Goal: Transaction & Acquisition: Purchase product/service

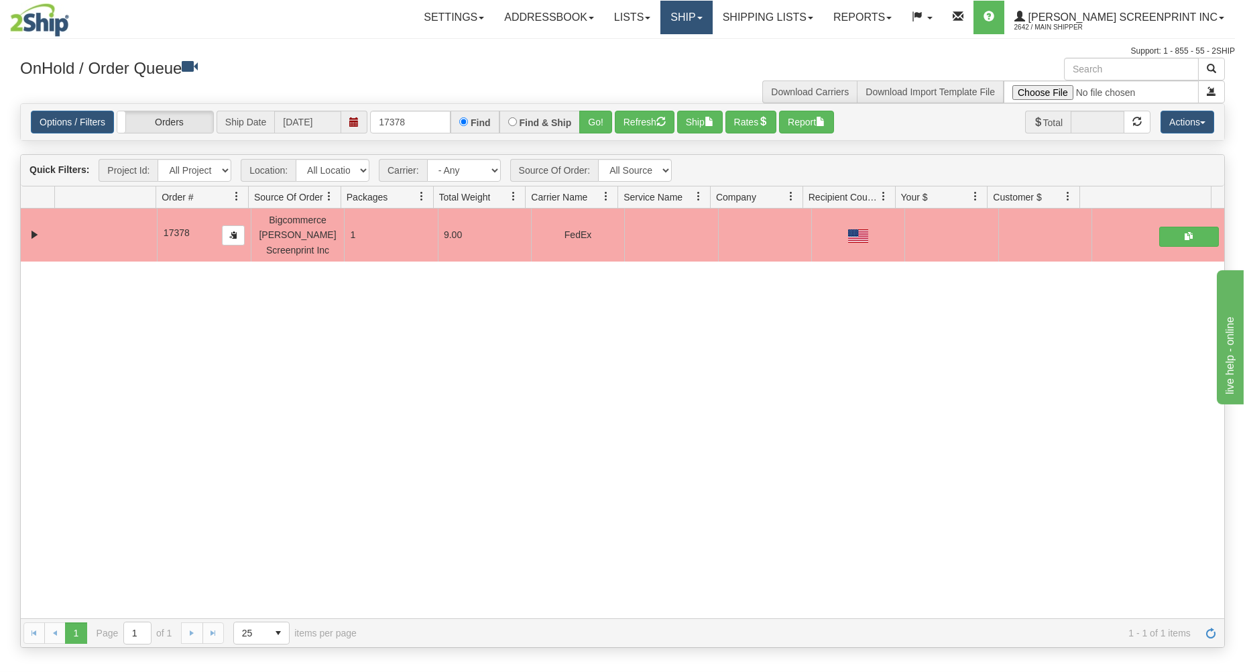
click at [712, 17] on link "Ship" at bounding box center [686, 18] width 52 height 34
click at [660, 60] on span "Ship Request" at bounding box center [632, 64] width 56 height 11
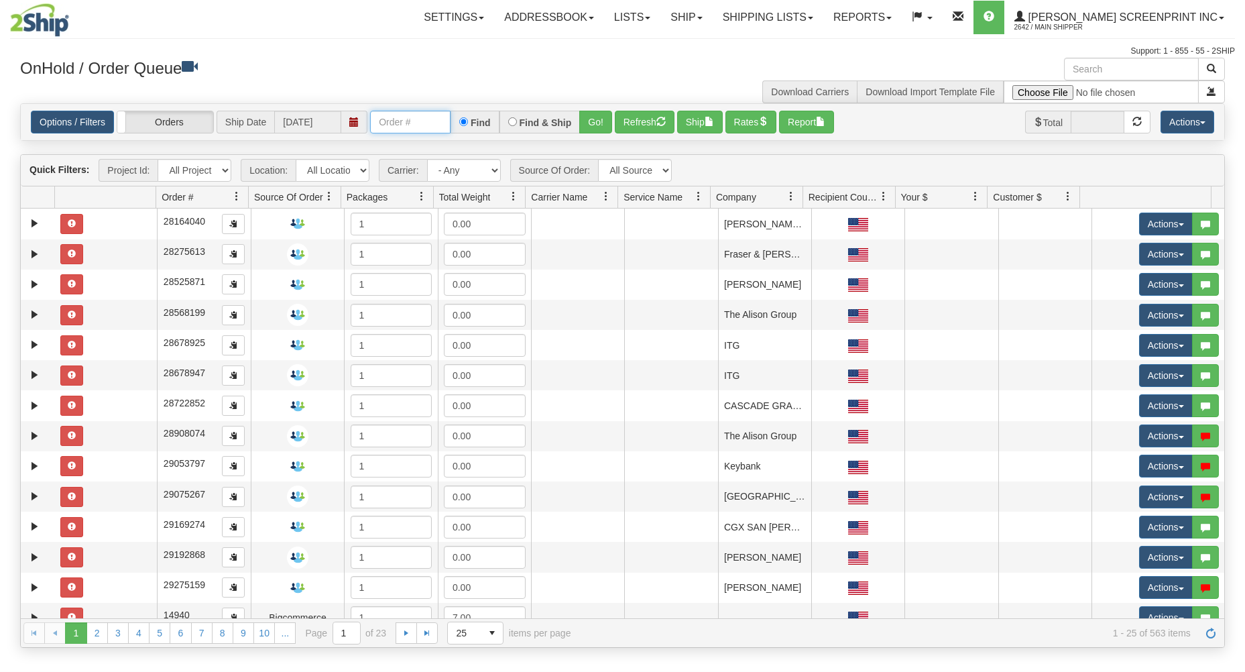
click at [381, 125] on input "text" at bounding box center [410, 122] width 80 height 23
type input "31767809"
click at [590, 119] on button "Go!" at bounding box center [595, 122] width 33 height 23
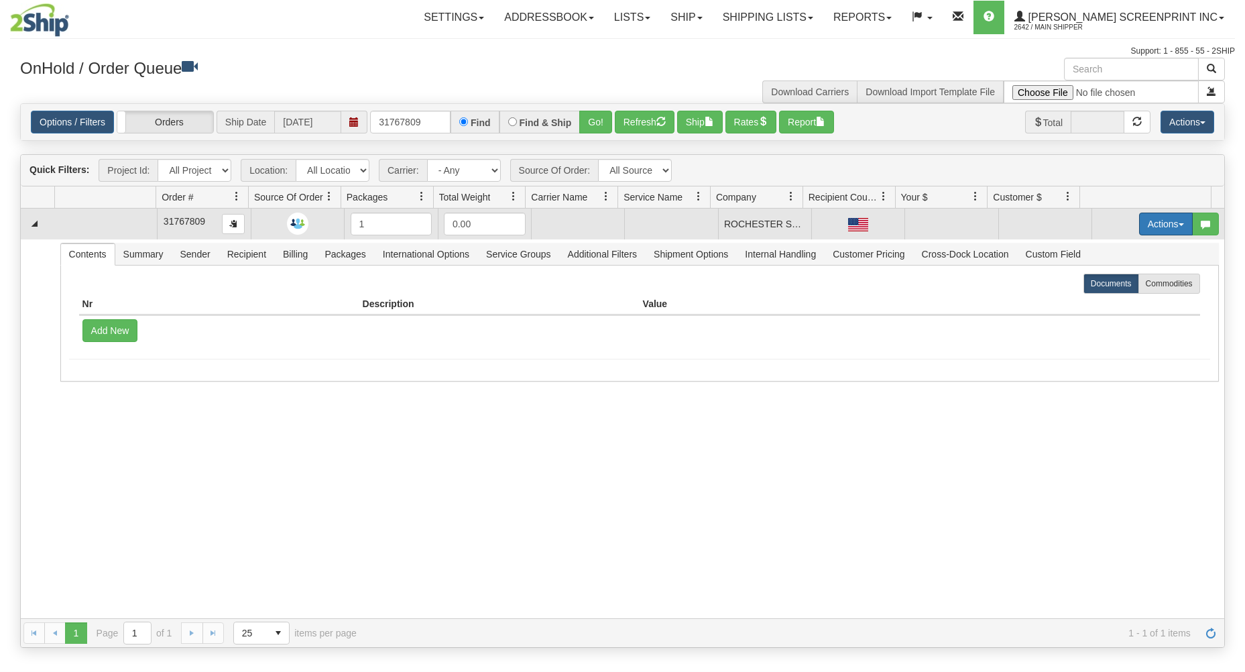
click at [1143, 221] on button "Actions" at bounding box center [1166, 224] width 54 height 23
click at [1120, 247] on link "Open" at bounding box center [1138, 249] width 107 height 17
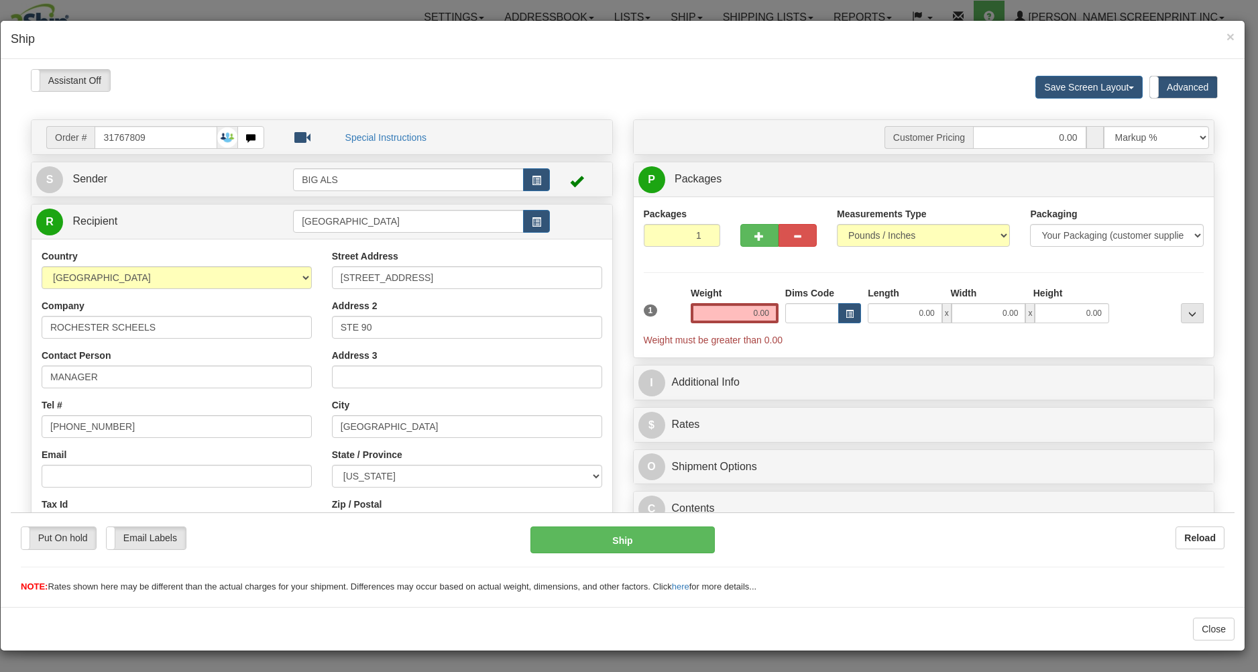
type input "14.45"
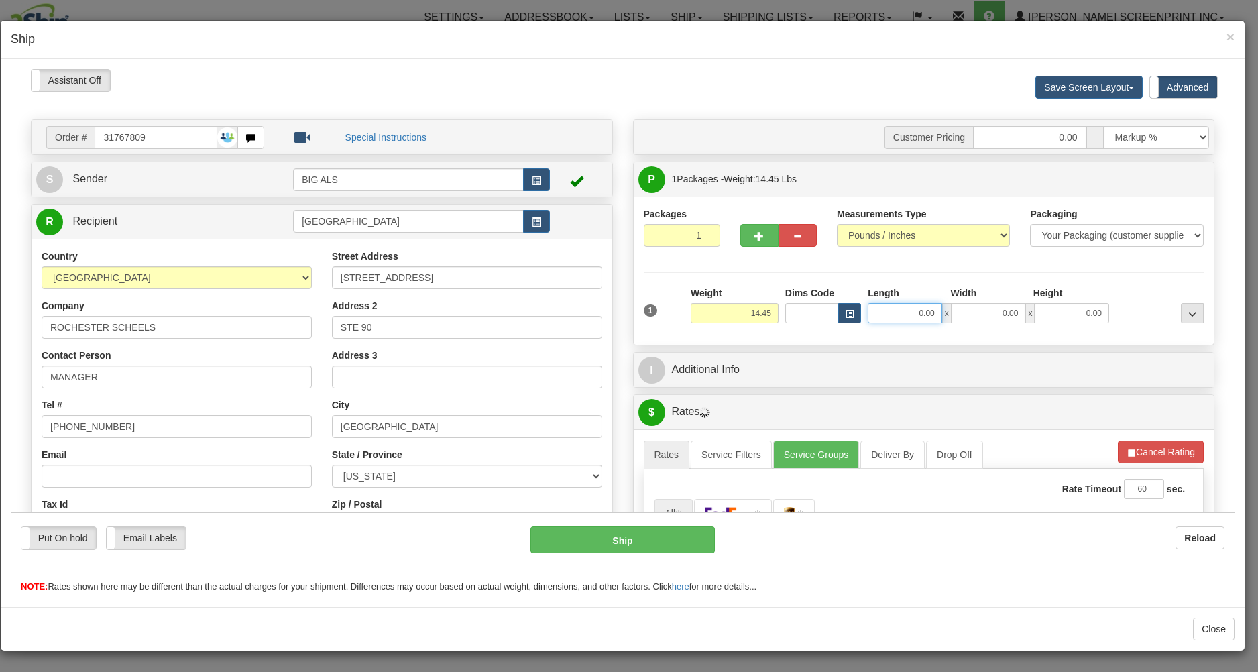
click at [901, 314] on input "0.00" at bounding box center [905, 312] width 74 height 20
type input "31.00"
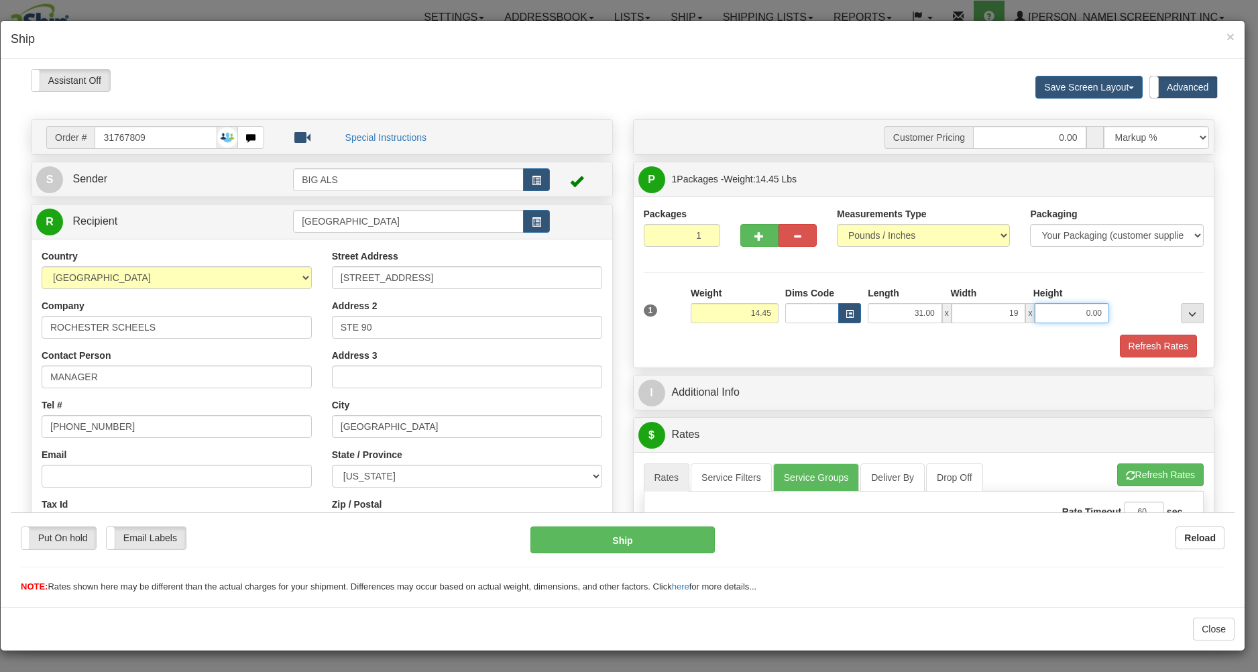
type input "19.00"
type input "8.00"
click at [848, 348] on div "Refresh Rates" at bounding box center [923, 345] width 567 height 23
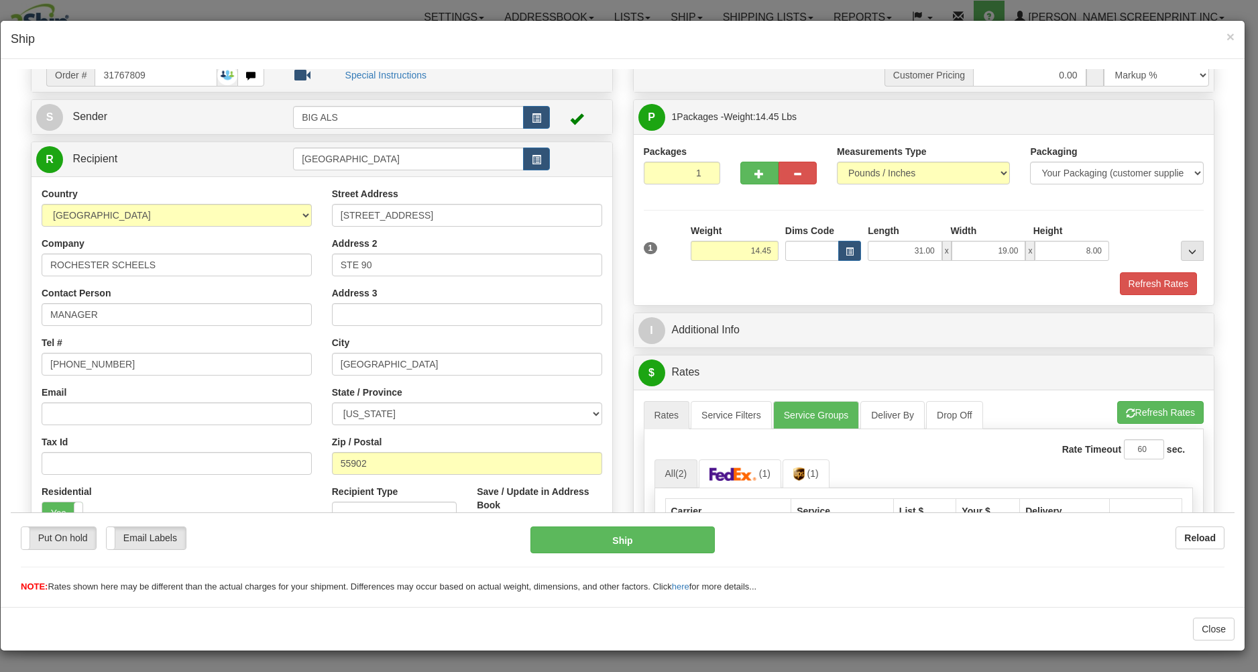
scroll to position [215, 0]
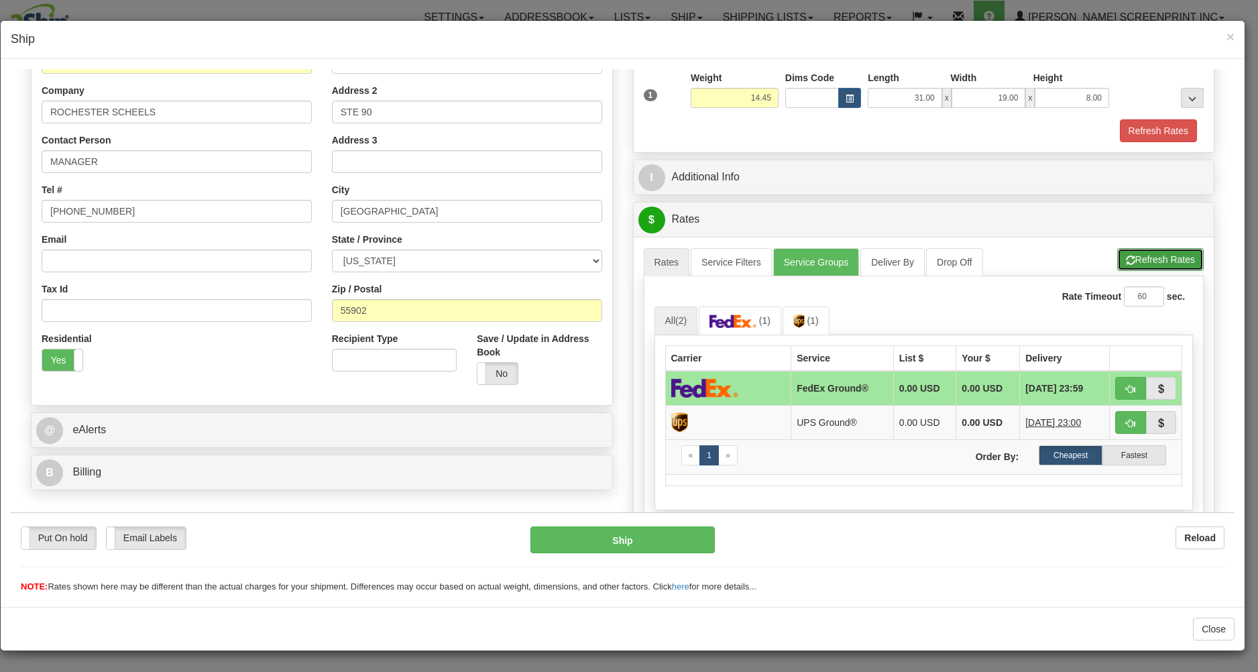
click at [1126, 257] on span "button" at bounding box center [1130, 259] width 9 height 9
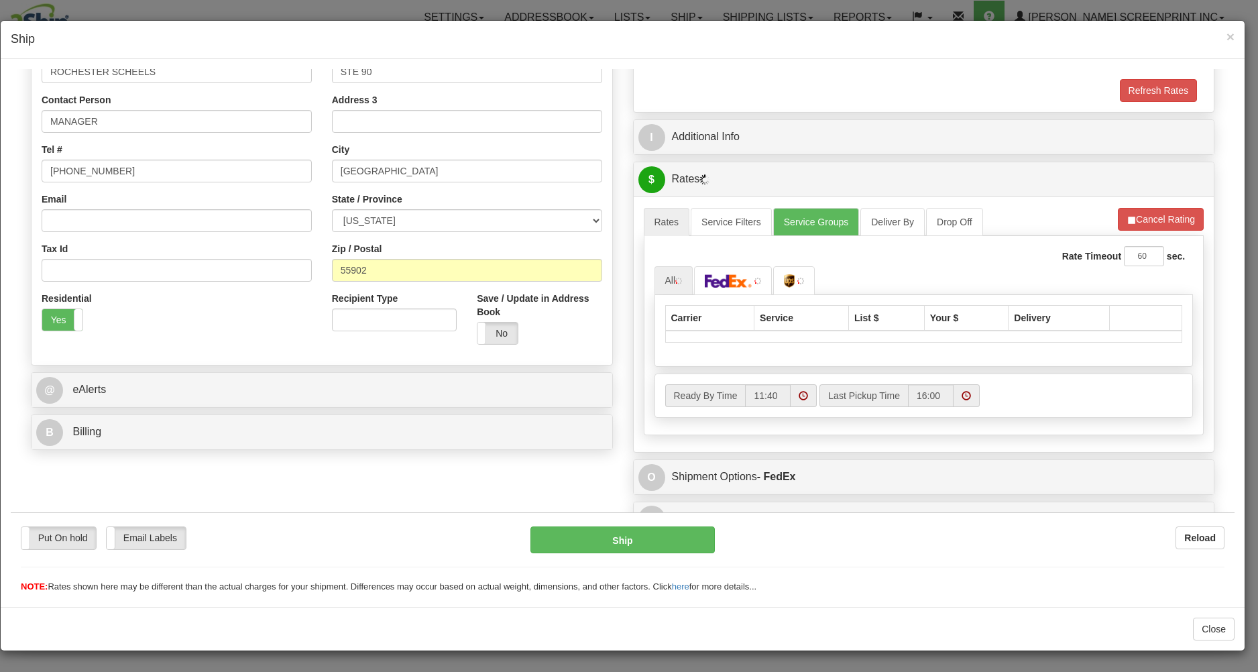
scroll to position [278, 0]
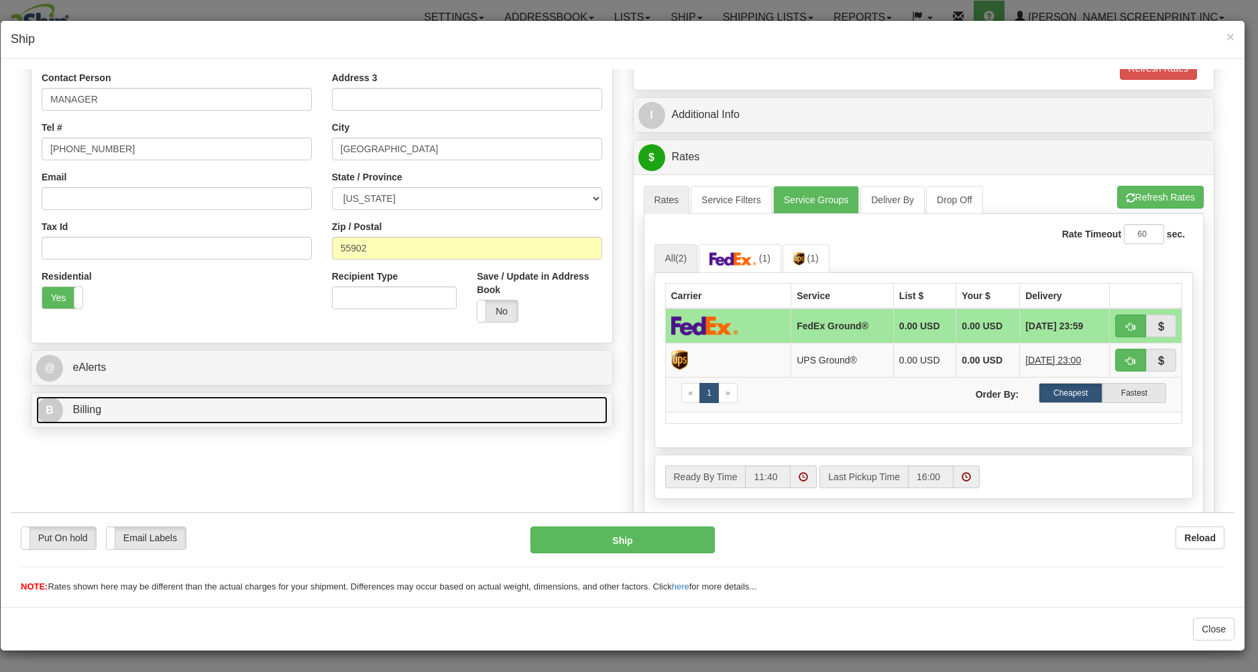
click at [469, 408] on link "B Billing" at bounding box center [321, 409] width 571 height 27
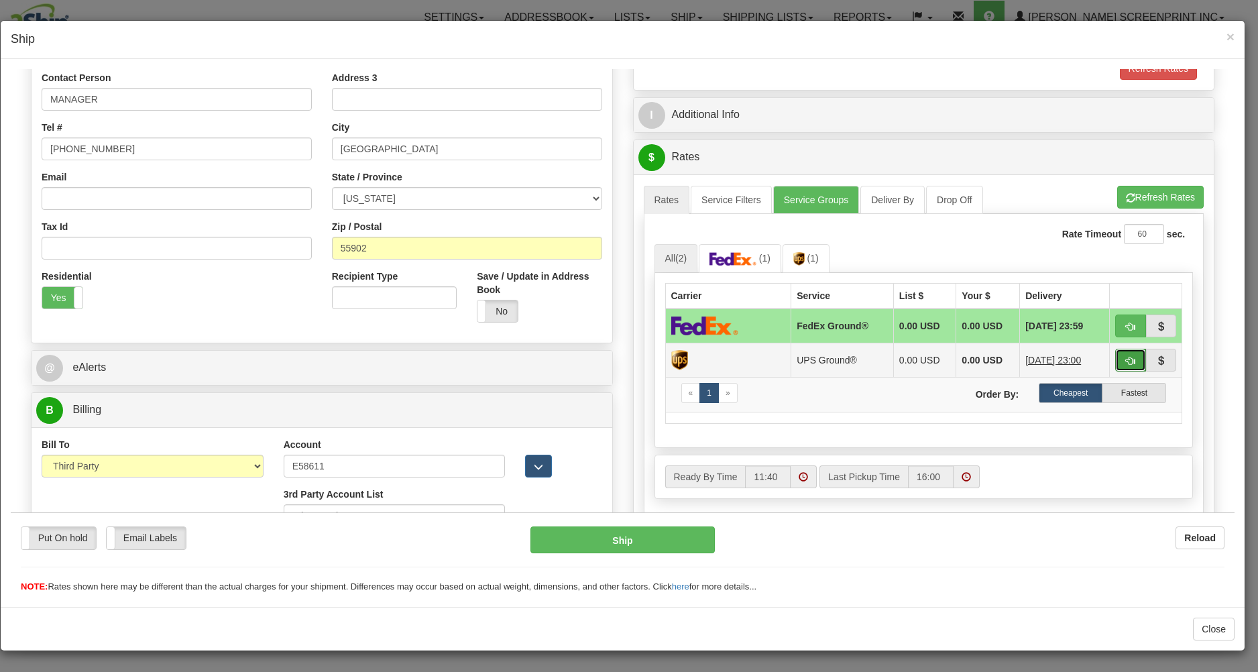
drag, startPoint x: 1123, startPoint y: 357, endPoint x: 1003, endPoint y: 414, distance: 132.9
click at [1122, 357] on button "button" at bounding box center [1130, 359] width 31 height 23
type input "03"
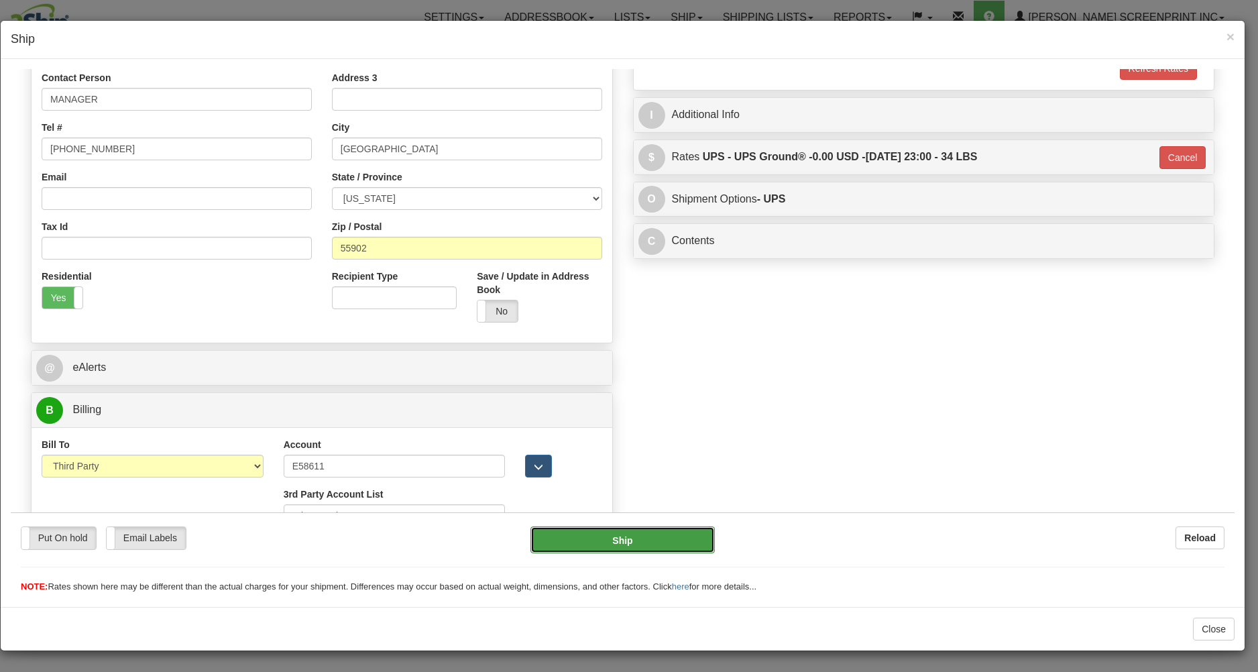
click at [660, 538] on button "Ship" at bounding box center [622, 539] width 184 height 27
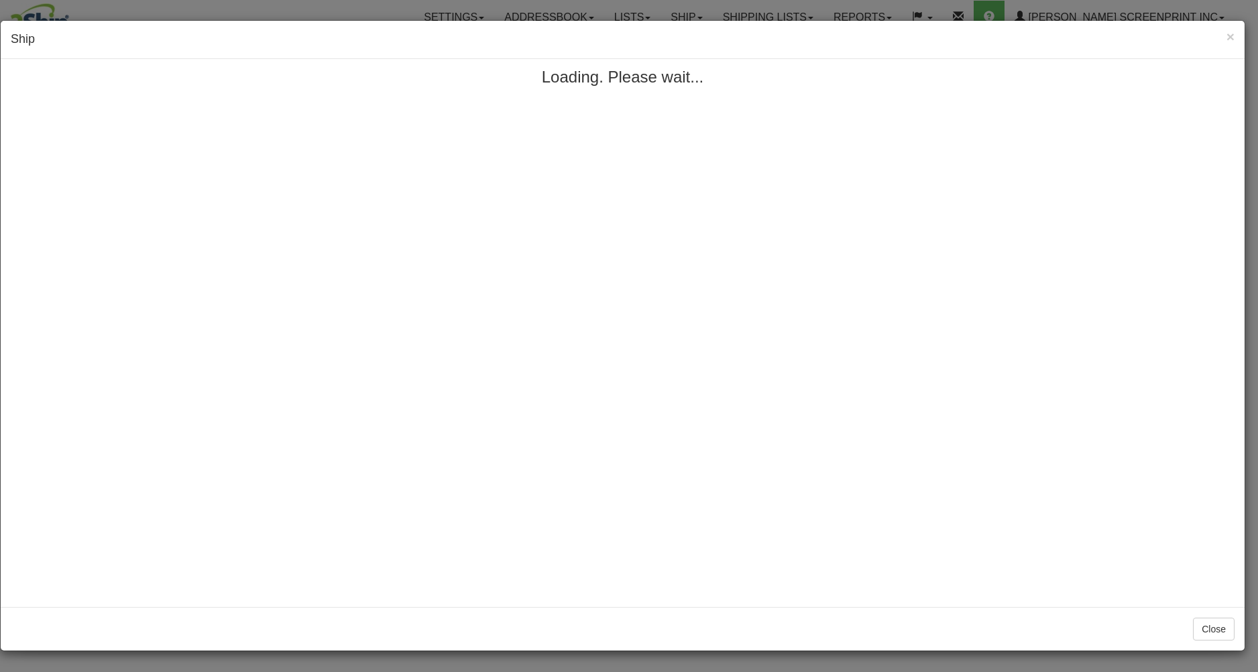
scroll to position [0, 0]
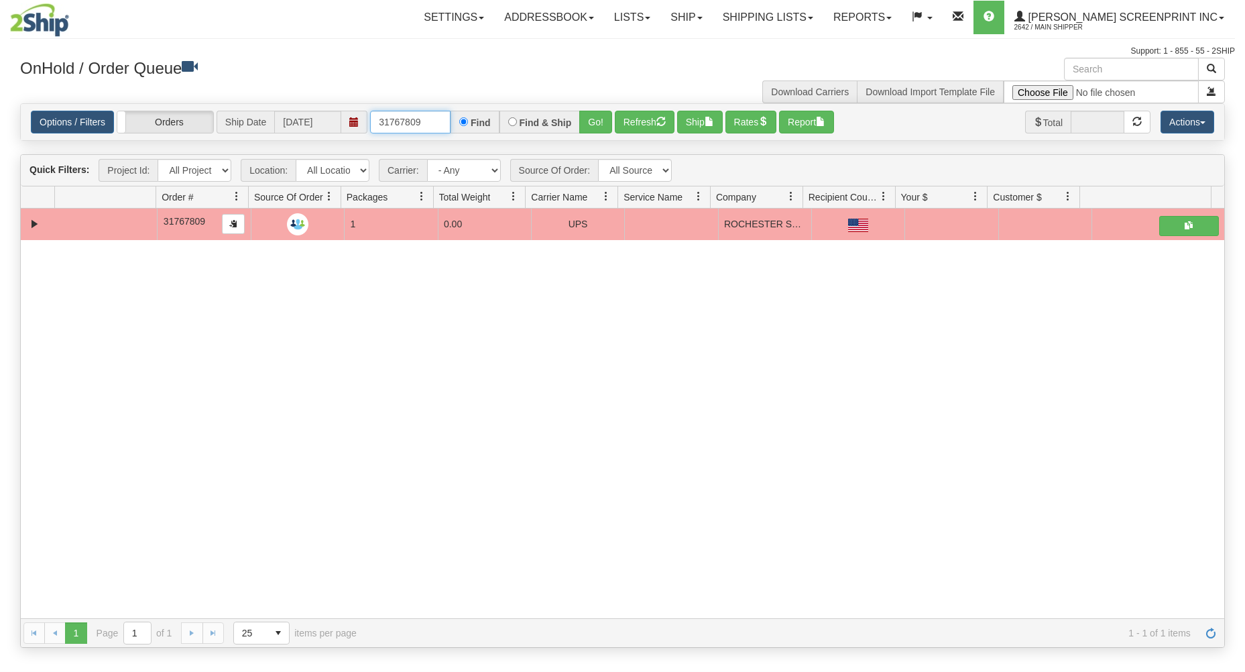
drag, startPoint x: 377, startPoint y: 121, endPoint x: 479, endPoint y: 120, distance: 101.9
click at [475, 115] on div "31767809 Find Find & Ship Go!" at bounding box center [491, 122] width 242 height 23
type input "2"
type input "31767843"
click at [595, 118] on button "Go!" at bounding box center [595, 122] width 33 height 23
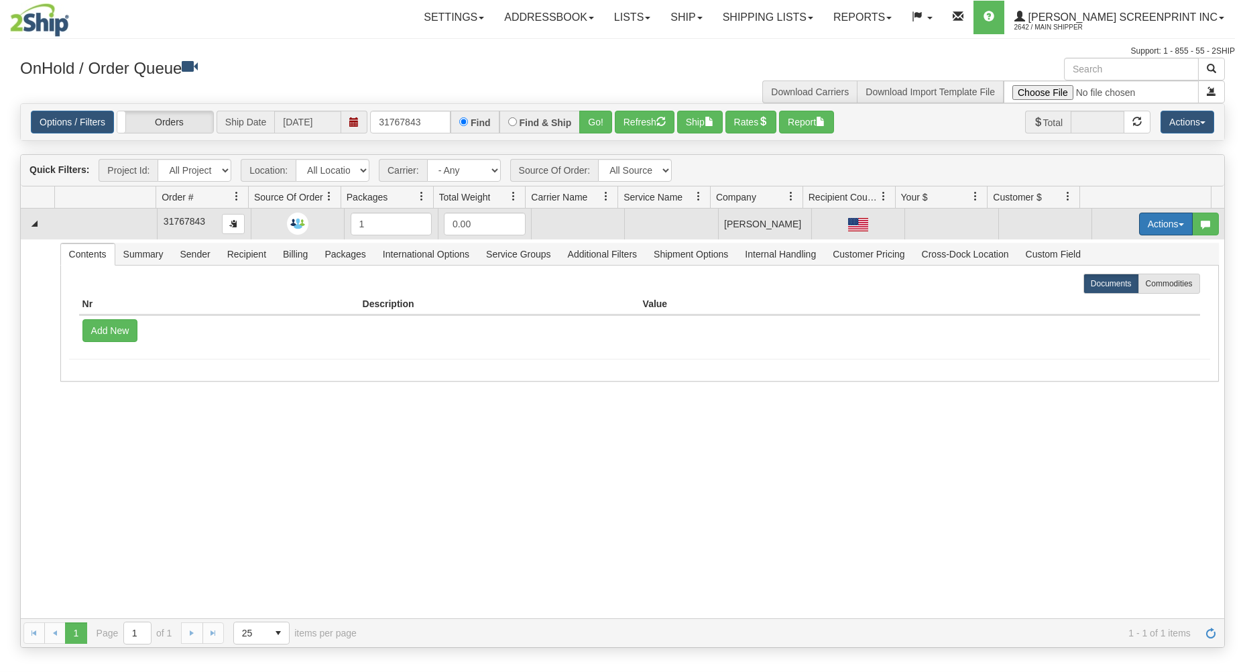
click at [1144, 219] on button "Actions" at bounding box center [1166, 224] width 54 height 23
click at [1128, 250] on link "Open" at bounding box center [1138, 249] width 107 height 17
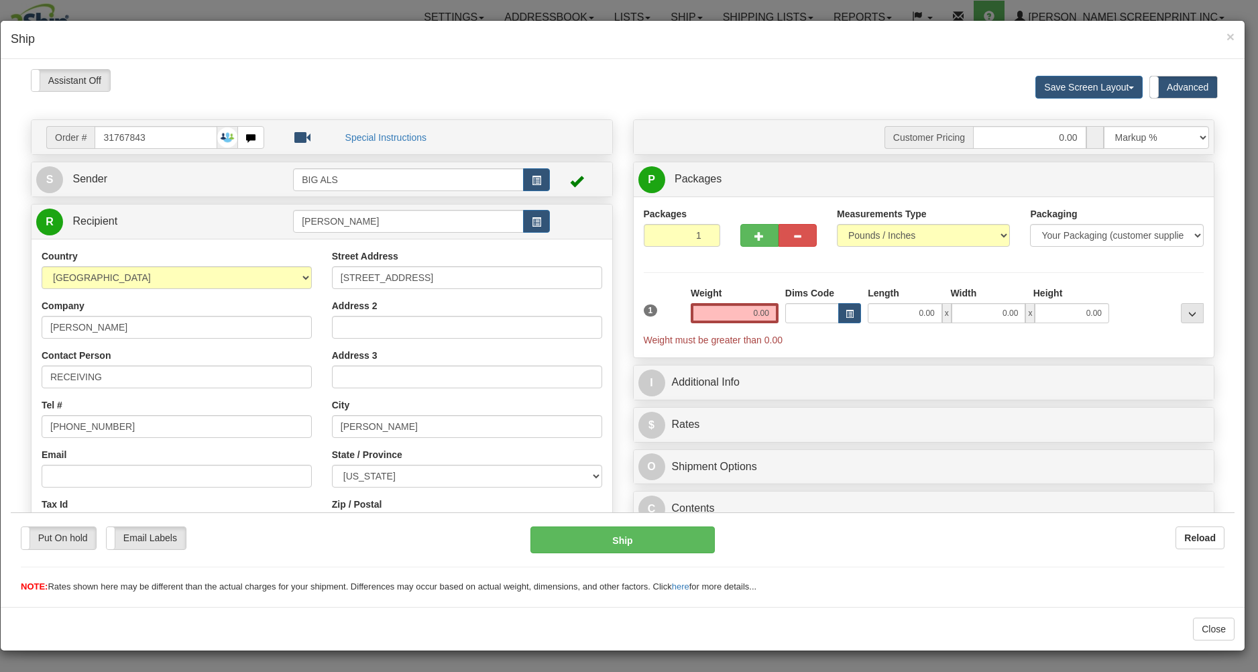
click at [887, 304] on input "0.00" at bounding box center [905, 312] width 74 height 20
type input "27.35"
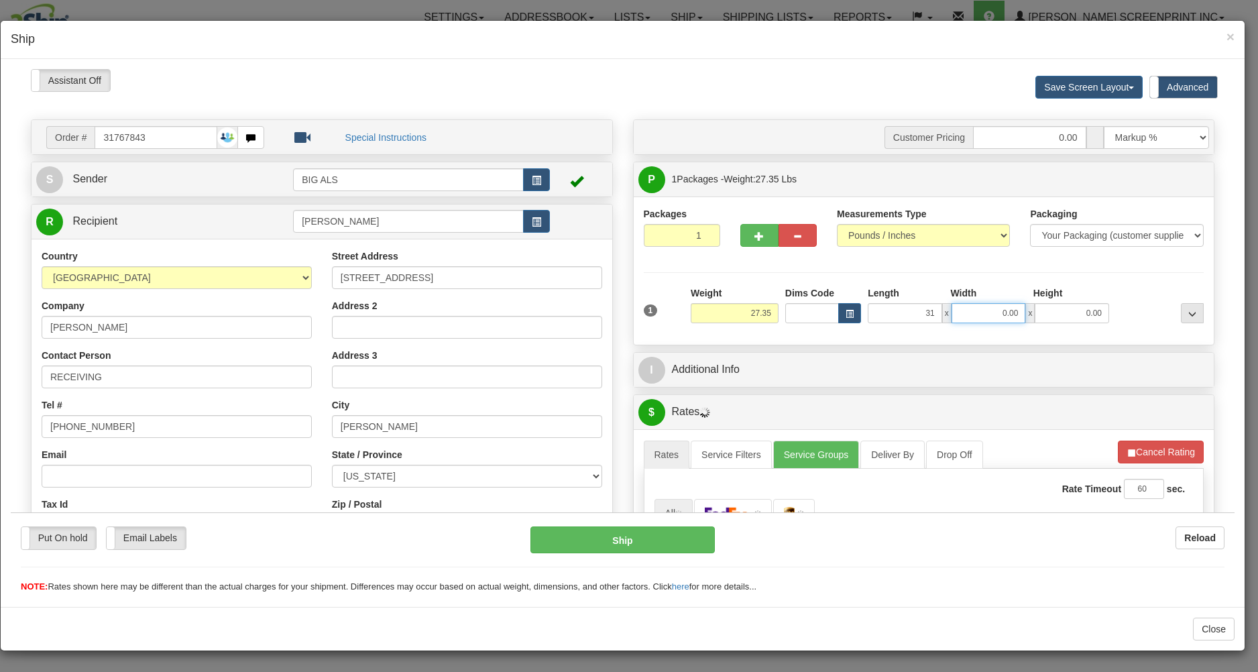
type input "31.00"
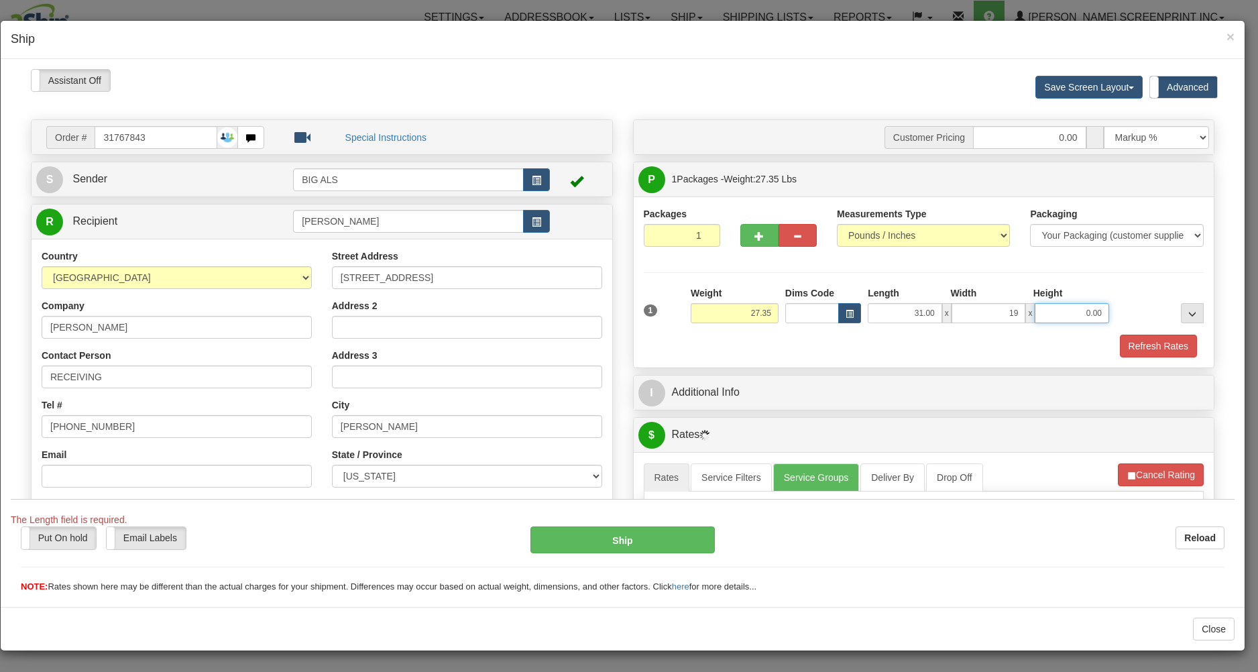
type input "19.00"
type input "27.25"
type input "14"
type input "27.35"
type input "14.00"
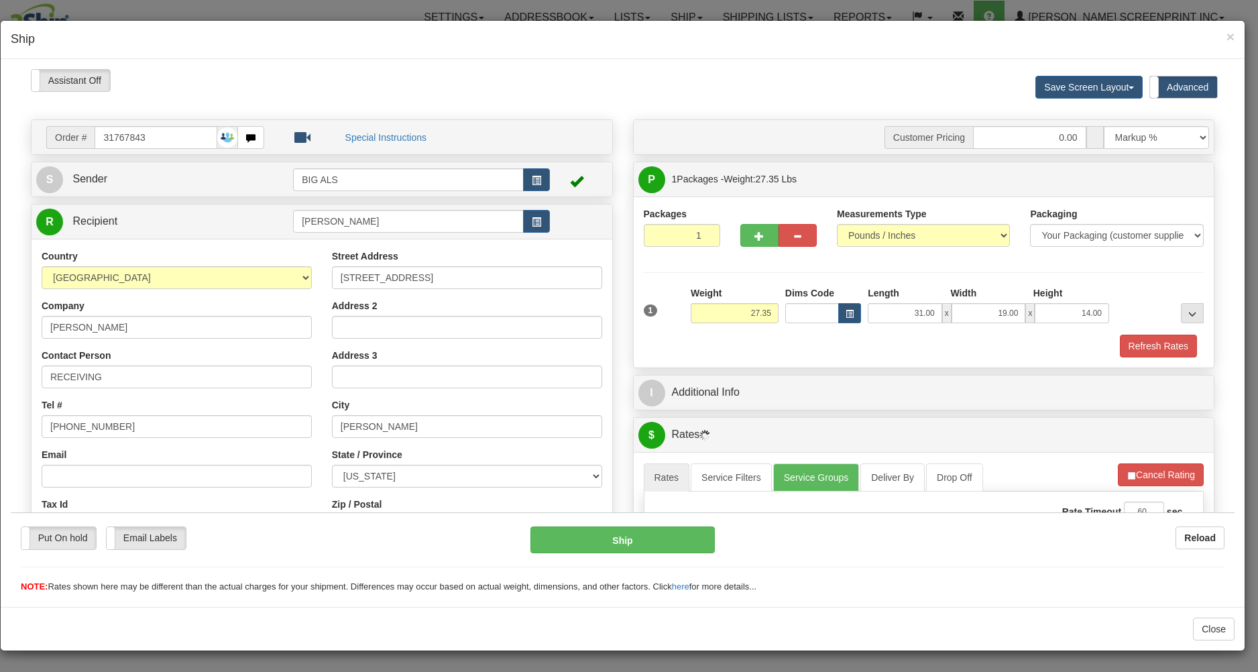
click at [866, 355] on div "Refresh Rates" at bounding box center [923, 345] width 567 height 23
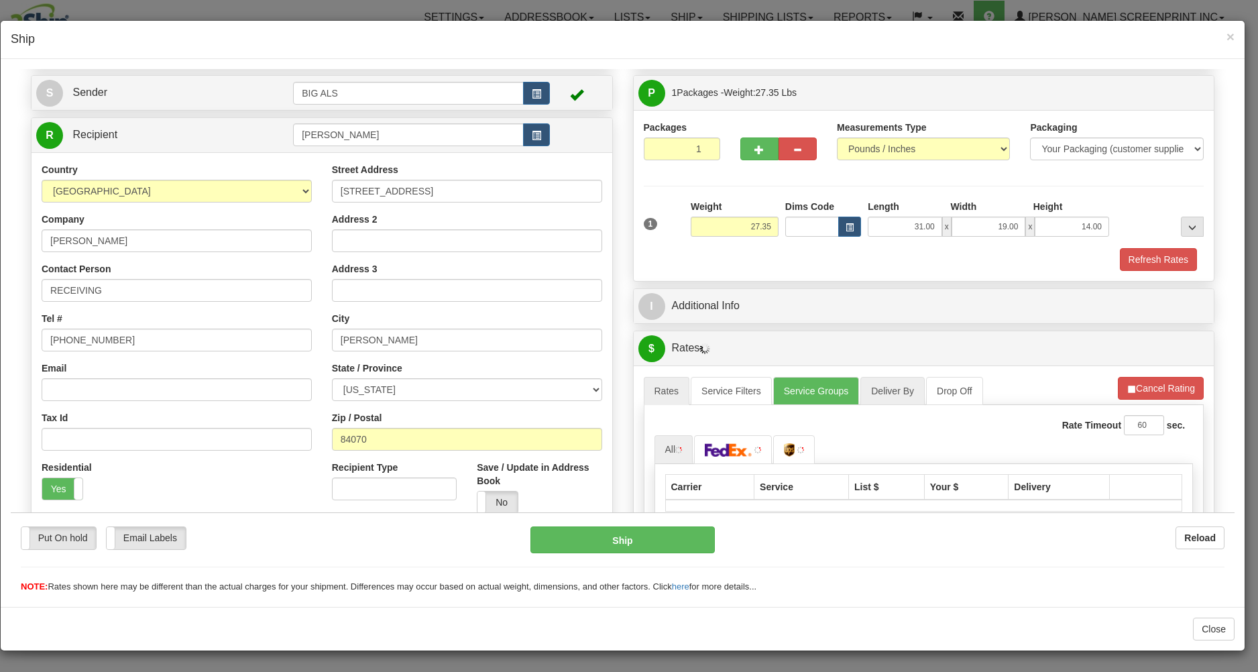
scroll to position [215, 0]
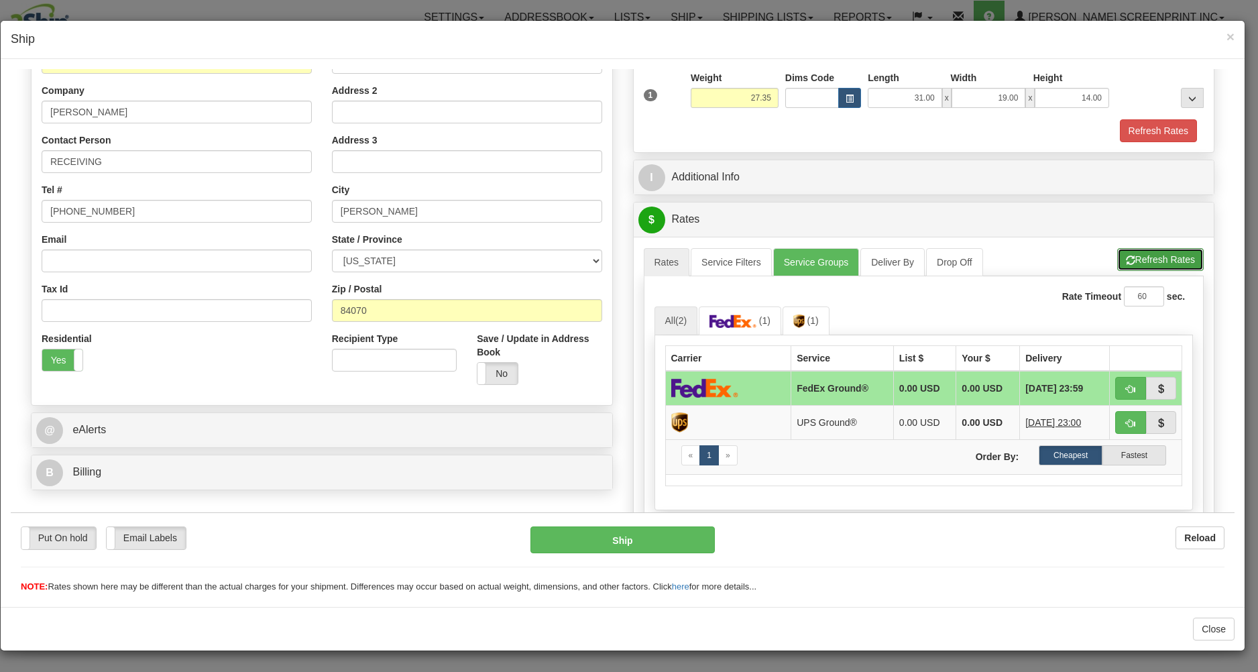
click at [1121, 257] on button "Refresh Rates" at bounding box center [1160, 258] width 86 height 23
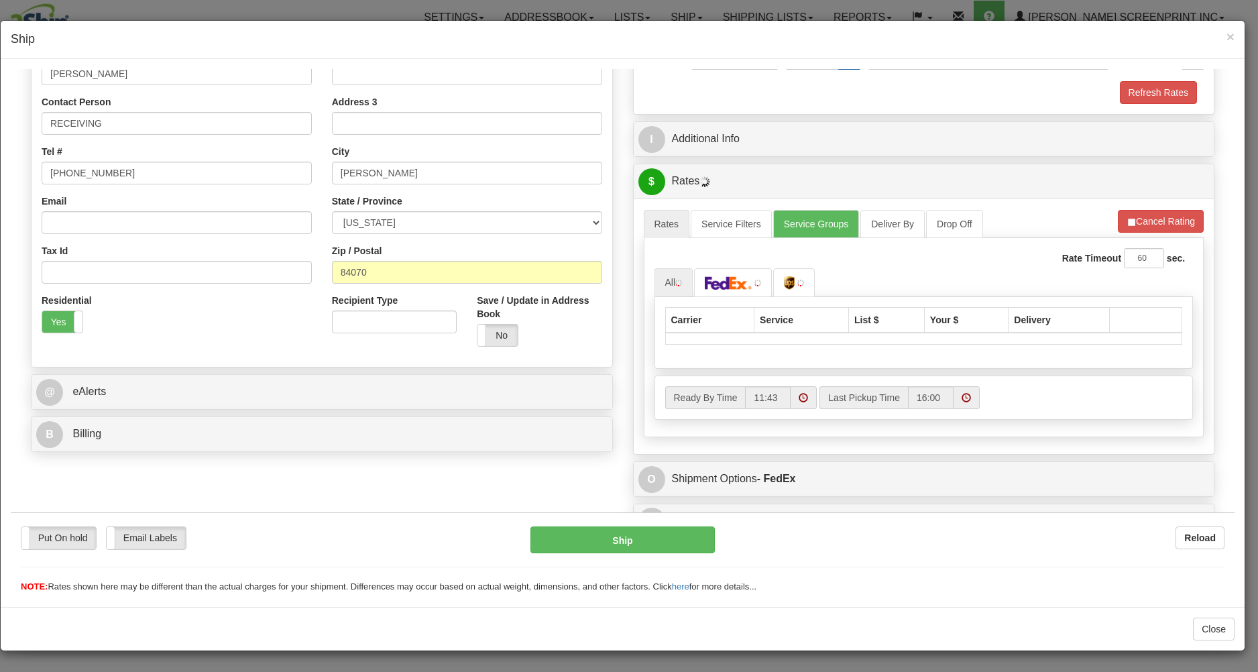
scroll to position [278, 0]
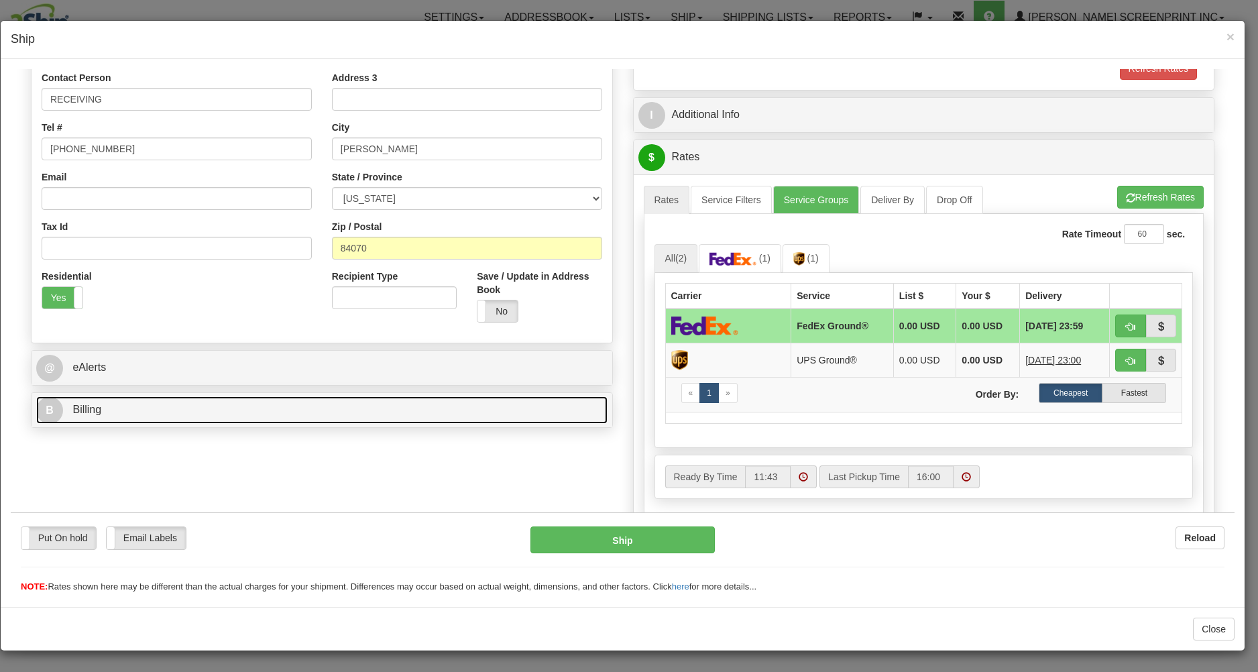
click at [459, 411] on link "B Billing" at bounding box center [321, 409] width 571 height 27
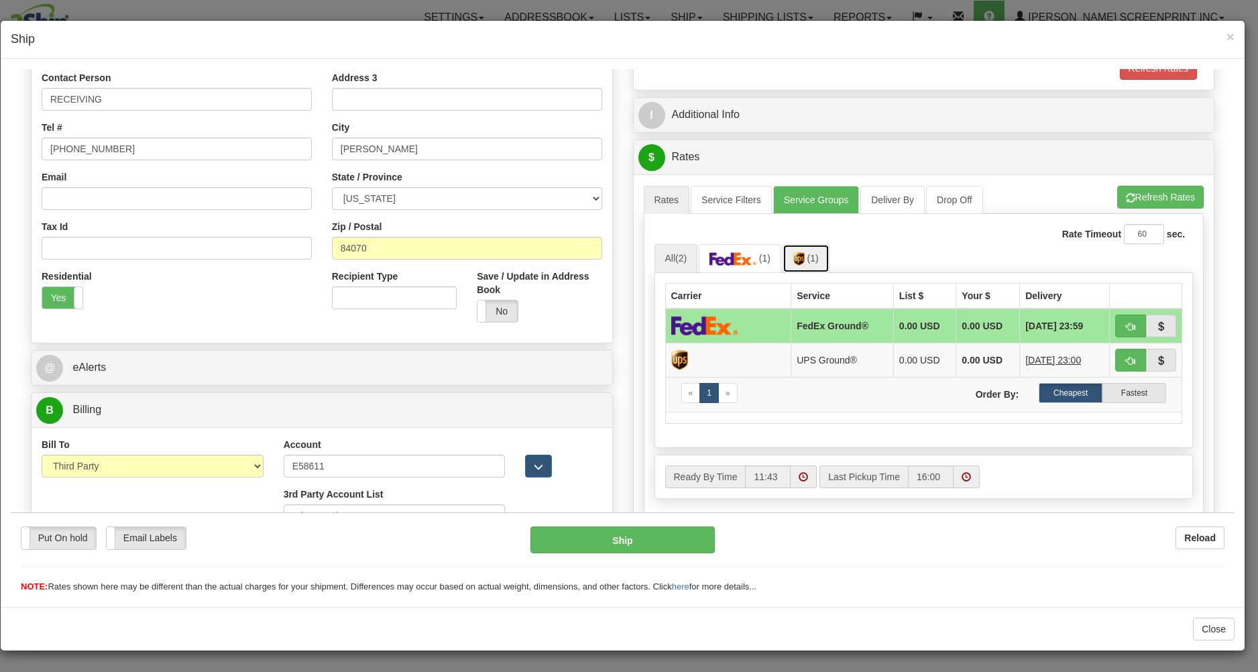
click at [787, 266] on link "(1)" at bounding box center [805, 257] width 47 height 29
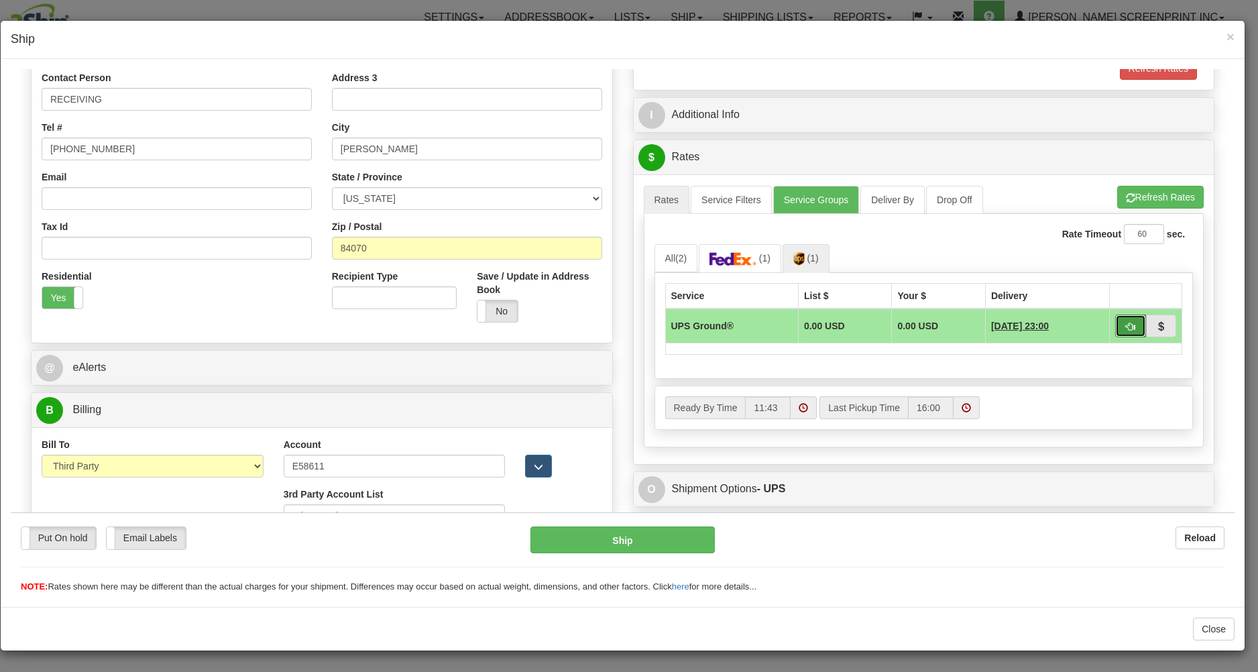
click at [1115, 319] on button "button" at bounding box center [1130, 325] width 31 height 23
type input "03"
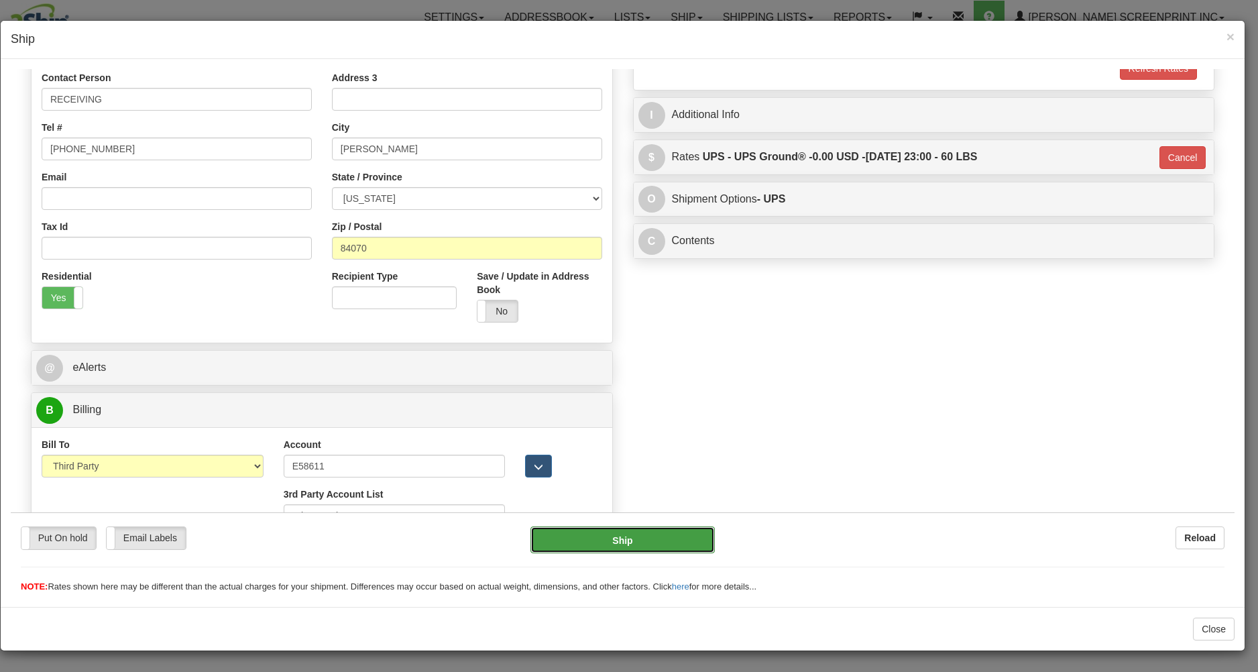
click at [634, 534] on button "Ship" at bounding box center [622, 539] width 184 height 27
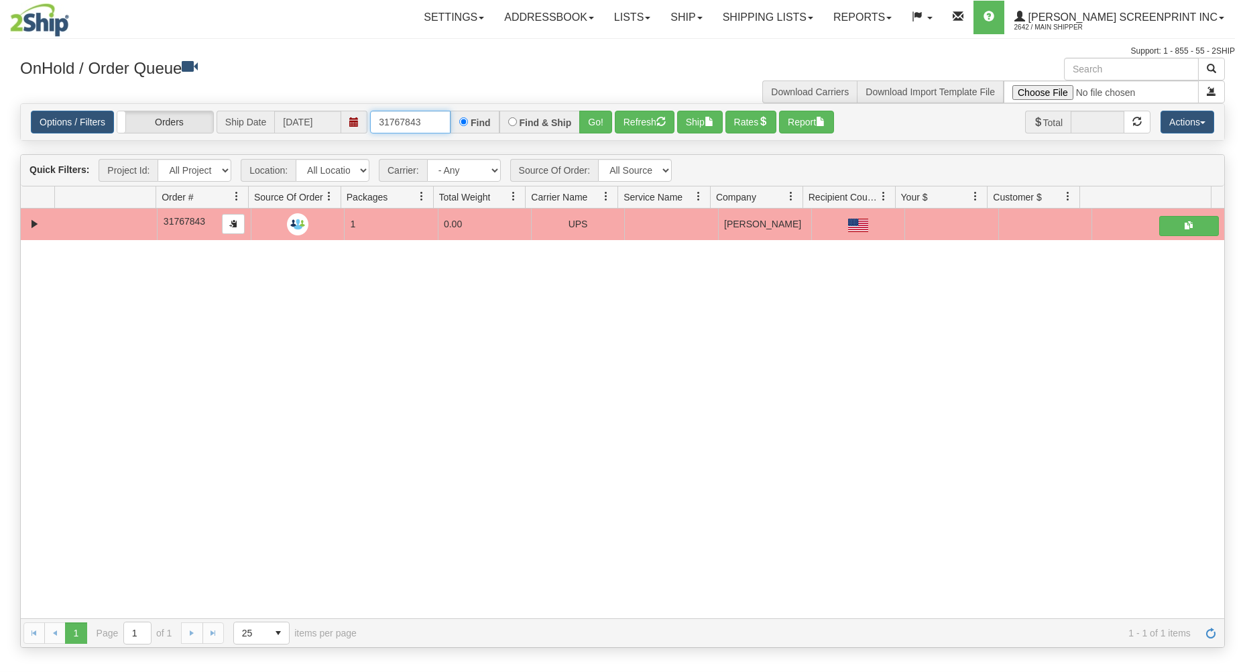
drag, startPoint x: 377, startPoint y: 122, endPoint x: 502, endPoint y: 102, distance: 126.3
click at [493, 114] on div "31767843 Find Find & Ship Go!" at bounding box center [491, 122] width 242 height 23
type input "31767777"
drag, startPoint x: 593, startPoint y: 115, endPoint x: 591, endPoint y: 162, distance: 47.6
click at [592, 115] on button "Go!" at bounding box center [595, 122] width 33 height 23
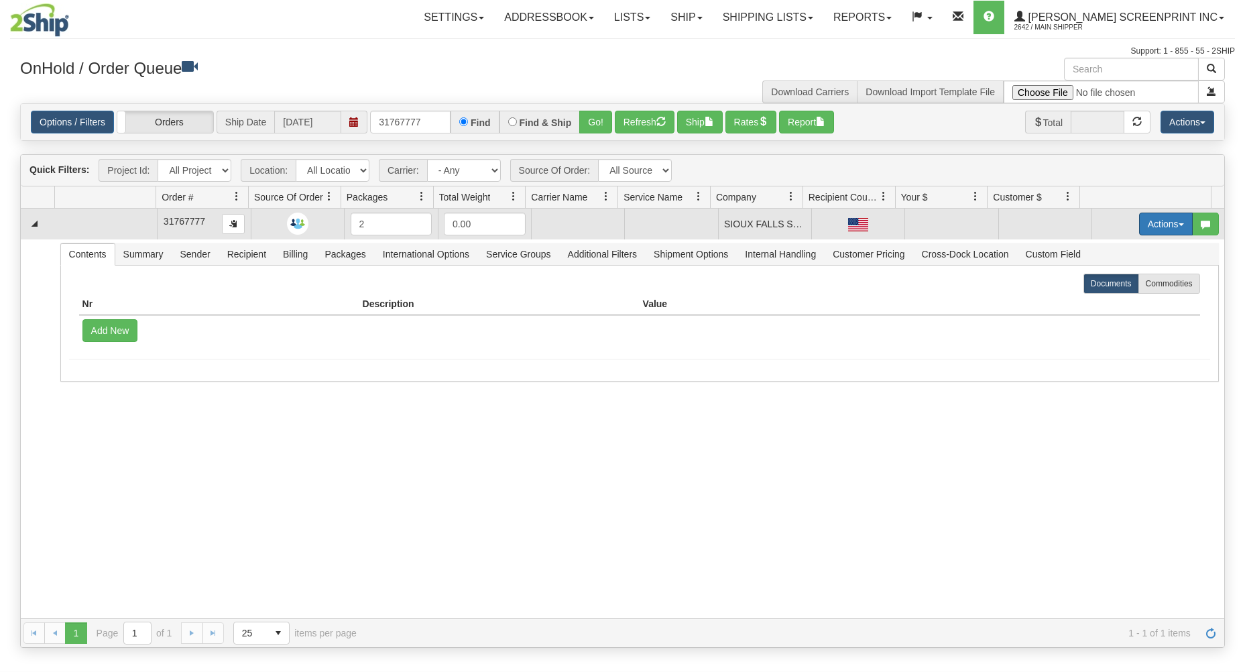
click at [1139, 217] on button "Actions" at bounding box center [1166, 224] width 54 height 23
click at [1121, 244] on link "Open" at bounding box center [1138, 249] width 107 height 17
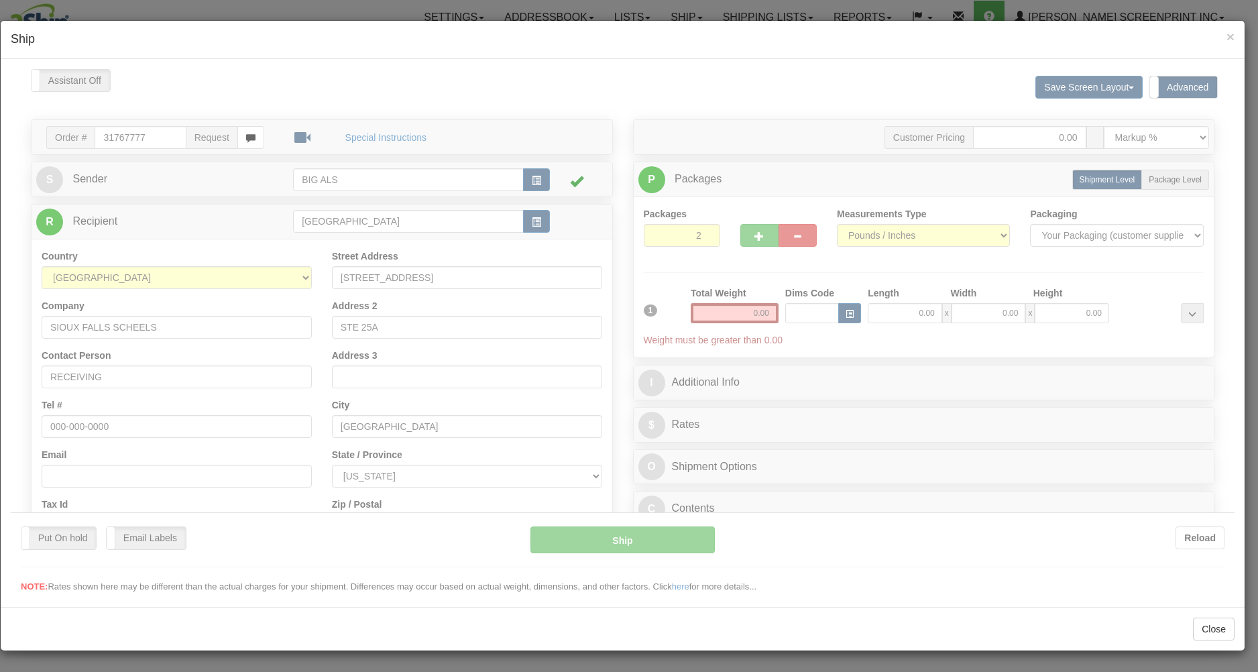
scroll to position [0, 0]
type input "20.65"
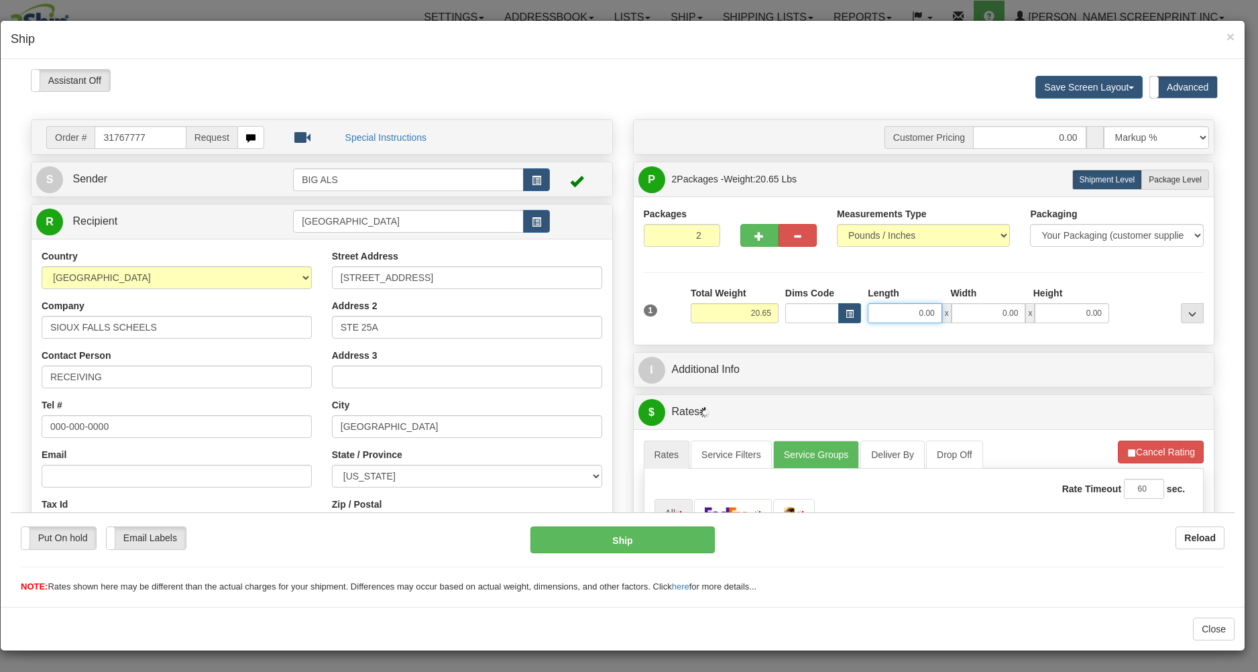
click at [894, 313] on input "0.00" at bounding box center [905, 312] width 74 height 20
type input "31.00"
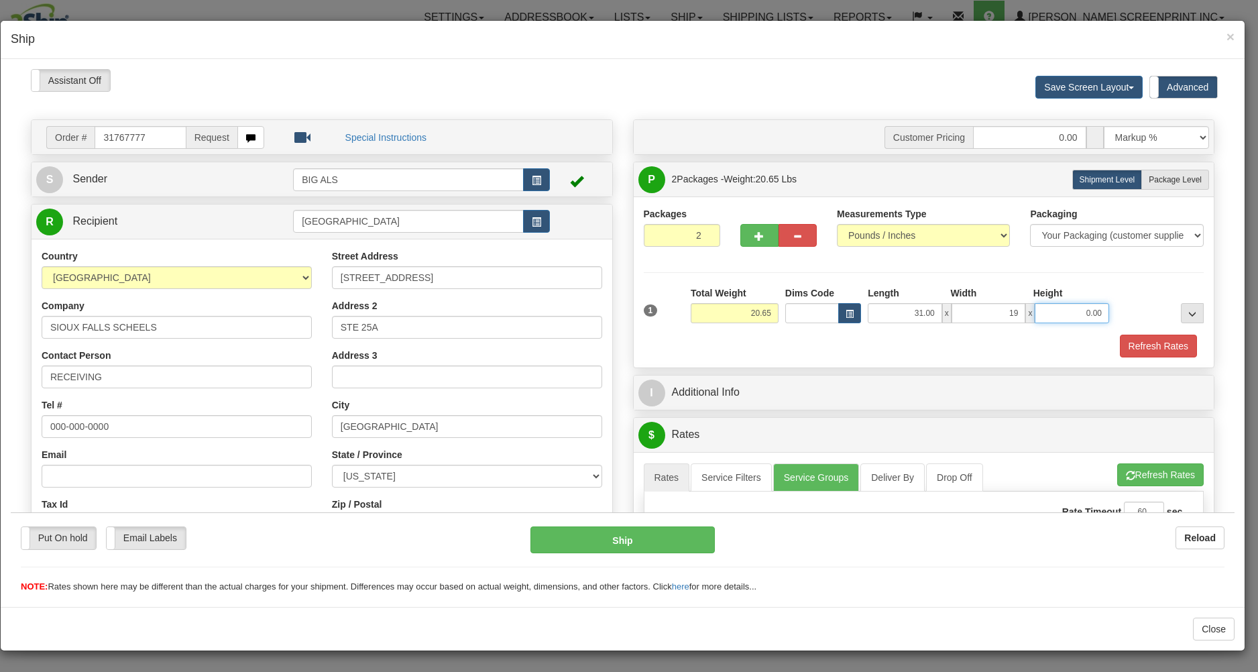
type input "19.00"
type input "20.65"
type input "11.00"
click at [884, 346] on div "Refresh Rates" at bounding box center [923, 345] width 567 height 23
drag, startPoint x: 1171, startPoint y: 178, endPoint x: 1116, endPoint y: 218, distance: 67.7
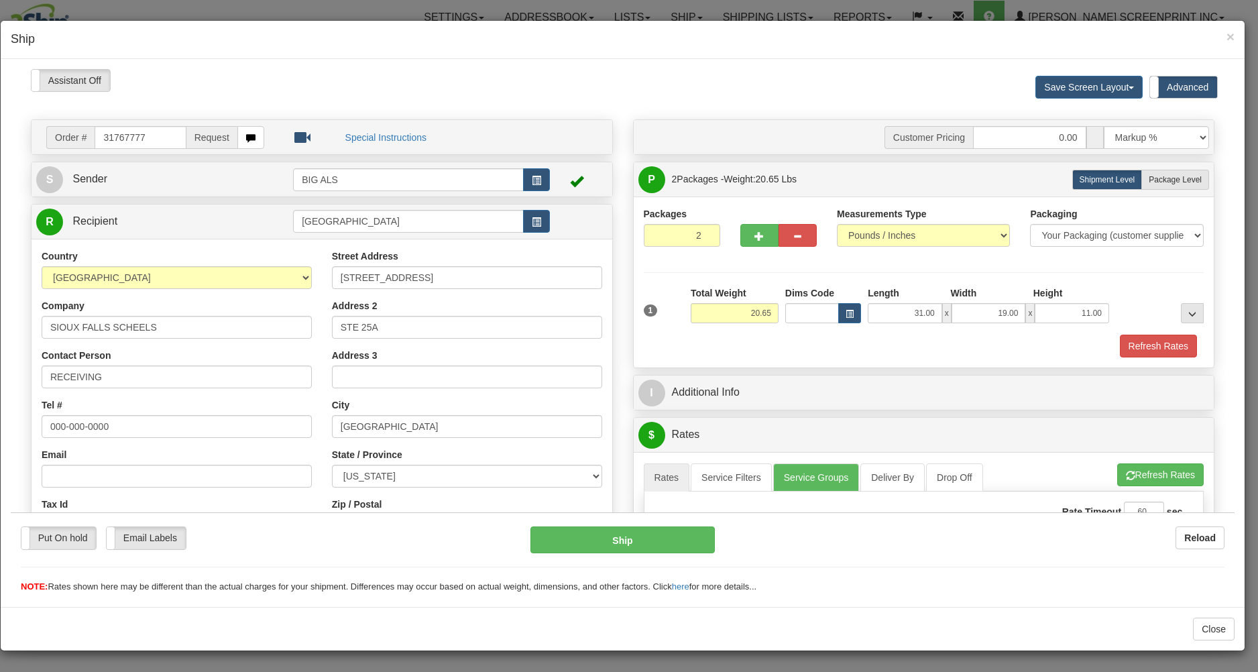
click at [1168, 182] on span "Package Level" at bounding box center [1175, 178] width 53 height 9
radio input "true"
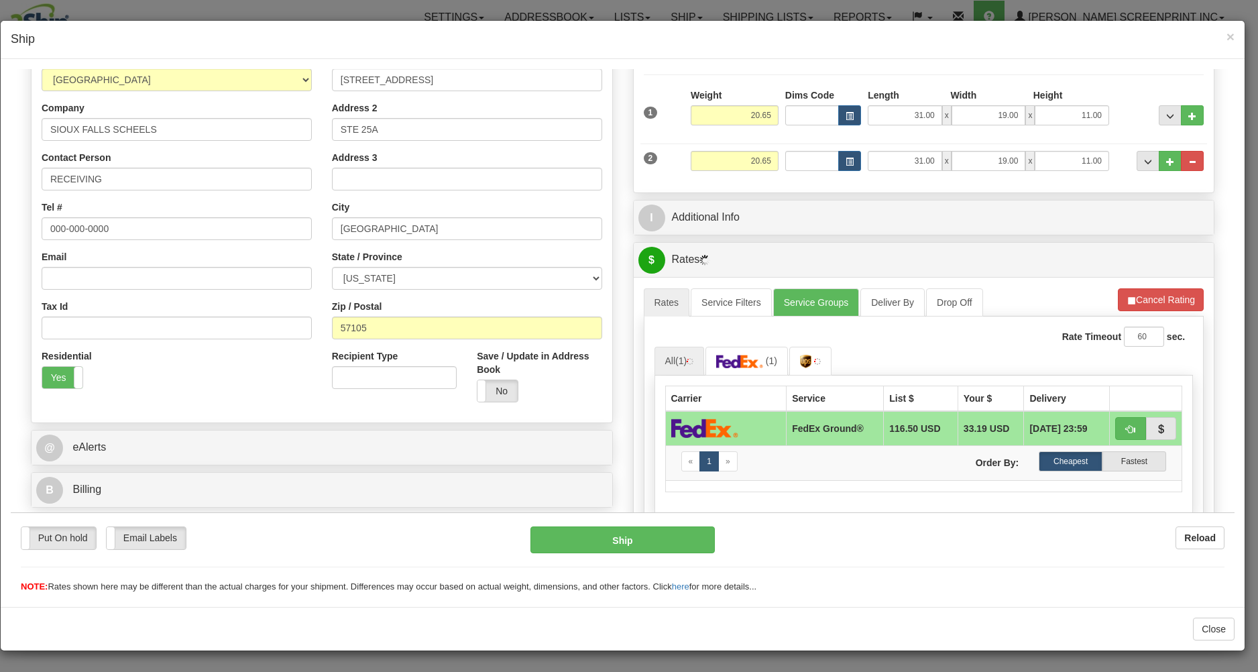
scroll to position [287, 0]
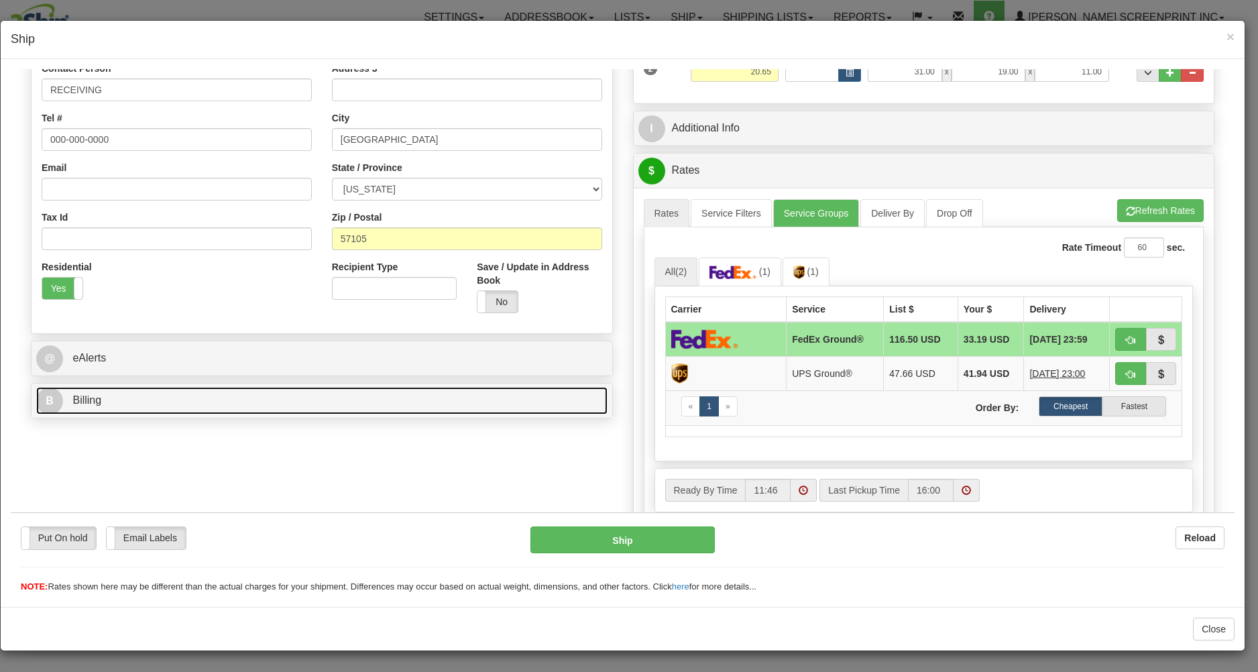
click at [457, 409] on link "B Billing" at bounding box center [321, 399] width 571 height 27
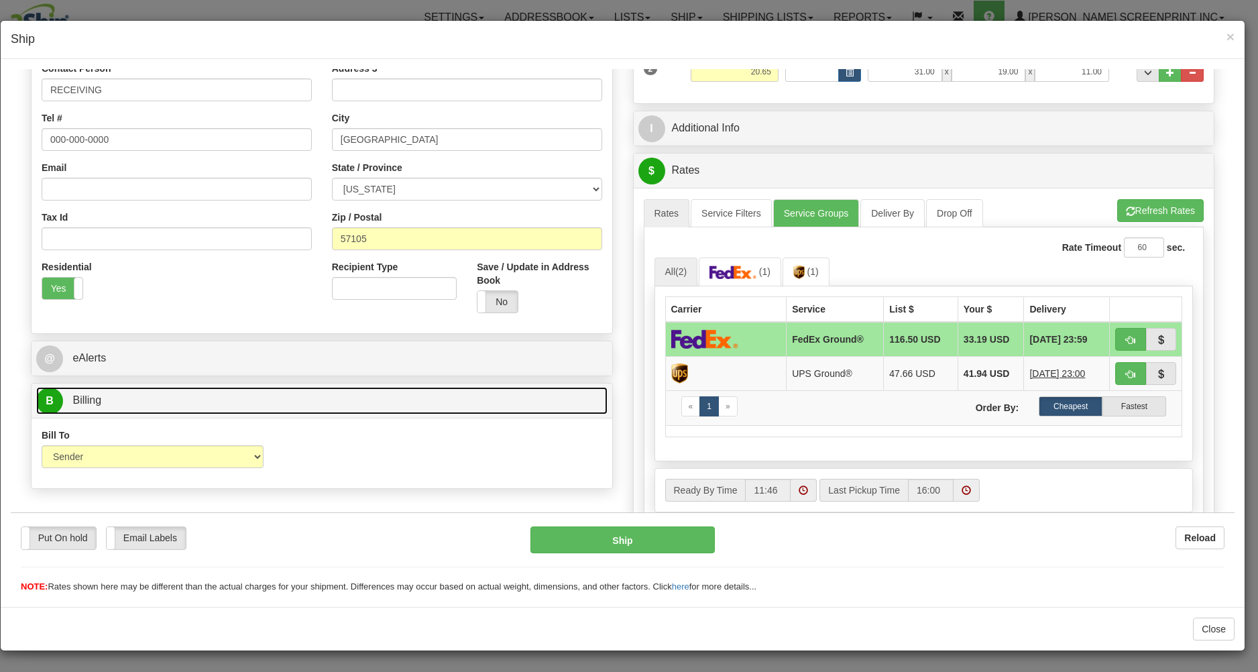
click at [367, 395] on link "B Billing" at bounding box center [321, 399] width 571 height 27
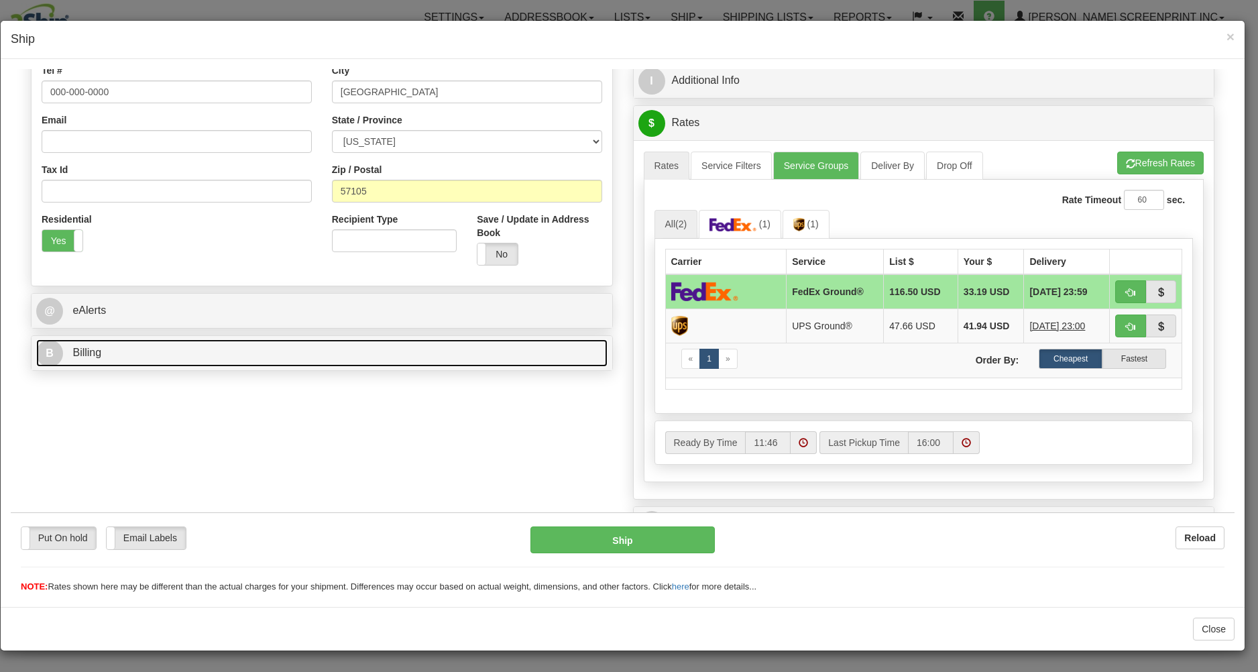
scroll to position [359, 0]
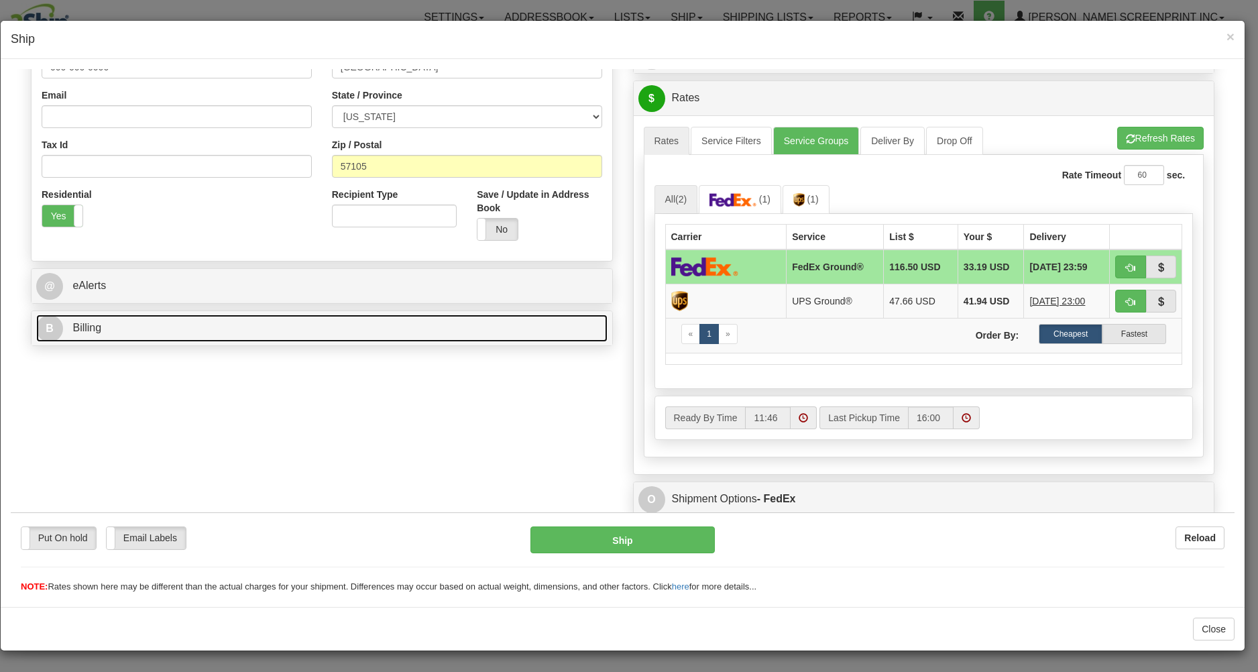
click at [392, 327] on link "B Billing" at bounding box center [321, 327] width 571 height 27
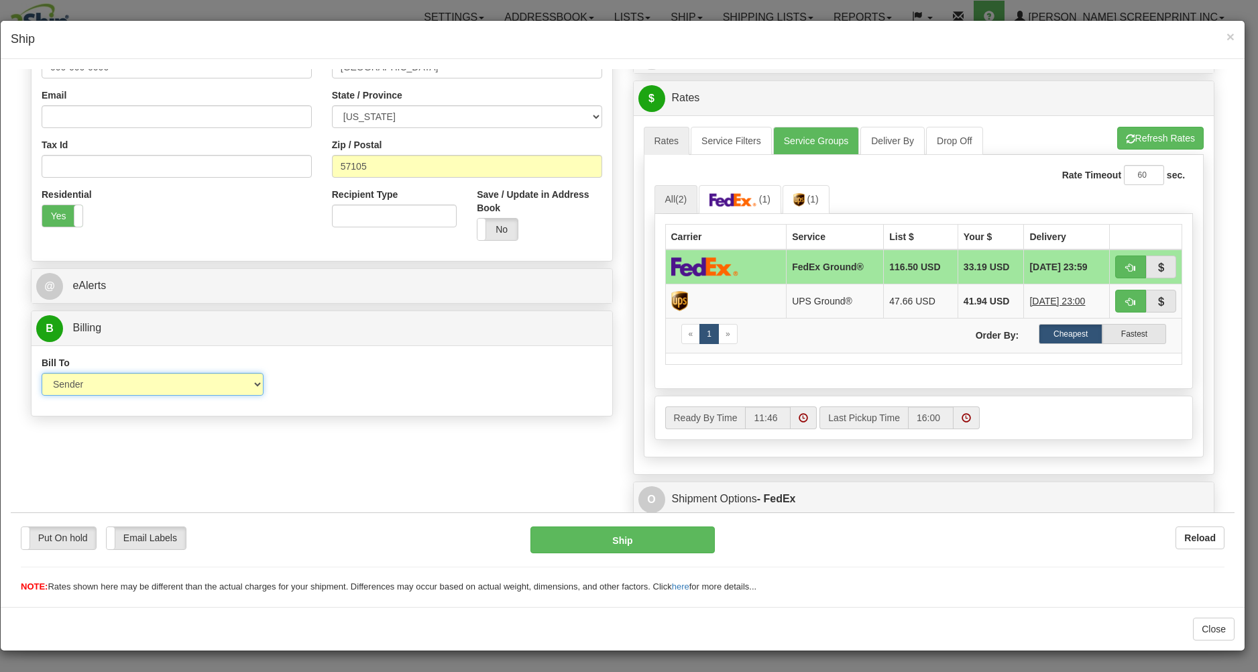
click at [42, 372] on select "Sender Recipient Third Party Collect" at bounding box center [153, 383] width 222 height 23
select select "3"
click option "Third Party" at bounding box center [11, 68] width 0 height 0
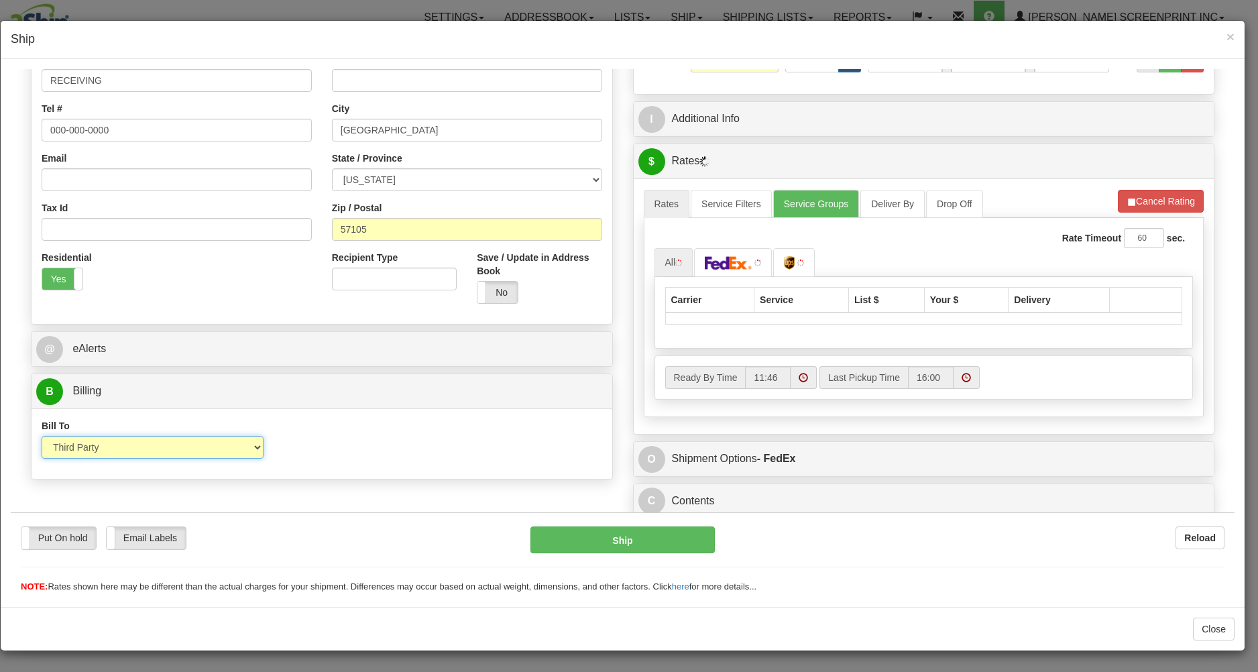
scroll to position [300, 0]
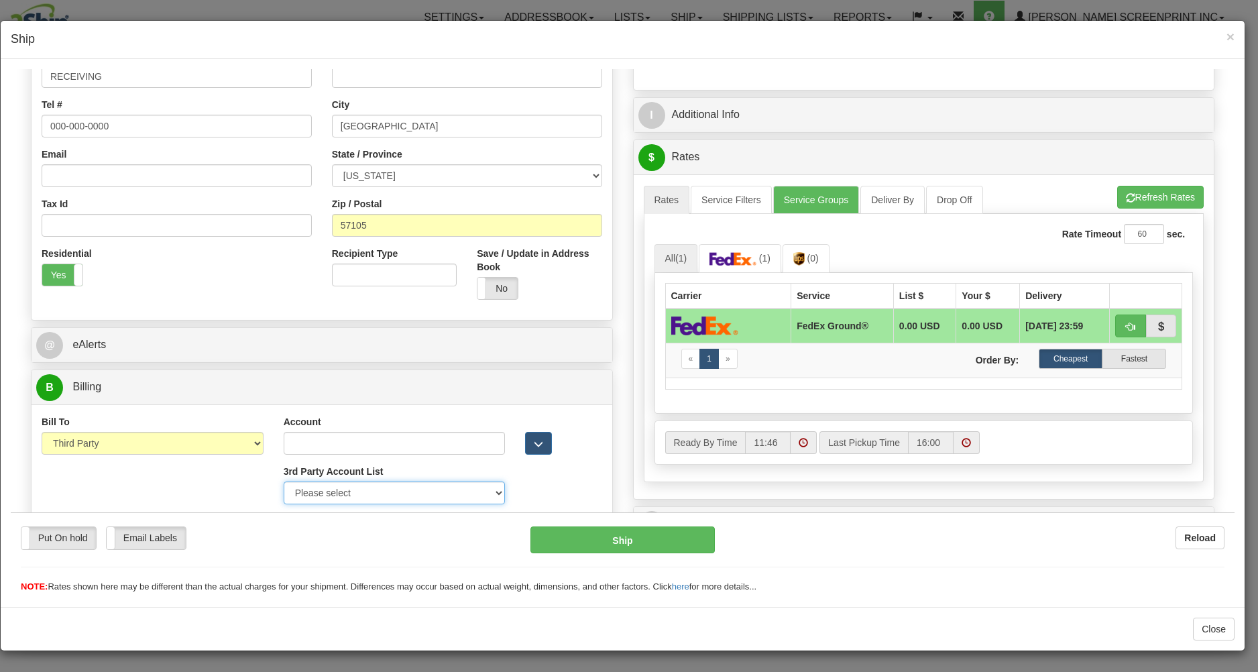
click at [284, 481] on select "Please select GITI-332021982-FedEx CACHE-372964065-FedEx LOWES-230176507-FedEx …" at bounding box center [395, 492] width 222 height 23
click at [793, 253] on img at bounding box center [798, 257] width 11 height 13
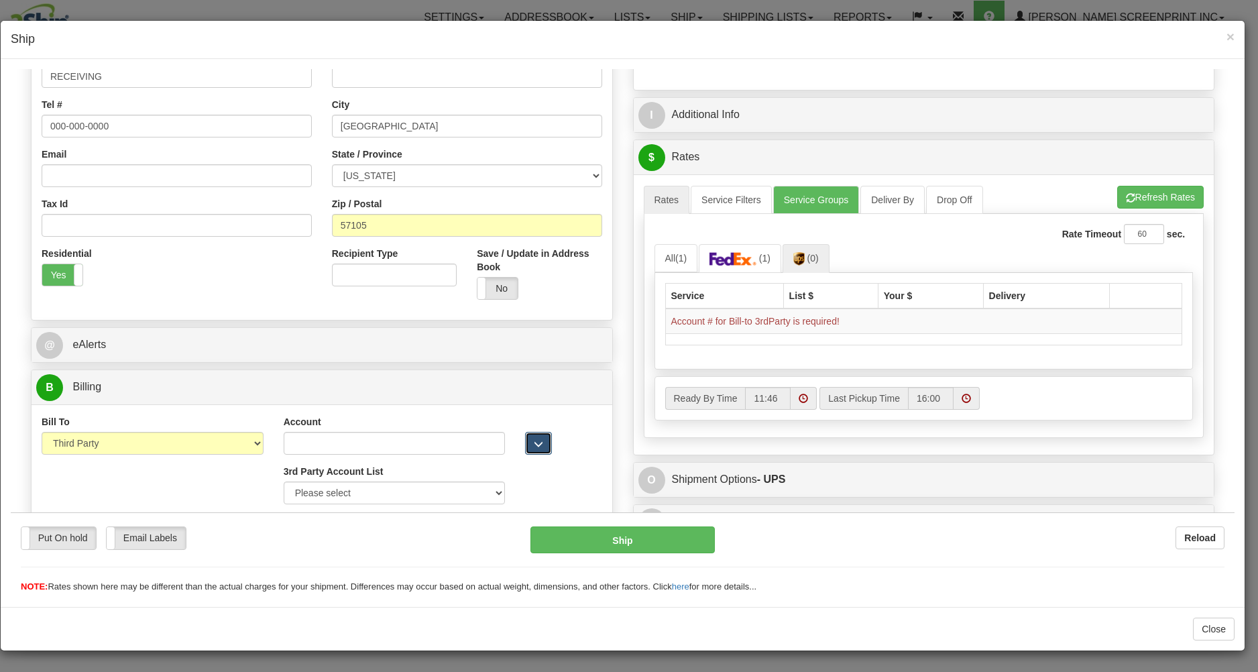
click at [537, 447] on span "button" at bounding box center [538, 443] width 9 height 9
click at [284, 481] on select "Please select PRAIRIE WIND -37V67Y-UPS SCHEELS-E58611-UPS MORLEY MOSS-X55423-UP…" at bounding box center [395, 492] width 222 height 23
select select "293"
click option "SCHEELS-E58611-UPS" at bounding box center [11, 68] width 0 height 0
type input "E58611"
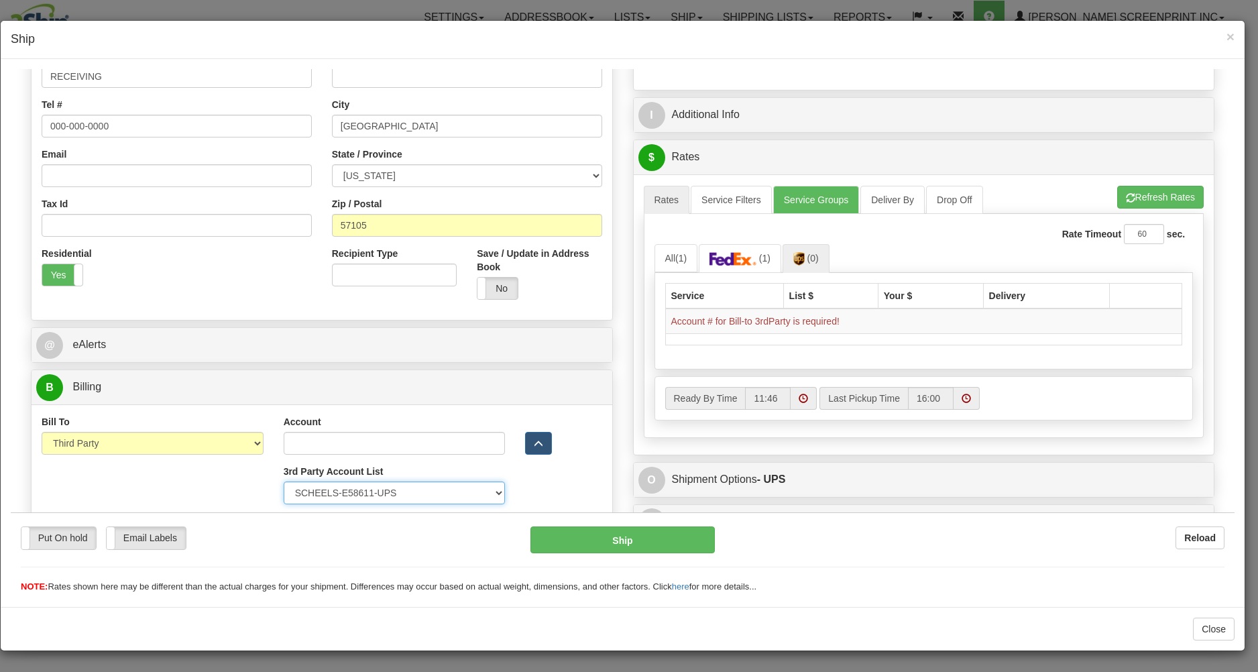
select select "US"
type input "SCHEELS"
type input "BILLING"
type input "701-298-2918"
type input "1551 45TH STREET SOUTH"
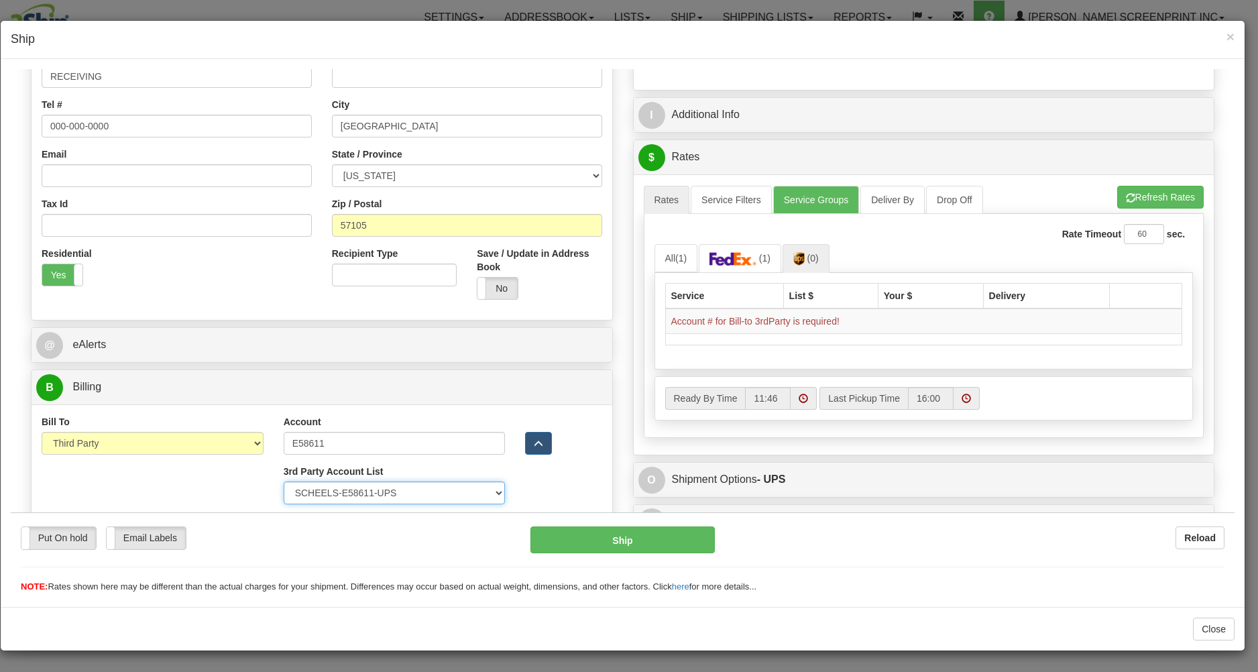
type input "FARGO"
type input "58103"
select select "ND"
click at [1147, 194] on button "Refresh Rates" at bounding box center [1160, 196] width 86 height 23
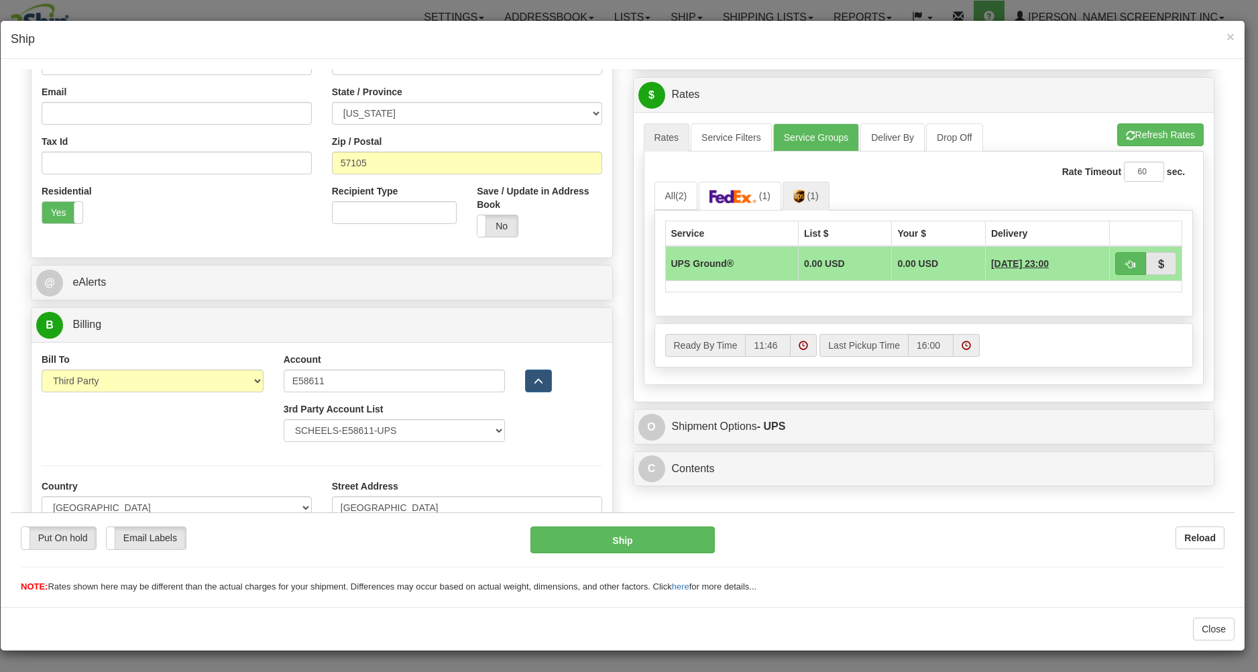
scroll to position [373, 0]
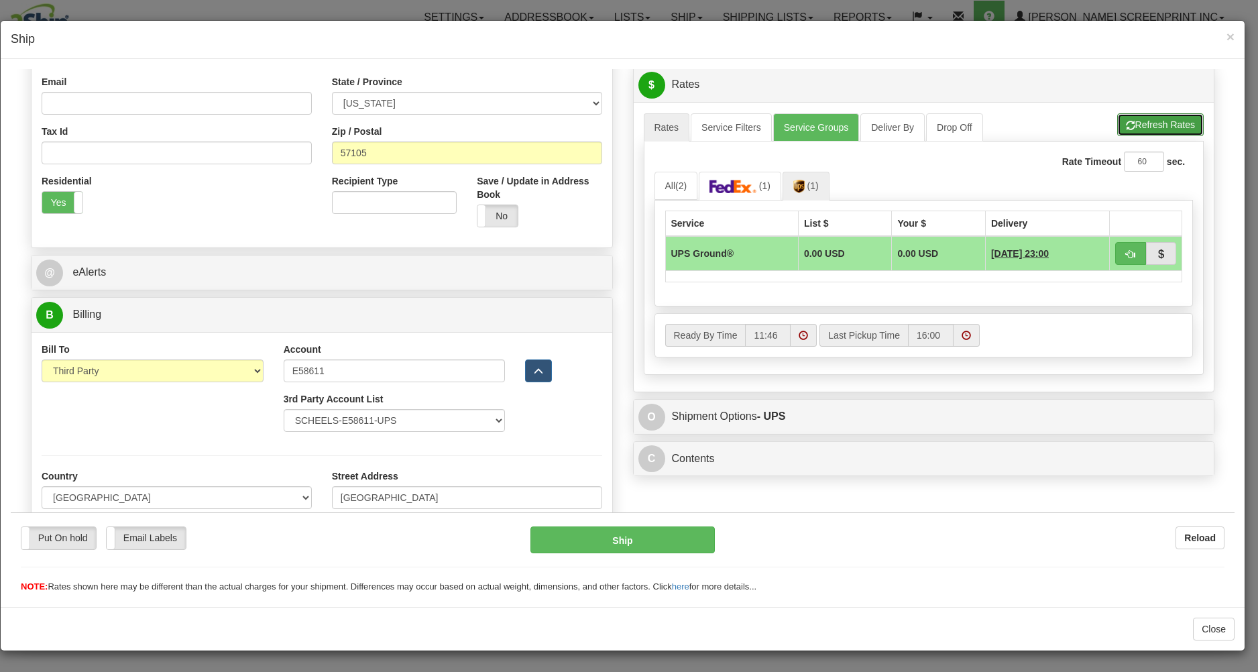
click at [1158, 123] on button "Refresh Rates" at bounding box center [1160, 124] width 86 height 23
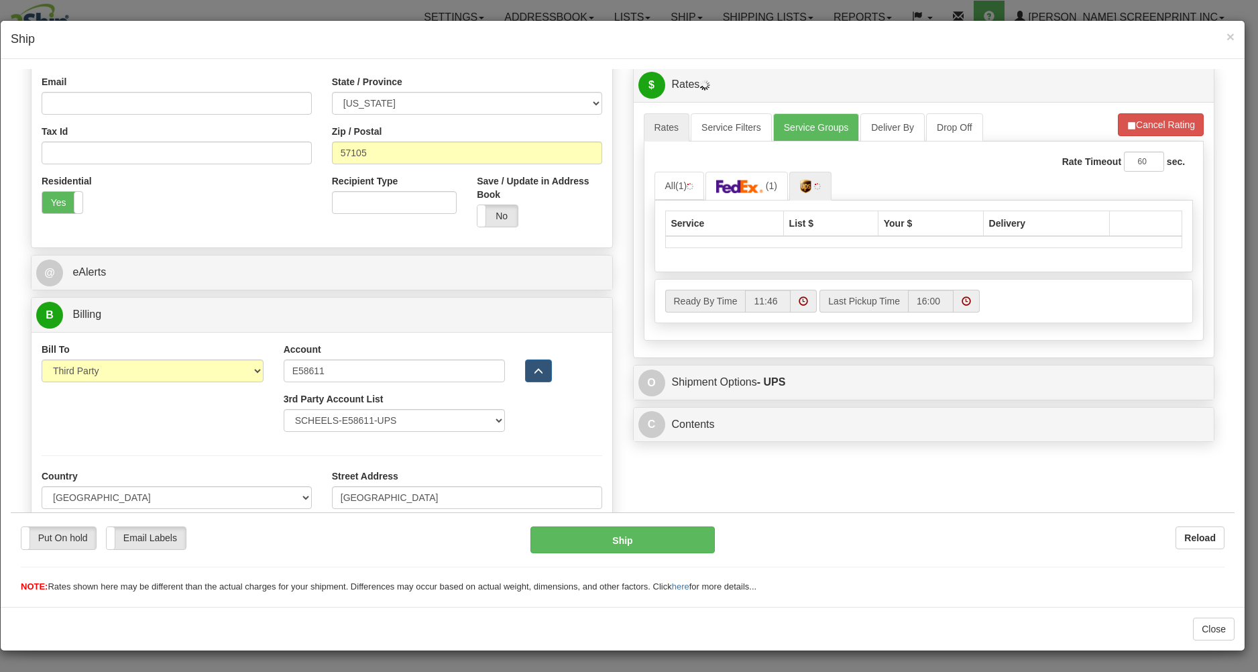
select select "293"
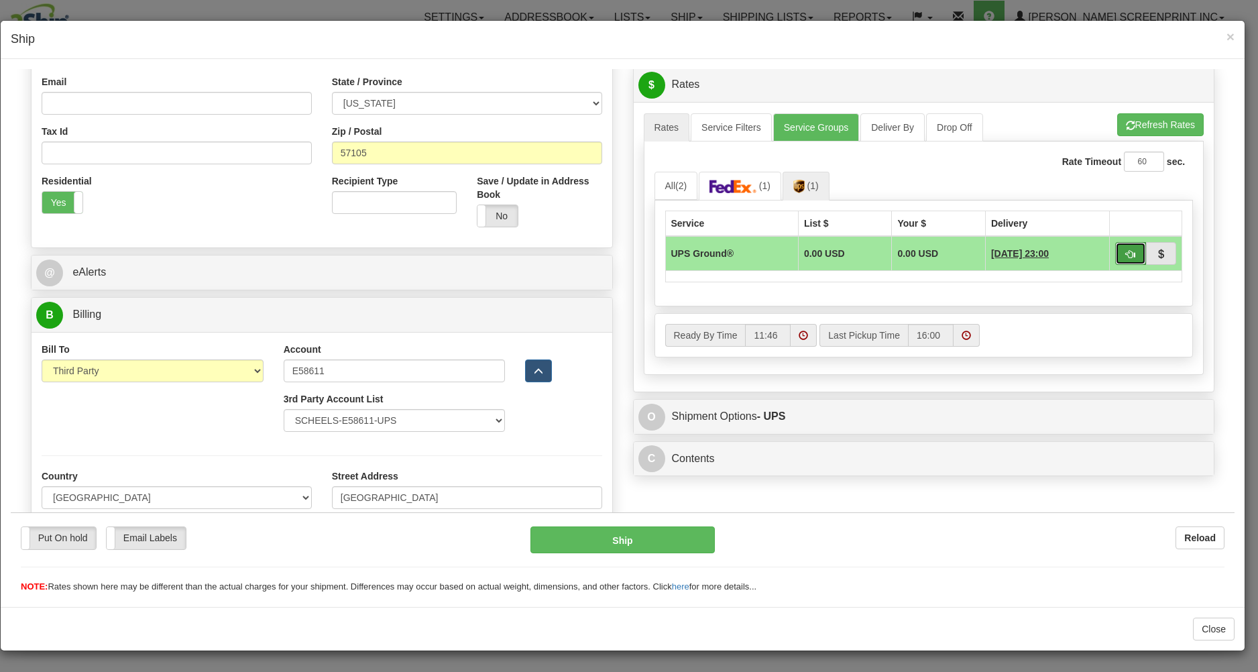
click at [1115, 249] on button "button" at bounding box center [1130, 252] width 31 height 23
type input "03"
select select "293"
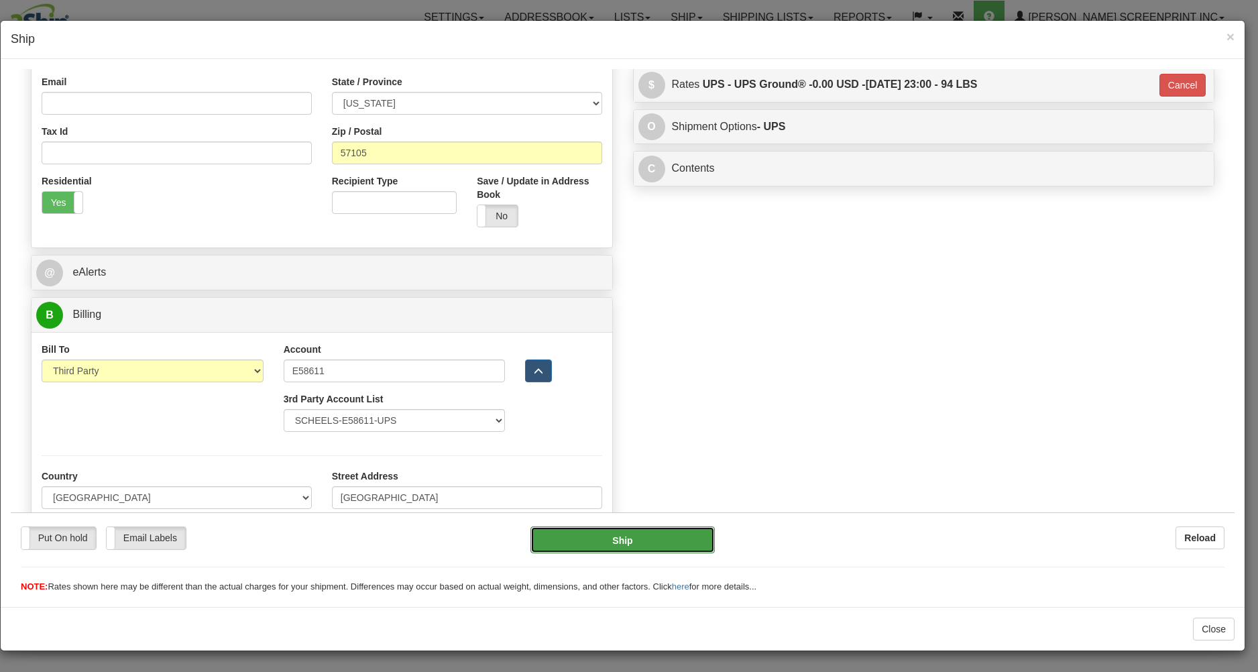
click at [660, 534] on button "Ship" at bounding box center [622, 539] width 184 height 27
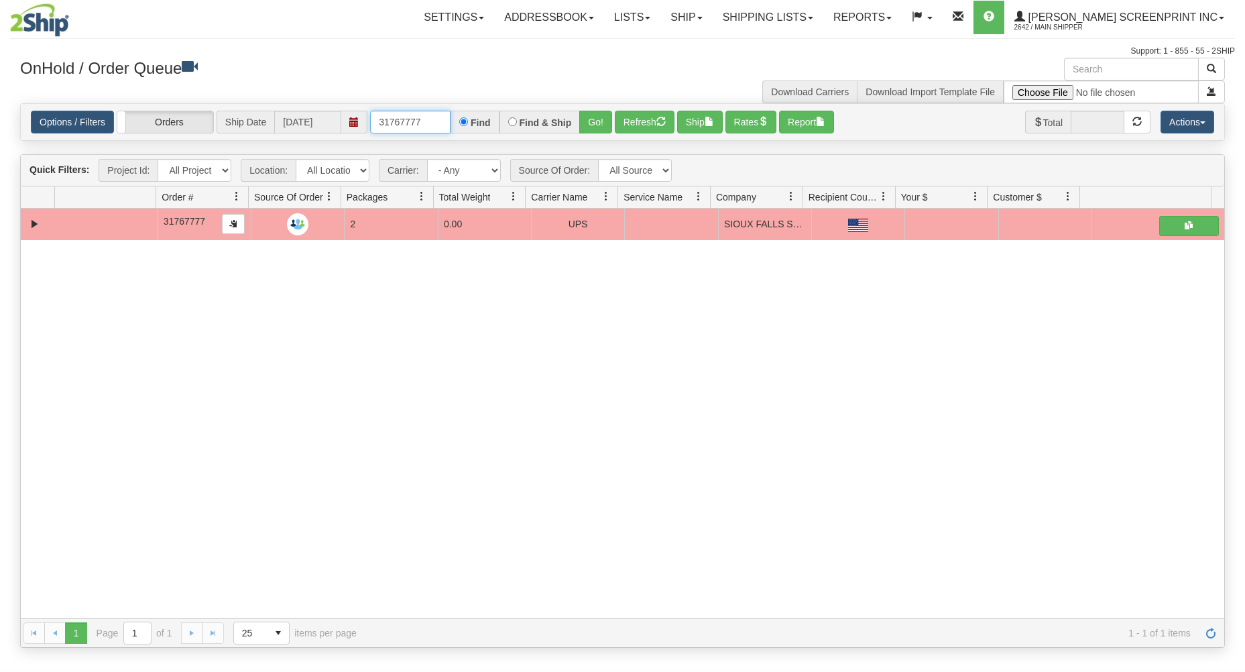
drag, startPoint x: 373, startPoint y: 123, endPoint x: 510, endPoint y: 105, distance: 137.4
click at [494, 119] on div "31767777 Find Find & Ship Go!" at bounding box center [491, 122] width 242 height 23
type input "31767864"
click at [592, 116] on button "Go!" at bounding box center [595, 122] width 33 height 23
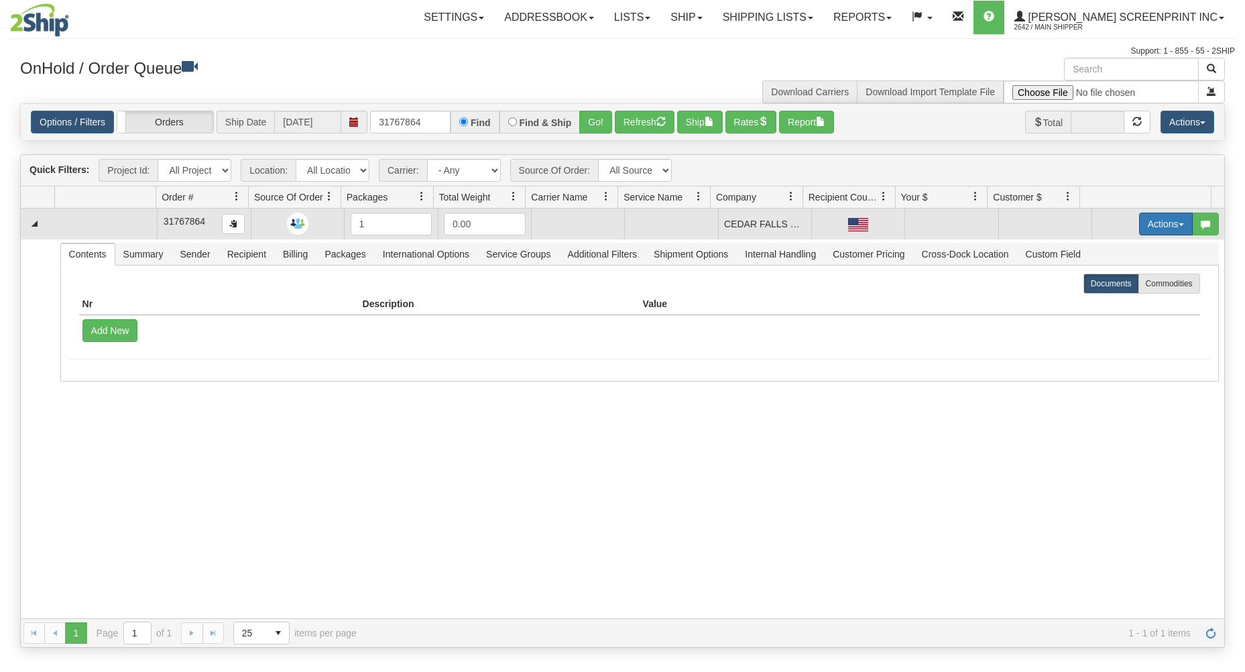
click at [1149, 223] on button "Actions" at bounding box center [1166, 224] width 54 height 23
click at [1135, 248] on link "Open" at bounding box center [1138, 249] width 107 height 17
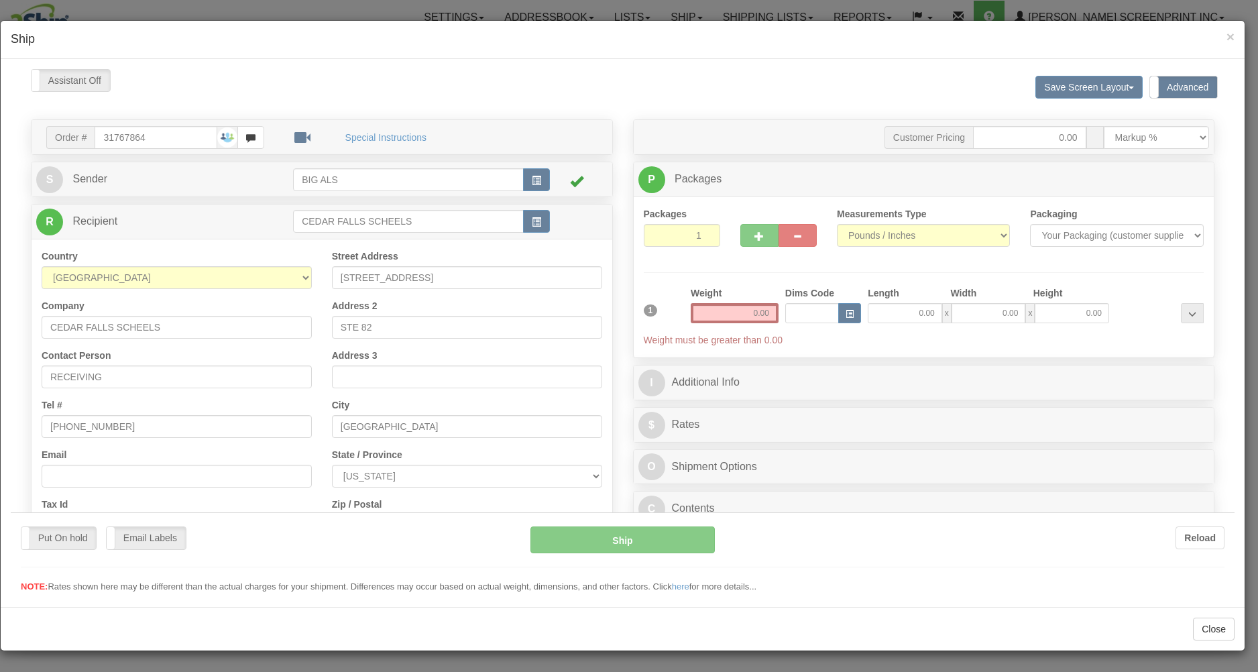
scroll to position [0, 0]
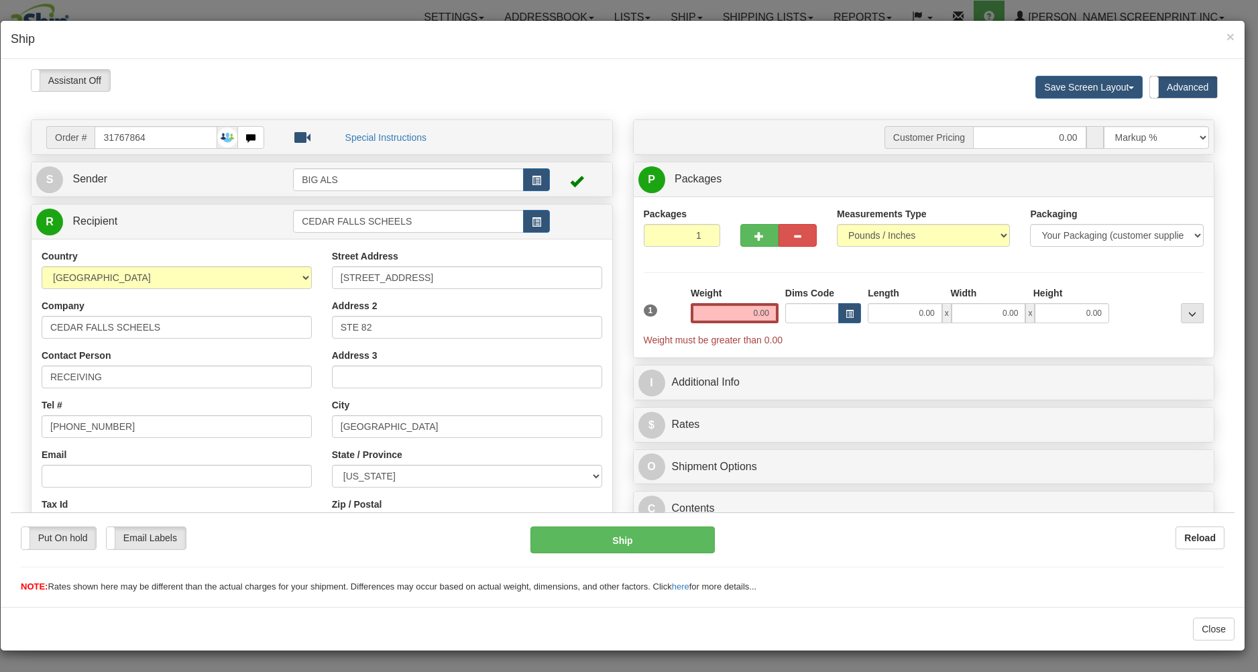
type input "14.40"
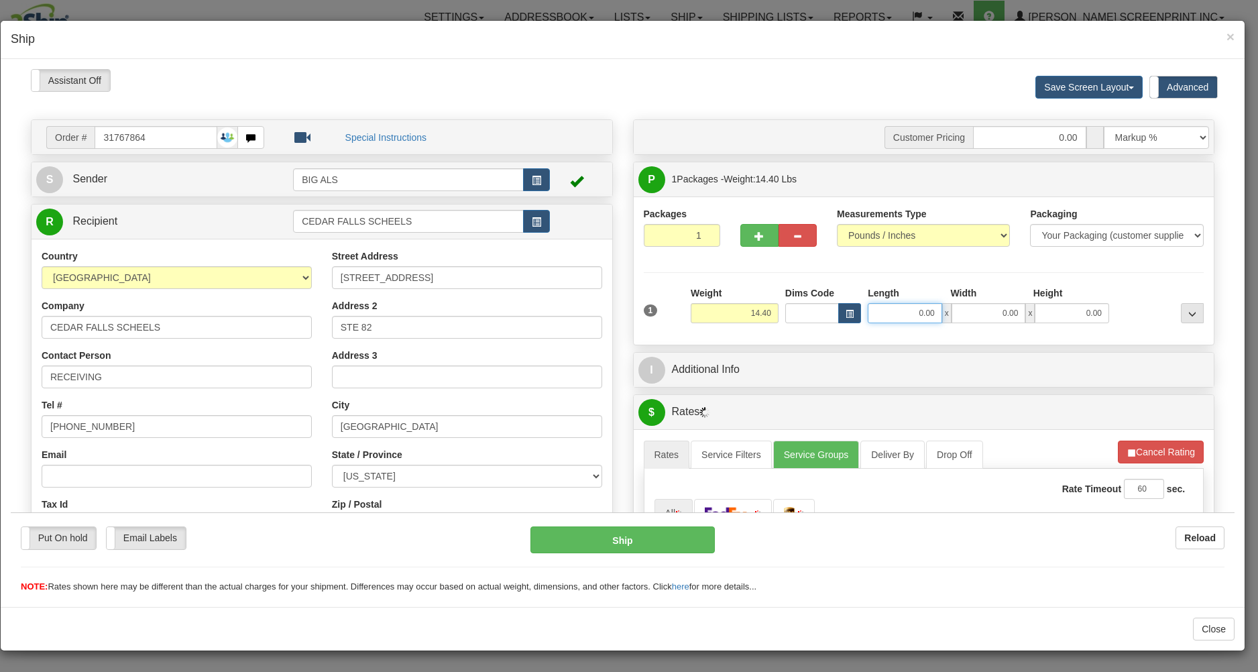
click at [896, 314] on input "0.00" at bounding box center [905, 312] width 74 height 20
type input "31.00"
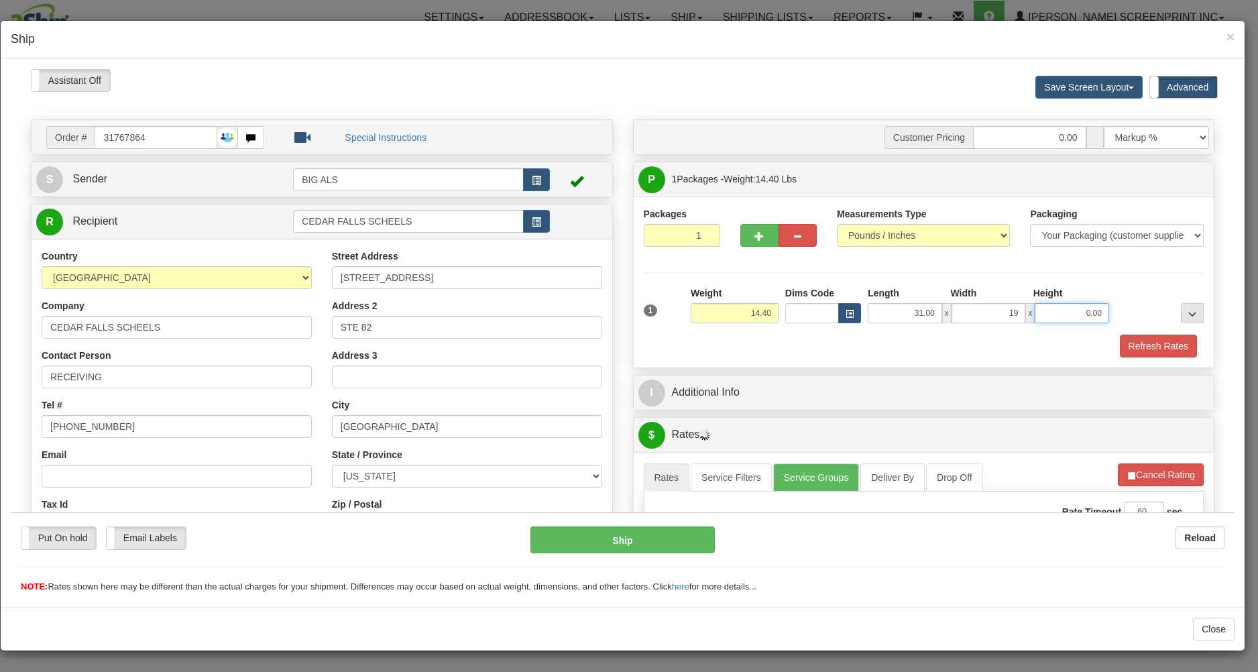
type input "19.00"
type input "14.40"
type input "8.00"
click at [856, 328] on div "1 Weight 14.40 Dims Code x x" at bounding box center [923, 310] width 567 height 48
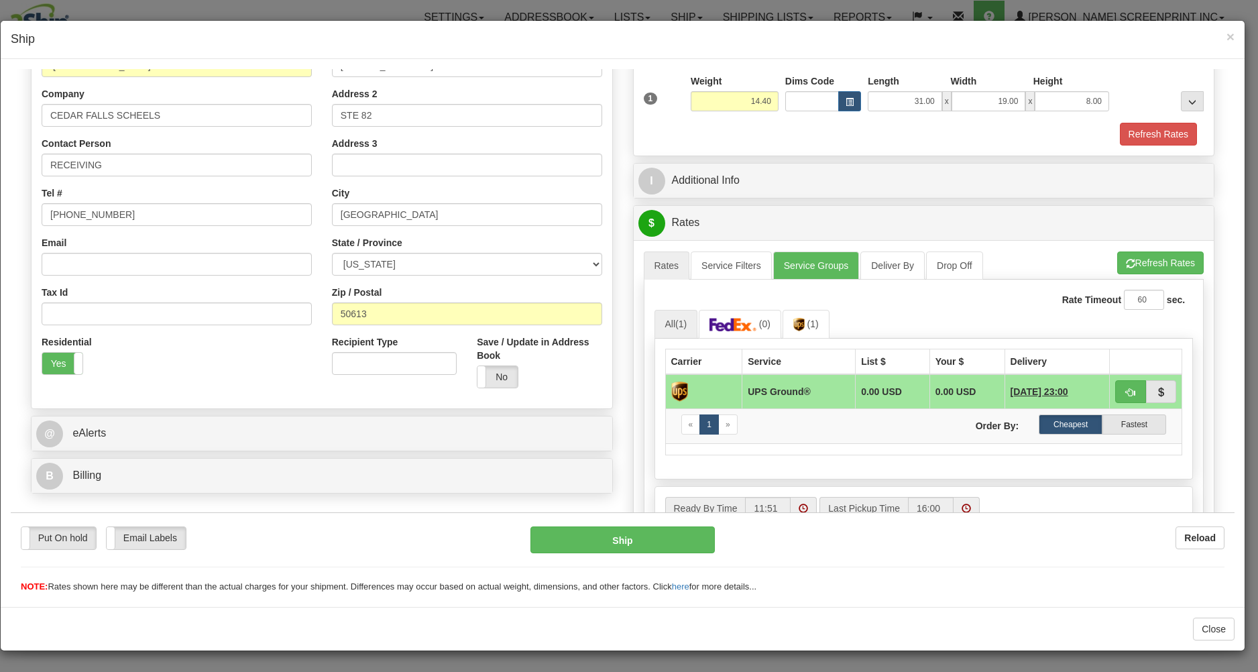
scroll to position [215, 0]
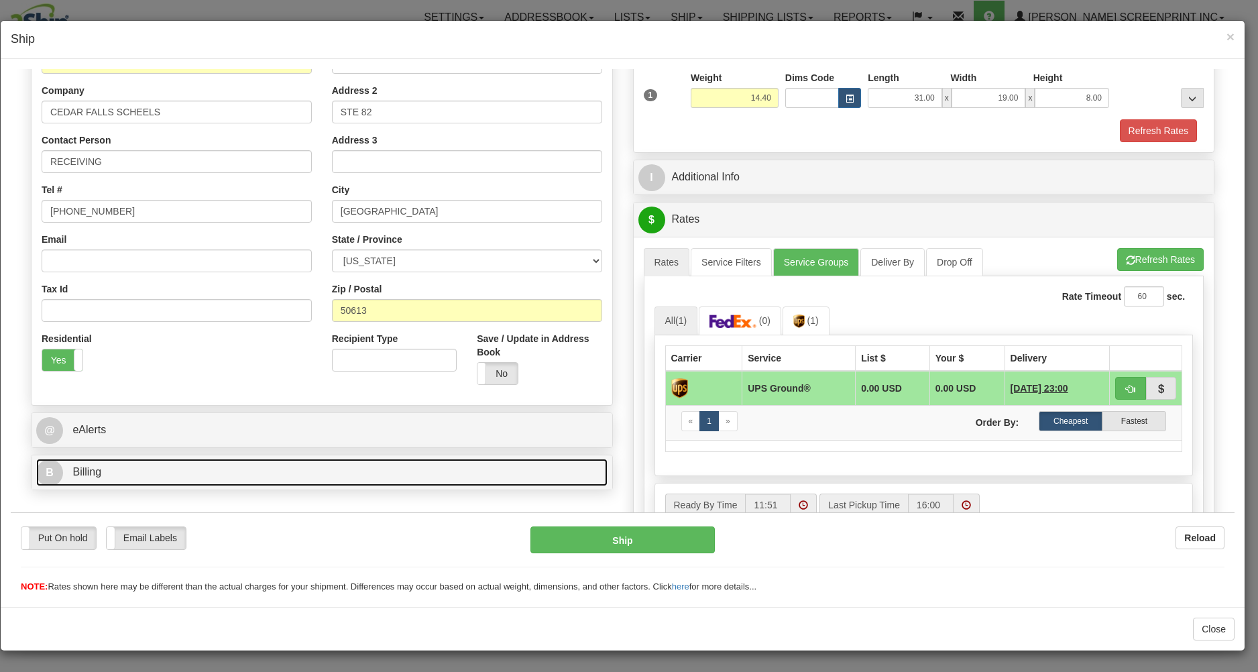
click at [477, 480] on link "B Billing" at bounding box center [321, 471] width 571 height 27
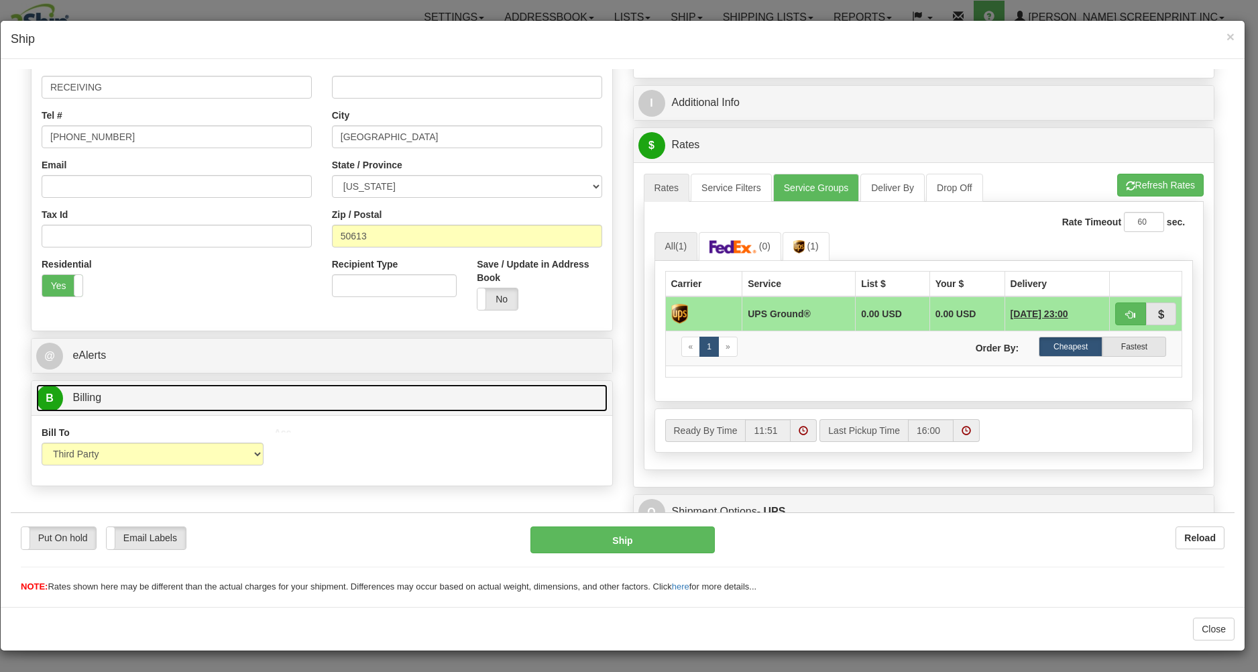
scroll to position [348, 0]
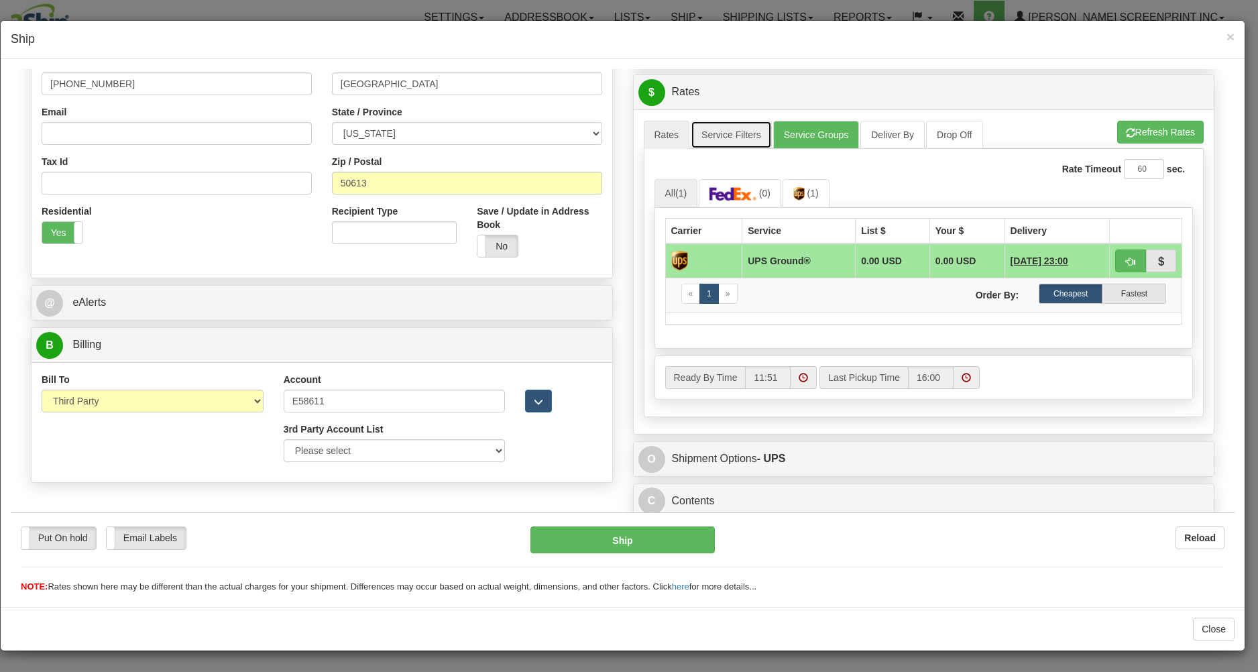
click at [724, 133] on link "Service Filters" at bounding box center [731, 134] width 81 height 28
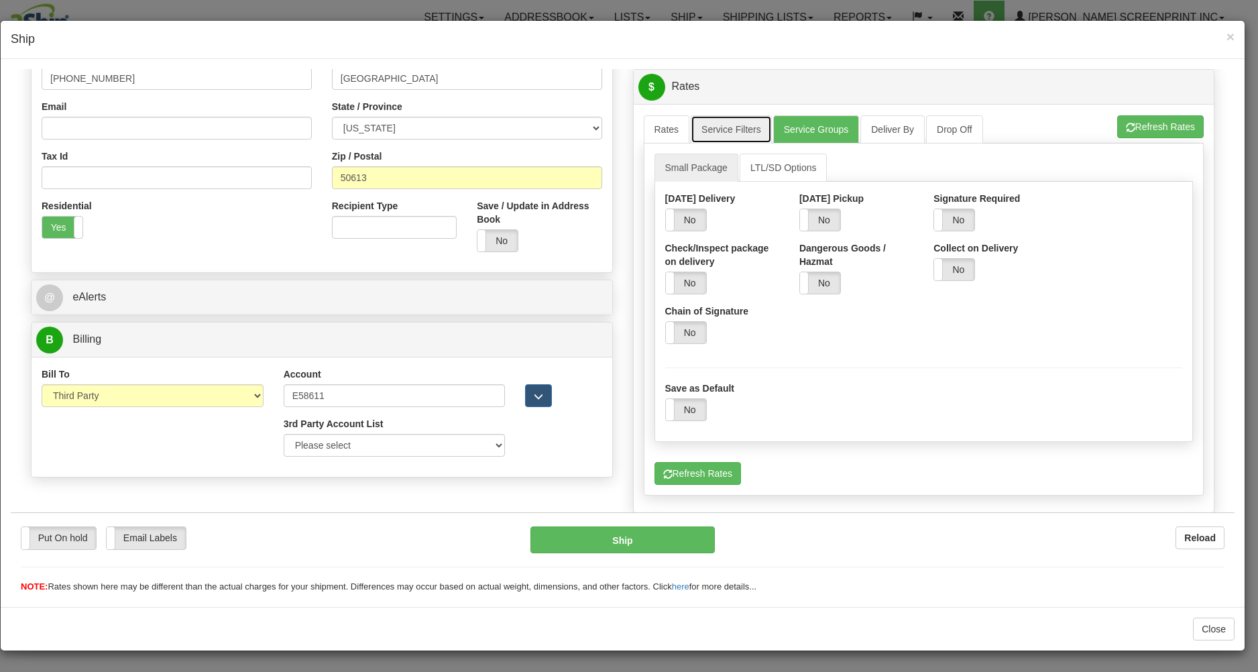
click at [722, 132] on link "Service Filters" at bounding box center [731, 129] width 81 height 28
click at [808, 121] on link "Service Groups" at bounding box center [816, 129] width 86 height 28
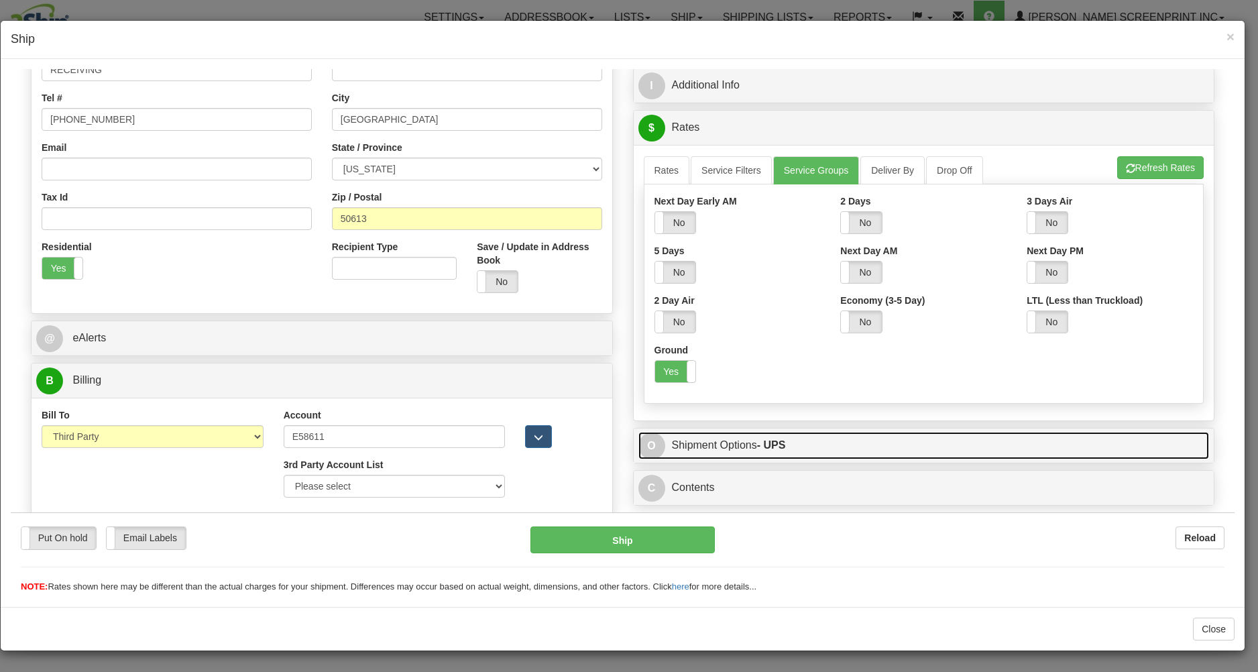
click at [788, 440] on link "O Shipment Options - UPS" at bounding box center [923, 444] width 571 height 27
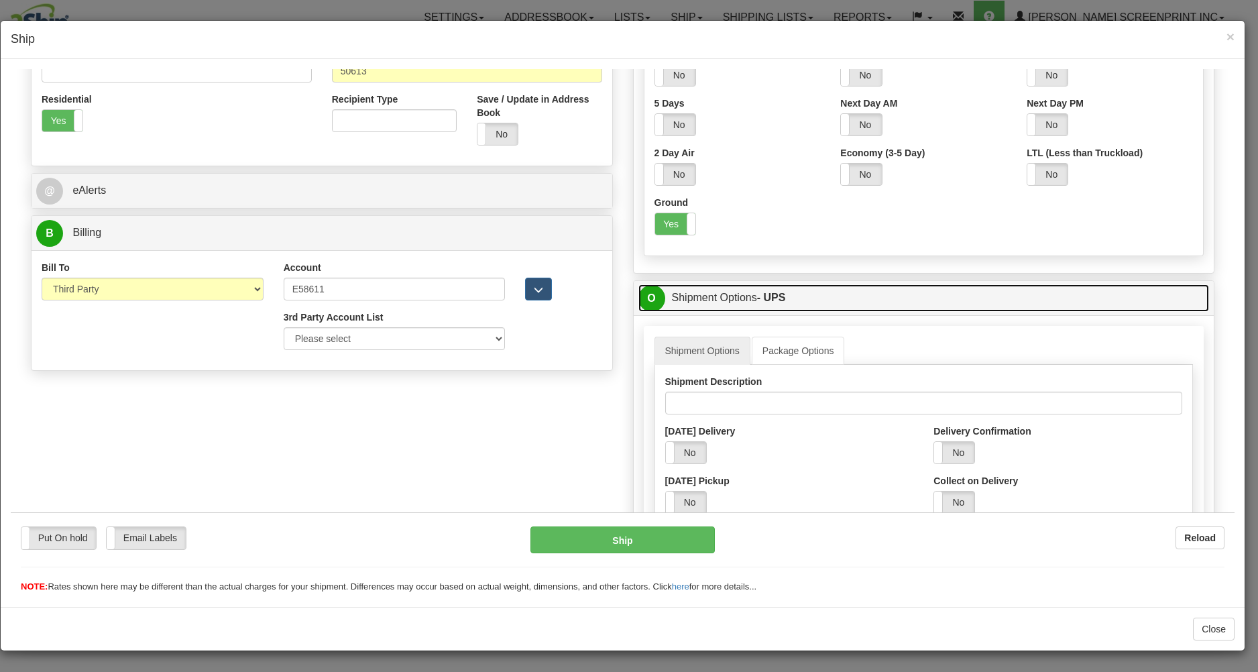
scroll to position [432, 0]
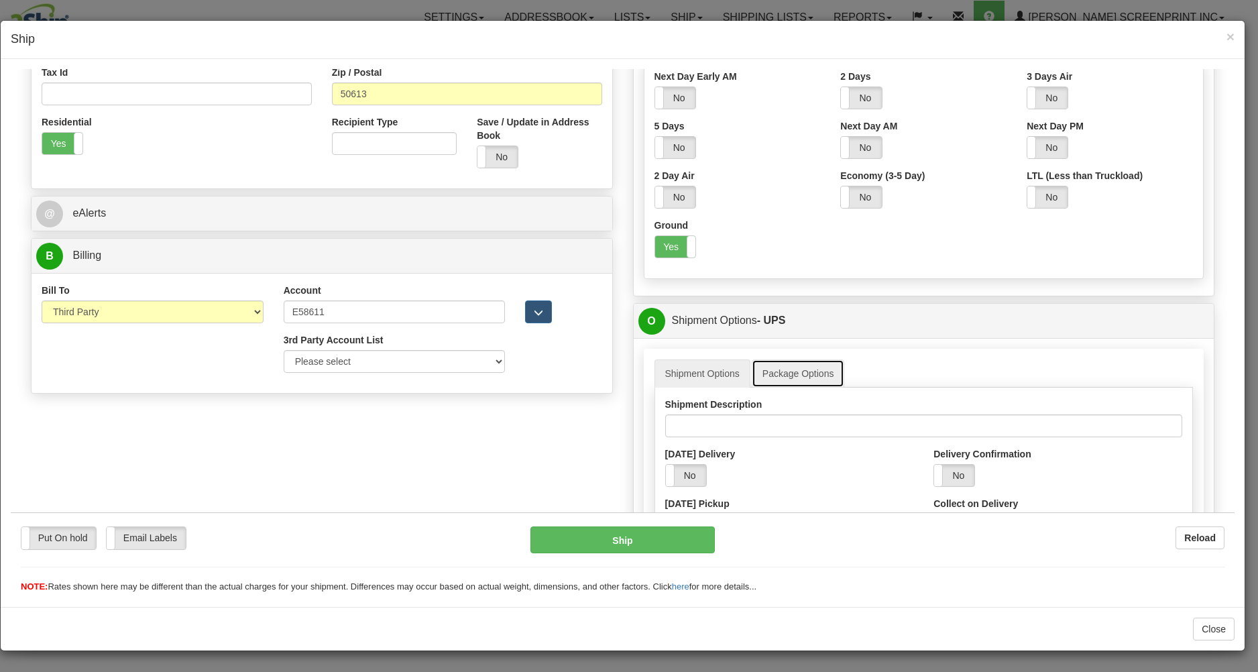
click at [788, 377] on link "Package Options" at bounding box center [798, 373] width 93 height 28
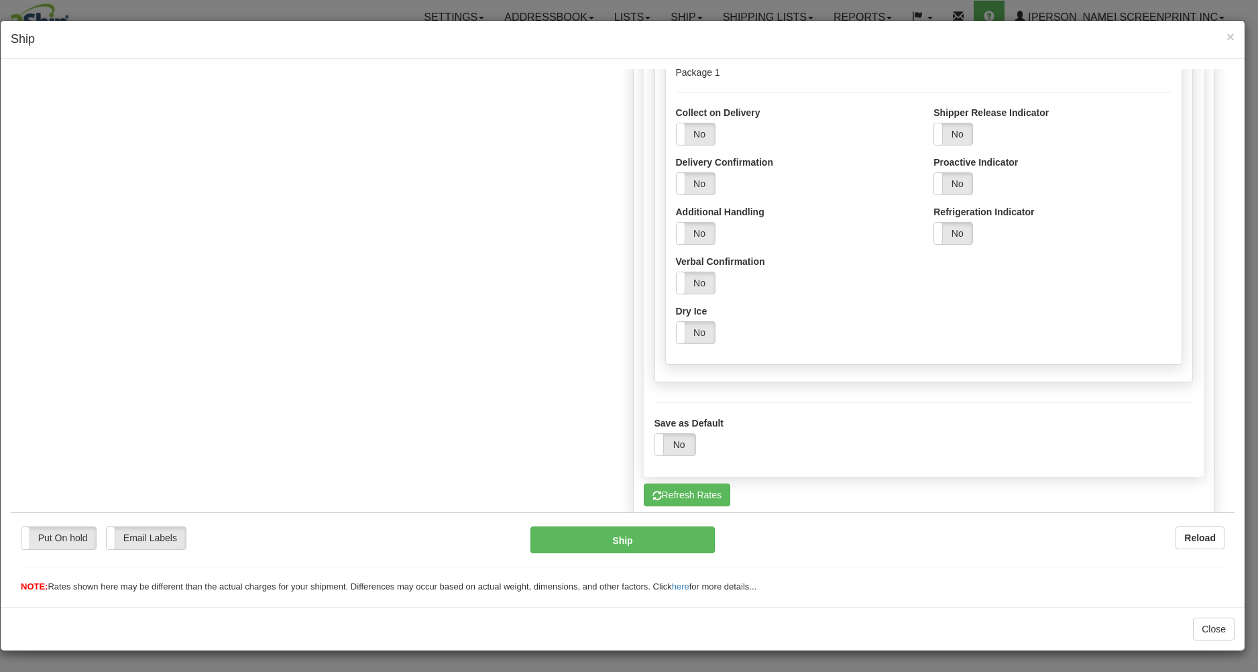
scroll to position [915, 0]
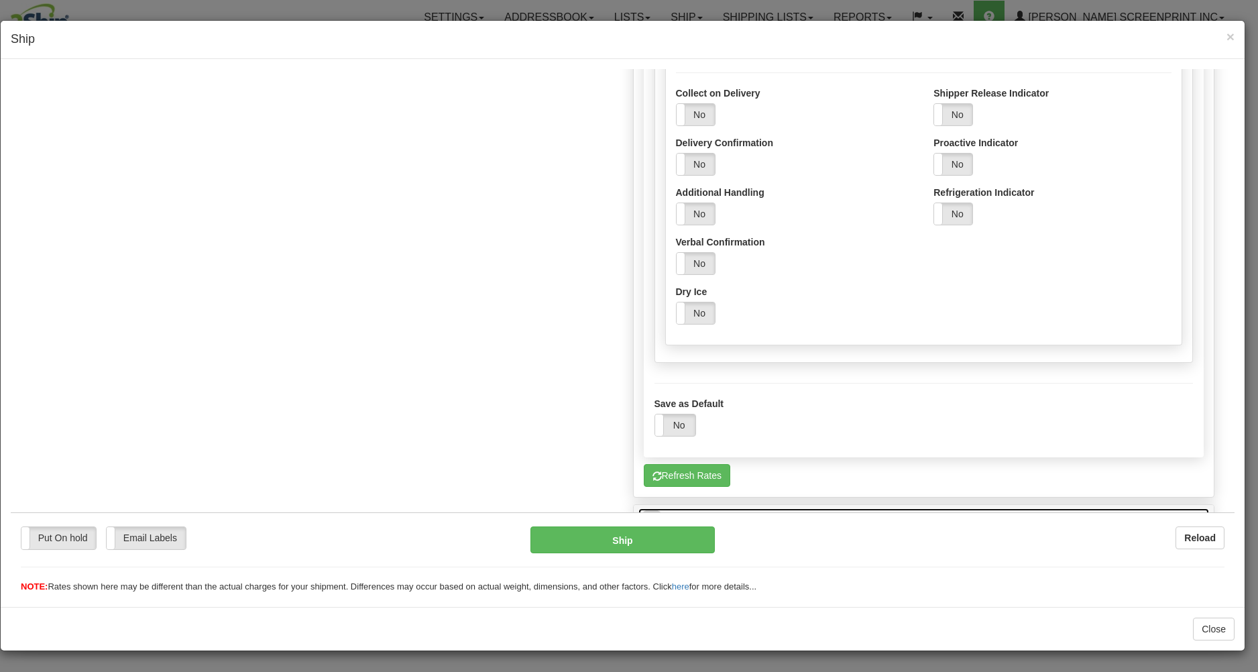
click at [783, 508] on link "C Contents" at bounding box center [923, 521] width 571 height 27
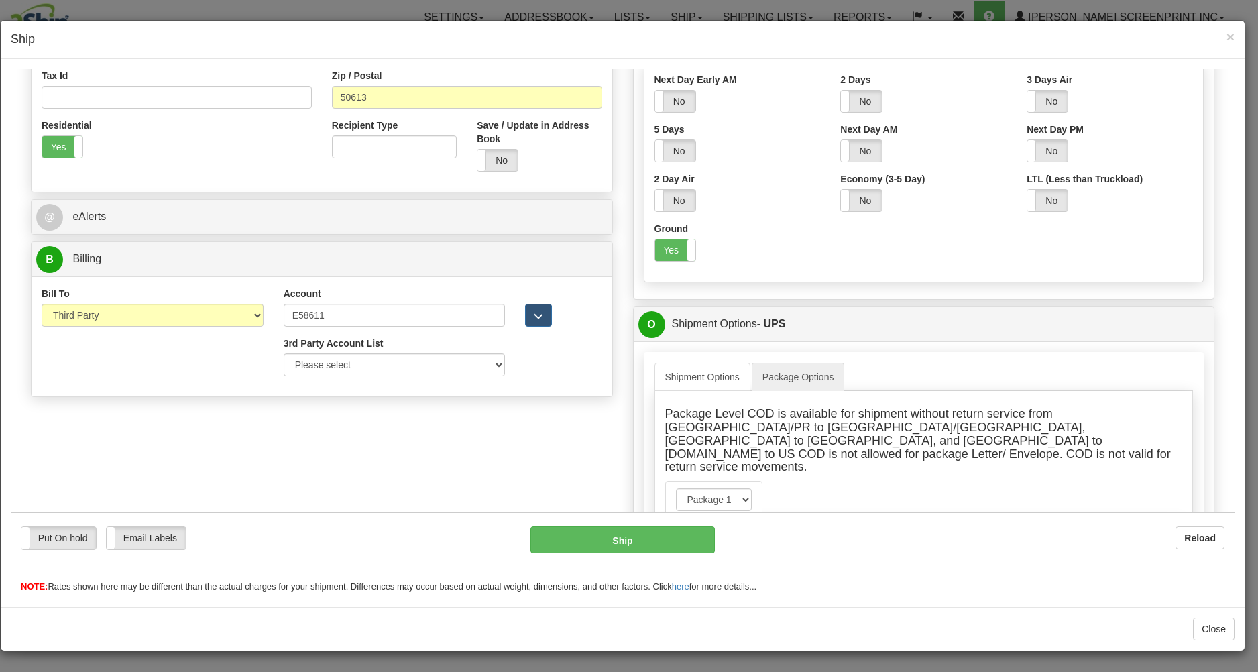
scroll to position [433, 0]
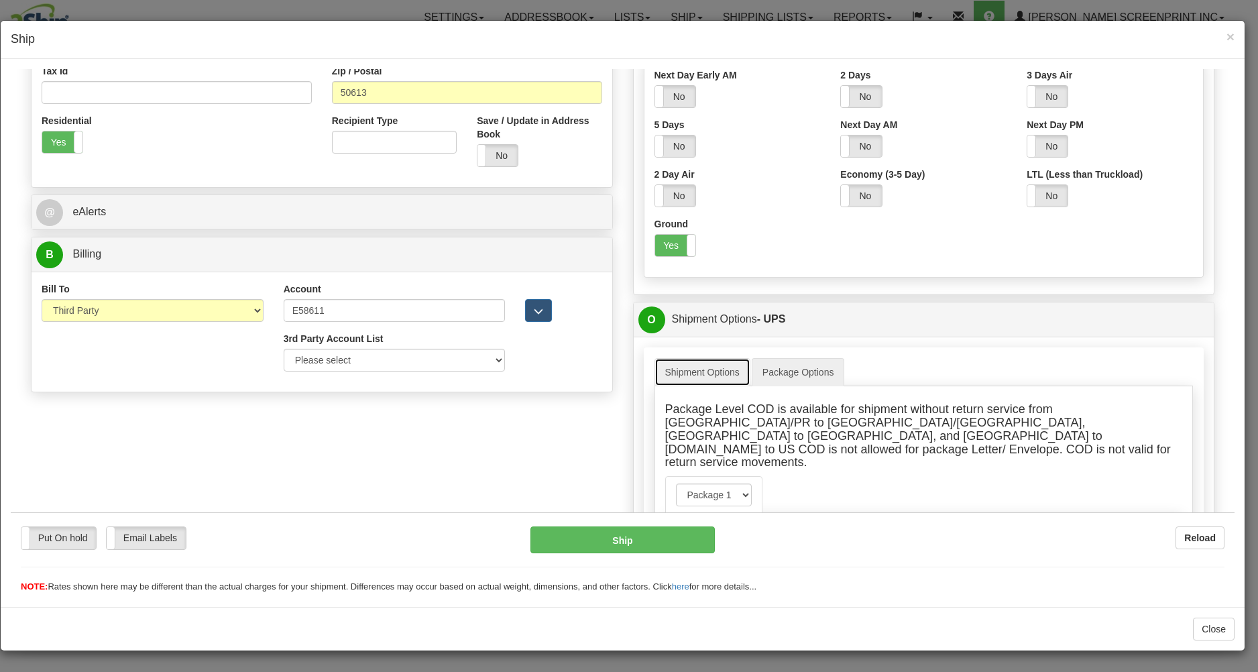
click at [702, 379] on link "Shipment Options" at bounding box center [702, 371] width 96 height 28
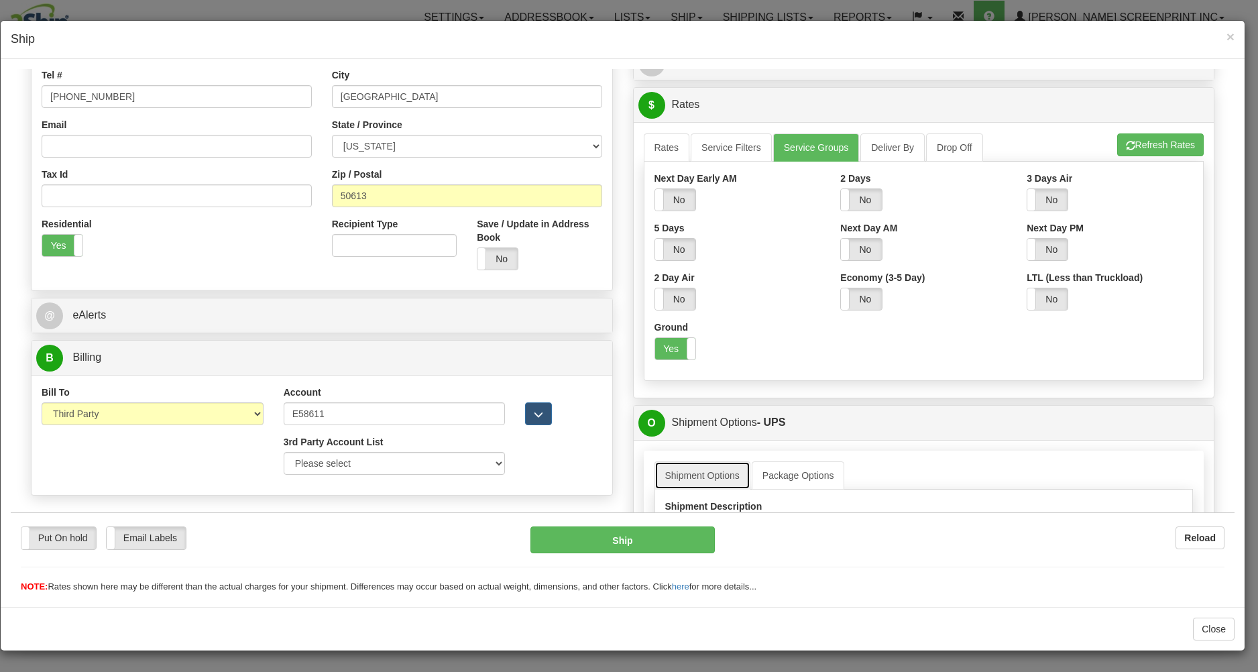
scroll to position [290, 0]
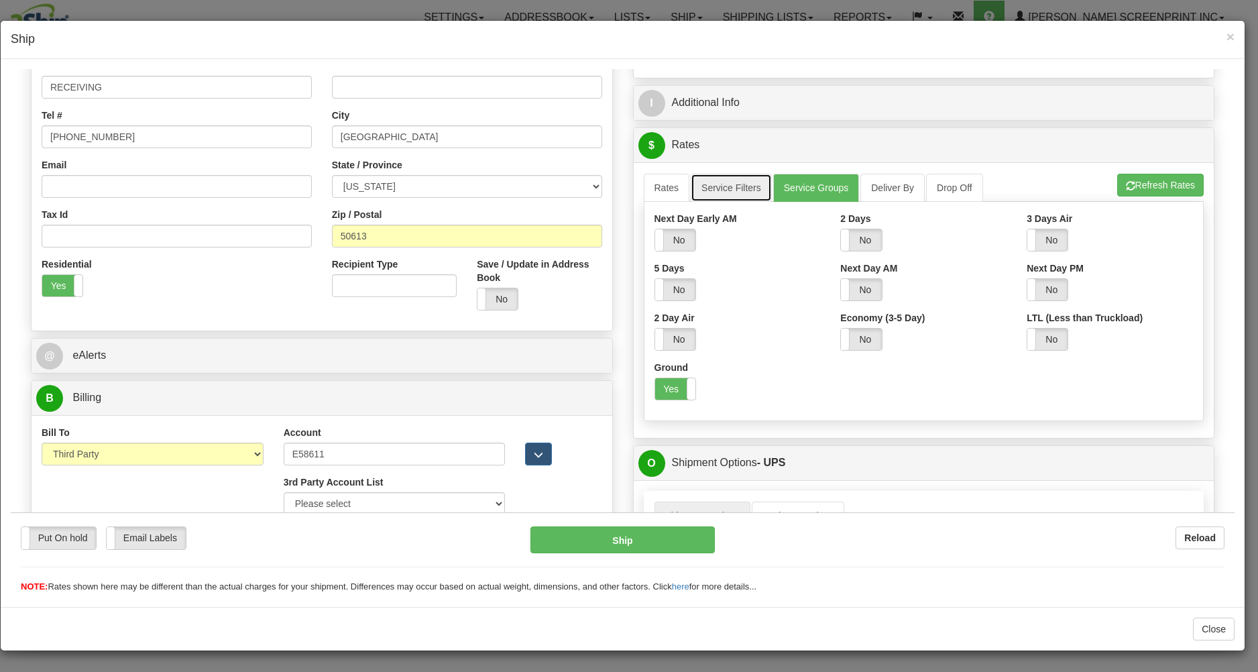
click at [727, 190] on link "Service Filters" at bounding box center [731, 187] width 81 height 28
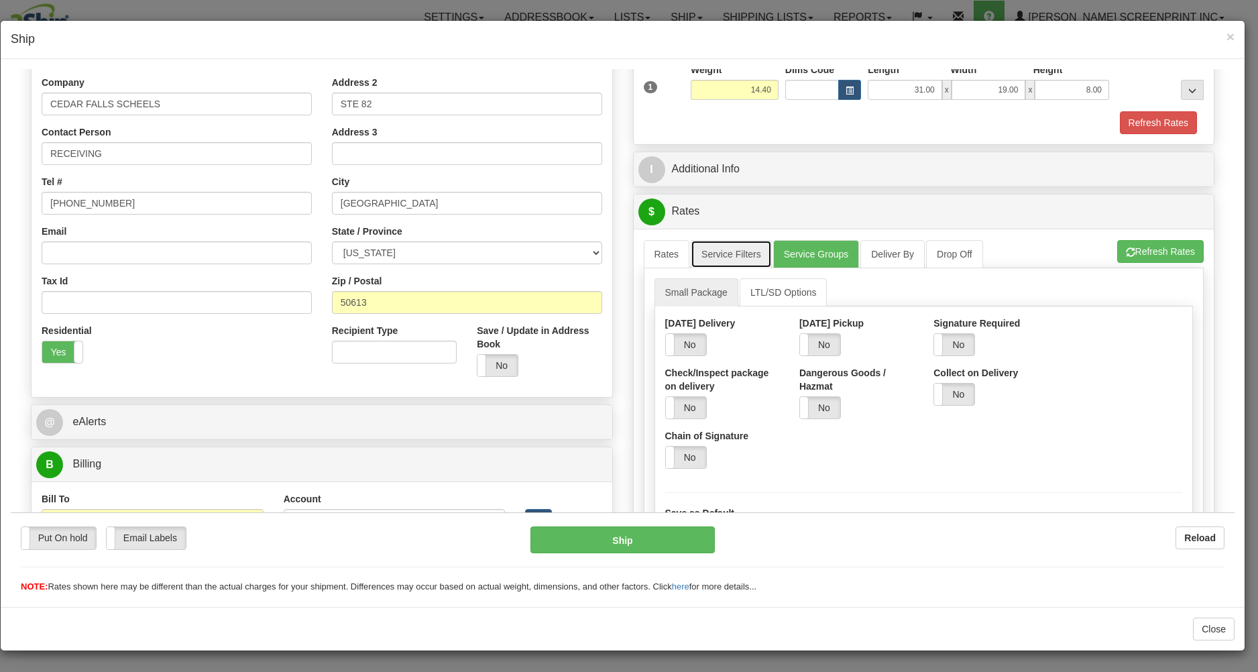
scroll to position [217, 0]
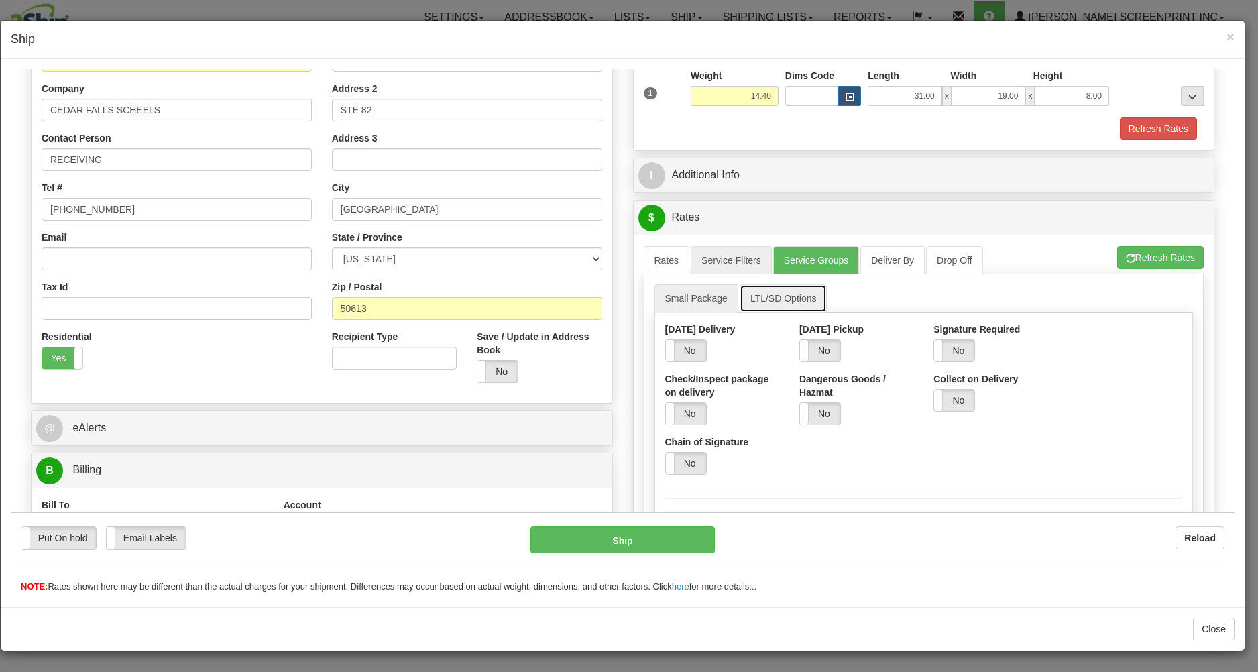
drag, startPoint x: 770, startPoint y: 295, endPoint x: 774, endPoint y: 302, distance: 7.8
click at [772, 296] on link "LTL/SD Options" at bounding box center [784, 298] width 88 height 28
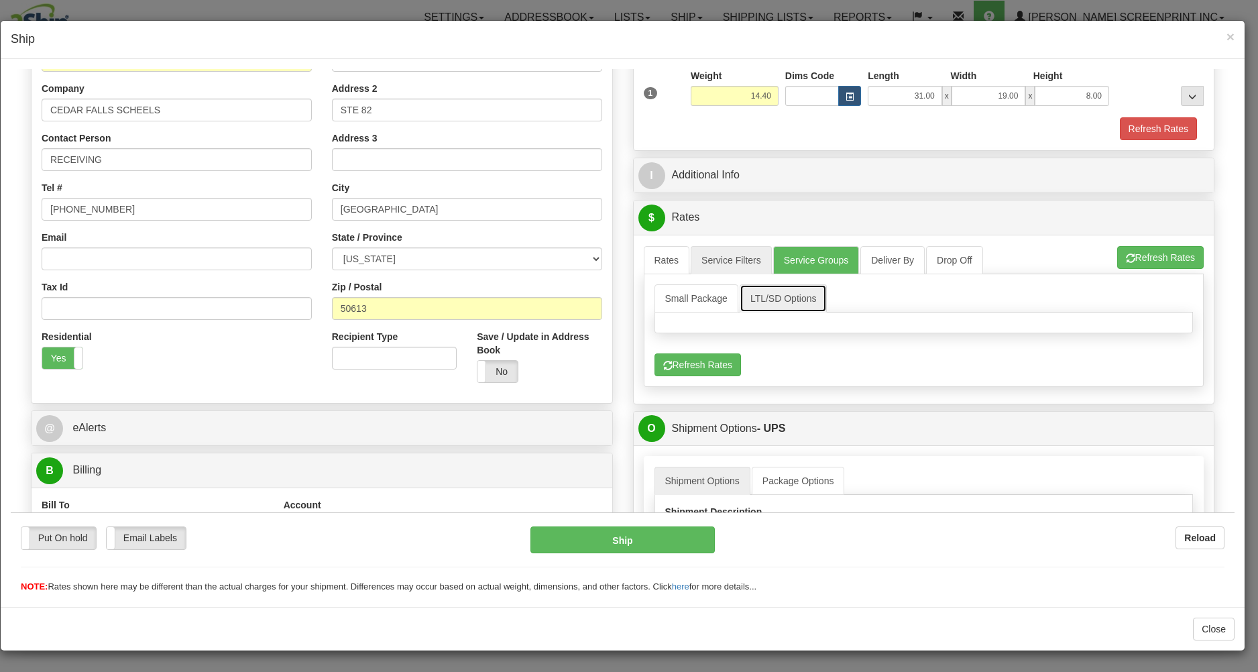
click at [790, 297] on link "LTL/SD Options" at bounding box center [784, 298] width 88 height 28
click at [705, 300] on link "Small Package" at bounding box center [696, 298] width 84 height 28
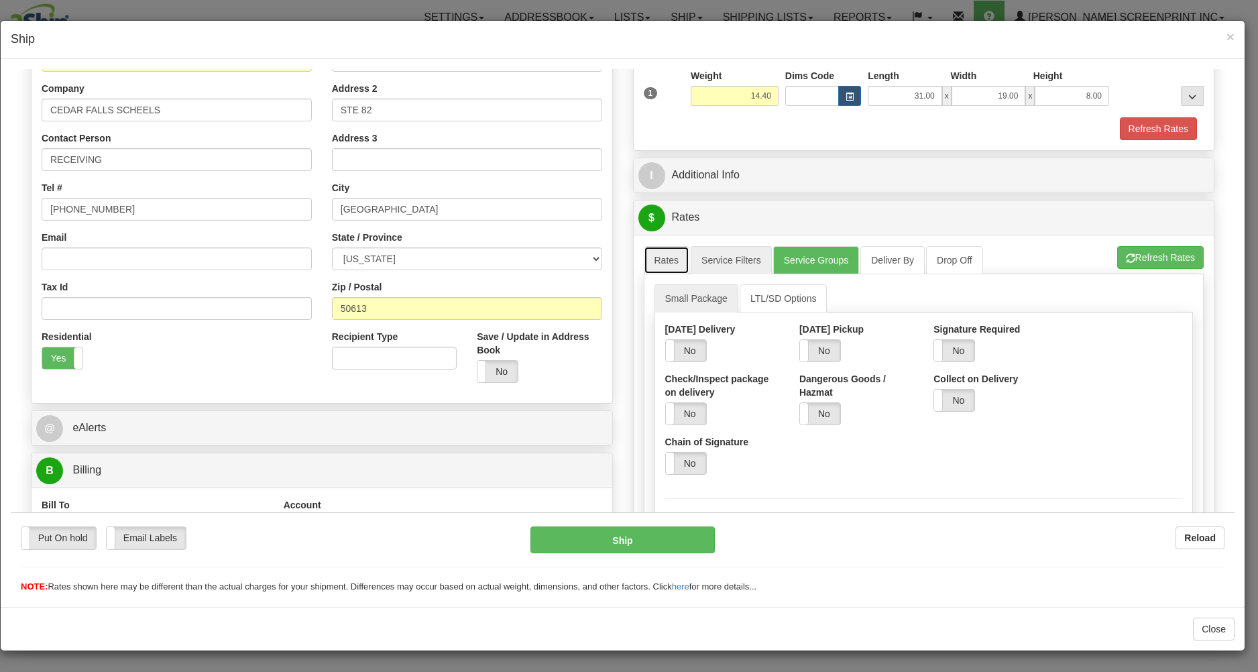
click at [653, 257] on link "Rates" at bounding box center [667, 259] width 46 height 28
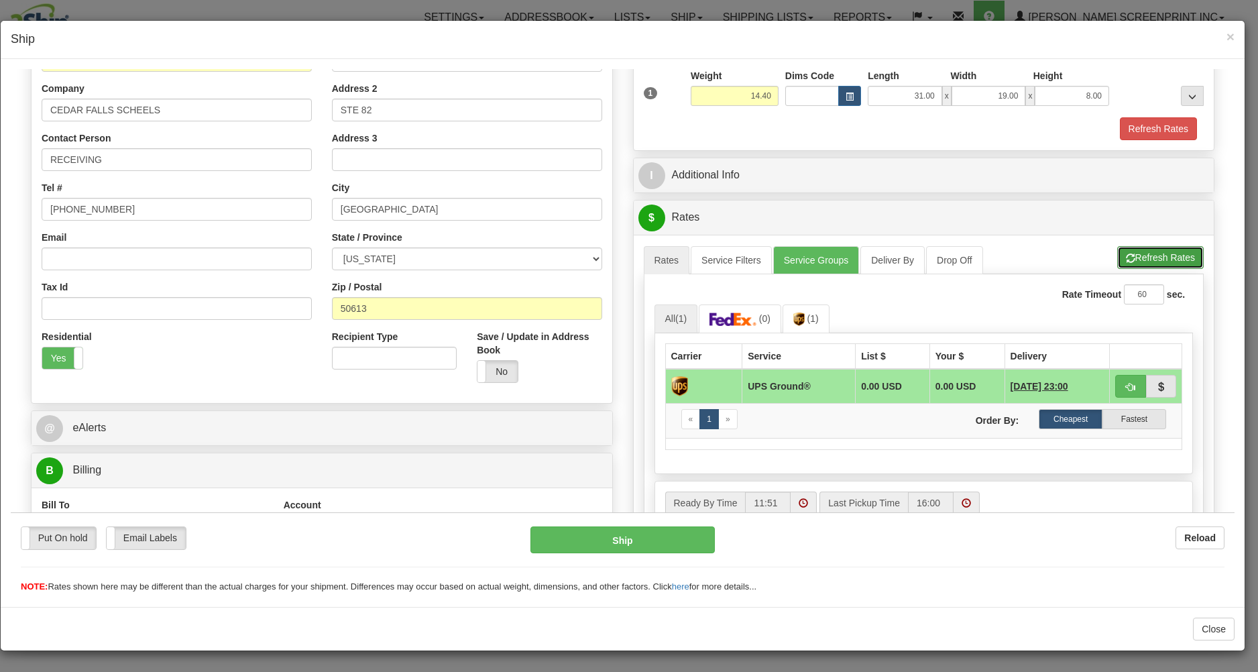
click at [1136, 252] on button "Refresh Rates" at bounding box center [1160, 256] width 86 height 23
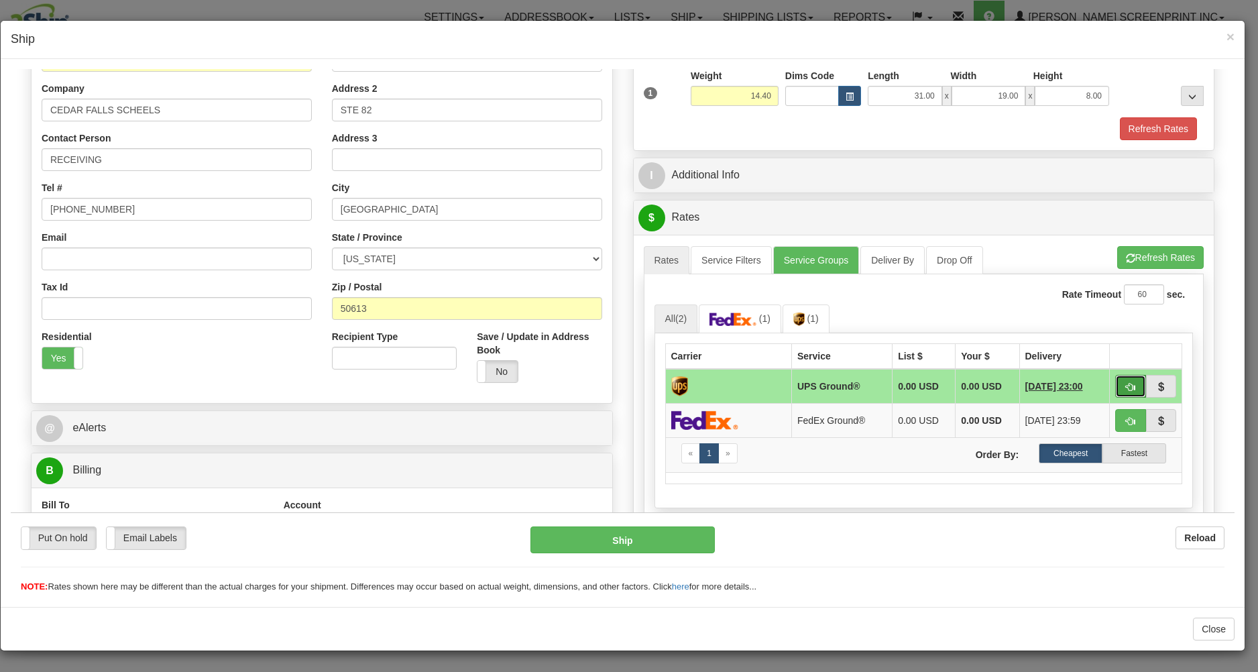
click at [1115, 382] on button "button" at bounding box center [1130, 385] width 31 height 23
type input "03"
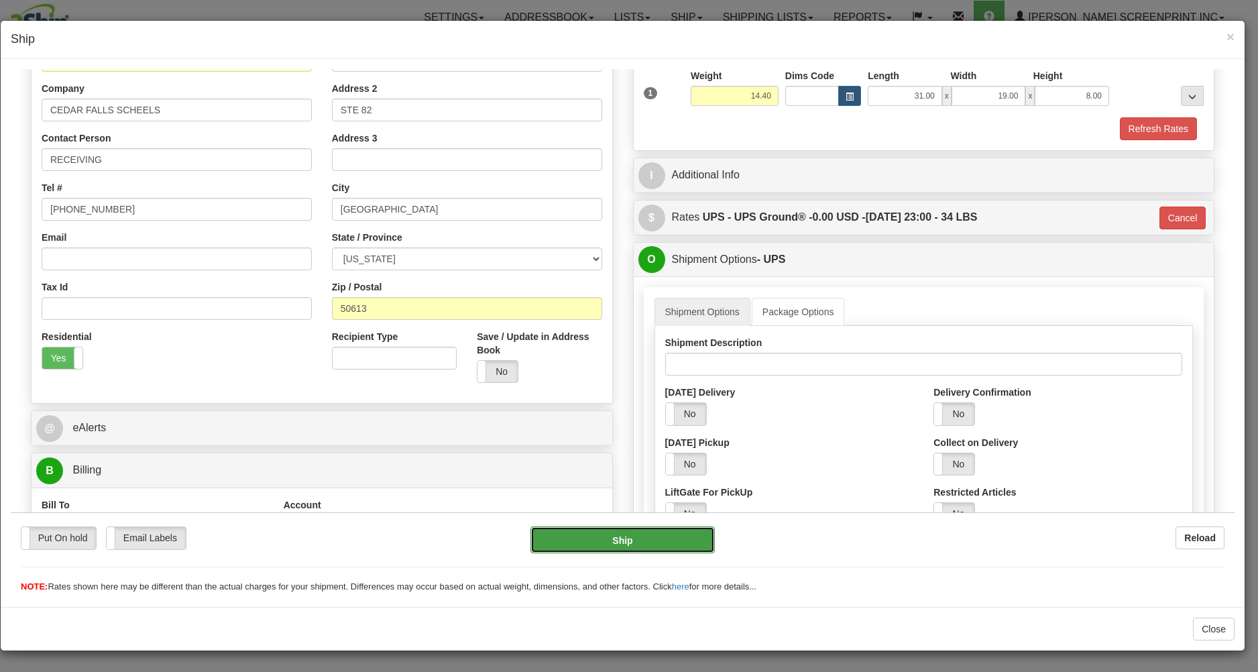
click at [591, 533] on button "Ship" at bounding box center [622, 539] width 184 height 27
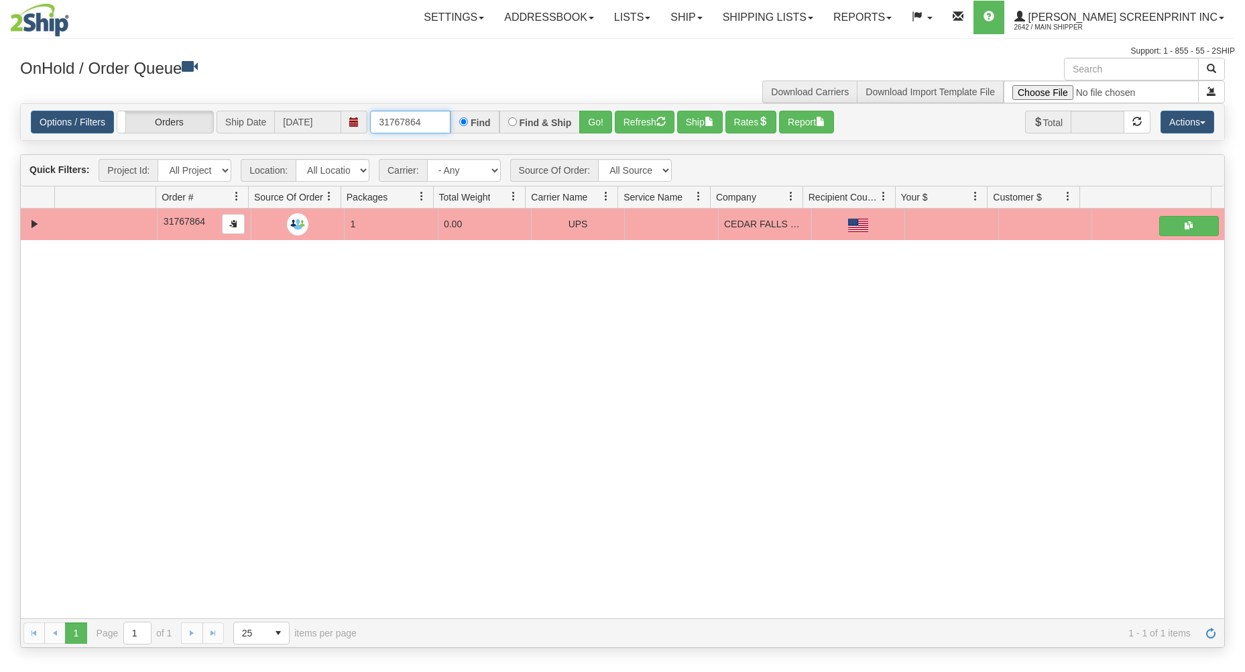
drag, startPoint x: 373, startPoint y: 121, endPoint x: 550, endPoint y: 121, distance: 177.0
click at [545, 120] on div "31767864 Find Find & Ship Go!" at bounding box center [491, 122] width 242 height 23
type input "17380"
click at [603, 113] on button "Go!" at bounding box center [595, 122] width 33 height 23
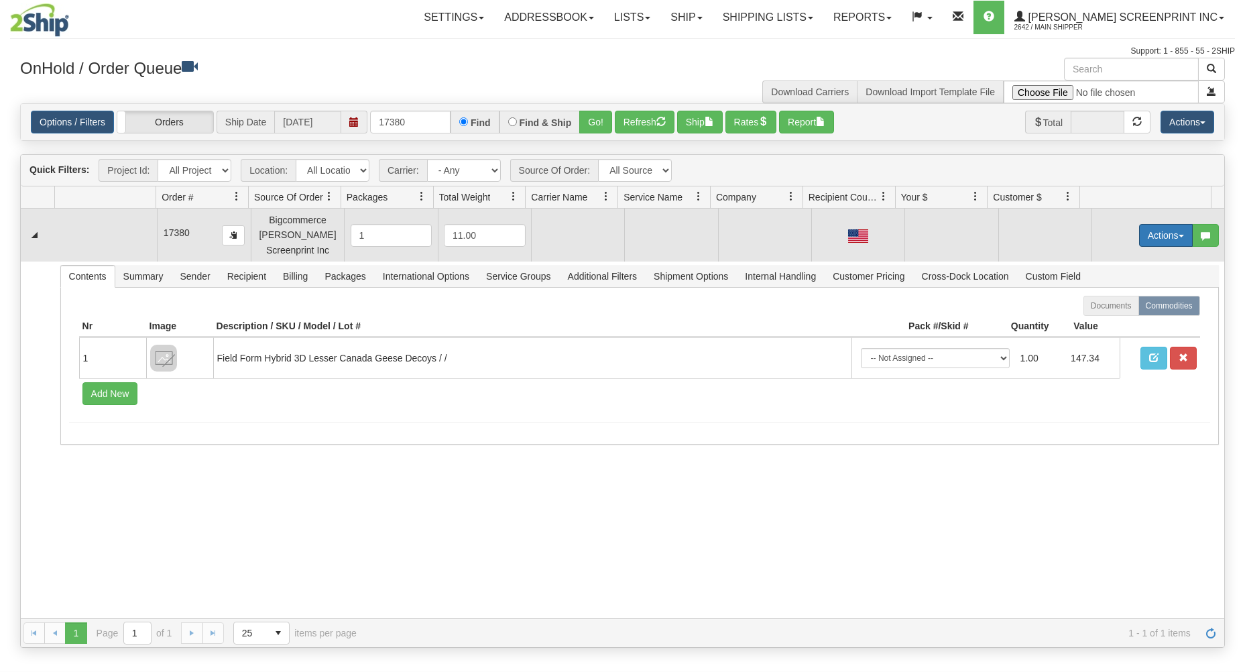
click at [1140, 235] on button "Actions" at bounding box center [1166, 235] width 54 height 23
click at [1126, 258] on link "Open" at bounding box center [1138, 260] width 107 height 17
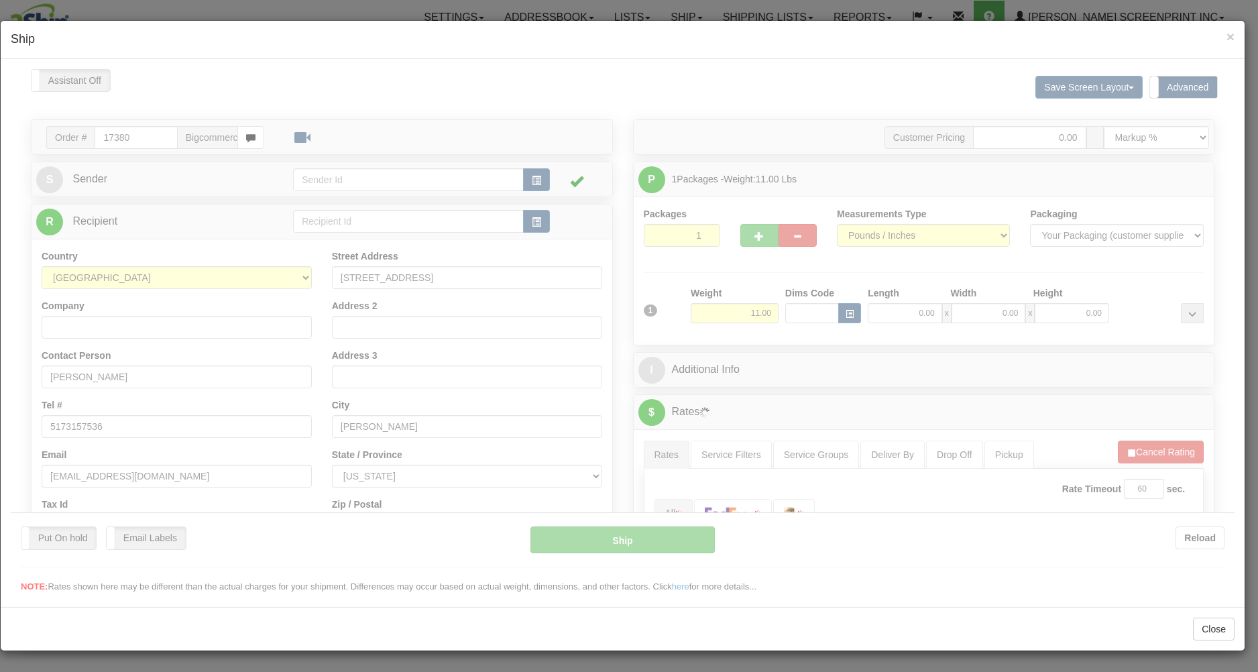
scroll to position [0, 0]
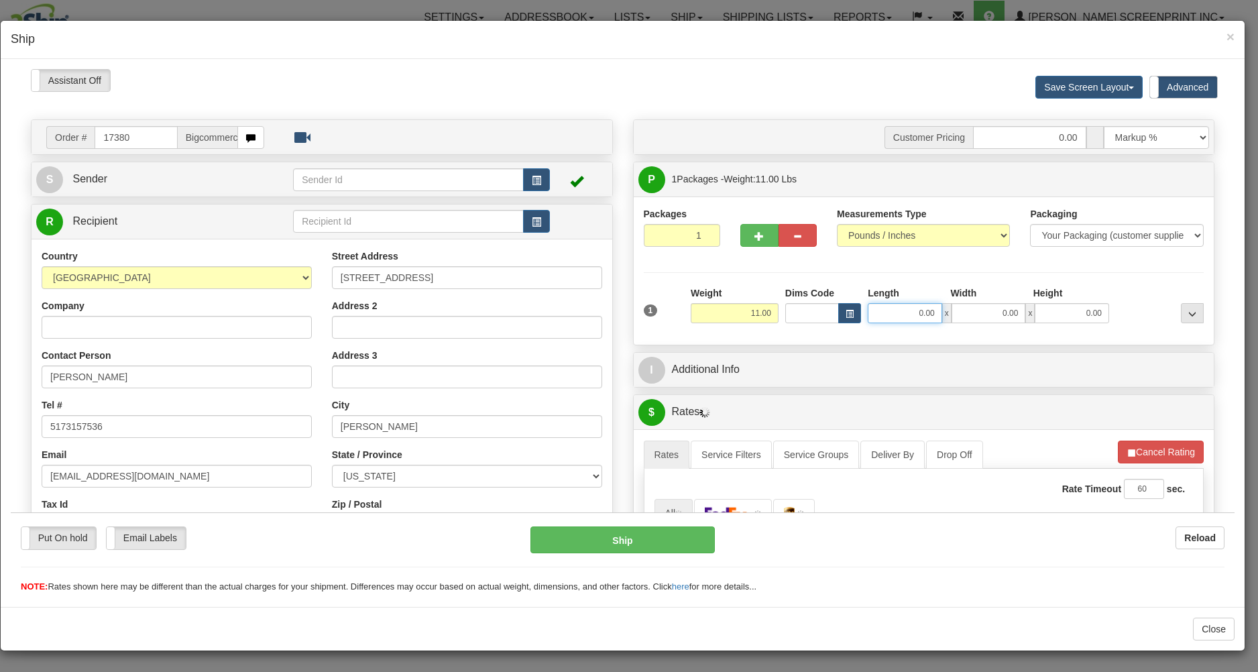
click at [890, 317] on input "0.00" at bounding box center [905, 312] width 74 height 20
type input "10.45"
type input "20"
type input "10.40"
type input "20.00"
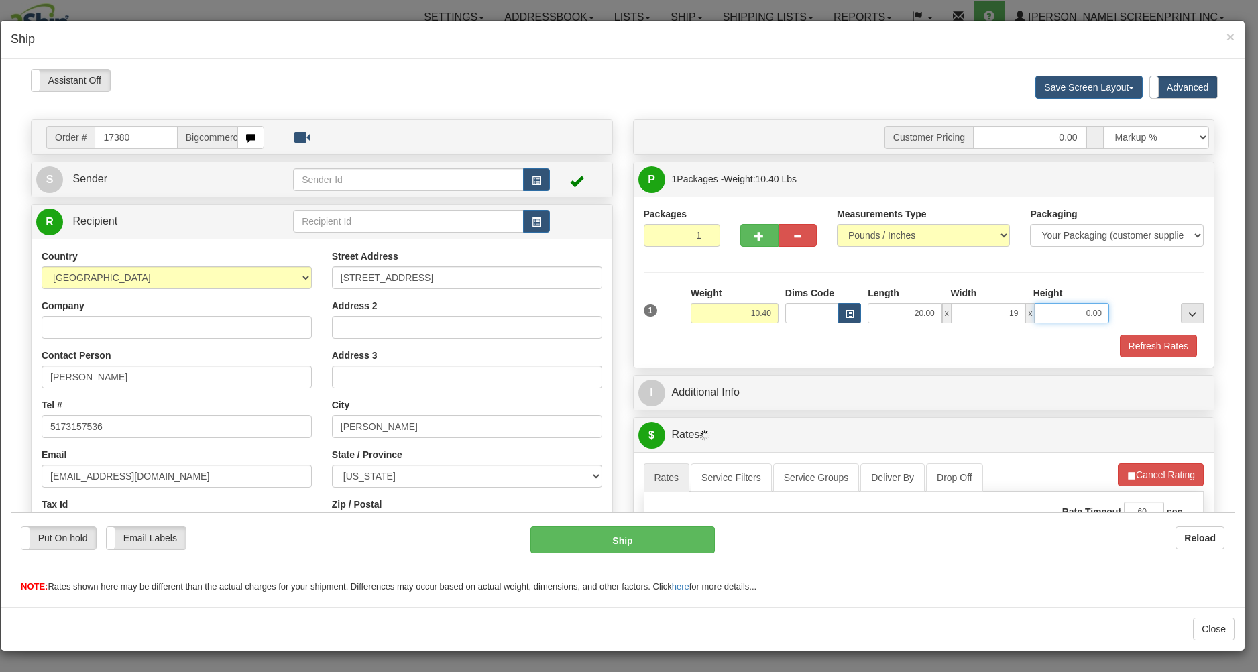
type input "19.00"
type input "11.00"
click at [734, 350] on div "Refresh Rates" at bounding box center [923, 345] width 567 height 23
type input "10.40"
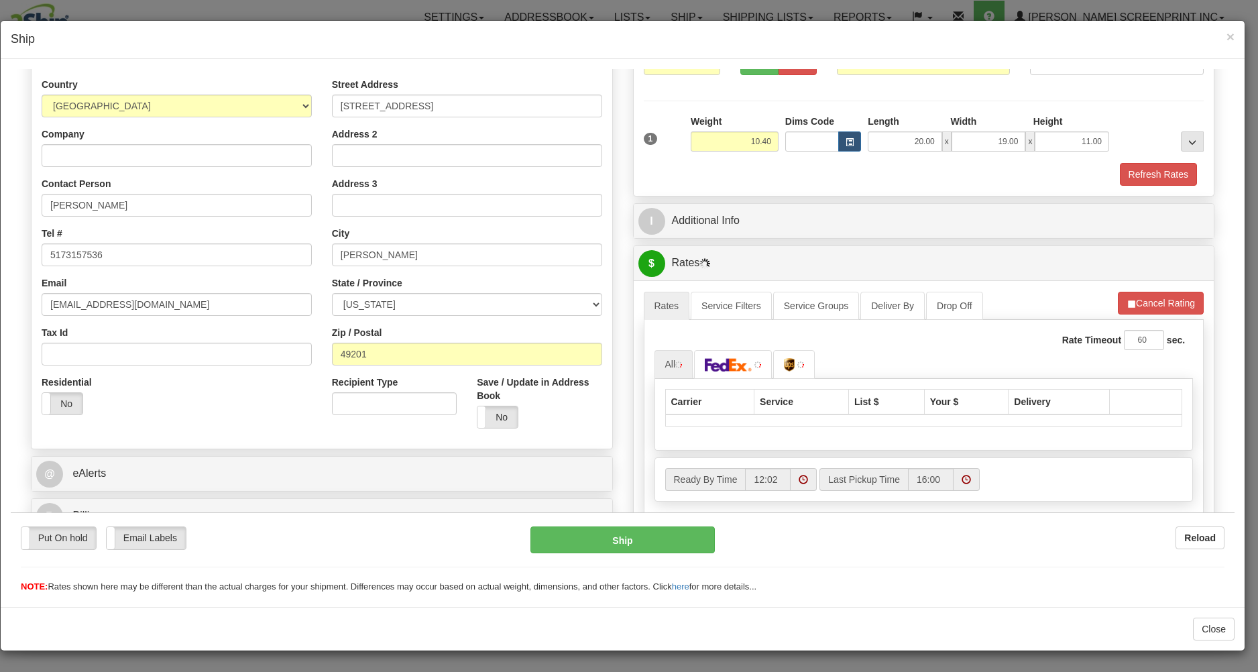
scroll to position [278, 0]
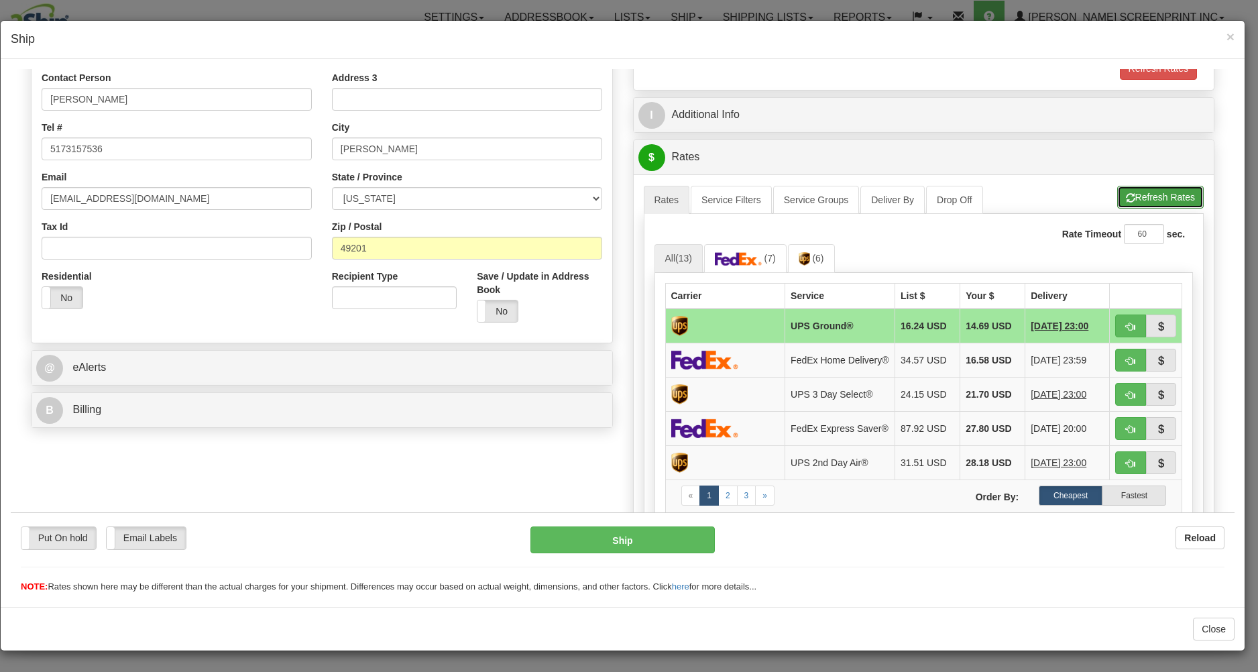
click at [1124, 196] on button "Refresh Rates" at bounding box center [1160, 196] width 86 height 23
click at [1115, 320] on button "button" at bounding box center [1130, 325] width 31 height 23
type input "03"
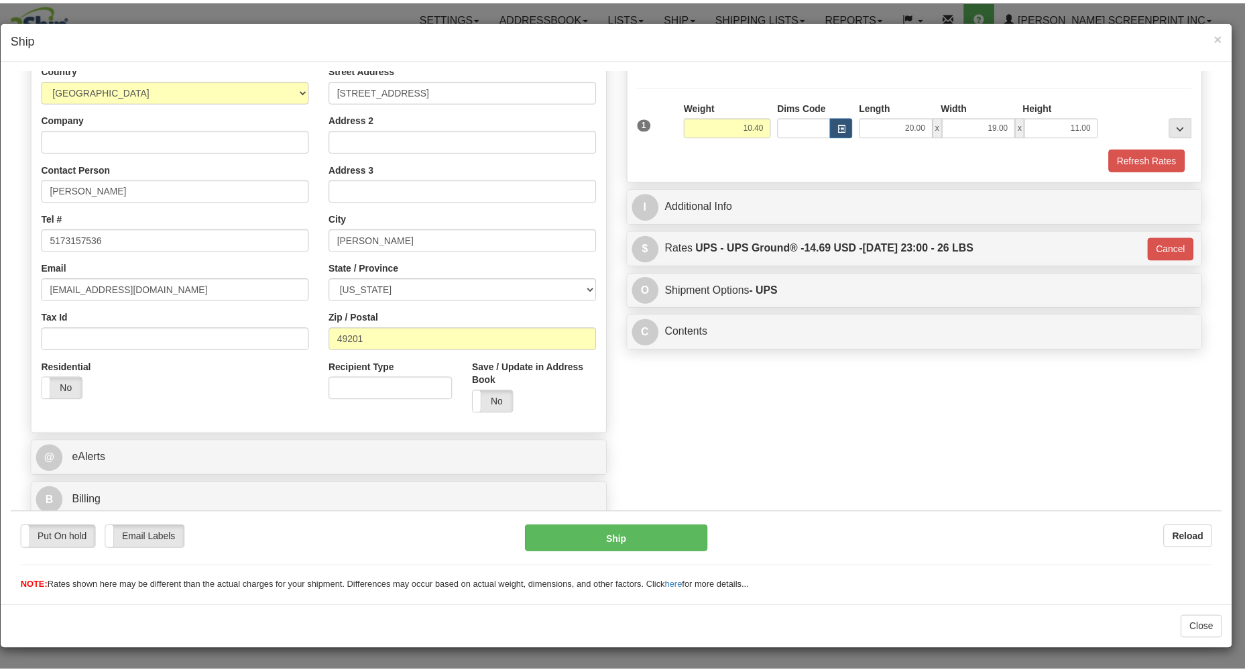
scroll to position [190, 0]
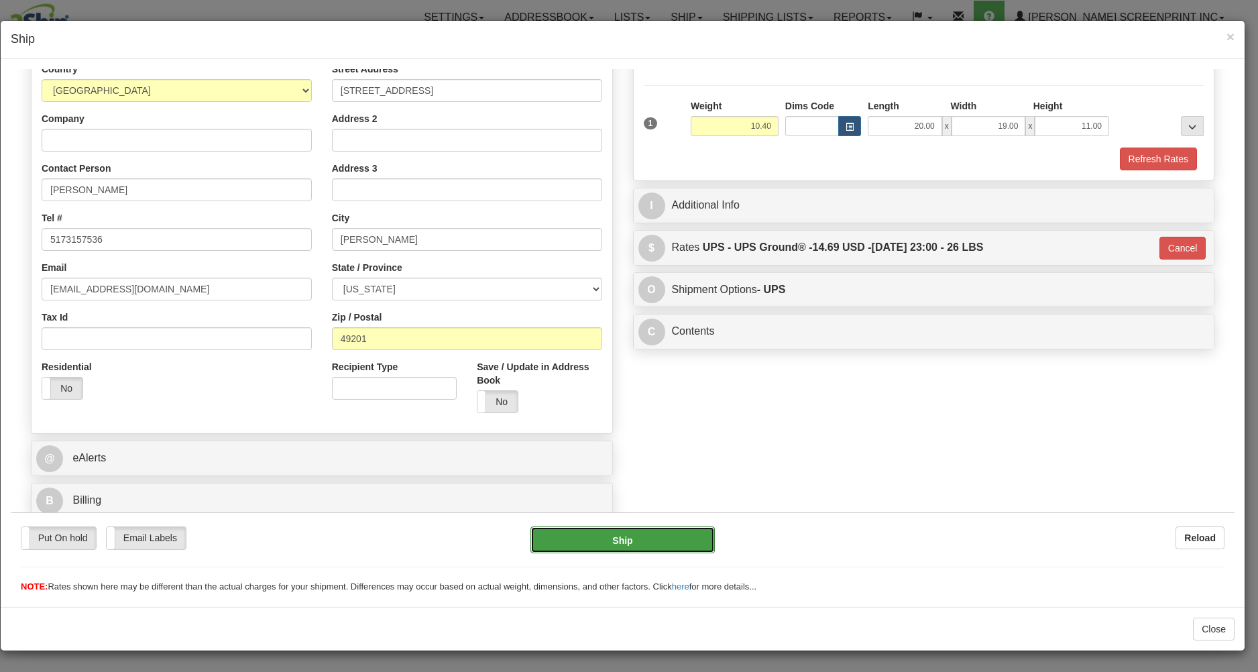
click at [644, 534] on button "Ship" at bounding box center [622, 539] width 184 height 27
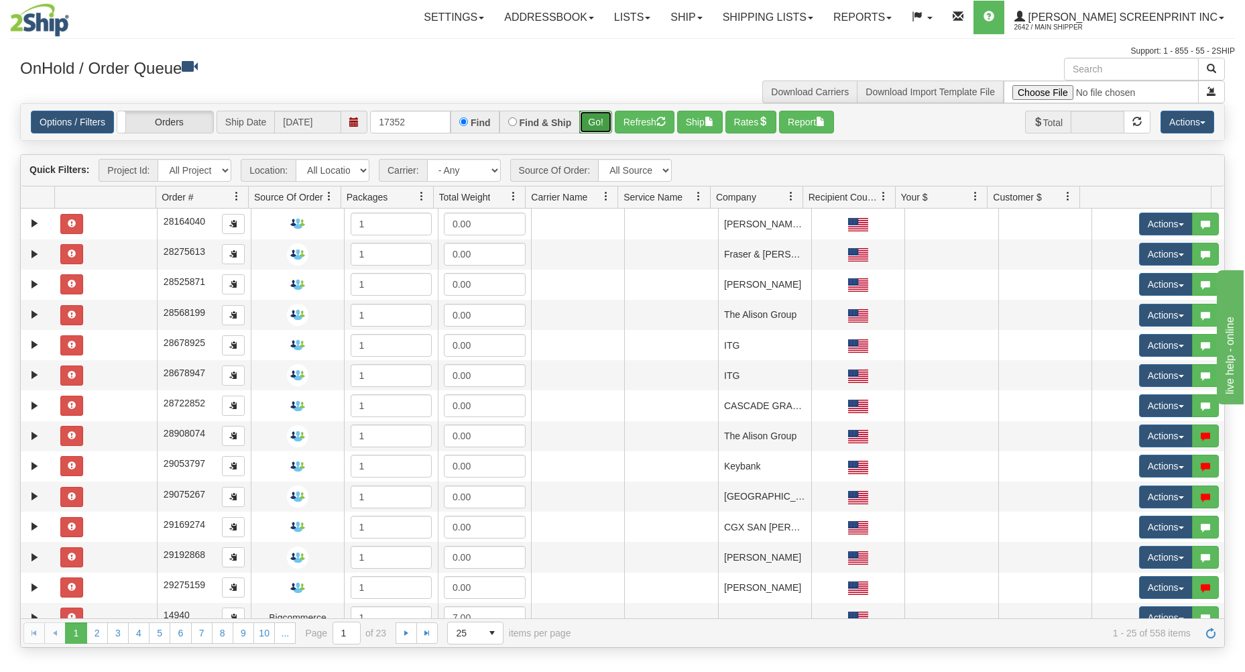
click at [601, 126] on button "Go!" at bounding box center [595, 122] width 33 height 23
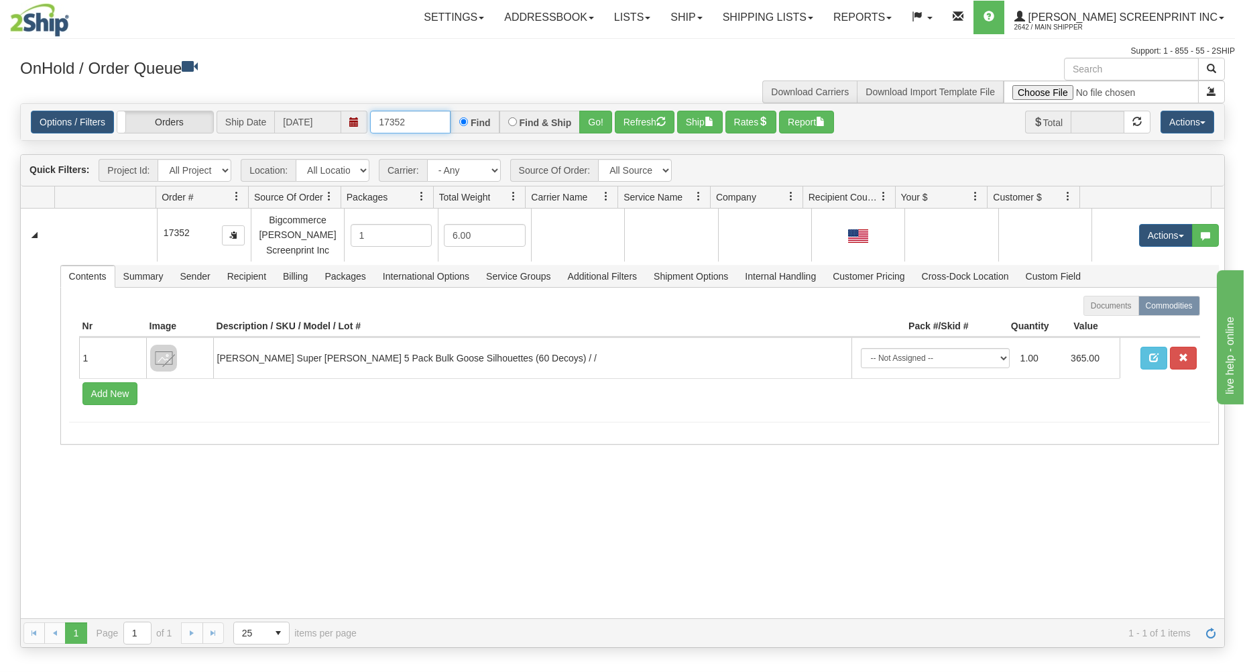
click at [410, 121] on input "17352" at bounding box center [410, 122] width 80 height 23
click at [603, 121] on button "Go!" at bounding box center [595, 122] width 33 height 23
click at [424, 121] on input "17355" at bounding box center [410, 122] width 80 height 23
click at [589, 120] on button "Go!" at bounding box center [595, 122] width 33 height 23
click at [427, 122] on input "17356" at bounding box center [410, 122] width 80 height 23
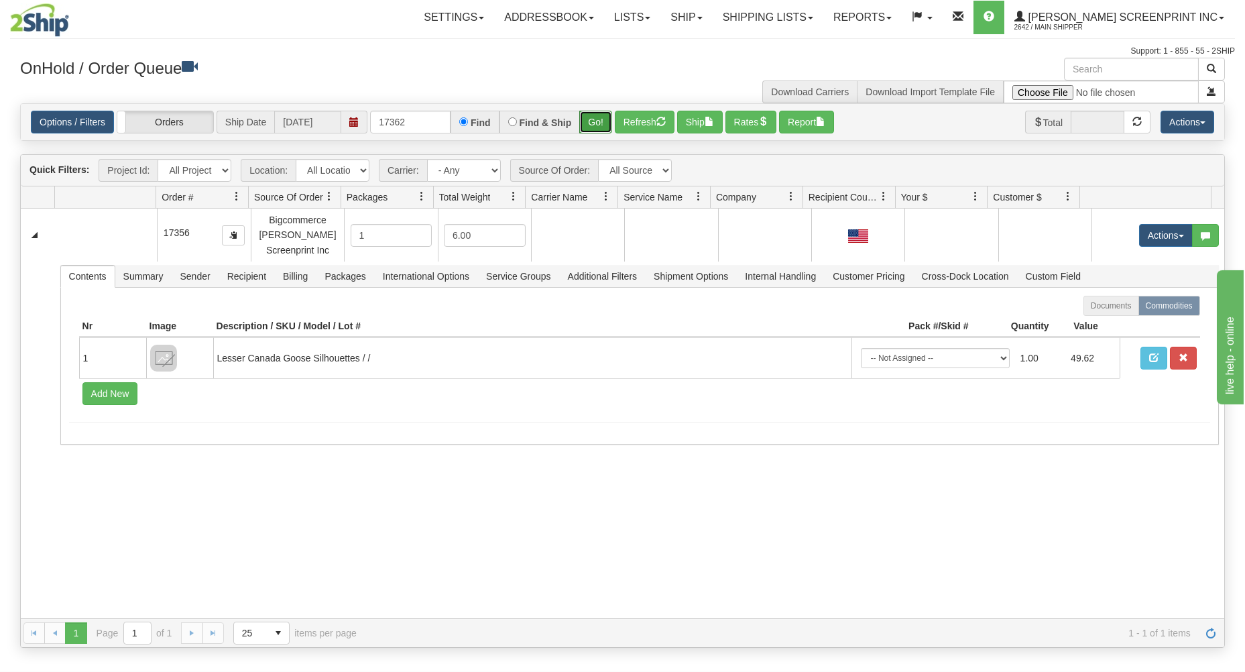
click at [592, 114] on button "Go!" at bounding box center [595, 122] width 33 height 23
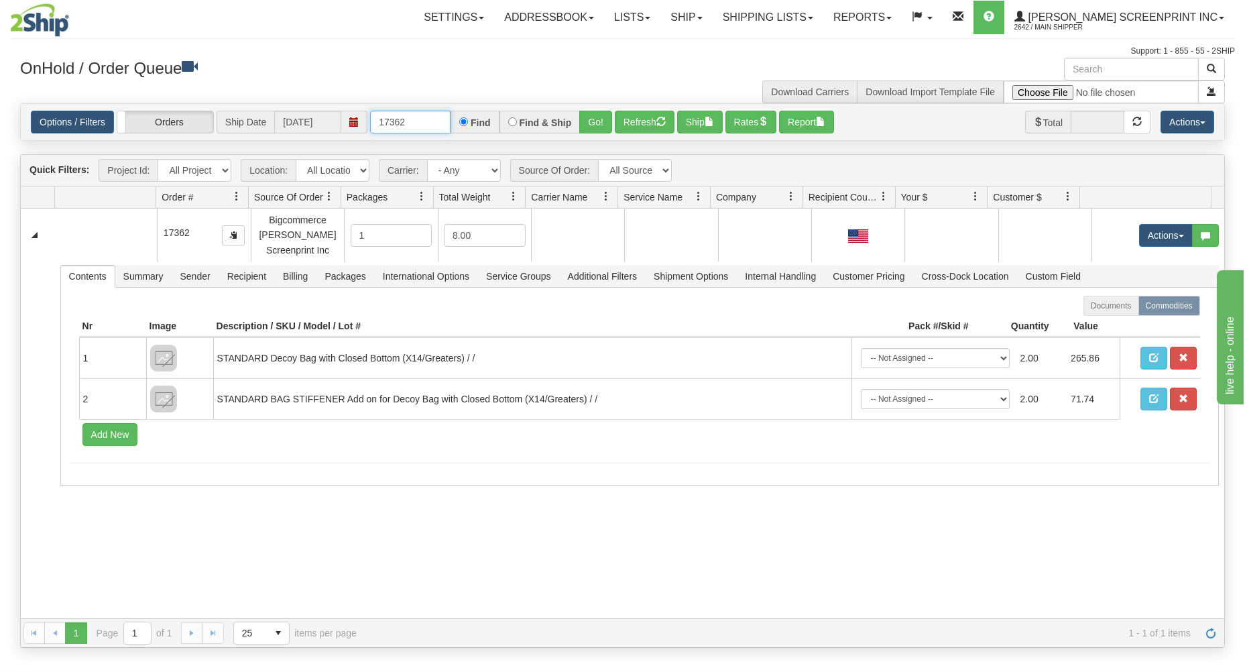
click at [422, 126] on input "17362" at bounding box center [410, 122] width 80 height 23
click at [599, 121] on button "Go!" at bounding box center [595, 122] width 33 height 23
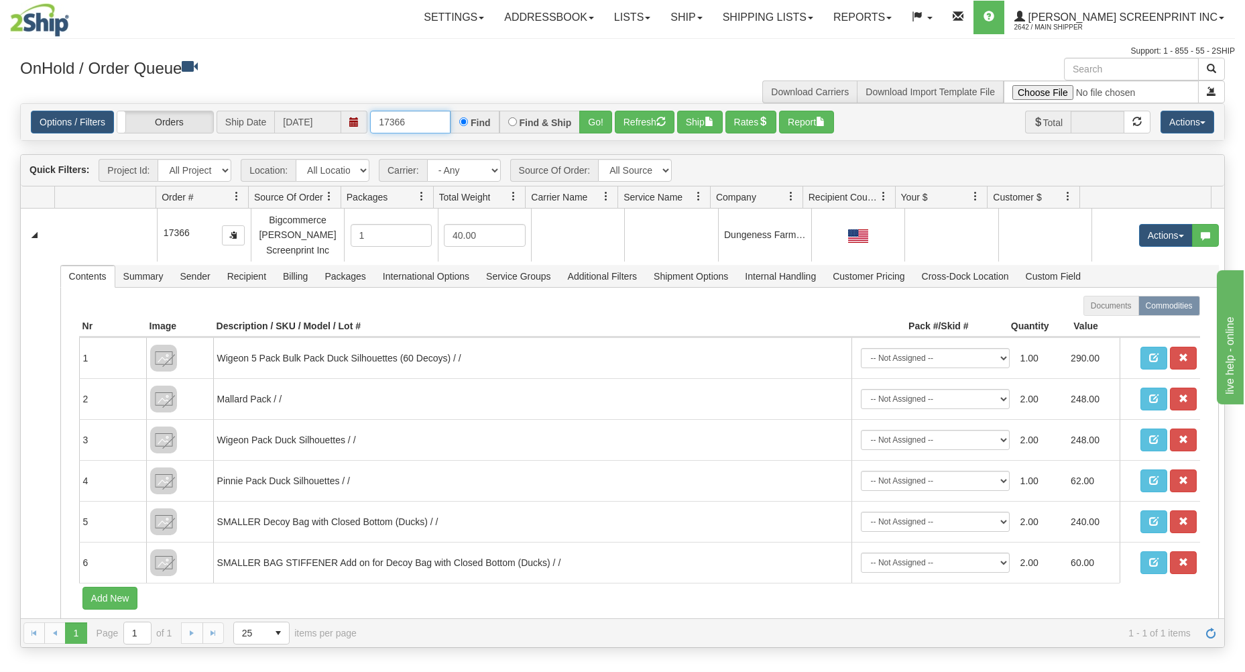
click at [436, 122] on input "17366" at bounding box center [410, 122] width 80 height 23
click at [597, 114] on button "Go!" at bounding box center [595, 122] width 33 height 23
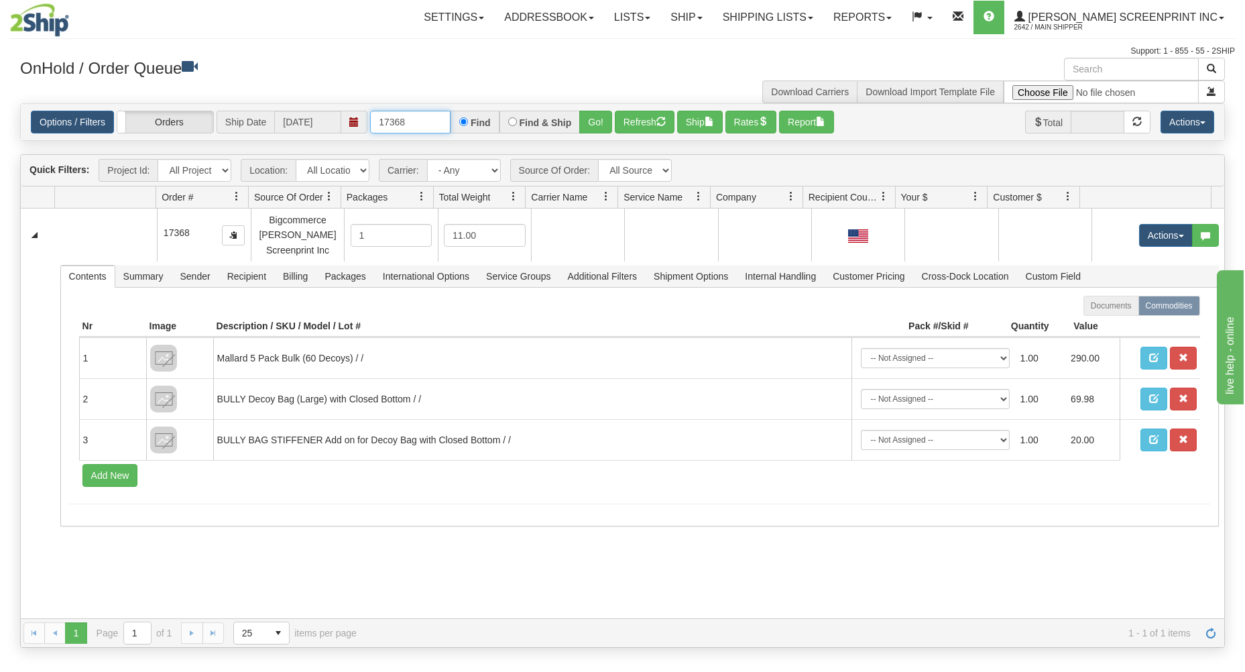
click at [423, 127] on input "17368" at bounding box center [410, 122] width 80 height 23
click at [602, 125] on button "Go!" at bounding box center [595, 122] width 33 height 23
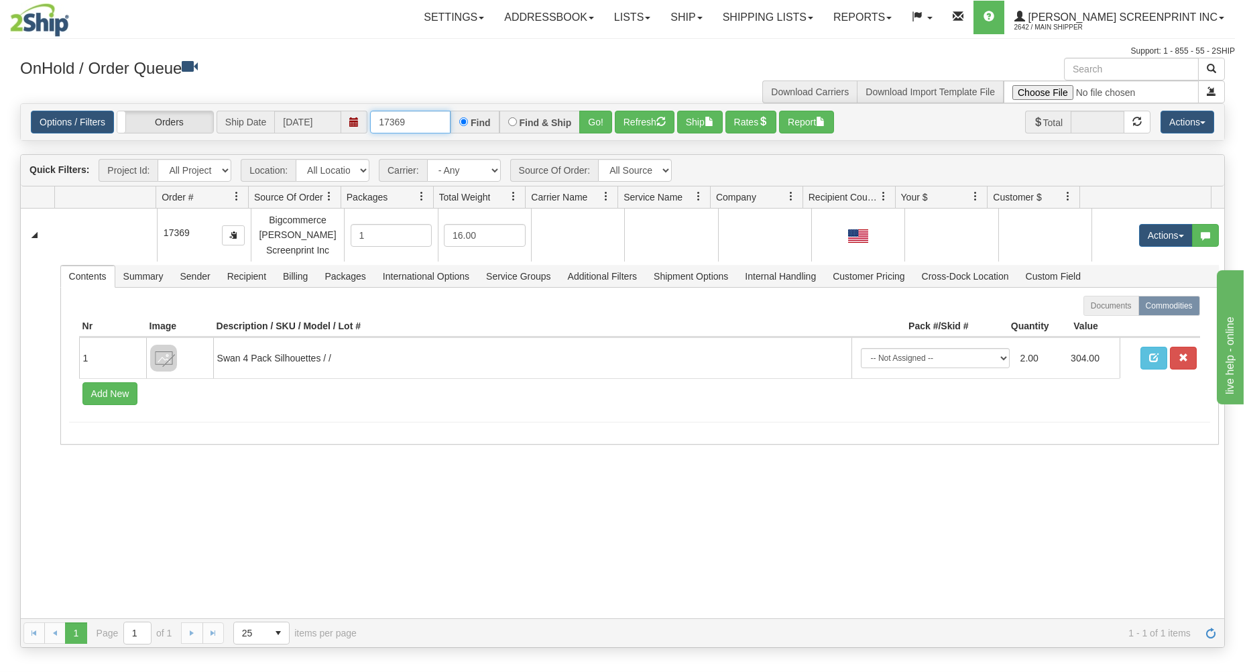
click at [426, 120] on input "17369" at bounding box center [410, 122] width 80 height 23
type input "17370"
click at [589, 122] on button "Go!" at bounding box center [595, 122] width 33 height 23
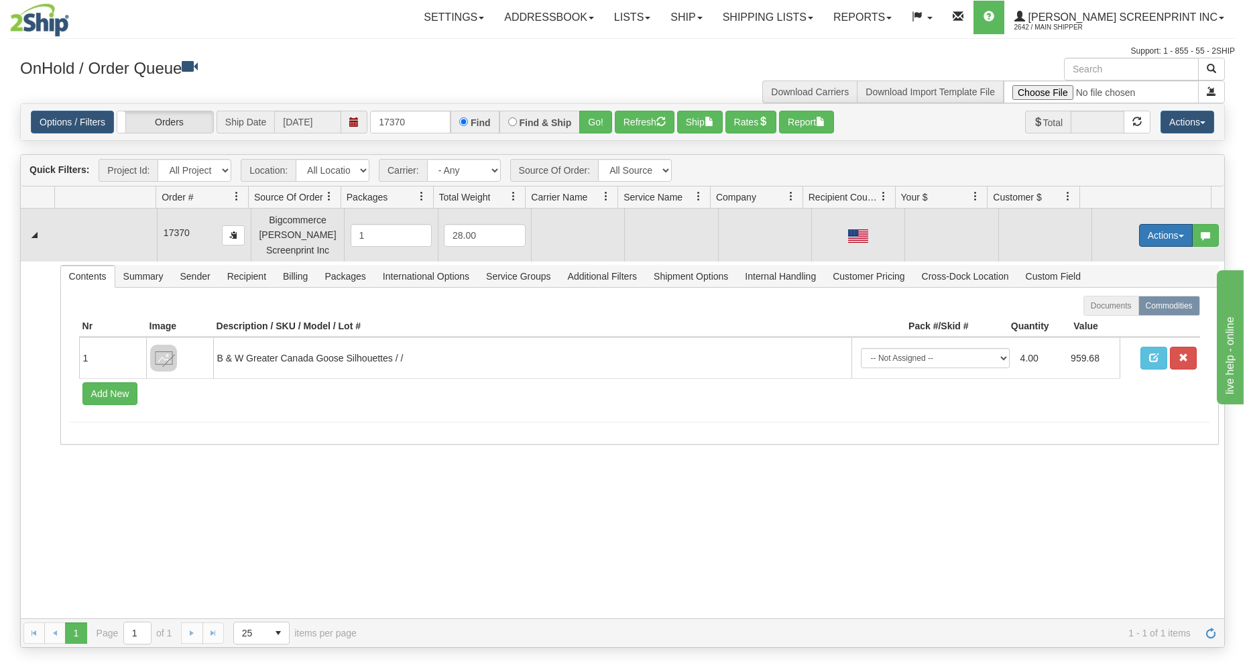
click at [1156, 237] on button "Actions" at bounding box center [1166, 235] width 54 height 23
click at [1102, 259] on span "Open" at bounding box center [1114, 260] width 32 height 11
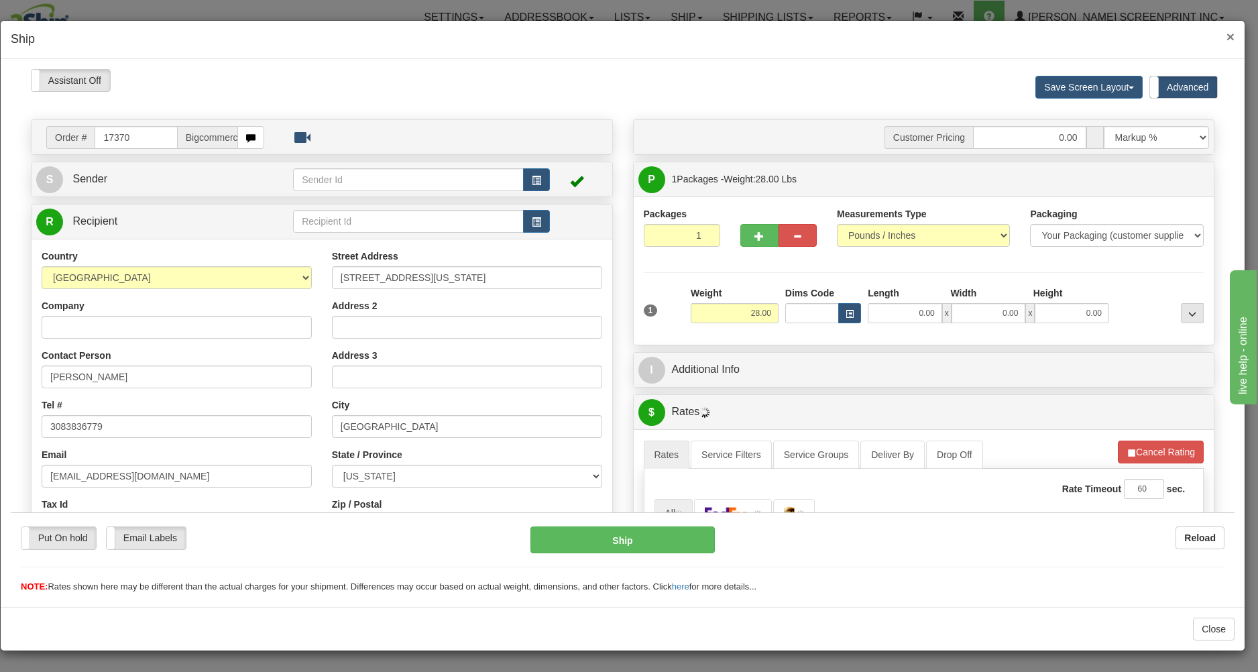
type input "10.45"
click at [1230, 33] on span "×" at bounding box center [1230, 36] width 8 height 15
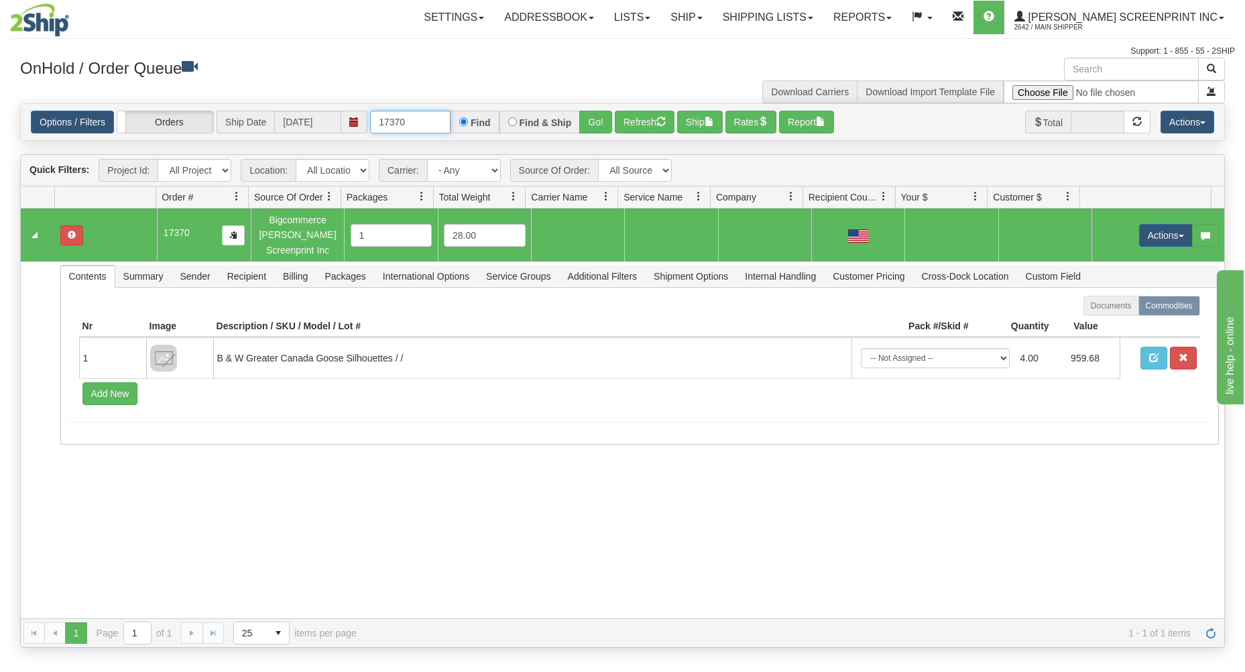
click at [425, 121] on input "17370" at bounding box center [410, 122] width 80 height 23
click at [595, 124] on button "Go!" at bounding box center [595, 122] width 33 height 23
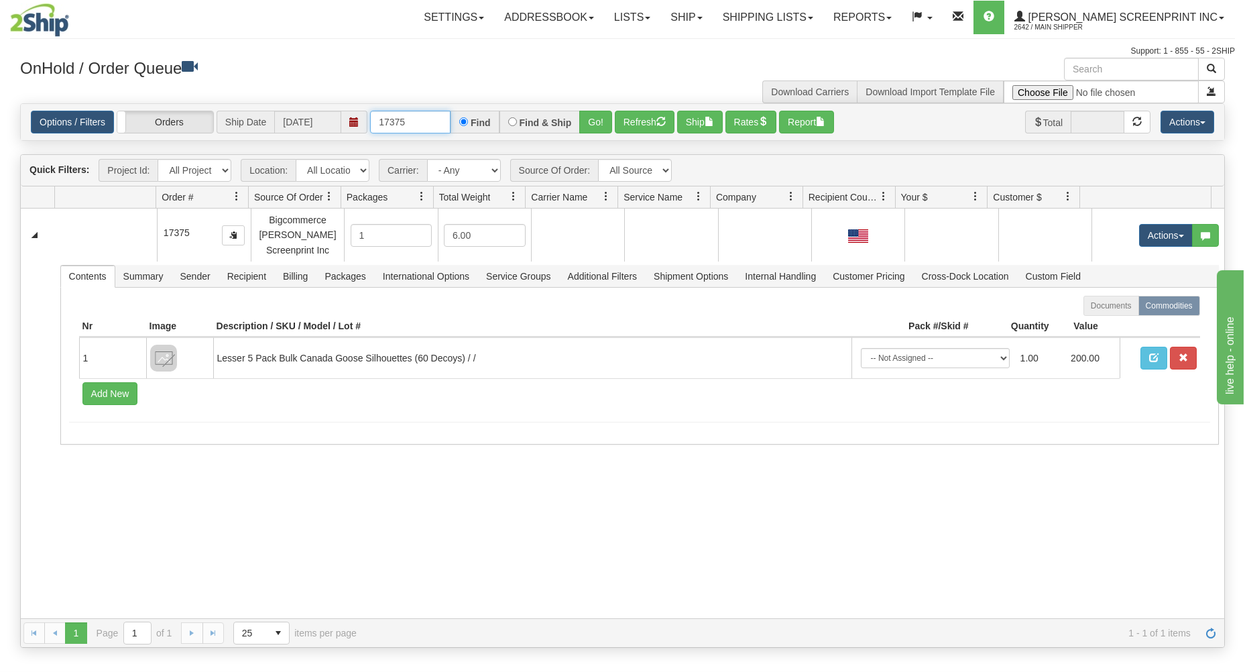
click at [425, 124] on input "17375" at bounding box center [410, 122] width 80 height 23
click at [591, 117] on button "Go!" at bounding box center [595, 122] width 33 height 23
click at [429, 126] on input "17381" at bounding box center [410, 122] width 80 height 23
type input "17383"
click at [586, 115] on button "Go!" at bounding box center [595, 122] width 33 height 23
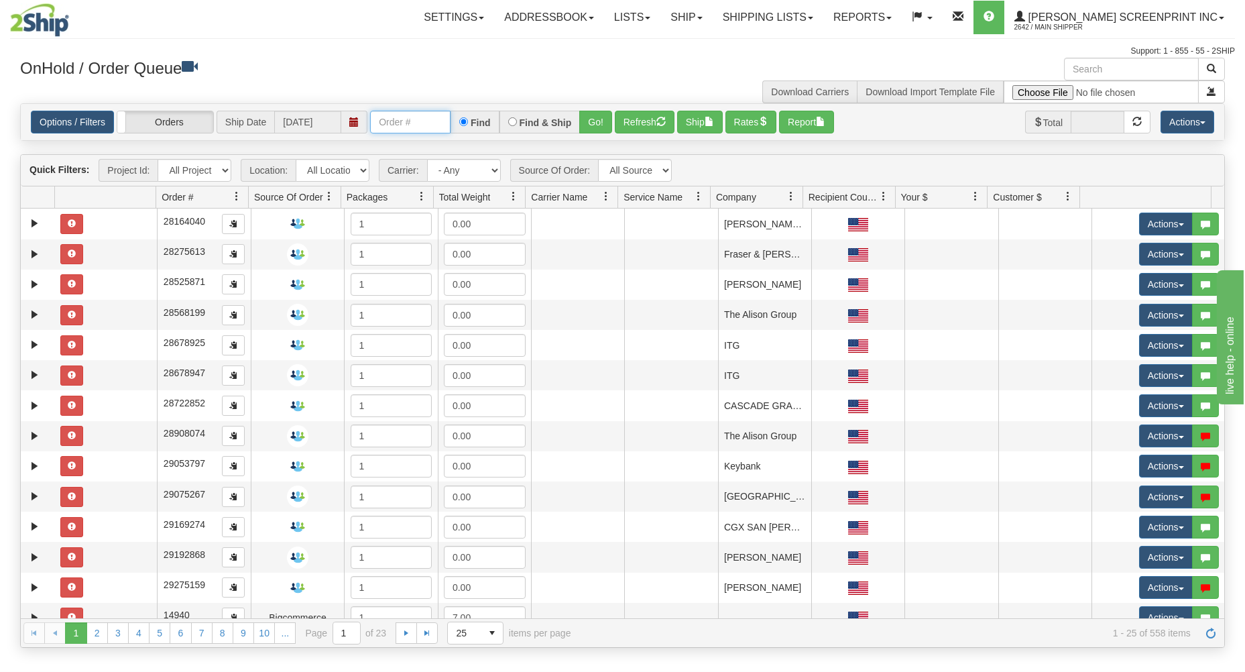
click at [384, 119] on input "text" at bounding box center [410, 122] width 80 height 23
type input "17382"
drag, startPoint x: 602, startPoint y: 124, endPoint x: 601, endPoint y: 135, distance: 11.4
click at [601, 124] on button "Go!" at bounding box center [595, 122] width 33 height 23
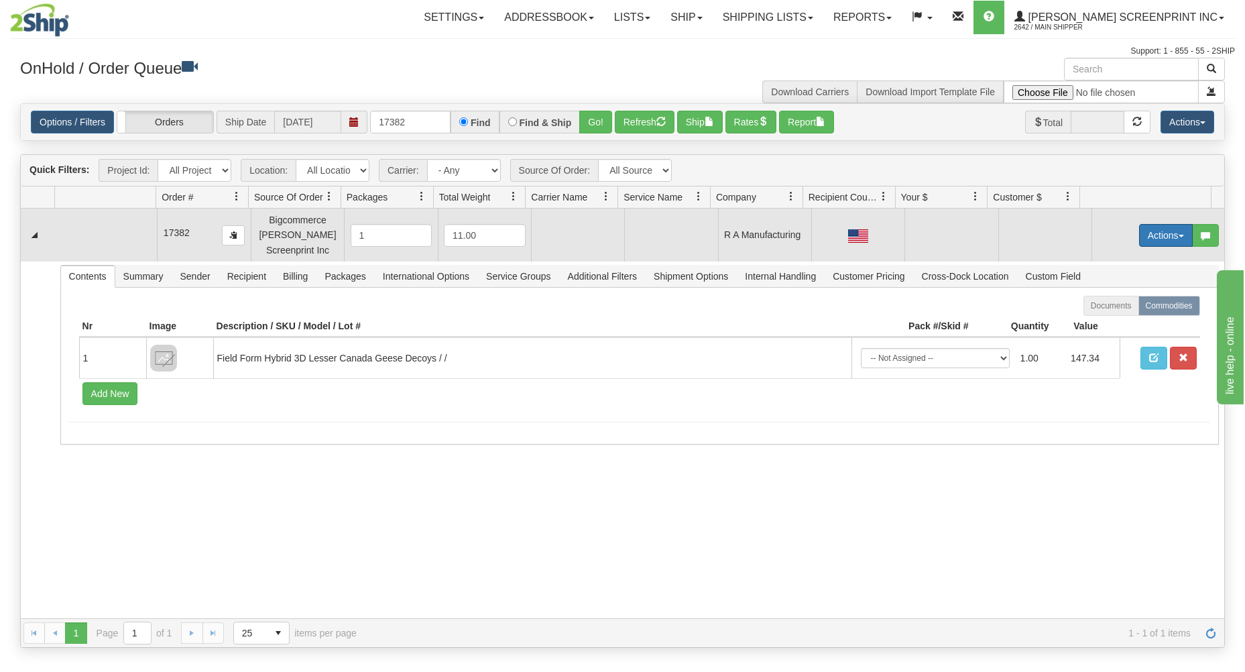
click at [1143, 232] on button "Actions" at bounding box center [1166, 235] width 54 height 23
click at [1118, 258] on link "Open" at bounding box center [1138, 260] width 107 height 17
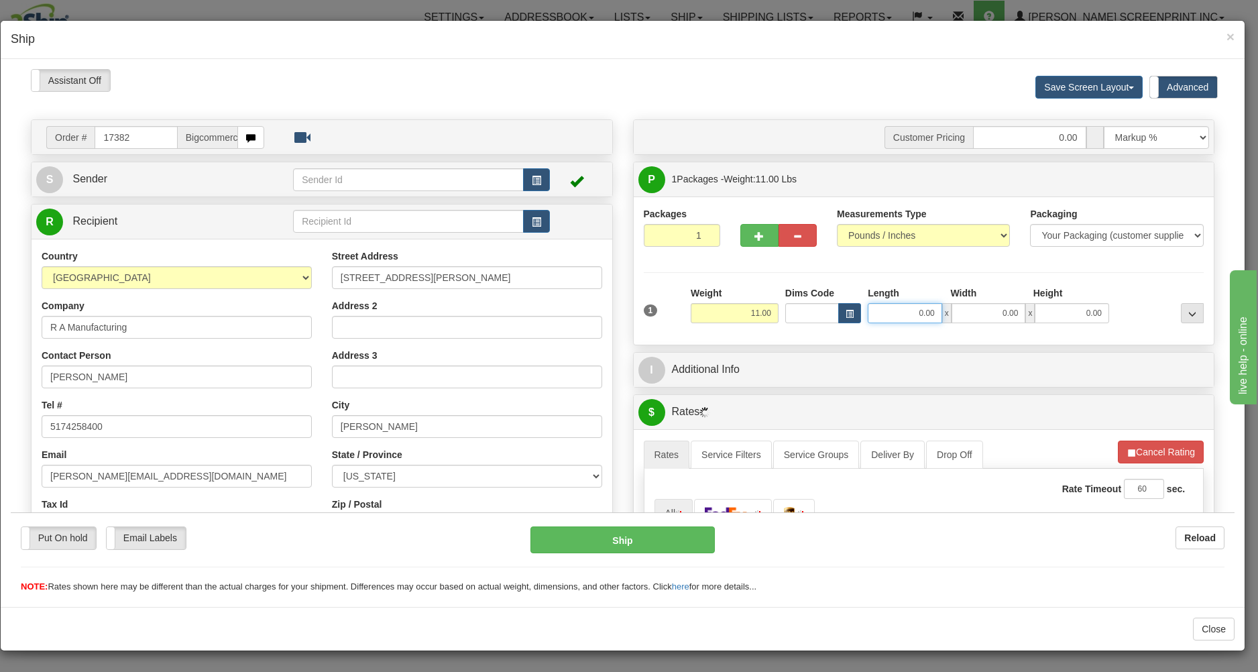
click at [894, 314] on input "0.00" at bounding box center [905, 312] width 74 height 20
type input "10.45"
type input "20.00"
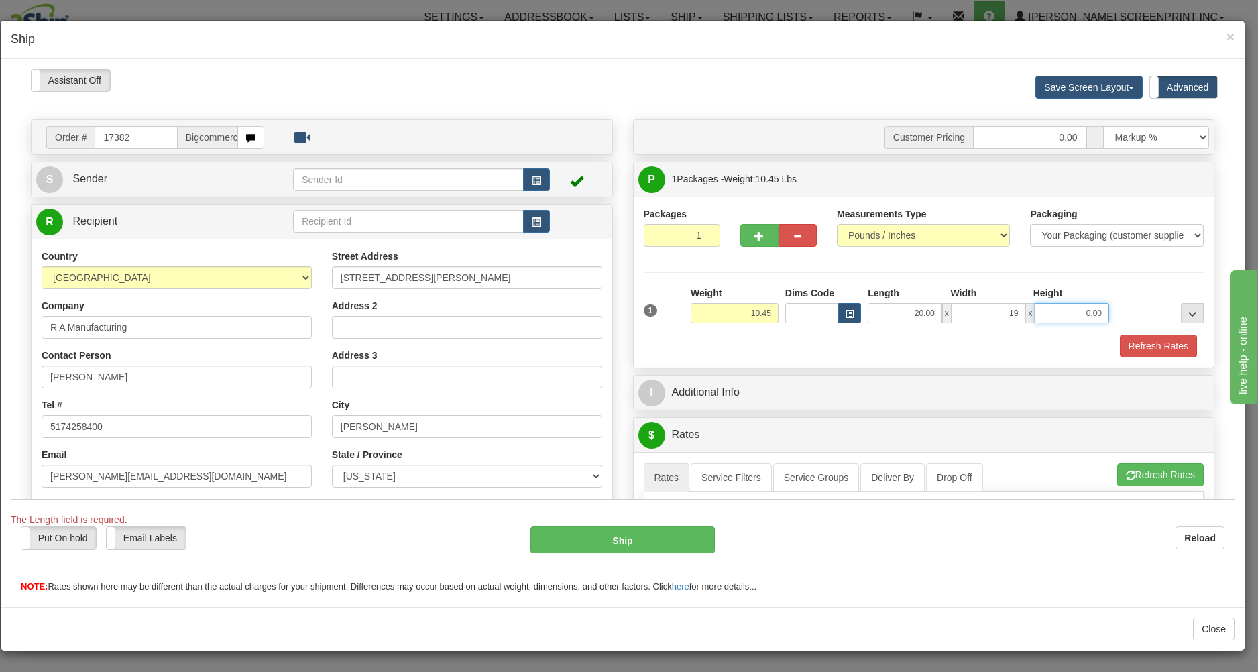
type input "19.00"
type input "11.00"
type input "10.45"
click at [873, 354] on div "Refresh Rates" at bounding box center [923, 345] width 567 height 23
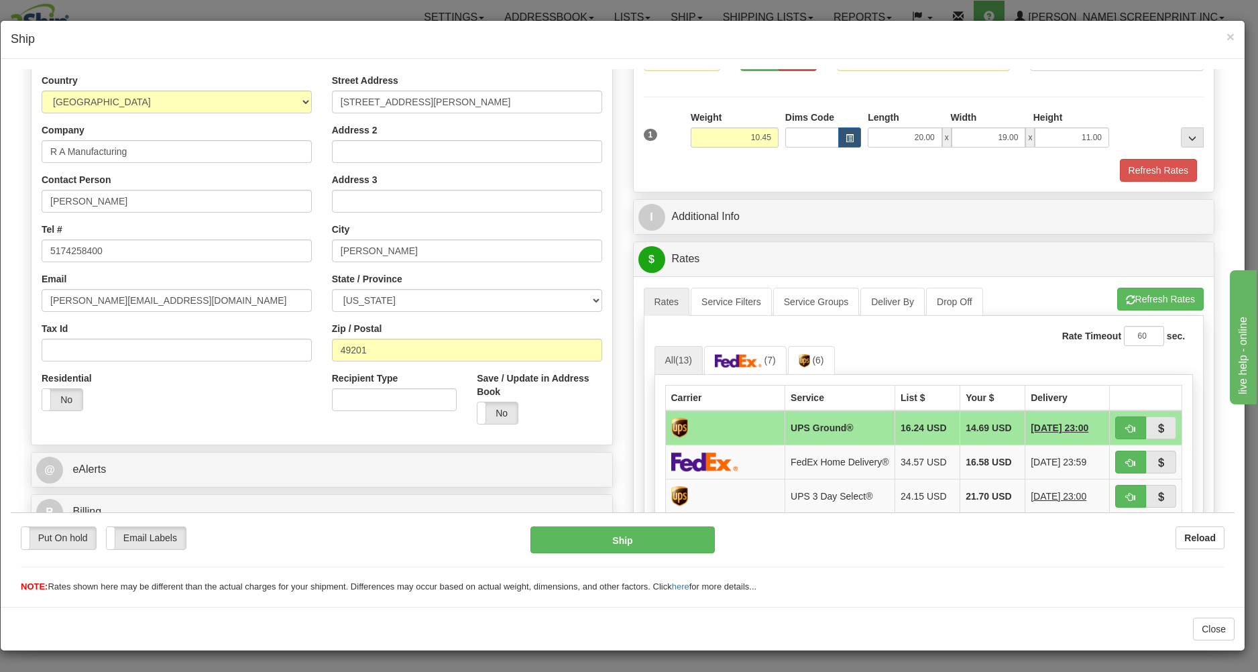
scroll to position [215, 0]
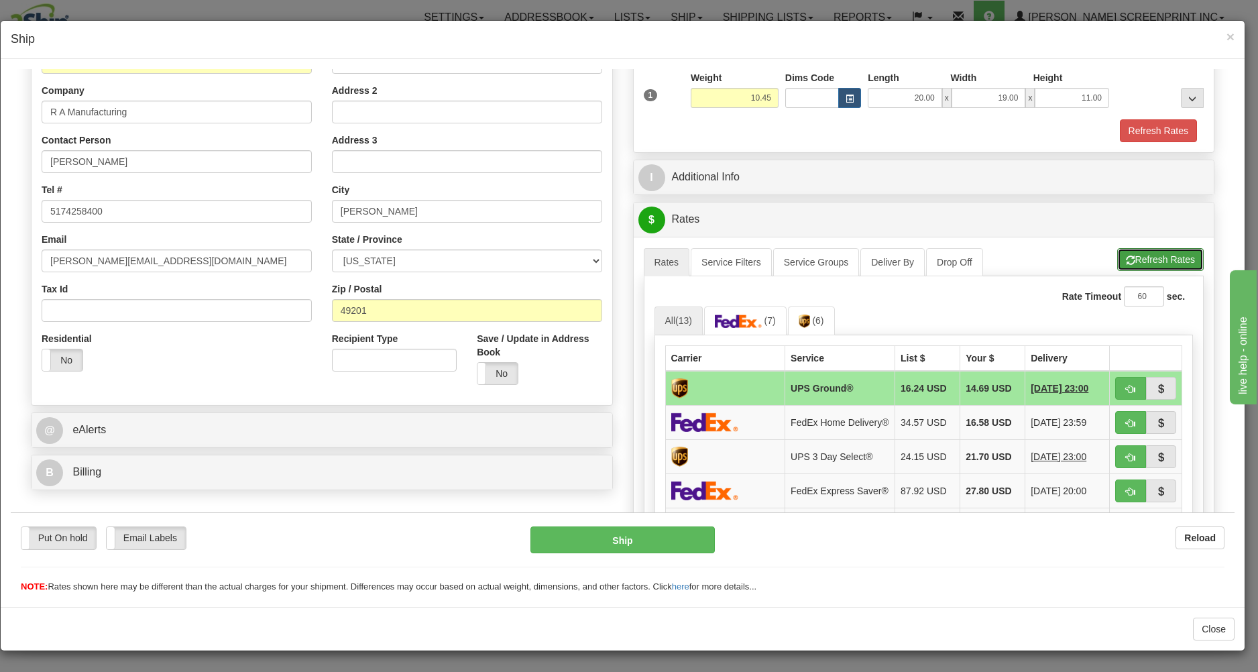
drag, startPoint x: 1132, startPoint y: 256, endPoint x: 1107, endPoint y: 282, distance: 36.5
click at [1134, 256] on button "Refresh Rates" at bounding box center [1160, 258] width 86 height 23
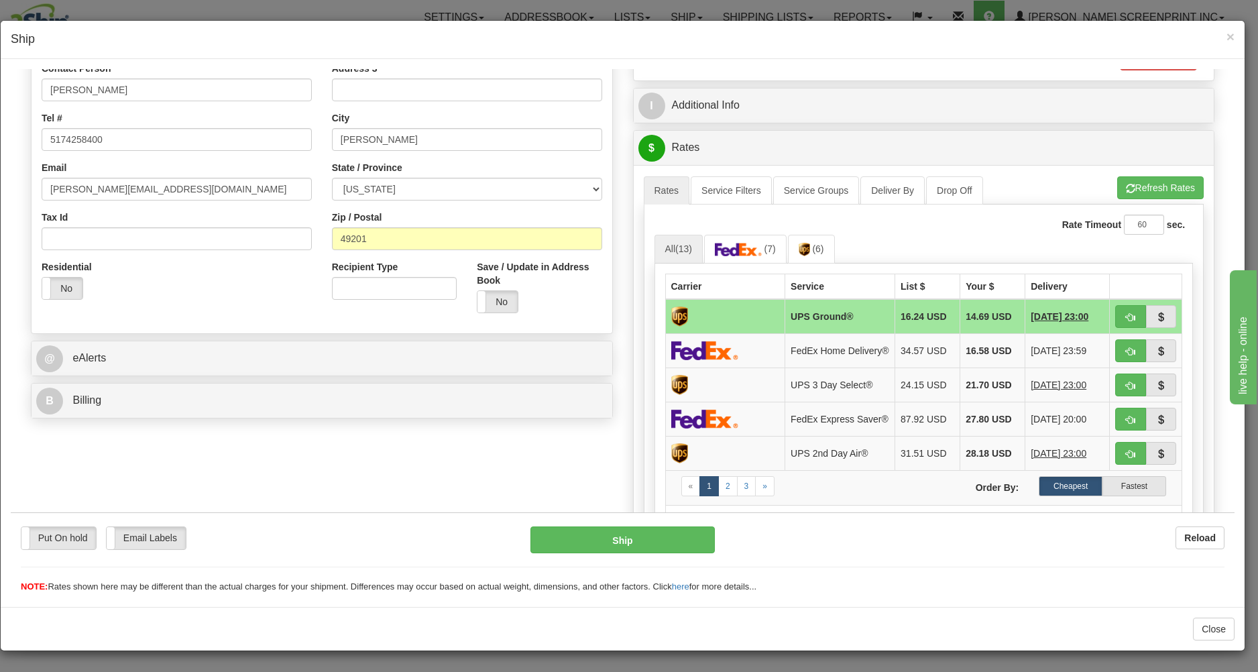
scroll to position [359, 0]
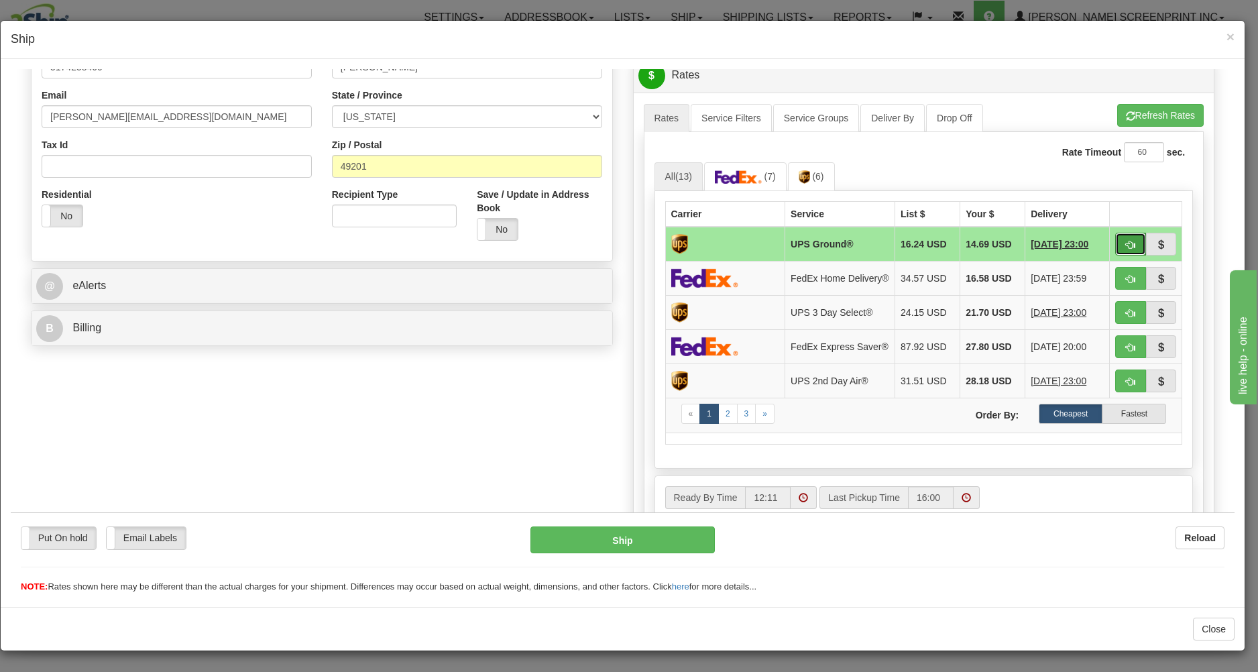
click at [1115, 240] on button "button" at bounding box center [1130, 243] width 31 height 23
type input "03"
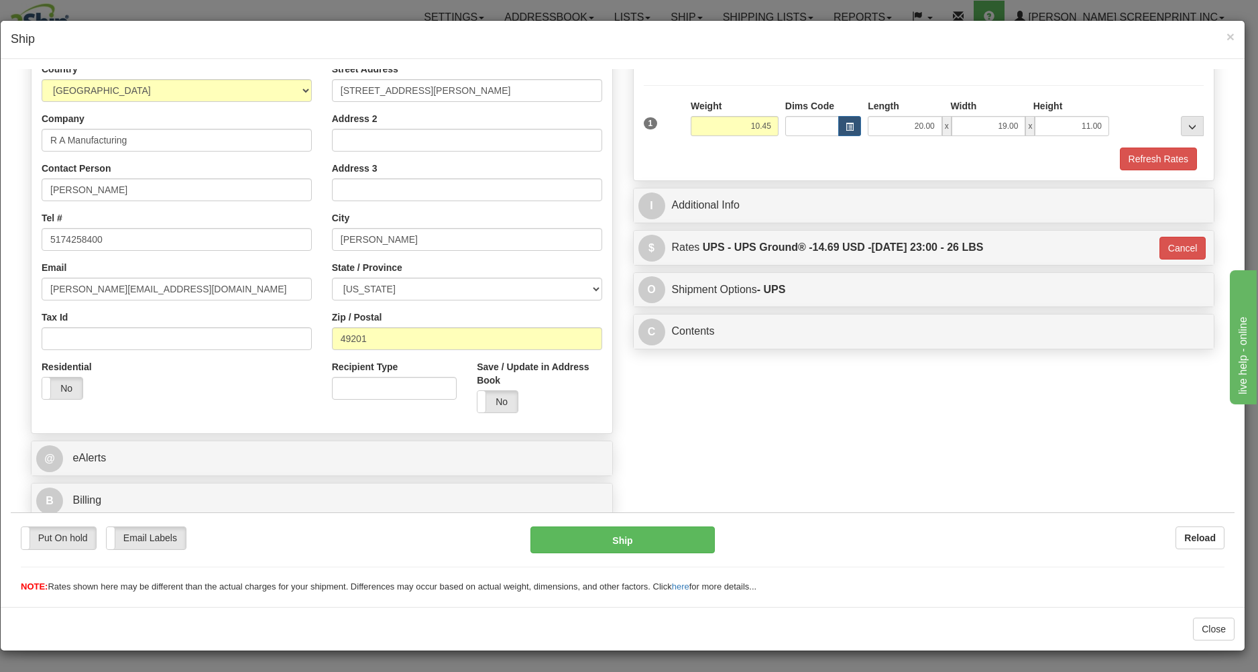
scroll to position [190, 0]
click at [624, 537] on button "Ship" at bounding box center [622, 539] width 184 height 27
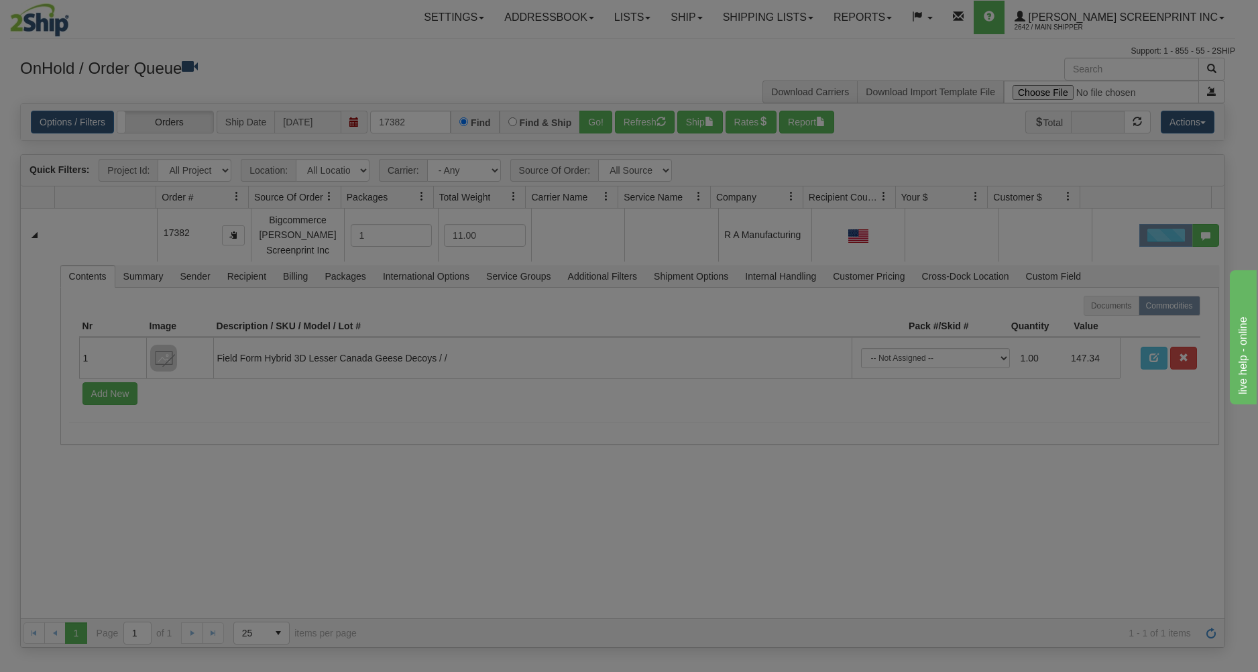
scroll to position [0, 0]
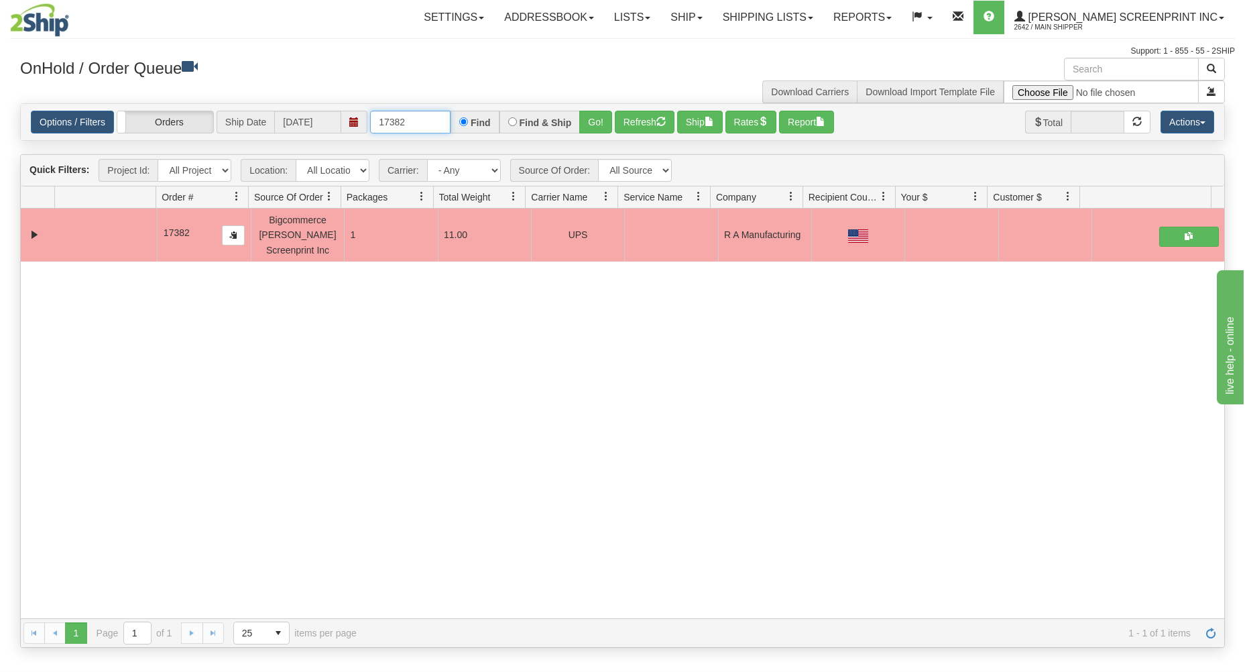
drag, startPoint x: 377, startPoint y: 121, endPoint x: 496, endPoint y: 114, distance: 118.9
click at [496, 114] on div "17382 Find Find & Ship Go!" at bounding box center [491, 122] width 242 height 23
type input "31768016"
click at [595, 120] on button "Go!" at bounding box center [595, 122] width 33 height 23
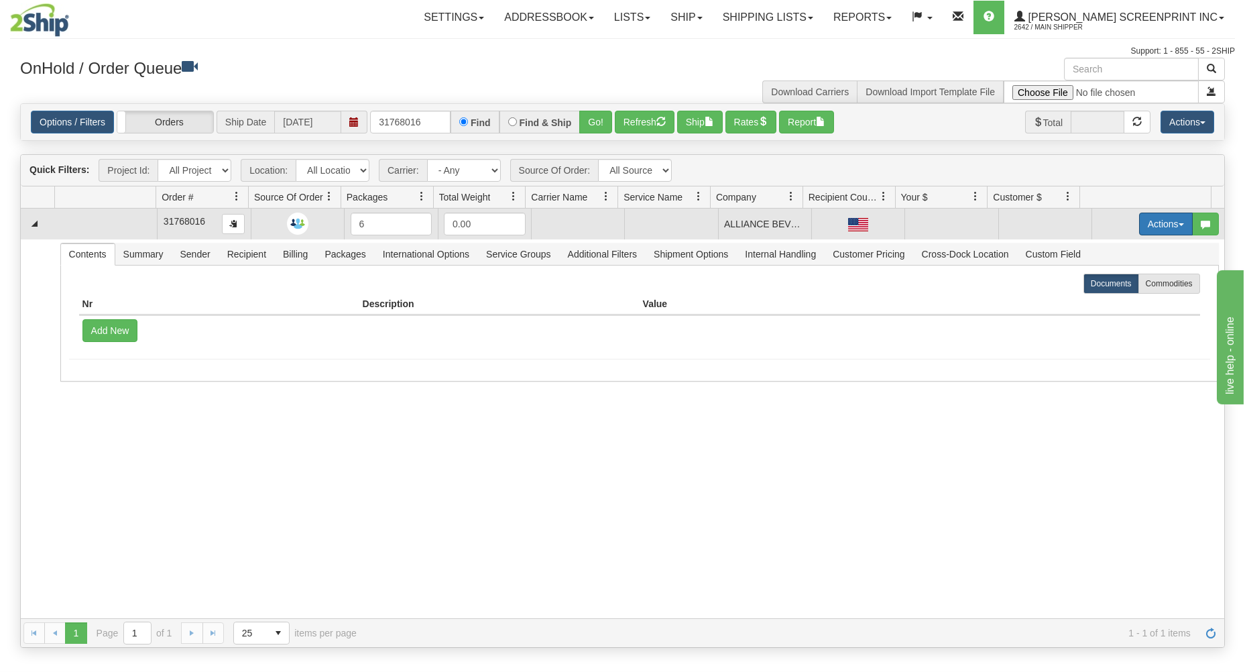
click at [1141, 219] on button "Actions" at bounding box center [1166, 224] width 54 height 23
click at [1122, 243] on link "Open" at bounding box center [1138, 249] width 107 height 17
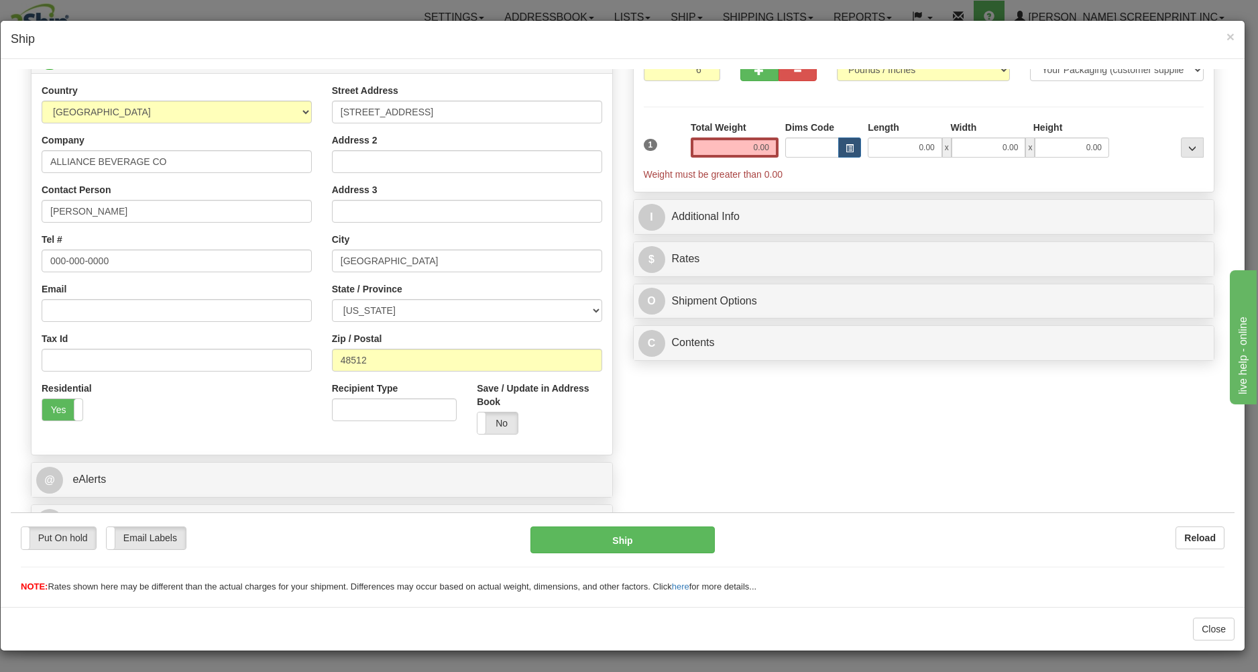
scroll to position [190, 0]
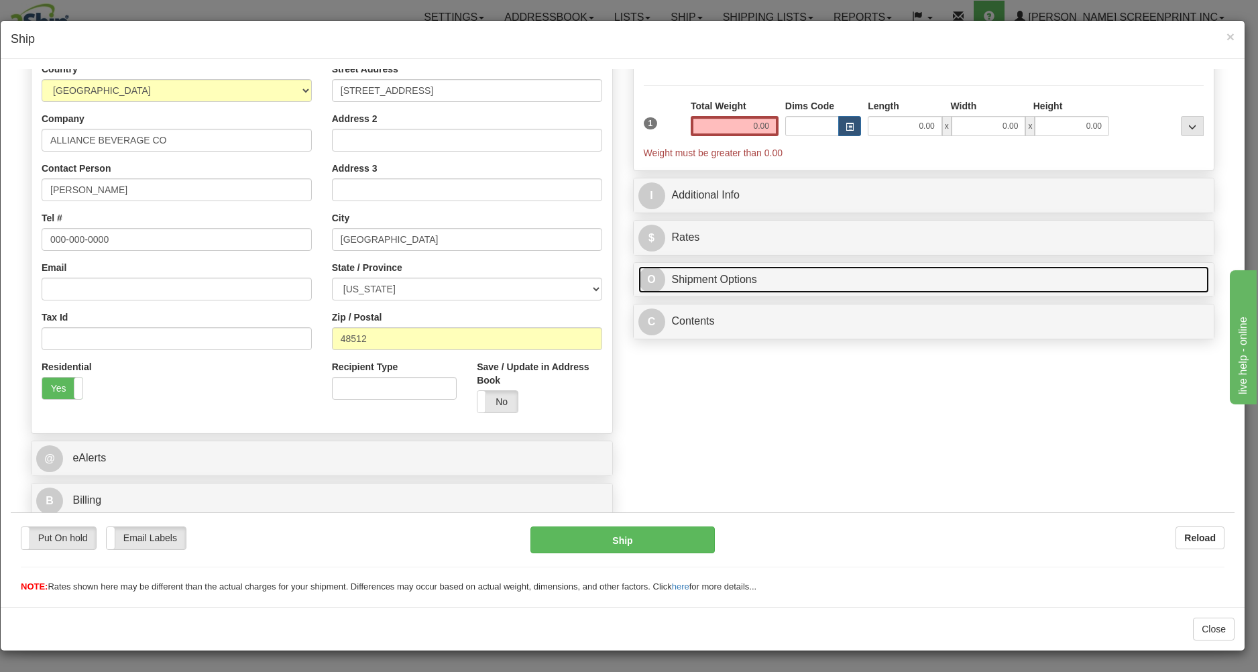
click at [815, 270] on link "O Shipment Options" at bounding box center [923, 279] width 571 height 27
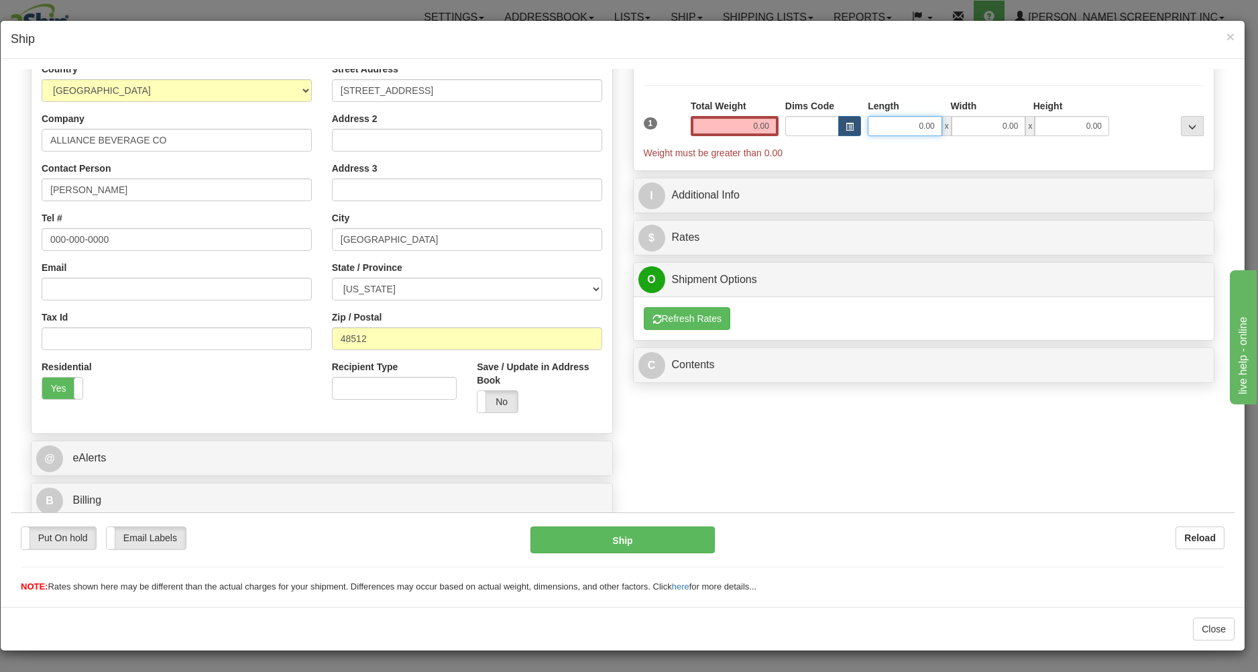
click at [884, 126] on input "0.00" at bounding box center [905, 125] width 74 height 20
type input "30.00"
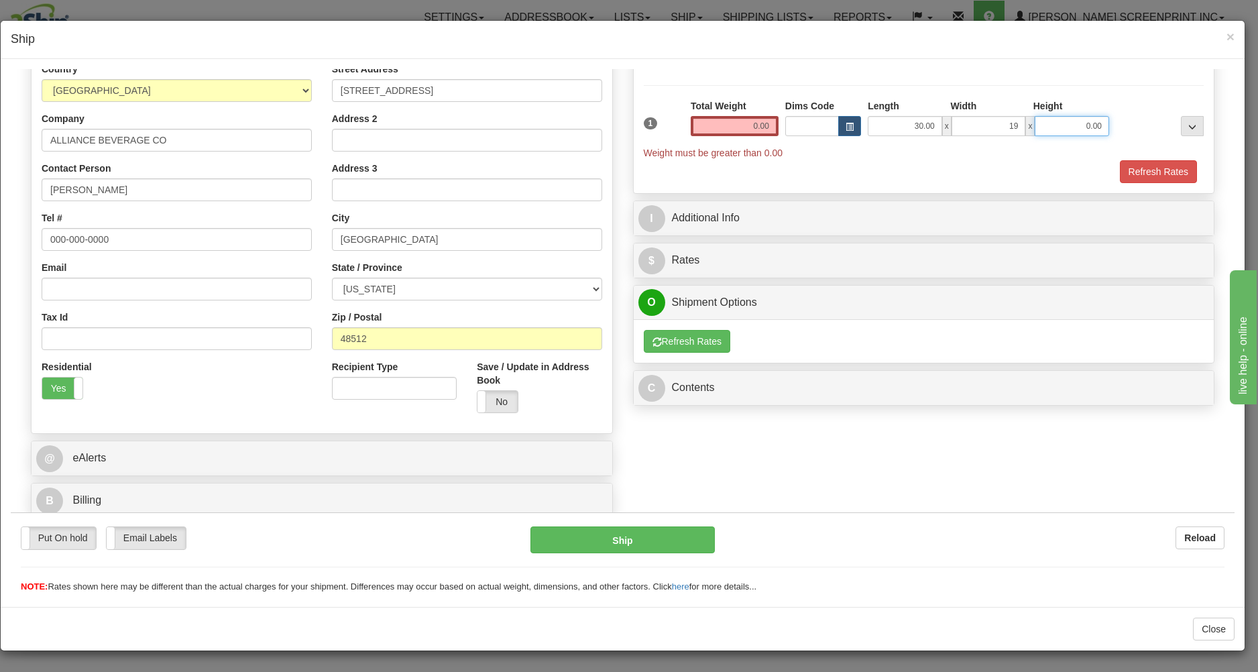
type input "19.00"
type input "11.00"
drag, startPoint x: 740, startPoint y: 121, endPoint x: 778, endPoint y: 121, distance: 37.5
click at [778, 121] on input "0.00" at bounding box center [735, 125] width 88 height 20
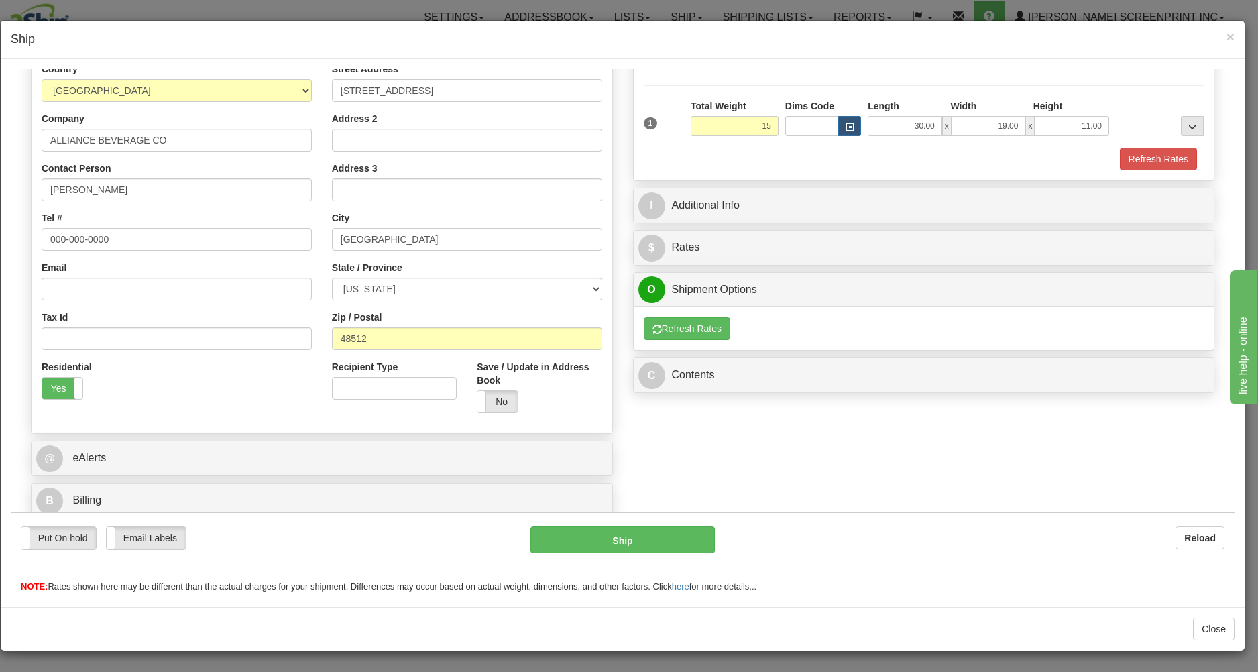
type input "15.00"
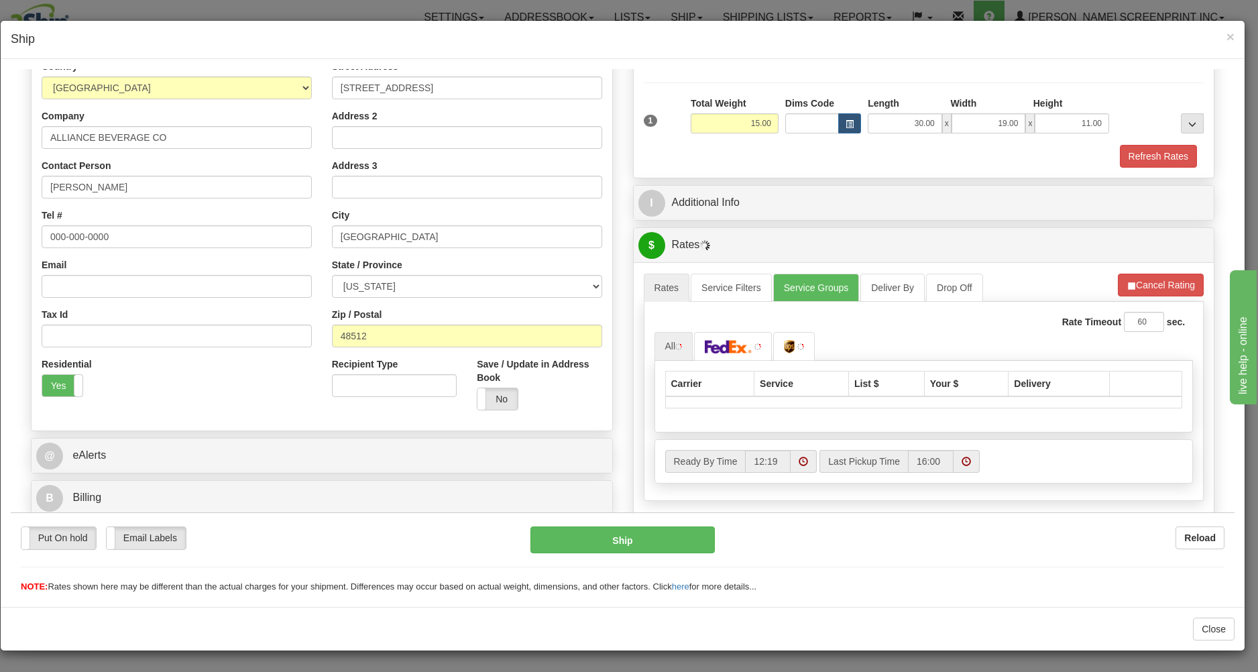
click at [770, 145] on div "Refresh Rates" at bounding box center [923, 155] width 567 height 23
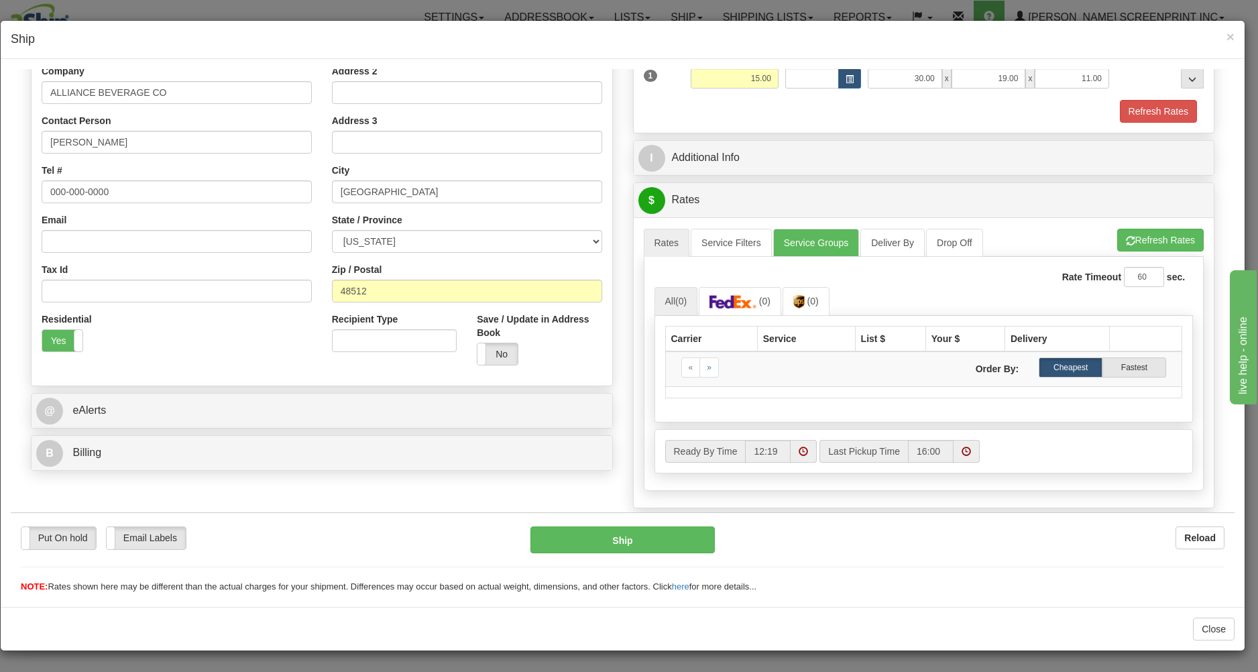
scroll to position [261, 0]
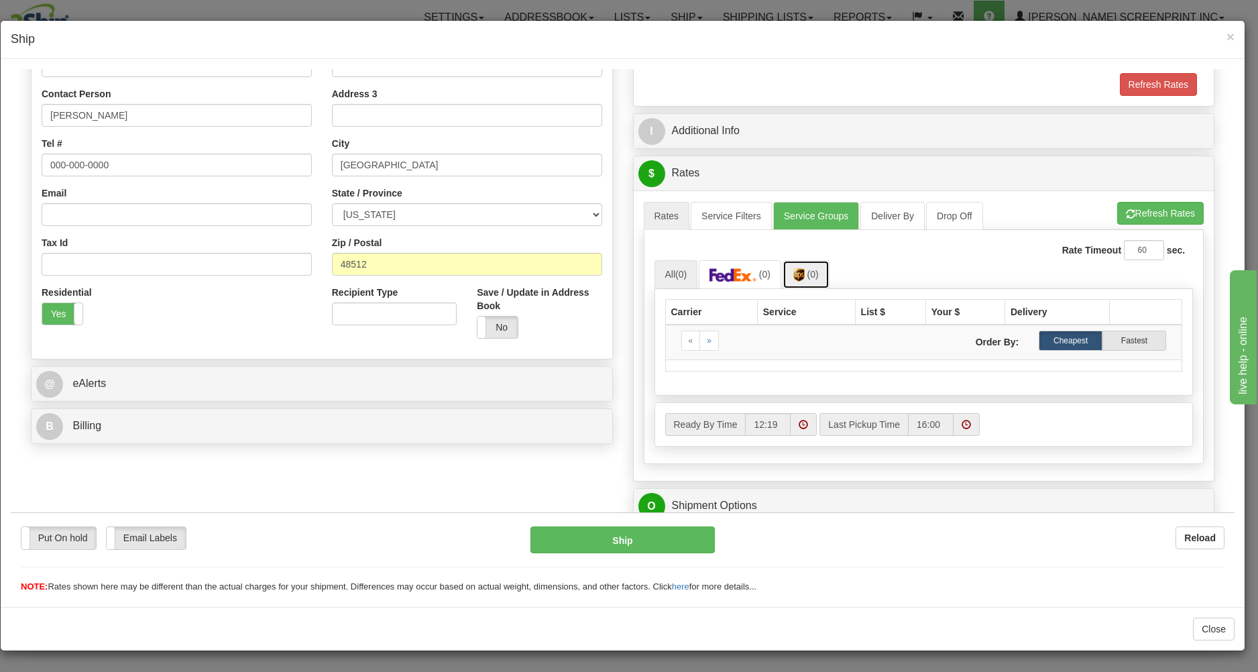
click at [812, 270] on span "(0)" at bounding box center [812, 273] width 11 height 11
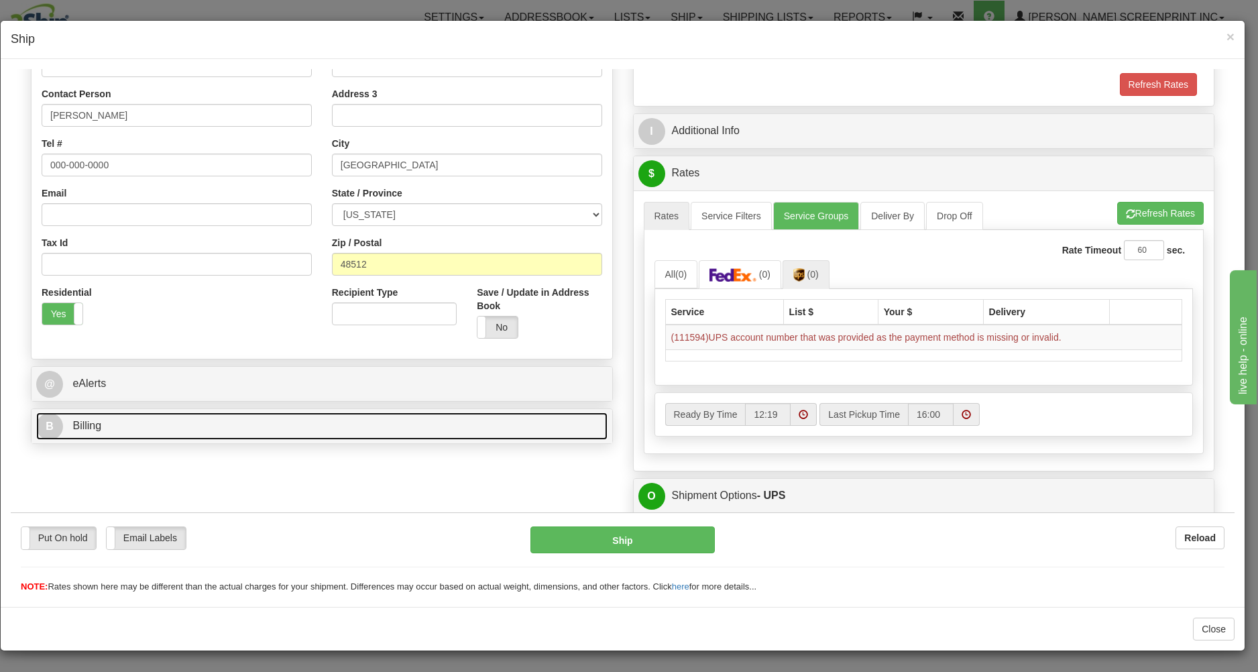
click at [536, 423] on link "B Billing" at bounding box center [321, 425] width 571 height 27
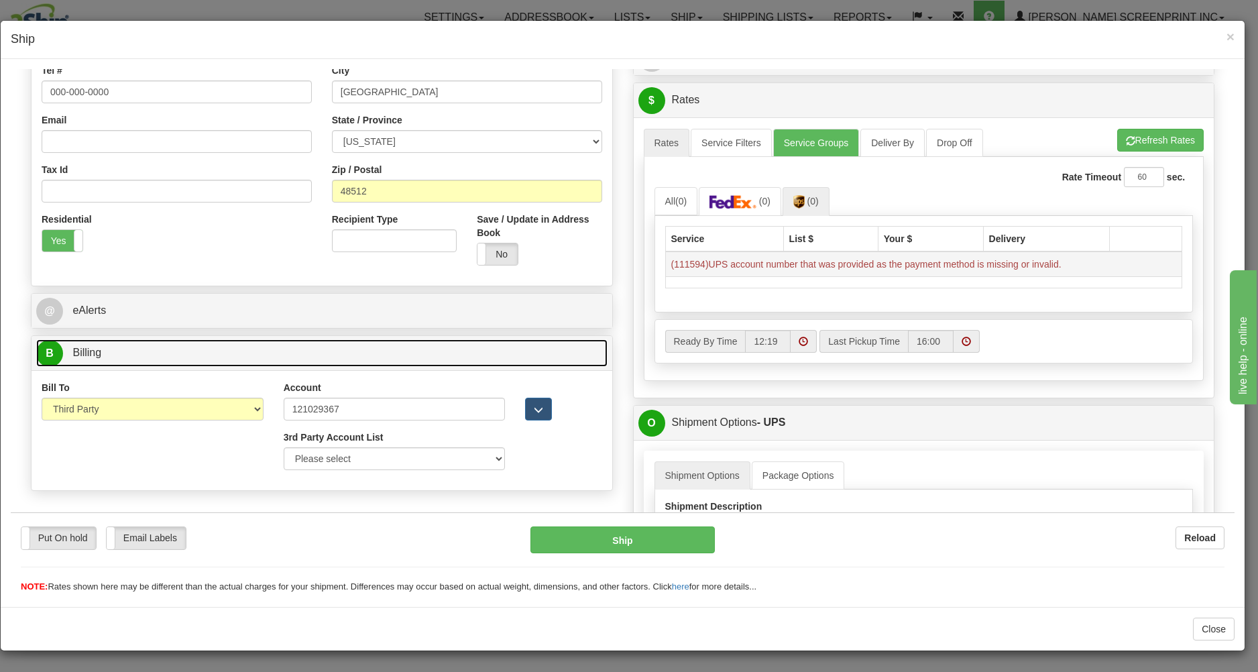
scroll to position [334, 0]
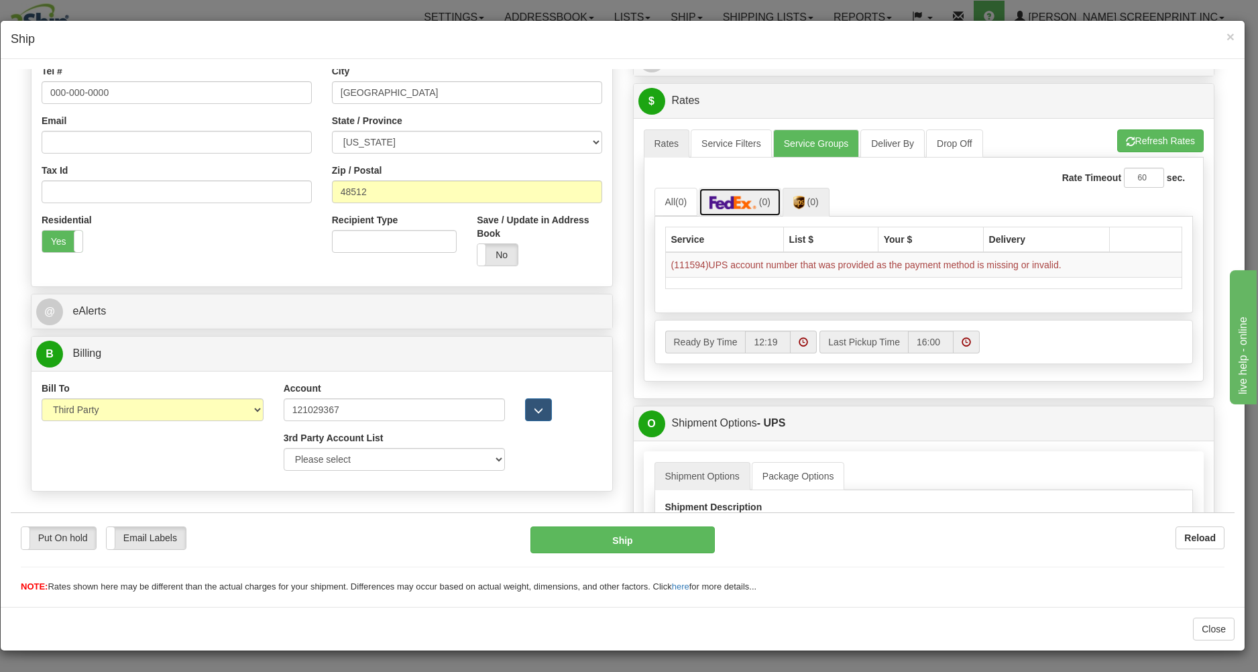
click at [730, 207] on img at bounding box center [732, 201] width 47 height 13
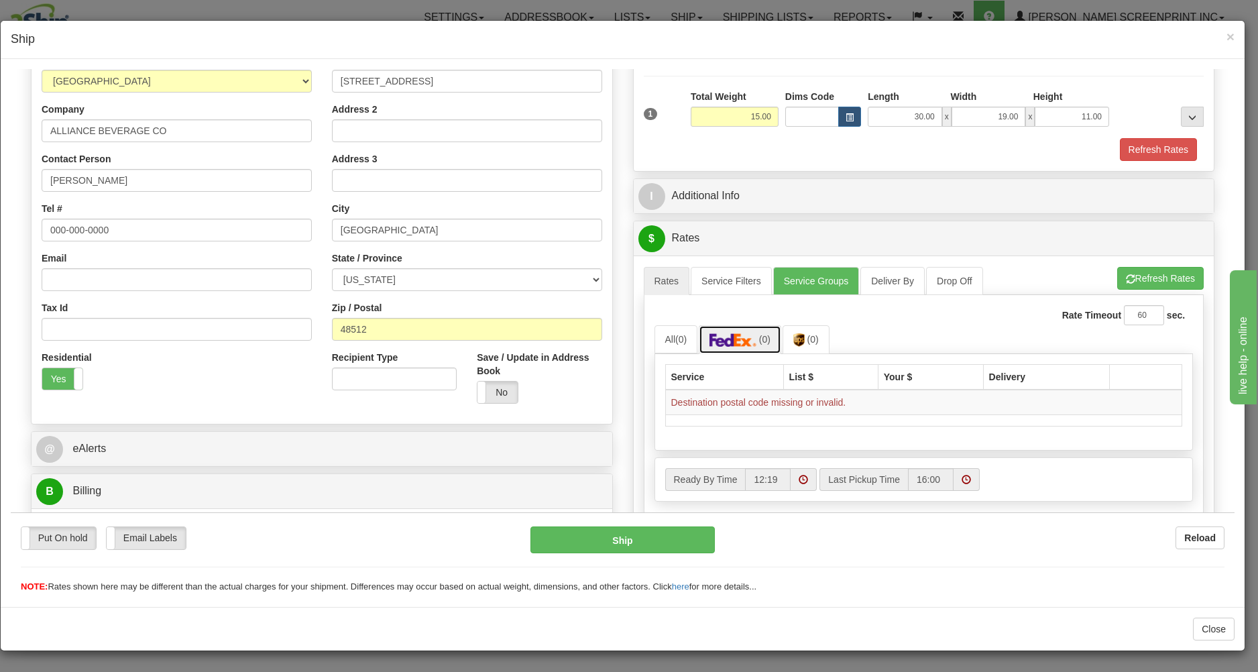
scroll to position [46, 0]
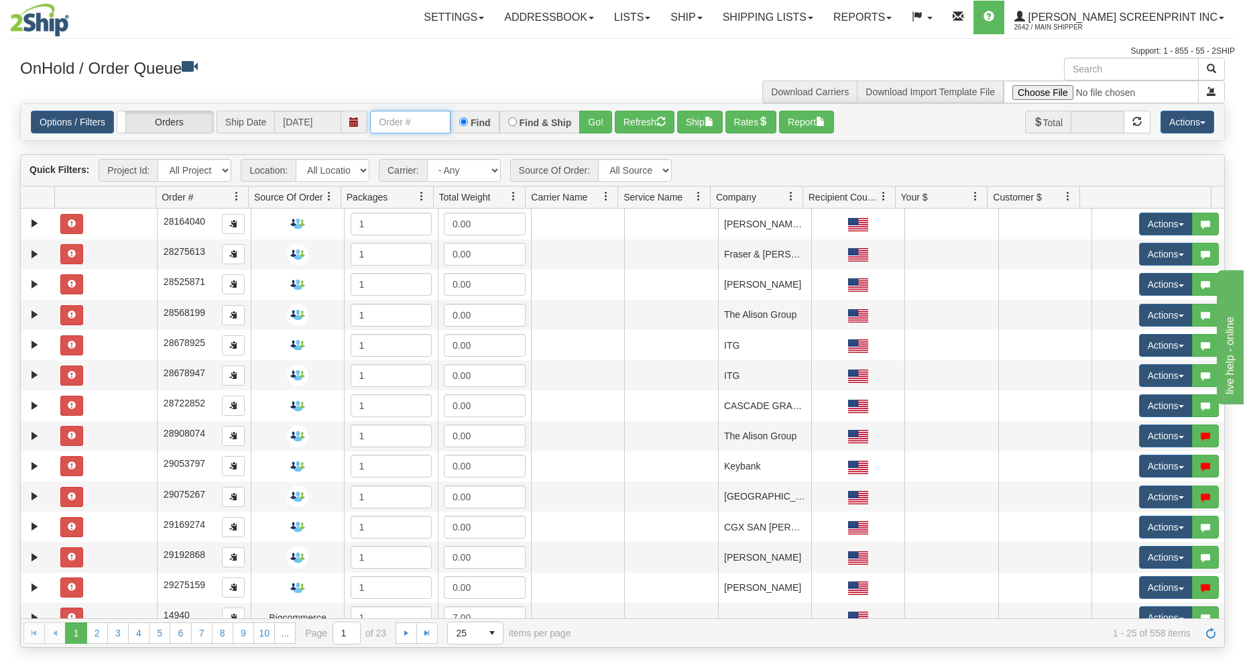
click at [405, 128] on input "text" at bounding box center [410, 122] width 80 height 23
type input "31768016"
click at [594, 120] on button "Go!" at bounding box center [595, 122] width 33 height 23
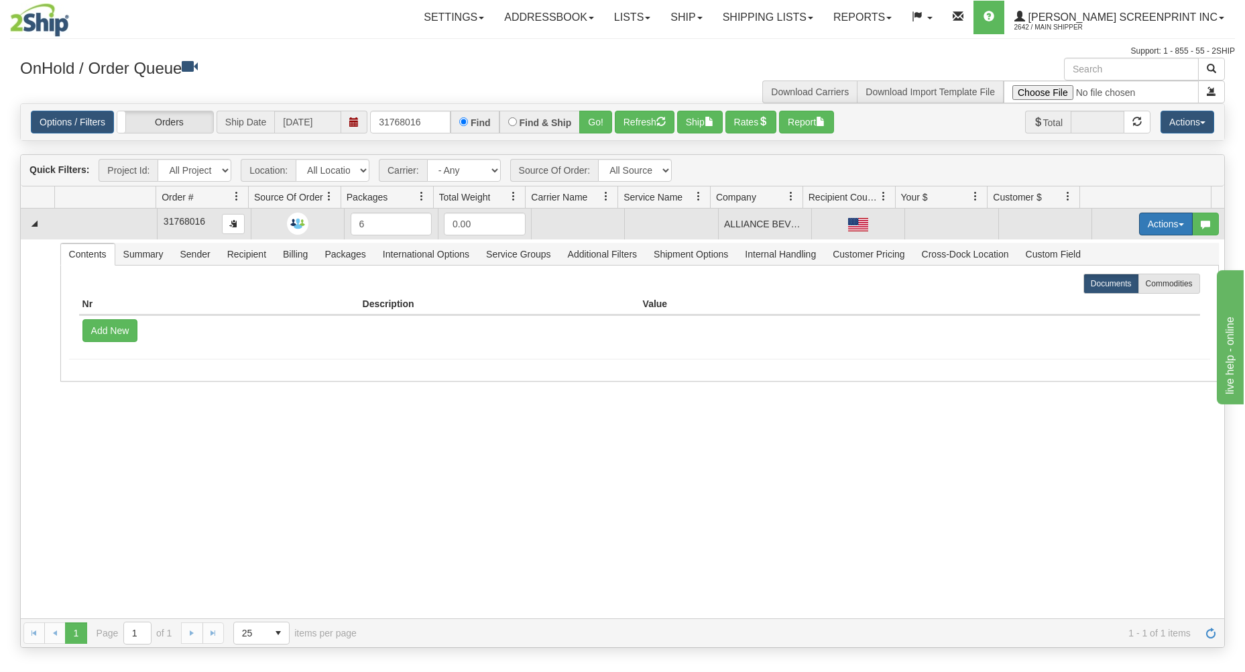
click at [1142, 224] on button "Actions" at bounding box center [1166, 224] width 54 height 23
click at [1118, 249] on link "Open" at bounding box center [1138, 249] width 107 height 17
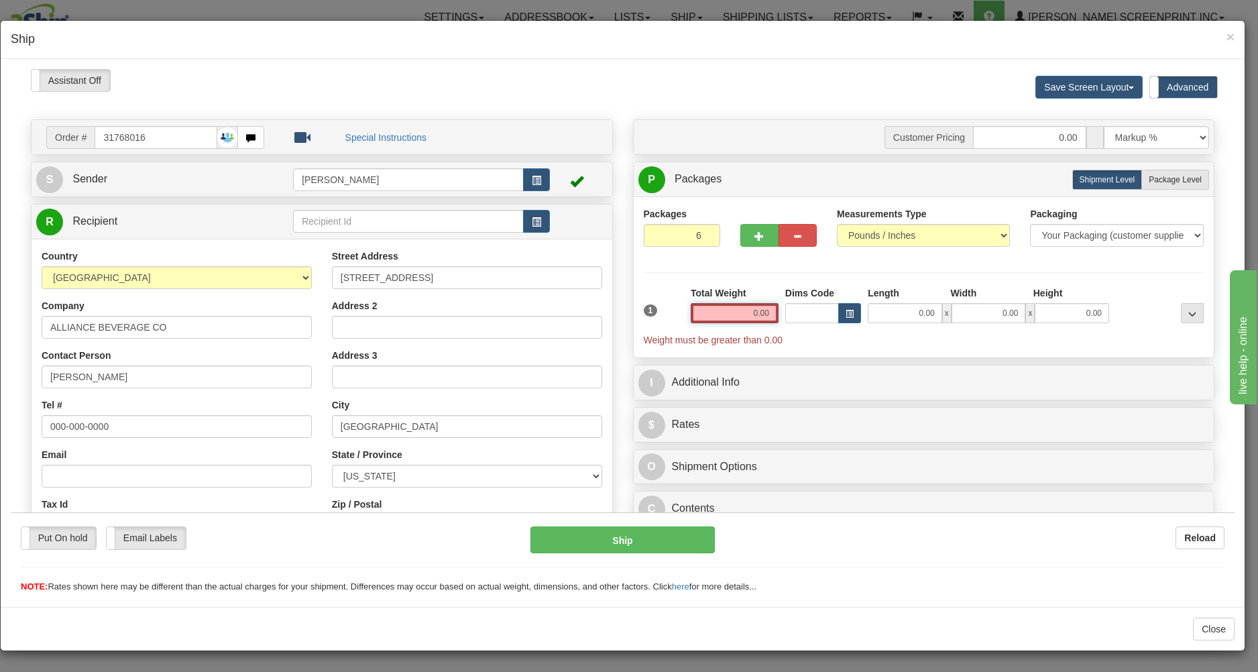
click at [746, 313] on input "0.00" at bounding box center [735, 312] width 88 height 20
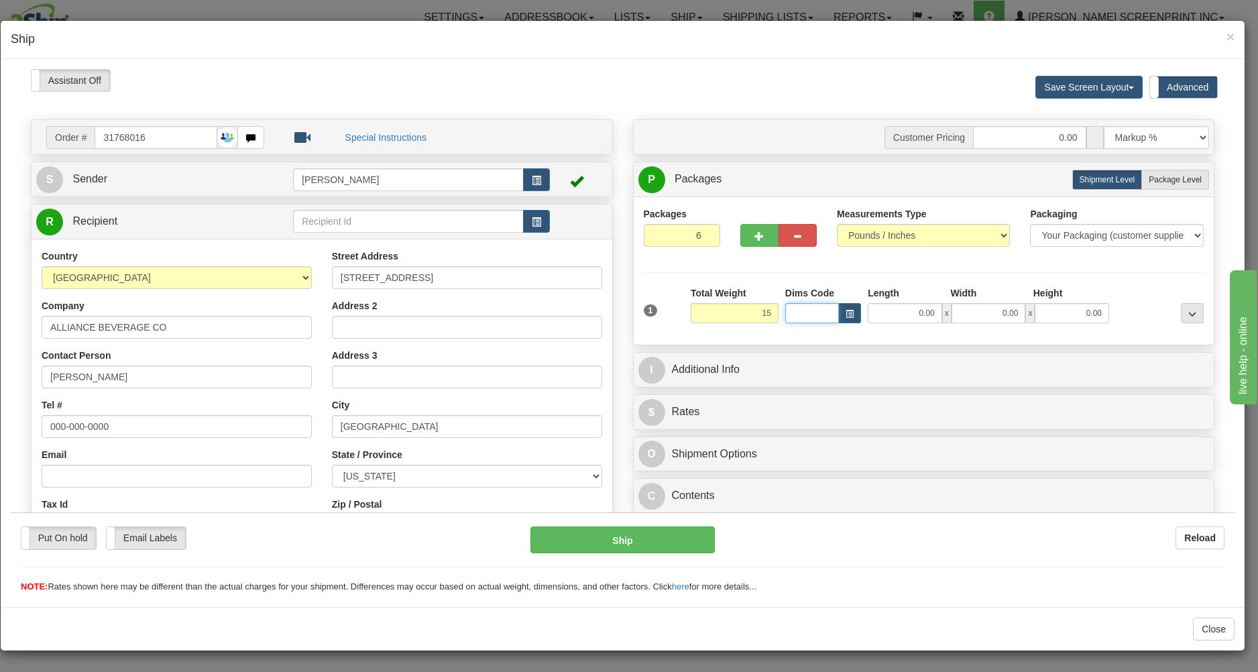
type input "15.00"
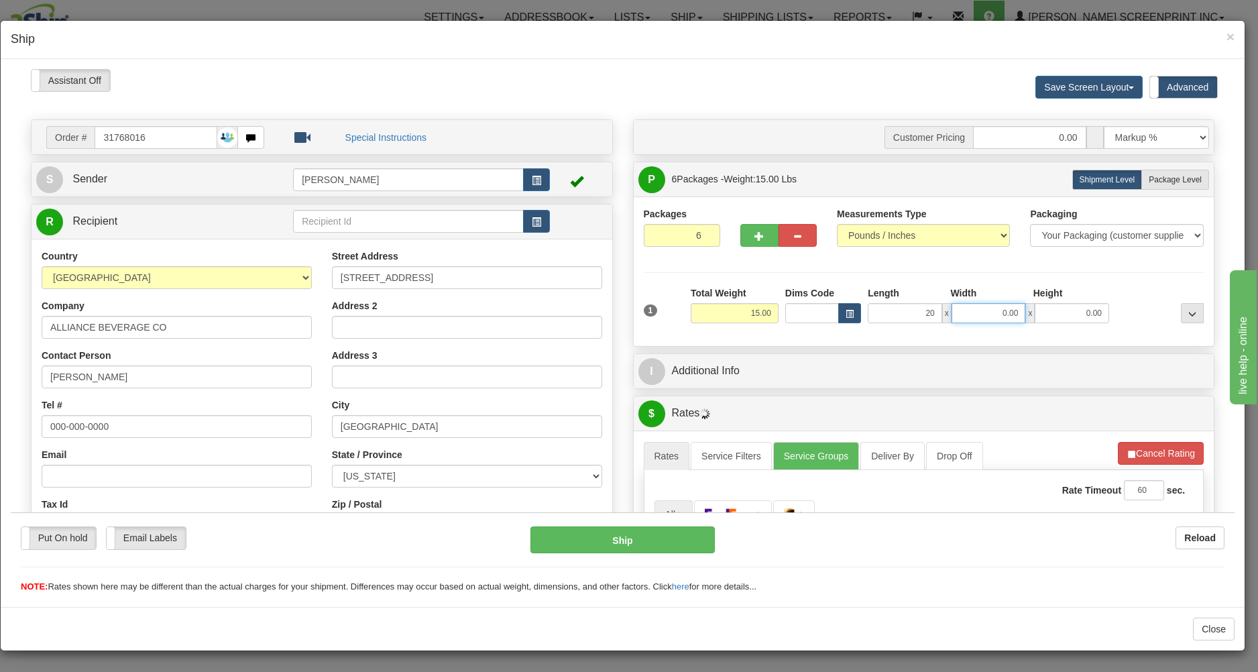
type input "20.00"
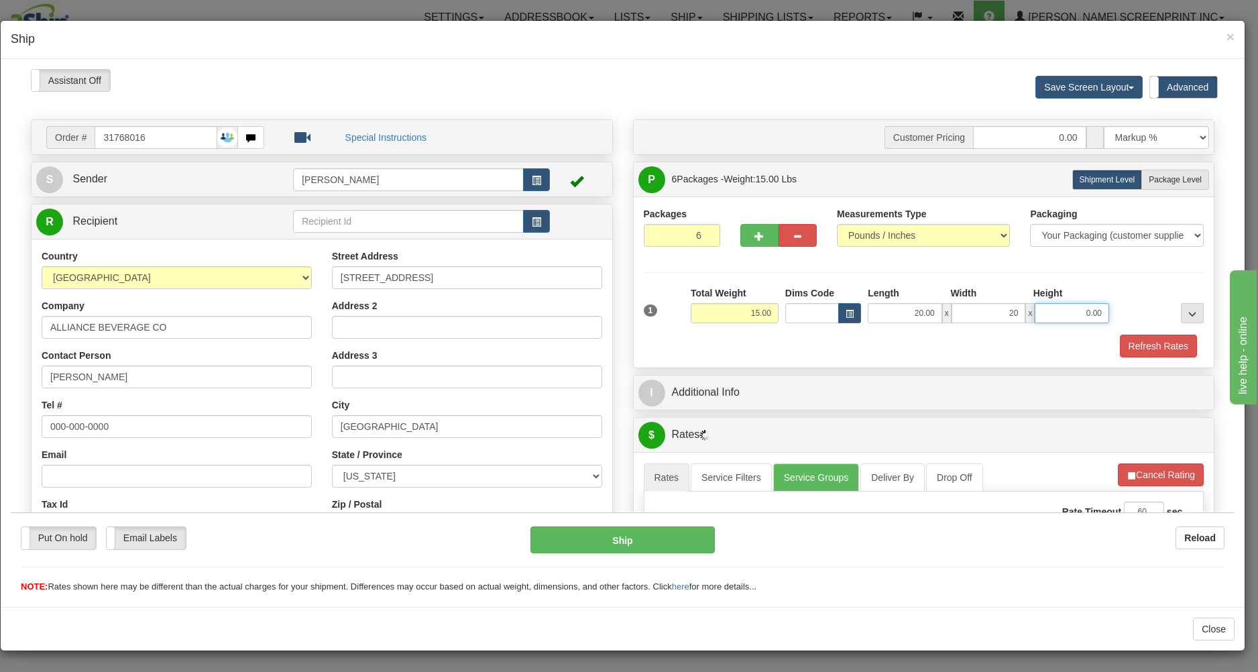
type input "20.00"
type input "11.00"
click at [738, 333] on div "Total Weight 15.00" at bounding box center [734, 309] width 95 height 47
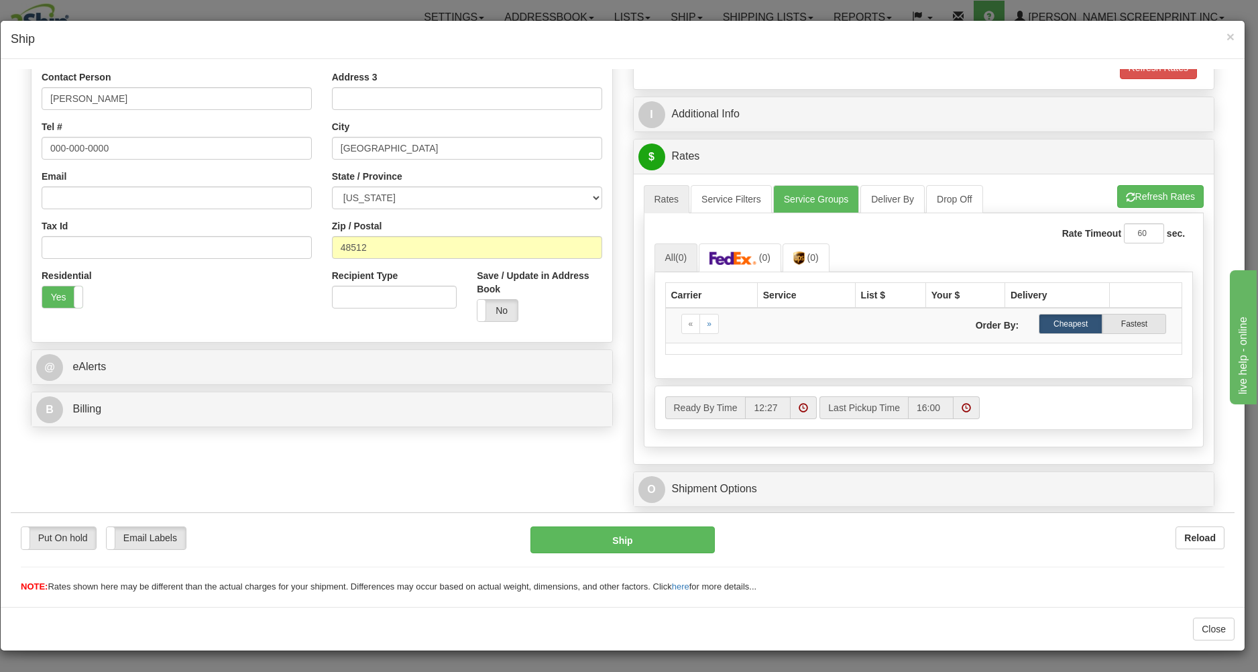
scroll to position [287, 0]
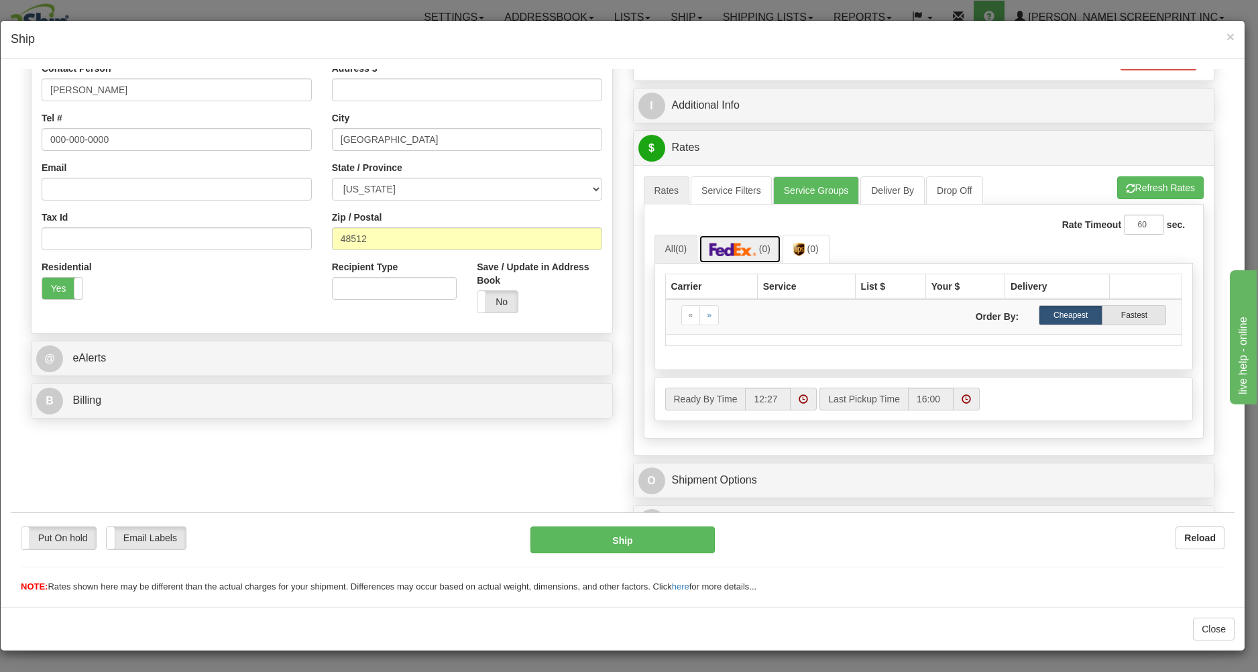
click at [727, 250] on img at bounding box center [732, 248] width 47 height 13
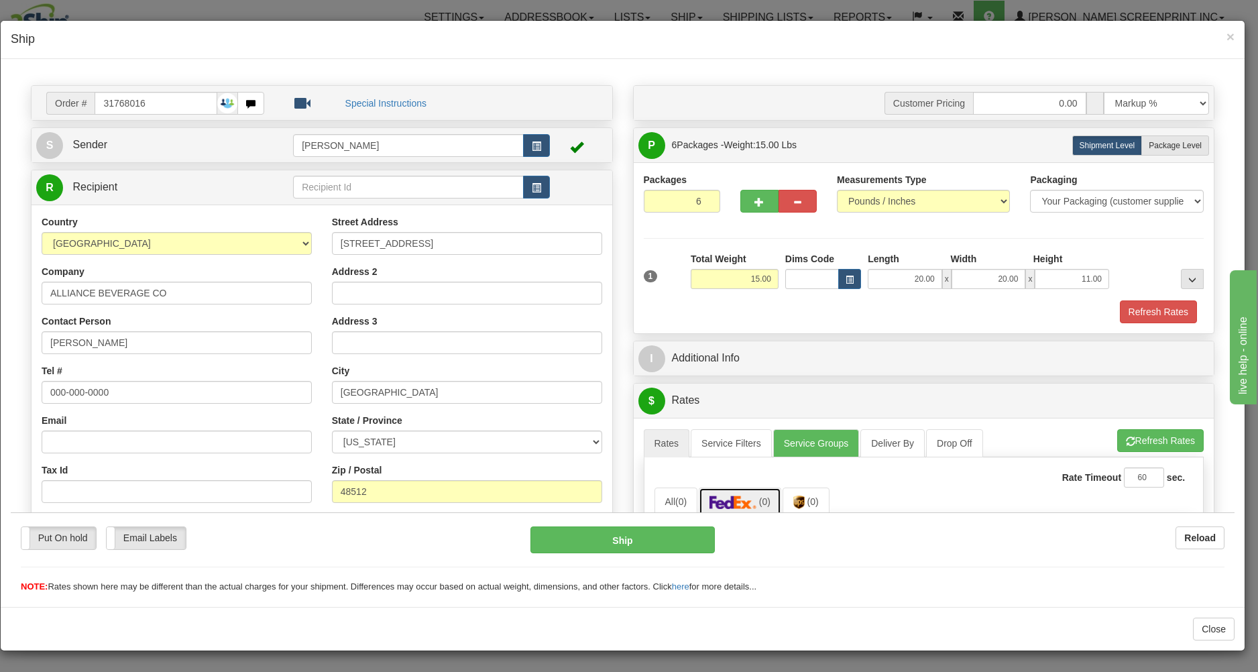
scroll to position [0, 0]
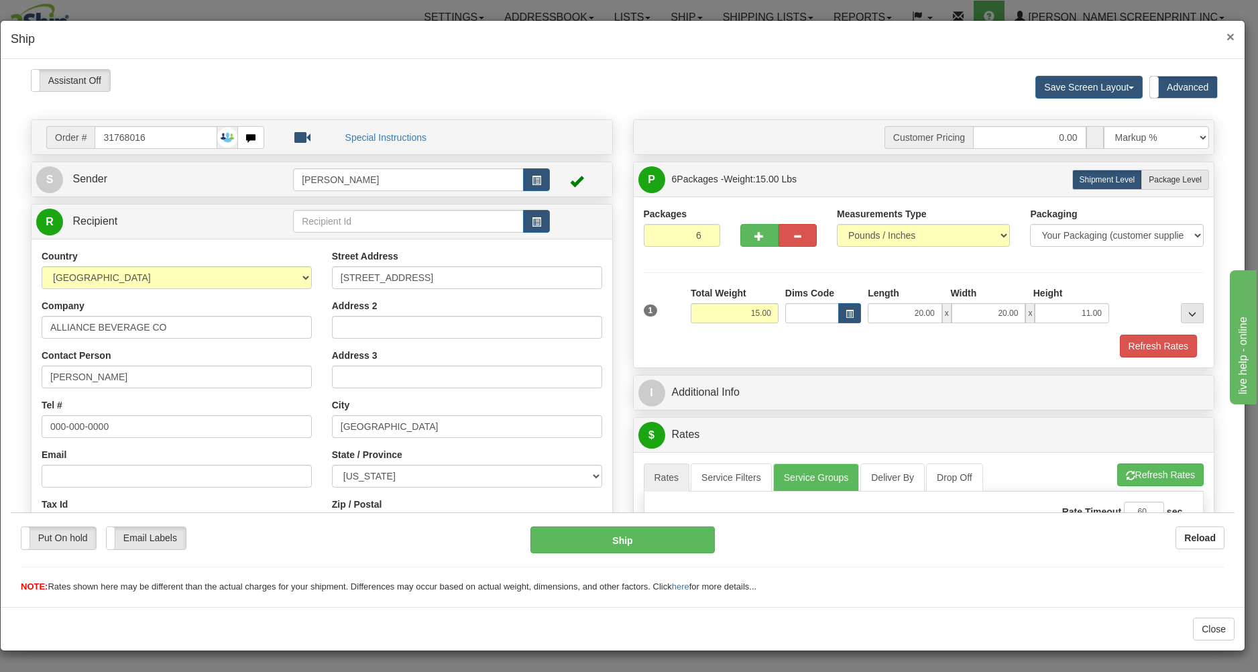
click at [1228, 33] on span "×" at bounding box center [1230, 36] width 8 height 15
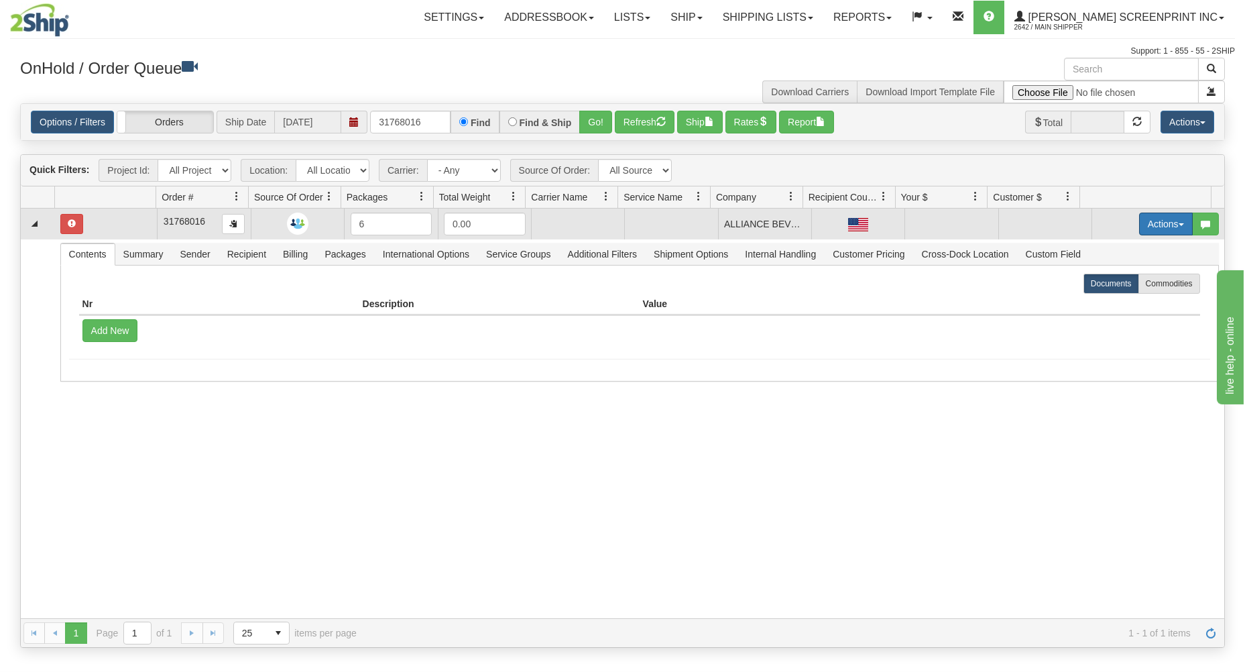
click at [1147, 217] on button "Actions" at bounding box center [1166, 224] width 54 height 23
click at [1104, 317] on span "Delete" at bounding box center [1116, 319] width 36 height 11
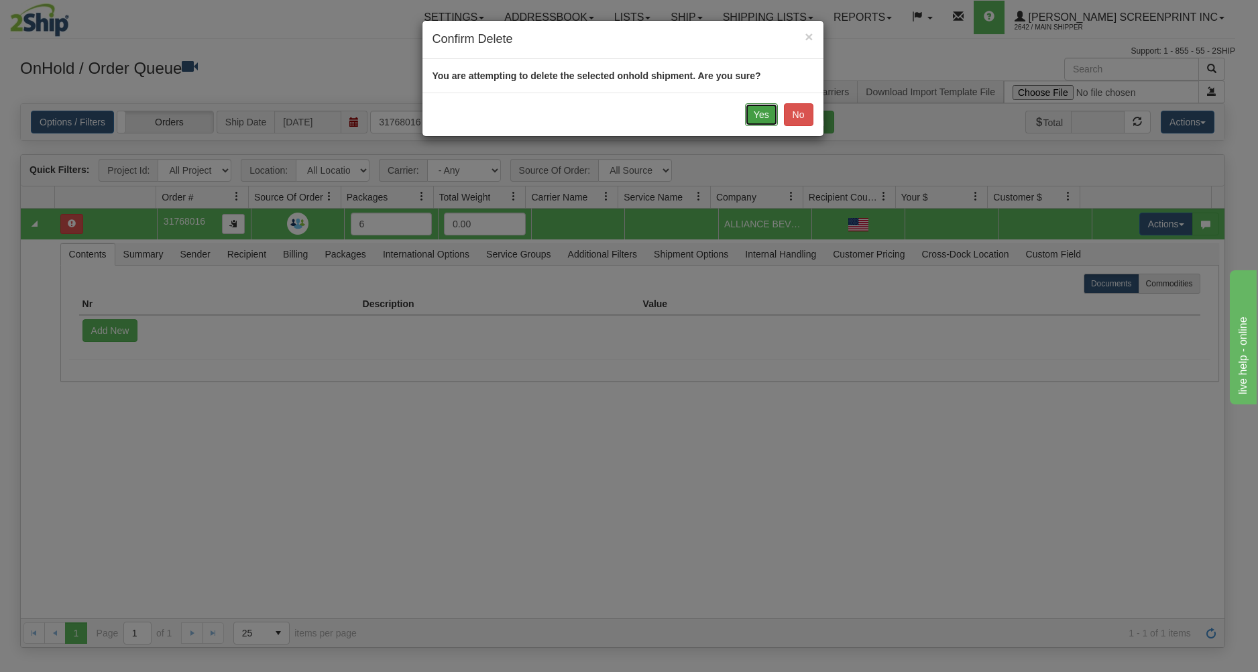
click at [764, 111] on button "Yes" at bounding box center [761, 114] width 33 height 23
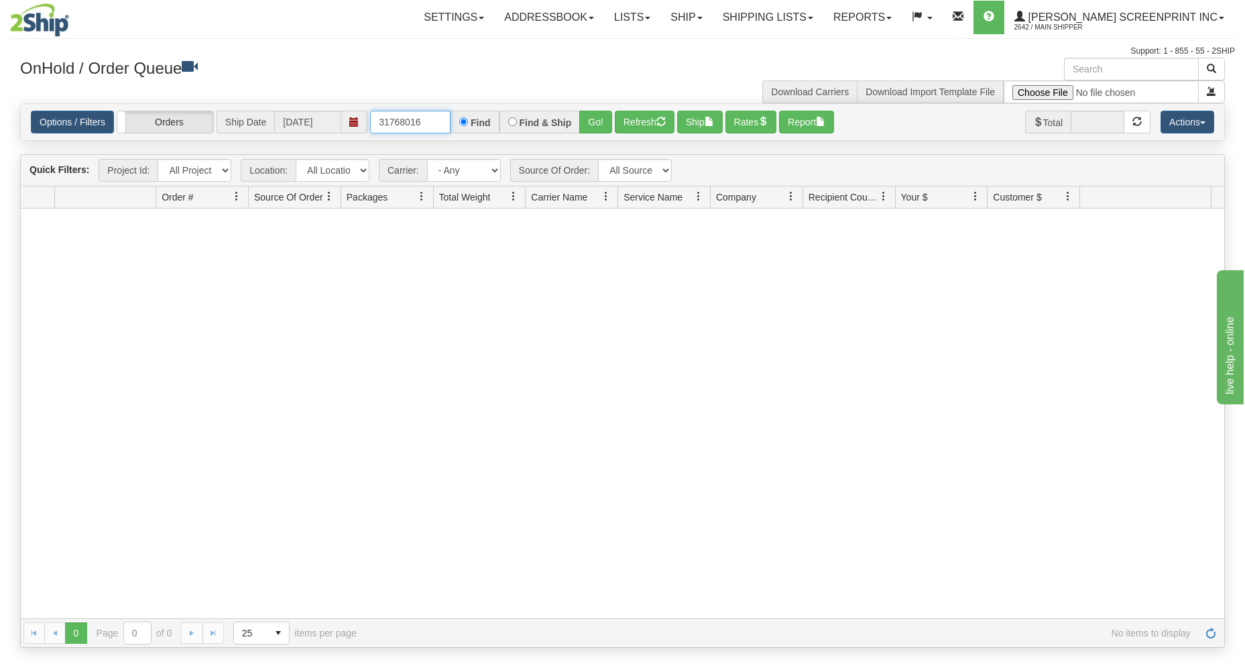
drag, startPoint x: 373, startPoint y: 114, endPoint x: 493, endPoint y: 110, distance: 119.4
click at [493, 110] on div "Options / Filters Group Shipments Orders Ship Date 10/13/2025 31768016 Find Fin…" at bounding box center [622, 122] width 1203 height 36
type input "31768152"
click at [595, 120] on button "Go!" at bounding box center [595, 122] width 33 height 23
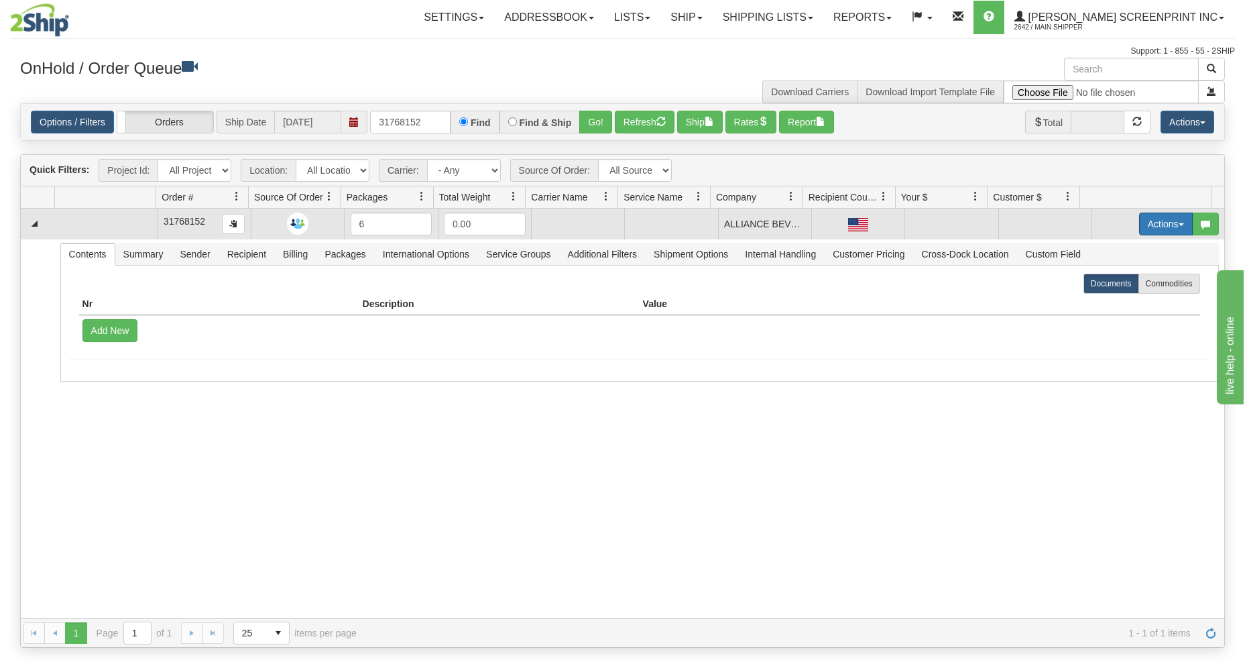
click at [1139, 219] on button "Actions" at bounding box center [1166, 224] width 54 height 23
click at [1109, 253] on span "Open" at bounding box center [1114, 249] width 32 height 11
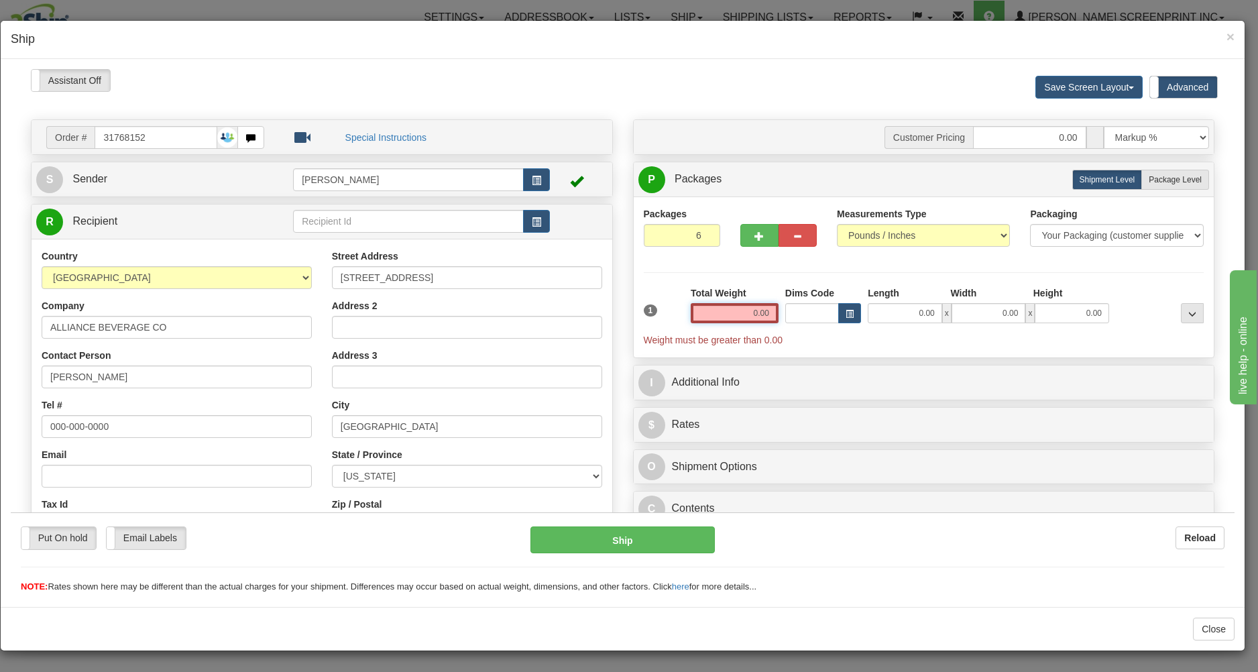
click at [713, 315] on input "0.00" at bounding box center [735, 312] width 88 height 20
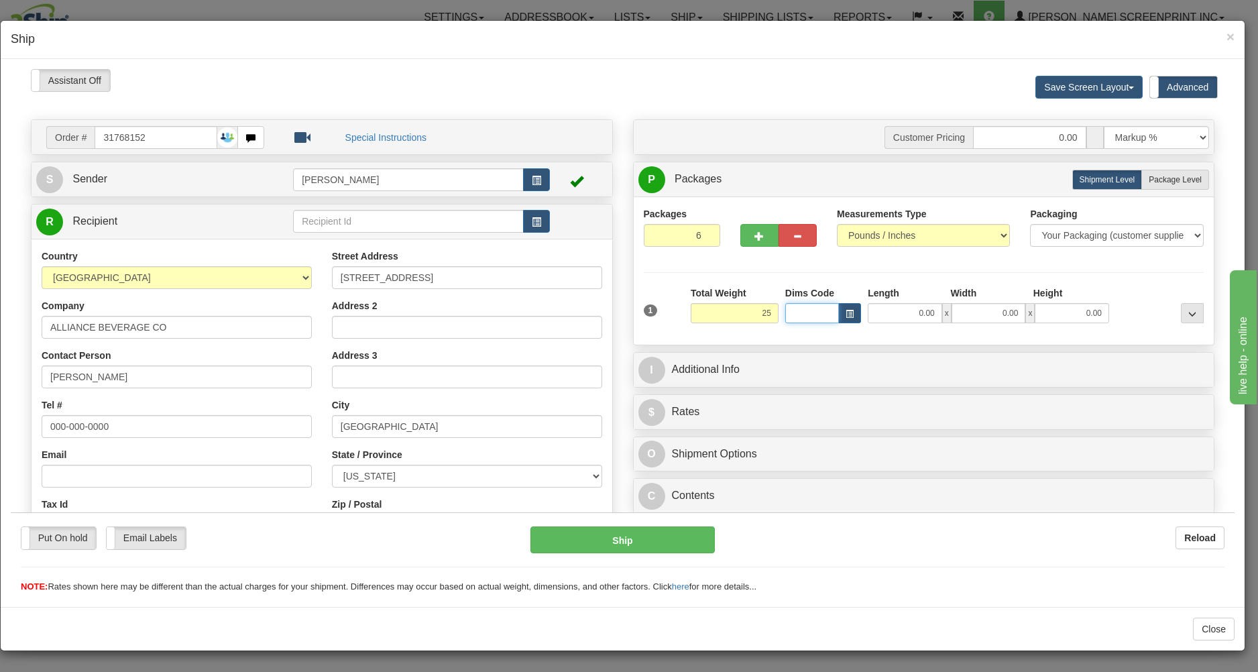
type input "25.00"
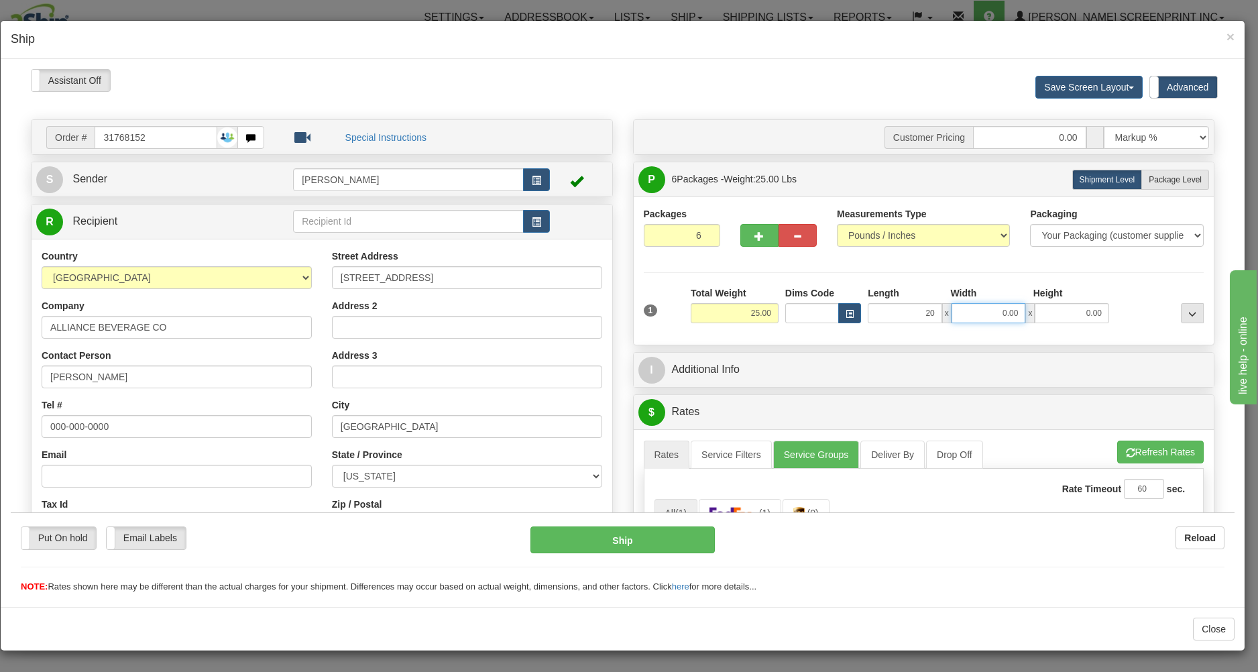
type input "20.00"
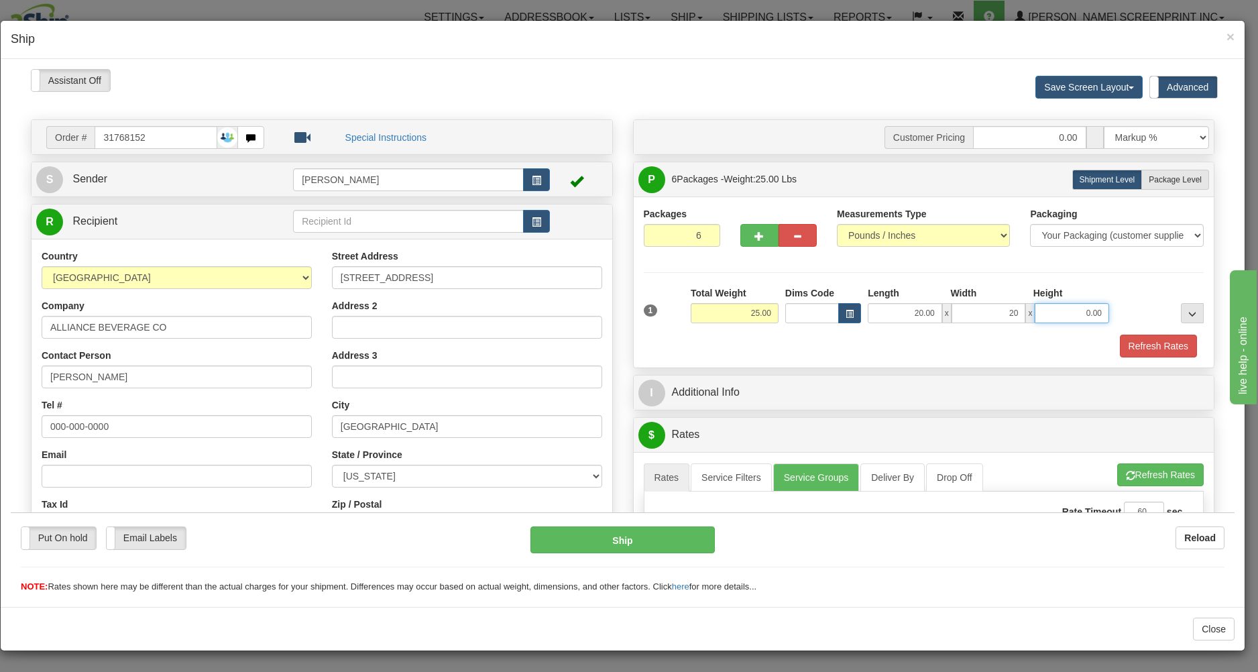
type input "20.00"
type input "11.00"
click at [790, 338] on div "Refresh Rates" at bounding box center [923, 345] width 567 height 23
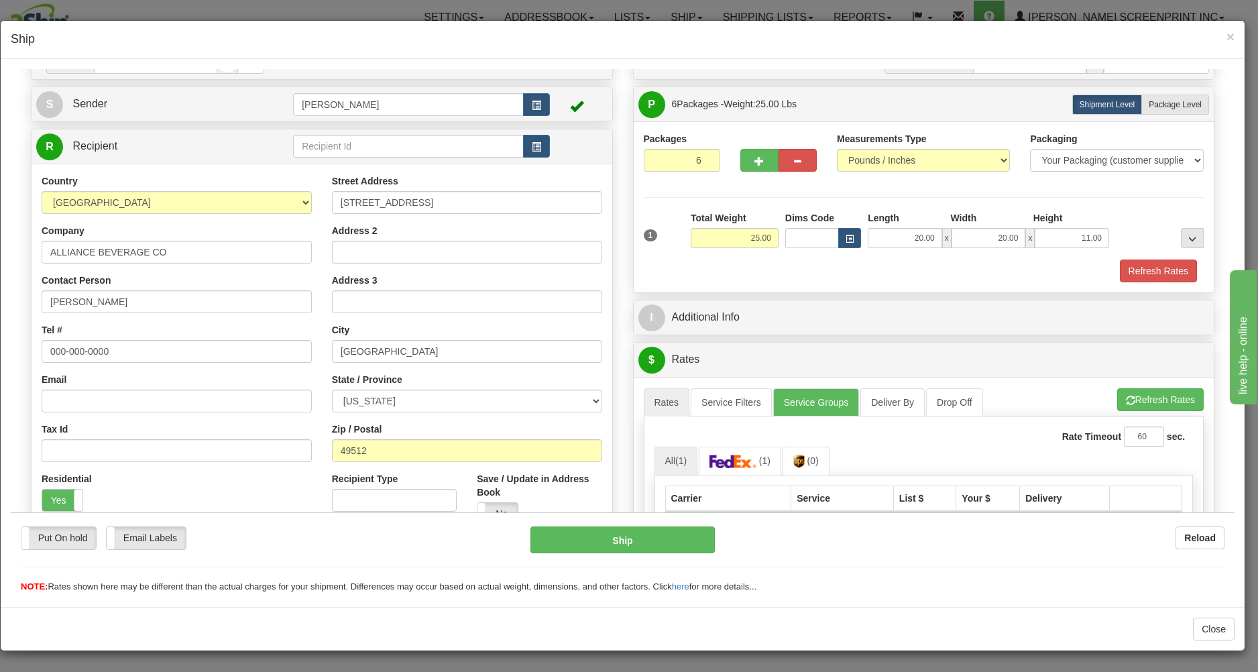
scroll to position [215, 0]
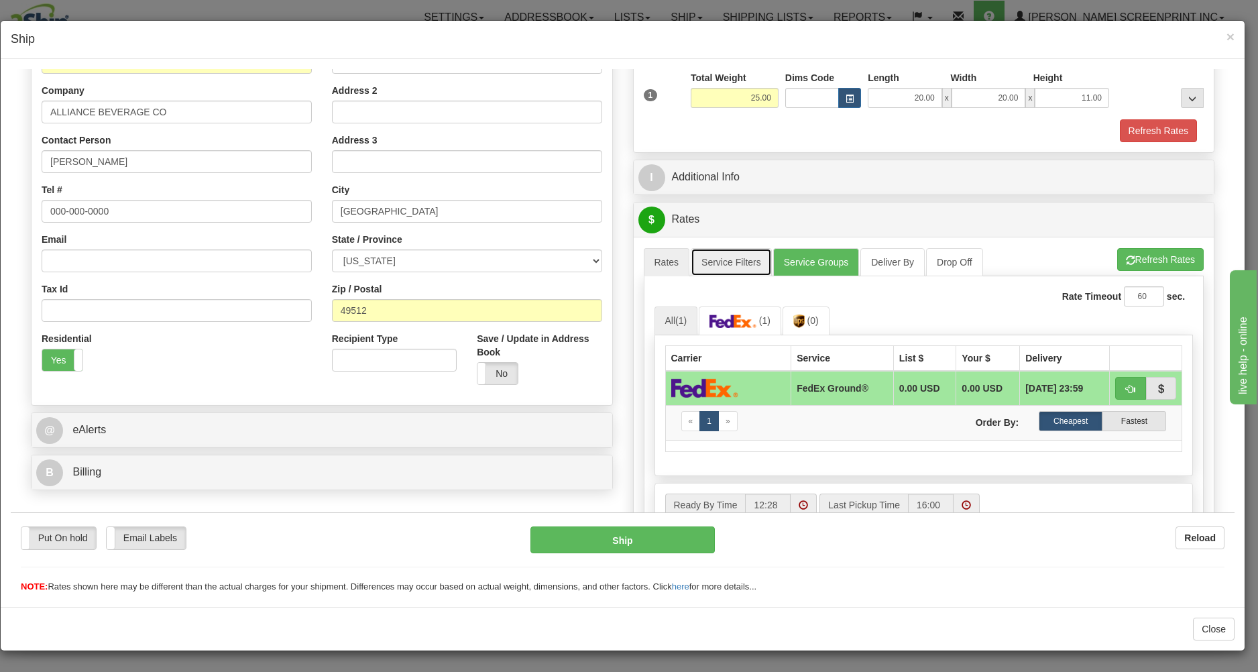
drag, startPoint x: 709, startPoint y: 260, endPoint x: 725, endPoint y: 281, distance: 25.9
click at [711, 261] on link "Service Filters" at bounding box center [731, 261] width 81 height 28
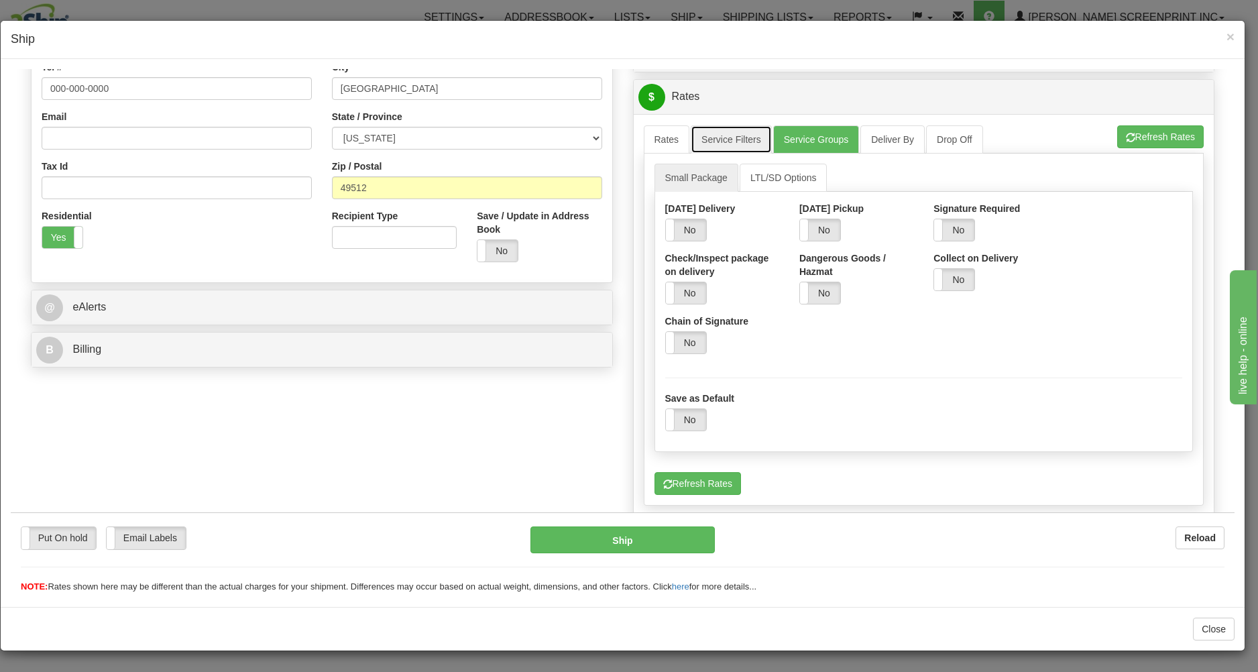
scroll to position [359, 0]
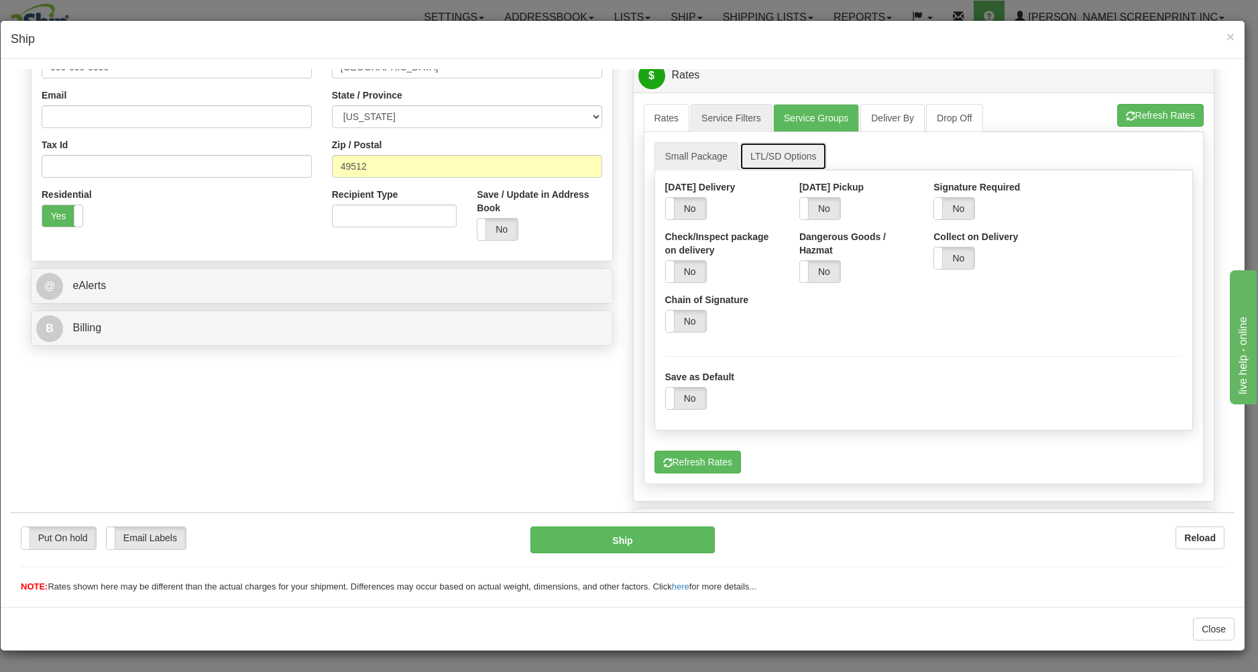
click at [759, 153] on link "LTL/SD Options" at bounding box center [784, 155] width 88 height 28
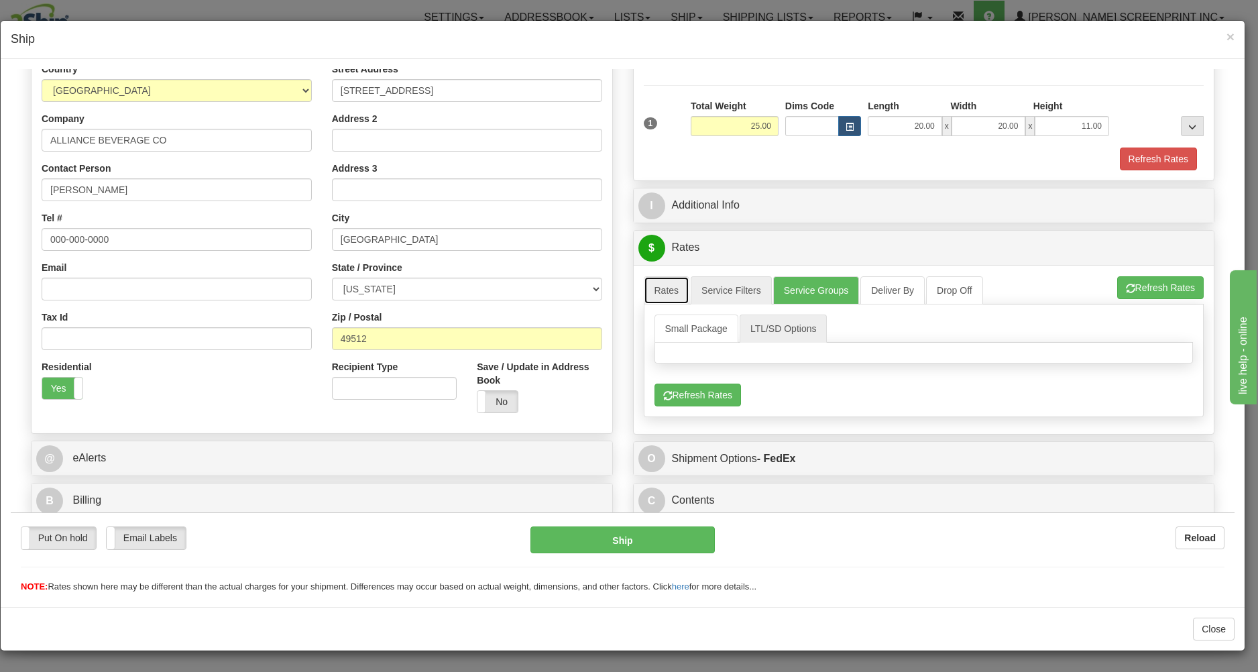
click at [662, 283] on link "Rates" at bounding box center [667, 290] width 46 height 28
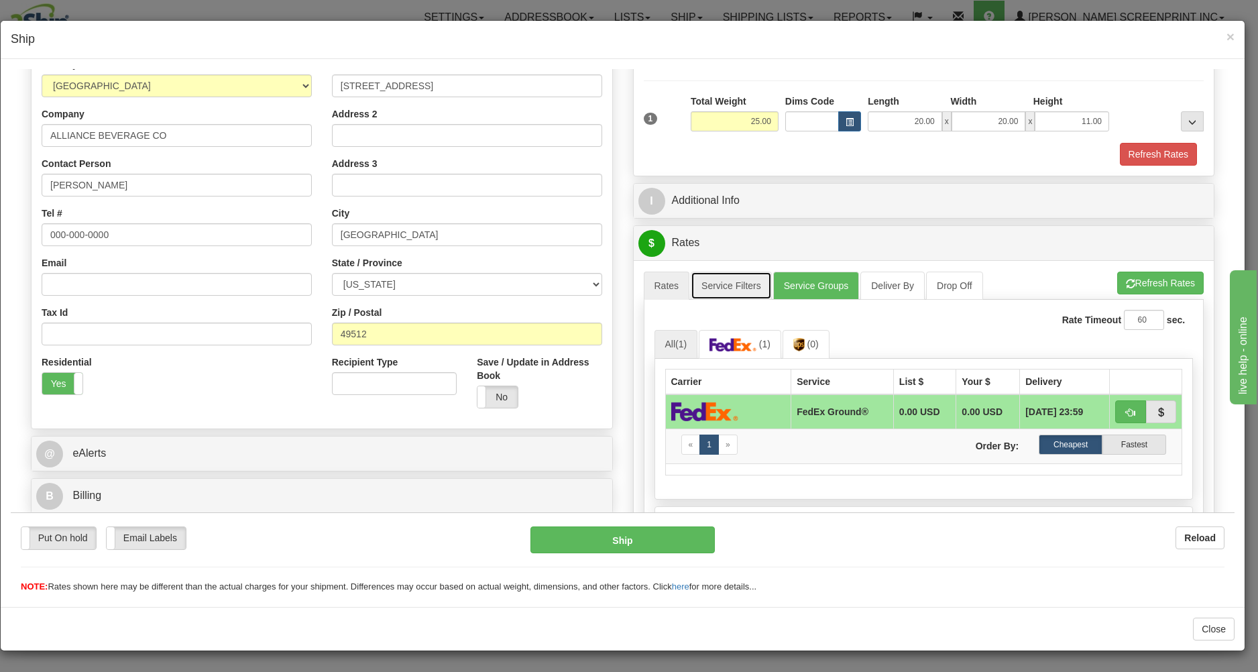
click at [736, 286] on link "Service Filters" at bounding box center [731, 285] width 81 height 28
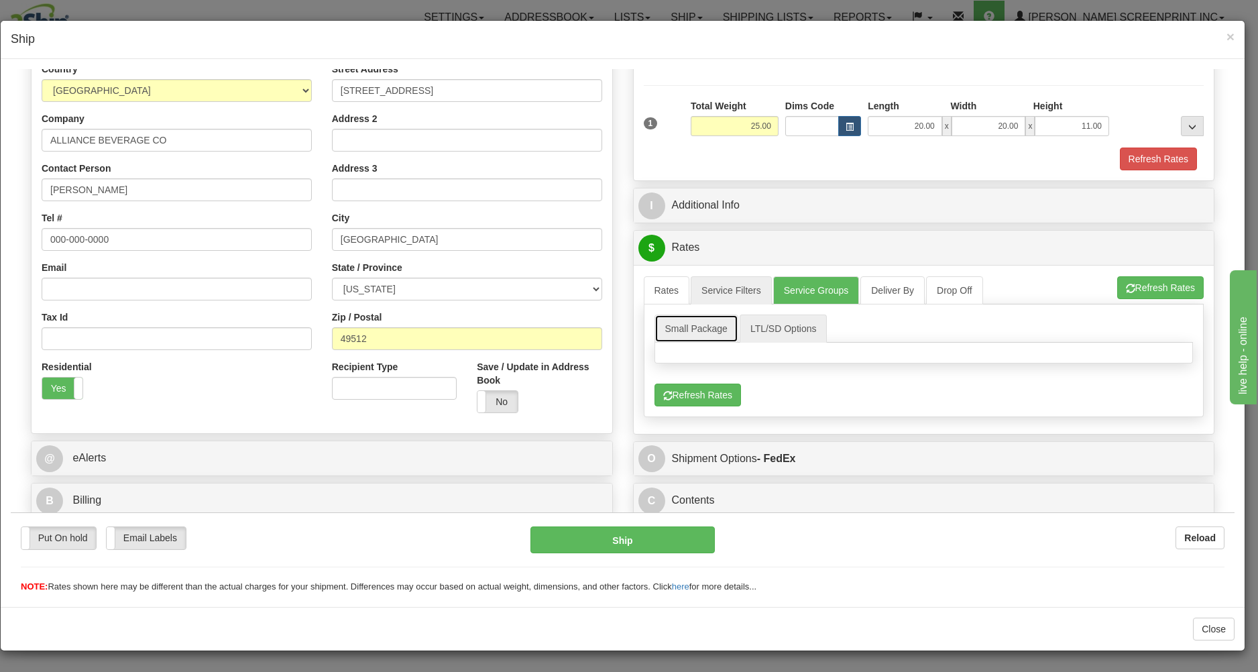
click at [679, 327] on link "Small Package" at bounding box center [696, 328] width 84 height 28
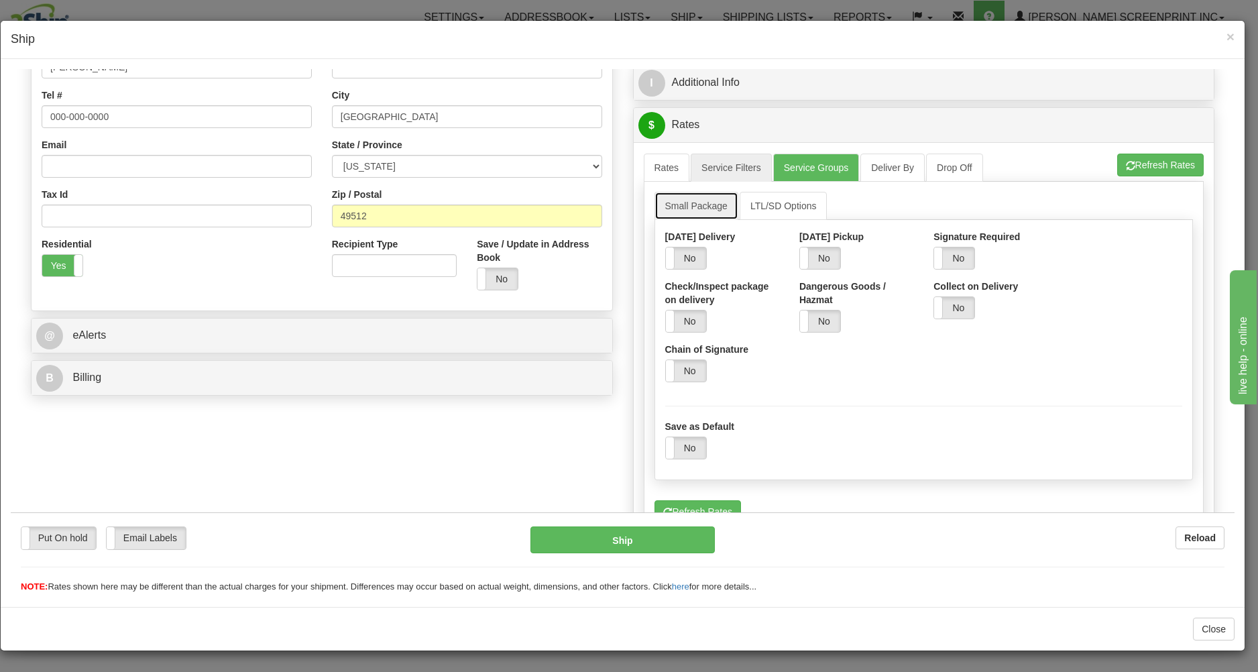
scroll to position [336, 0]
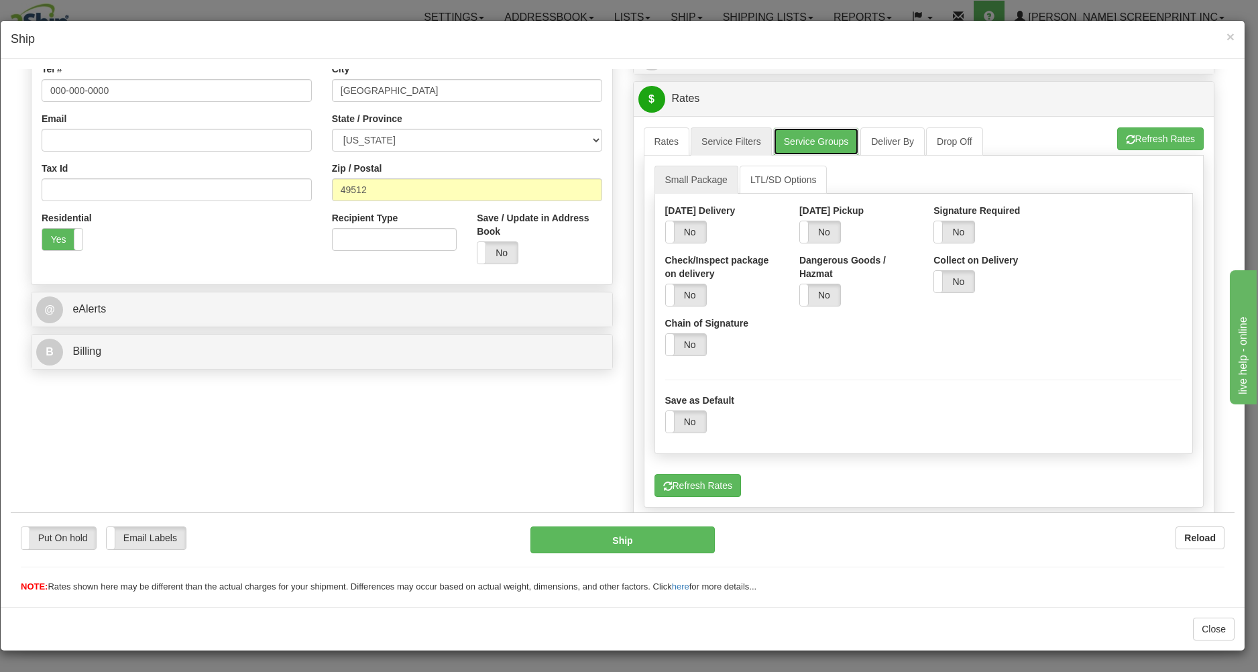
click at [825, 139] on link "Service Groups" at bounding box center [816, 141] width 86 height 28
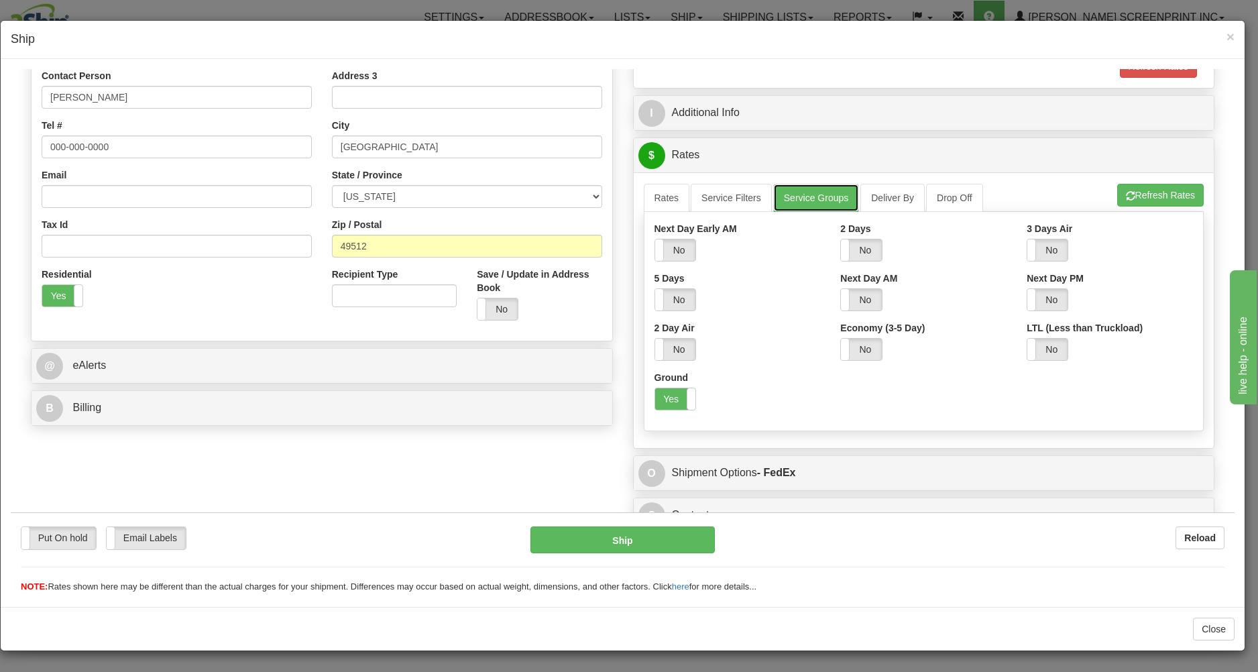
scroll to position [298, 0]
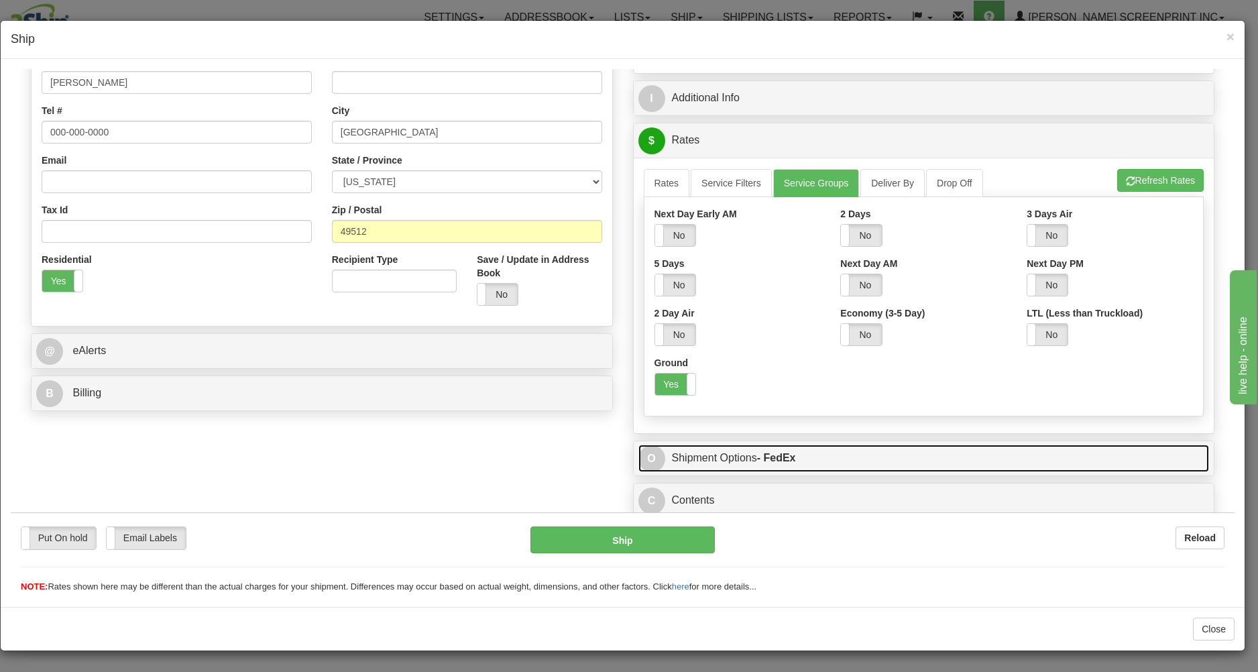
click at [781, 447] on link "O Shipment Options - FedEx" at bounding box center [923, 457] width 571 height 27
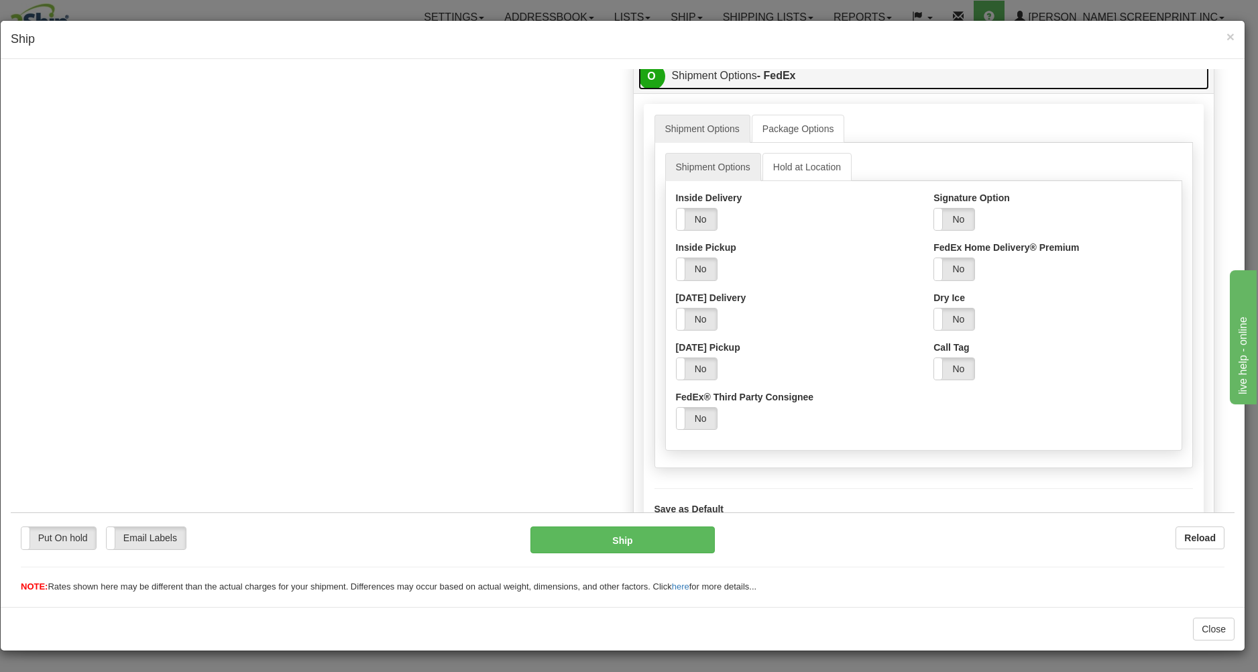
scroll to position [686, 0]
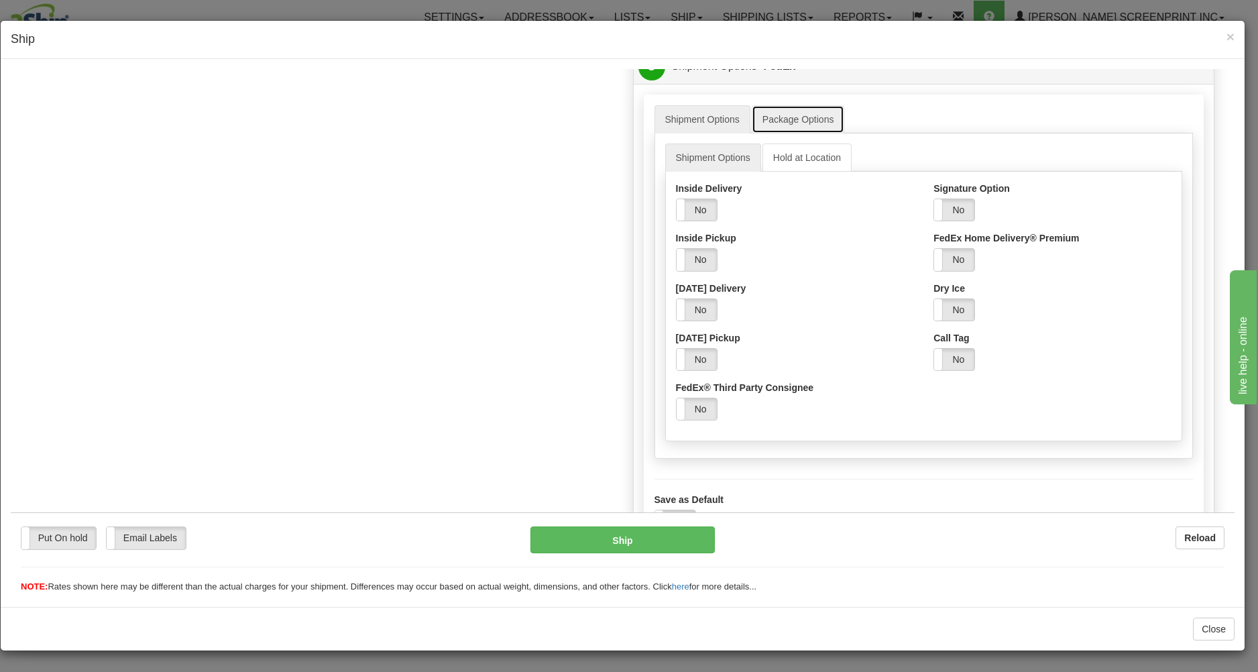
click at [772, 117] on link "Package Options" at bounding box center [798, 119] width 93 height 28
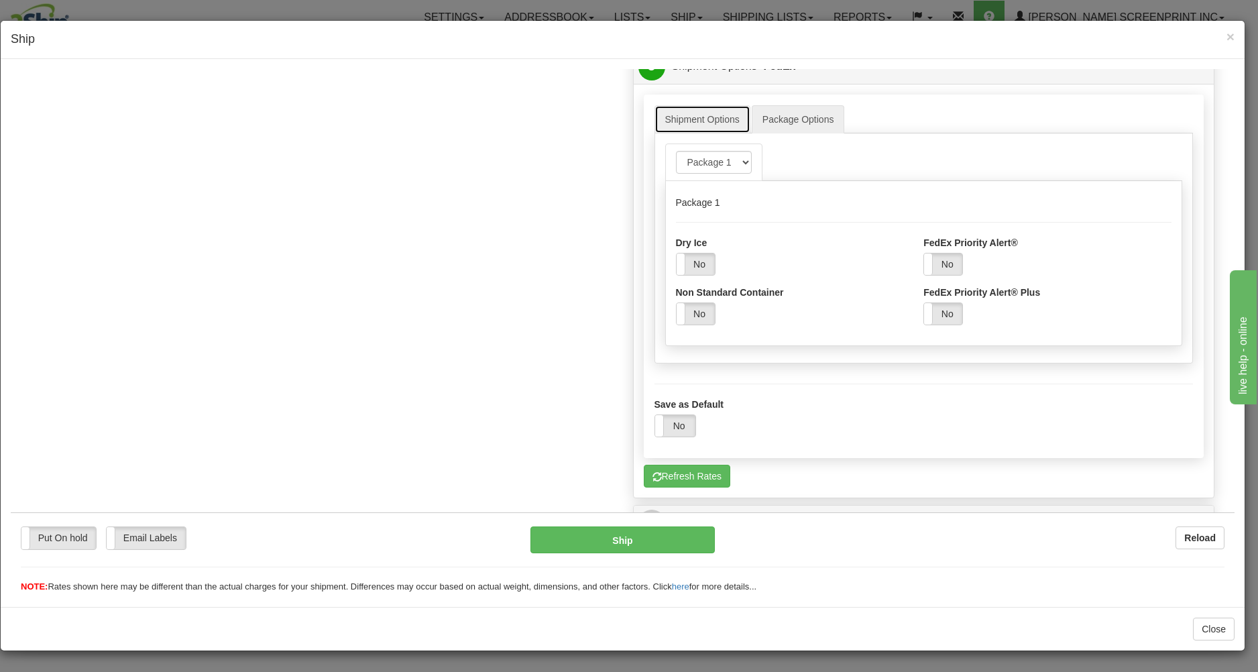
click at [711, 125] on link "Shipment Options" at bounding box center [702, 119] width 96 height 28
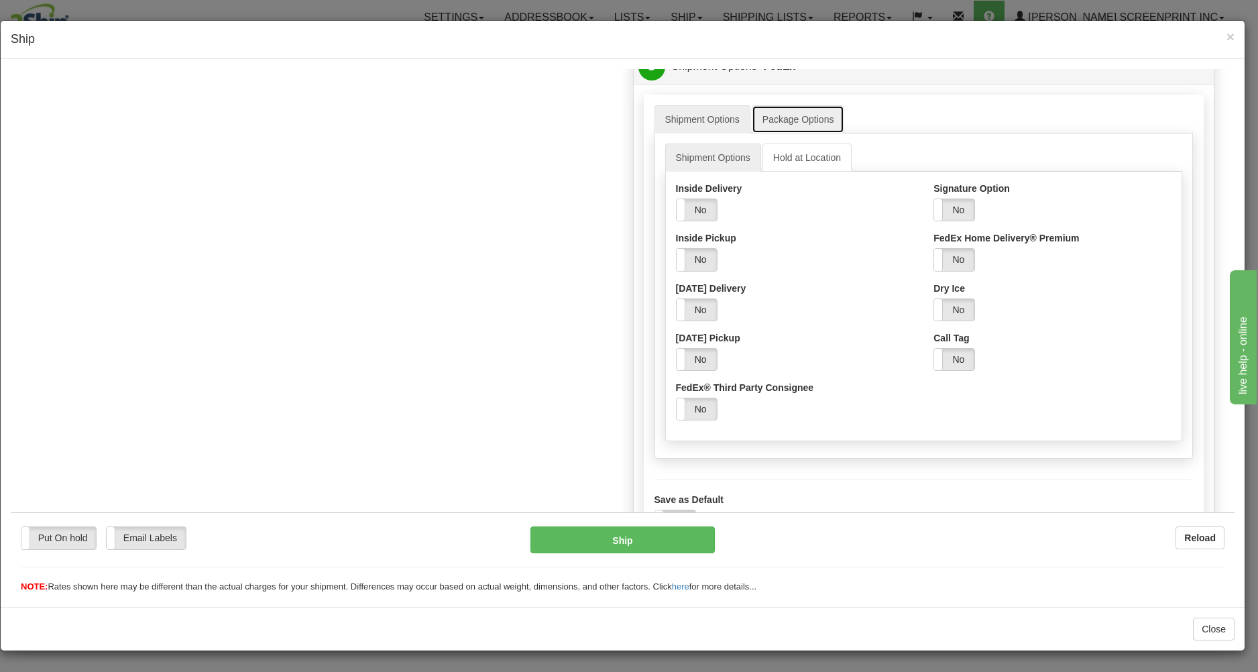
click at [778, 119] on link "Package Options" at bounding box center [798, 119] width 93 height 28
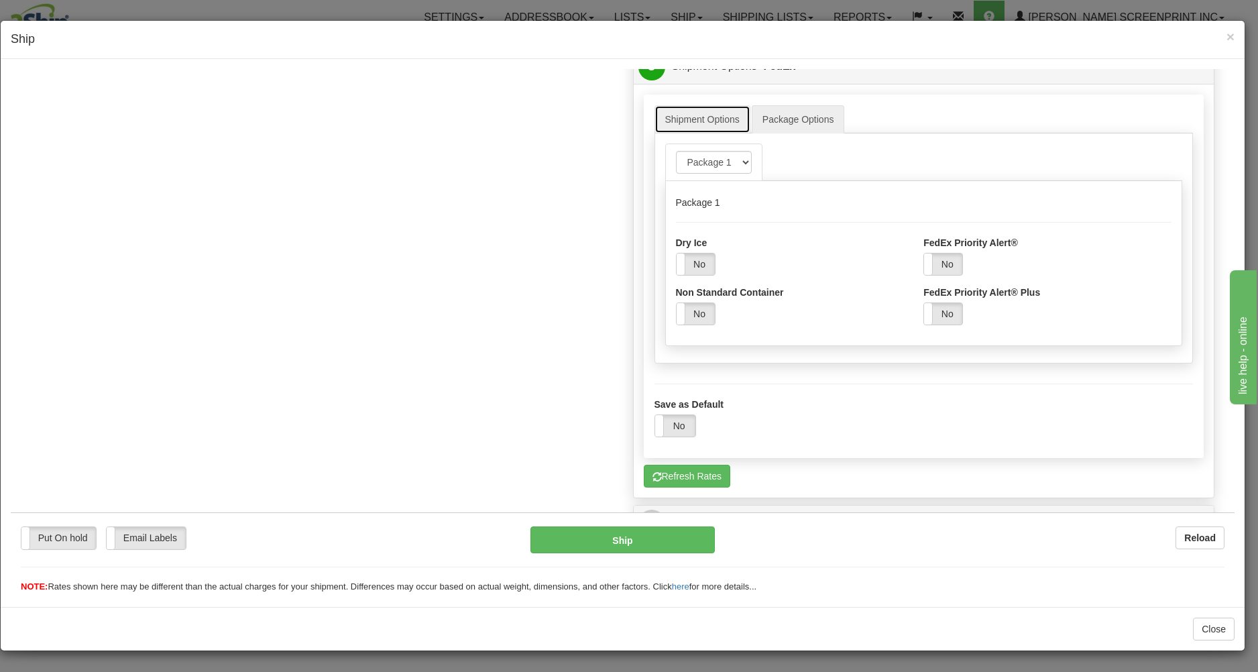
click at [718, 126] on link "Shipment Options" at bounding box center [702, 119] width 96 height 28
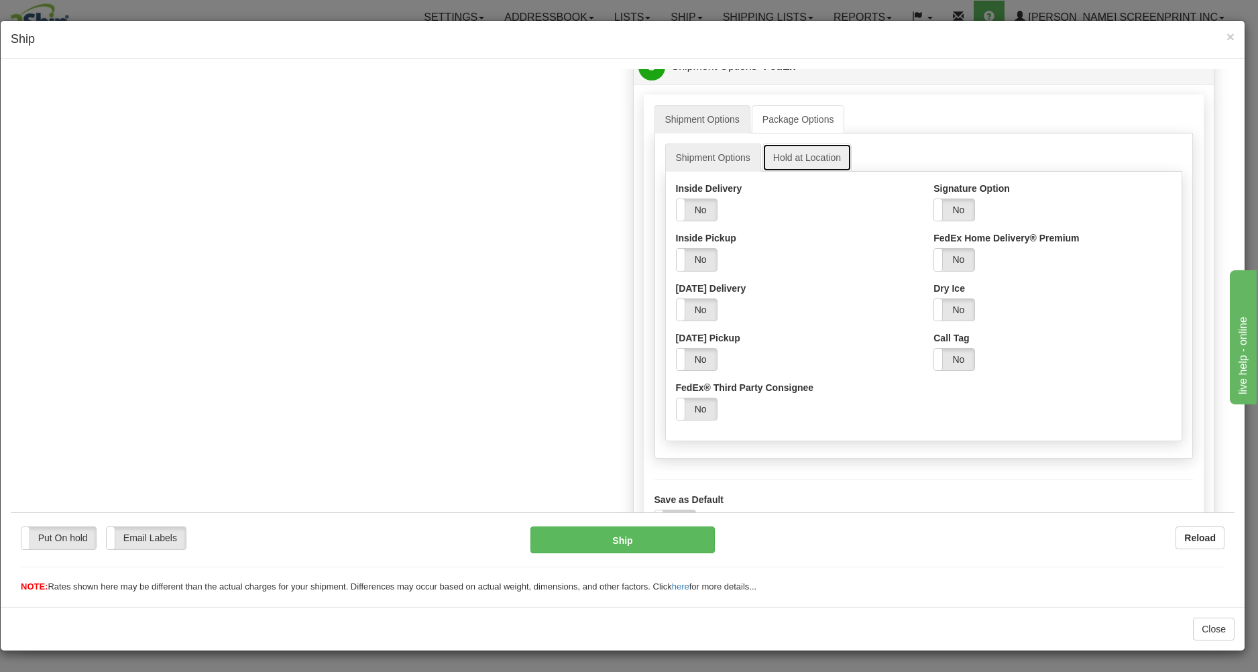
drag, startPoint x: 777, startPoint y: 164, endPoint x: 792, endPoint y: 172, distance: 17.1
click at [778, 164] on link "Hold at Location" at bounding box center [806, 157] width 89 height 28
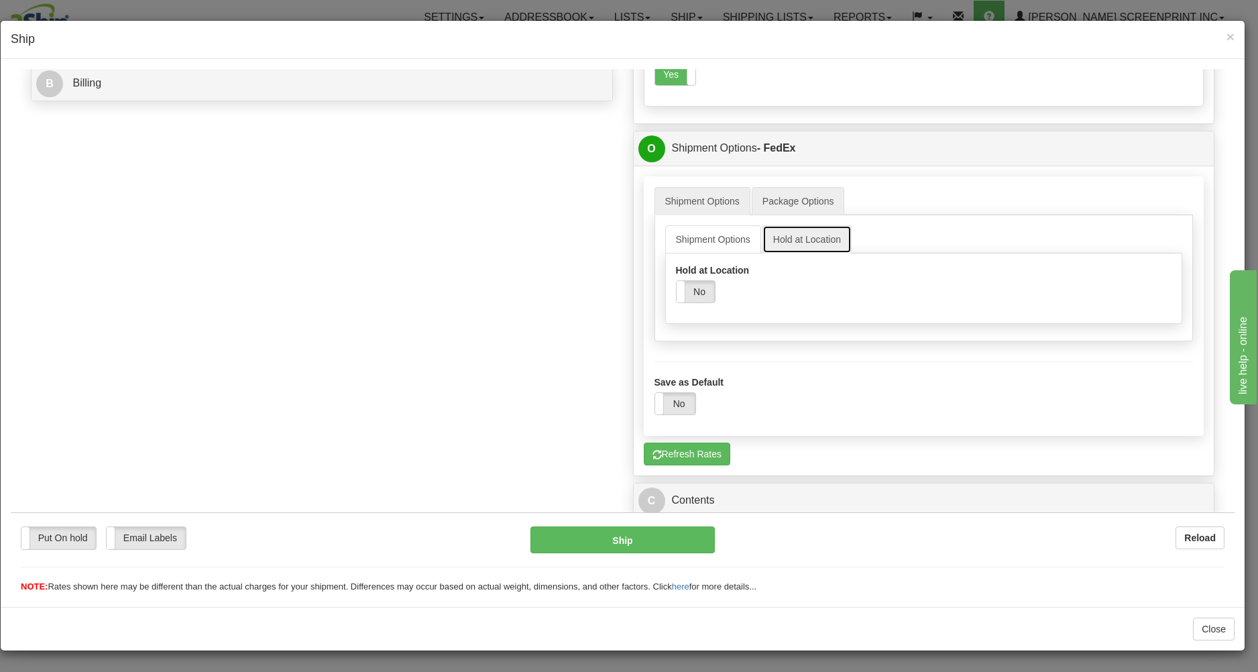
scroll to position [610, 0]
click at [707, 199] on link "Shipment Options" at bounding box center [702, 200] width 96 height 28
click at [705, 203] on link "Shipment Options" at bounding box center [702, 200] width 96 height 28
click at [713, 234] on link "Shipment Options" at bounding box center [713, 239] width 96 height 28
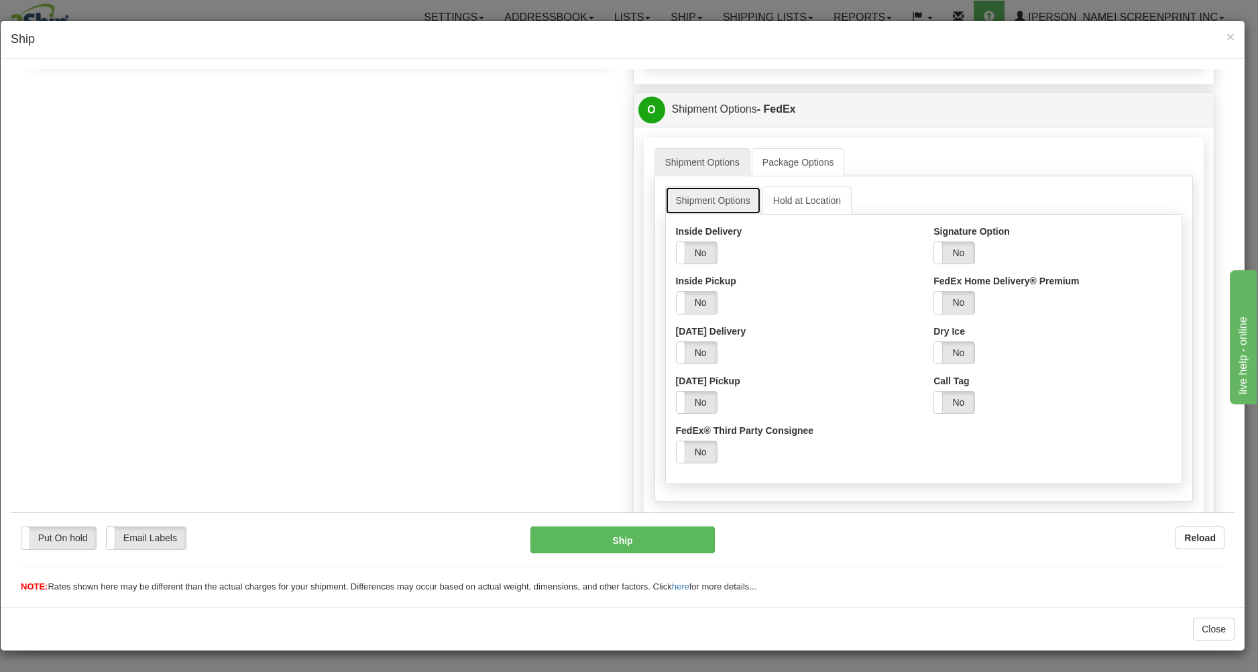
scroll to position [522, 0]
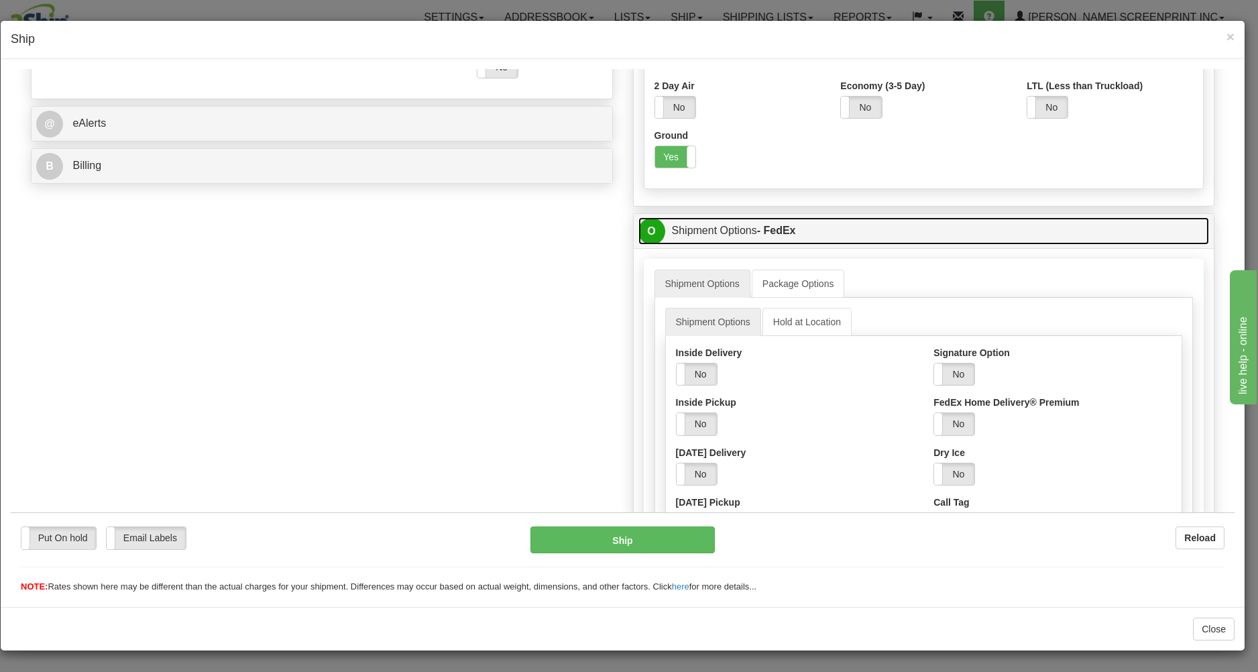
click at [718, 238] on link "O Shipment Options - FedEx" at bounding box center [923, 230] width 571 height 27
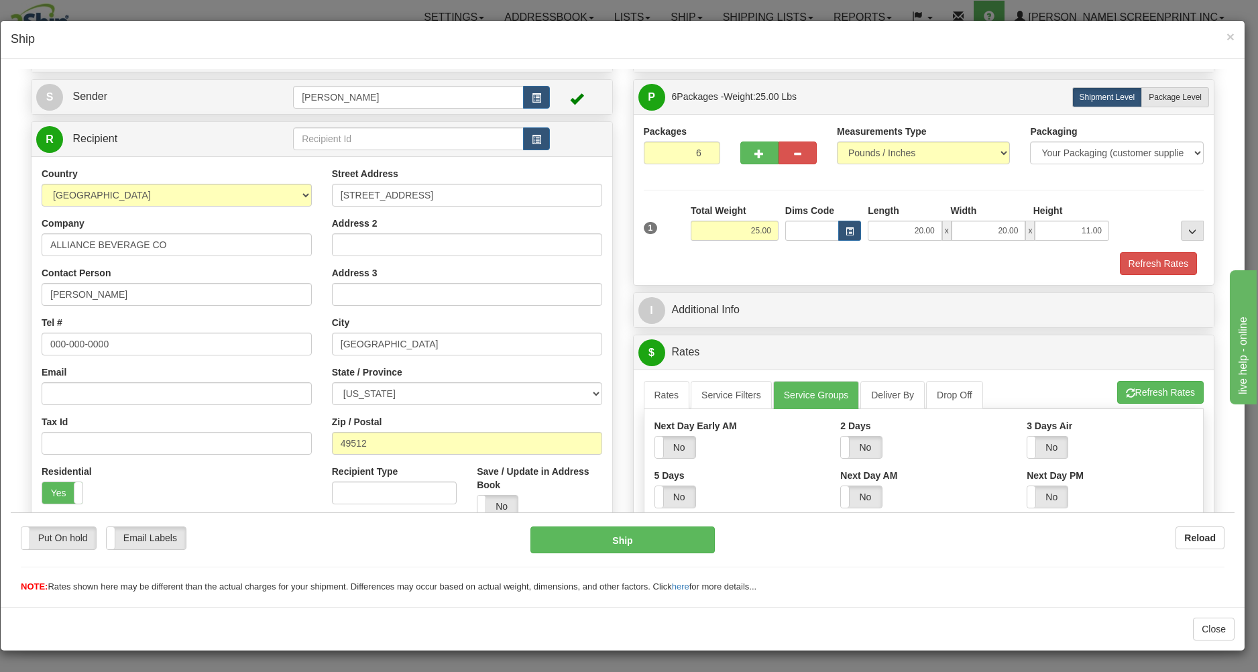
scroll to position [298, 0]
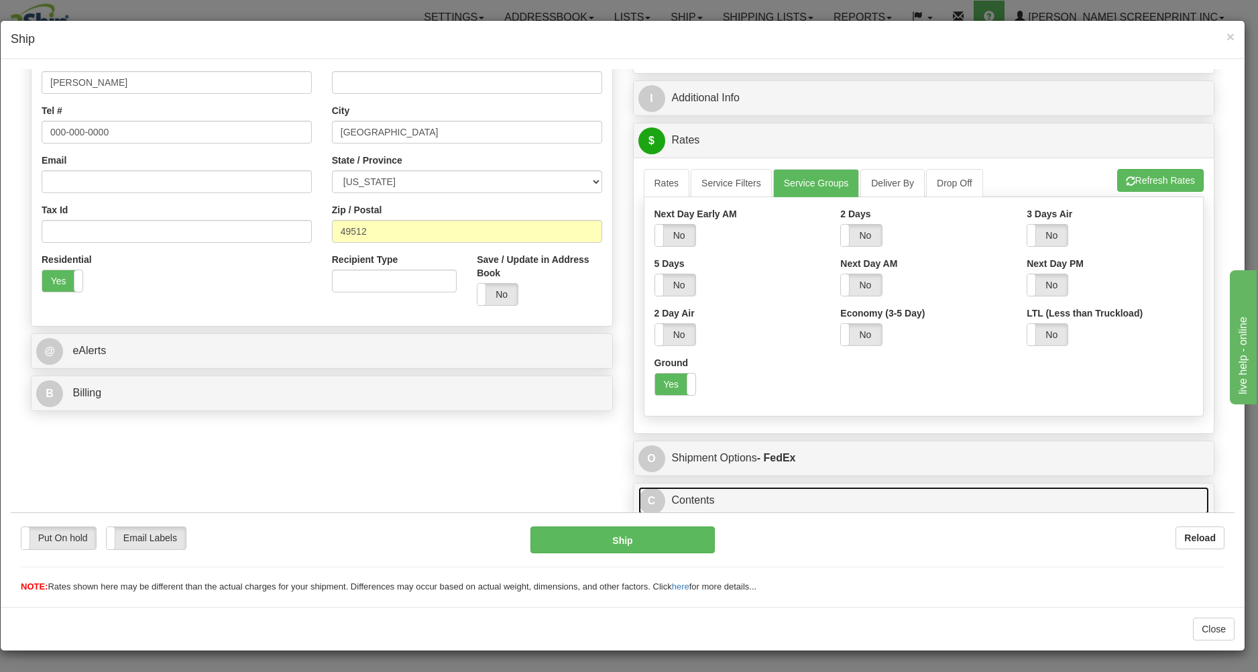
click at [753, 500] on link "C Contents" at bounding box center [923, 499] width 571 height 27
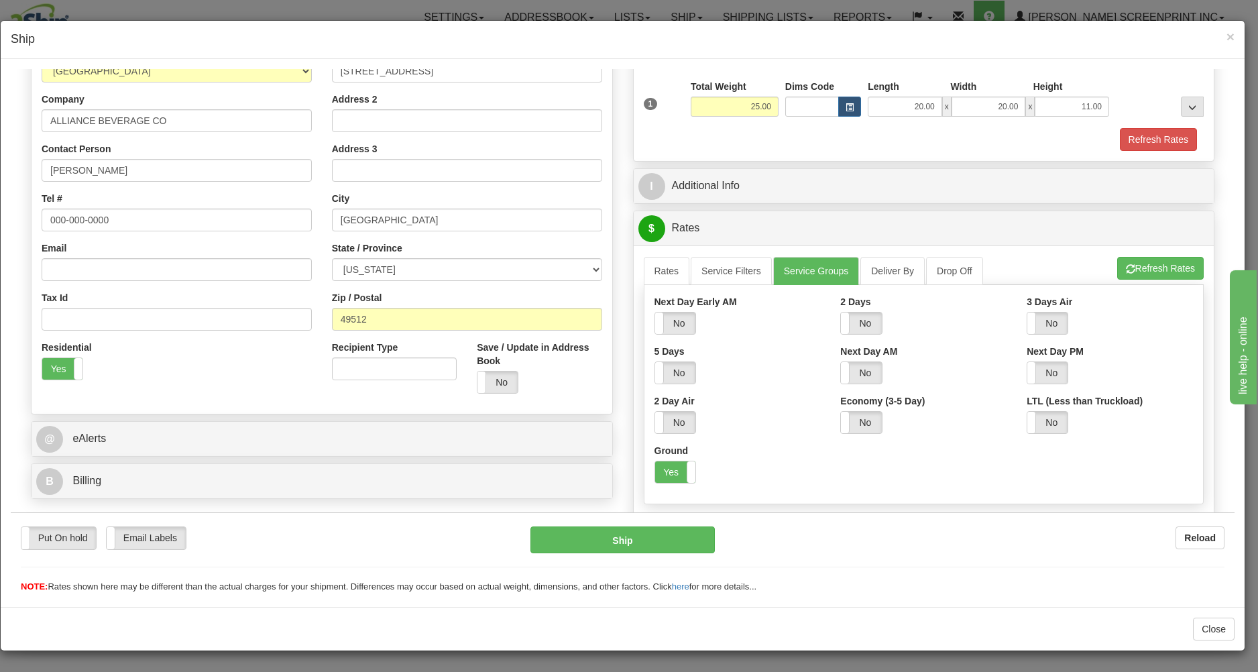
scroll to position [176, 0]
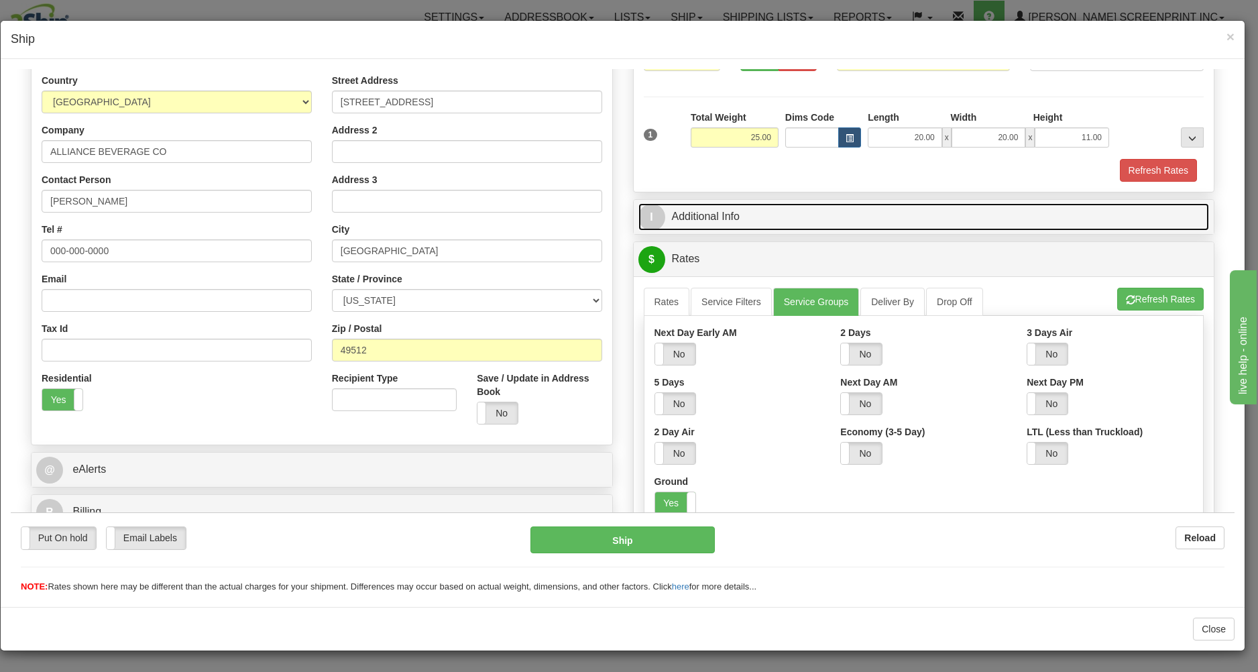
click at [772, 210] on link "I Additional Info" at bounding box center [923, 215] width 571 height 27
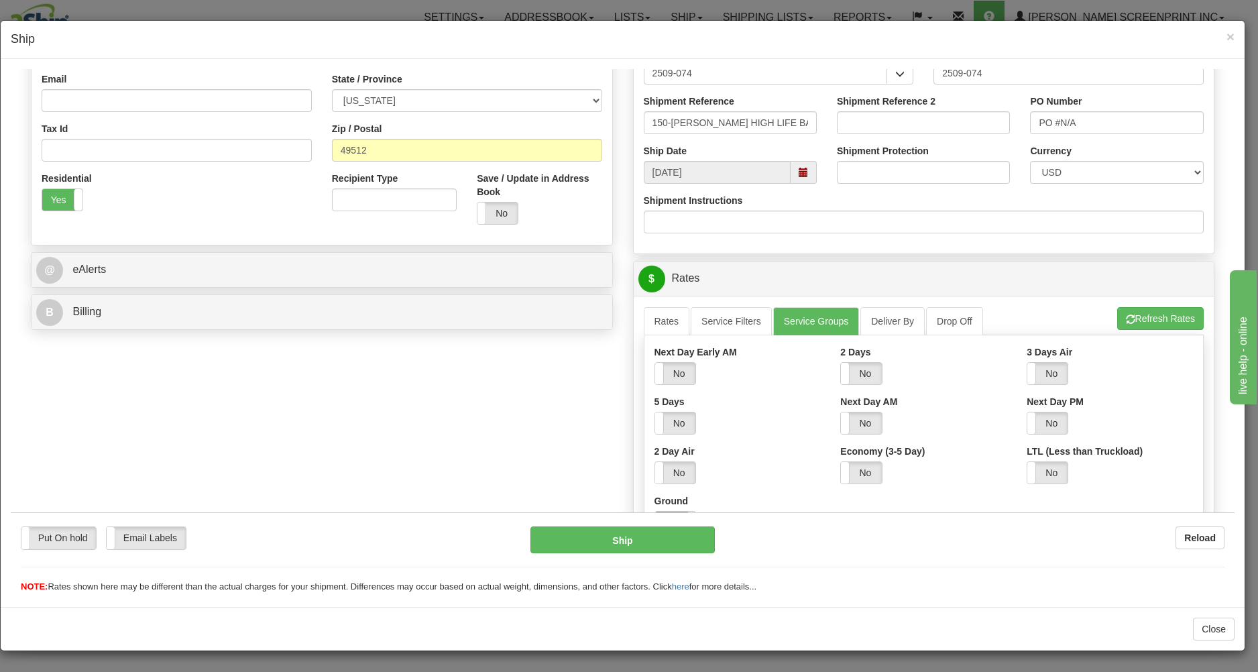
scroll to position [463, 0]
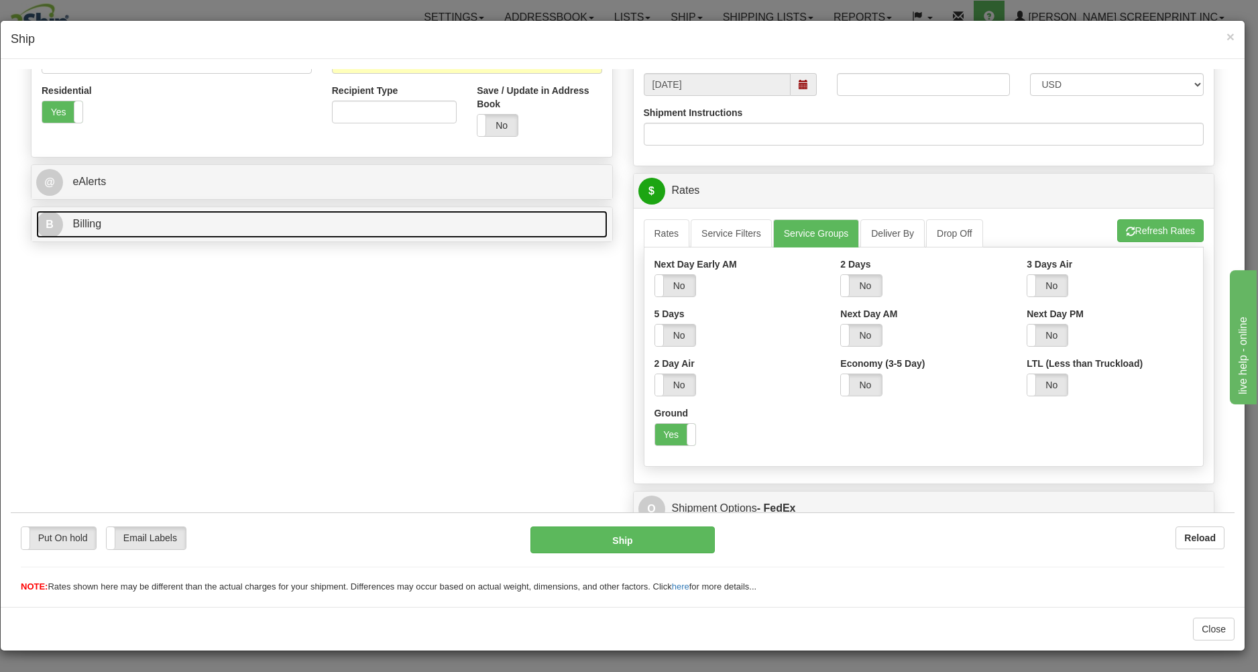
click at [381, 226] on link "B Billing" at bounding box center [321, 223] width 571 height 27
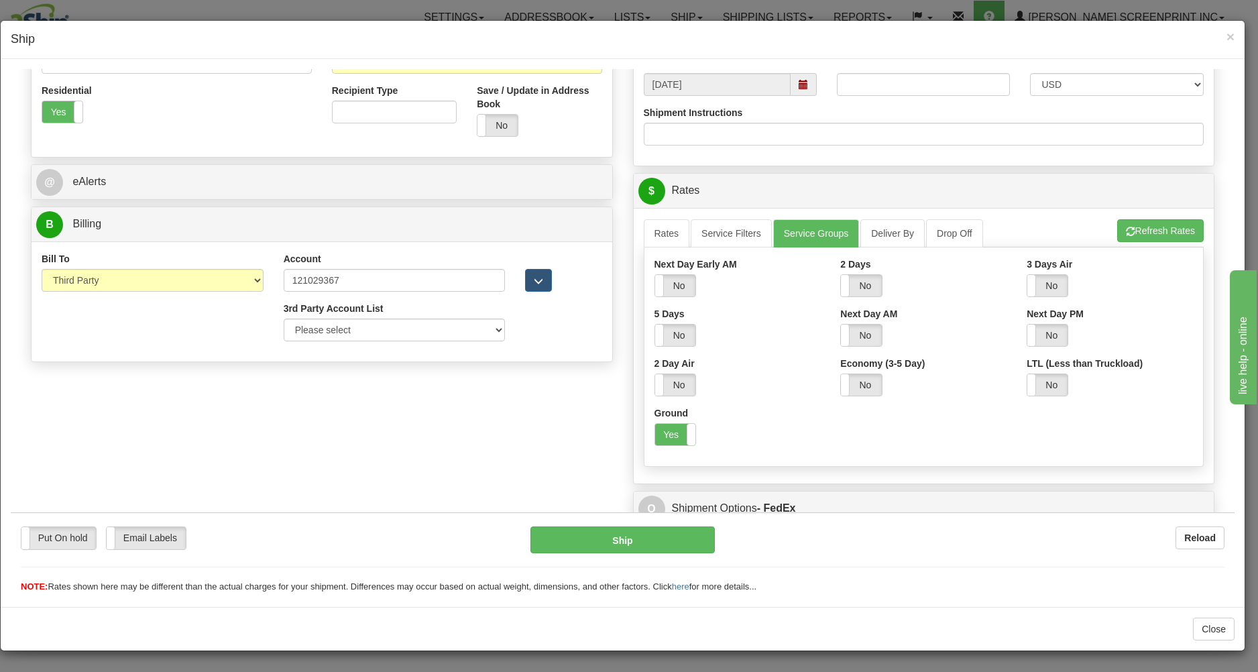
click at [170, 168] on div "@ eAlerts" at bounding box center [322, 181] width 581 height 34
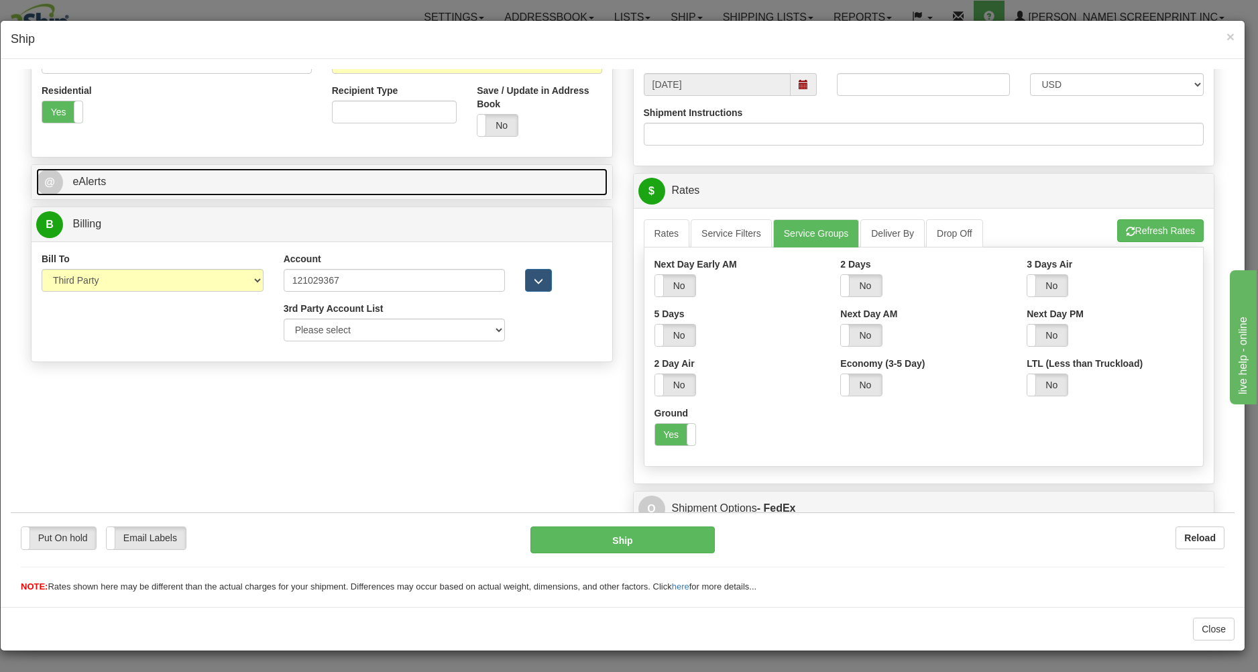
click at [178, 176] on link "@ eAlerts" at bounding box center [321, 181] width 571 height 27
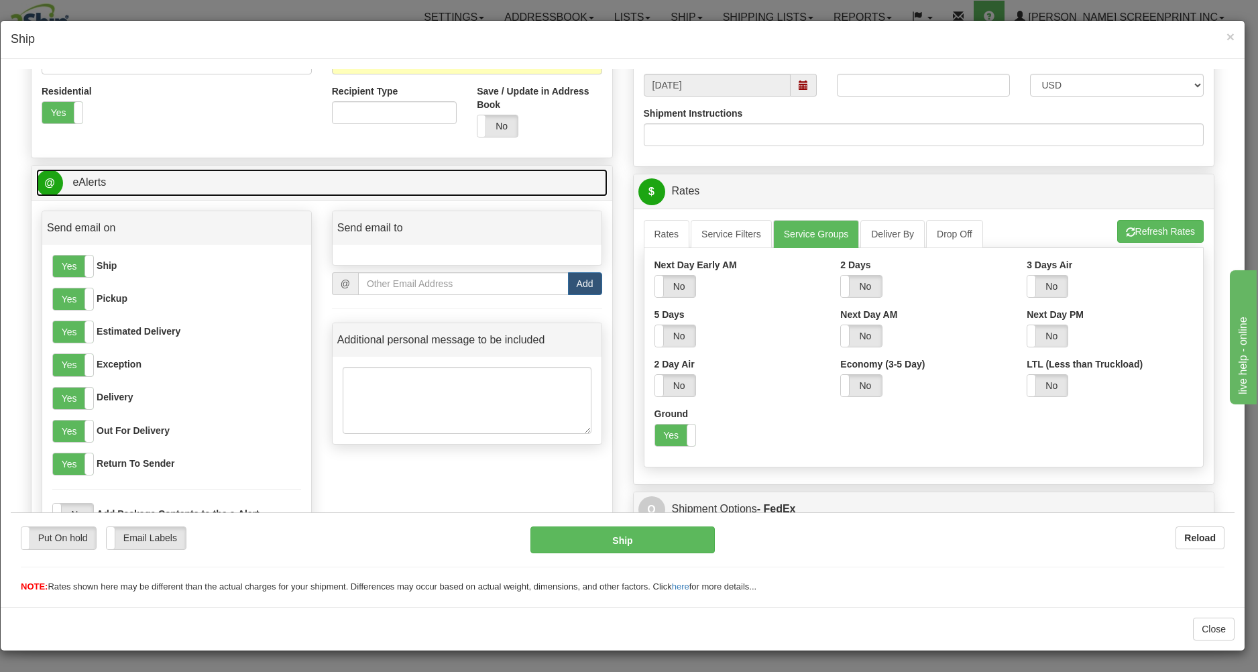
scroll to position [319, 0]
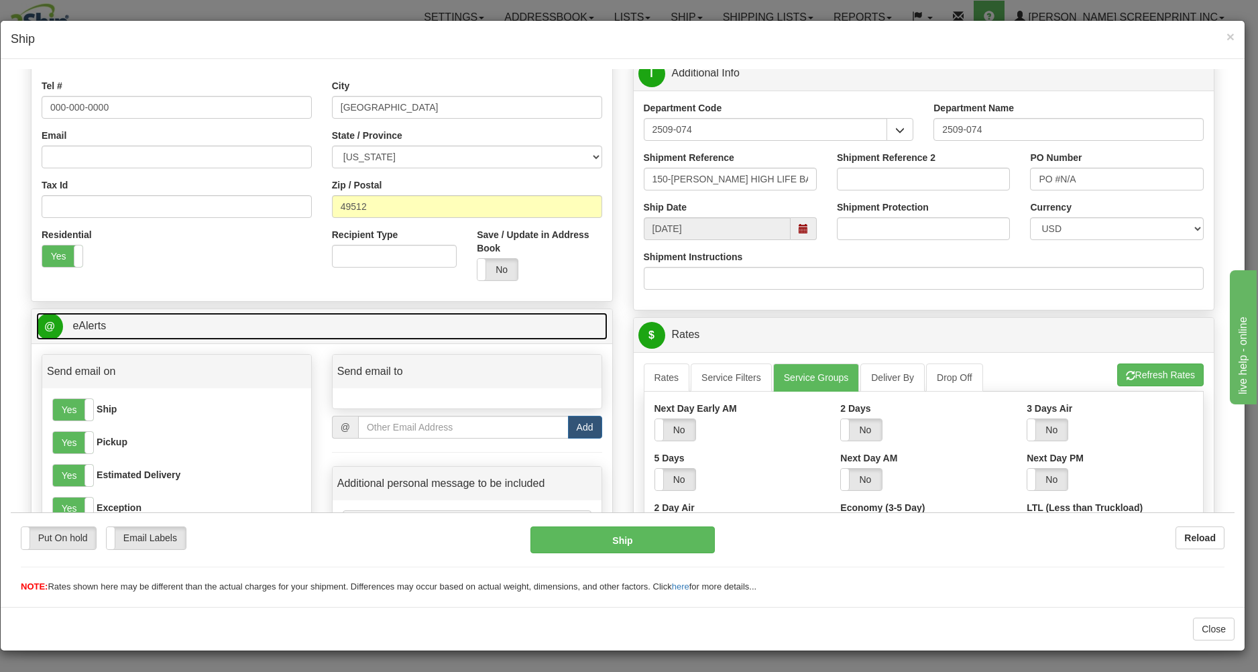
drag, startPoint x: 157, startPoint y: 321, endPoint x: 211, endPoint y: 350, distance: 61.5
click at [158, 321] on link "@ eAlerts" at bounding box center [321, 325] width 571 height 27
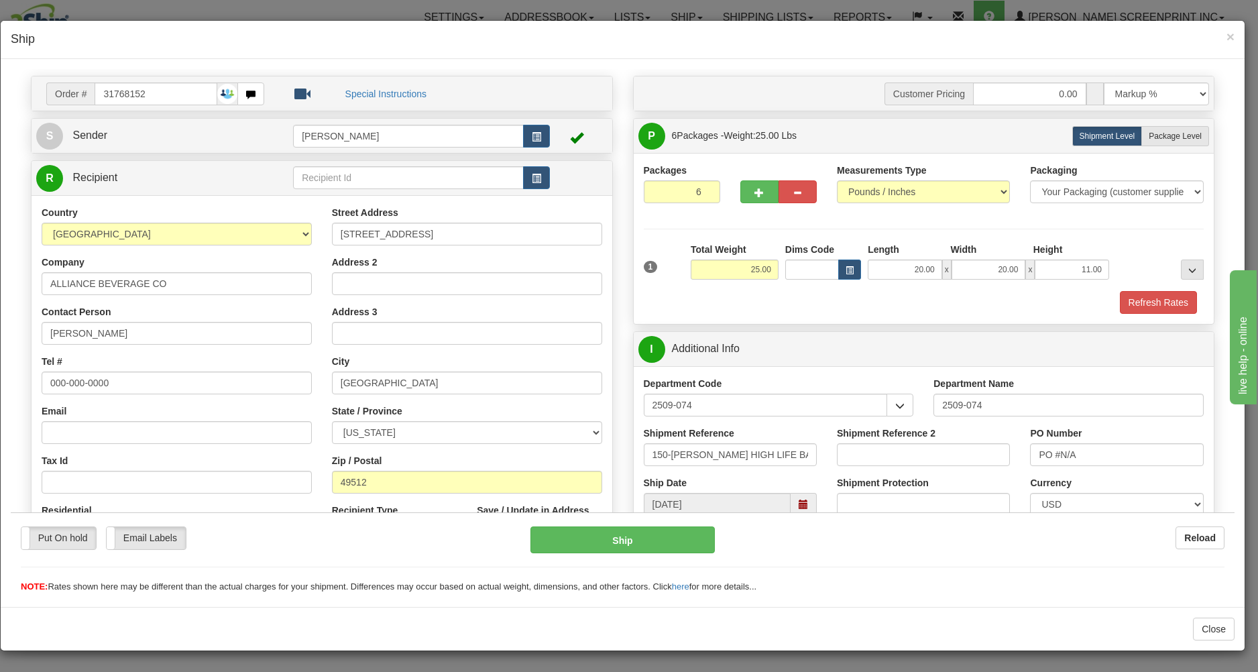
scroll to position [32, 0]
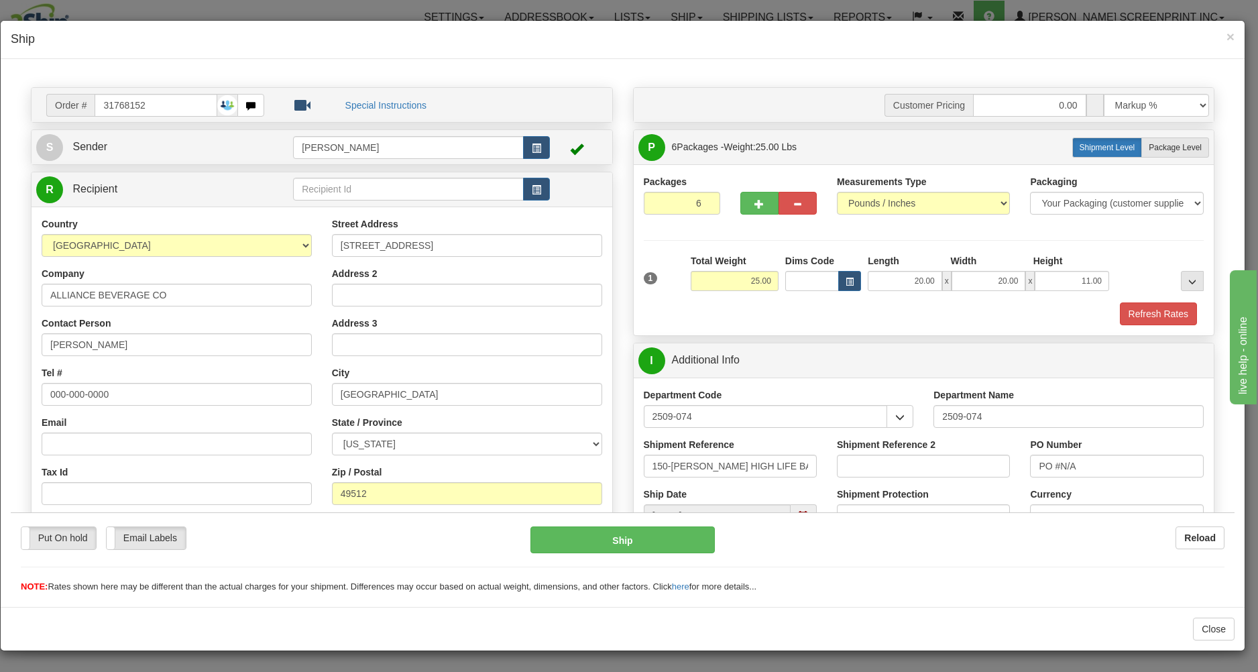
click at [1090, 144] on span "Shipment Level" at bounding box center [1107, 146] width 56 height 9
click at [1166, 150] on span "Package Level" at bounding box center [1175, 146] width 53 height 9
radio input "true"
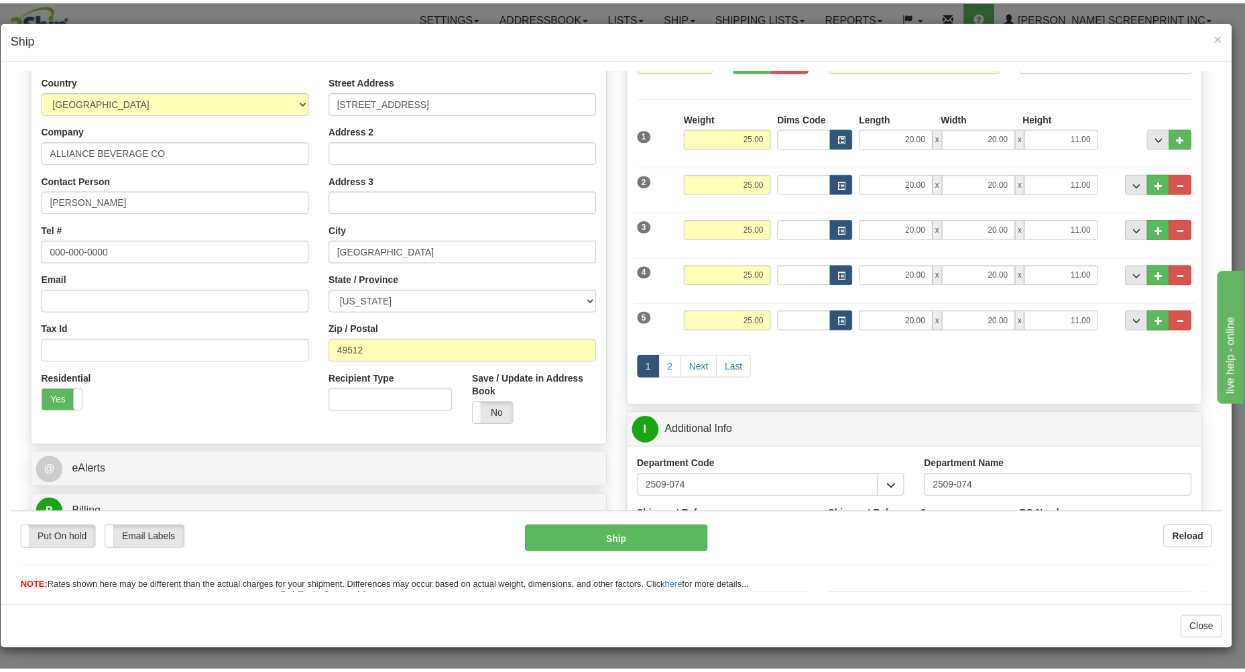
scroll to position [0, 0]
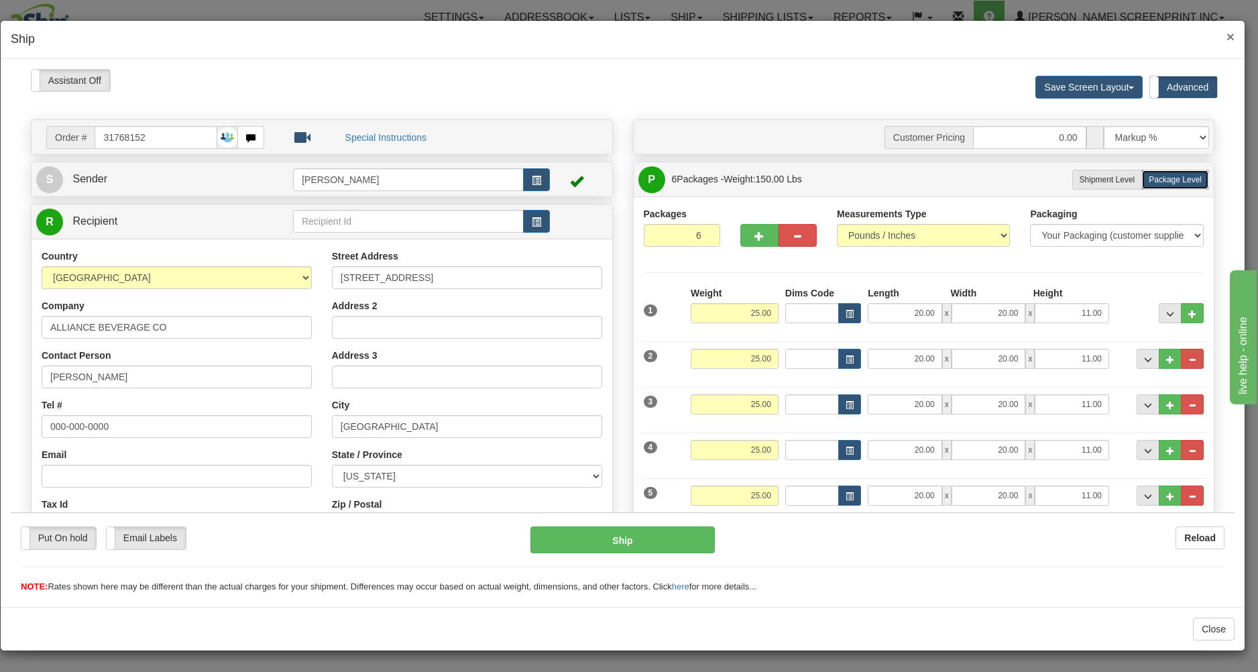
click at [1233, 31] on span "×" at bounding box center [1230, 36] width 8 height 15
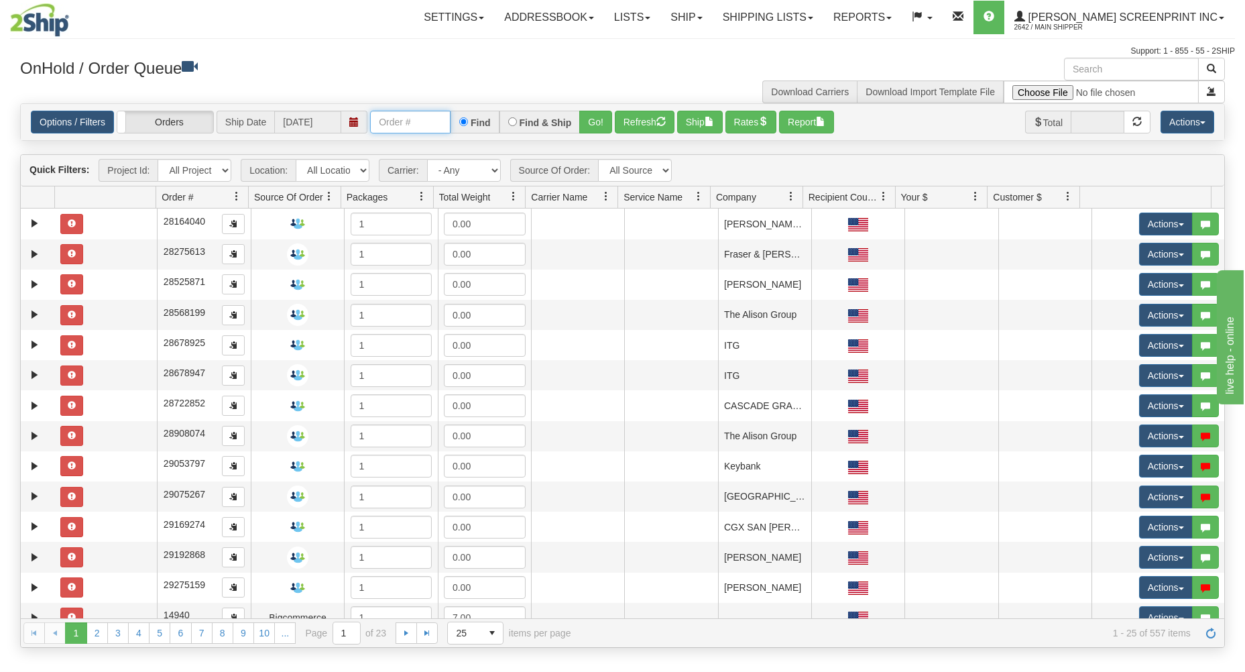
click at [396, 124] on input "text" at bounding box center [410, 122] width 80 height 23
type input "17366"
click at [592, 114] on button "Go!" at bounding box center [595, 122] width 33 height 23
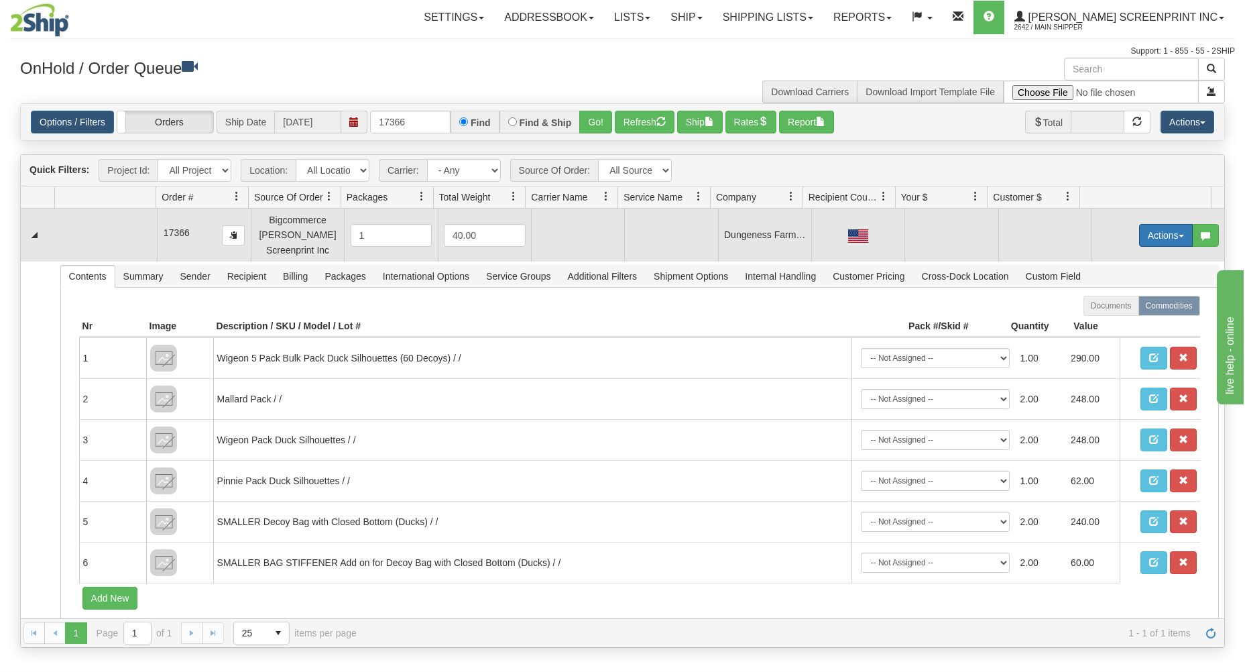
click at [1159, 235] on button "Actions" at bounding box center [1166, 235] width 54 height 23
click at [1129, 259] on link "Open" at bounding box center [1138, 260] width 107 height 17
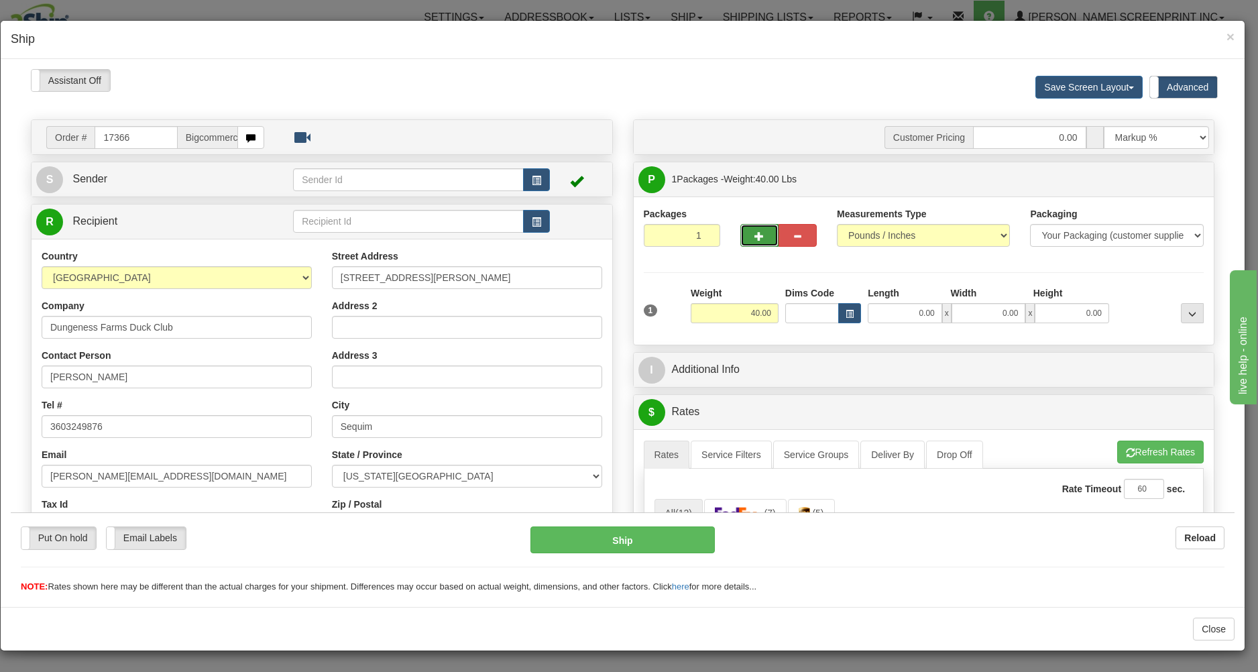
click at [742, 238] on button "button" at bounding box center [759, 234] width 38 height 23
type input "3"
type input "0.00"
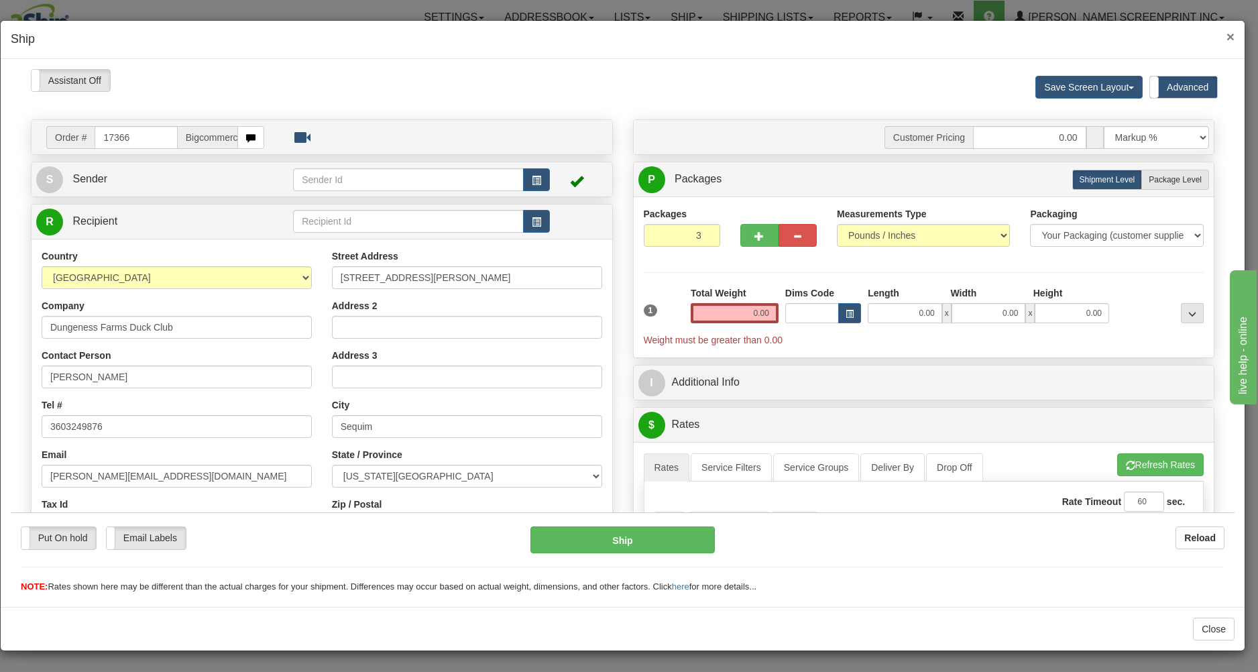
click at [1232, 35] on span "×" at bounding box center [1230, 36] width 8 height 15
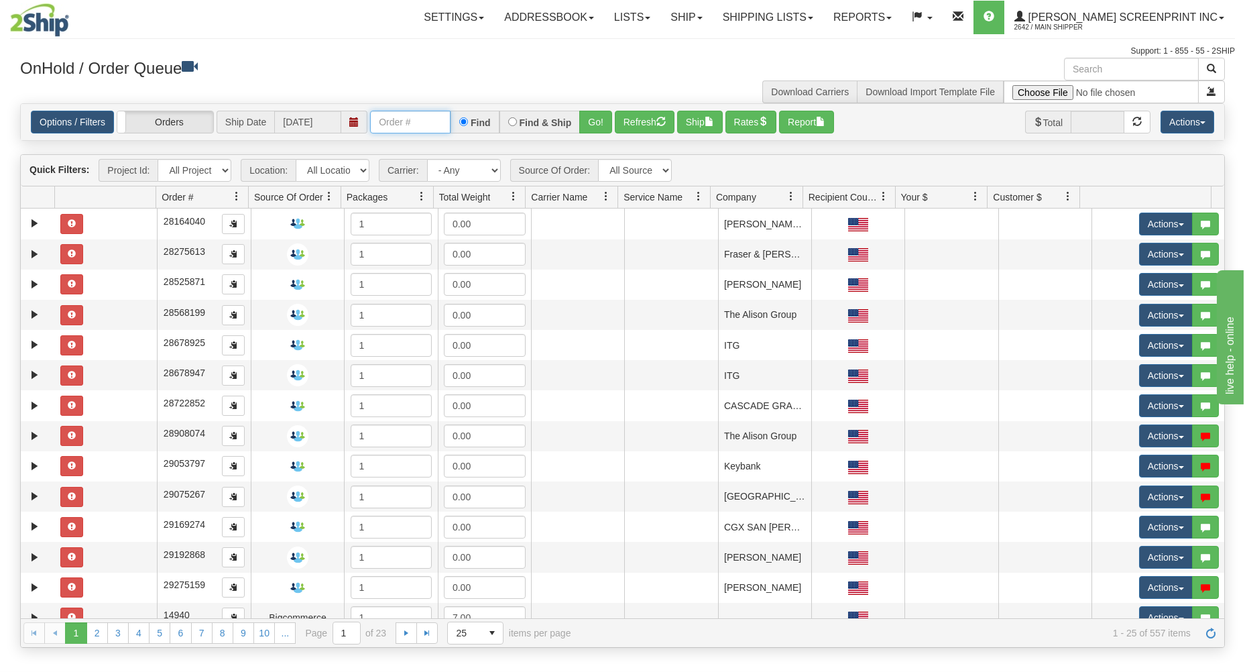
drag, startPoint x: 406, startPoint y: 123, endPoint x: 404, endPoint y: 107, distance: 16.9
click at [406, 122] on input "text" at bounding box center [410, 122] width 80 height 23
type input "17366"
click at [608, 119] on button "Go!" at bounding box center [595, 122] width 33 height 23
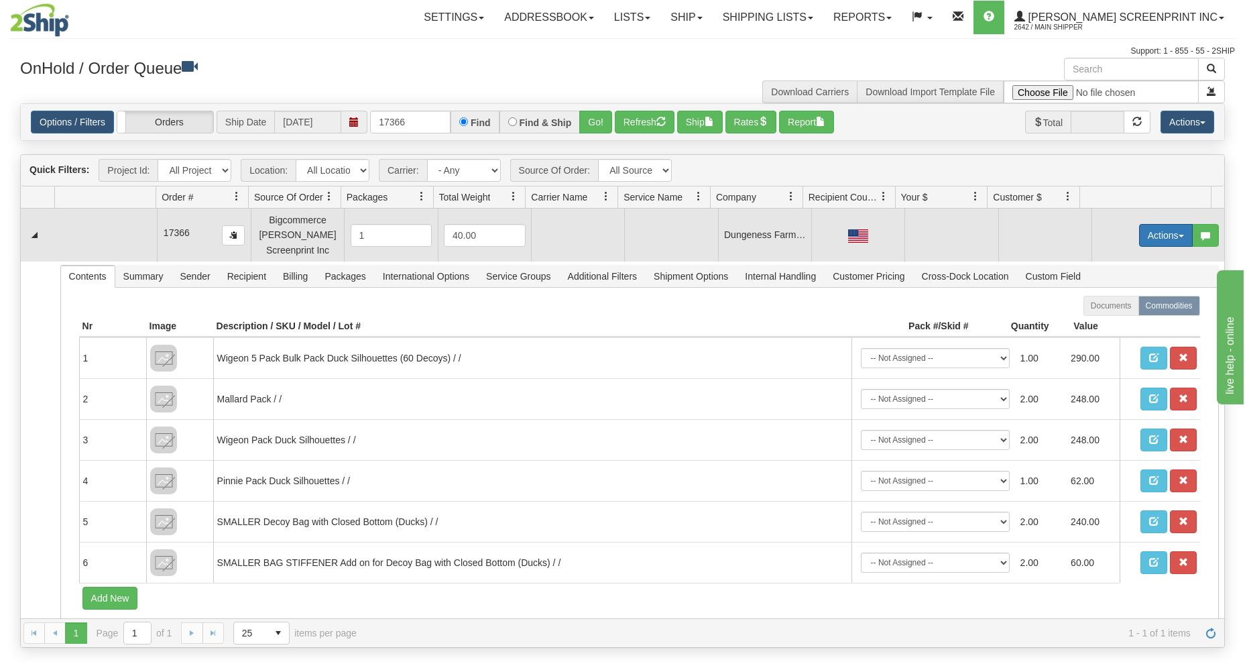
click at [1140, 231] on button "Actions" at bounding box center [1166, 235] width 54 height 23
click at [1115, 258] on link "Open" at bounding box center [1138, 260] width 107 height 17
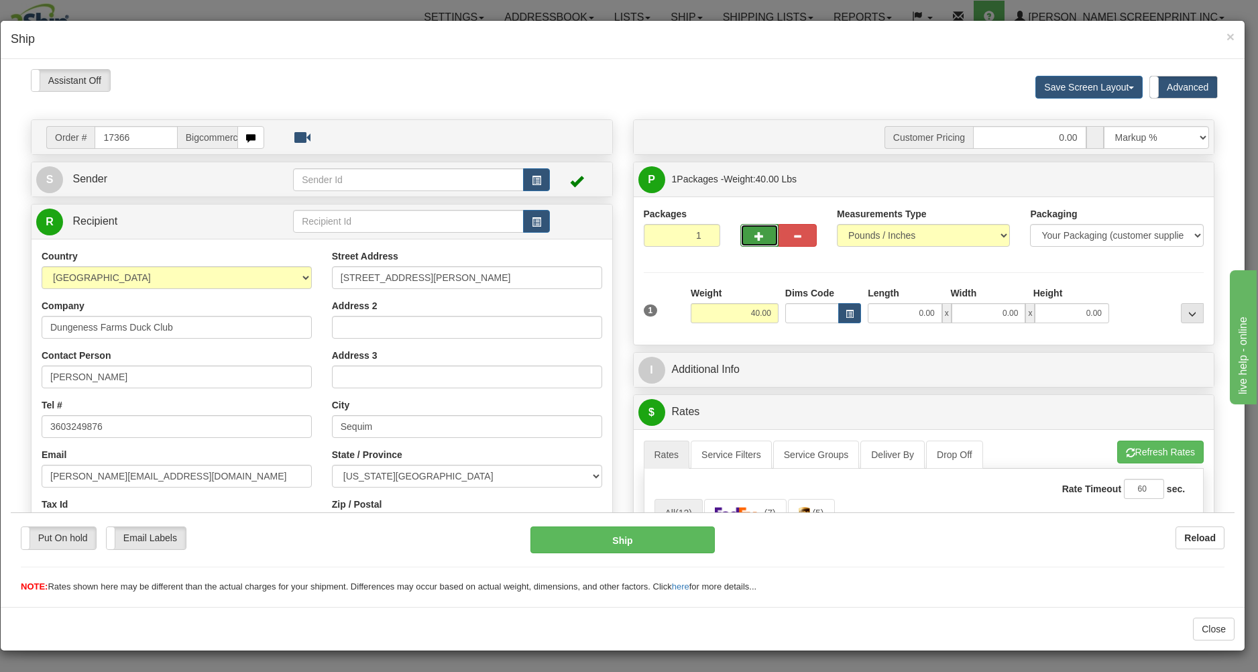
click at [754, 240] on span "button" at bounding box center [758, 235] width 9 height 9
type input "3"
click at [1169, 177] on span "Package Level" at bounding box center [1175, 178] width 53 height 9
radio input "true"
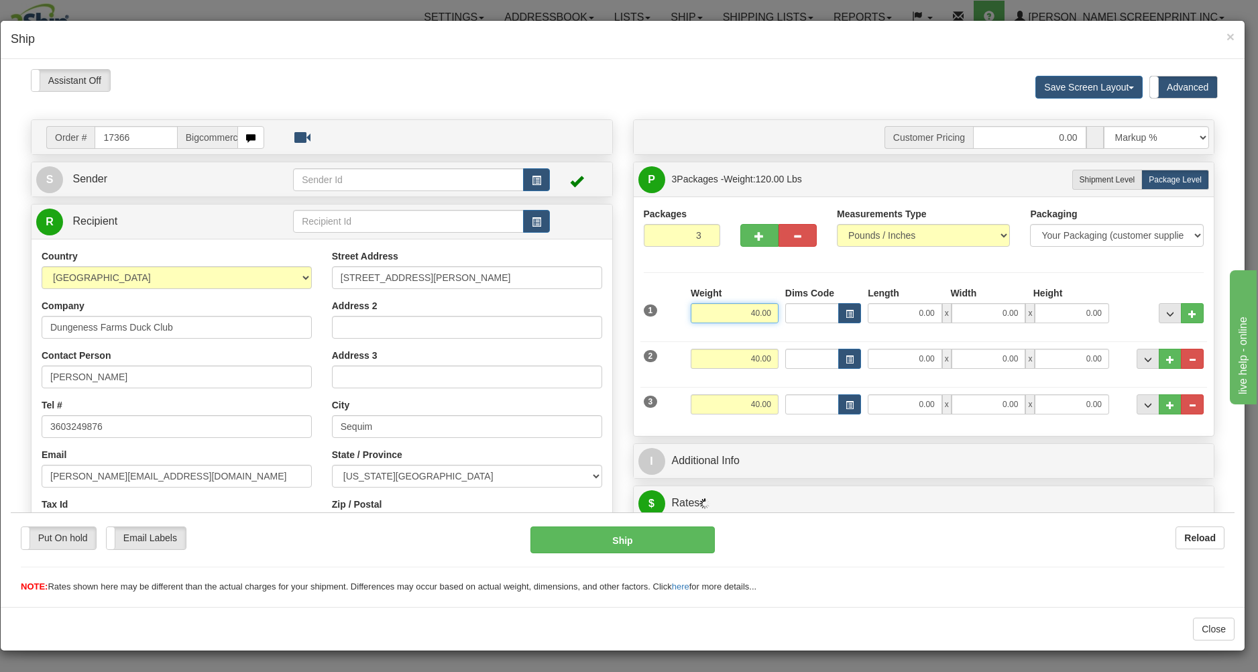
drag, startPoint x: 740, startPoint y: 312, endPoint x: 792, endPoint y: 312, distance: 53.0
click at [778, 312] on input "40.00" at bounding box center [735, 312] width 88 height 20
type input "5.60"
type input "27.00"
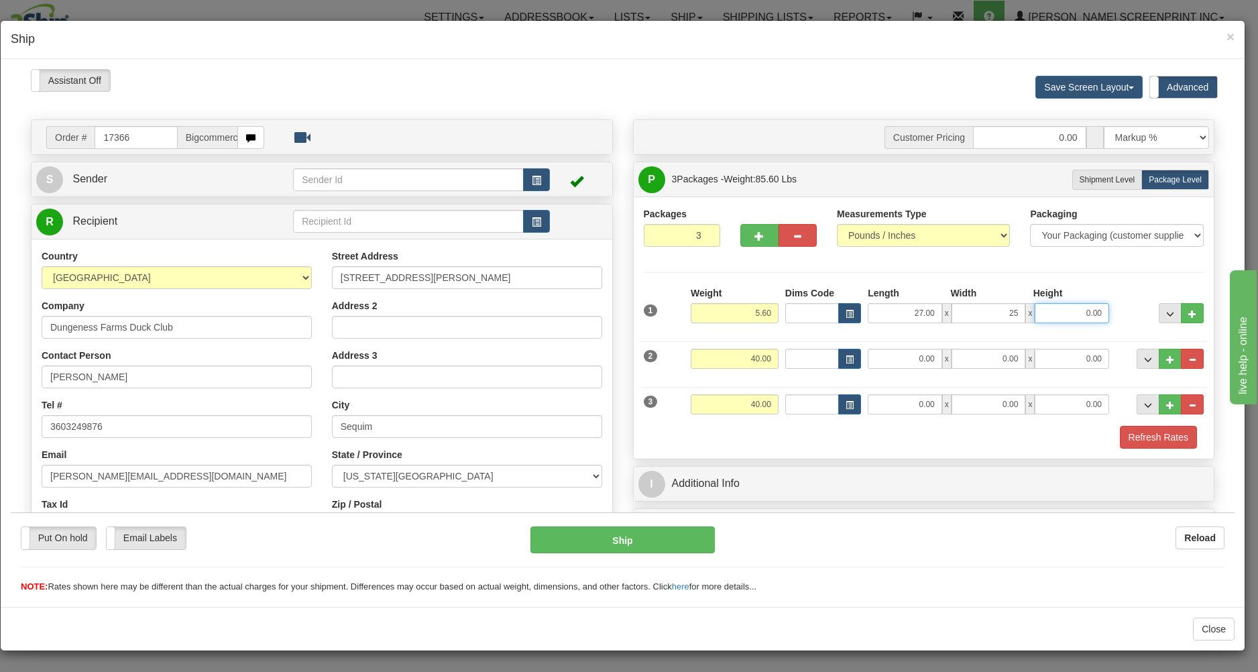
type input "25.00"
type input "3.00"
click at [727, 363] on input "40.00" at bounding box center [735, 358] width 88 height 20
drag, startPoint x: 728, startPoint y: 355, endPoint x: 820, endPoint y: 363, distance: 92.3
click at [778, 363] on input "40.00" at bounding box center [735, 358] width 88 height 20
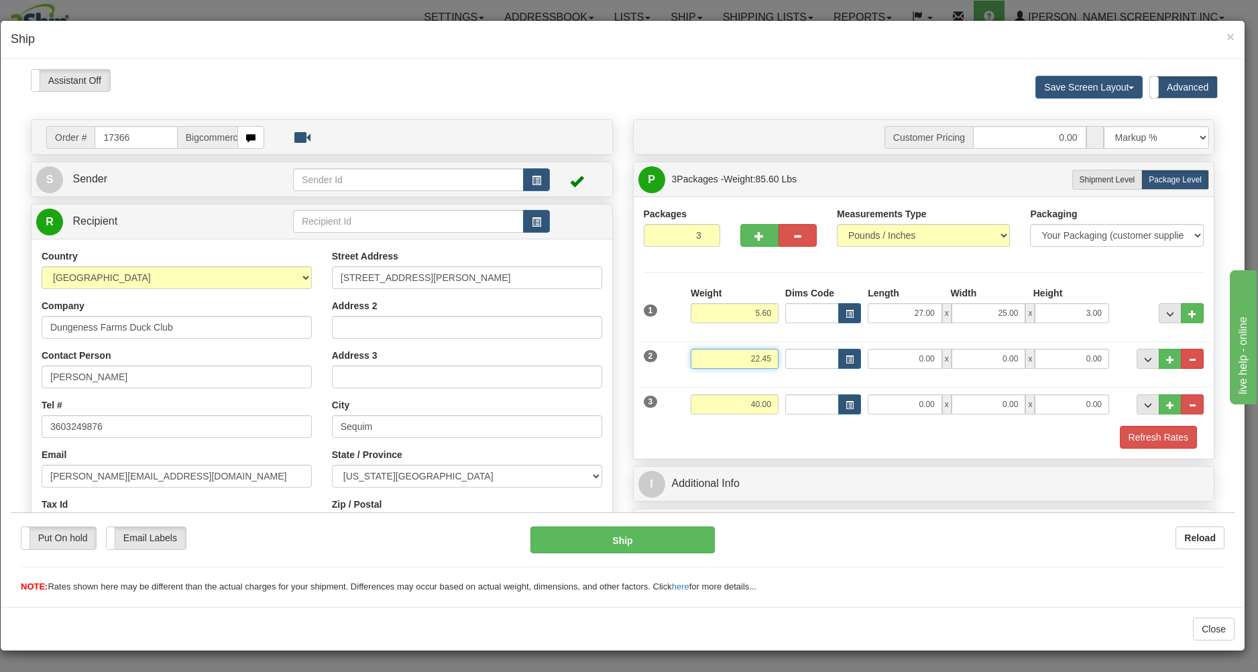
type input "22.45"
type input "26.00"
type input "20.00"
type input "8.00"
drag, startPoint x: 740, startPoint y: 404, endPoint x: 799, endPoint y: 394, distance: 60.4
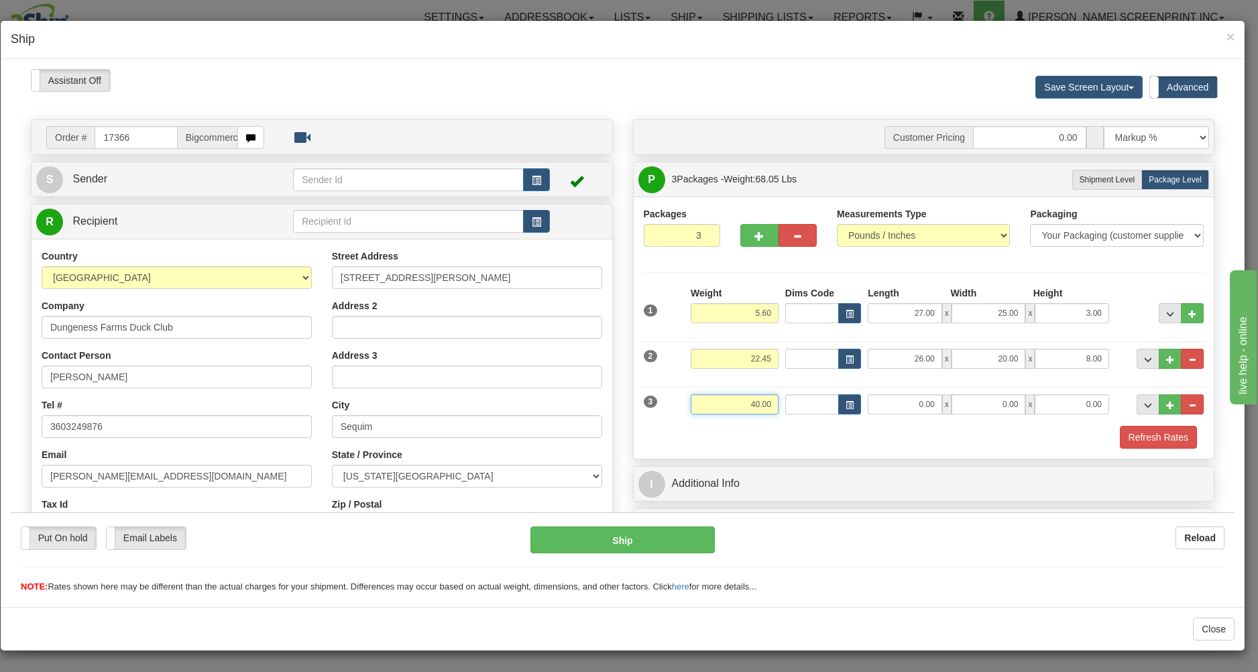
click at [778, 395] on input "40.00" at bounding box center [735, 404] width 88 height 20
type input "23.80"
type input "2"
type input "27.00"
type input "19.00"
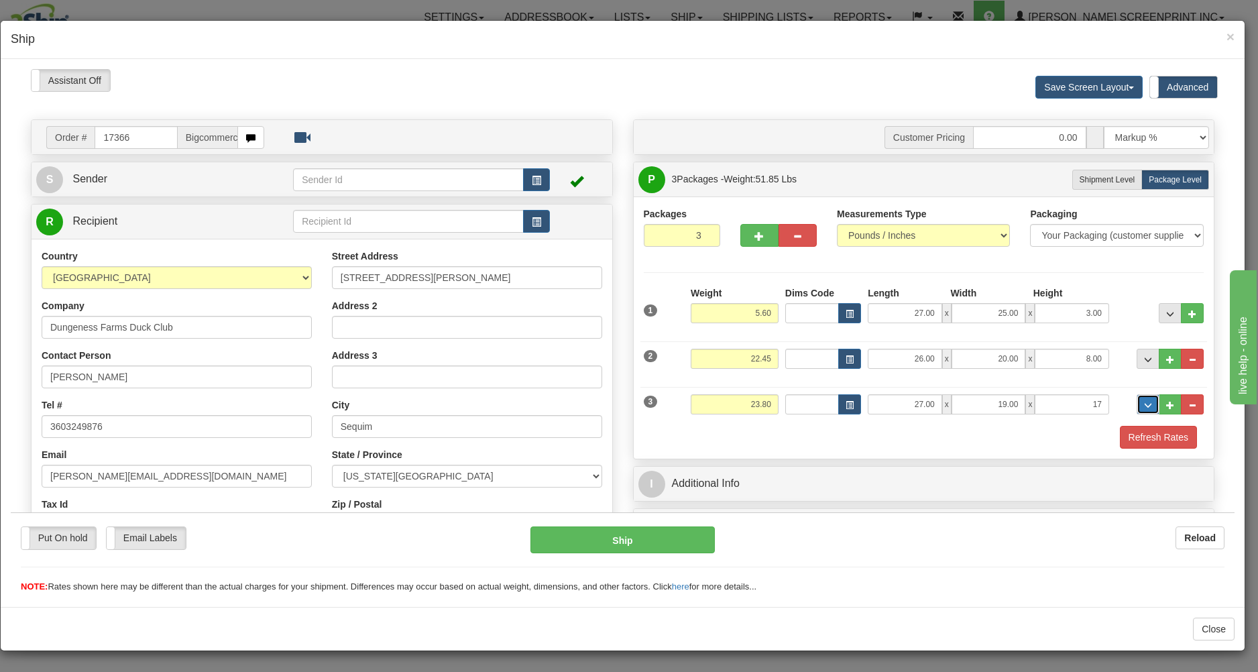
type input "17.00"
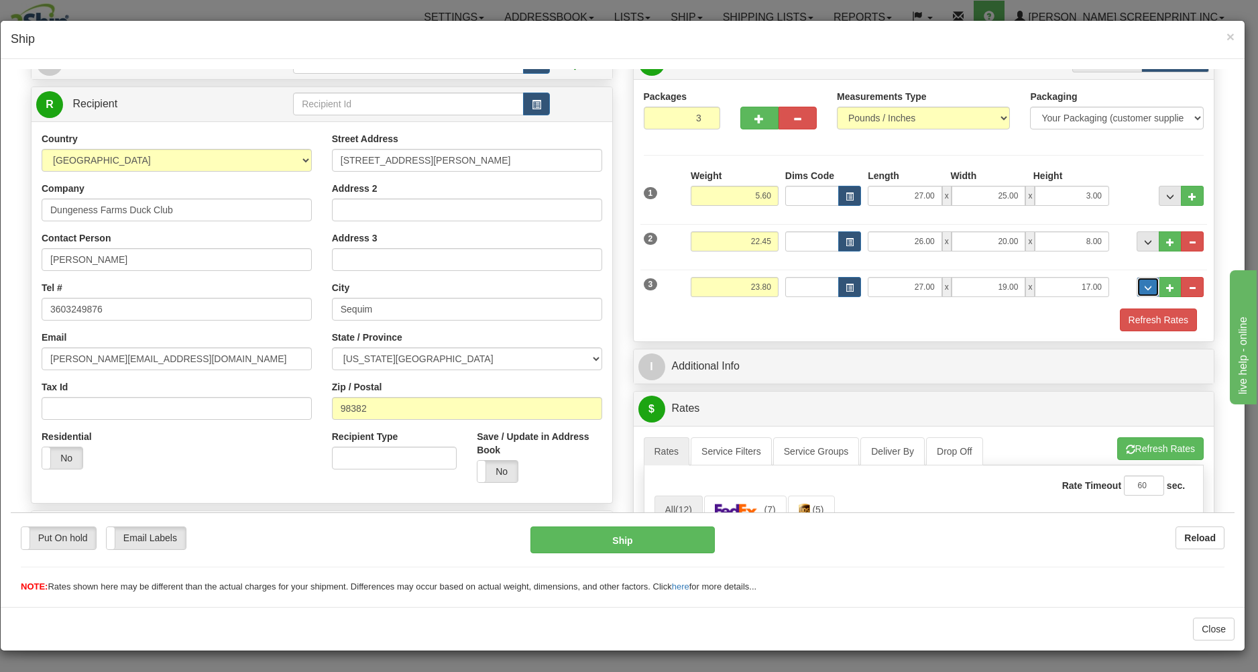
scroll to position [287, 0]
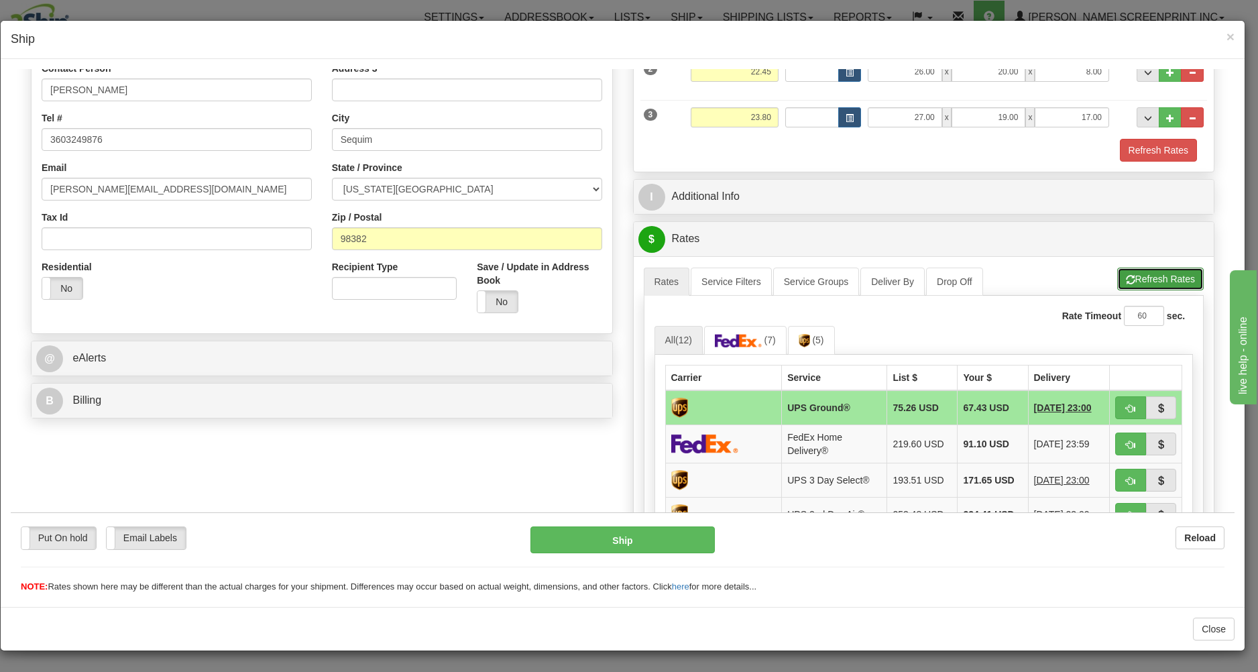
click at [1142, 277] on button "Refresh Rates" at bounding box center [1160, 278] width 86 height 23
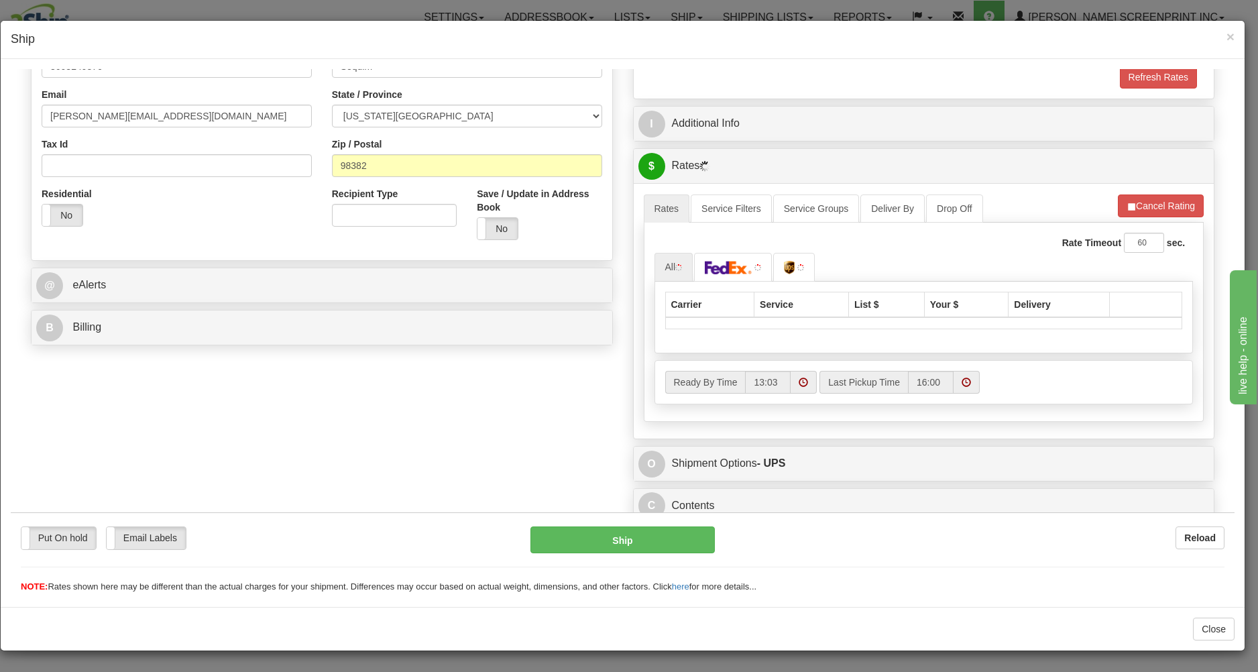
scroll to position [369, 0]
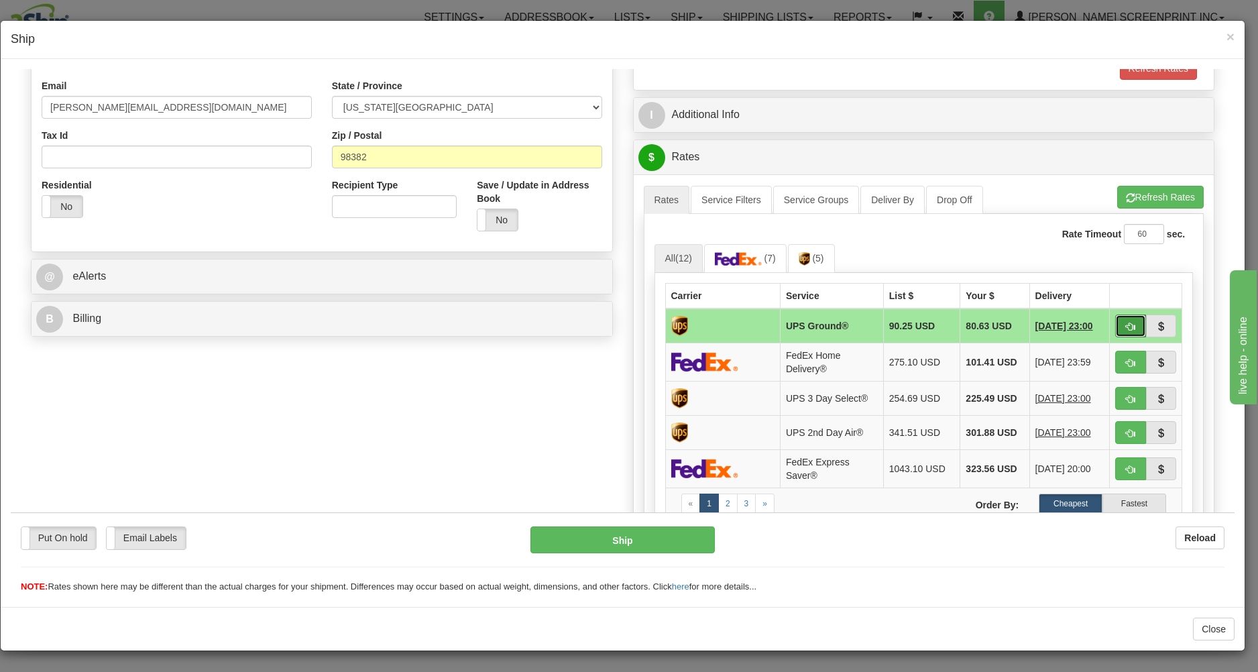
click at [1126, 322] on span "button" at bounding box center [1130, 326] width 9 height 9
type input "03"
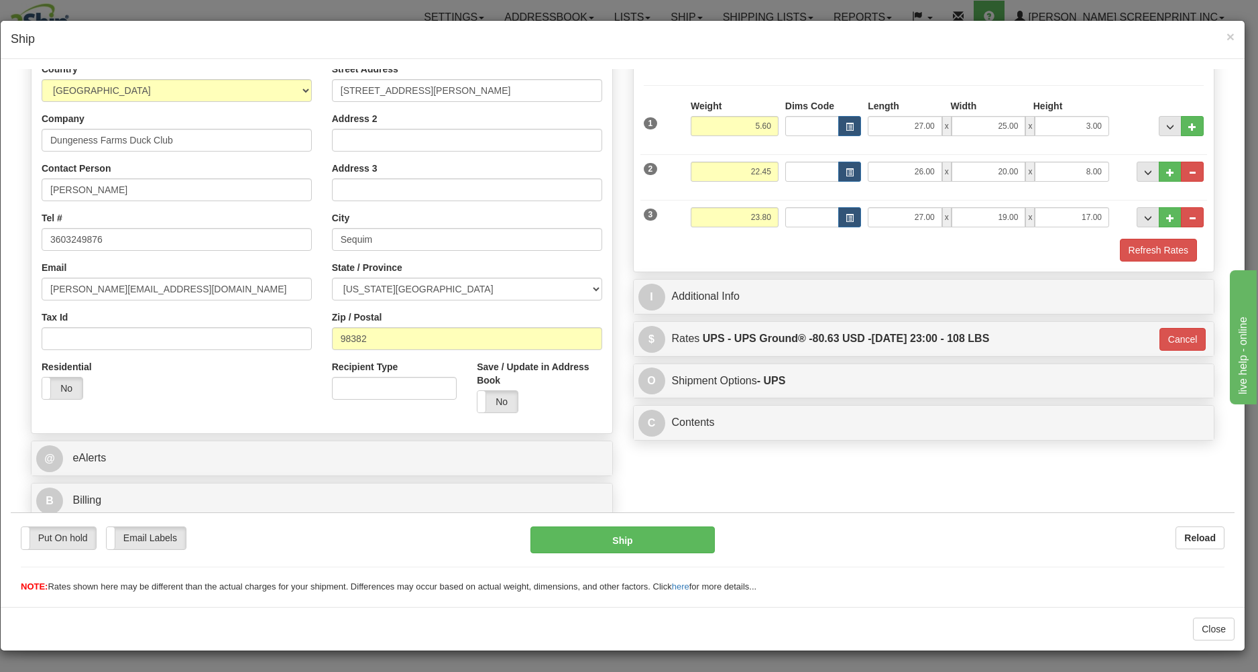
scroll to position [190, 0]
click at [670, 539] on button "Ship" at bounding box center [622, 539] width 184 height 27
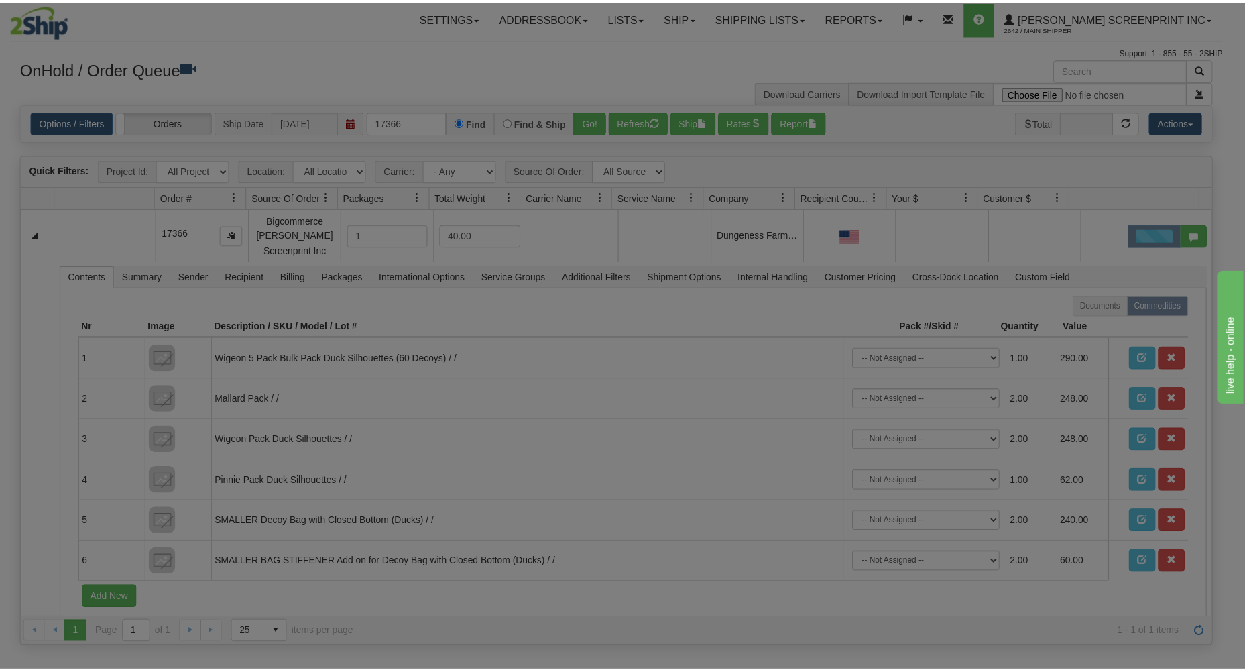
scroll to position [0, 0]
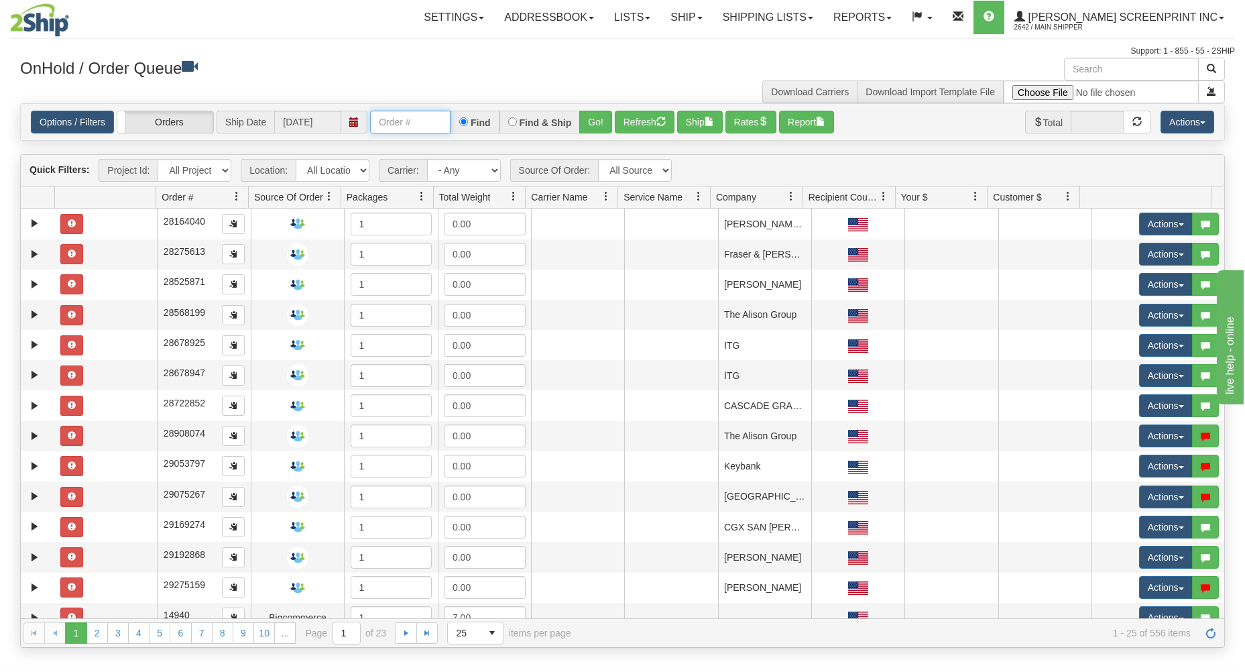
click at [398, 120] on input "text" at bounding box center [410, 122] width 80 height 23
type input "3"
type input "31768152"
click at [588, 121] on button "Go!" at bounding box center [595, 122] width 33 height 23
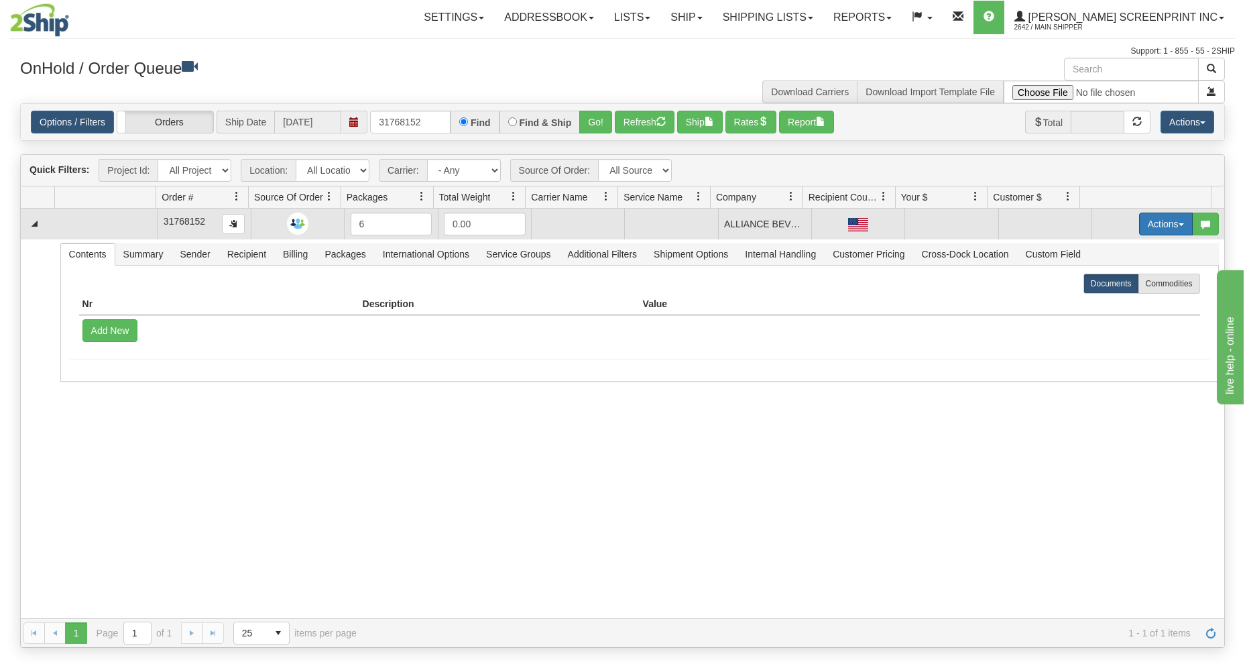
click at [1165, 220] on button "Actions" at bounding box center [1166, 224] width 54 height 23
click at [1121, 251] on link "Open" at bounding box center [1138, 249] width 107 height 17
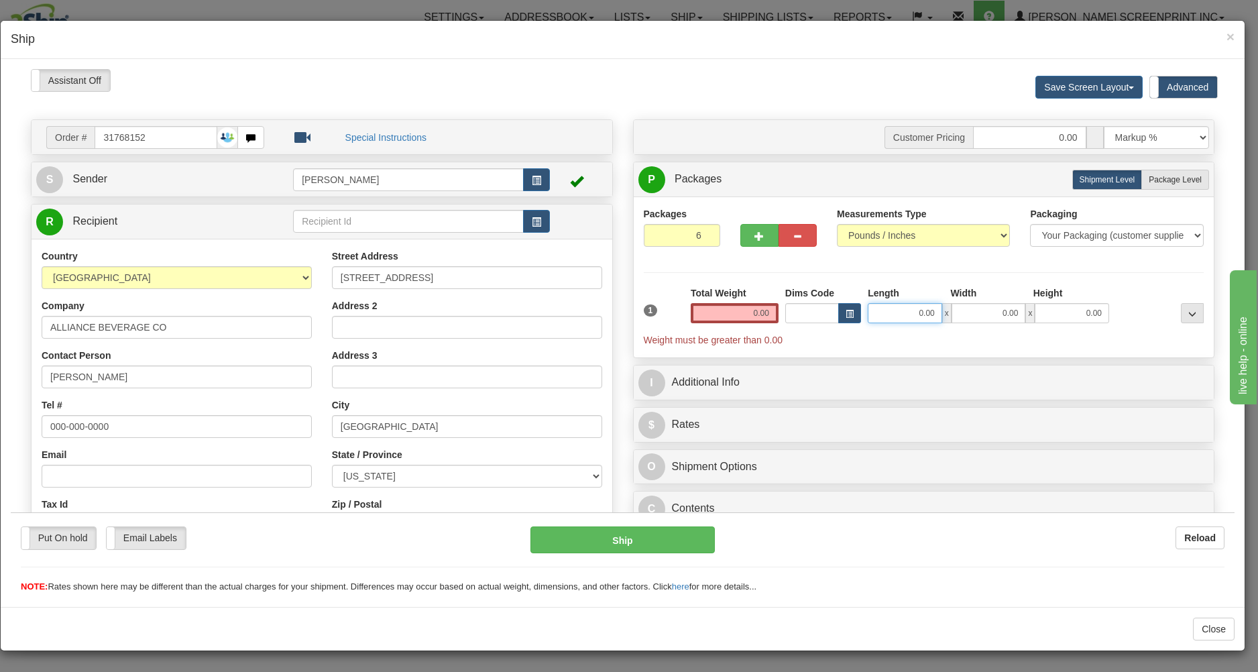
type input "25.20"
click at [891, 313] on input "0.00" at bounding box center [905, 312] width 74 height 20
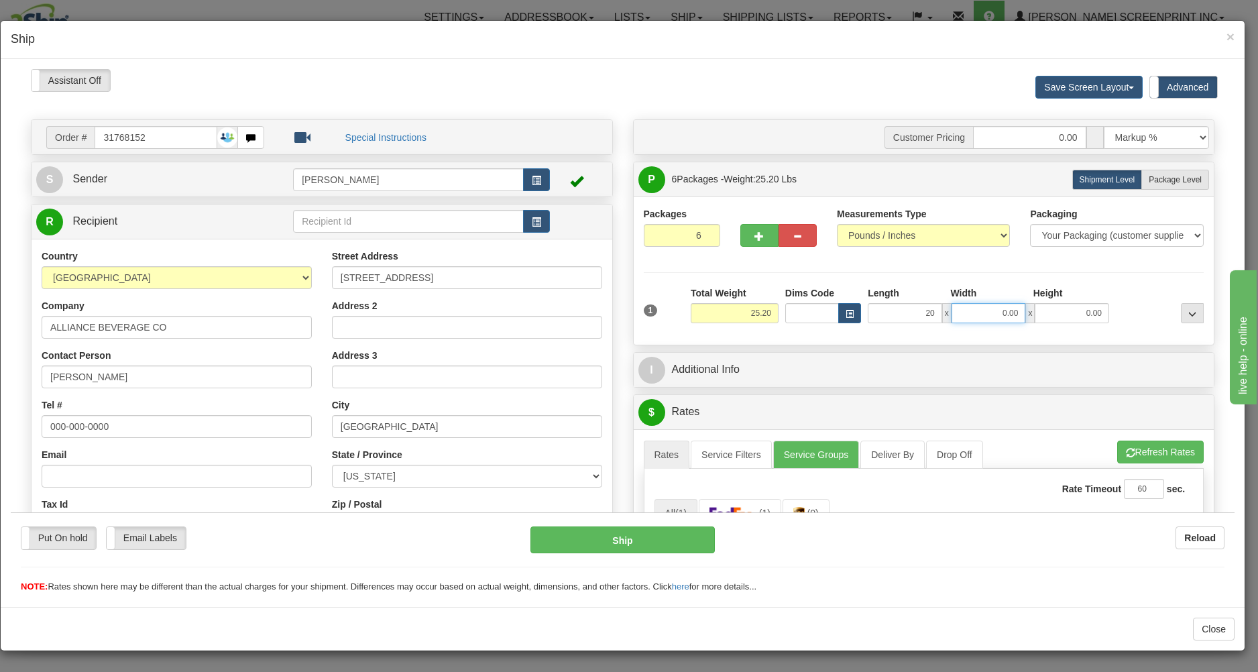
type input "20.00"
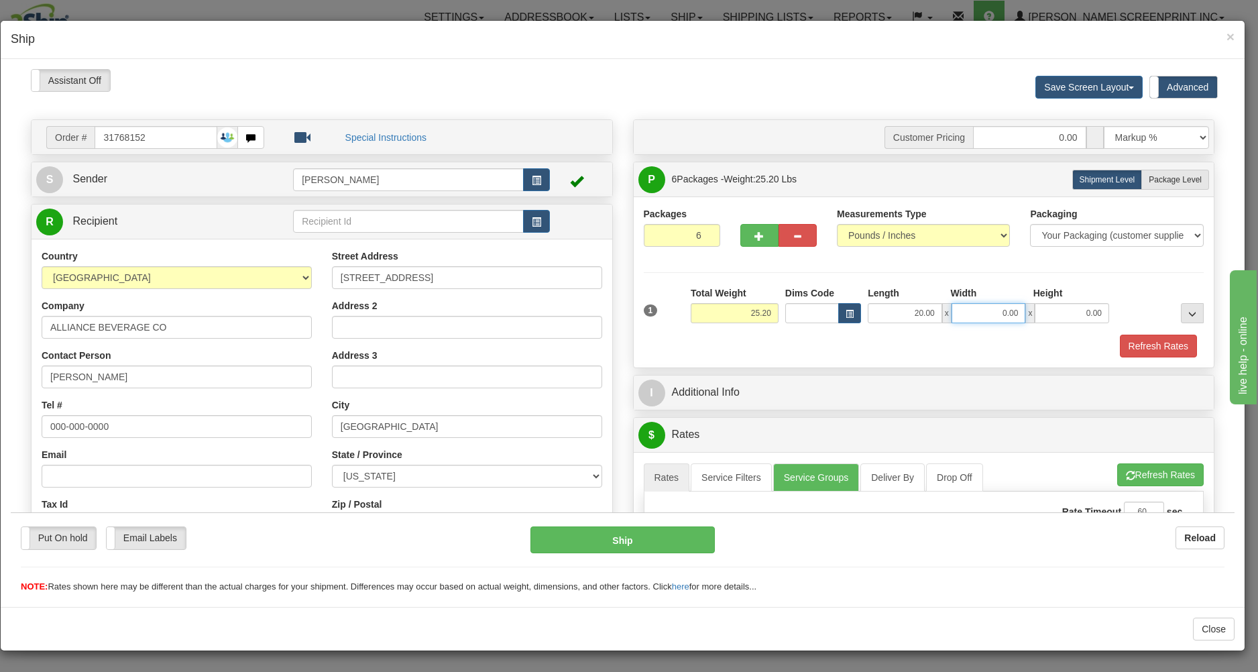
type input "25.25"
type input "17.00"
type input "25.10"
type input "16"
type input "25.20"
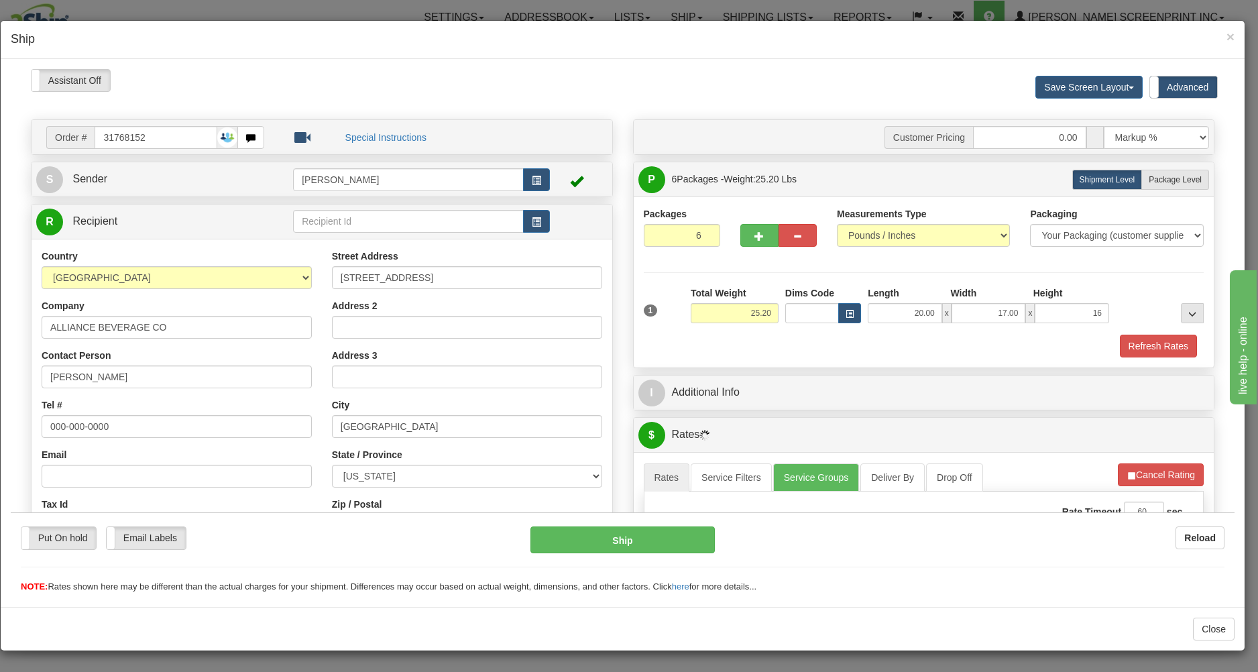
type input "16.00"
click at [945, 335] on div "Refresh Rates" at bounding box center [923, 345] width 567 height 23
click at [1156, 172] on label "Package Level Pack.." at bounding box center [1175, 179] width 68 height 20
radio input "true"
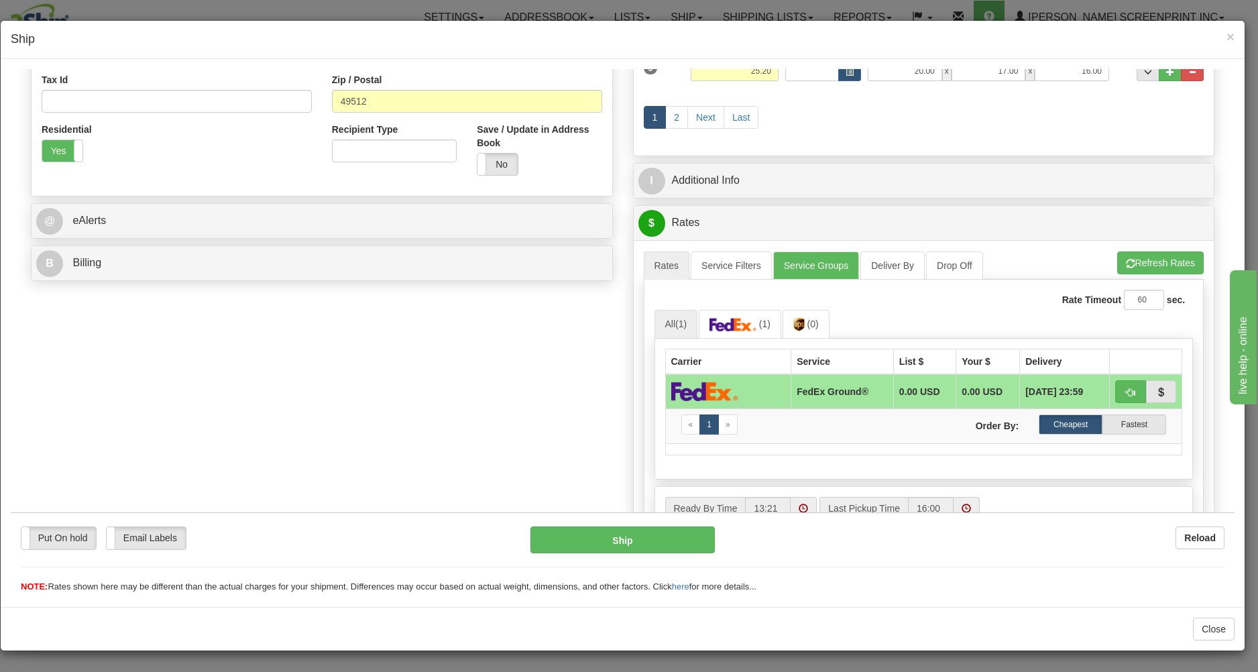
scroll to position [431, 0]
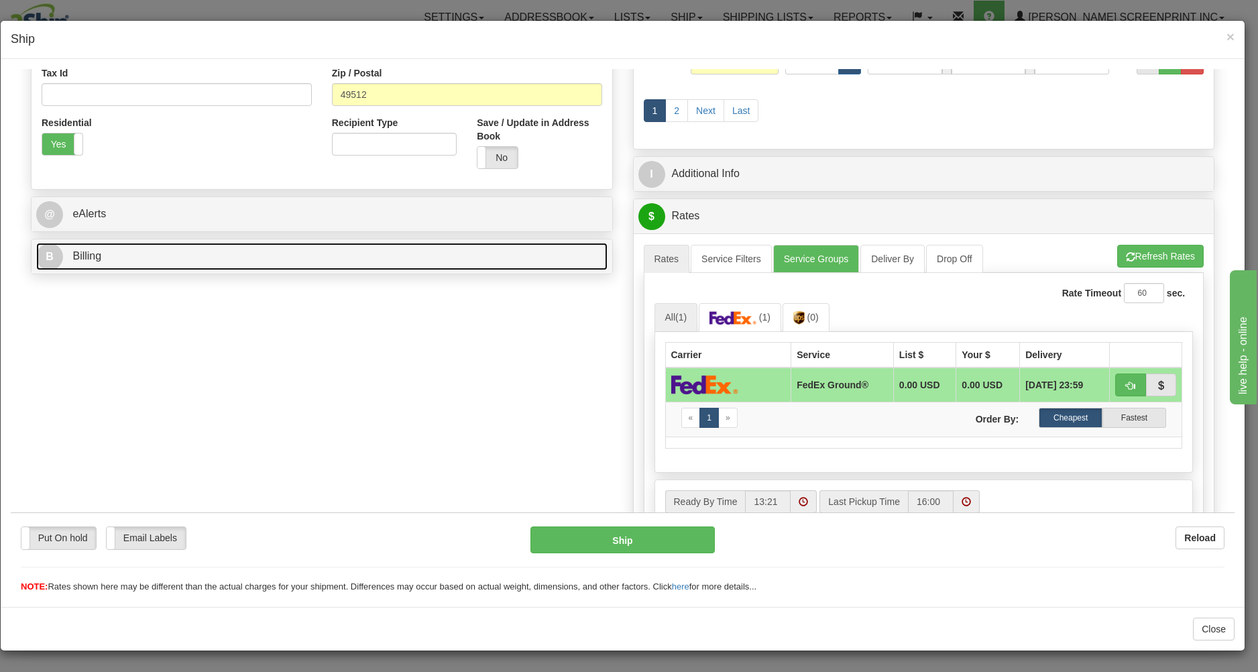
click at [236, 249] on link "B Billing" at bounding box center [321, 255] width 571 height 27
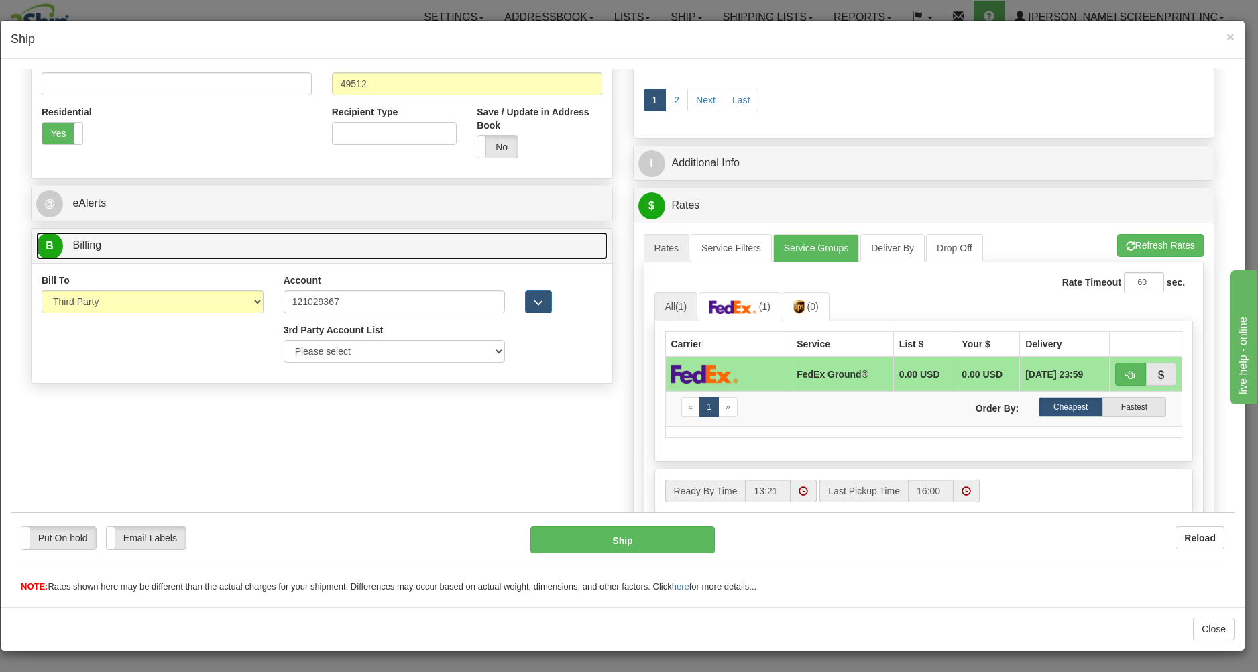
scroll to position [561, 0]
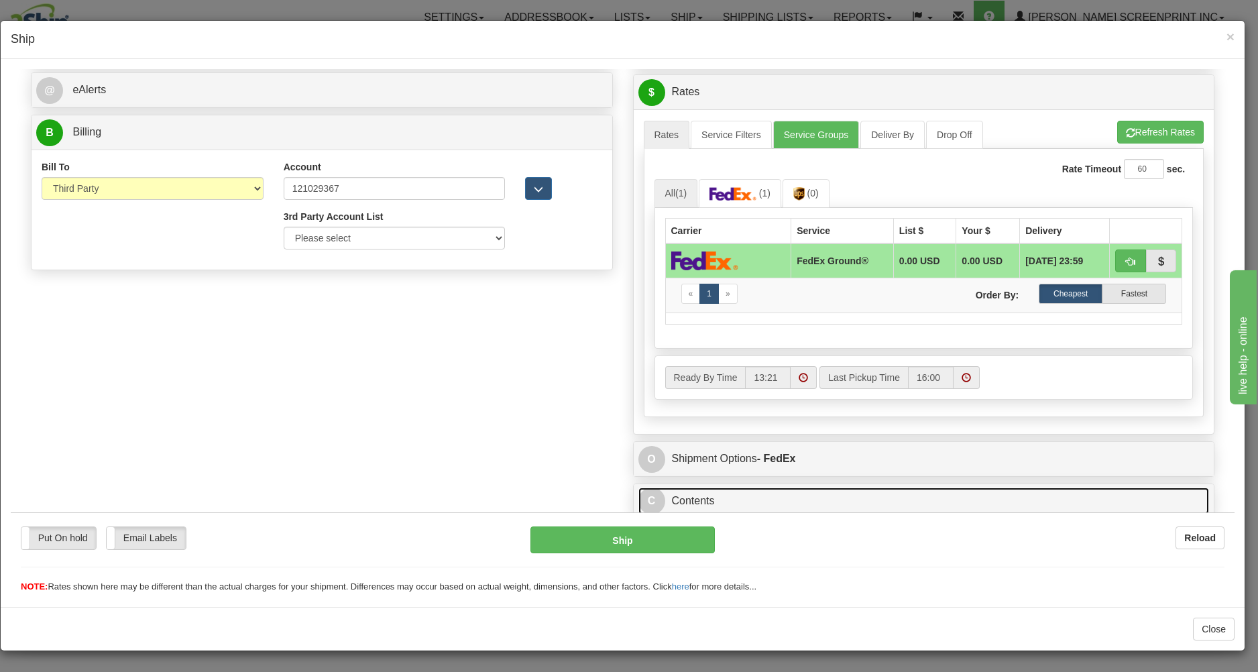
click at [724, 491] on link "C Contents" at bounding box center [923, 500] width 571 height 27
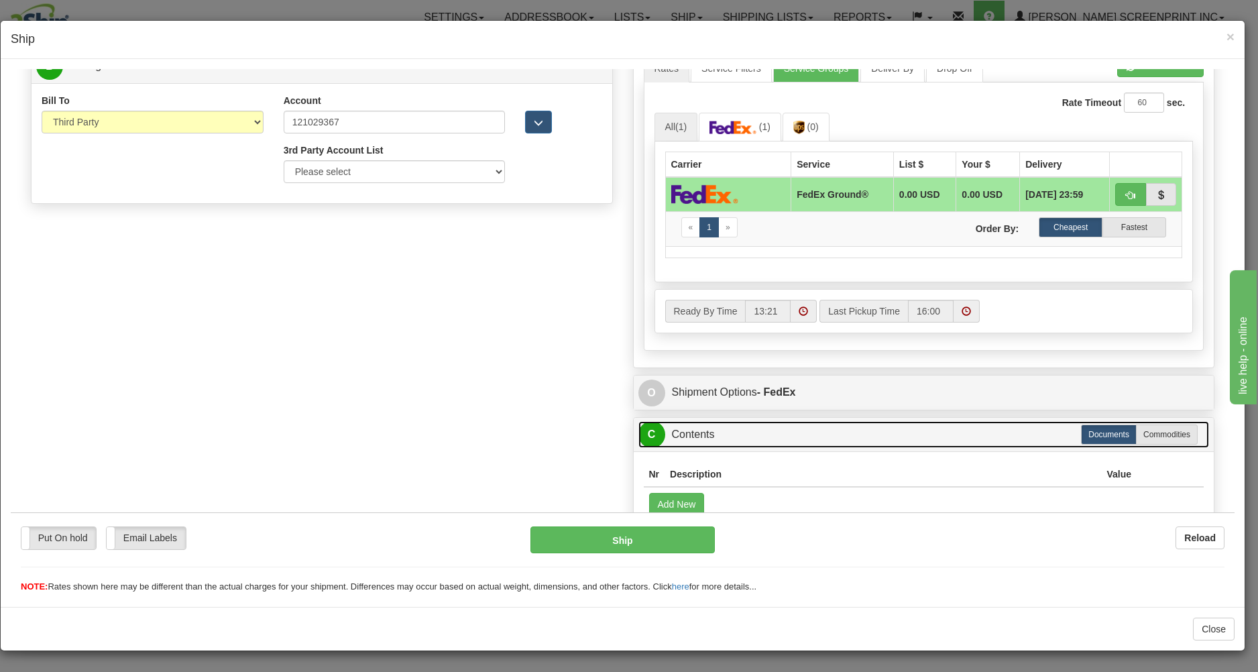
scroll to position [653, 0]
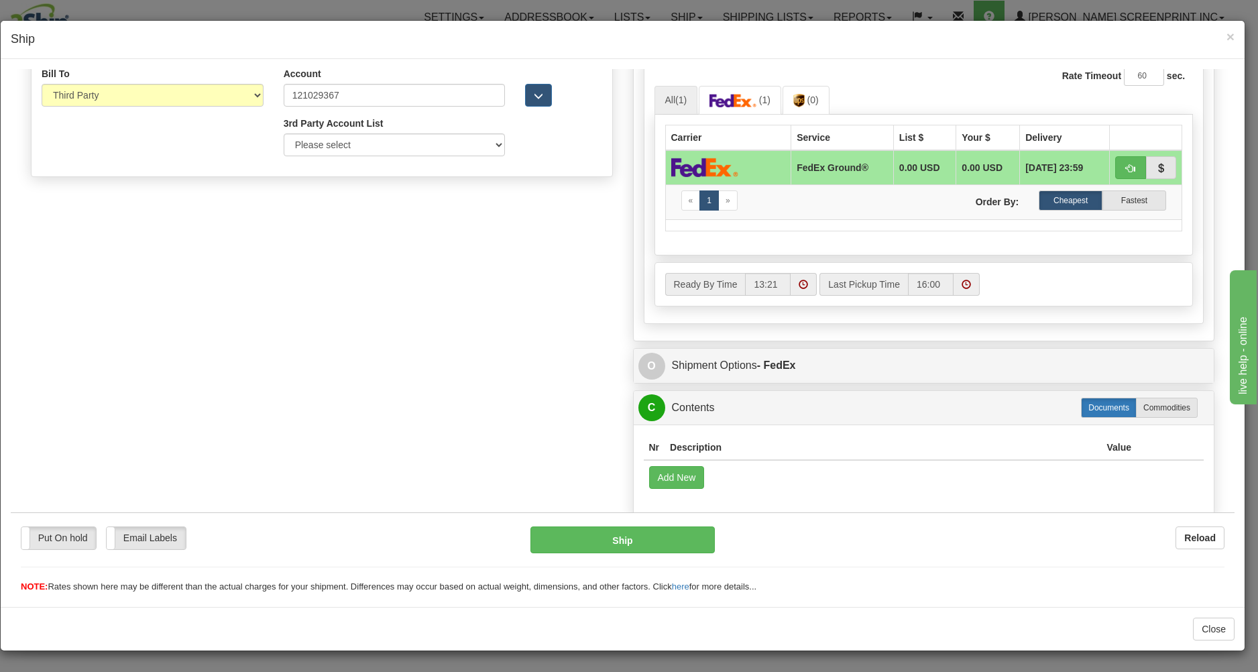
click at [1102, 409] on label "Documents" at bounding box center [1109, 407] width 56 height 20
click at [1148, 405] on label "Commodities" at bounding box center [1167, 407] width 62 height 20
radio input "true"
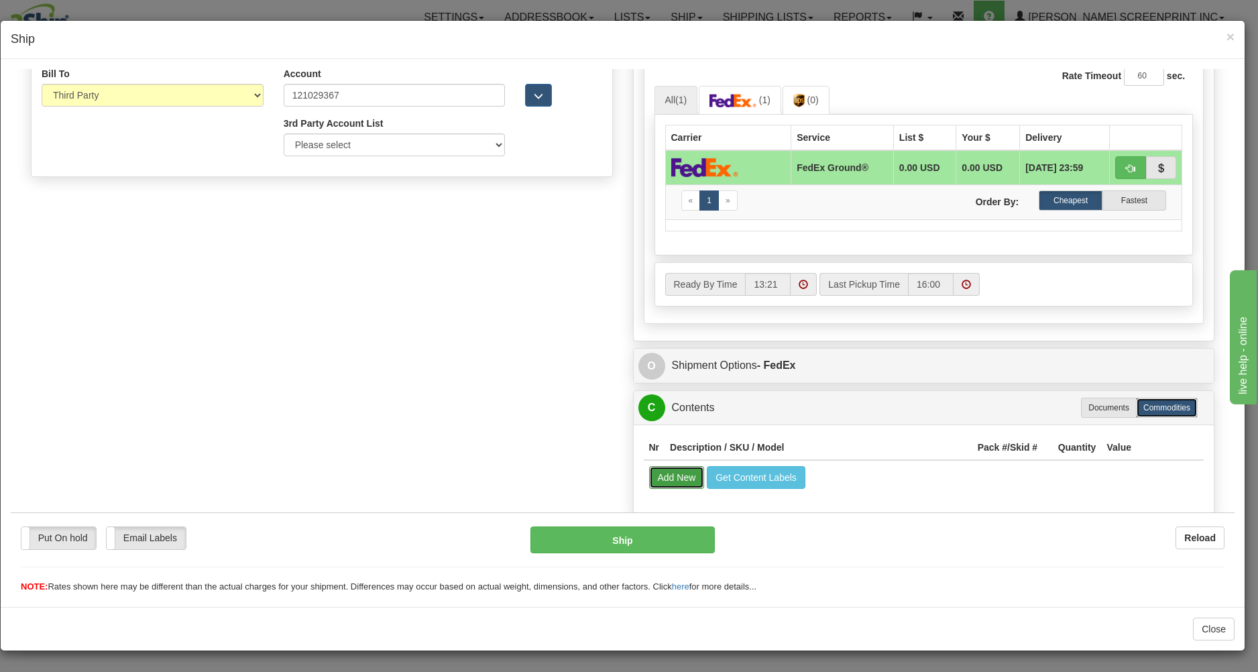
click at [672, 473] on button "Add New" at bounding box center [677, 476] width 56 height 23
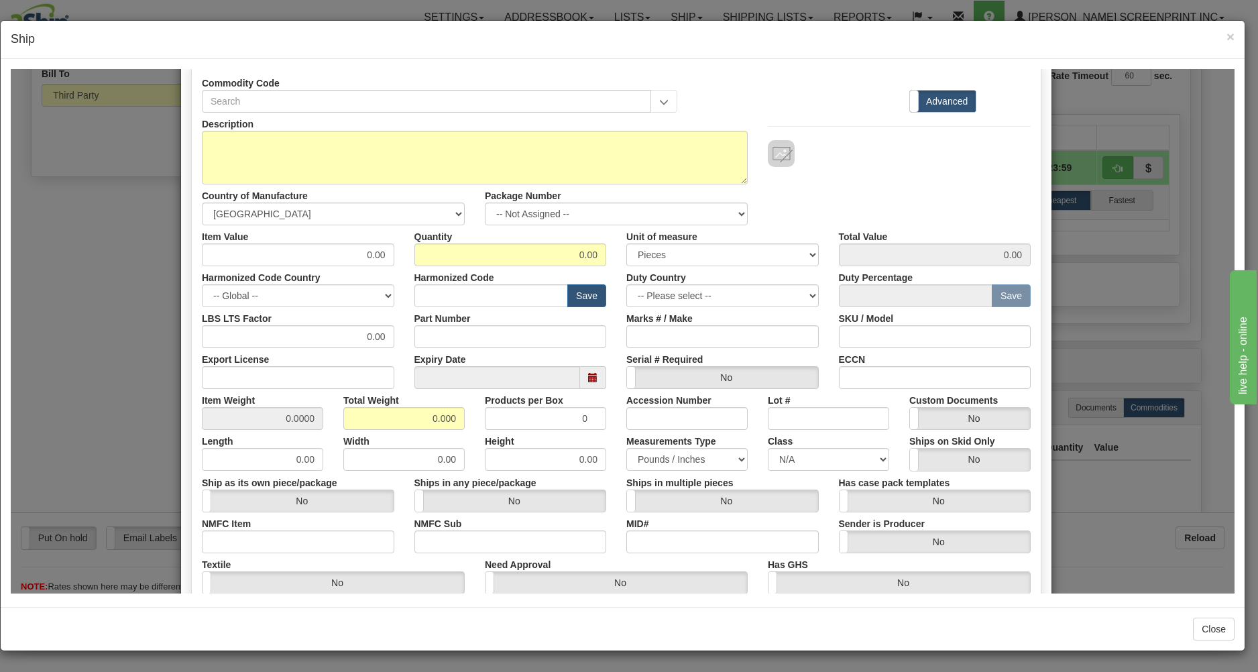
scroll to position [125, 0]
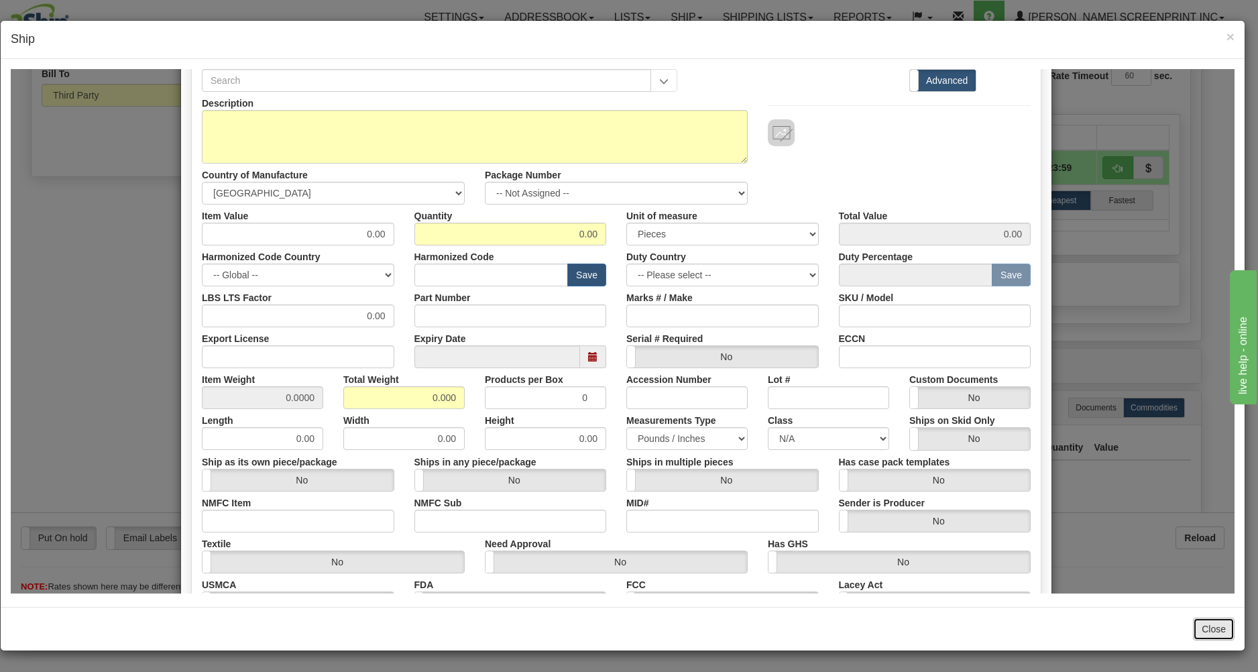
drag, startPoint x: 1224, startPoint y: 630, endPoint x: 1201, endPoint y: 623, distance: 24.0
click at [1222, 630] on button "Close" at bounding box center [1214, 629] width 42 height 23
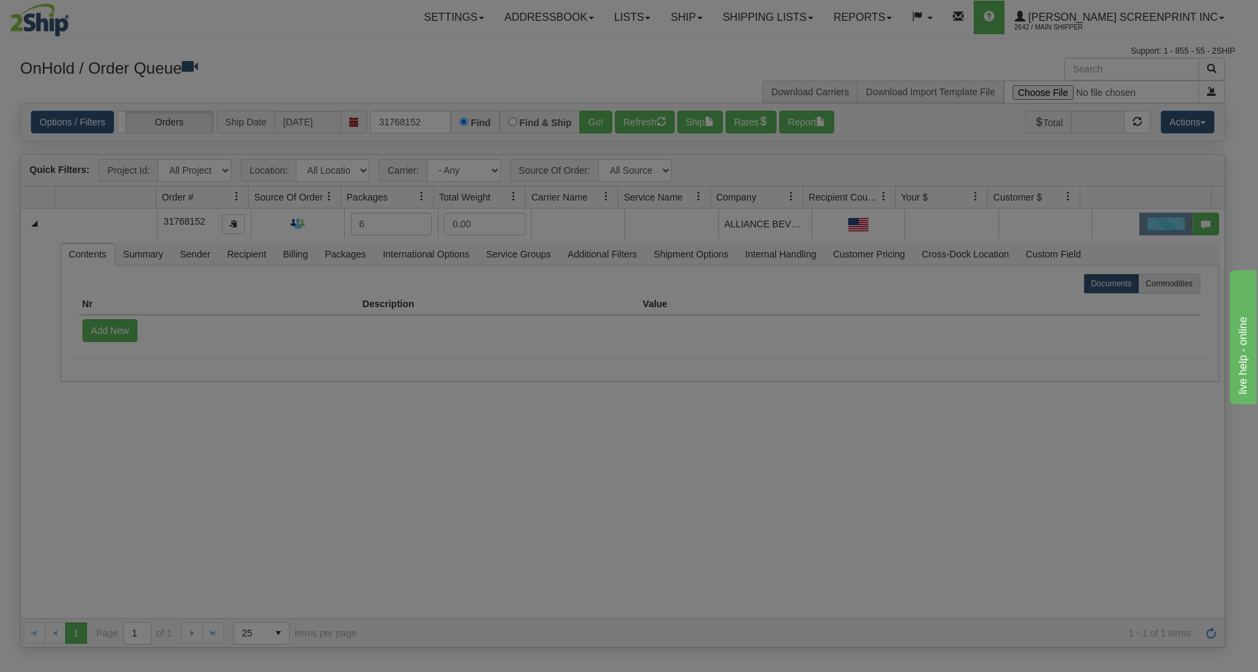
scroll to position [0, 0]
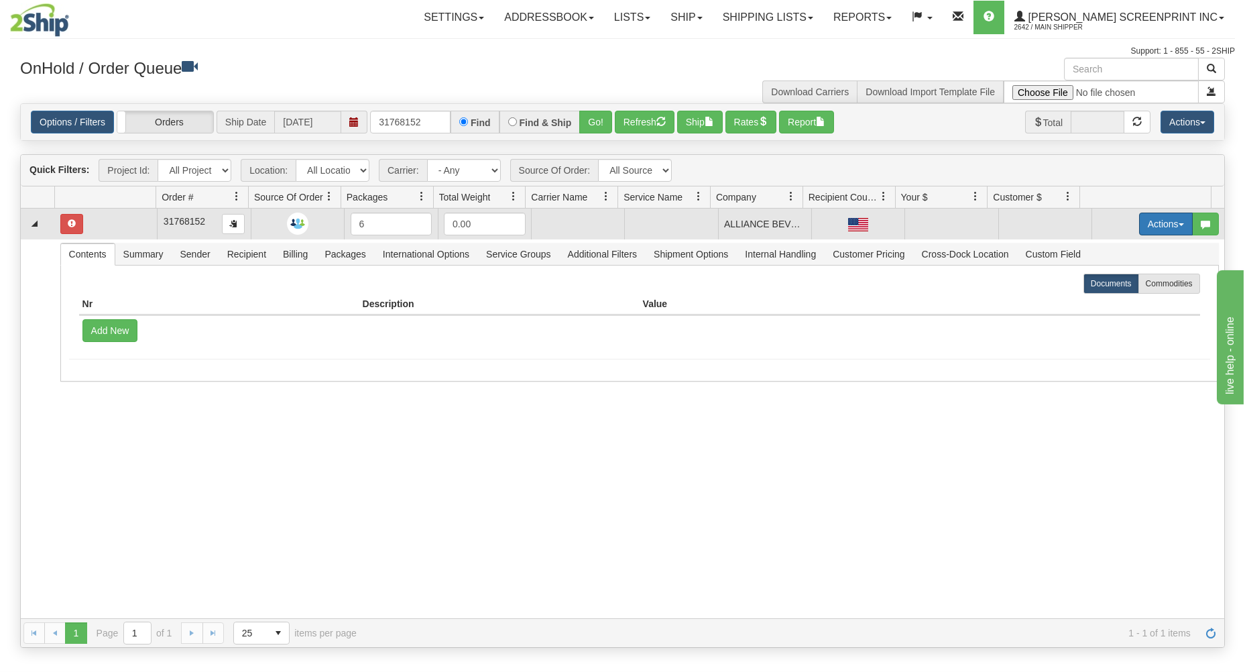
drag, startPoint x: 1155, startPoint y: 221, endPoint x: 1142, endPoint y: 230, distance: 15.8
click at [1155, 220] on button "Actions" at bounding box center [1166, 224] width 54 height 23
click at [1130, 249] on link "Open" at bounding box center [1138, 249] width 107 height 17
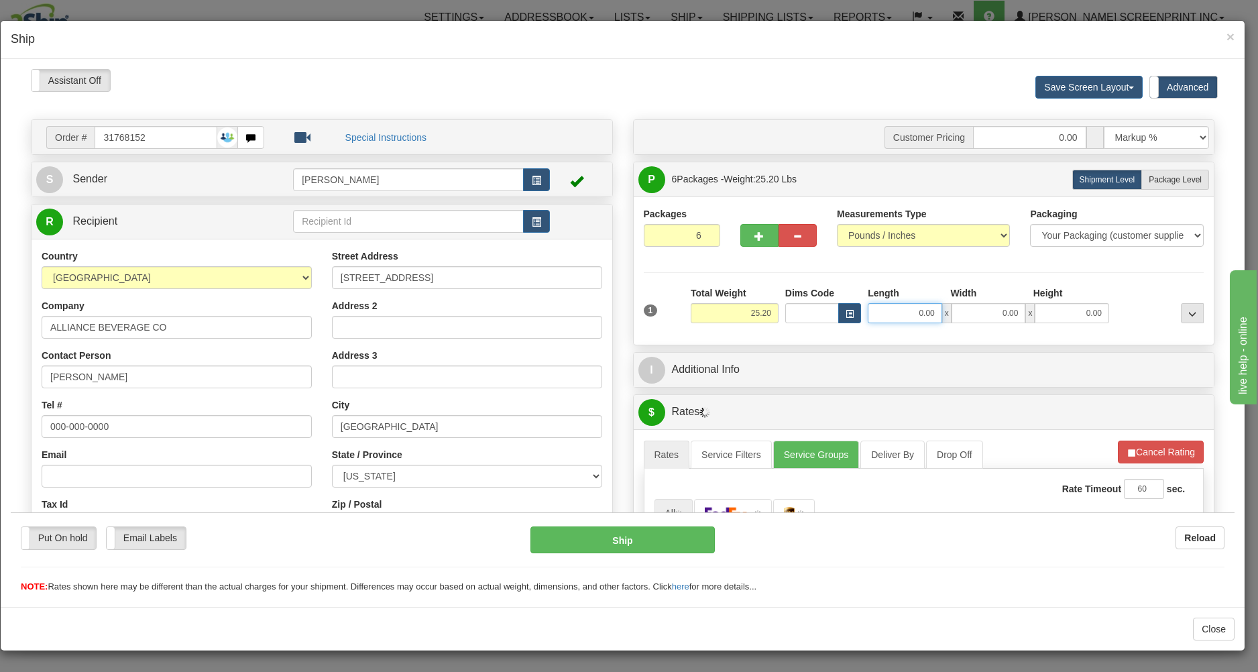
click at [874, 315] on input "0.00" at bounding box center [905, 312] width 74 height 20
type input "20.00"
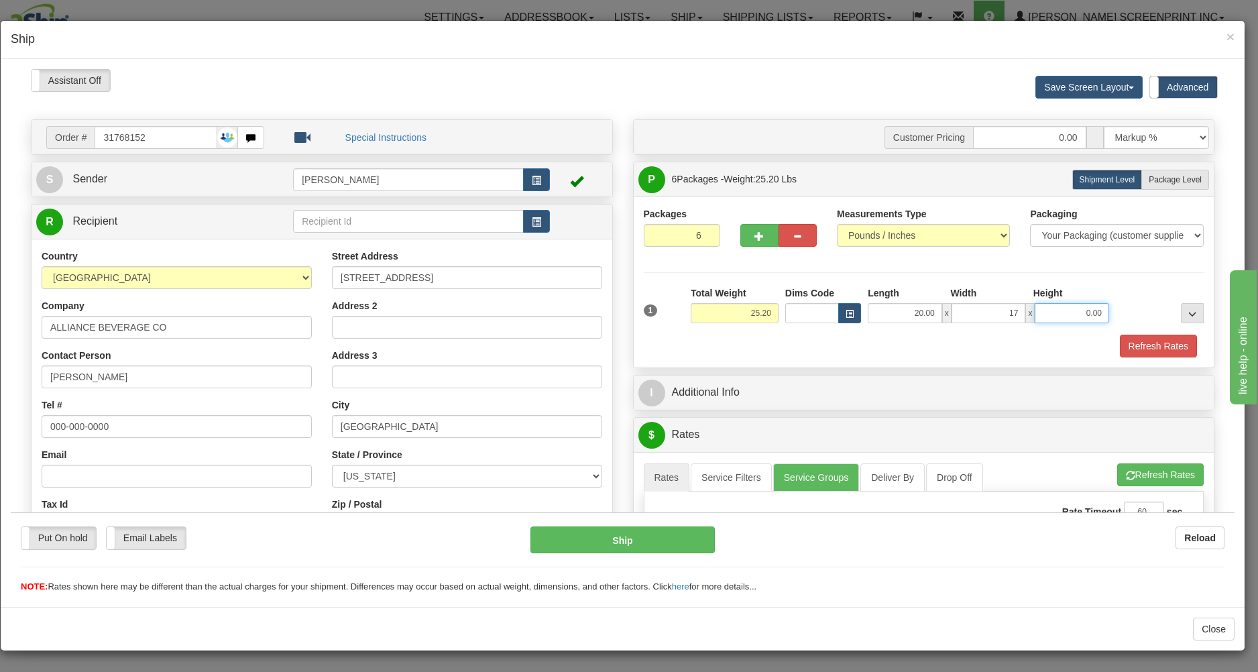
type input "17.00"
type input "25.25"
type input "16"
type input "25.20"
type input "16.00"
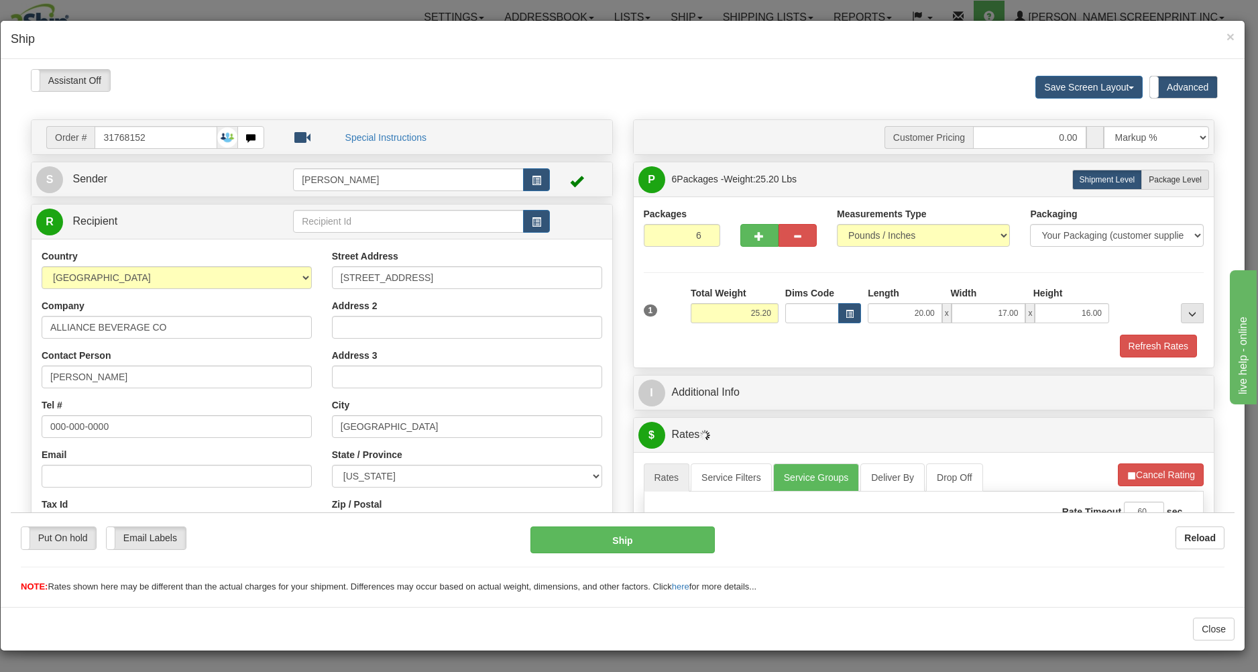
drag, startPoint x: 1009, startPoint y: 337, endPoint x: 947, endPoint y: 351, distance: 63.9
click at [1009, 338] on div "Refresh Rates" at bounding box center [923, 345] width 567 height 23
click at [1152, 176] on span "Package Level" at bounding box center [1175, 178] width 53 height 9
radio input "true"
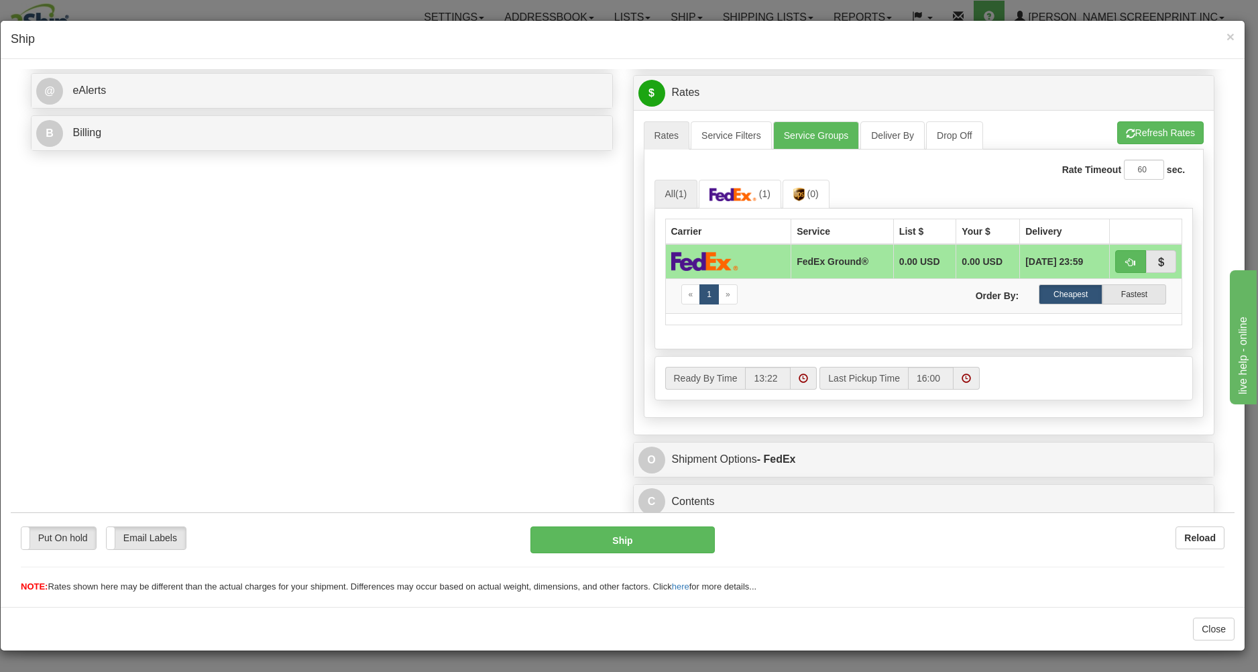
scroll to position [561, 0]
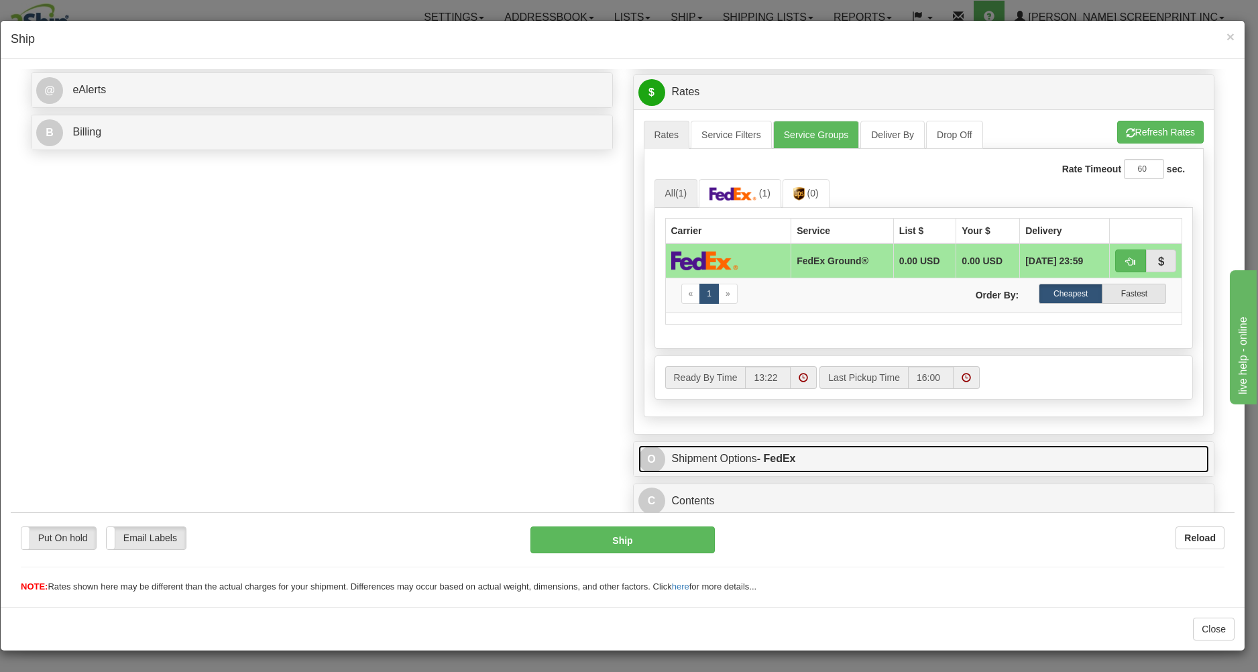
click at [882, 449] on link "O Shipment Options - FedEx" at bounding box center [923, 458] width 571 height 27
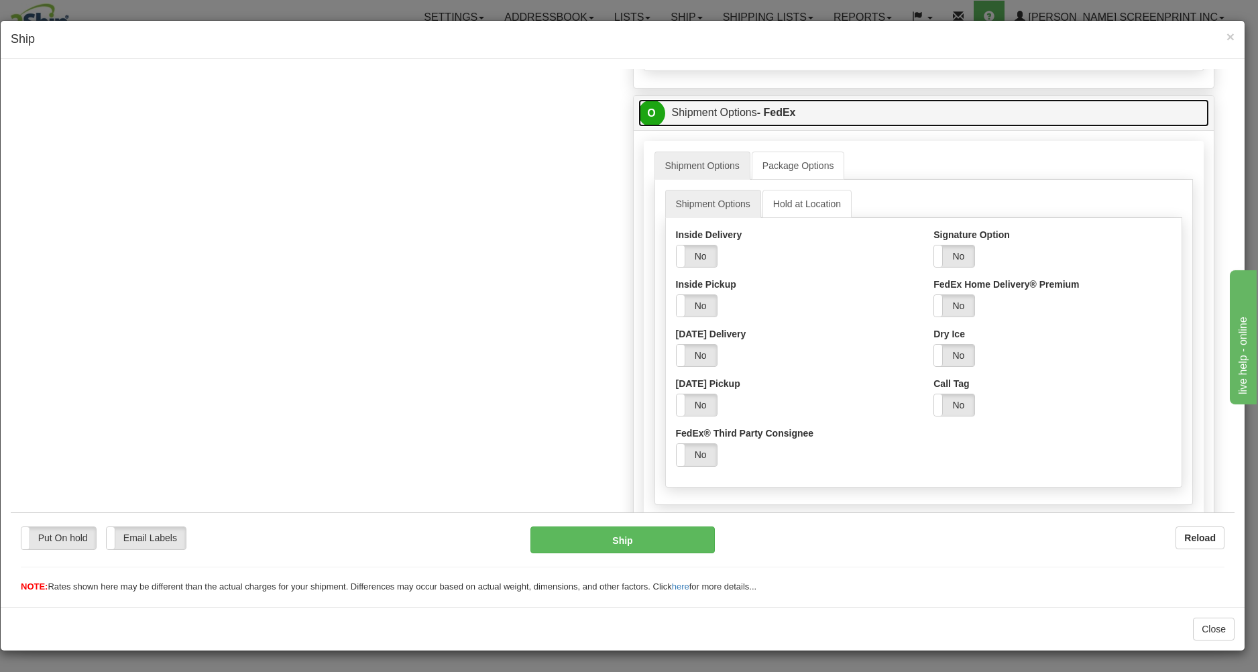
scroll to position [920, 0]
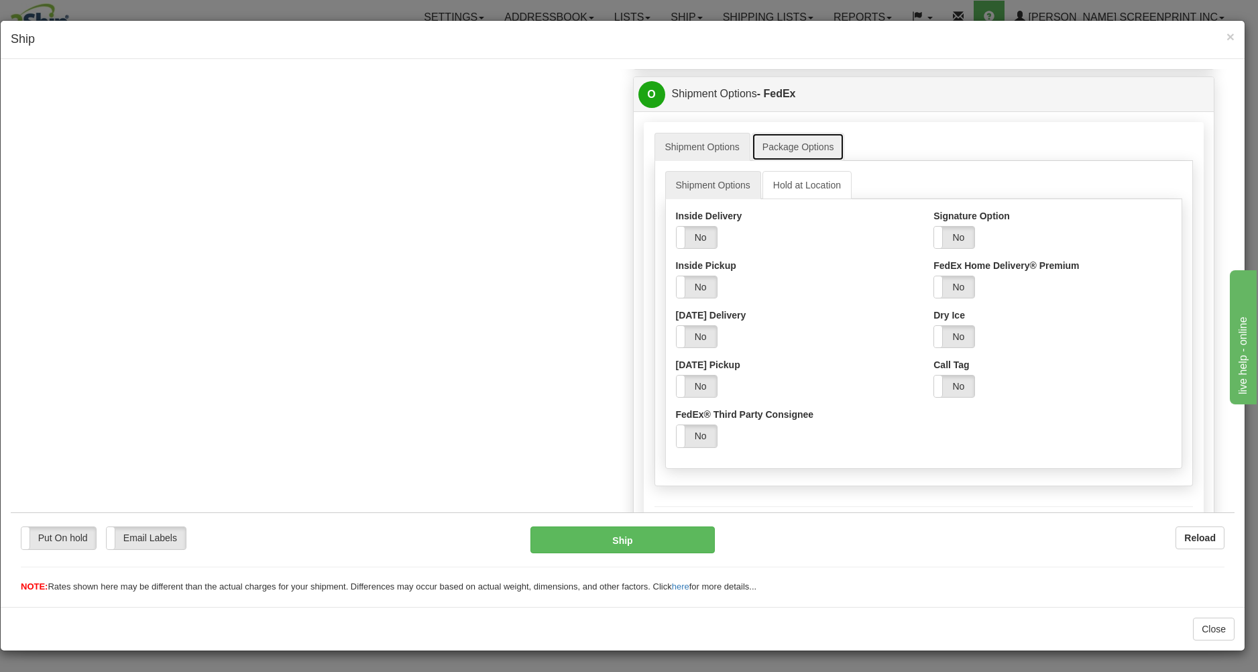
click at [801, 152] on link "Package Options" at bounding box center [798, 146] width 93 height 28
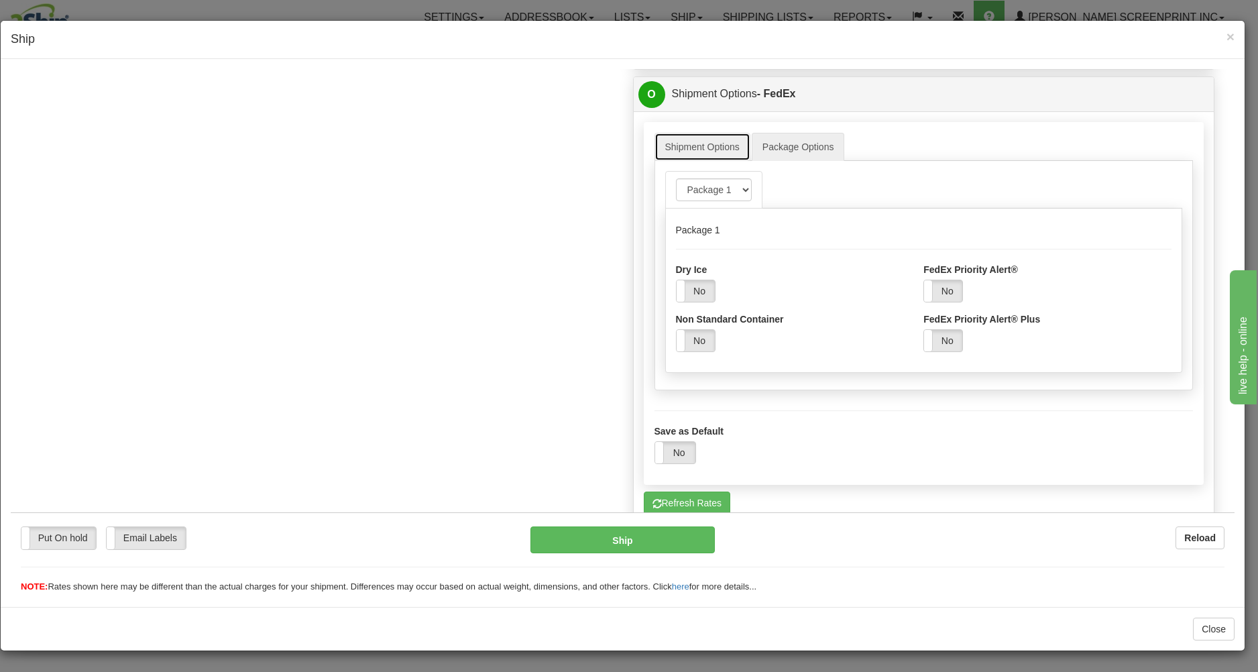
drag, startPoint x: 699, startPoint y: 148, endPoint x: 741, endPoint y: 180, distance: 52.6
click at [697, 148] on link "Shipment Options" at bounding box center [702, 146] width 96 height 28
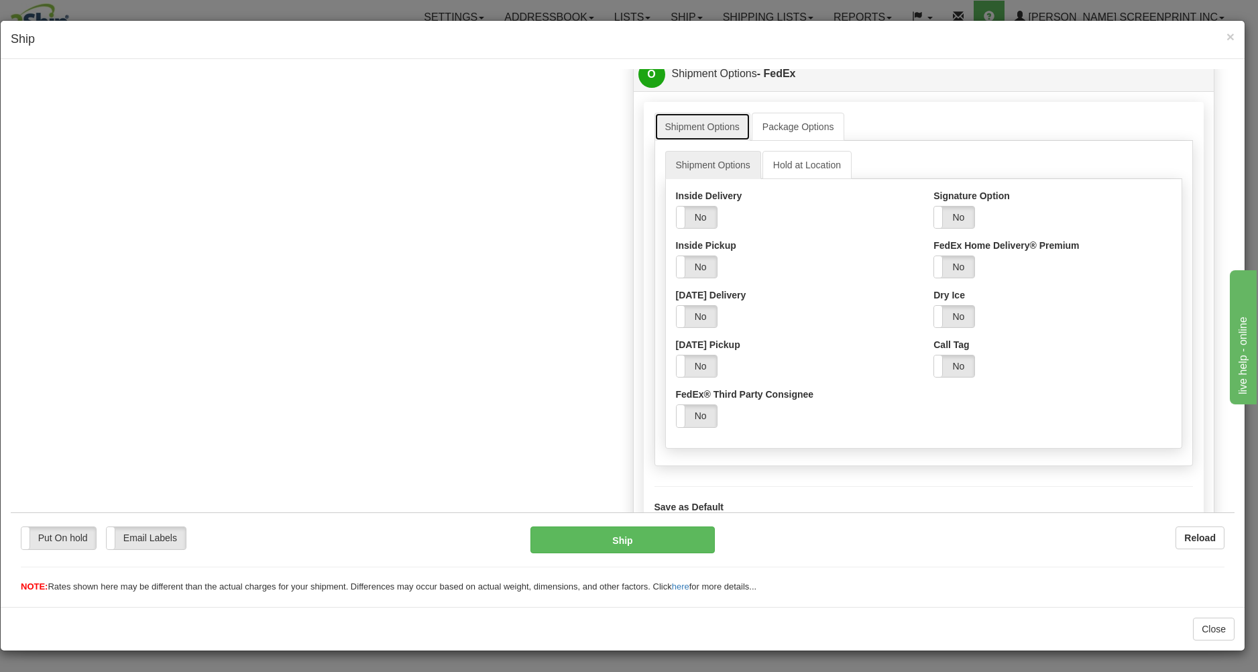
scroll to position [927, 0]
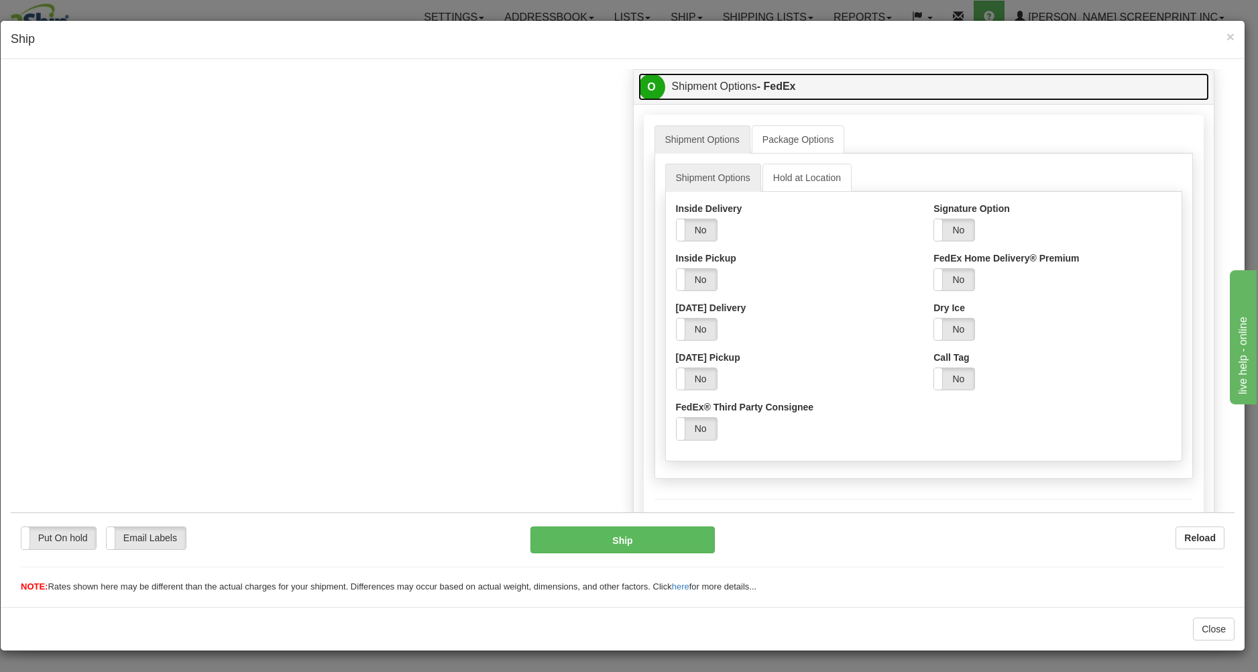
click at [977, 95] on link "O Shipment Options - FedEx" at bounding box center [923, 85] width 571 height 27
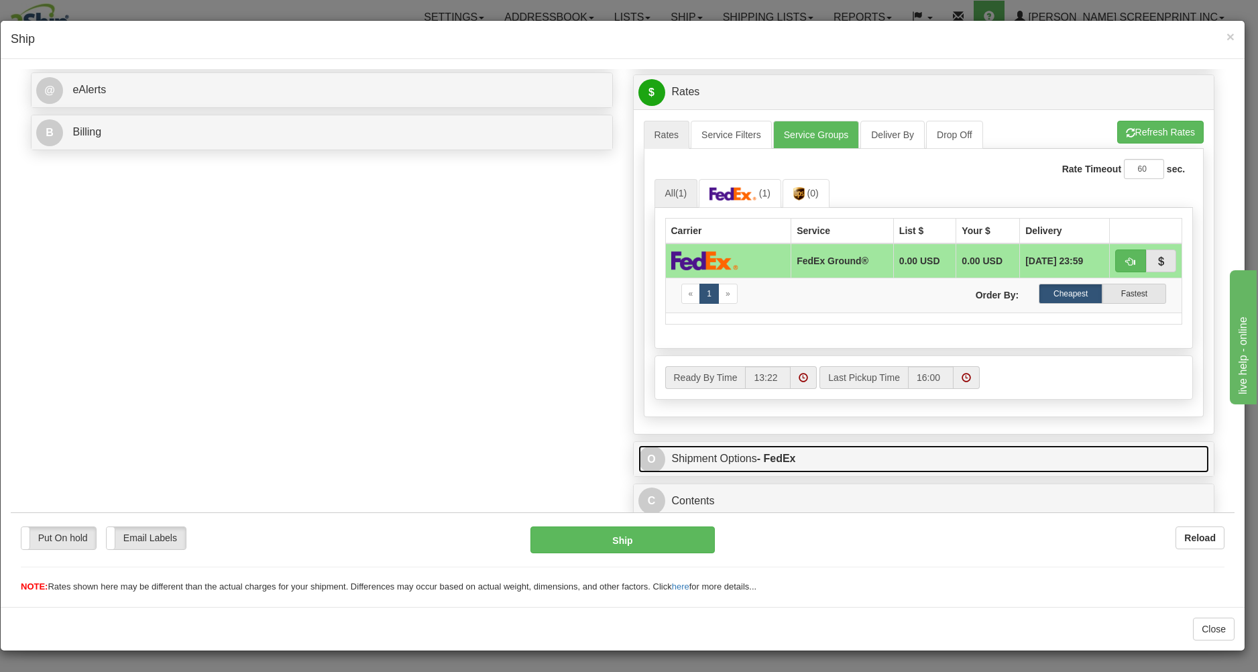
scroll to position [561, 0]
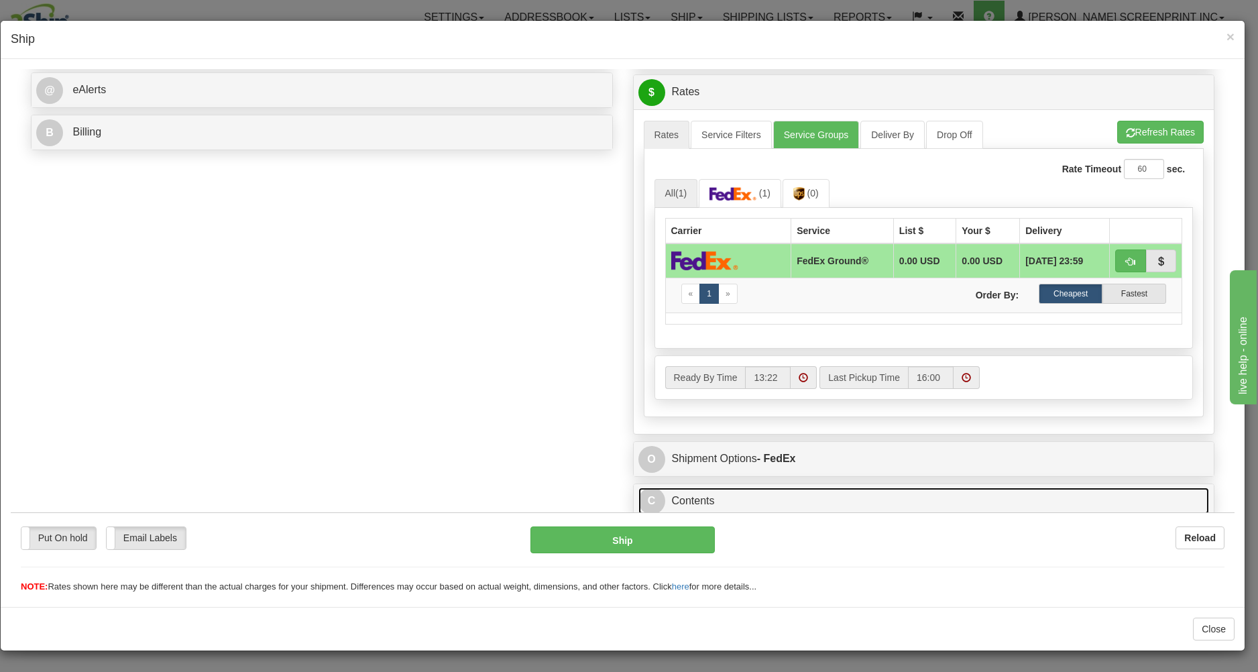
click at [837, 494] on link "C Contents" at bounding box center [923, 500] width 571 height 27
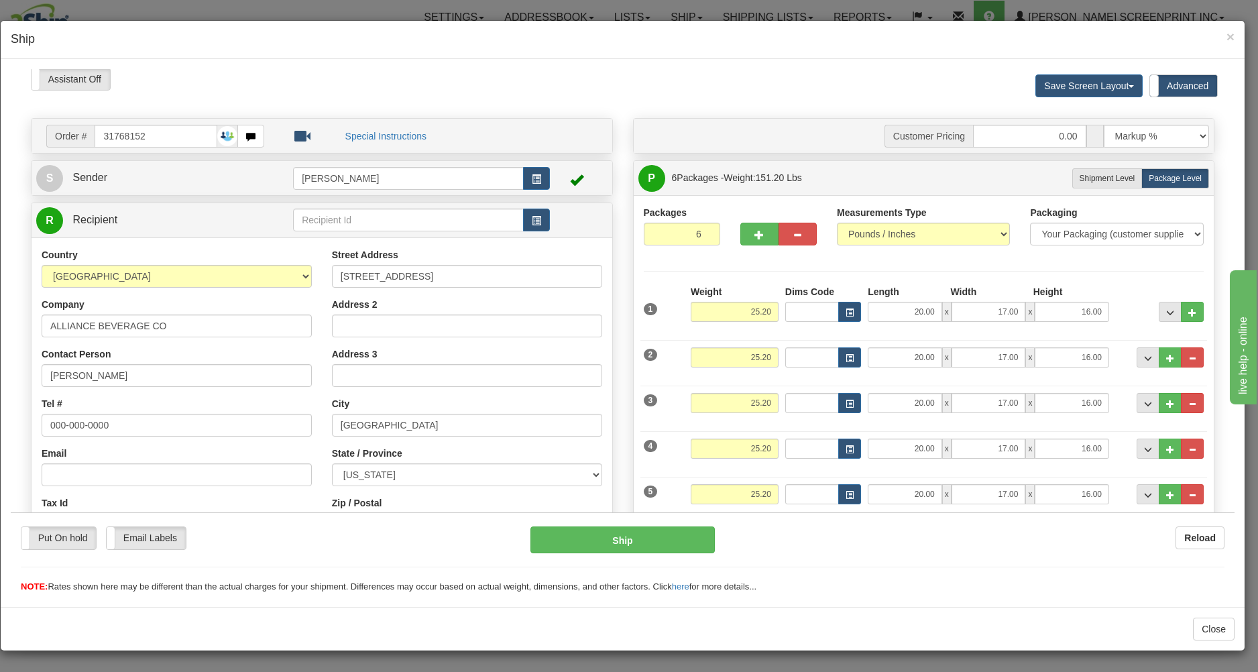
scroll to position [0, 0]
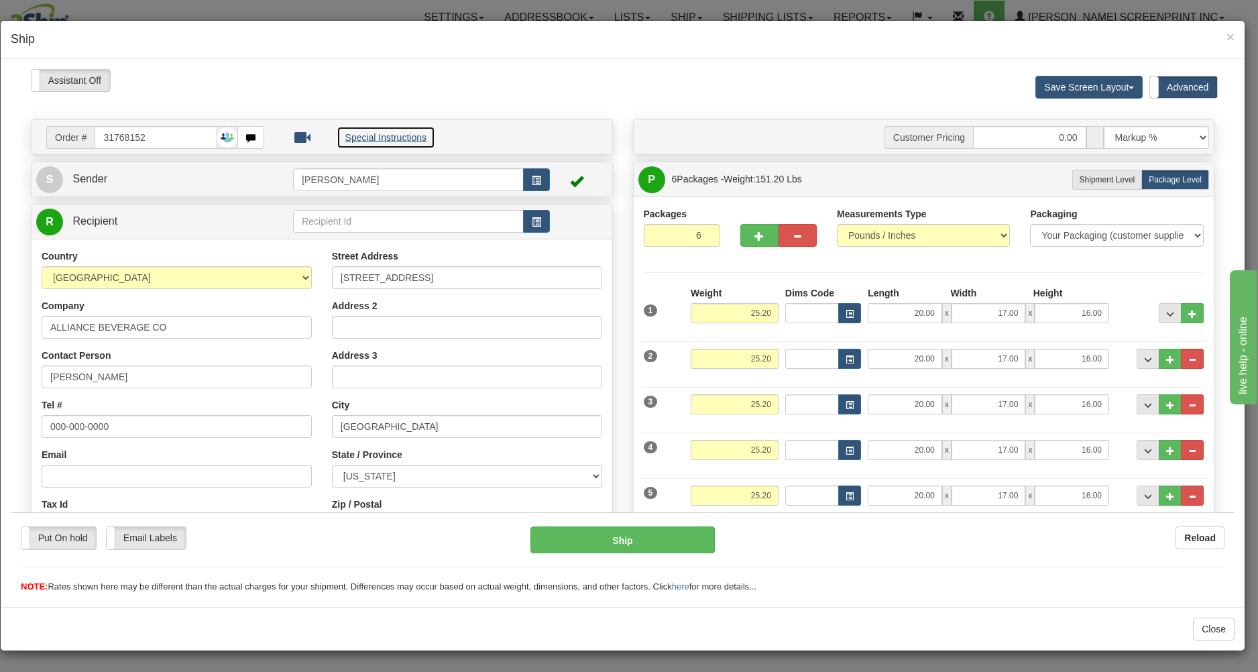
click at [388, 135] on button "Special Instructions" at bounding box center [386, 136] width 99 height 23
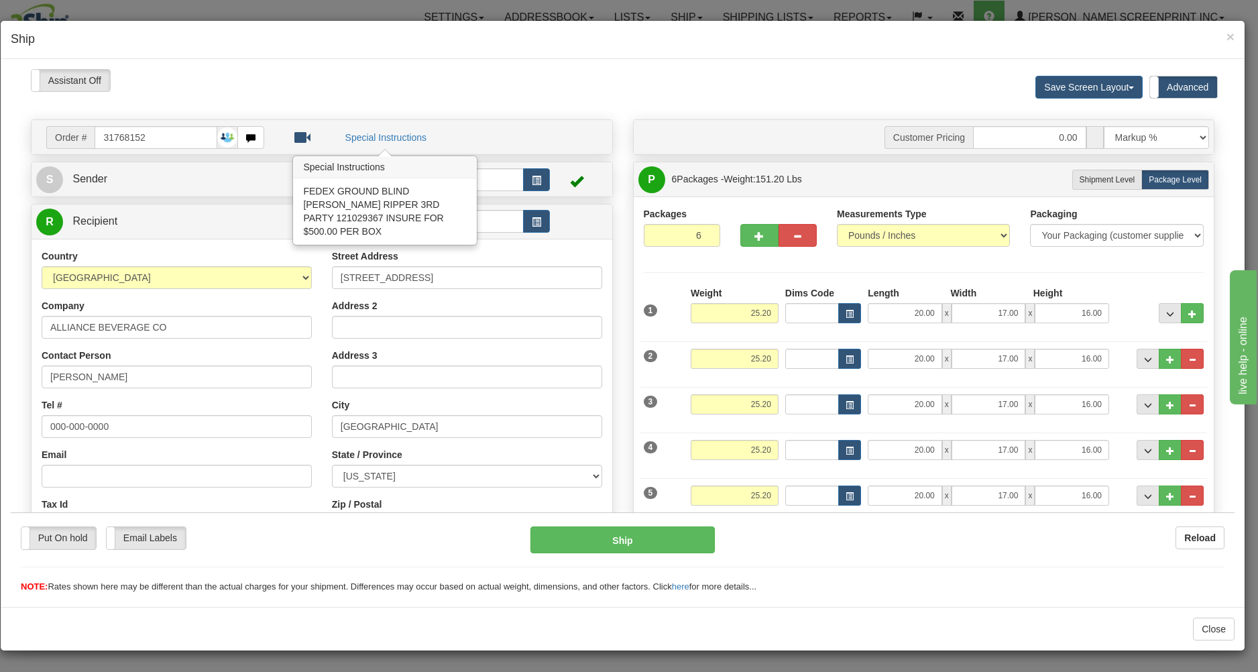
click at [473, 89] on div "Assistant On Assistant Off Do a return Do a return" at bounding box center [272, 79] width 502 height 23
click at [1145, 85] on span at bounding box center [1149, 86] width 17 height 21
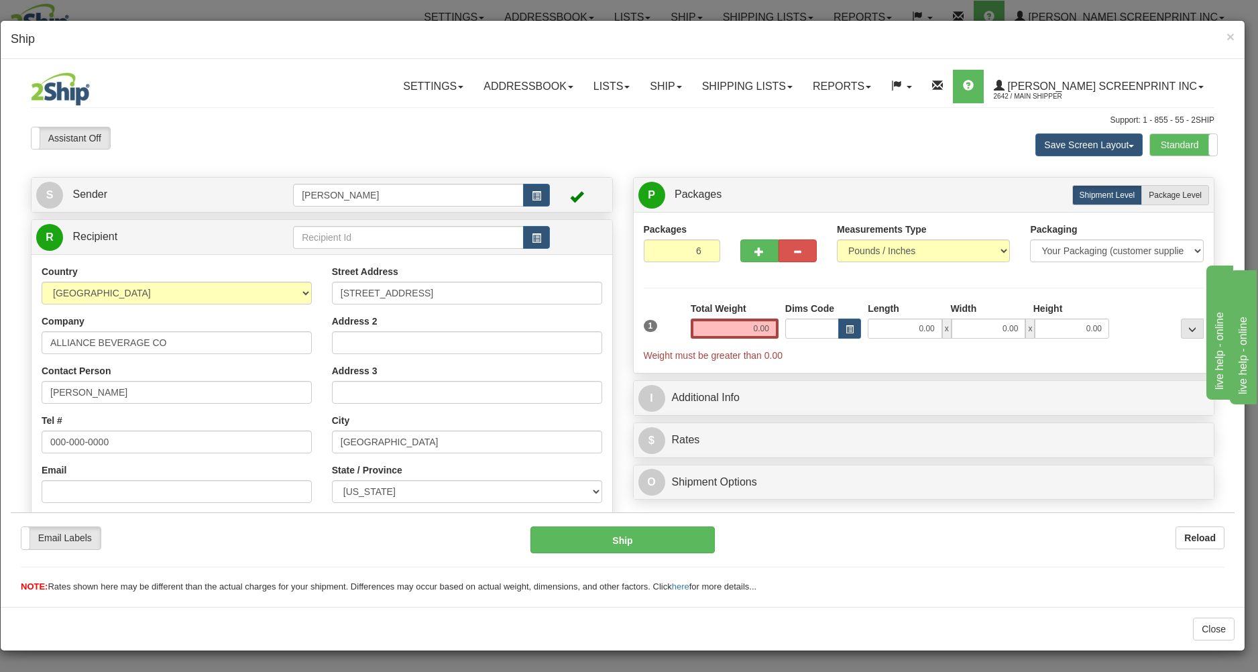
type input "25.20"
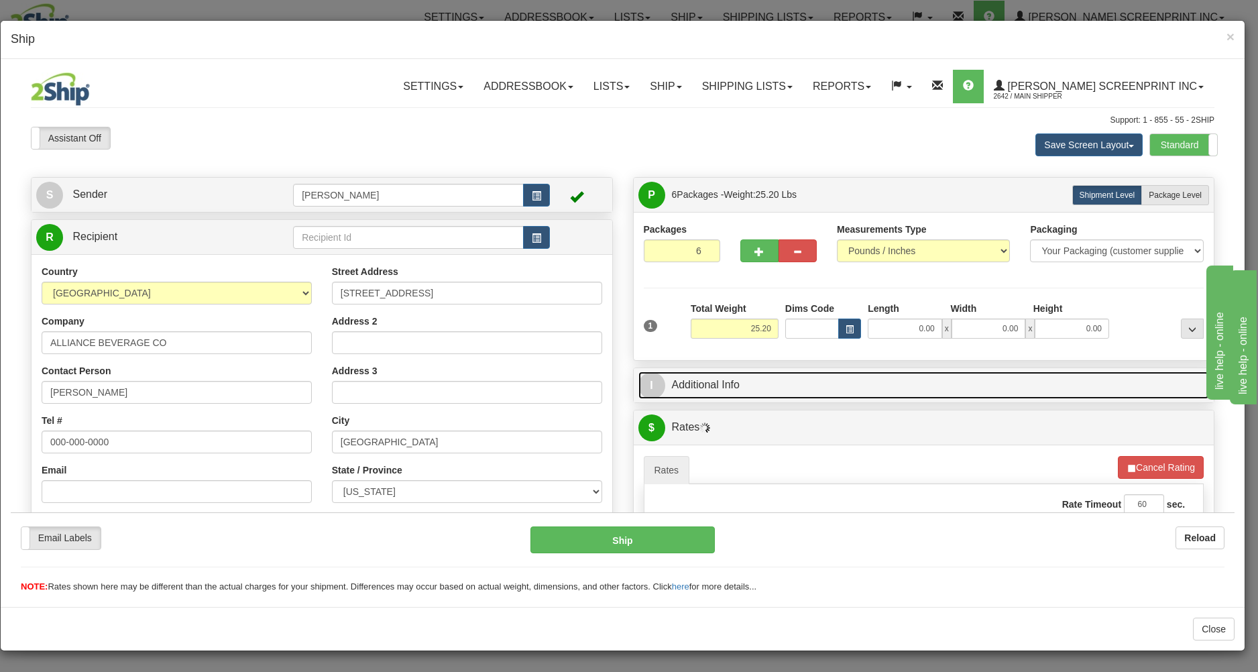
click at [750, 396] on link "I Additional Info" at bounding box center [923, 384] width 571 height 27
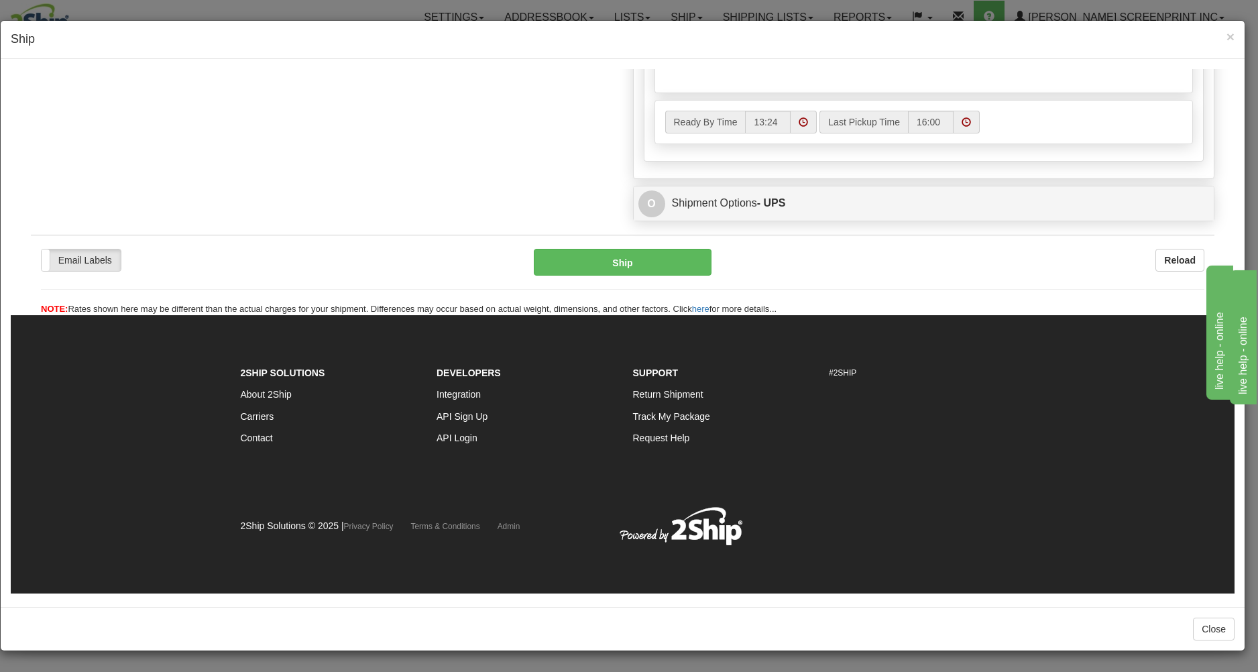
scroll to position [959, 0]
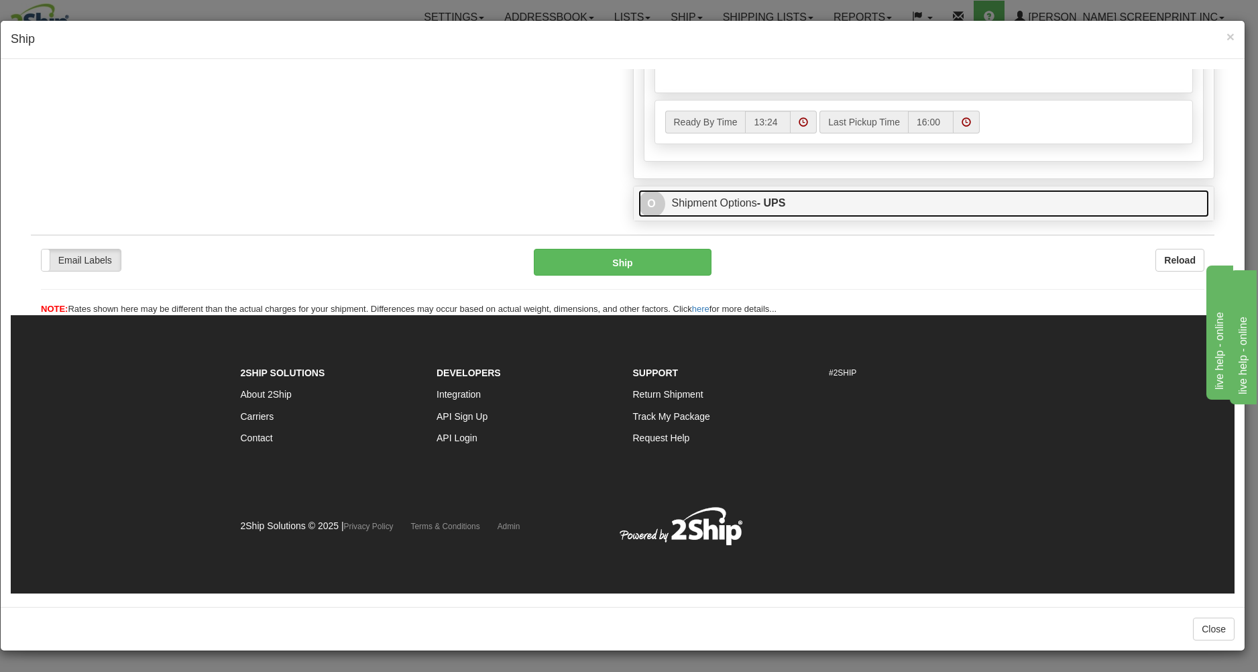
click at [829, 207] on link "O Shipment Options - UPS" at bounding box center [923, 202] width 571 height 27
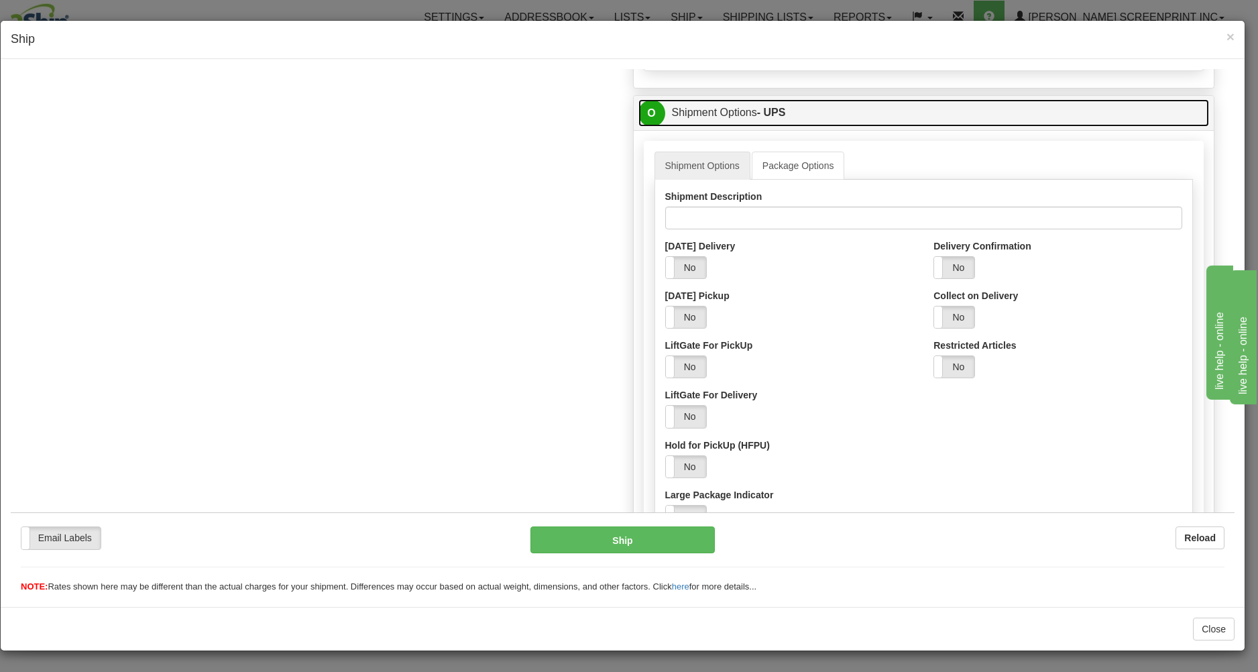
scroll to position [1031, 0]
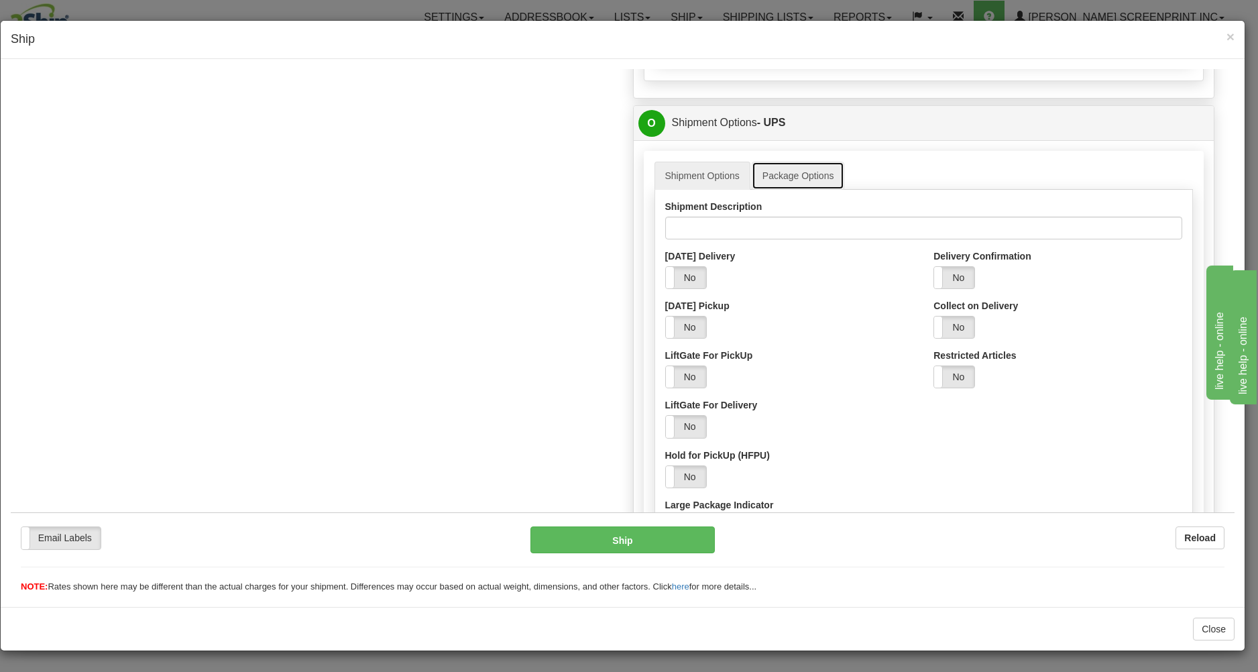
click at [802, 173] on link "Package Options" at bounding box center [798, 175] width 93 height 28
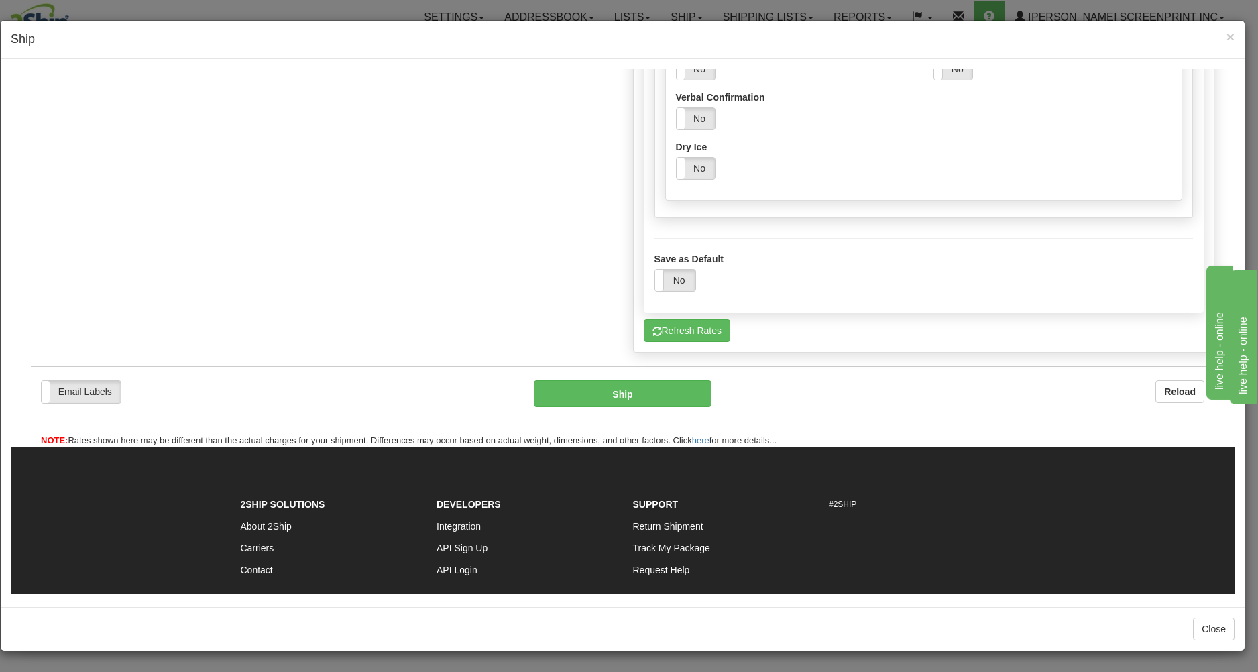
scroll to position [1462, 0]
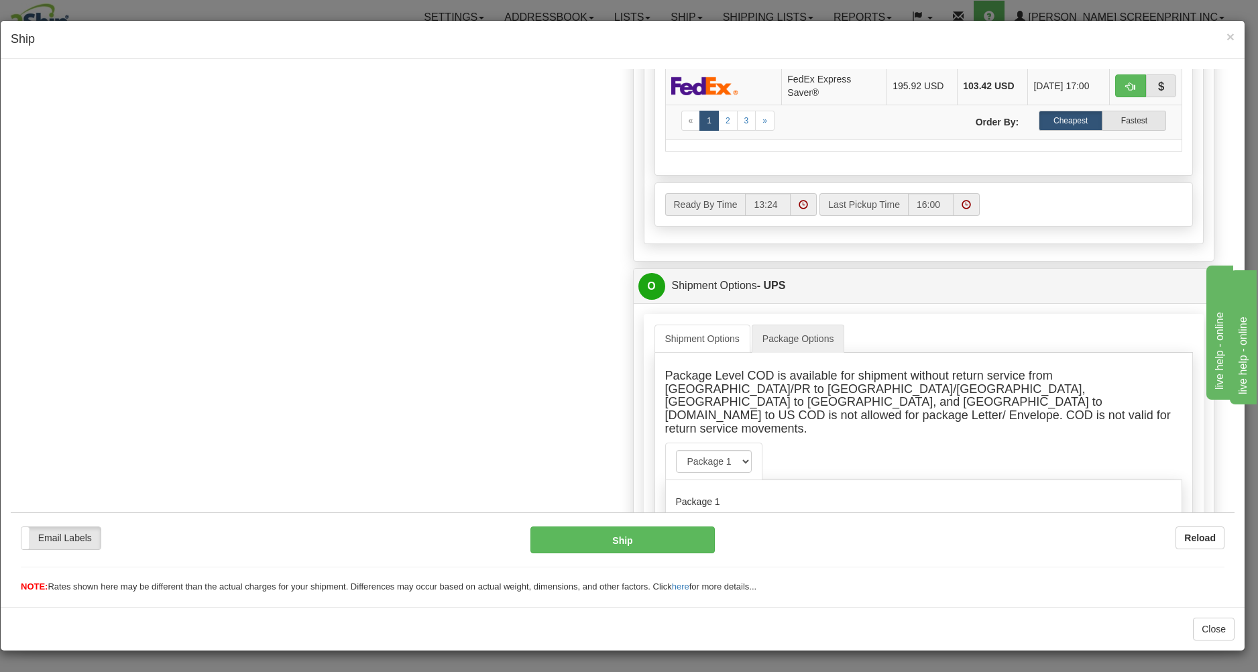
scroll to position [744, 0]
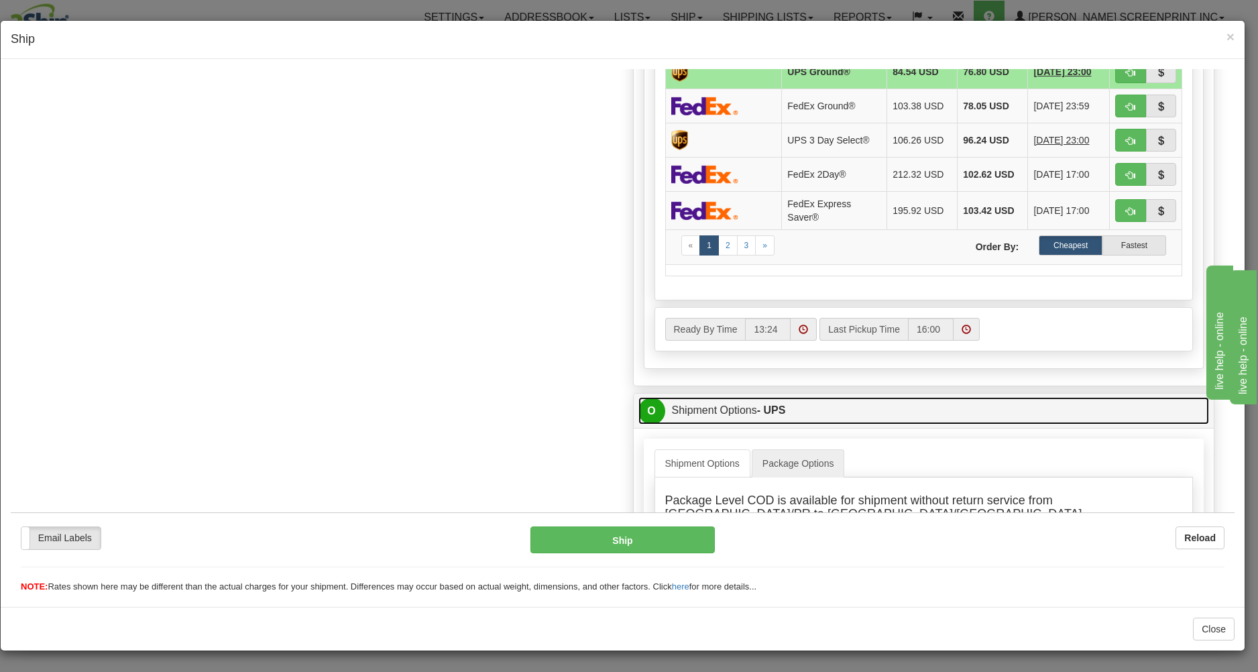
click at [788, 415] on link "O Shipment Options - UPS" at bounding box center [923, 409] width 571 height 27
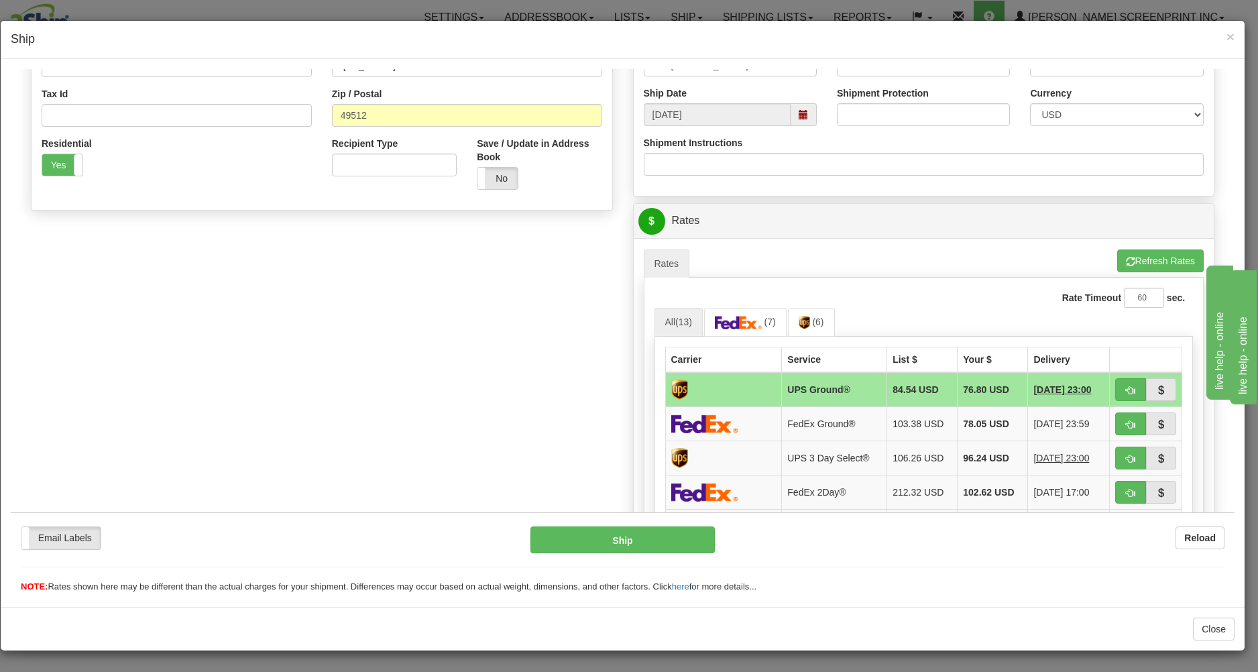
scroll to position [384, 0]
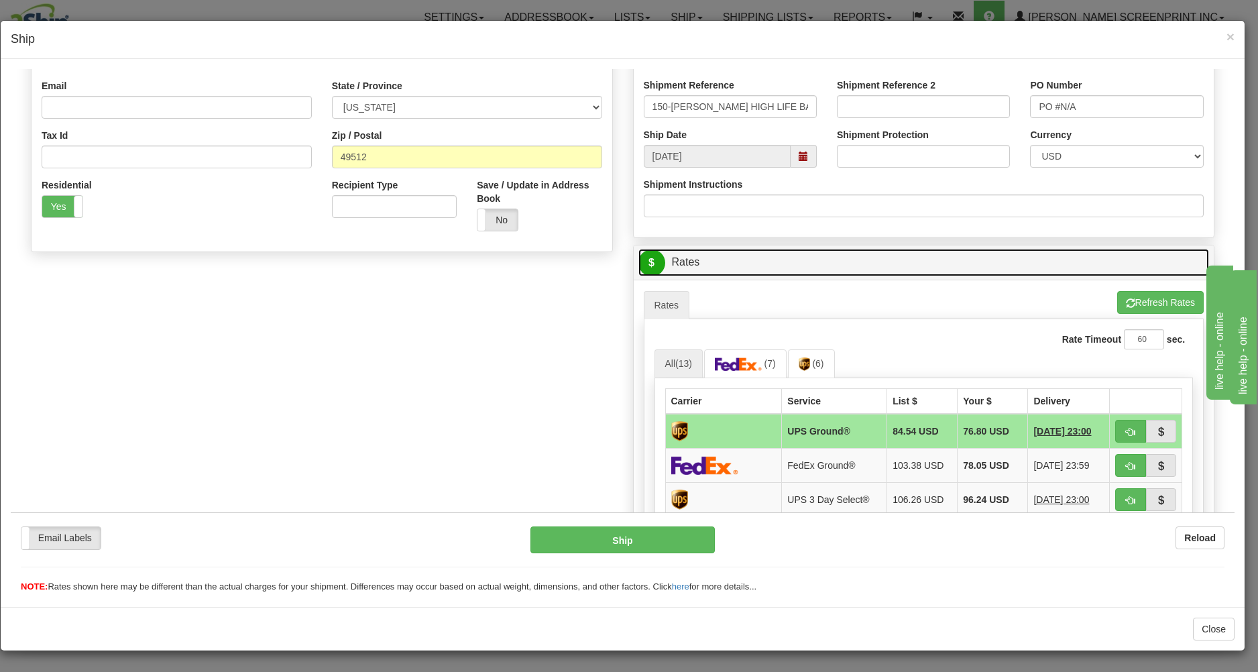
click at [720, 263] on link "$ Rates" at bounding box center [923, 261] width 571 height 27
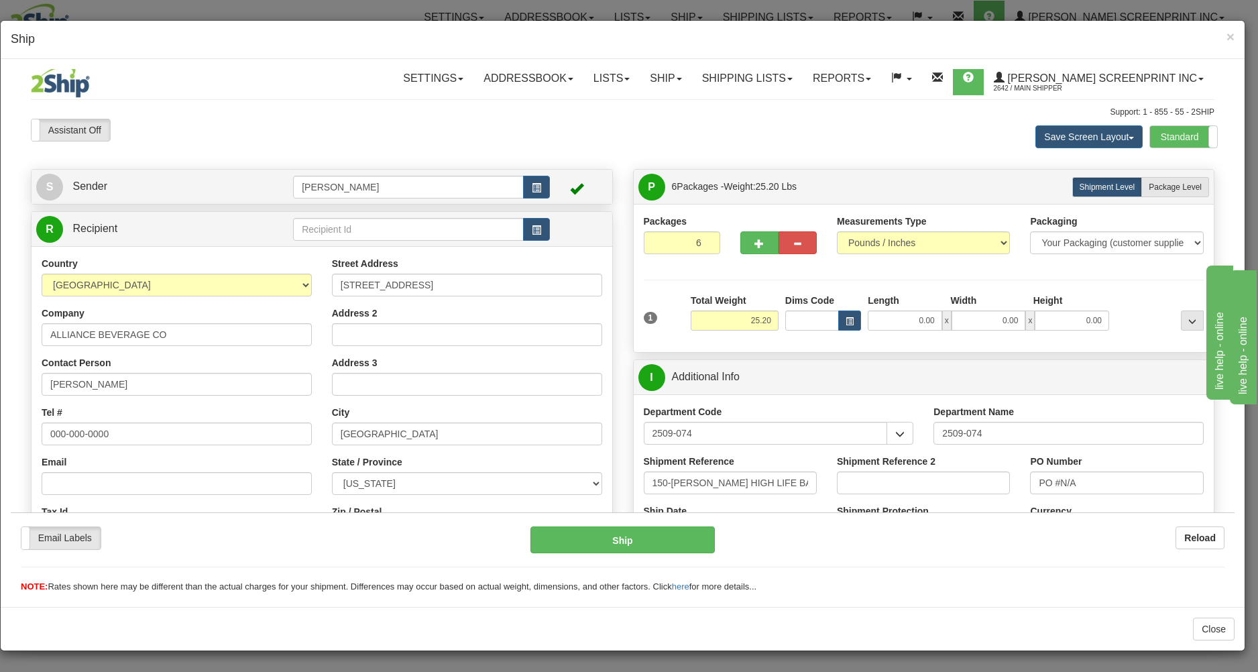
scroll to position [0, 0]
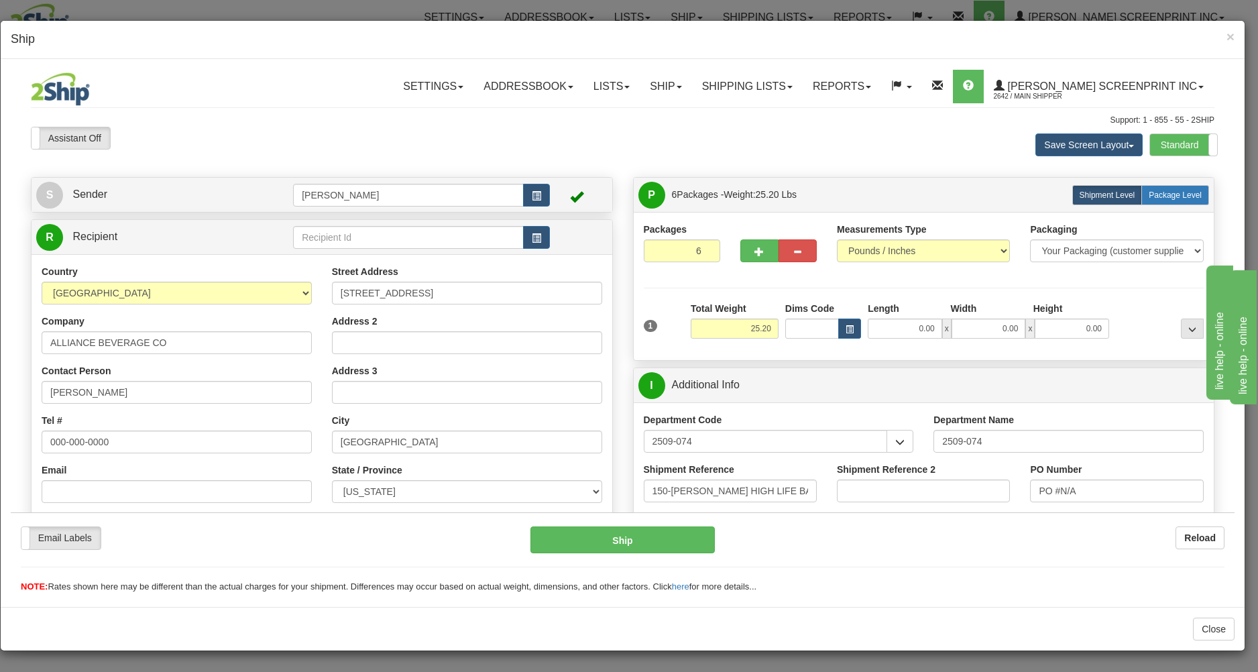
click at [1176, 202] on label "Package Level Pack.." at bounding box center [1175, 194] width 68 height 20
radio input "true"
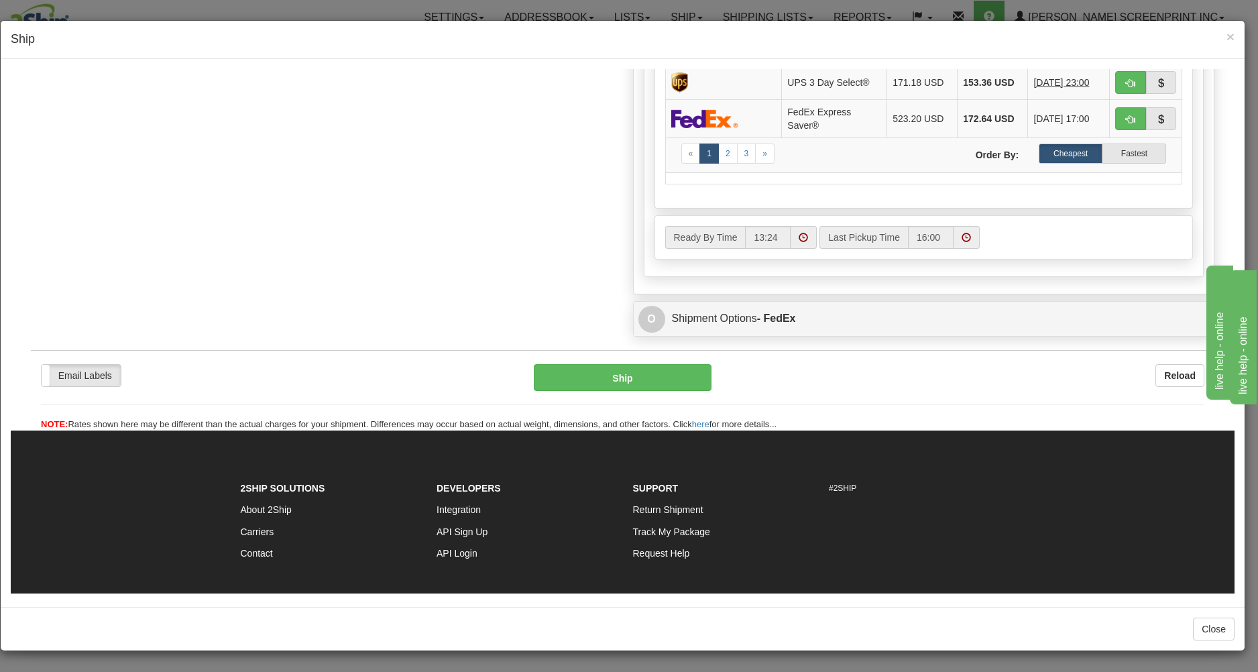
scroll to position [1051, 0]
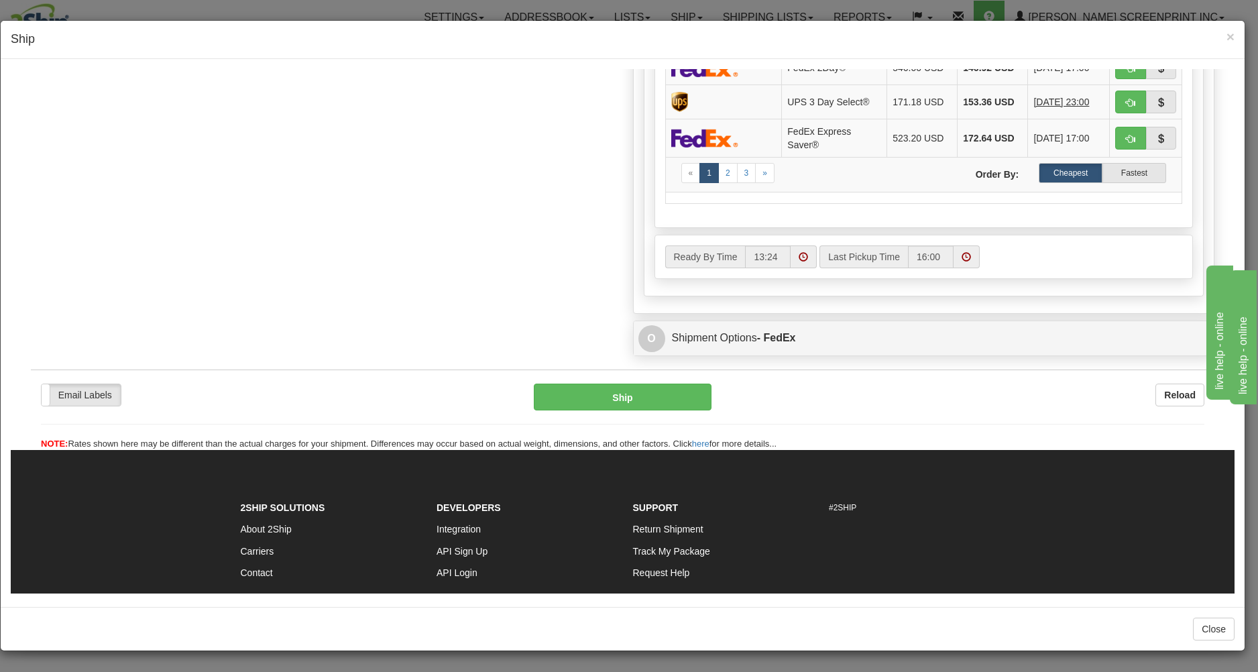
click at [1244, 407] on div "live help - online" at bounding box center [1270, 415] width 114 height 16
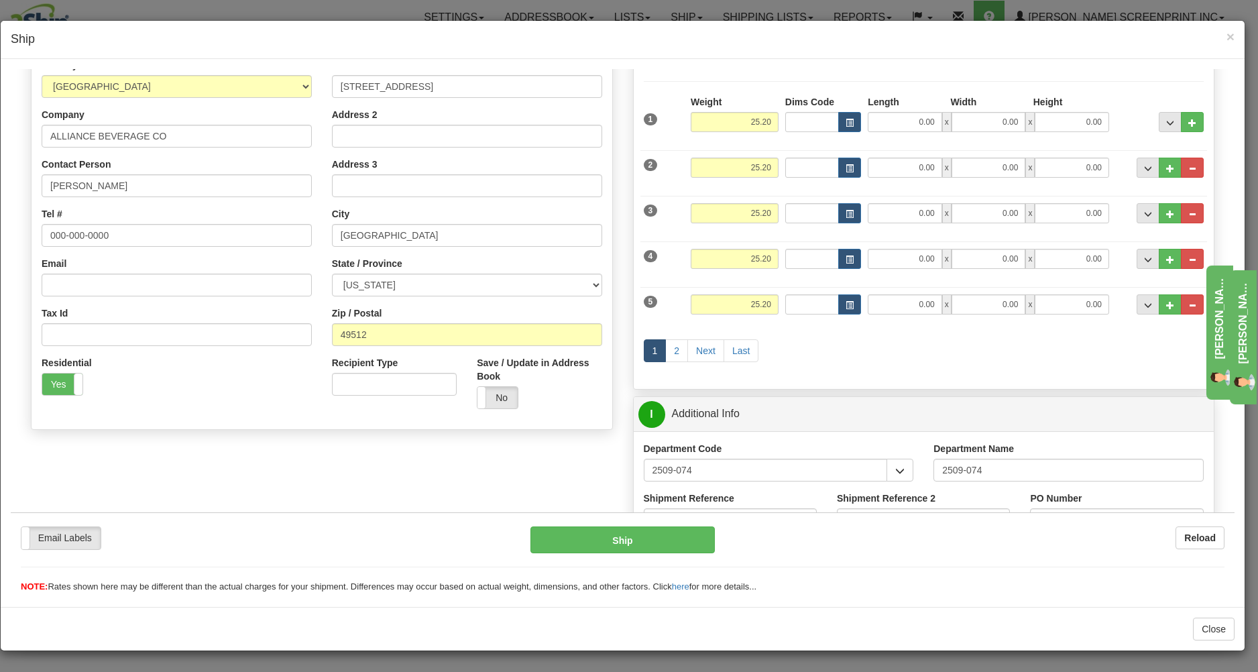
scroll to position [0, 0]
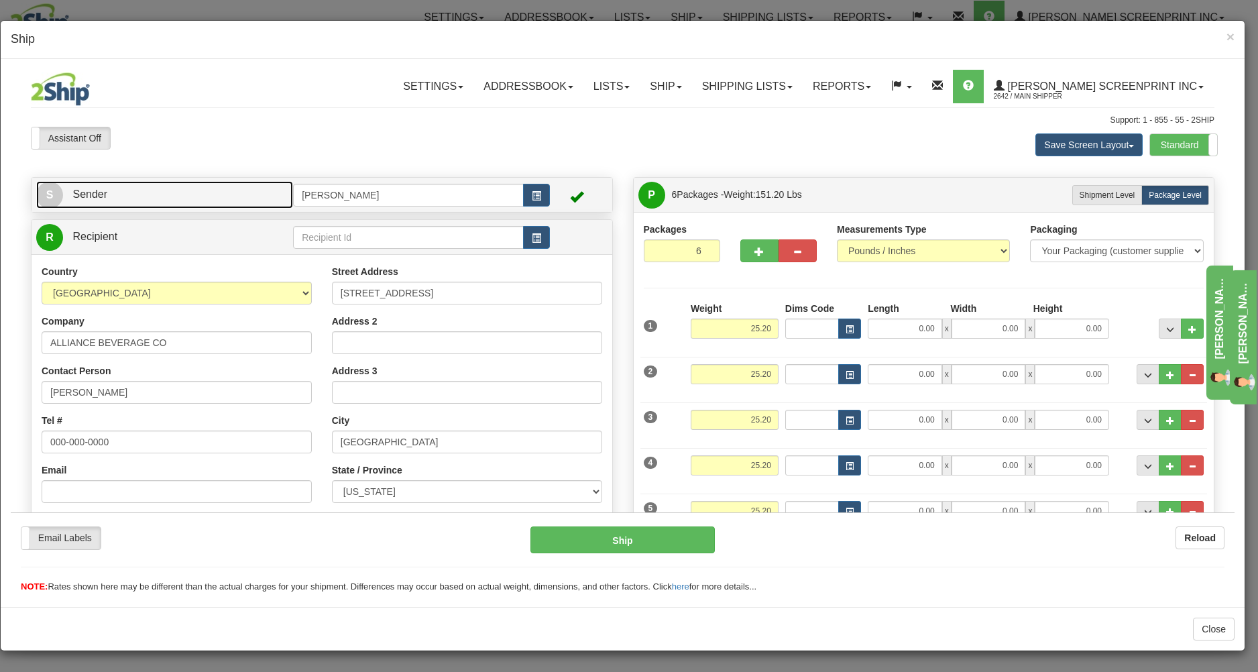
click at [226, 196] on link "S Sender" at bounding box center [164, 193] width 257 height 27
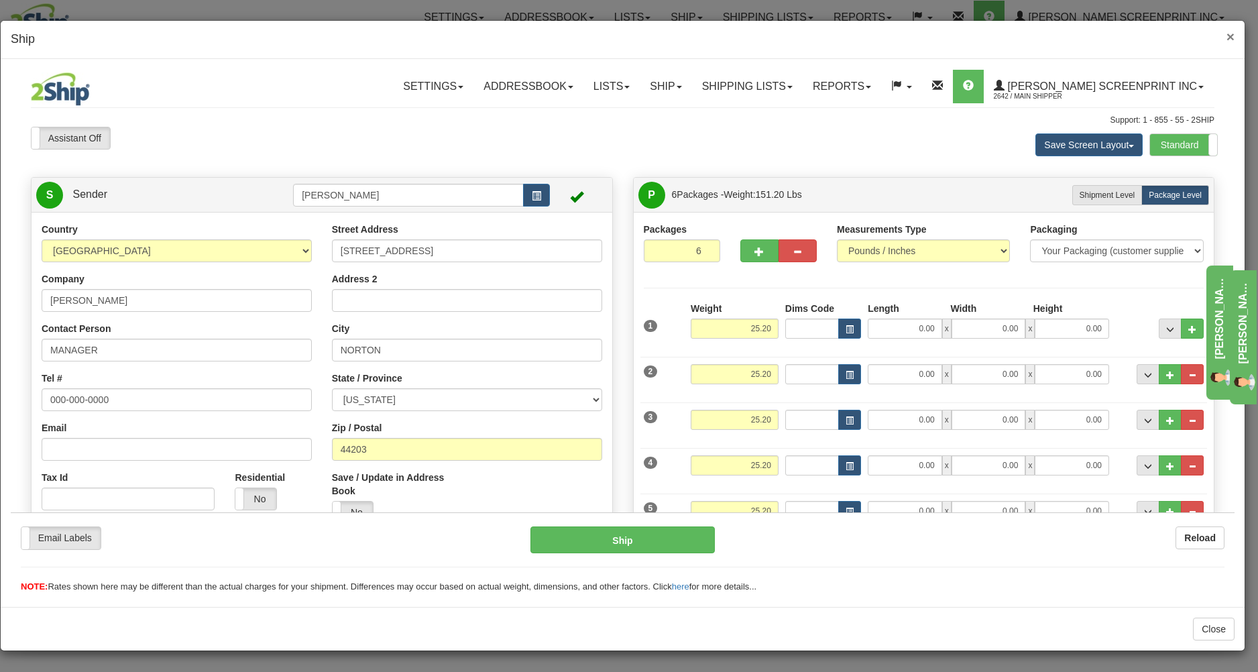
click at [1230, 39] on span "×" at bounding box center [1230, 36] width 8 height 15
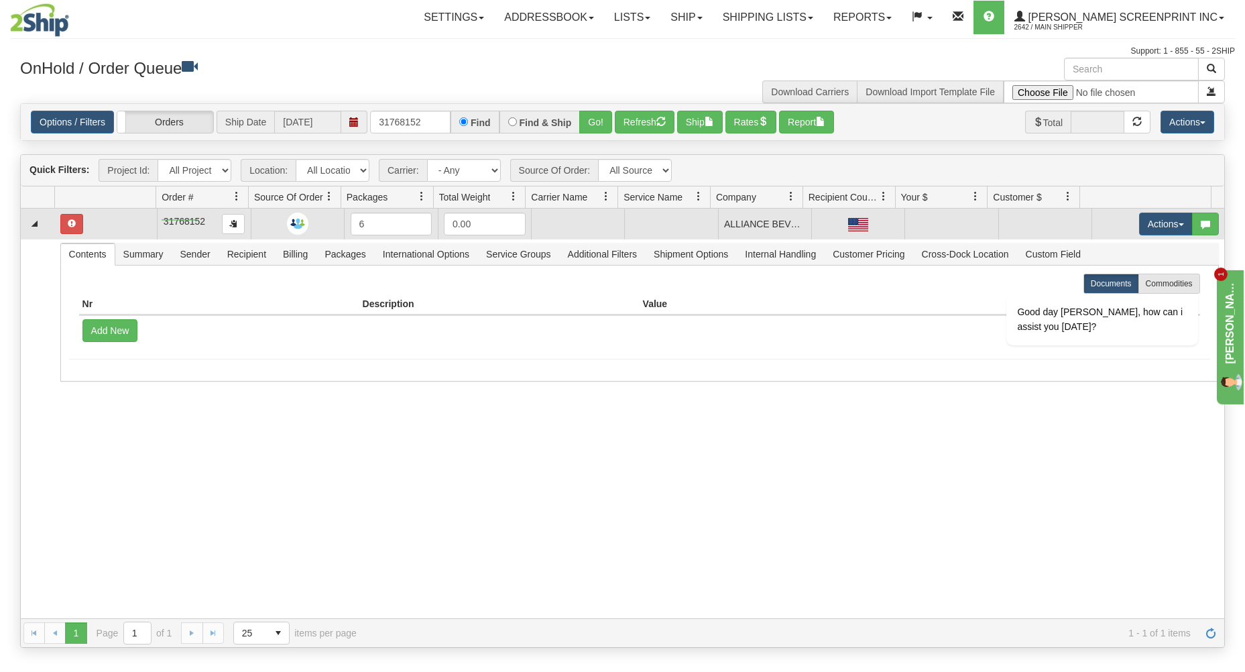
drag, startPoint x: 162, startPoint y: 221, endPoint x: 198, endPoint y: 219, distance: 36.9
click at [198, 219] on body "Toggle navigation Settings Shipping Preferences Fields Preferences" at bounding box center [622, 336] width 1245 height 672
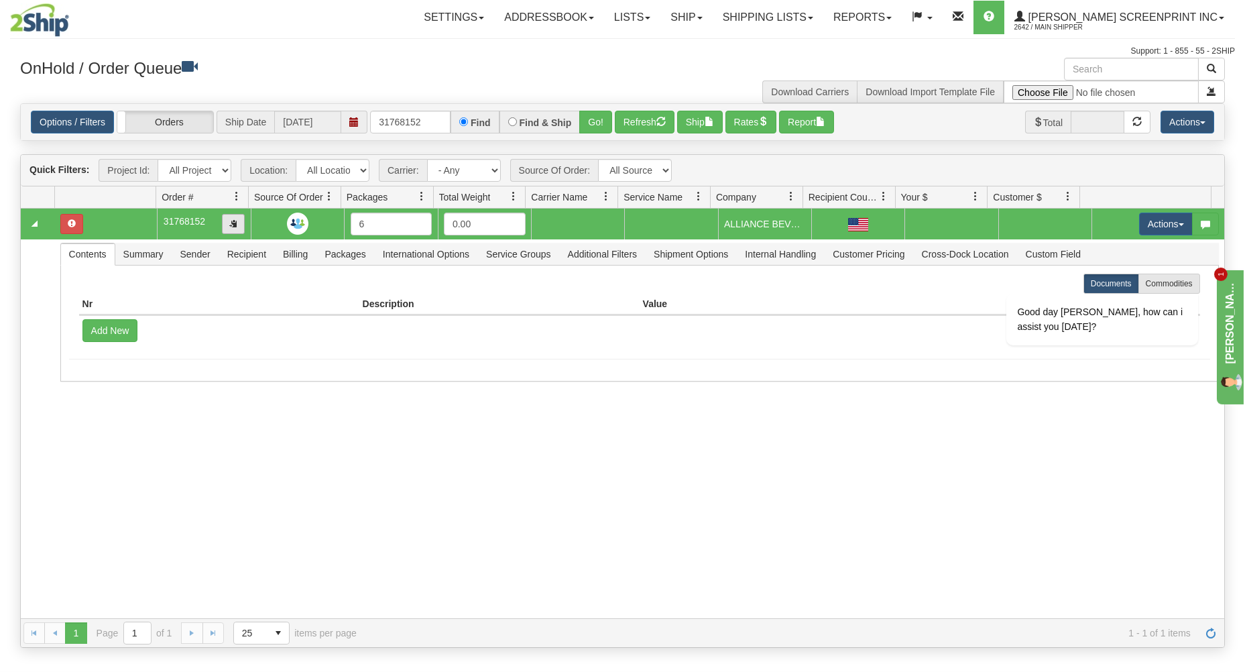
click at [229, 227] on span "button" at bounding box center [233, 223] width 8 height 8
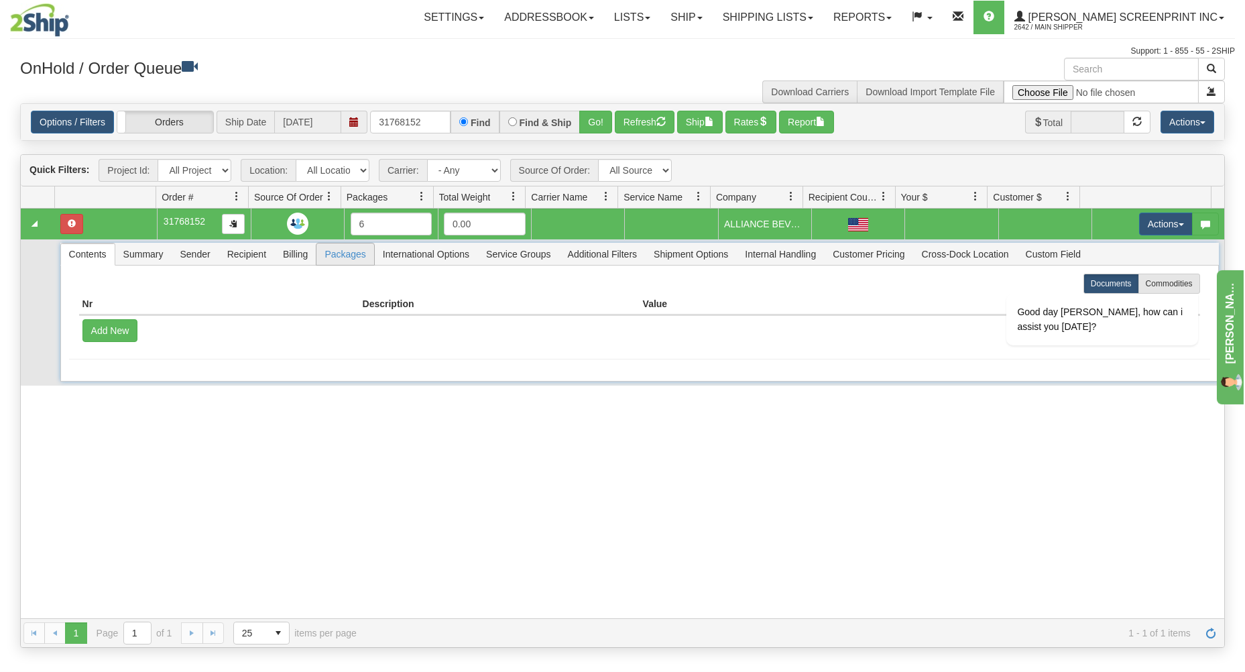
click at [349, 259] on span "Packages" at bounding box center [344, 253] width 57 height 21
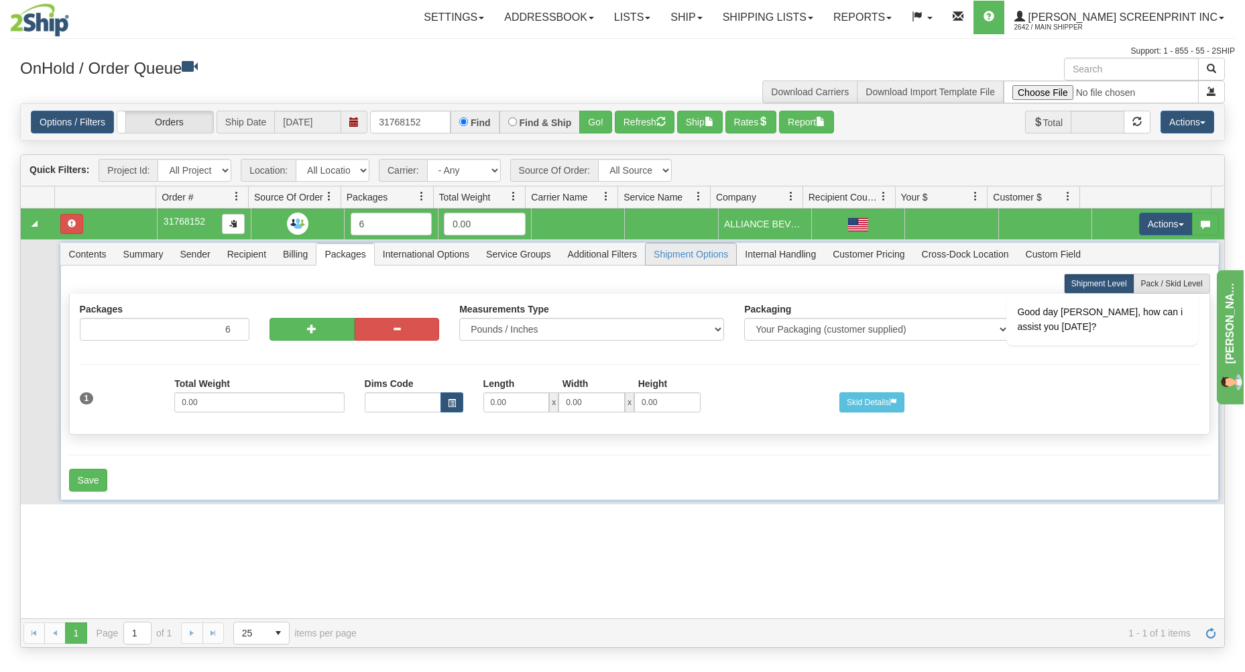
click at [687, 259] on span "Shipment Options" at bounding box center [691, 253] width 91 height 21
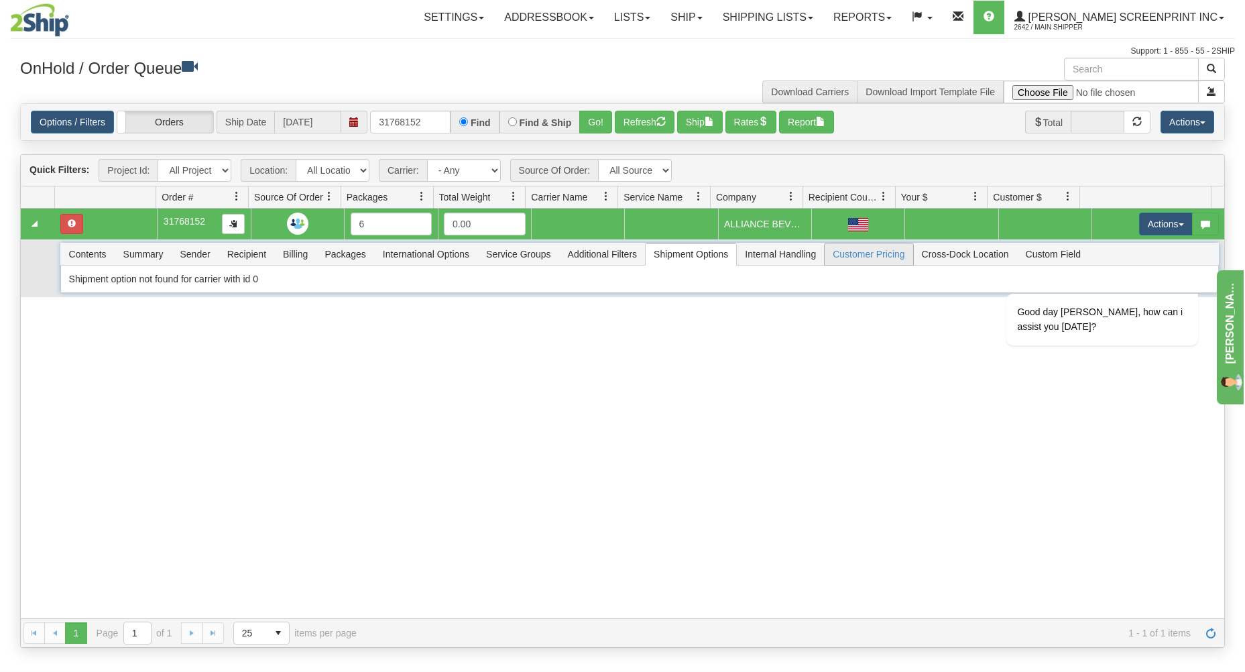
click at [873, 255] on span "Customer Pricing" at bounding box center [869, 253] width 88 height 21
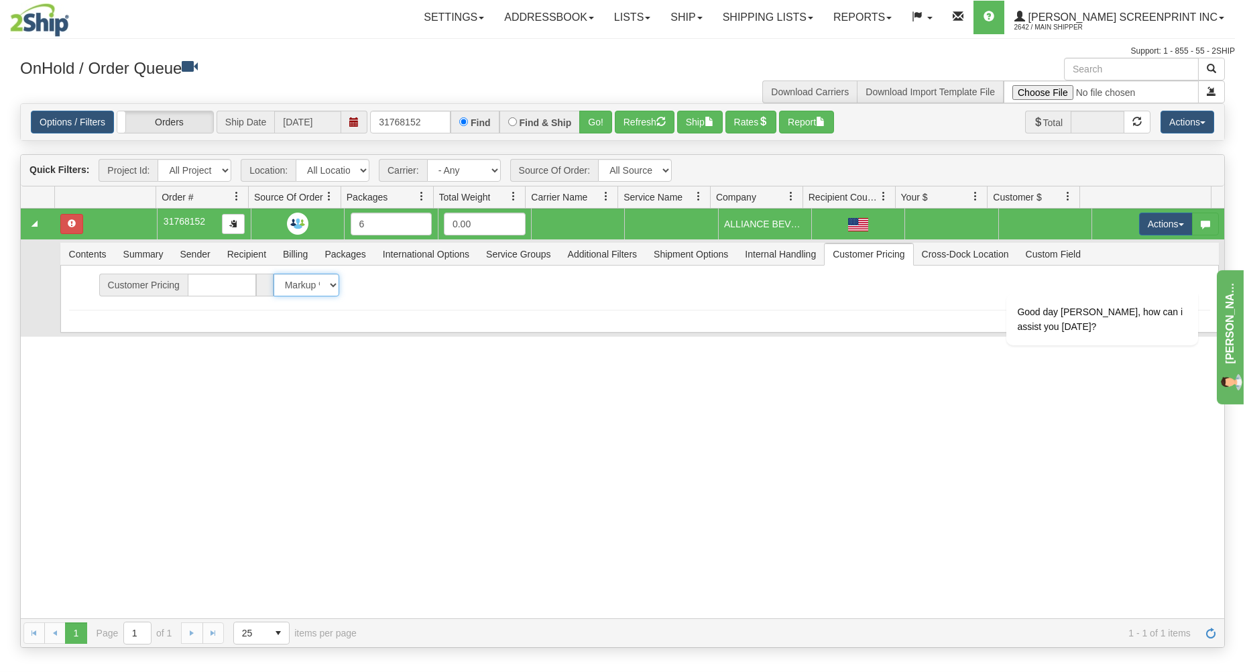
click at [274, 274] on select "Markup % Discount % Flat Amount Per Pound Flat Amount Markup % on Total Discoun…" at bounding box center [307, 285] width 66 height 23
click at [322, 284] on select "Markup % Discount % Flat Amount Per Pound Flat Amount Markup % on Total Discoun…" at bounding box center [307, 285] width 66 height 23
click at [1051, 254] on span "Custom Field" at bounding box center [1053, 253] width 71 height 21
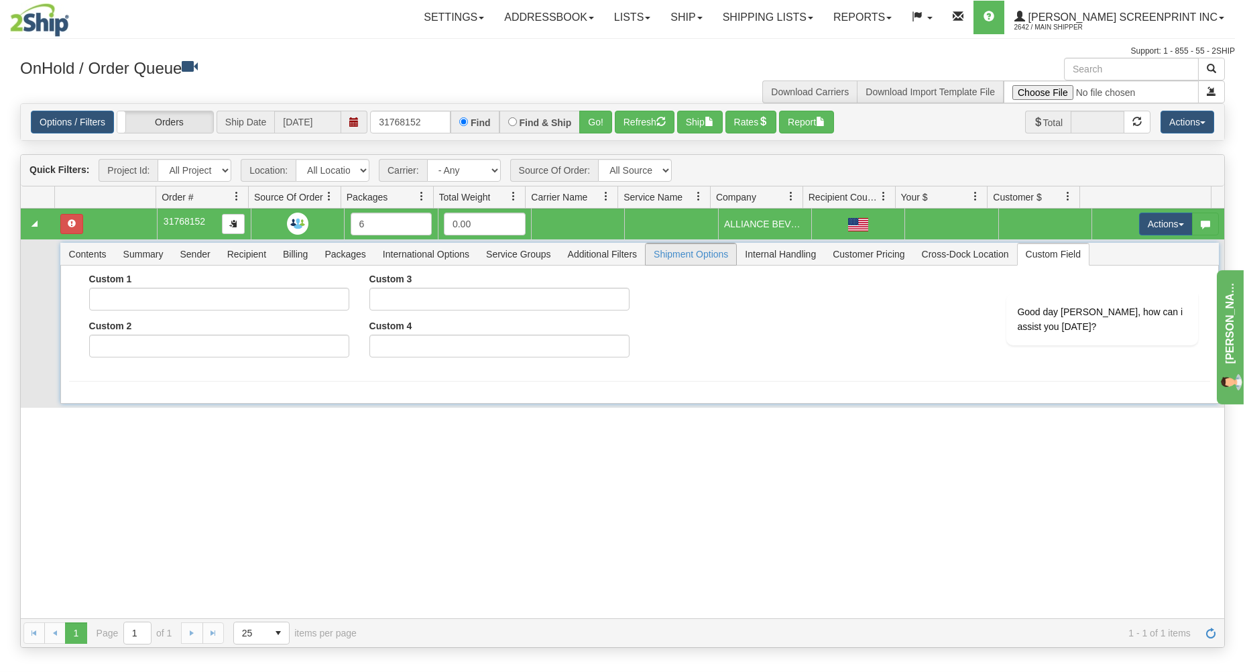
click at [713, 259] on span "Shipment Options" at bounding box center [691, 253] width 91 height 21
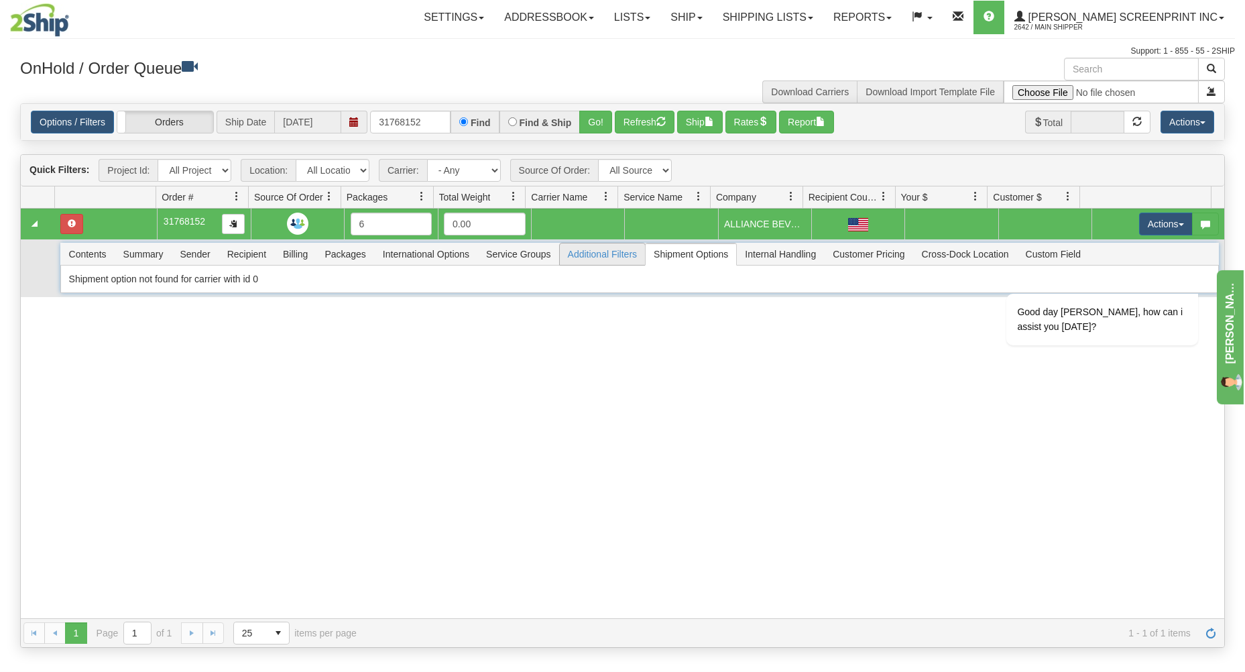
click at [599, 254] on span "Additional Filters" at bounding box center [603, 253] width 86 height 21
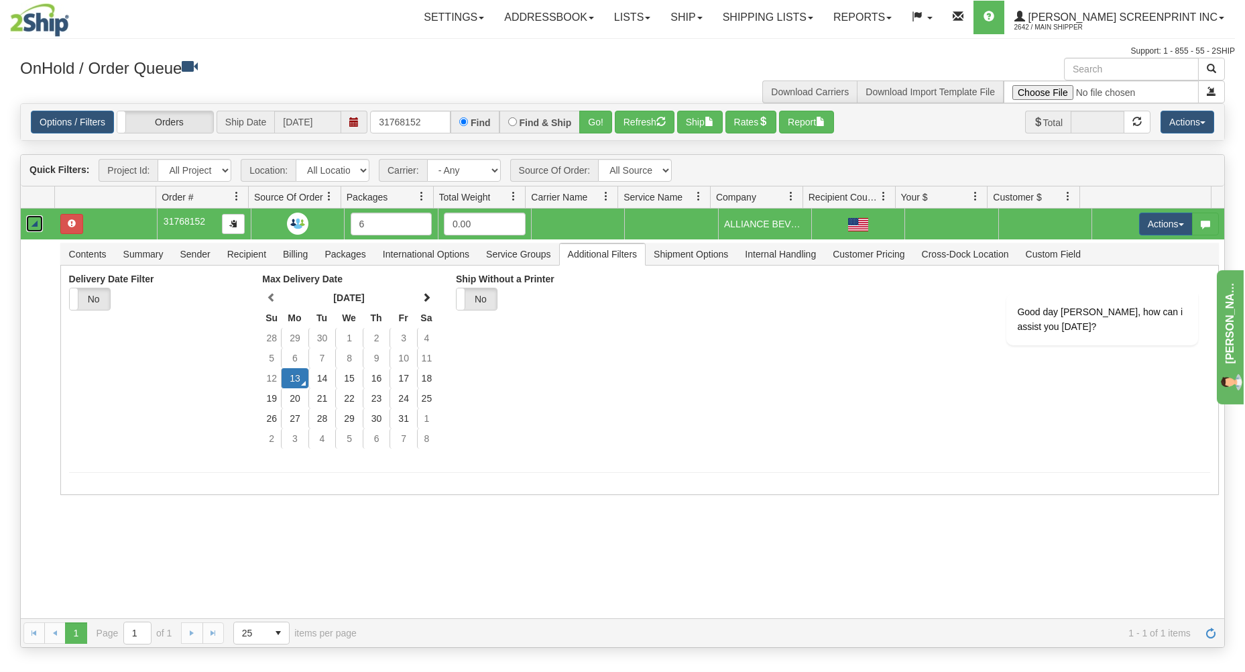
click at [32, 226] on link "Collapse" at bounding box center [34, 223] width 17 height 17
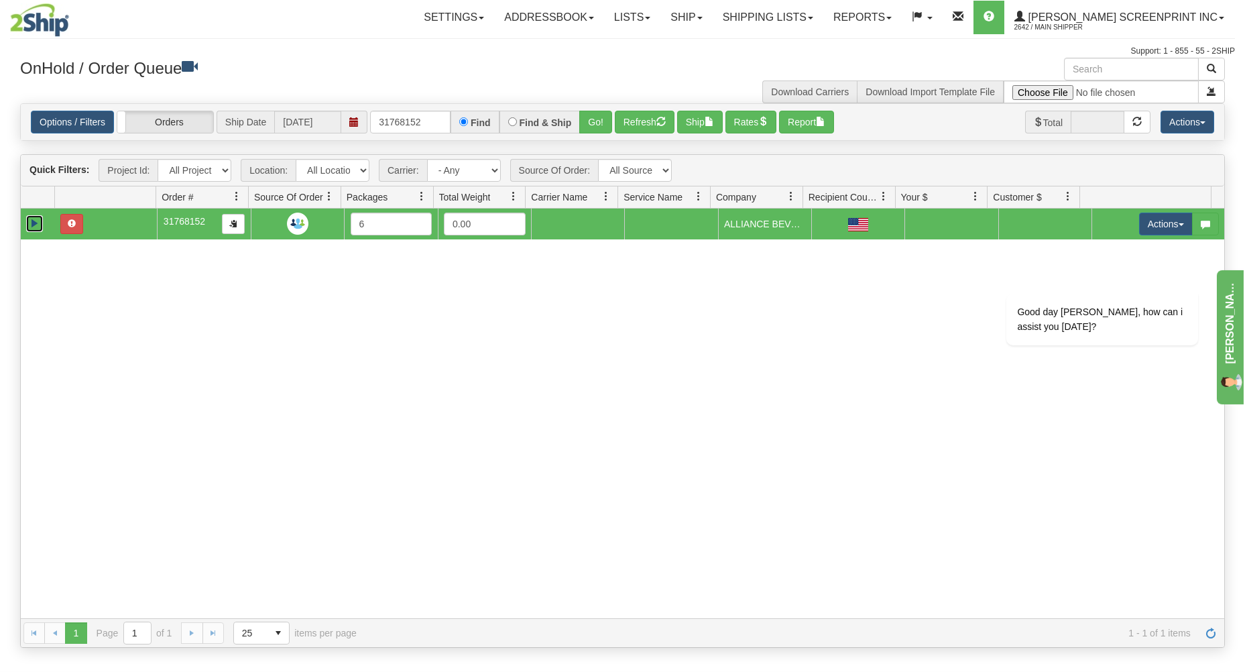
click at [32, 226] on link "Expand" at bounding box center [34, 223] width 17 height 17
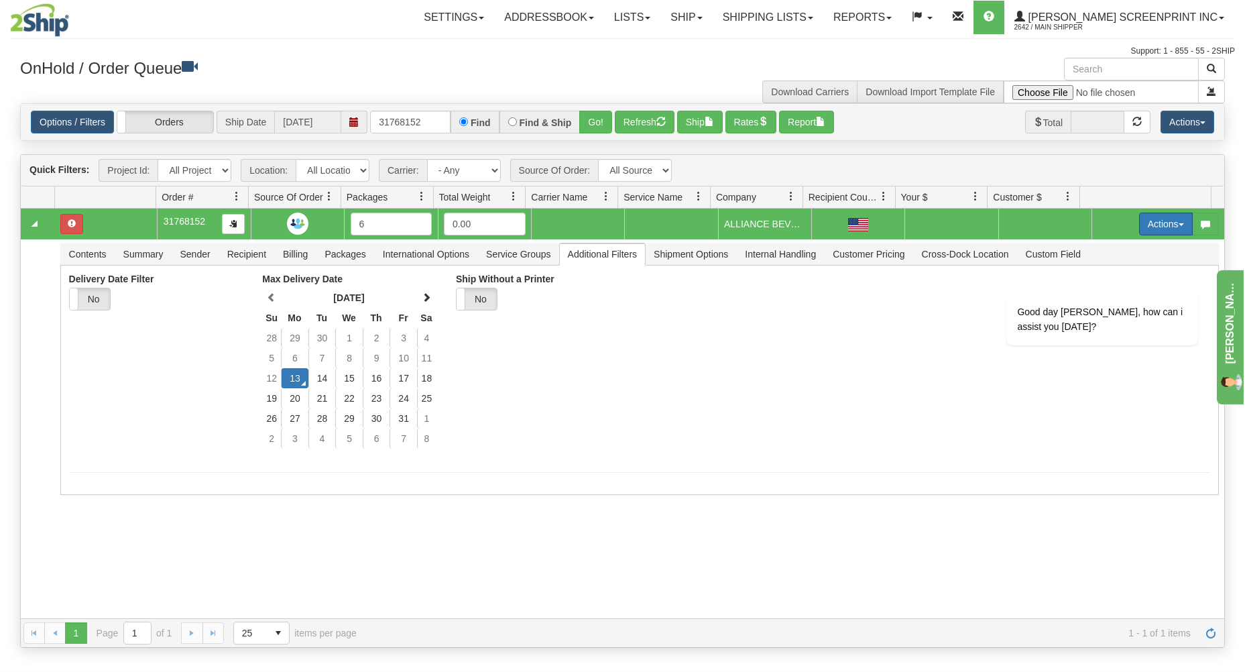
click at [1164, 229] on button "Actions" at bounding box center [1166, 224] width 54 height 23
click at [1155, 250] on link "Open" at bounding box center [1138, 249] width 107 height 17
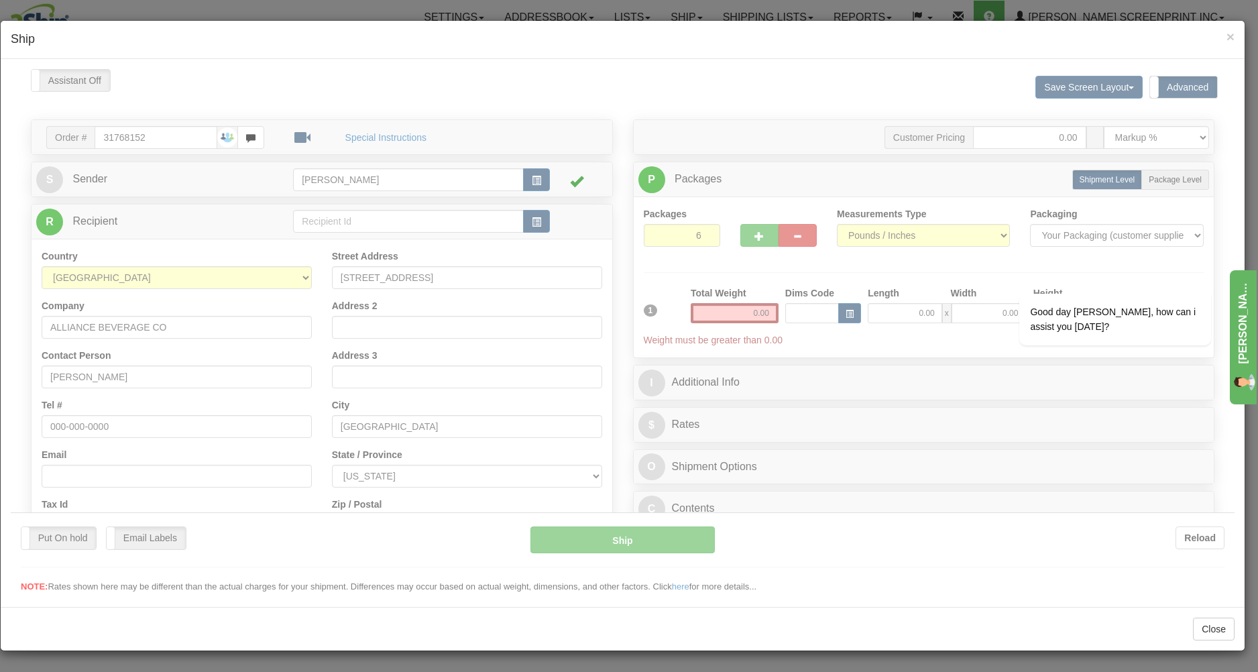
type input "25.20"
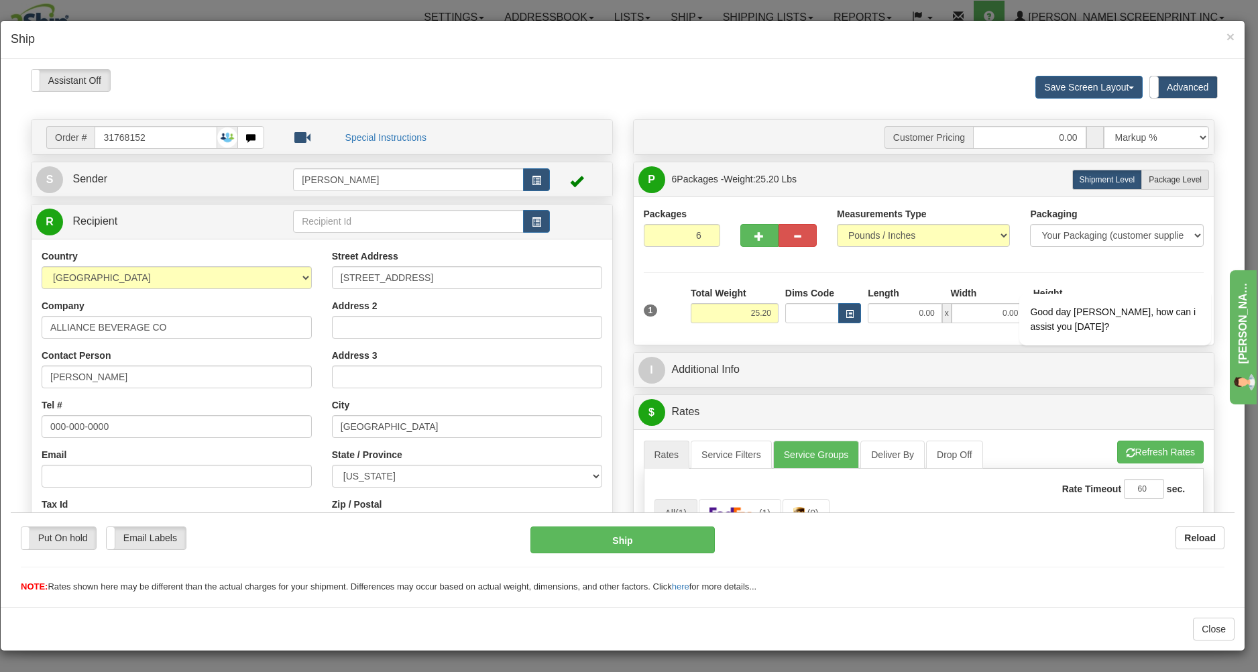
click at [1023, 414] on div "Good day Maggie, how can i assist you today?" at bounding box center [1096, 336] width 241 height 158
drag, startPoint x: 898, startPoint y: 315, endPoint x: 970, endPoint y: 310, distance: 71.9
click at [942, 310] on input "0.00" at bounding box center [905, 312] width 74 height 20
type input "0.00"
click at [1196, 272] on div "Chat attention grabber" at bounding box center [1202, 274] width 17 height 17
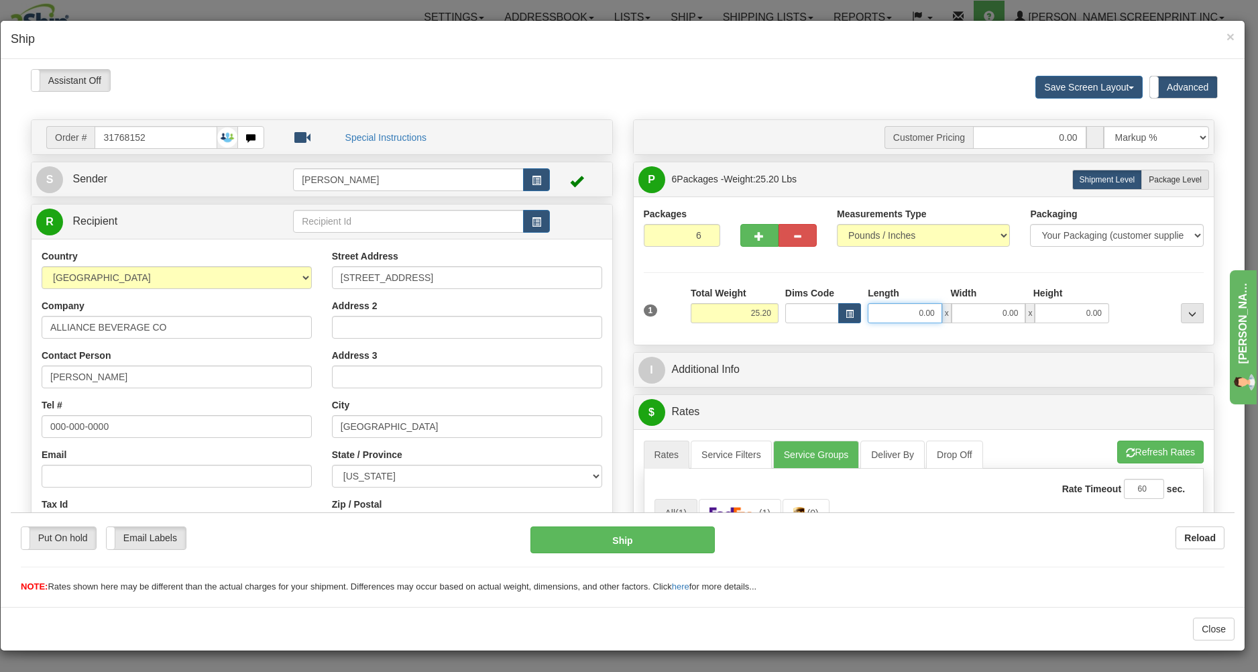
drag, startPoint x: 890, startPoint y: 318, endPoint x: 987, endPoint y: 296, distance: 98.9
click at [942, 313] on input "0.00" at bounding box center [905, 312] width 74 height 20
type input "20.00"
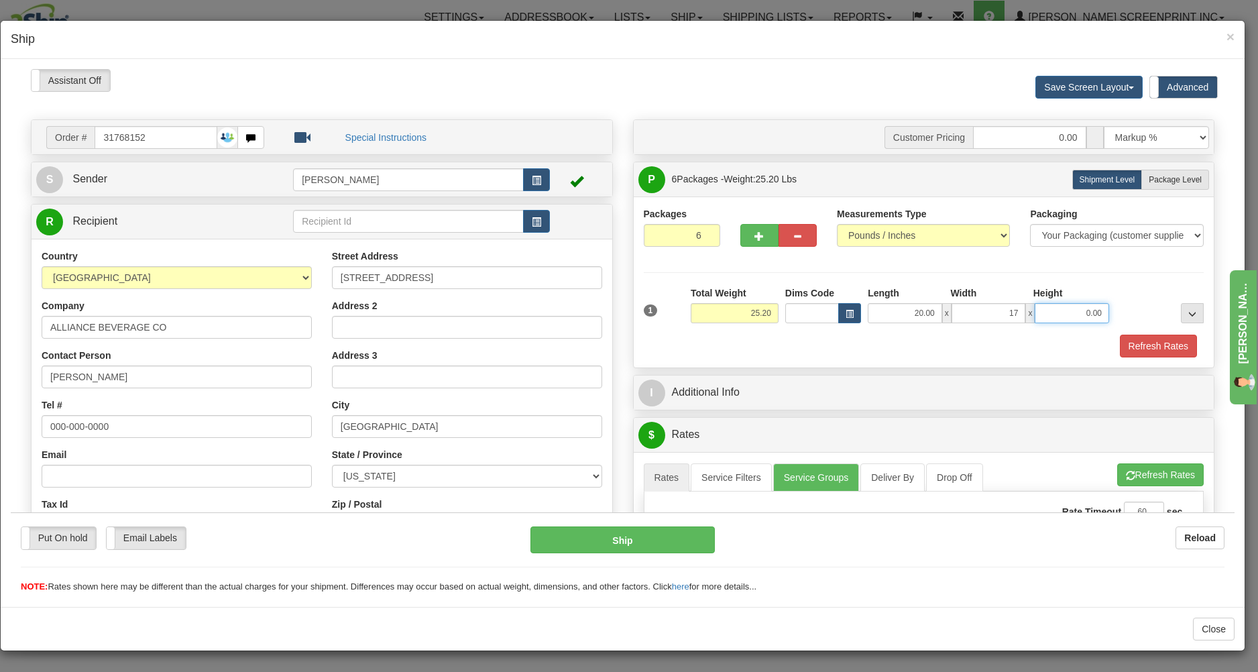
type input "17.00"
type input "16.00"
click at [1145, 346] on button "Refresh Rates" at bounding box center [1158, 345] width 77 height 23
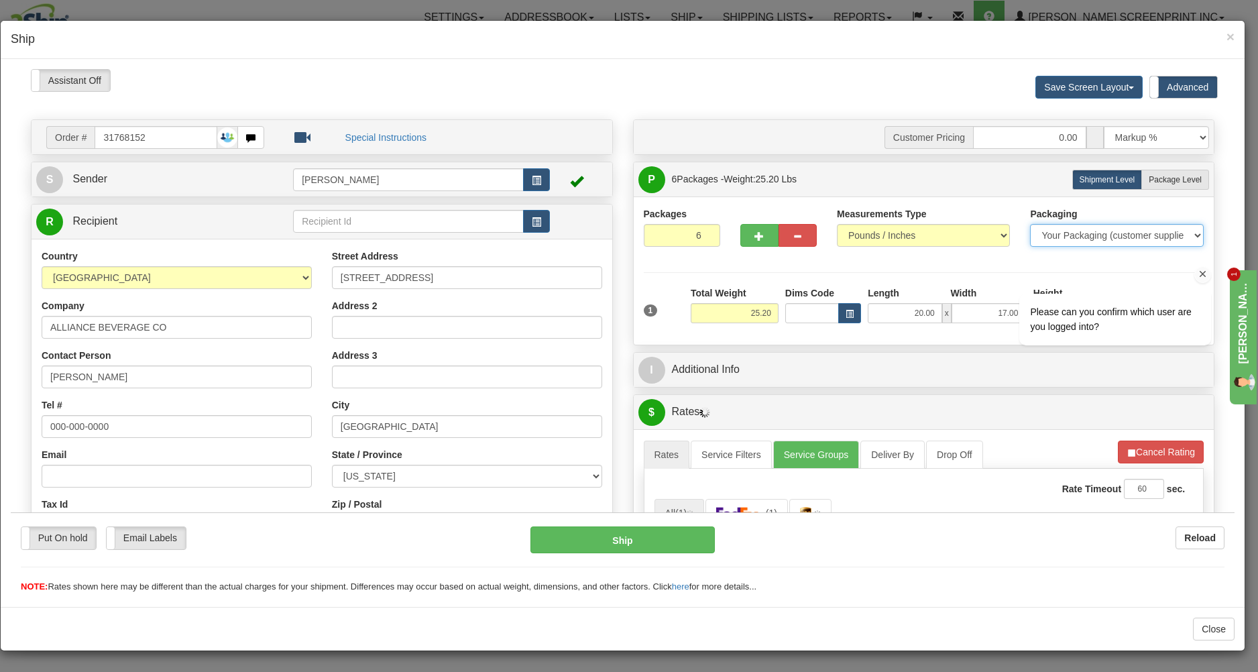
click at [1030, 223] on select "Your Packaging (customer supplied) Envelope (carrier supplied) Pack (carrier su…" at bounding box center [1116, 234] width 173 height 23
click at [1157, 184] on label "Package Level Pack.." at bounding box center [1175, 179] width 68 height 20
radio input "true"
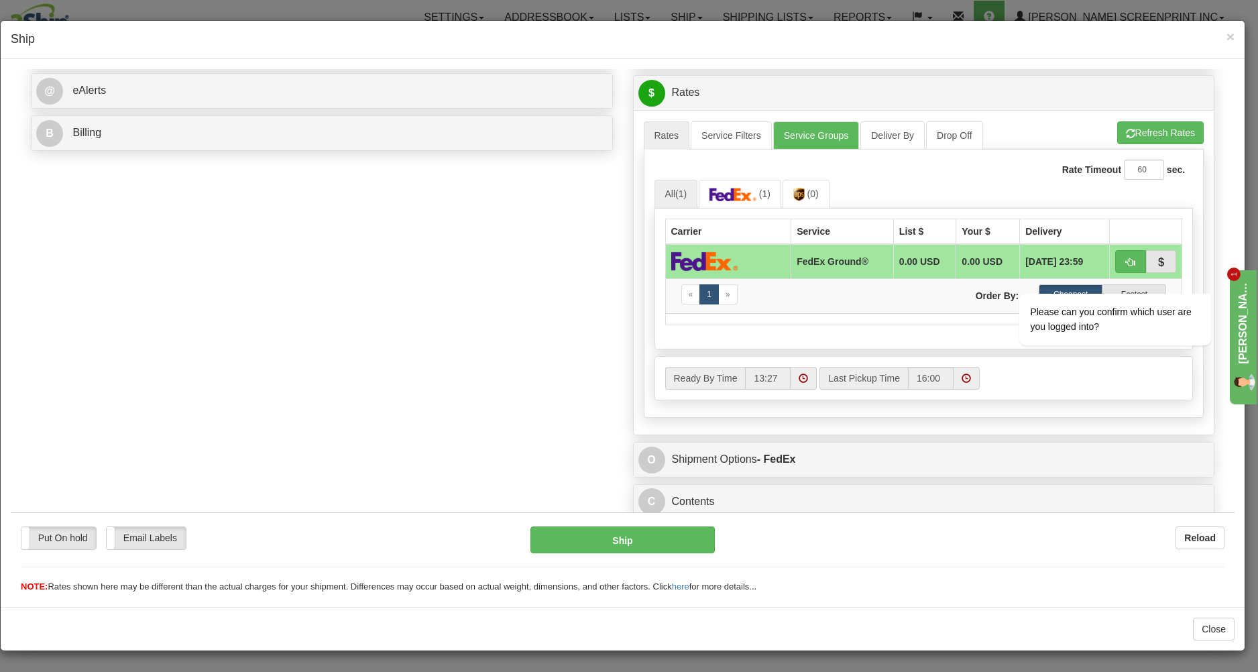
scroll to position [561, 0]
click at [1144, 257] on div "Please can you confirm which user are you logged into?" at bounding box center [1096, 333] width 241 height 158
click at [1149, 314] on span "Please can you confirm which user are you logged into?" at bounding box center [1110, 319] width 161 height 26
click at [1156, 263] on span "button" at bounding box center [1160, 261] width 9 height 9
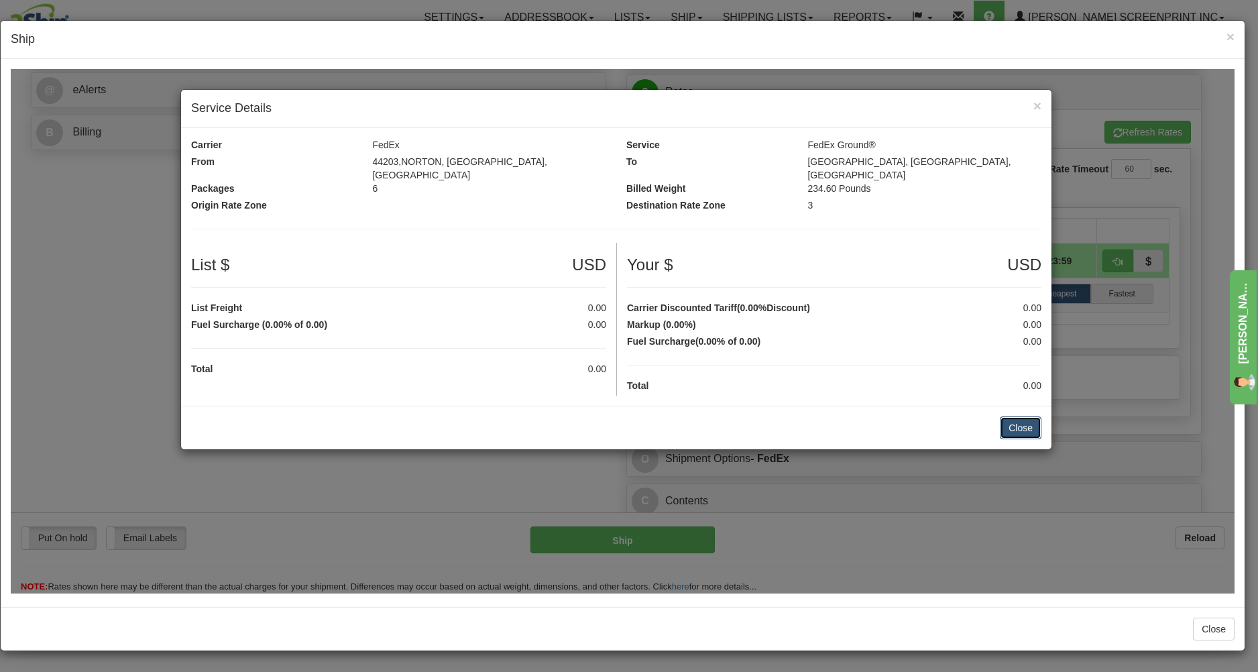
click at [1022, 422] on button "Close" at bounding box center [1021, 427] width 42 height 23
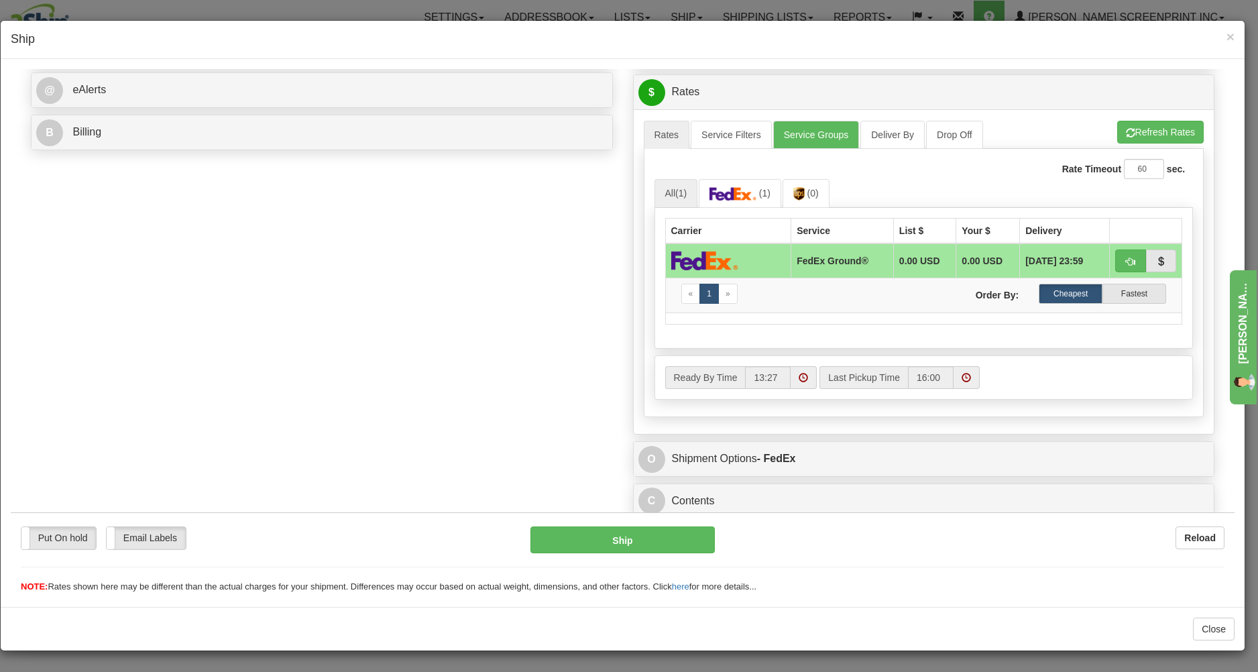
click at [811, 260] on td "FedEx Ground®" at bounding box center [842, 260] width 103 height 35
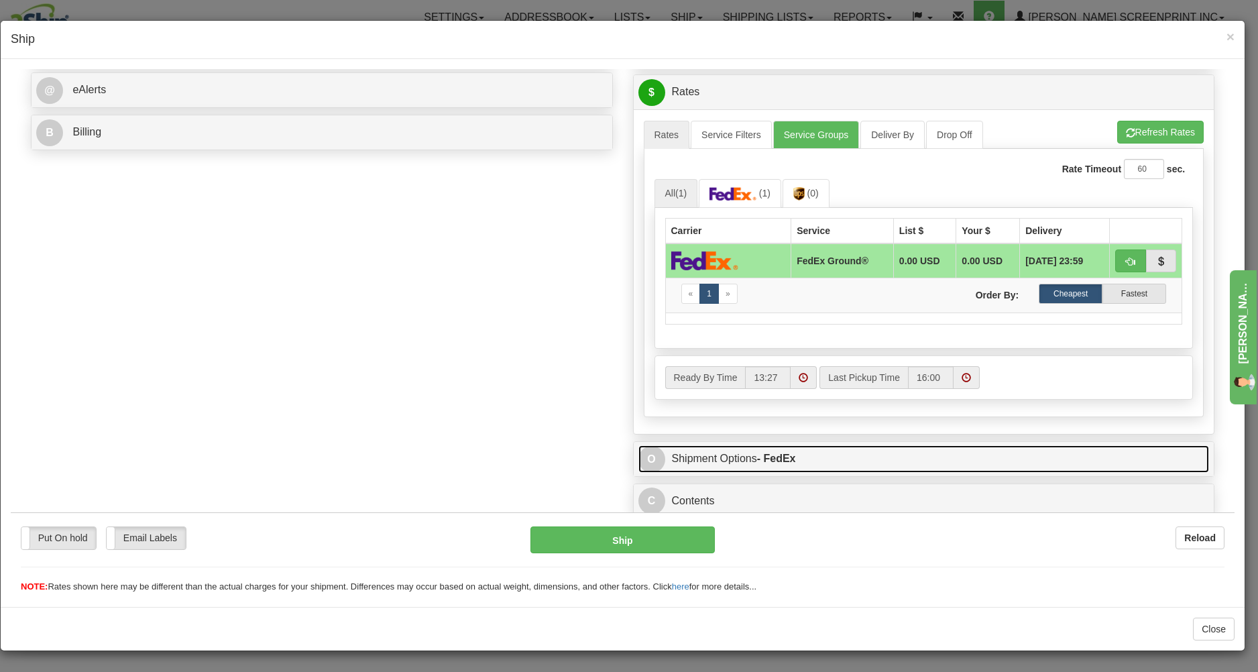
click at [1033, 460] on link "O Shipment Options - FedEx" at bounding box center [923, 458] width 571 height 27
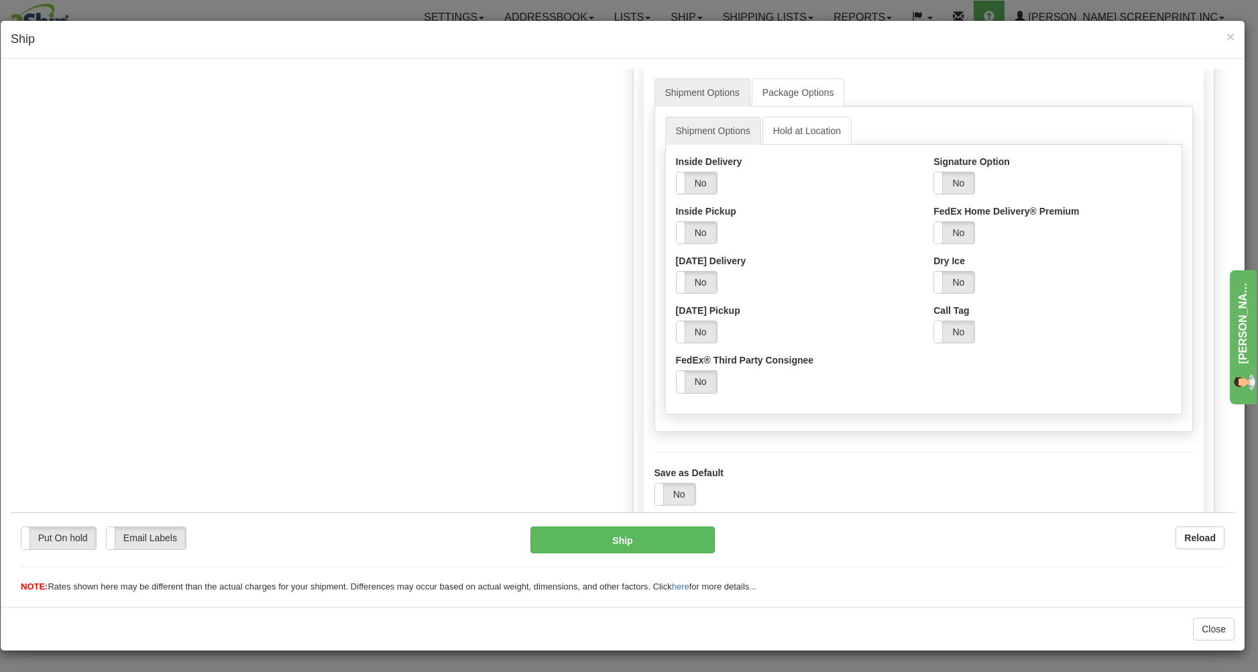
scroll to position [970, 0]
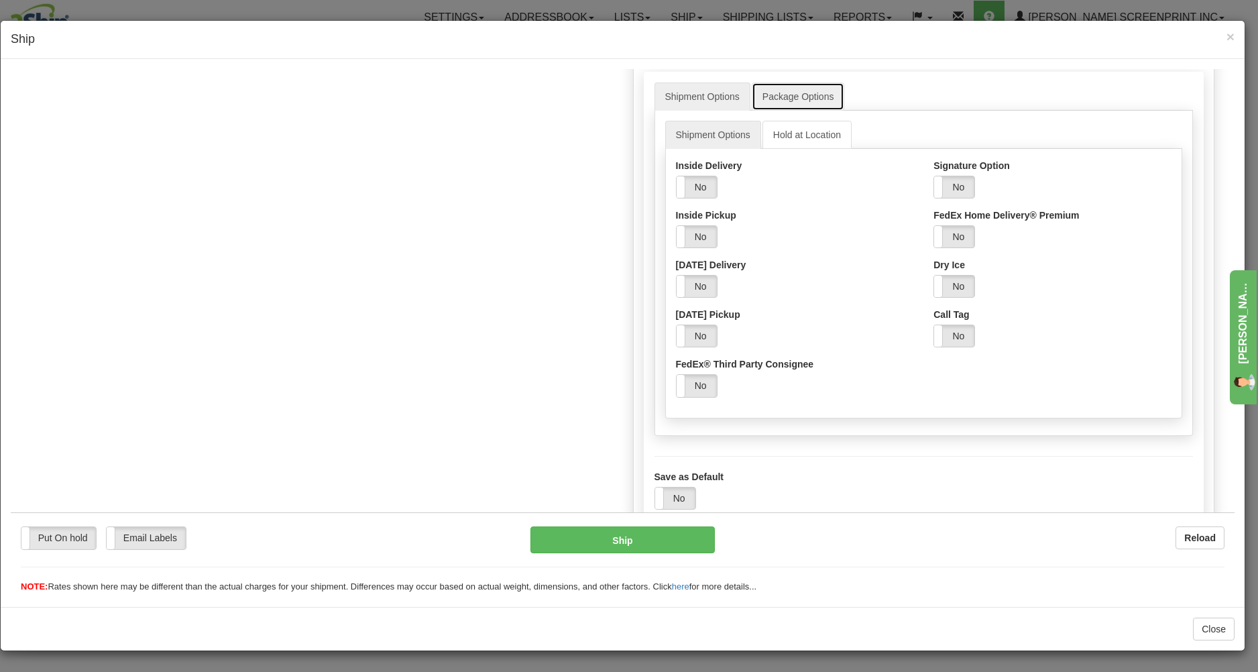
click at [818, 98] on link "Package Options" at bounding box center [798, 96] width 93 height 28
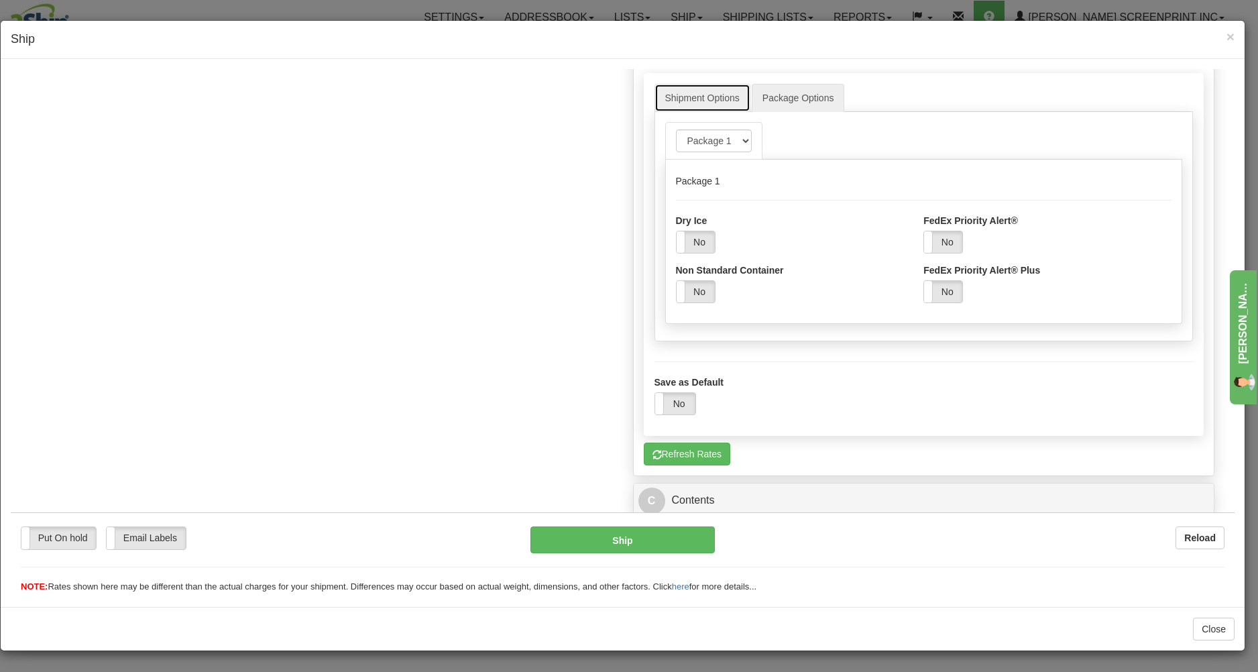
click at [717, 106] on link "Shipment Options" at bounding box center [702, 97] width 96 height 28
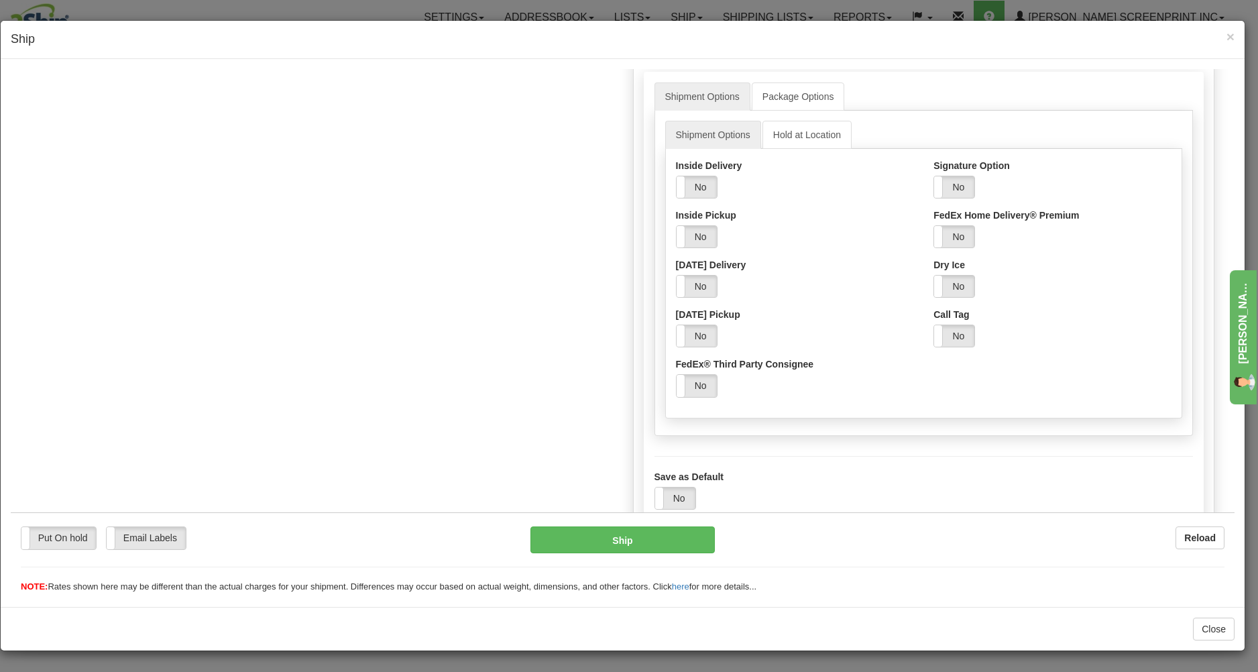
click at [1244, 423] on img "Chat widget" at bounding box center [1248, 420] width 24 height 24
click at [1232, 36] on span "×" at bounding box center [1230, 36] width 8 height 15
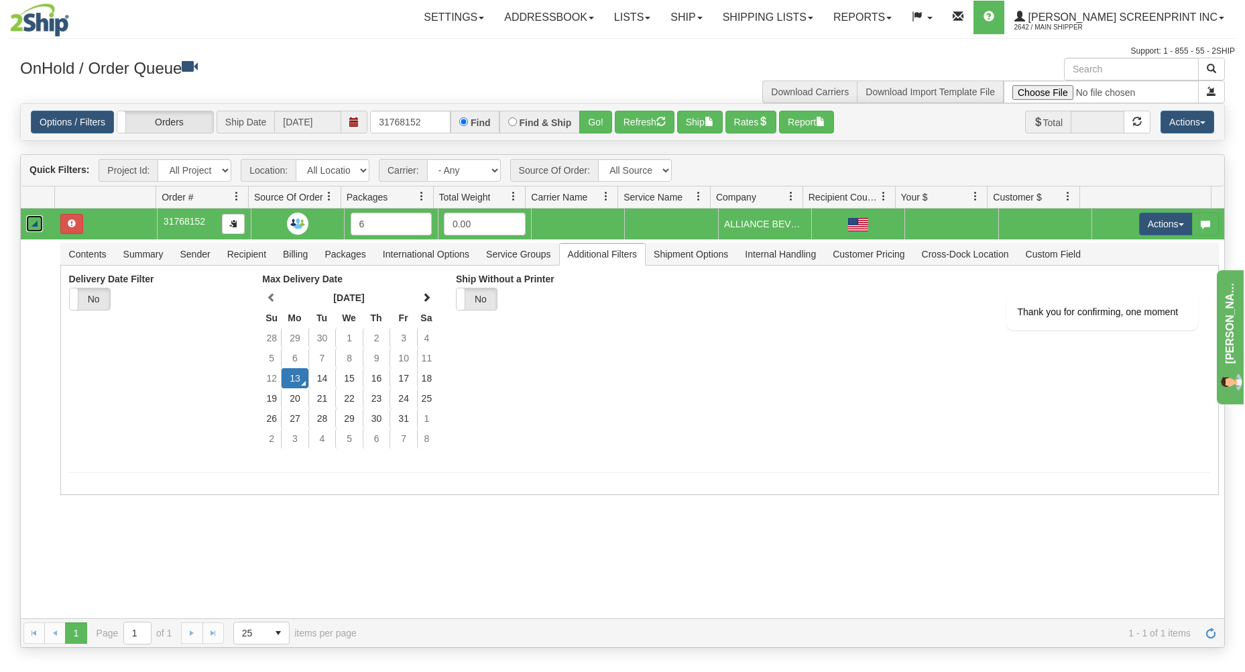
click at [32, 224] on link "Collapse" at bounding box center [34, 223] width 17 height 17
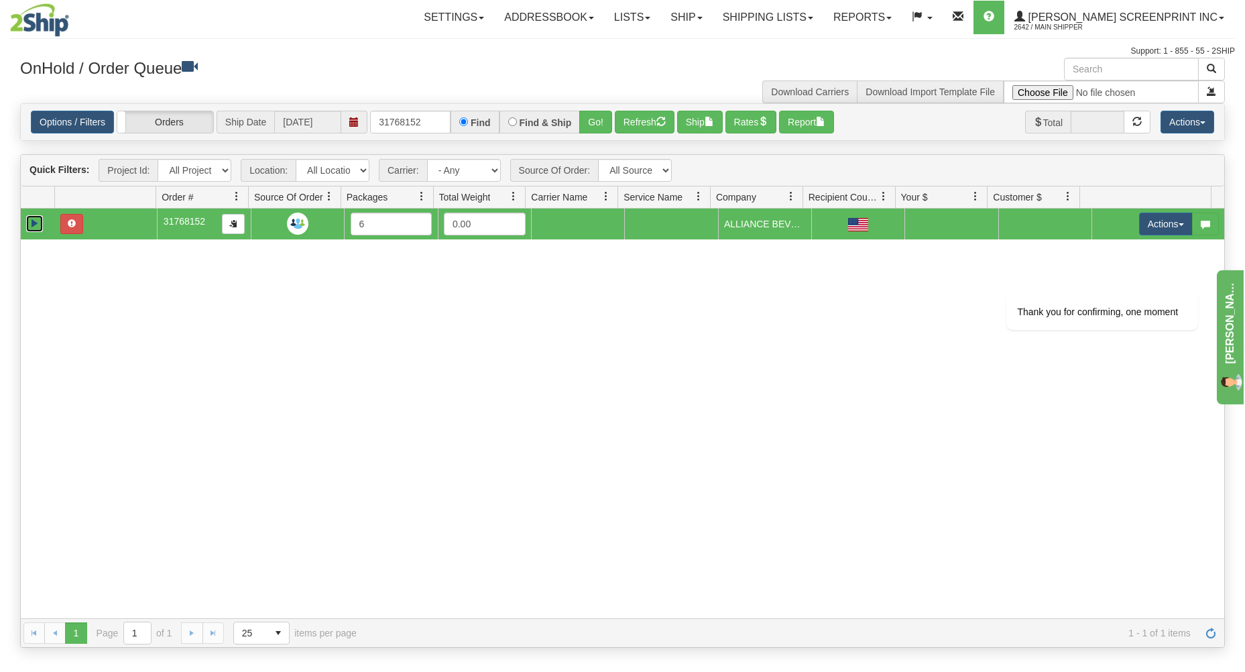
click at [33, 225] on link "Expand" at bounding box center [34, 223] width 17 height 17
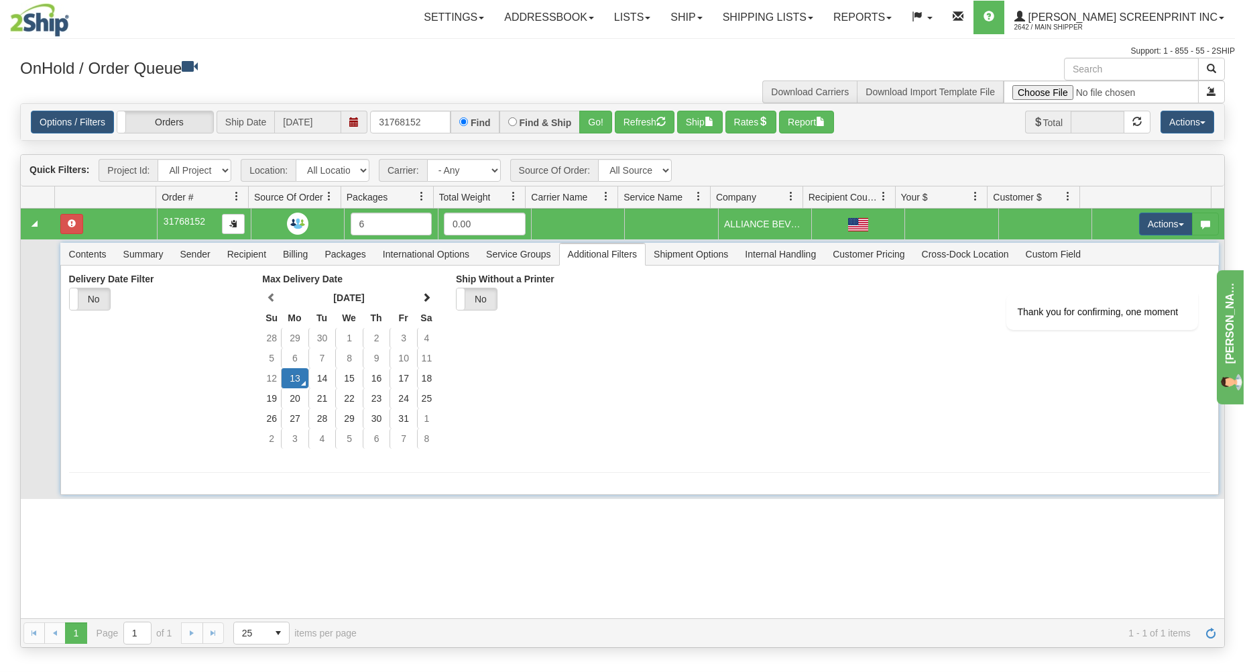
click at [603, 249] on span "Additional Filters" at bounding box center [603, 253] width 86 height 21
click at [92, 256] on span "Contents" at bounding box center [88, 253] width 54 height 21
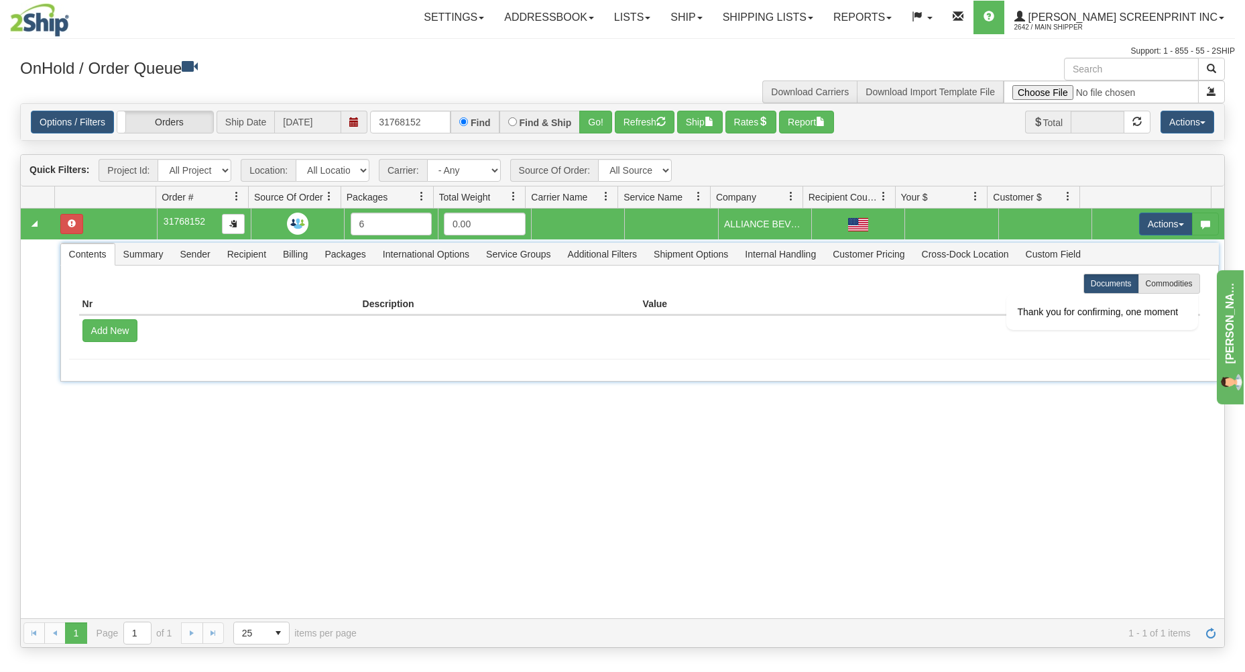
click at [296, 225] on img at bounding box center [298, 224] width 22 height 22
click at [582, 259] on span "Additional Filters" at bounding box center [603, 253] width 86 height 21
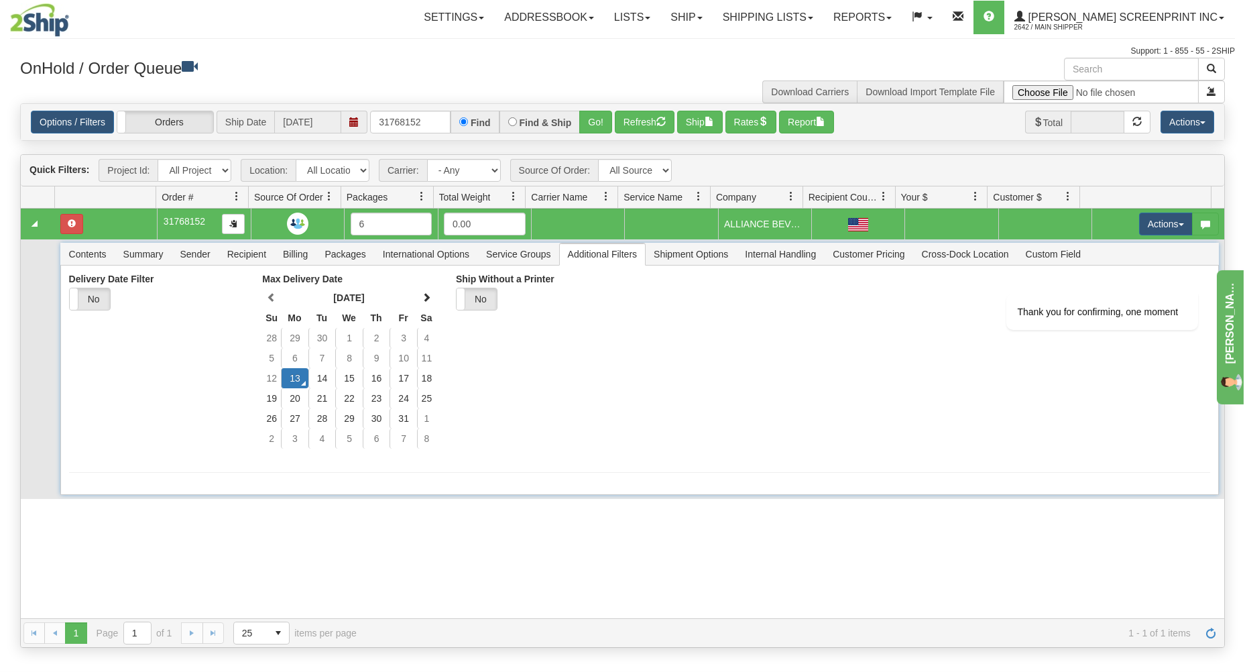
click at [584, 255] on span "Additional Filters" at bounding box center [603, 253] width 86 height 21
click at [78, 258] on span "Contents" at bounding box center [88, 253] width 54 height 21
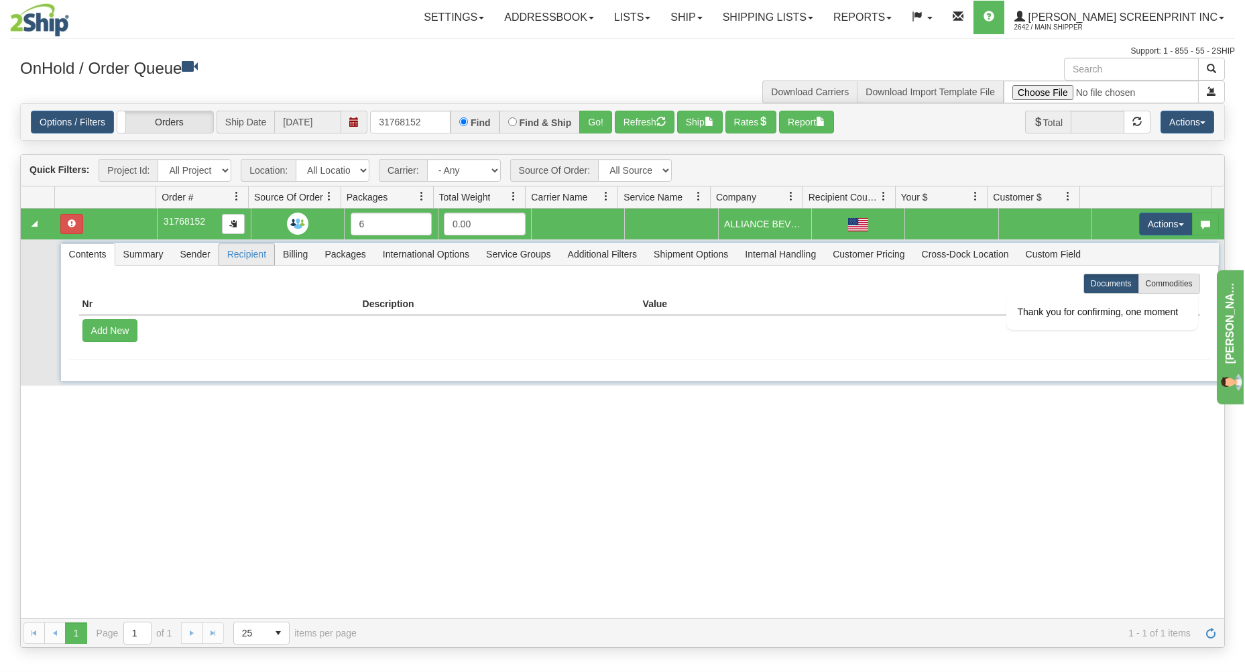
click at [239, 255] on span "Recipient" at bounding box center [246, 253] width 55 height 21
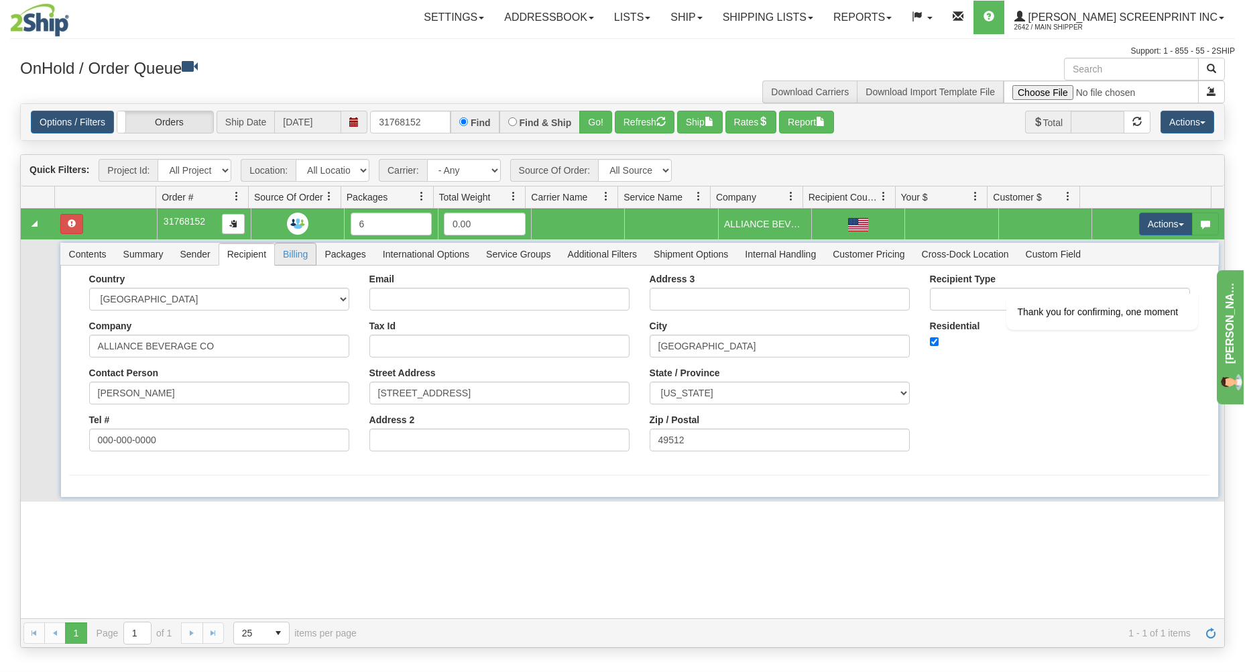
click at [298, 258] on span "Billing" at bounding box center [295, 253] width 41 height 21
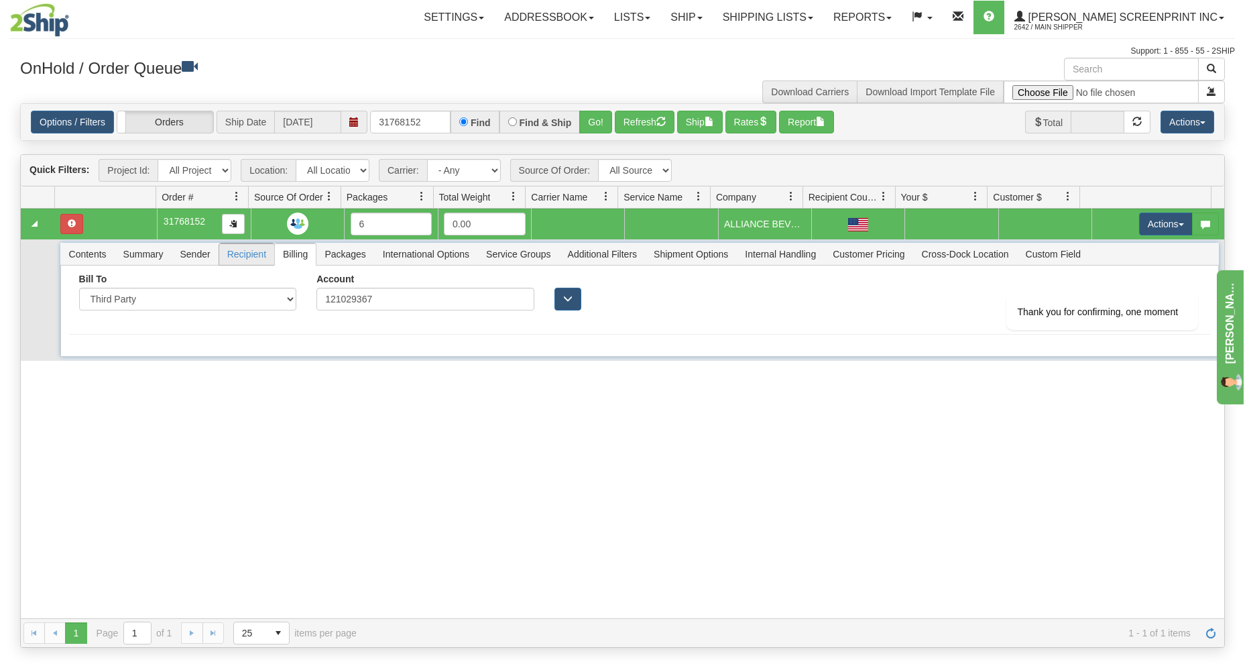
click at [253, 257] on span "Recipient" at bounding box center [246, 253] width 55 height 21
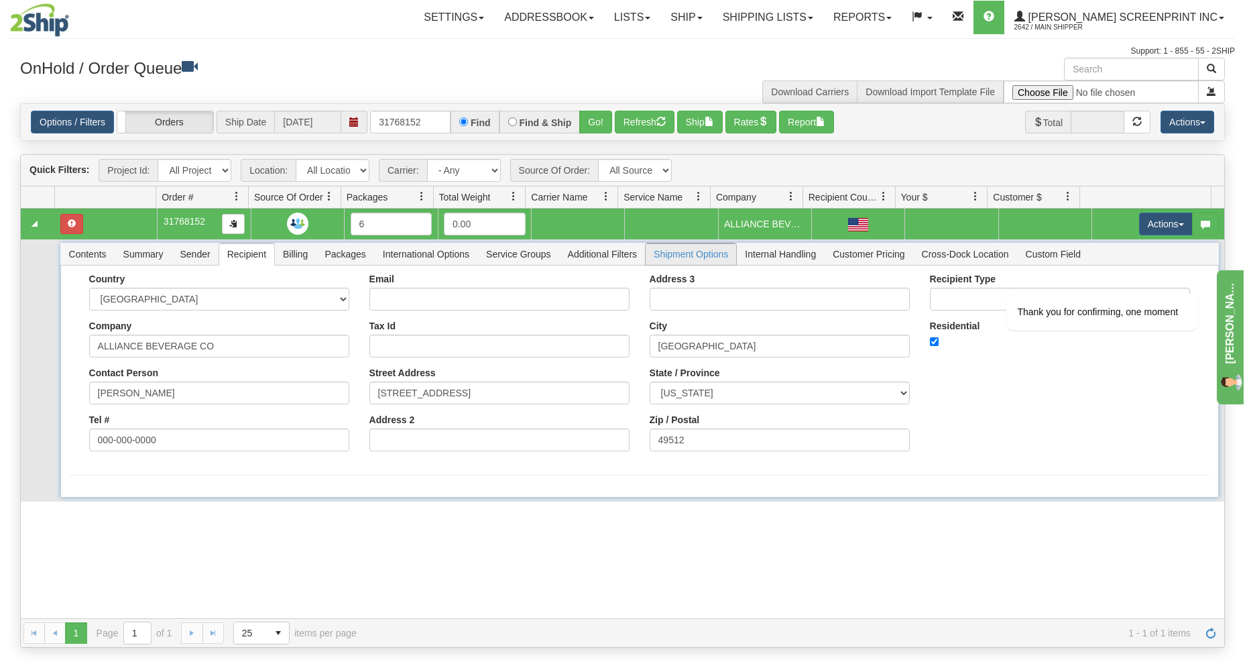
click at [705, 255] on span "Shipment Options" at bounding box center [691, 253] width 91 height 21
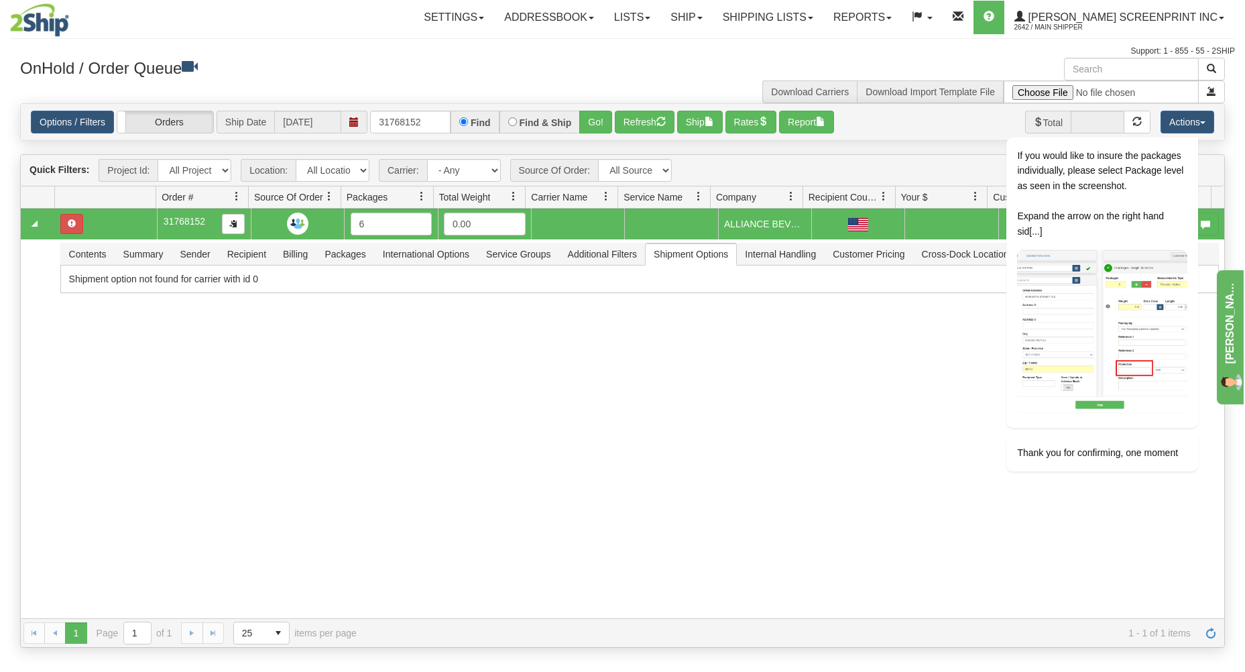
drag, startPoint x: 923, startPoint y: 357, endPoint x: 956, endPoint y: 343, distance: 36.0
click at [933, 352] on div "31768152 Norton 44203 91487701 0 31768152 6 0.00 Main Shipper JACK RIPPER MANAG…" at bounding box center [622, 413] width 1203 height 409
click at [1199, 121] on div "If you would like to insure the packages individually, please select Package le…" at bounding box center [1083, 333] width 241 height 471
click at [1181, 116] on div "Chat attention grabber" at bounding box center [1189, 118] width 17 height 17
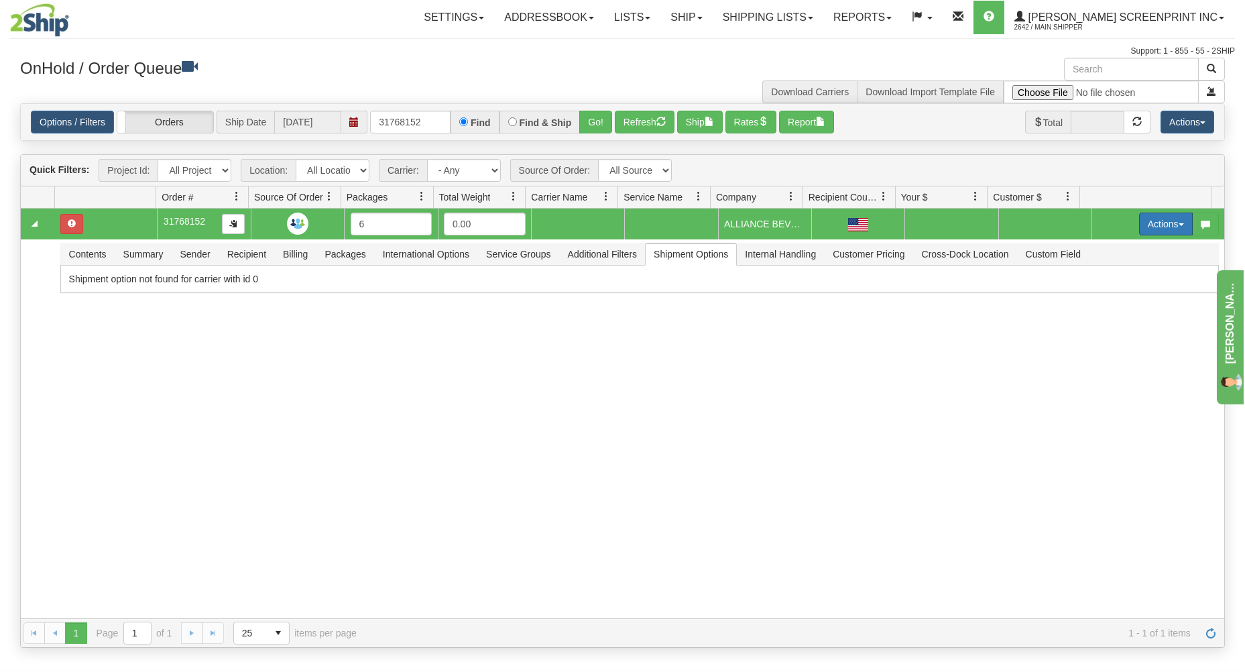
click at [1155, 224] on button "Actions" at bounding box center [1166, 224] width 54 height 23
click at [1141, 251] on link "Open" at bounding box center [1138, 249] width 107 height 17
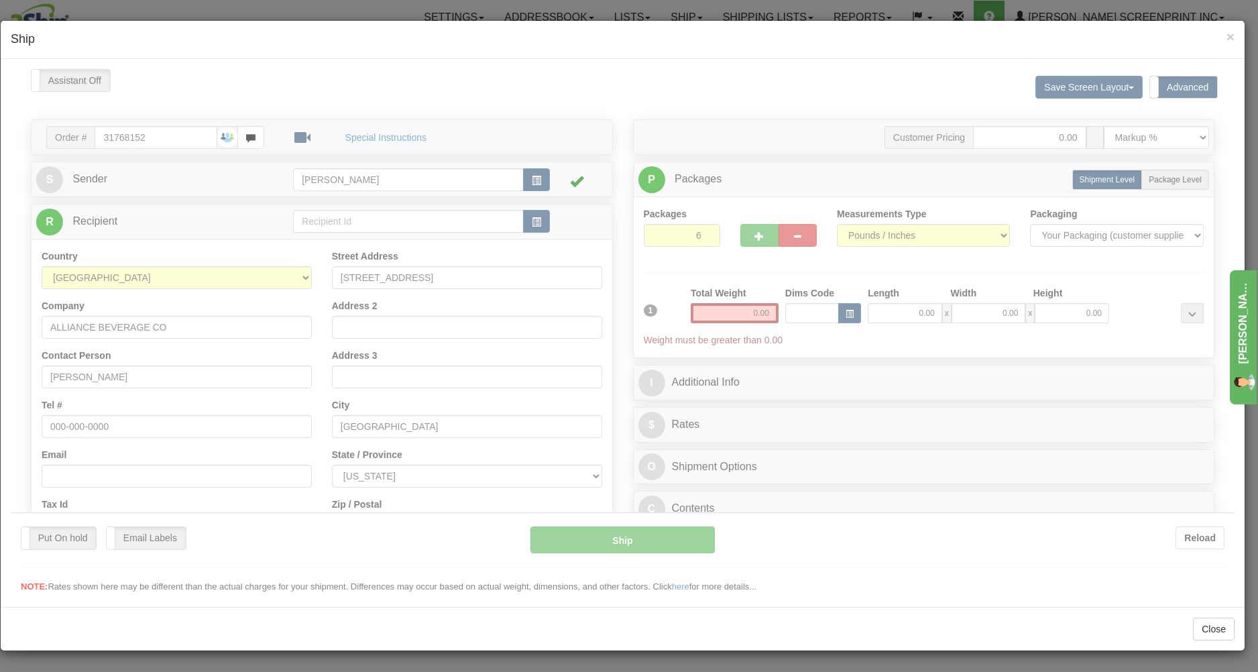
scroll to position [0, 0]
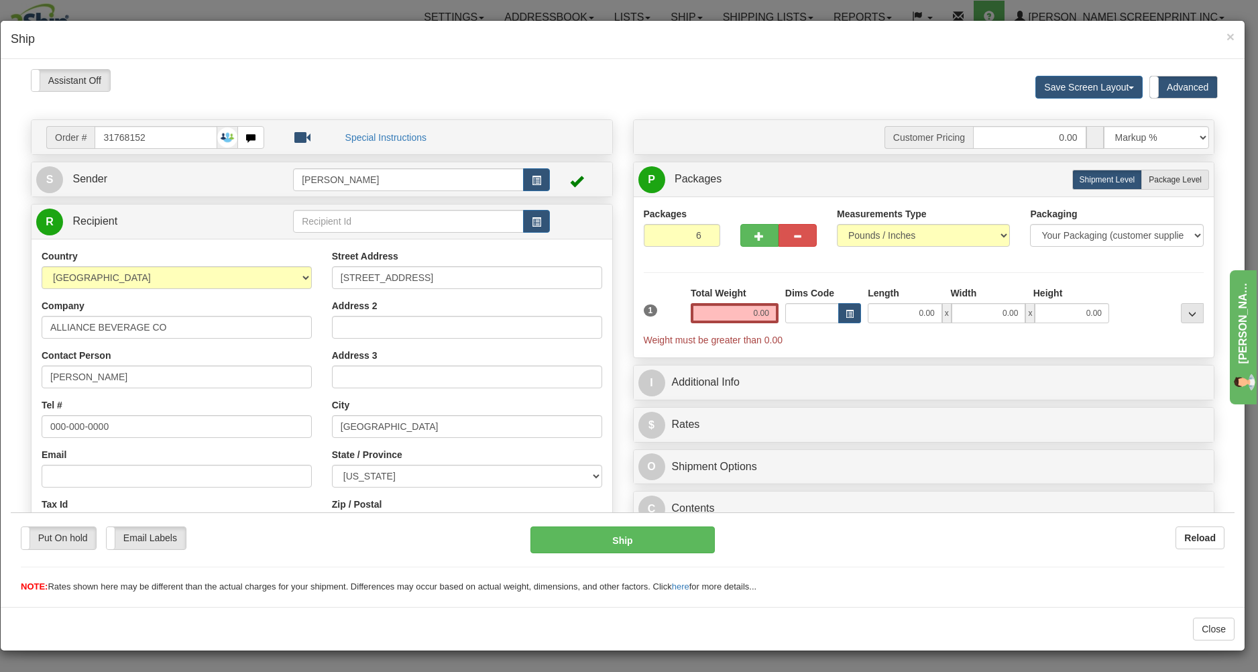
type input "25.20"
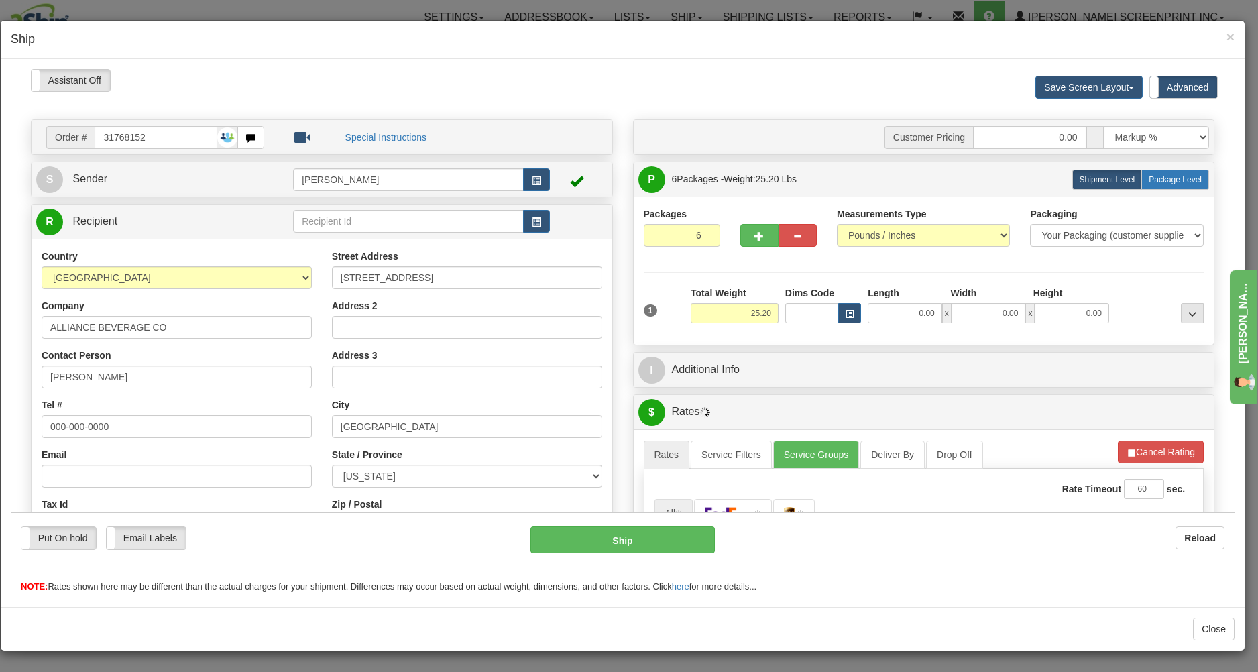
click at [1153, 184] on span "Package Level" at bounding box center [1175, 178] width 53 height 9
radio input "true"
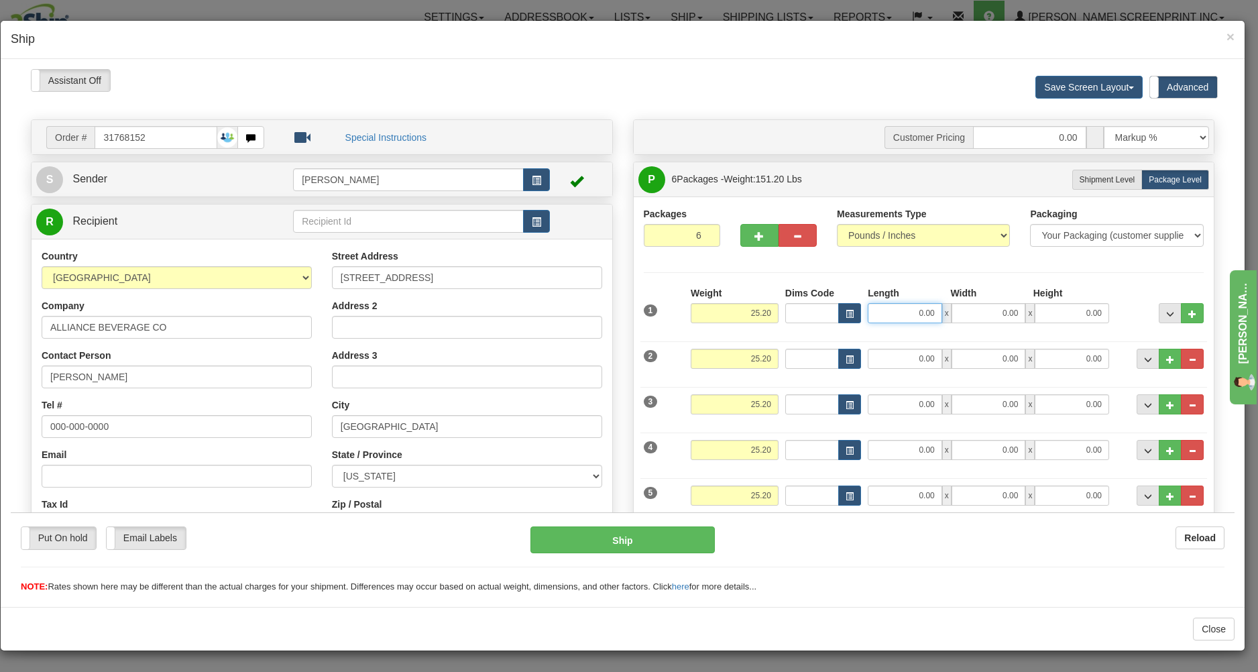
drag, startPoint x: 892, startPoint y: 317, endPoint x: 927, endPoint y: 311, distance: 36.0
click at [927, 311] on input "0.00" at bounding box center [905, 312] width 74 height 20
type input "0.00"
click at [1104, 180] on span "Shipment Level" at bounding box center [1107, 178] width 56 height 9
radio input "true"
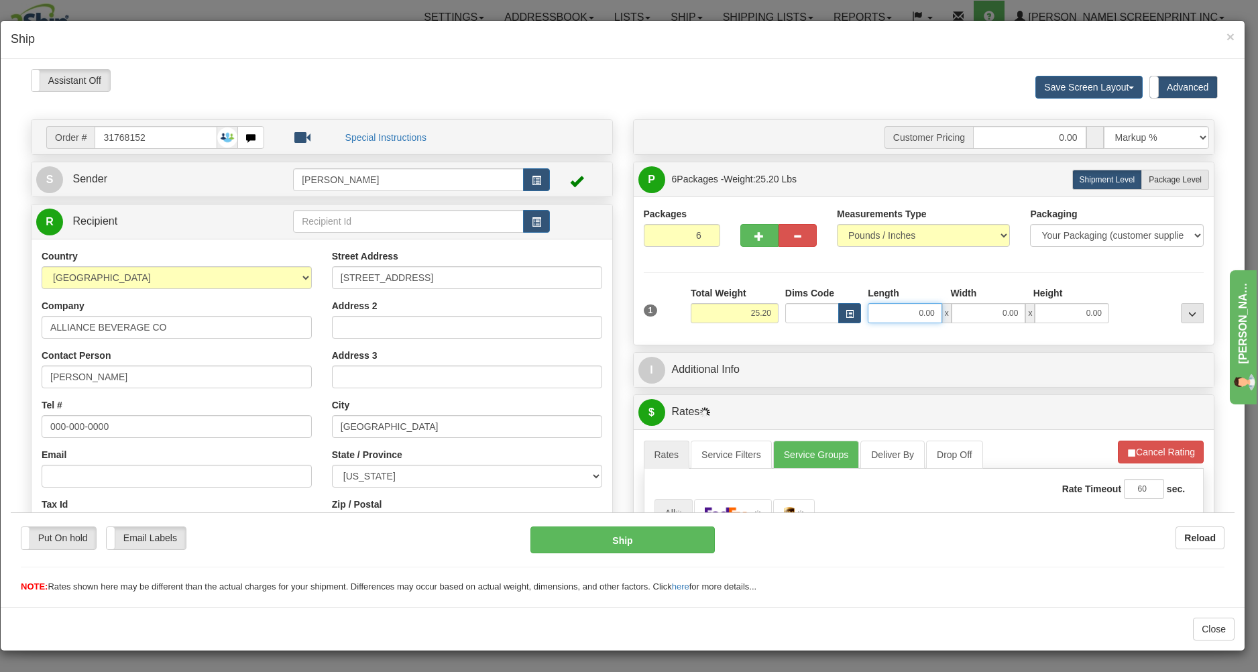
drag, startPoint x: 884, startPoint y: 313, endPoint x: 988, endPoint y: 314, distance: 103.9
click at [942, 314] on input "0.00" at bounding box center [905, 312] width 74 height 20
type input "20.00"
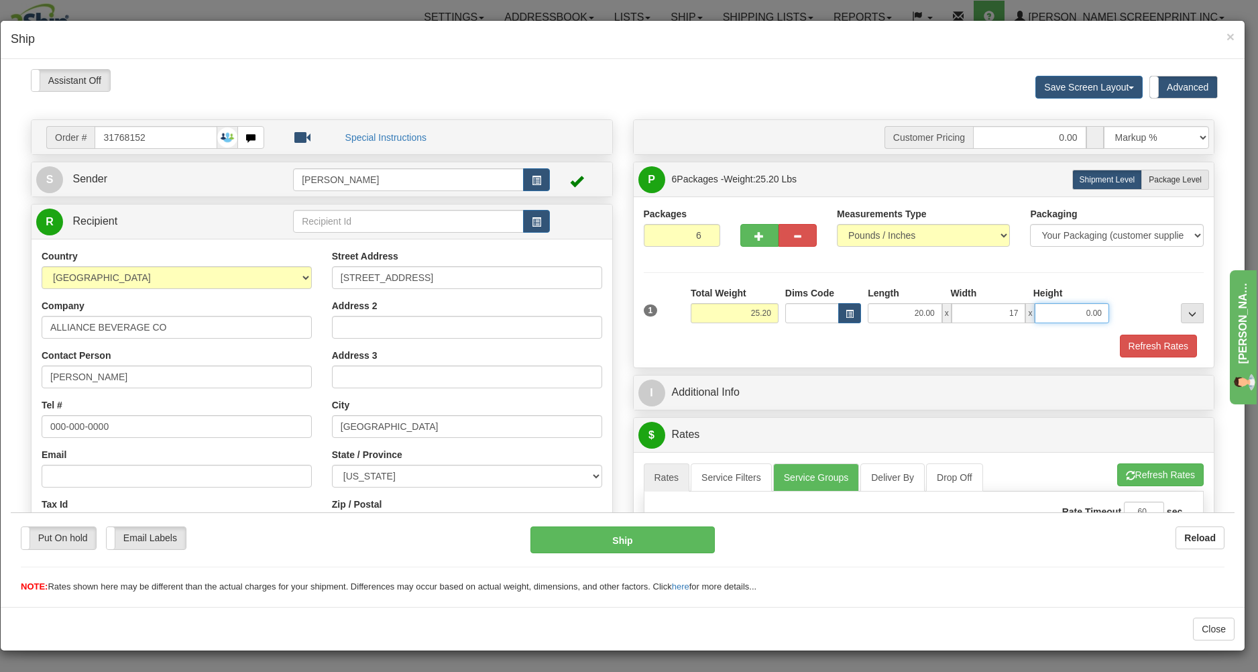
type input "17.00"
type input "16.00"
click at [1175, 195] on div "P Packages 6 Packages - Weight: 25.20 Lbs Shipment Level Shipm. Package Level P…" at bounding box center [924, 179] width 581 height 34
click at [1180, 186] on label "Package Level Pack.." at bounding box center [1175, 179] width 68 height 20
radio input "true"
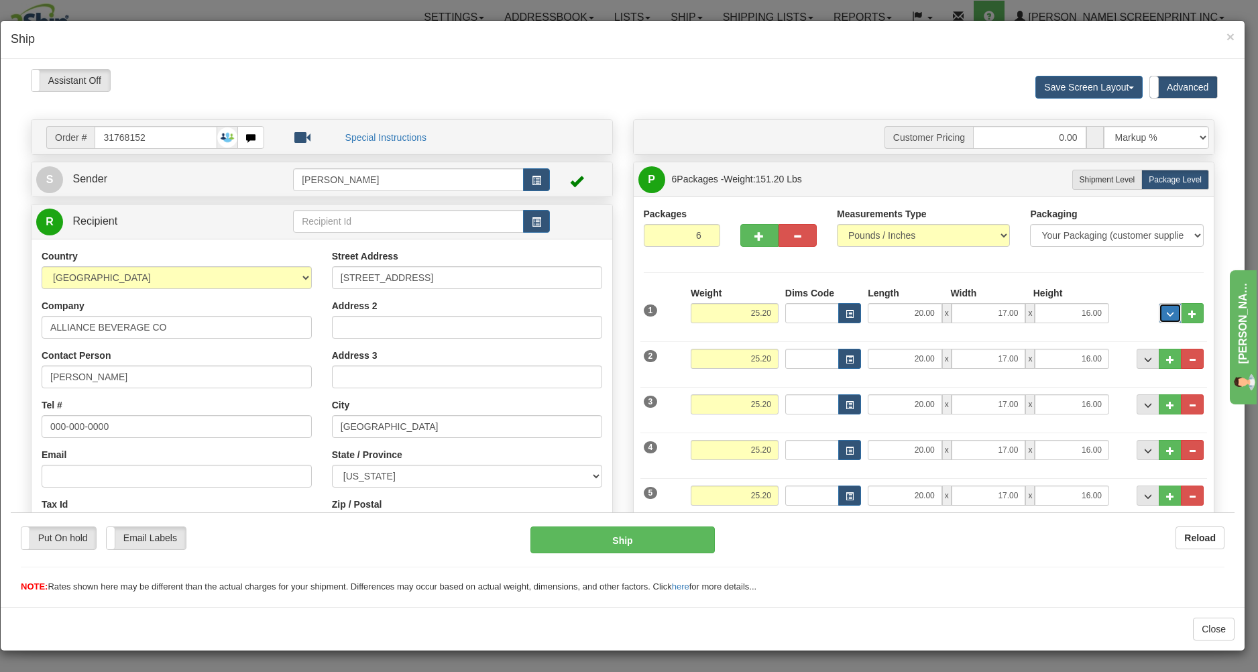
click at [1166, 317] on span "..." at bounding box center [1170, 313] width 8 height 7
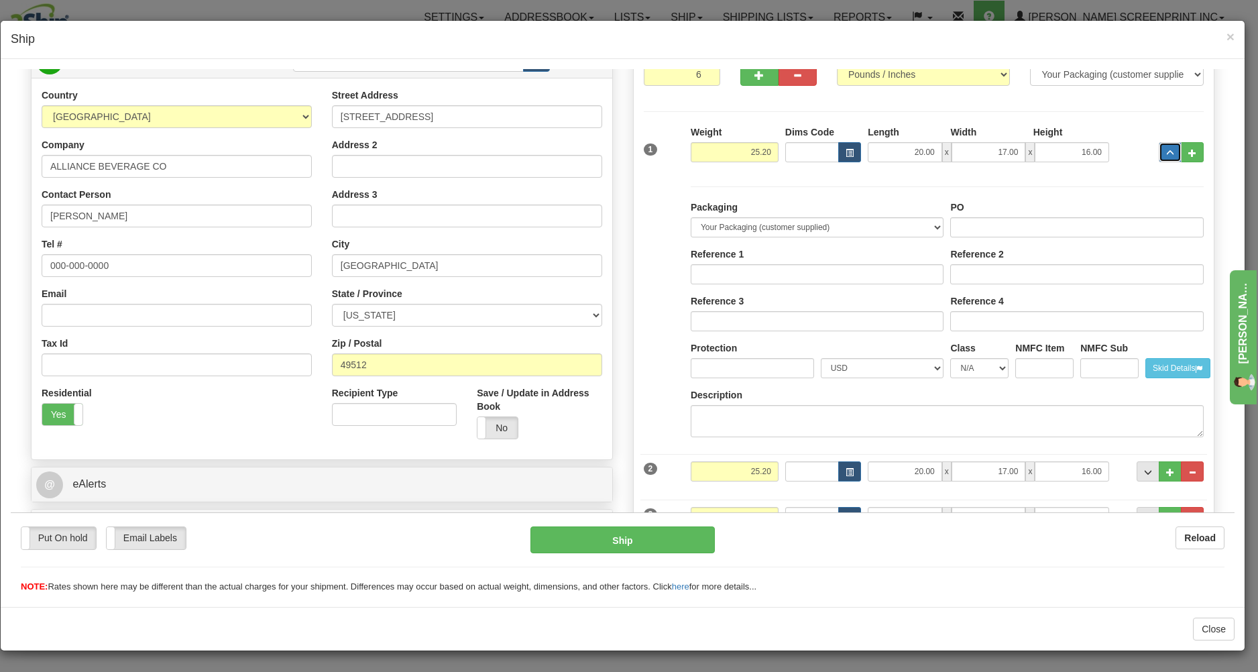
scroll to position [215, 0]
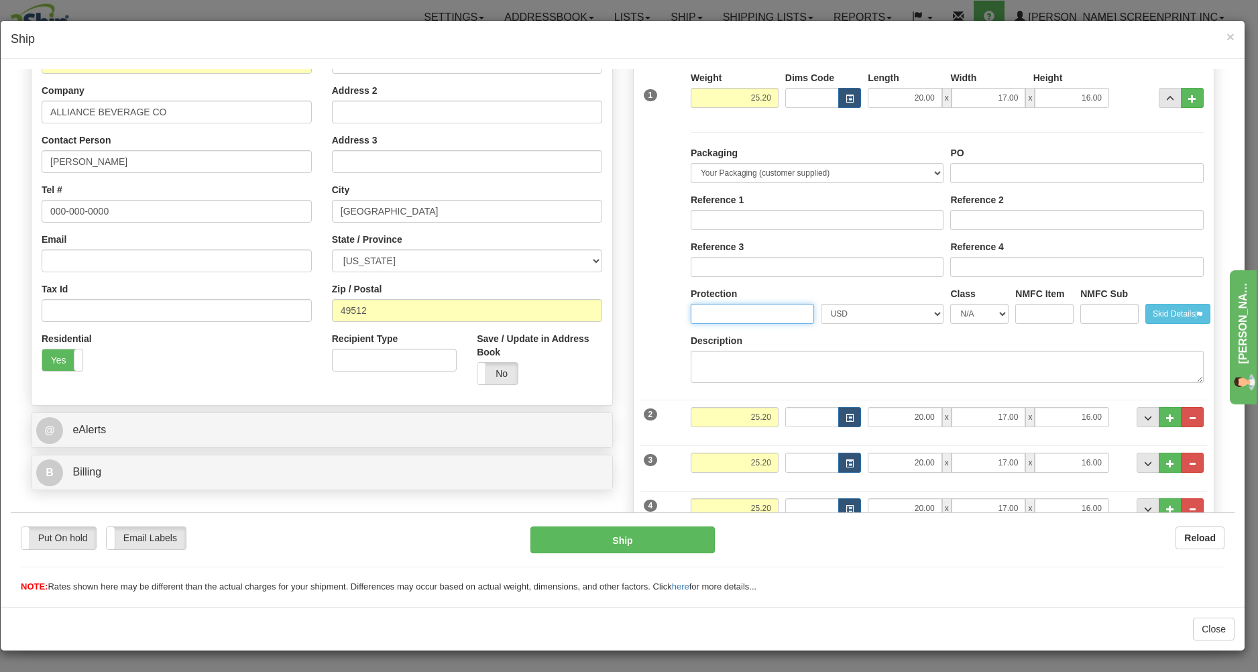
click at [724, 317] on input "Protection" at bounding box center [752, 313] width 123 height 20
type input "500"
click at [1144, 415] on span "..." at bounding box center [1148, 417] width 8 height 7
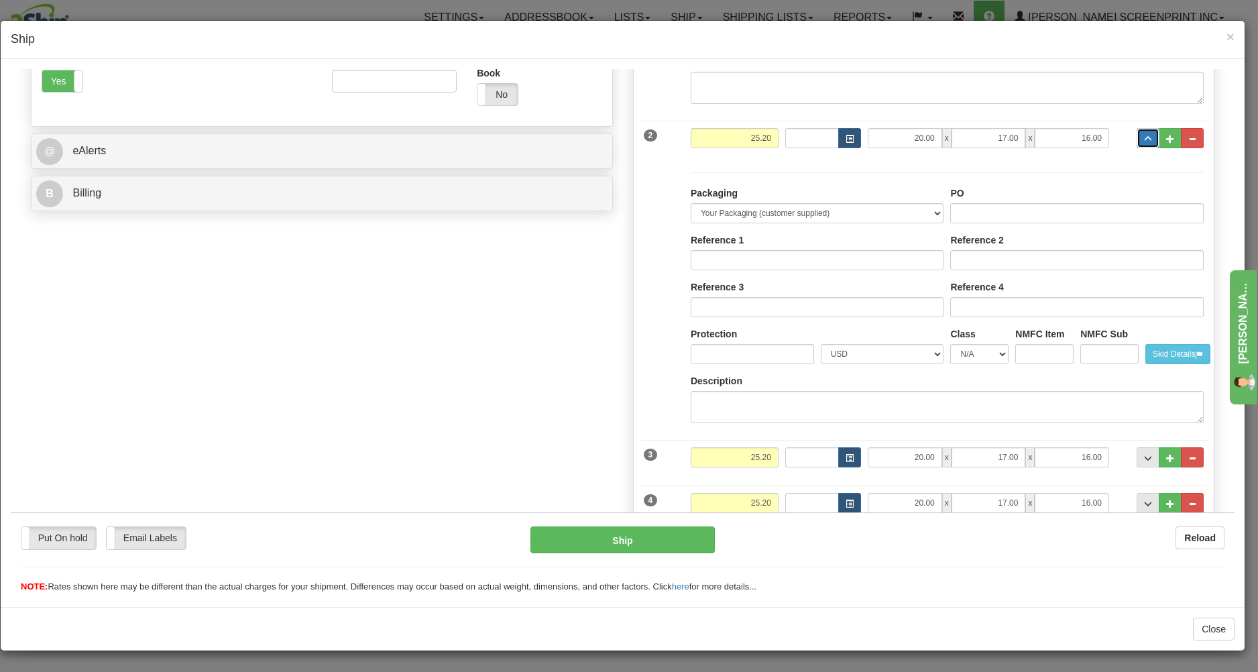
scroll to position [503, 0]
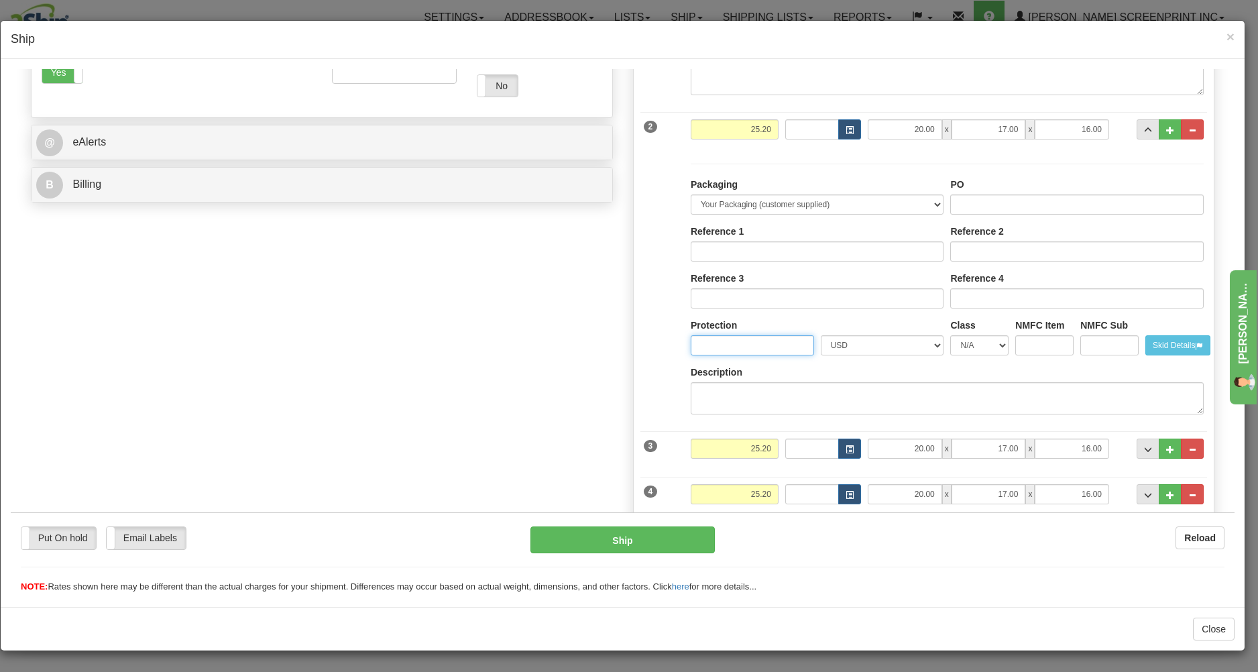
click at [753, 347] on input "Protection" at bounding box center [752, 345] width 123 height 20
type input "500"
click at [1144, 449] on span "..." at bounding box center [1148, 448] width 8 height 7
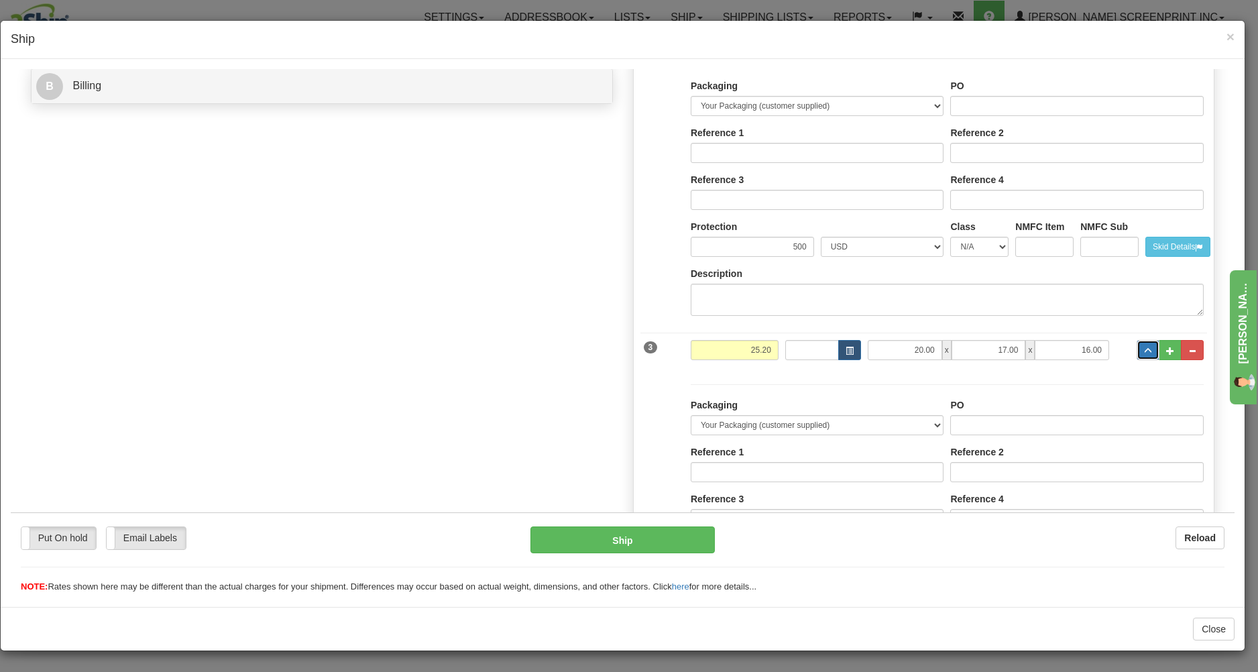
scroll to position [790, 0]
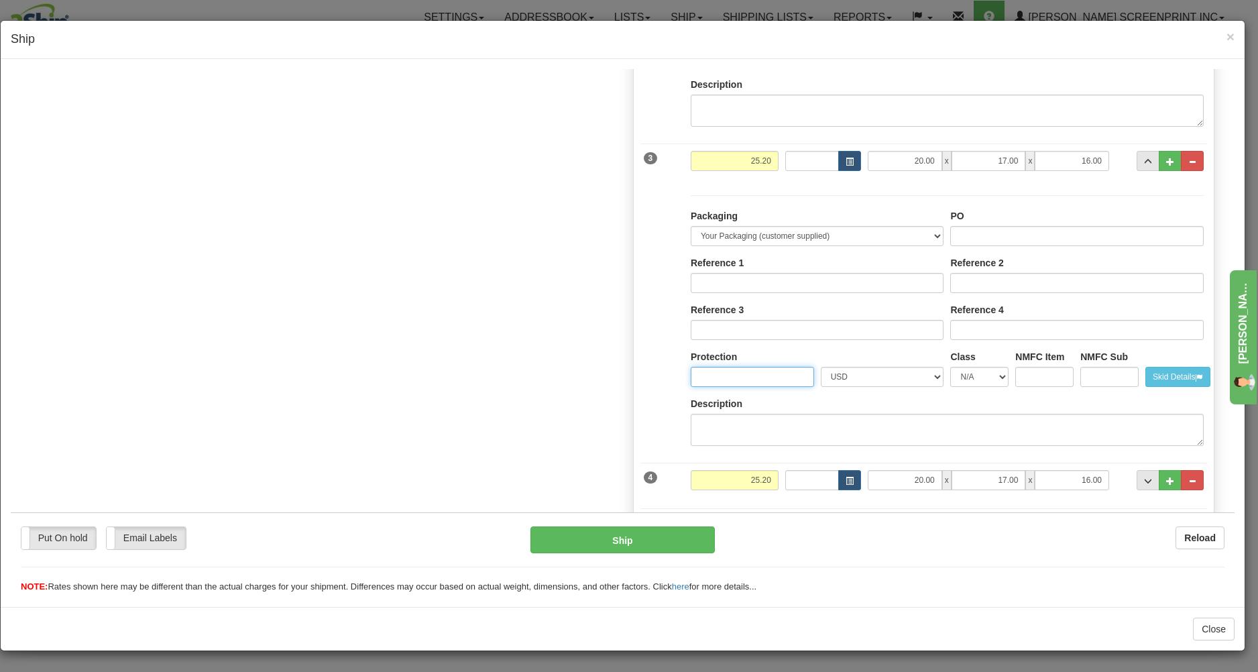
drag, startPoint x: 733, startPoint y: 384, endPoint x: 745, endPoint y: 354, distance: 31.6
click at [733, 378] on input "Protection" at bounding box center [752, 376] width 123 height 20
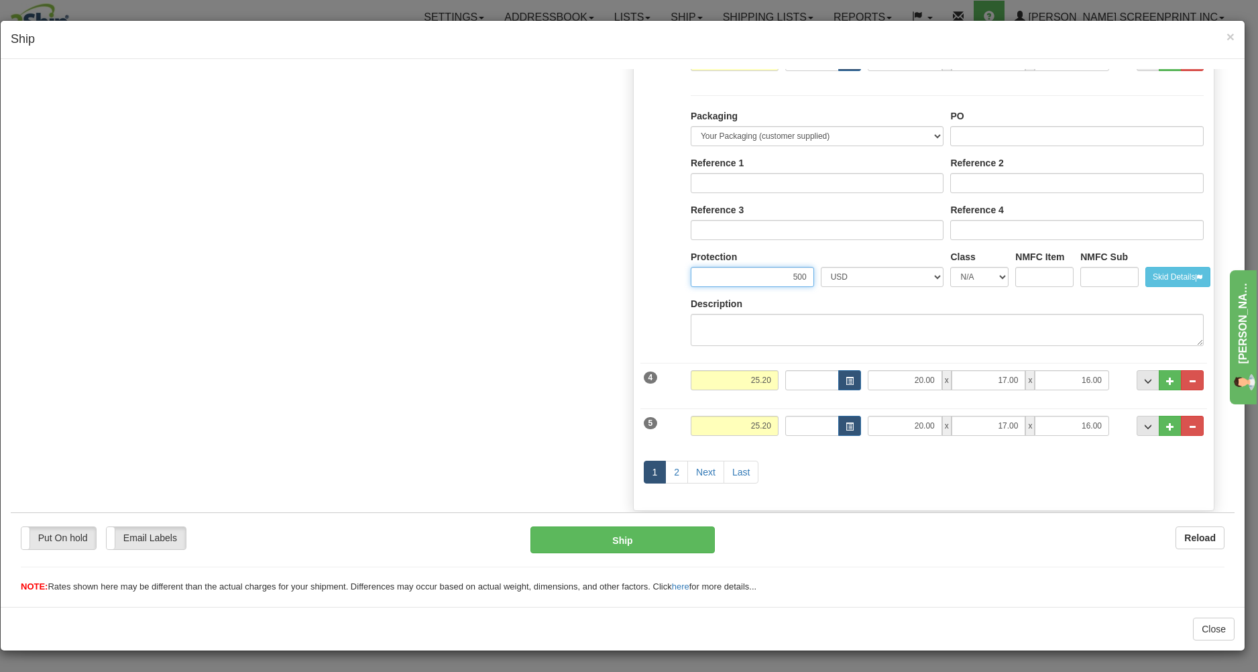
scroll to position [1078, 0]
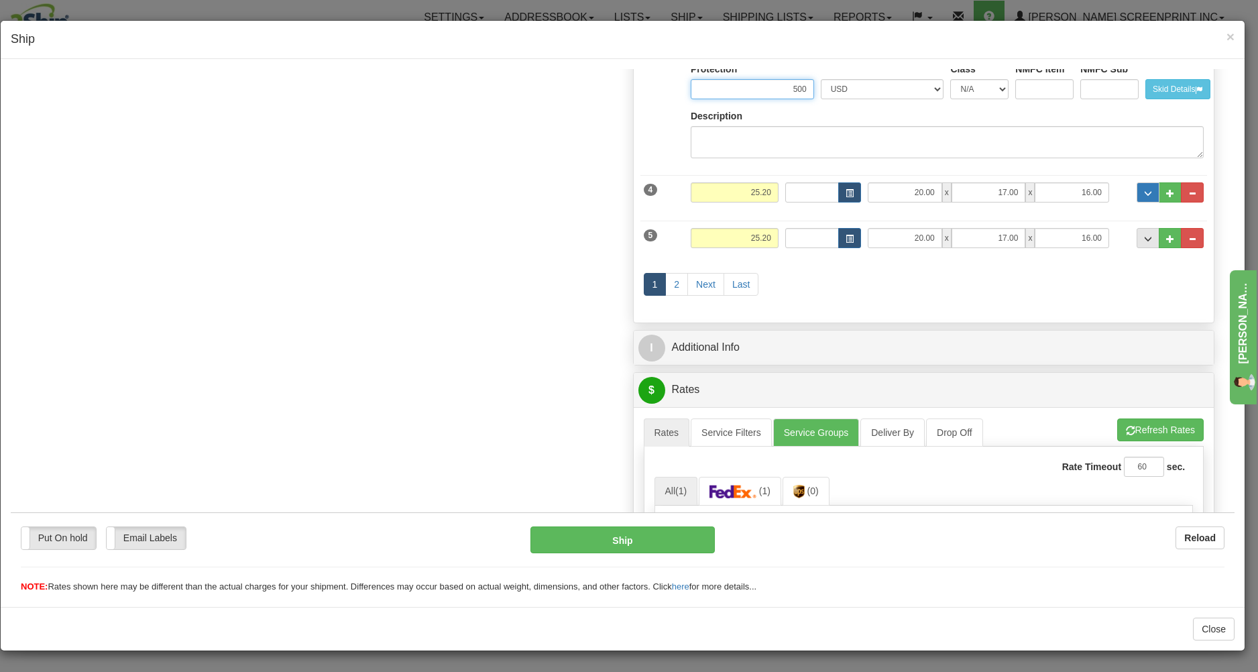
type input "500"
click at [1136, 202] on button "..." at bounding box center [1147, 192] width 23 height 20
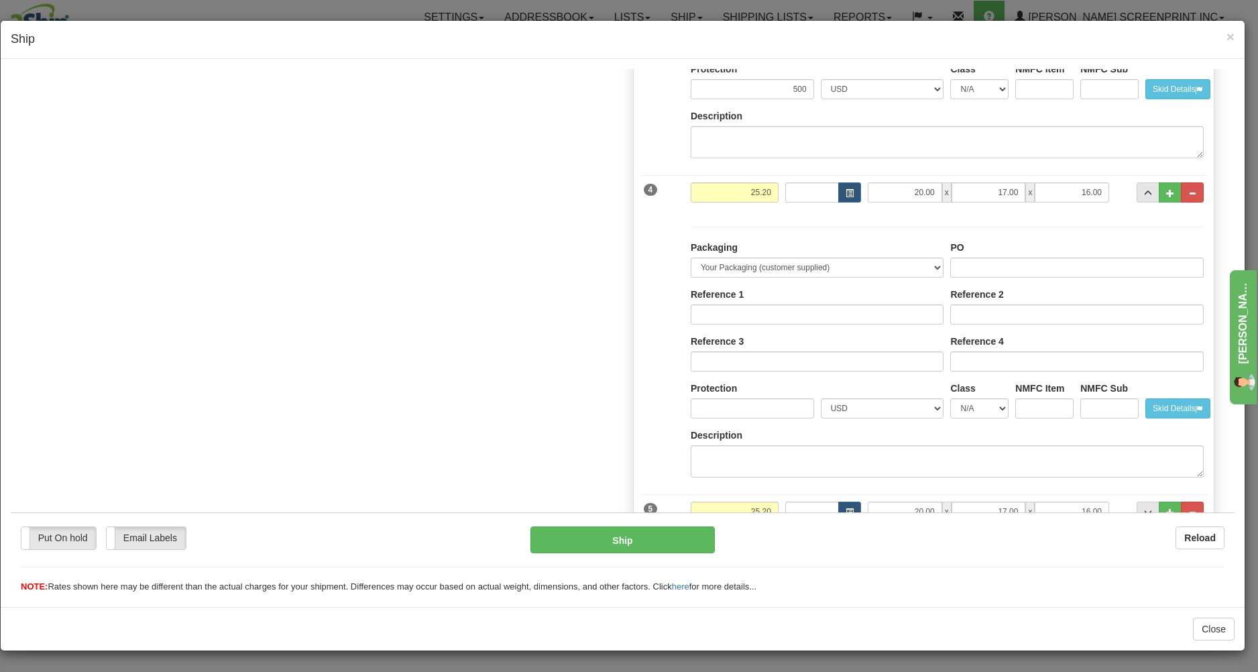
click at [746, 396] on div "Protection" at bounding box center [752, 399] width 123 height 37
click at [749, 408] on input "Protection" at bounding box center [752, 408] width 123 height 20
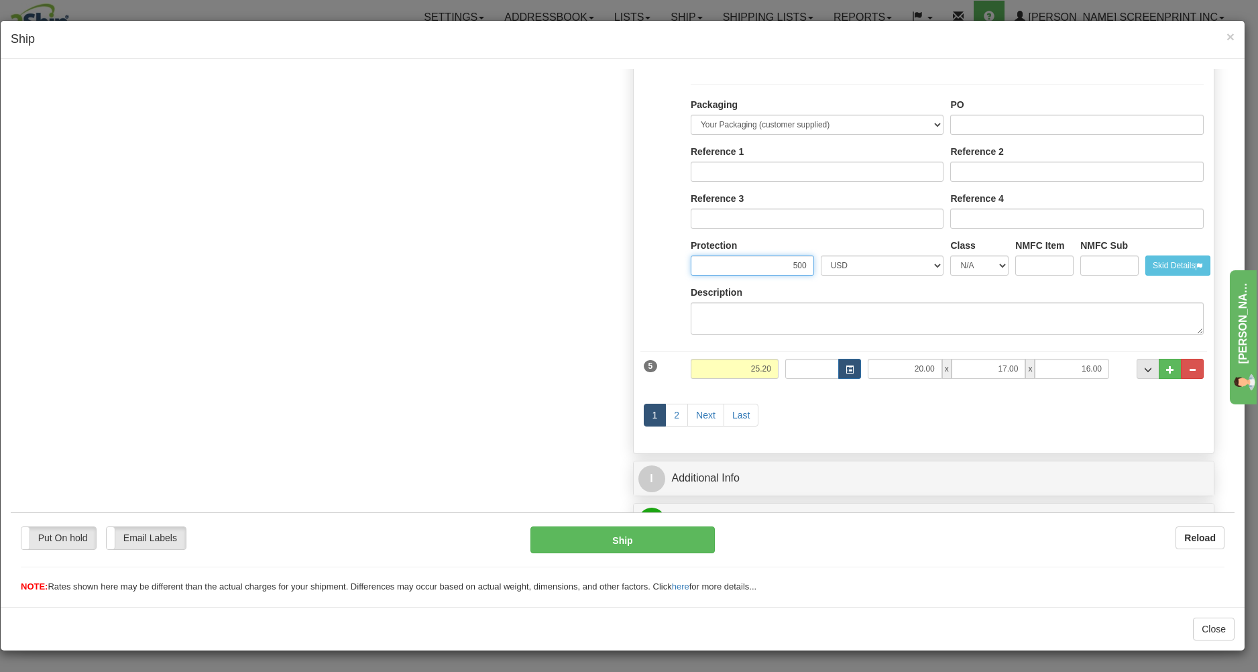
scroll to position [1365, 0]
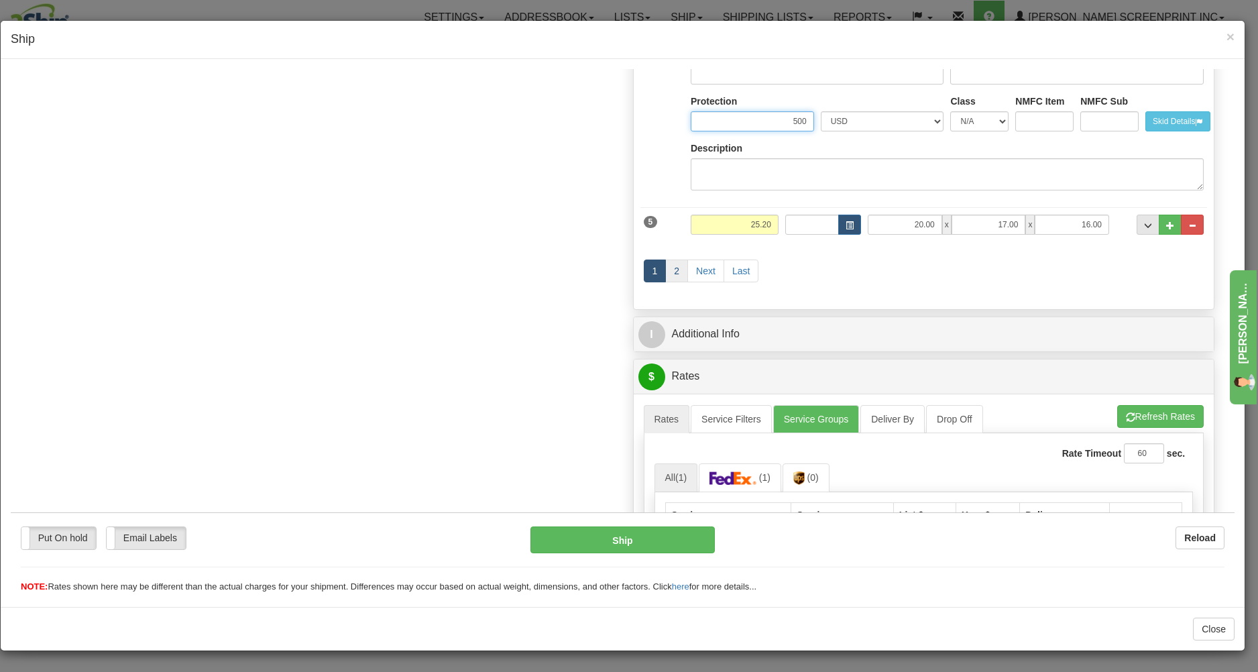
type input "500"
click at [668, 280] on link "2" at bounding box center [676, 270] width 23 height 23
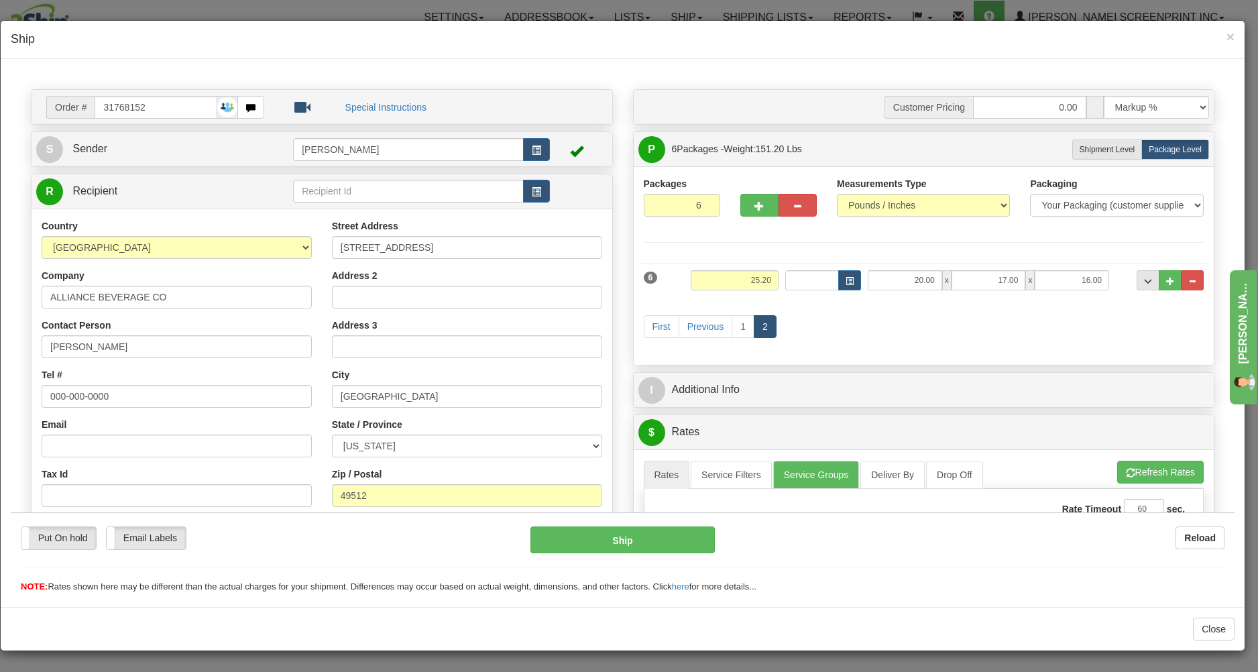
scroll to position [16, 0]
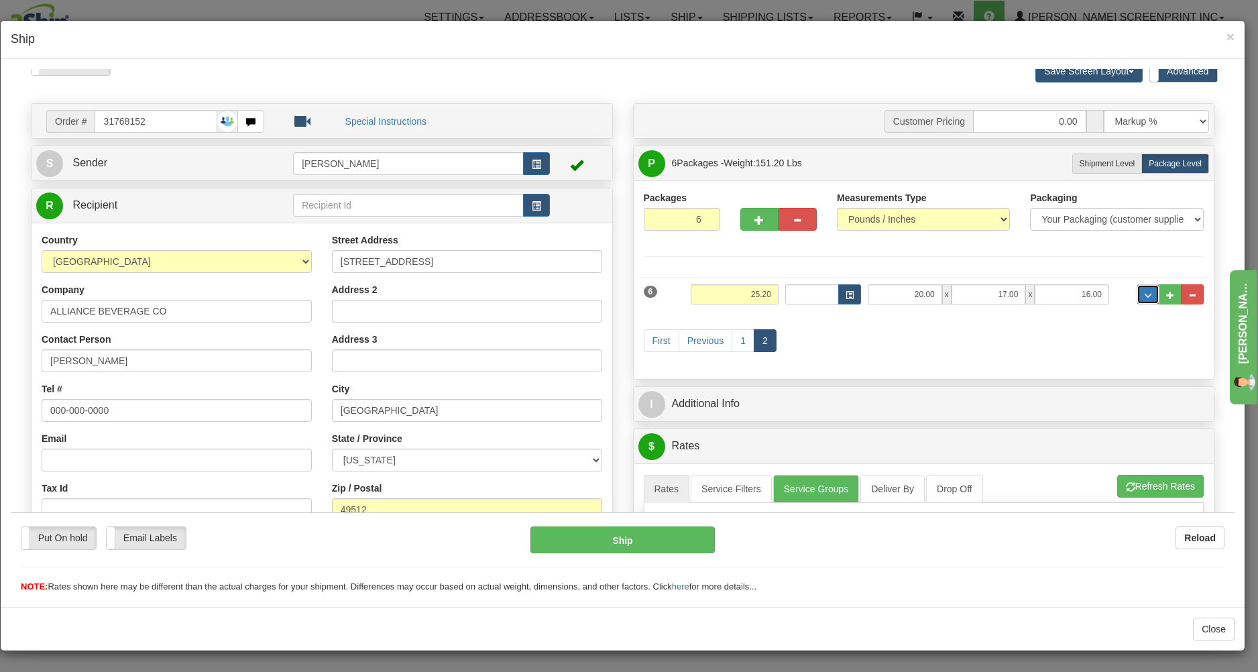
click at [1144, 294] on span "..." at bounding box center [1148, 294] width 8 height 7
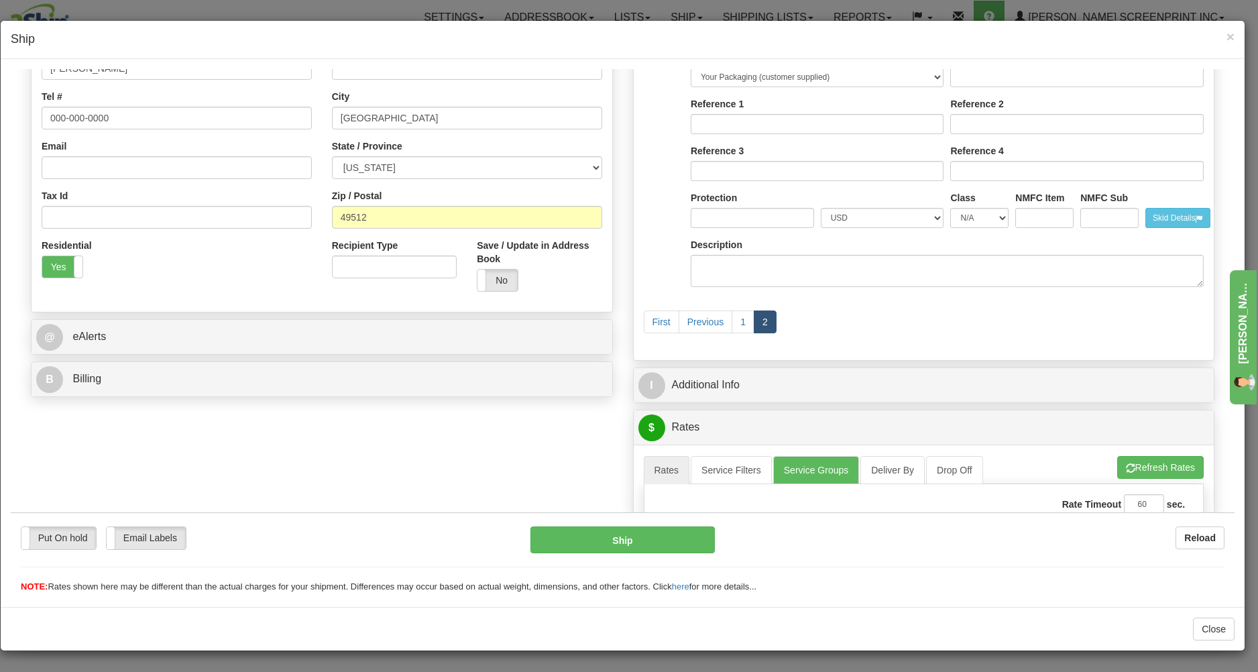
scroll to position [375, 0]
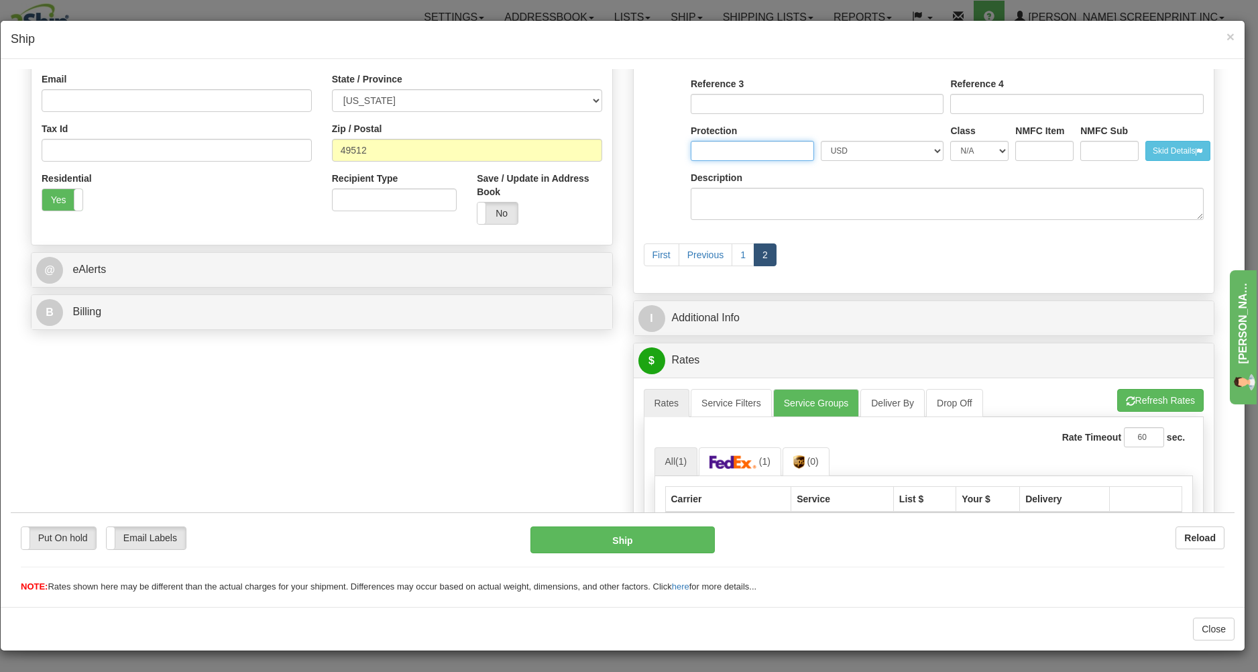
click at [732, 153] on input "Protection" at bounding box center [752, 150] width 123 height 20
type input "500"
click at [839, 268] on div "First Previous 1 2" at bounding box center [923, 255] width 567 height 53
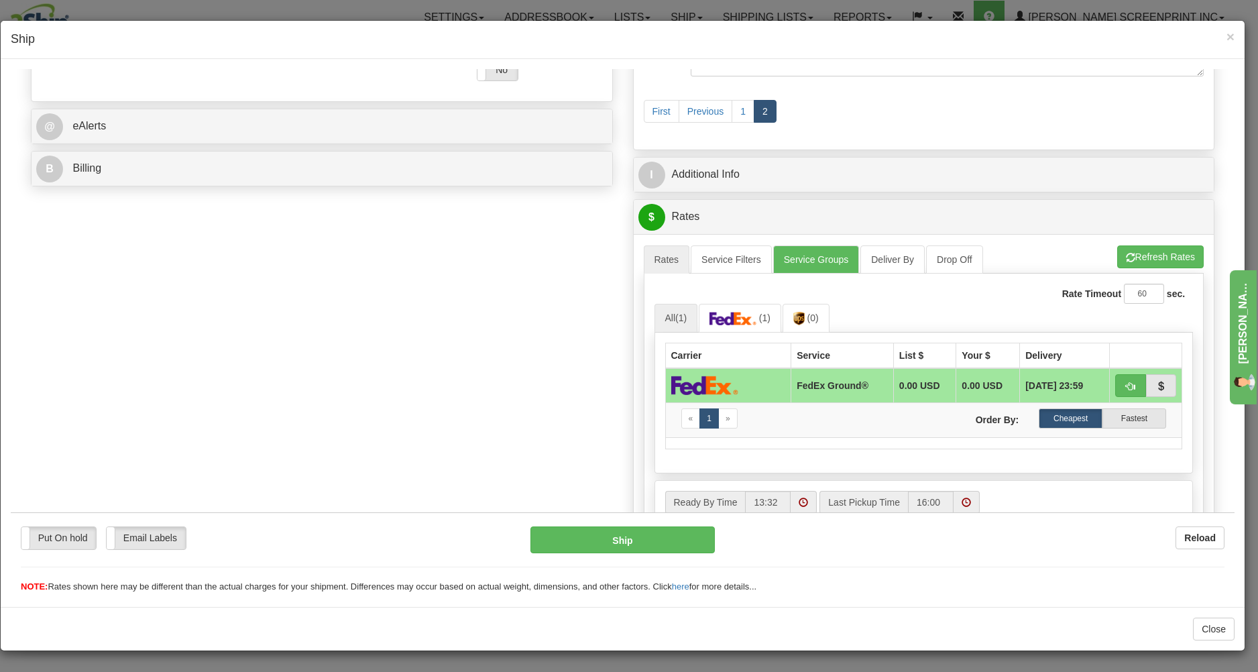
scroll to position [650, 0]
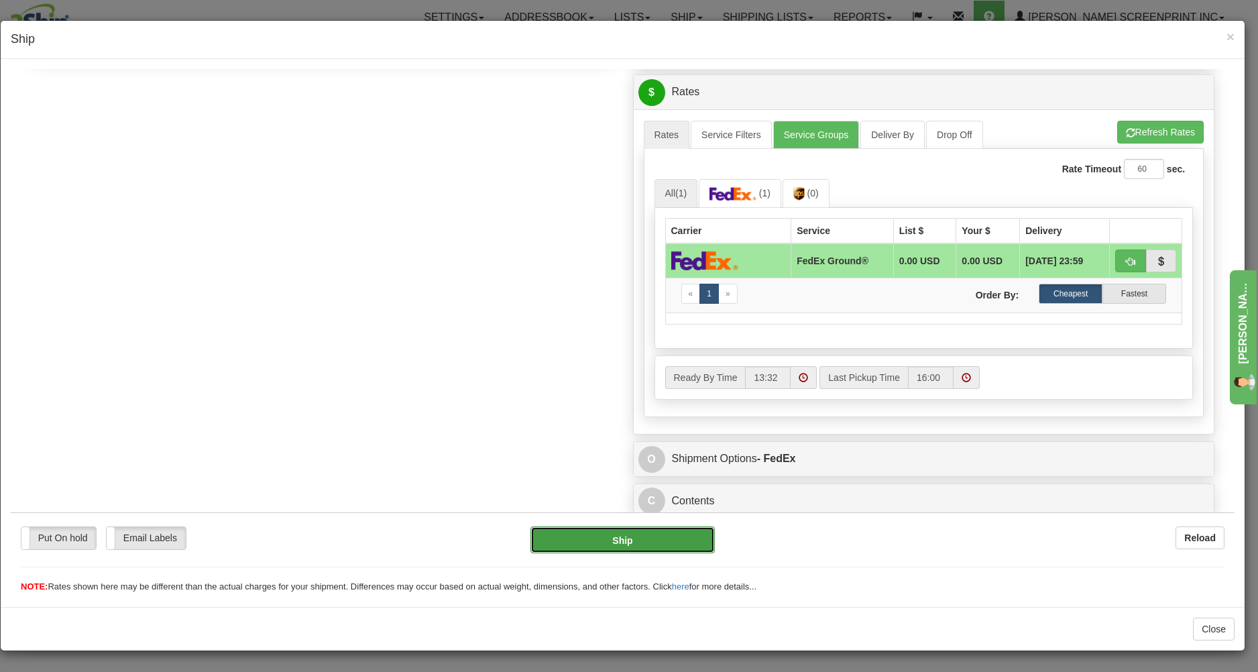
click at [584, 536] on button "Ship" at bounding box center [622, 539] width 184 height 27
type input "92"
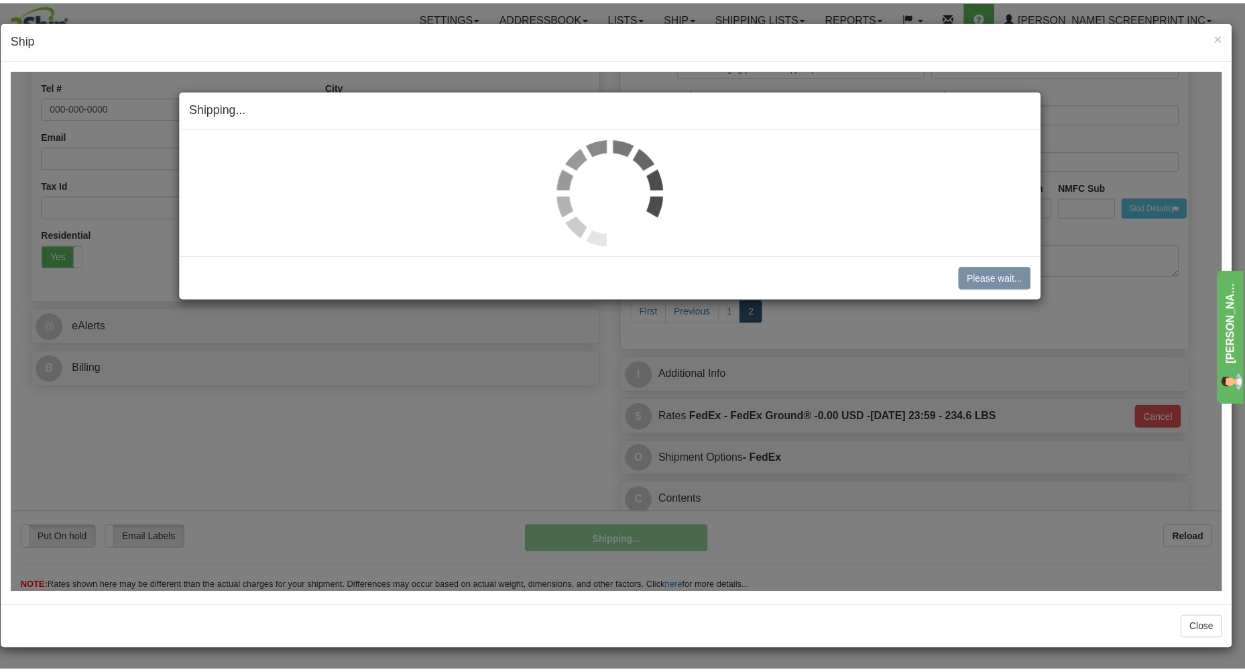
scroll to position [324, 0]
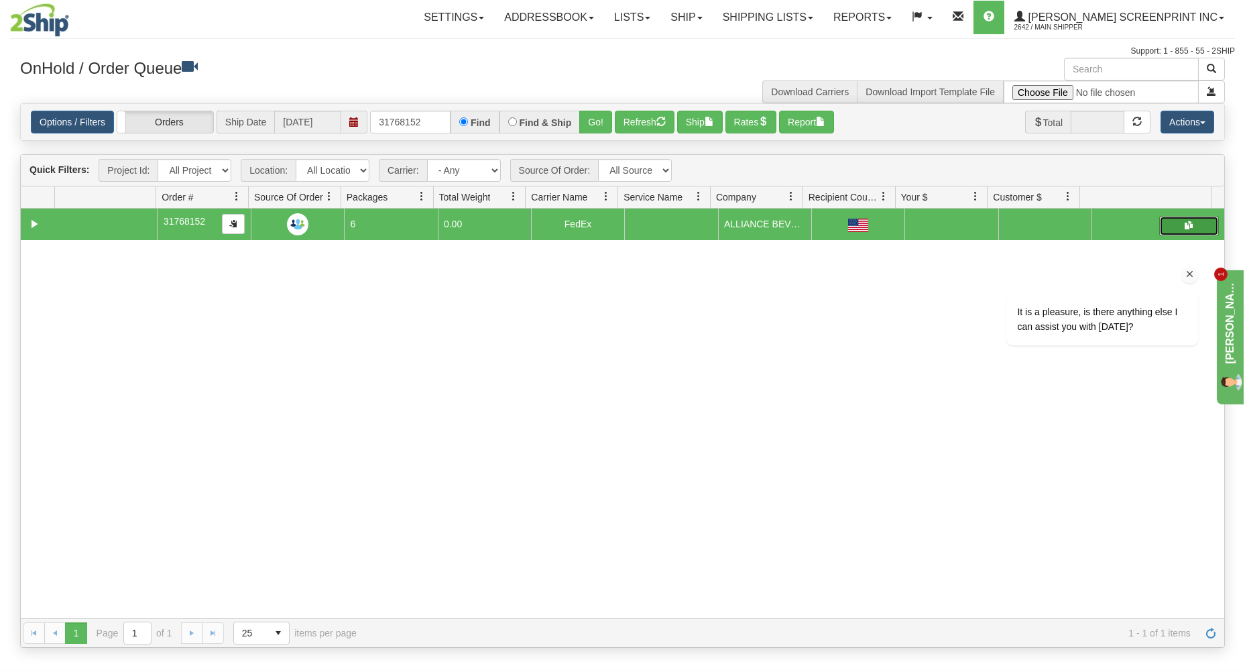
click at [1183, 233] on button "button" at bounding box center [1189, 226] width 60 height 20
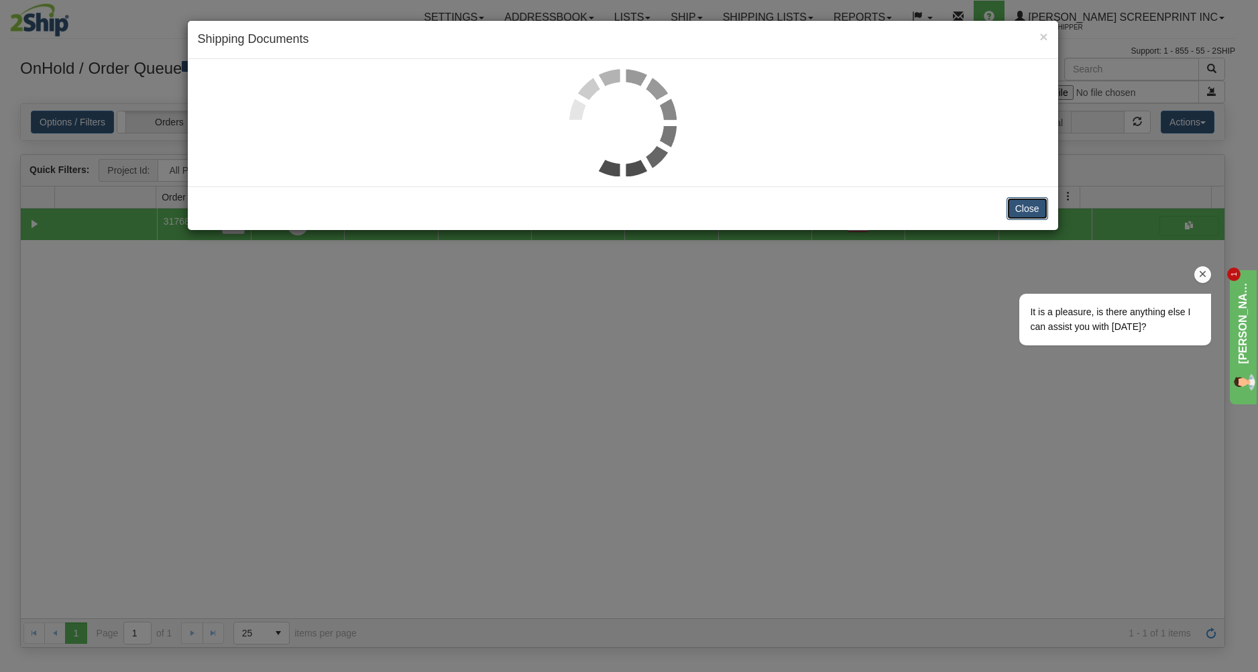
click at [1035, 207] on button "Close" at bounding box center [1027, 208] width 42 height 23
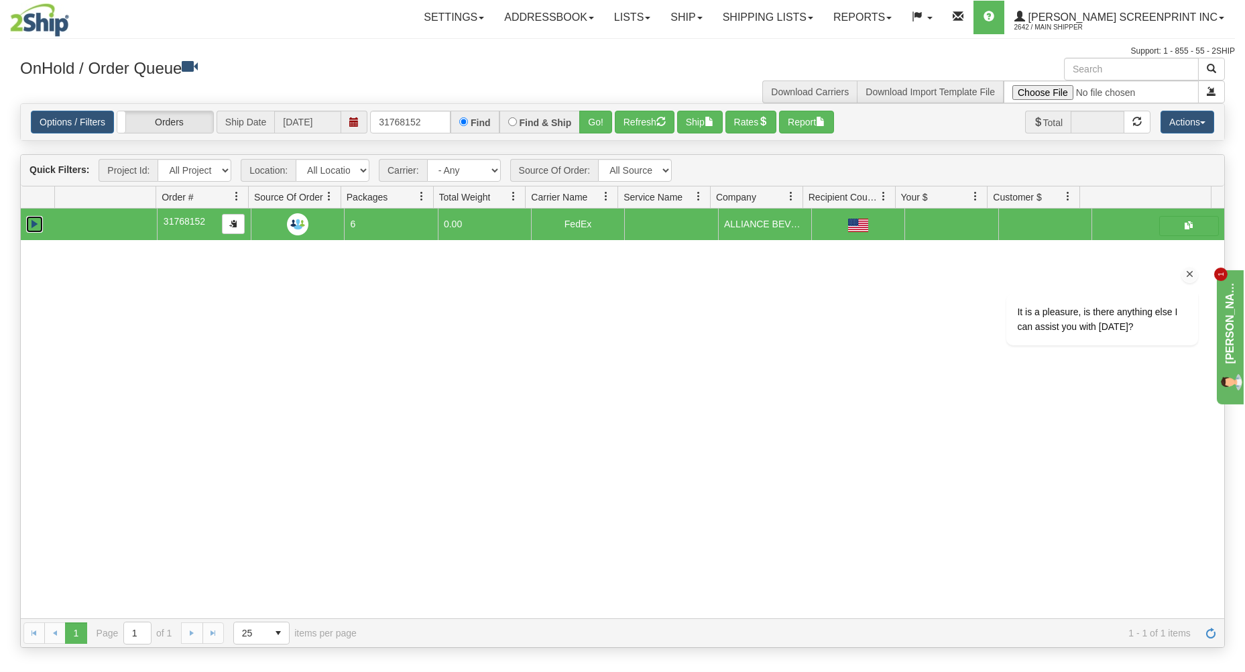
click at [31, 225] on link "Collapse" at bounding box center [34, 224] width 17 height 17
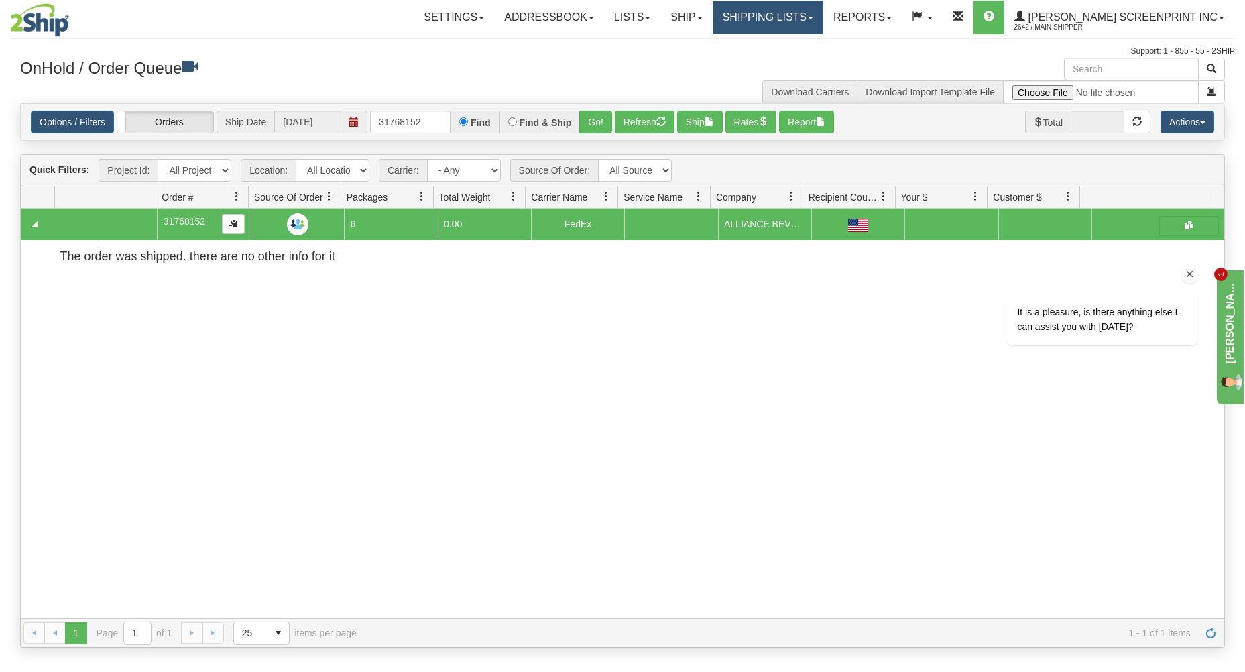
click at [817, 27] on link "Shipping lists" at bounding box center [768, 18] width 111 height 34
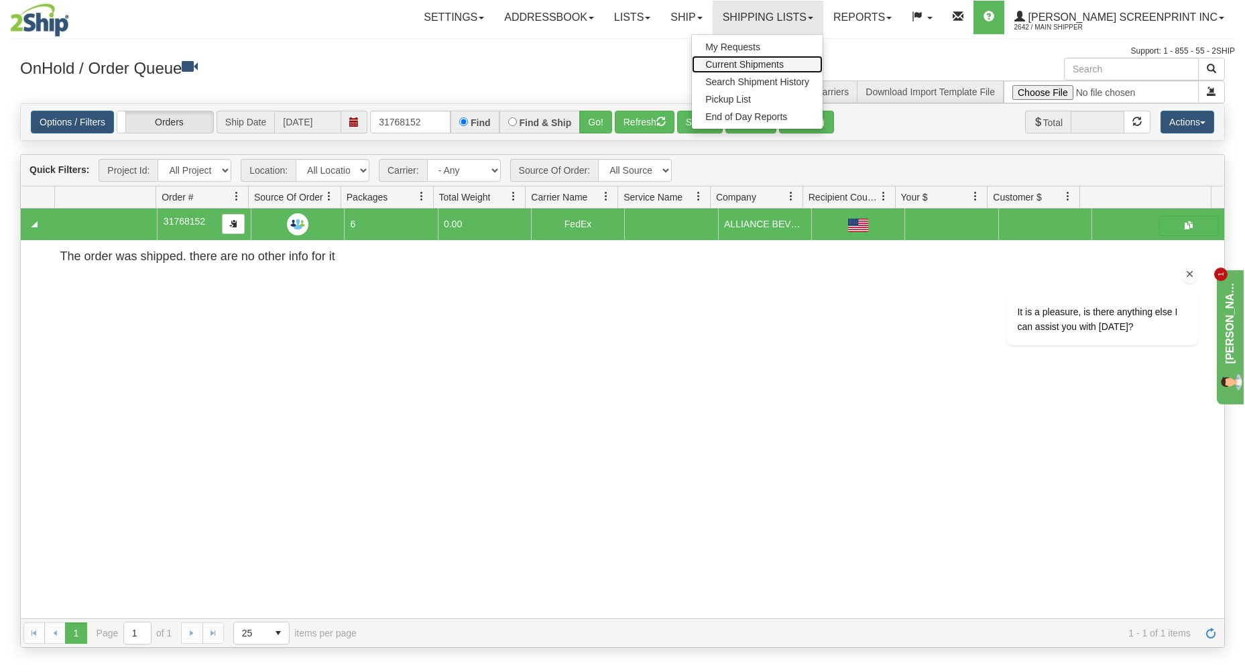
click at [784, 62] on span "Current Shipments" at bounding box center [744, 64] width 78 height 11
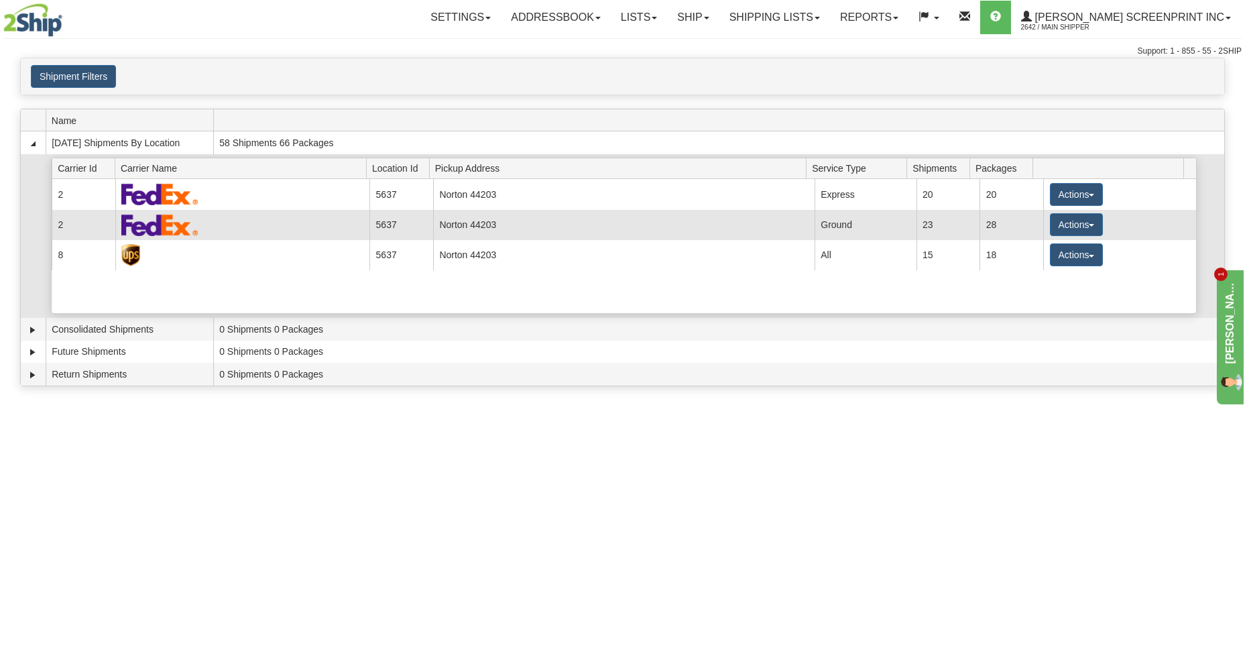
click at [723, 223] on td "Norton 44203" at bounding box center [623, 225] width 381 height 30
click at [1052, 231] on button "Actions" at bounding box center [1077, 224] width 54 height 23
click at [1057, 256] on link "Details" at bounding box center [1048, 249] width 107 height 17
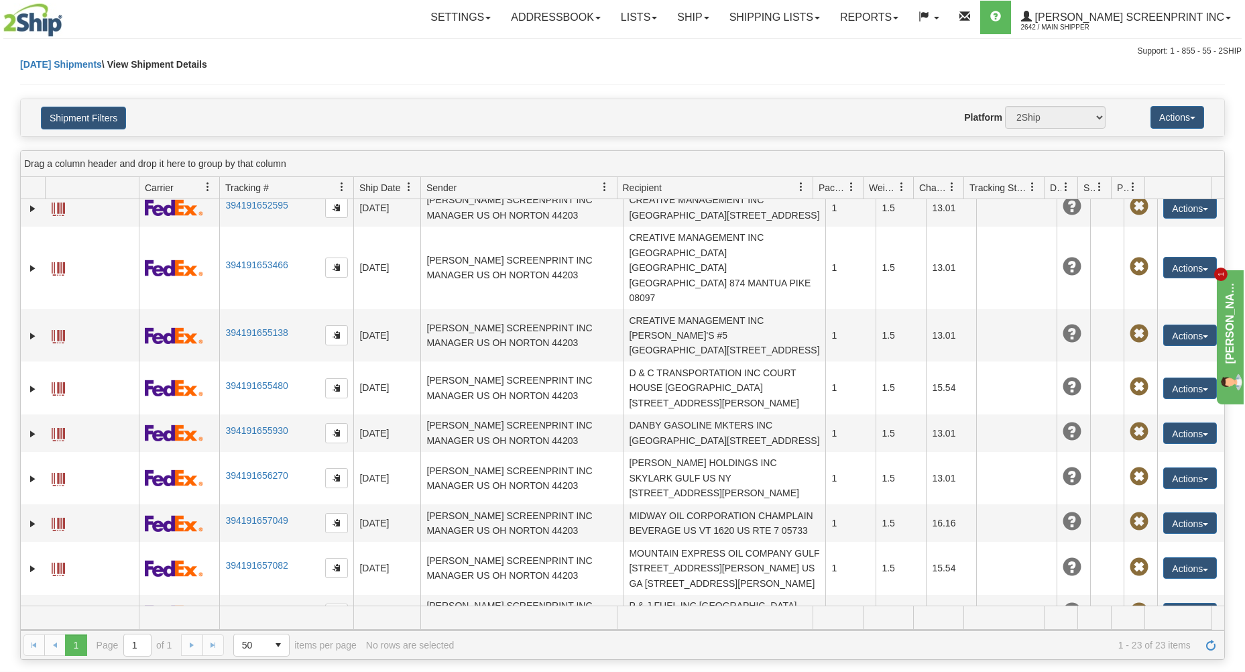
scroll to position [607, 0]
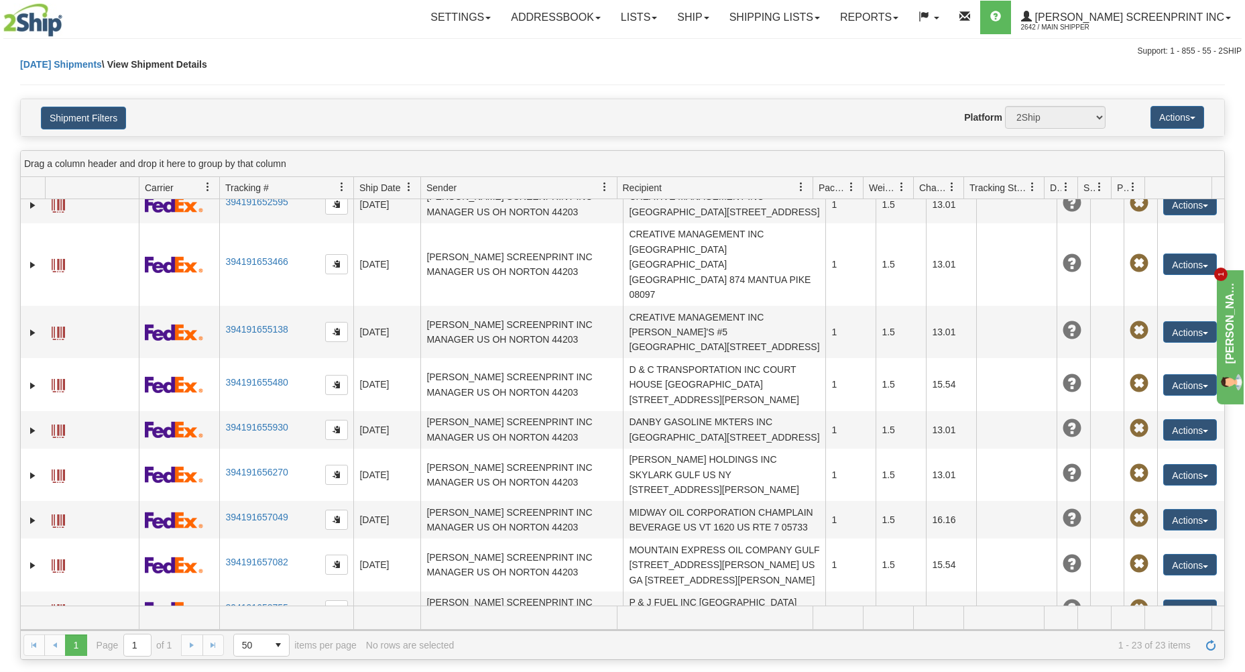
click at [1175, 644] on button "Actions" at bounding box center [1190, 654] width 54 height 21
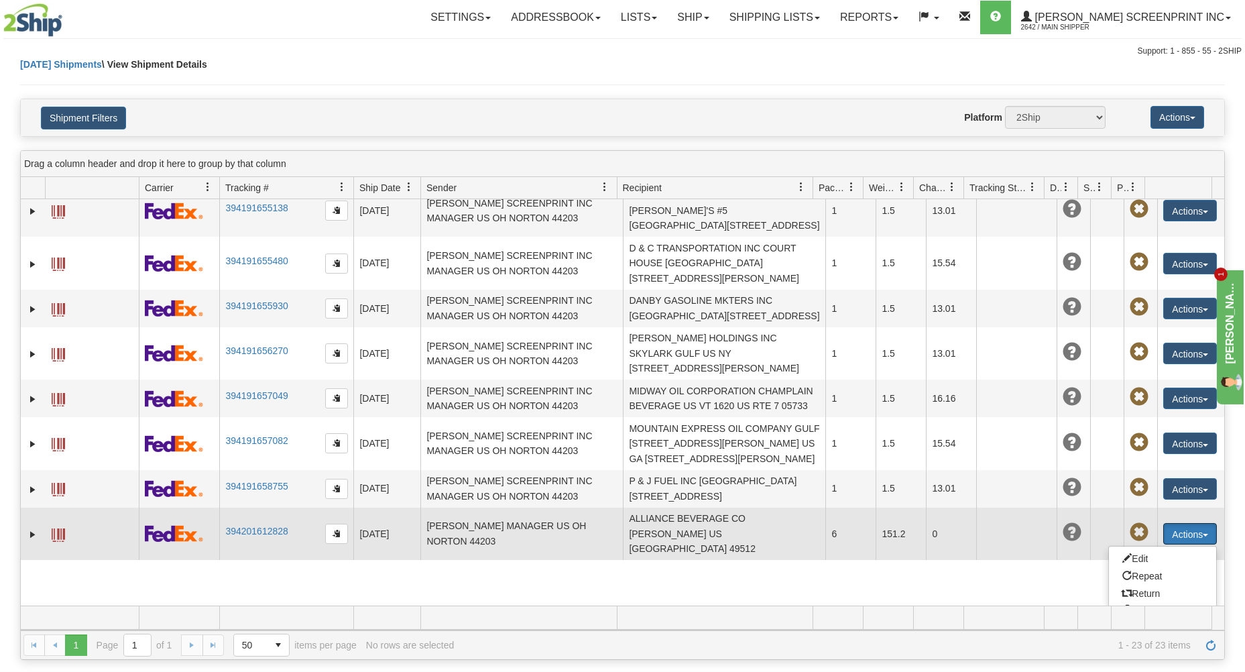
scroll to position [730, 0]
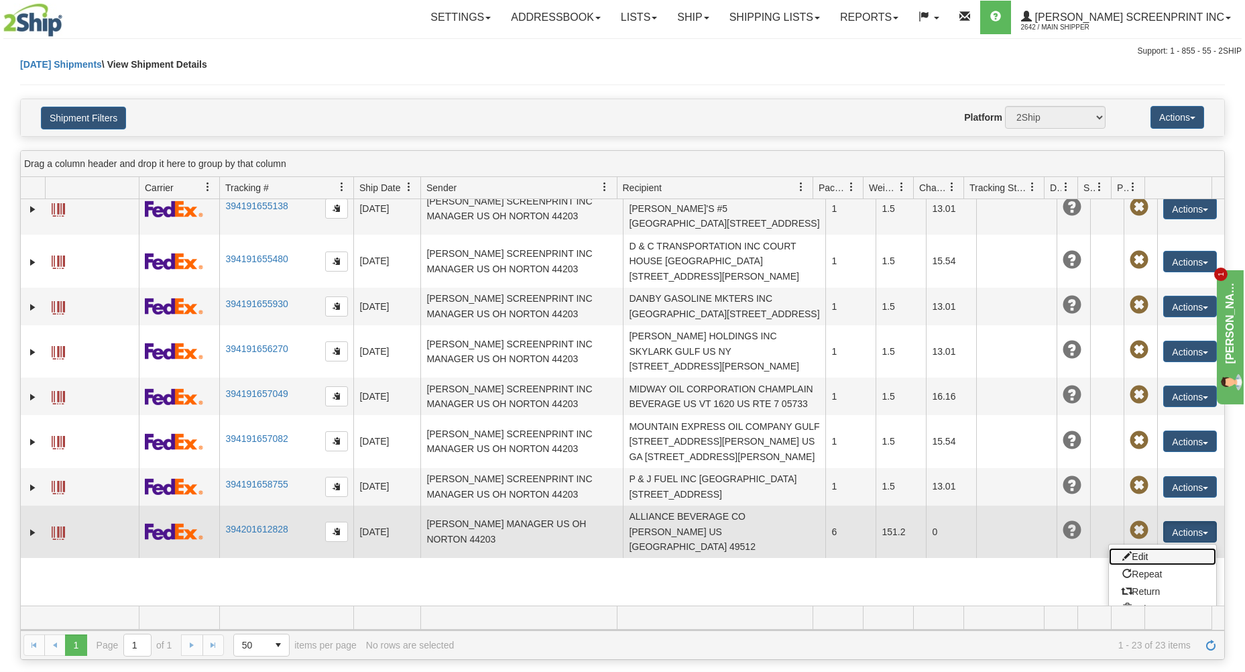
click at [1124, 548] on link "Edit" at bounding box center [1162, 556] width 107 height 17
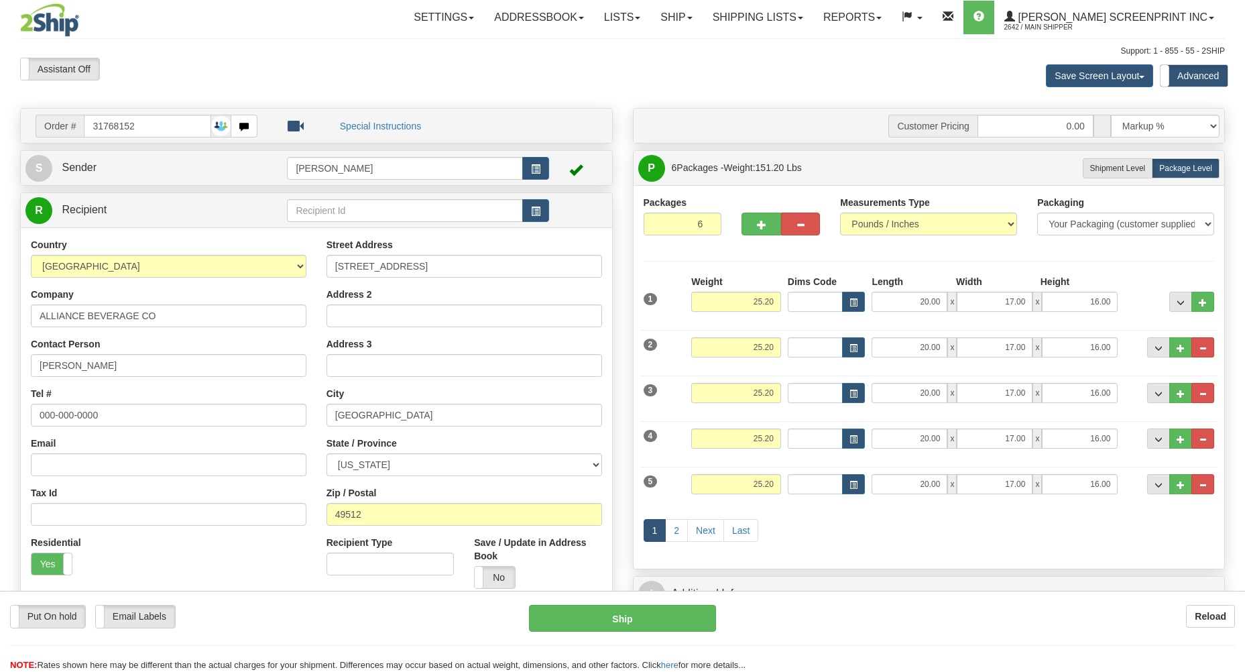
select select "1"
click at [1175, 303] on button "..." at bounding box center [1180, 302] width 23 height 20
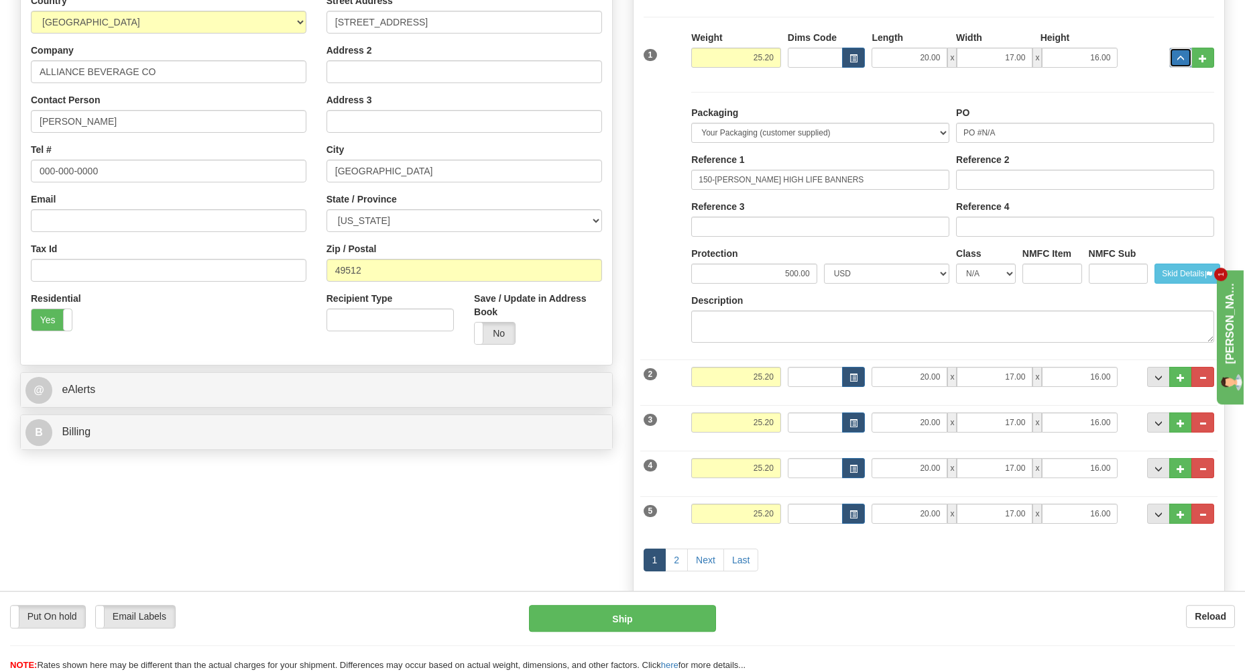
scroll to position [215, 0]
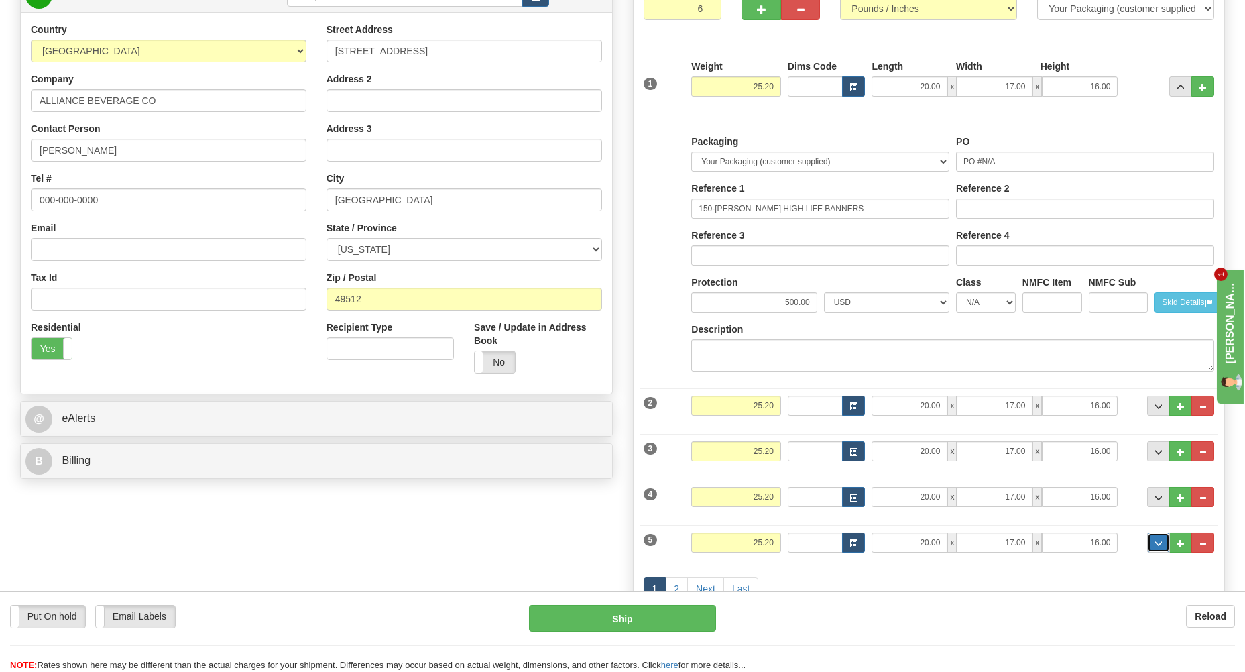
click at [1161, 546] on span "..." at bounding box center [1159, 543] width 8 height 7
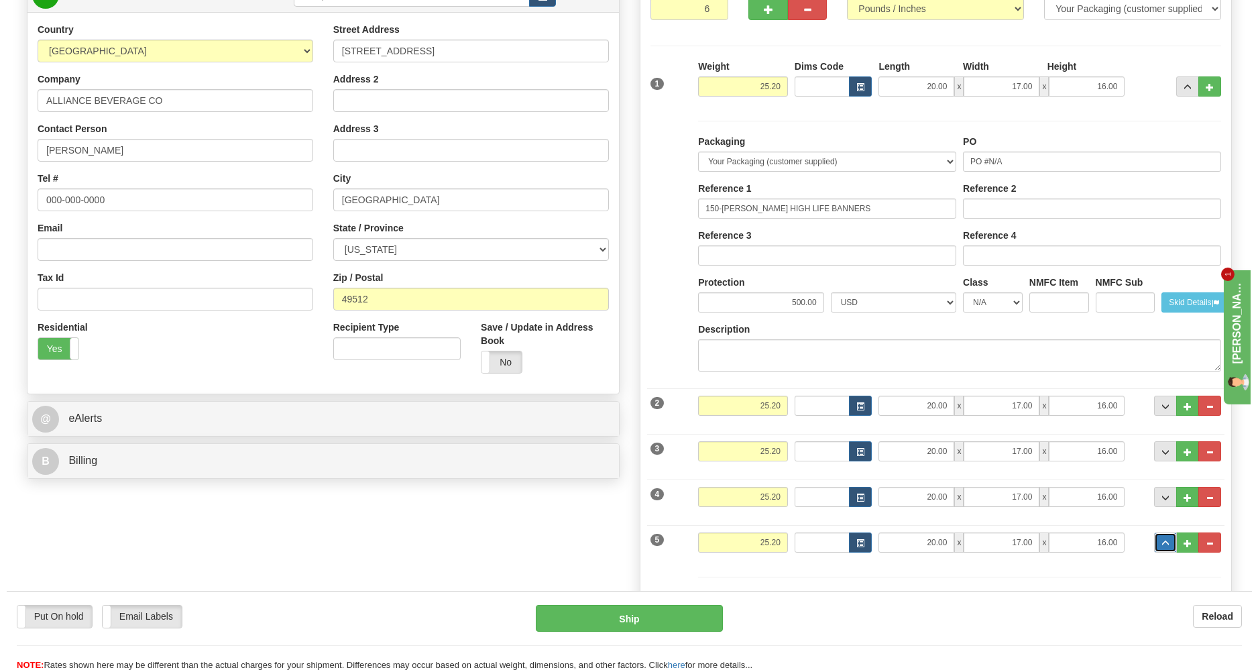
scroll to position [646, 0]
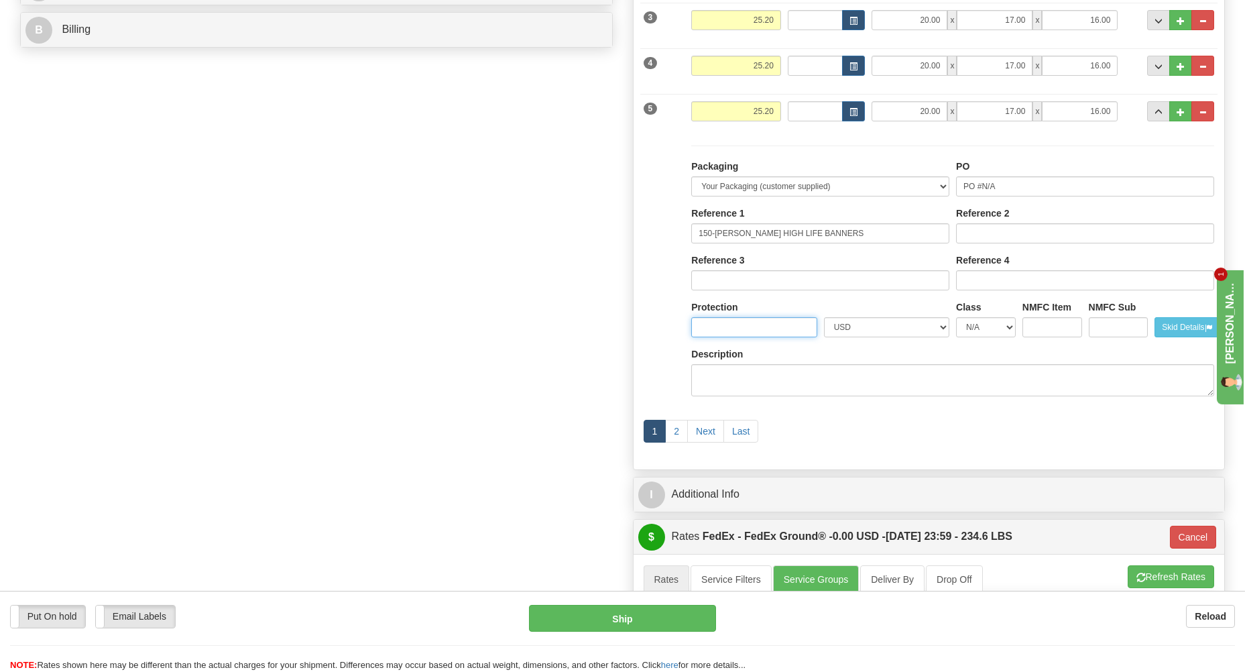
click at [782, 327] on input "Protection" at bounding box center [753, 327] width 125 height 20
type input "500"
click at [916, 427] on div "1 2 Next Last" at bounding box center [929, 432] width 578 height 53
click at [644, 612] on button "Ship" at bounding box center [622, 618] width 187 height 27
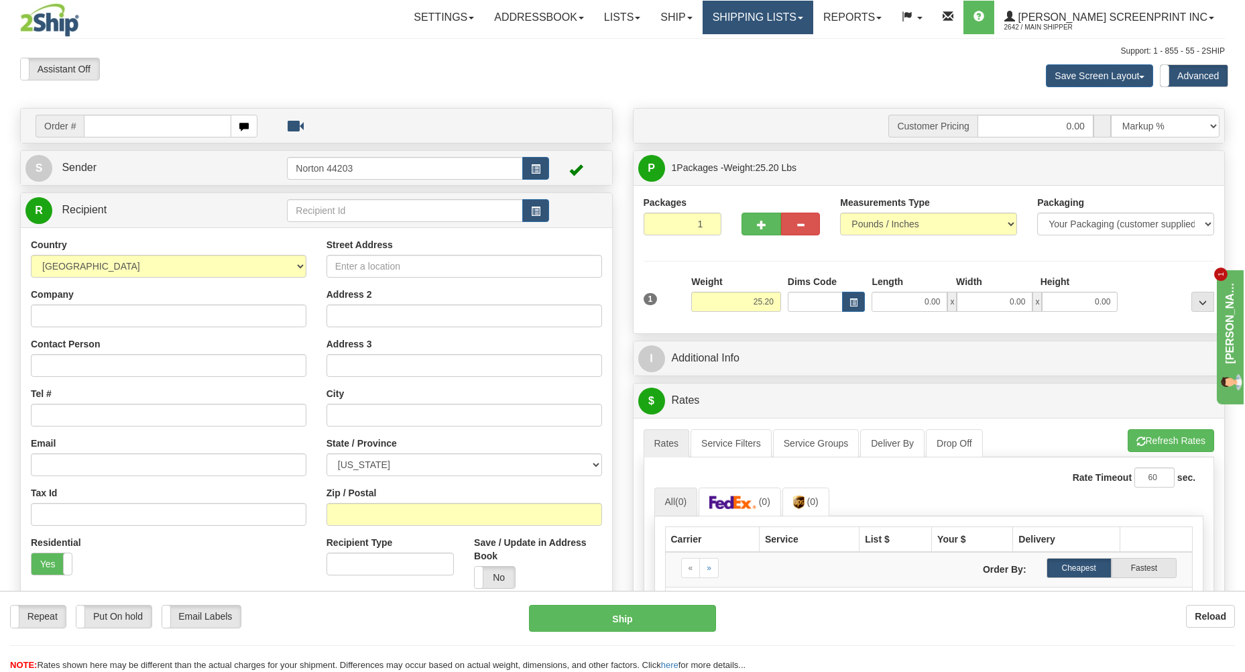
click at [806, 18] on link "Shipping lists" at bounding box center [758, 18] width 111 height 34
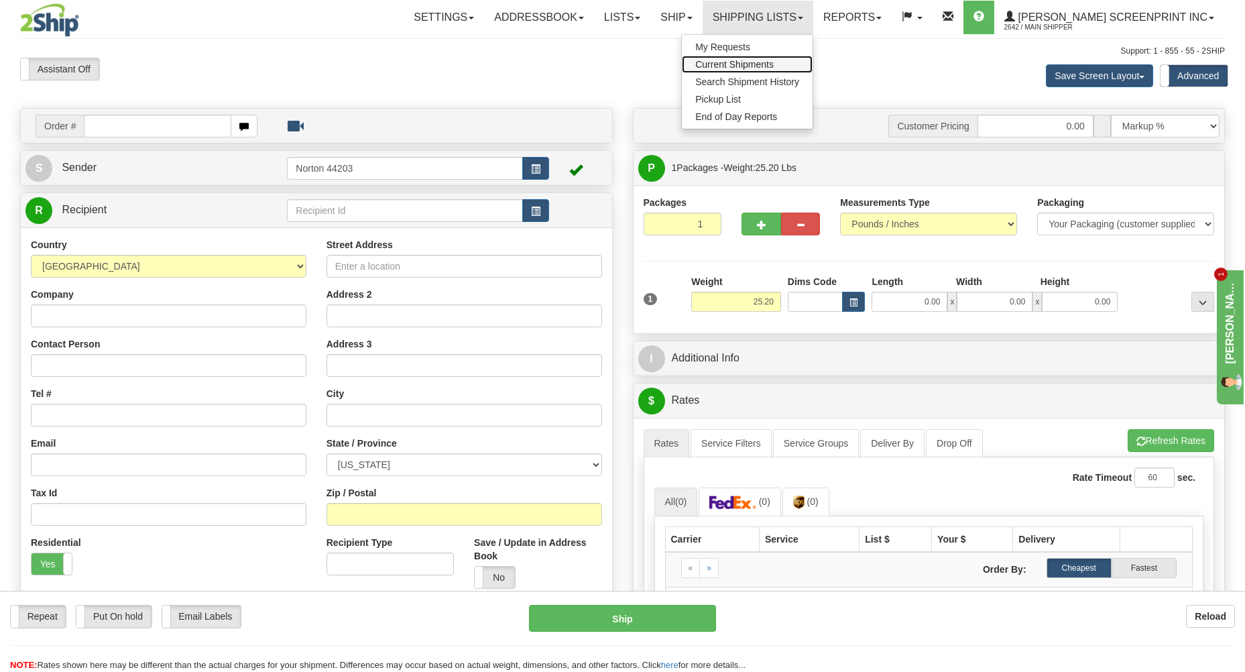
click at [774, 60] on span "Current Shipments" at bounding box center [734, 64] width 78 height 11
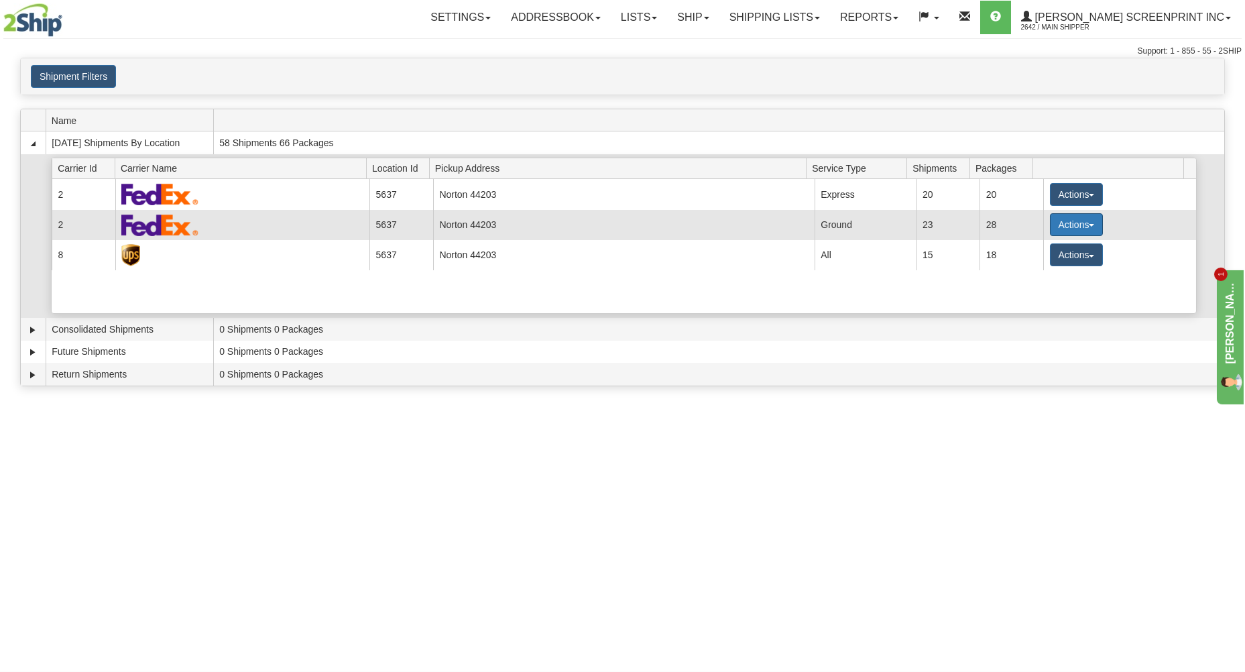
click at [1058, 225] on button "Actions" at bounding box center [1077, 224] width 54 height 23
click at [1025, 248] on span "Details" at bounding box center [1026, 249] width 36 height 9
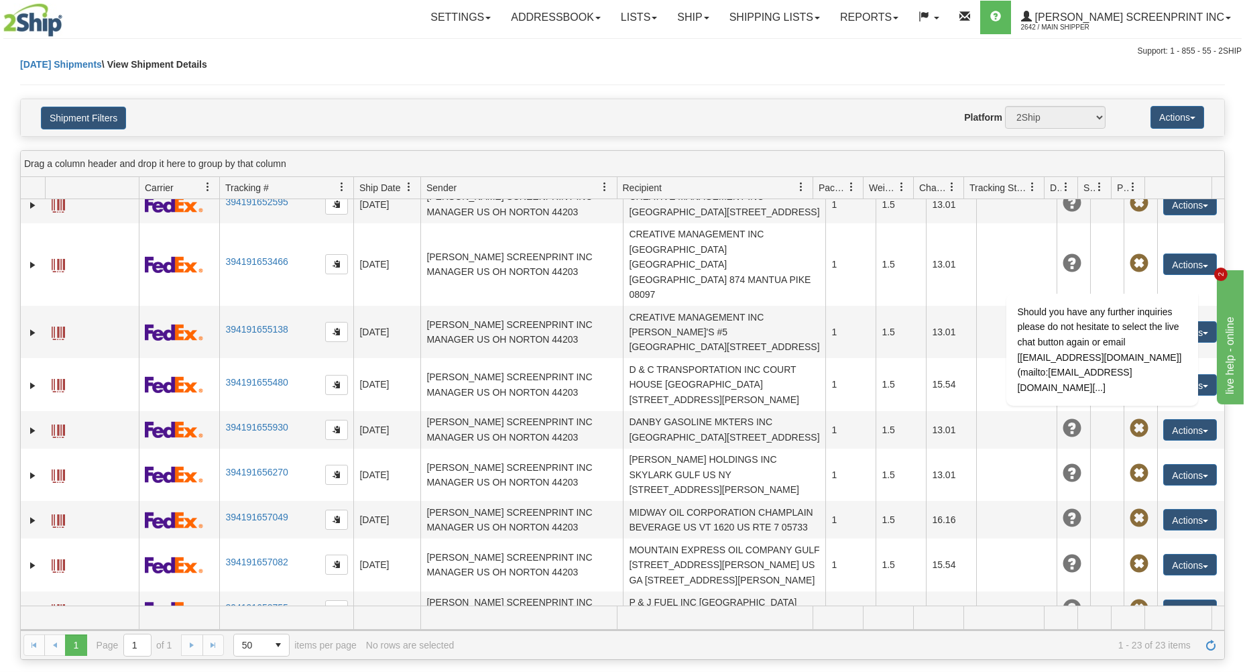
click at [58, 650] on span at bounding box center [58, 656] width 13 height 13
drag, startPoint x: 1187, startPoint y: 269, endPoint x: 2148, endPoint y: 534, distance: 996.2
click at [1187, 269] on icon "Chat attention grabber" at bounding box center [1189, 274] width 12 height 12
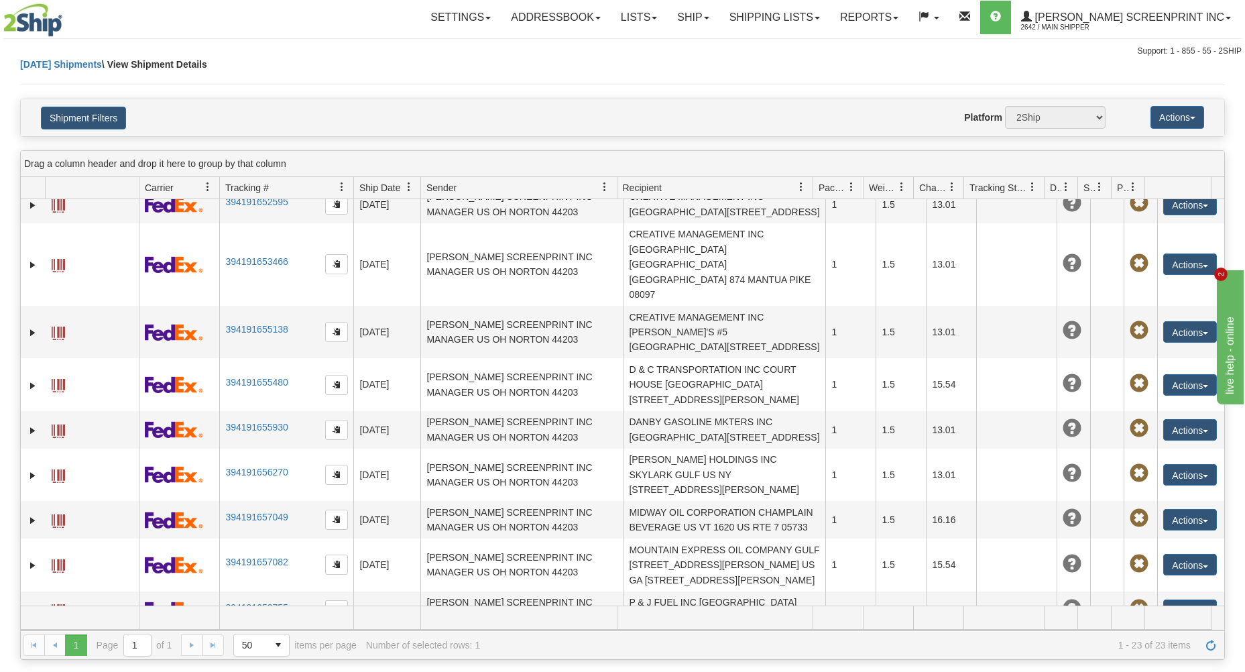
click at [281, 647] on link "394201716995" at bounding box center [256, 652] width 62 height 11
click at [371, 113] on div "Website Agent Nothing selected Client User Platform 2Ship Imported" at bounding box center [672, 117] width 888 height 23
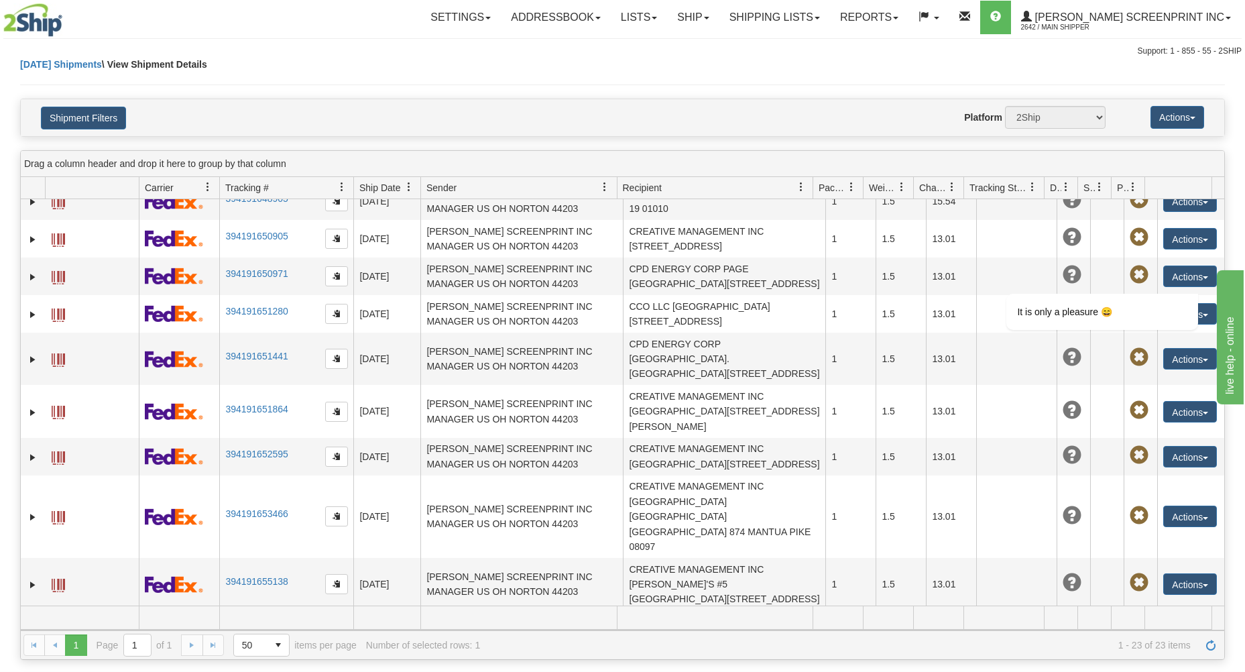
scroll to position [229, 0]
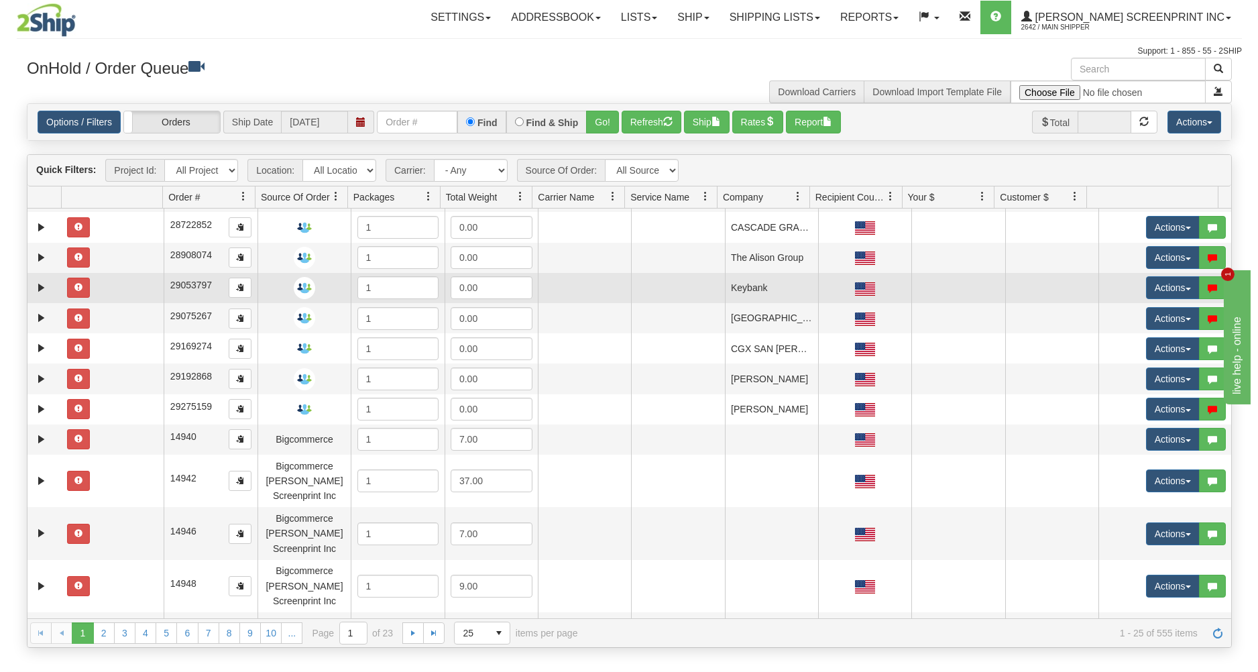
scroll to position [188, 0]
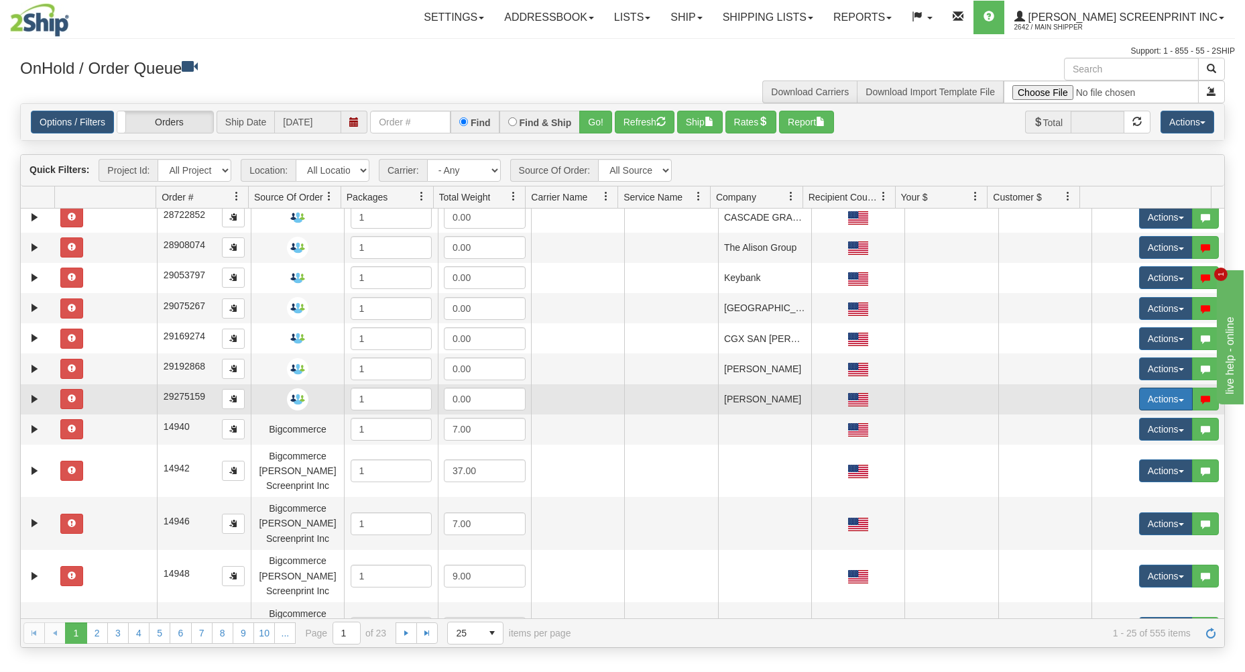
click at [1146, 402] on button "Actions" at bounding box center [1166, 399] width 54 height 23
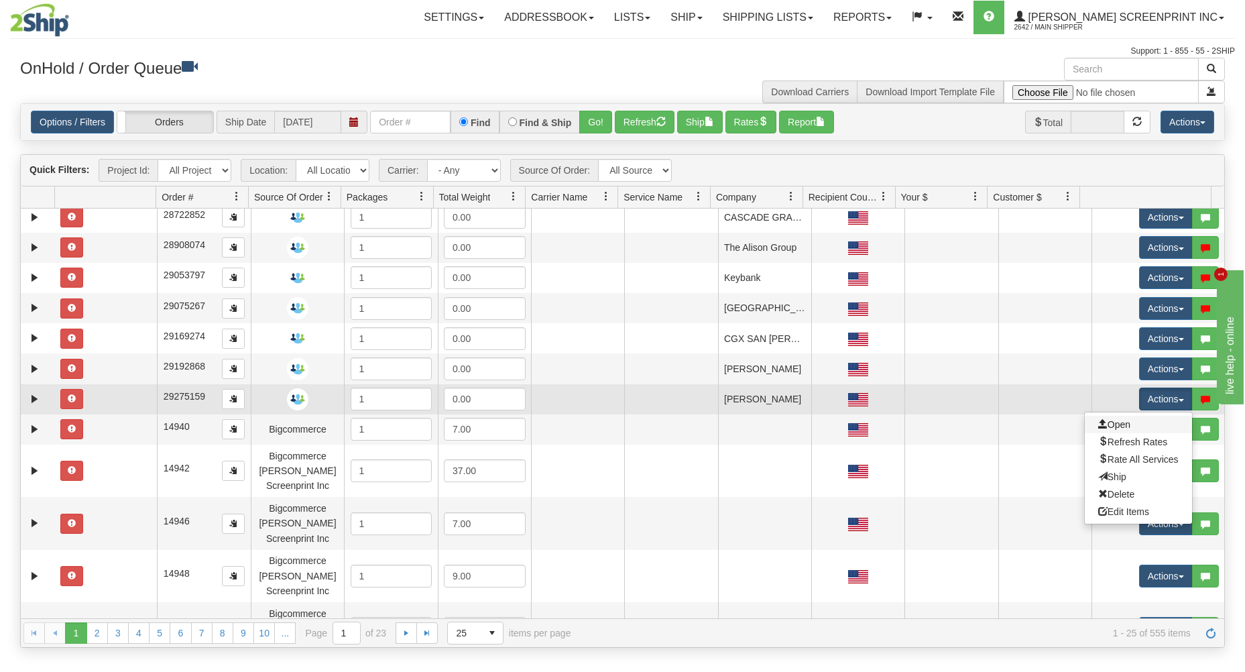
click at [1123, 426] on link "Open" at bounding box center [1138, 424] width 107 height 17
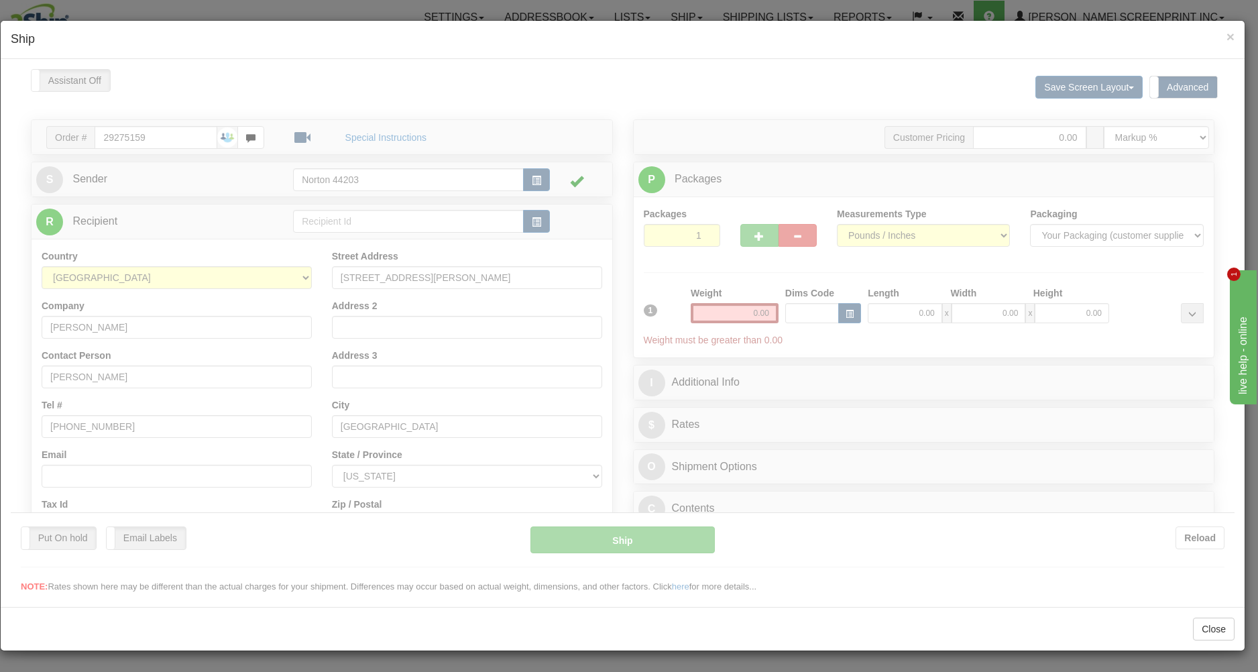
scroll to position [0, 0]
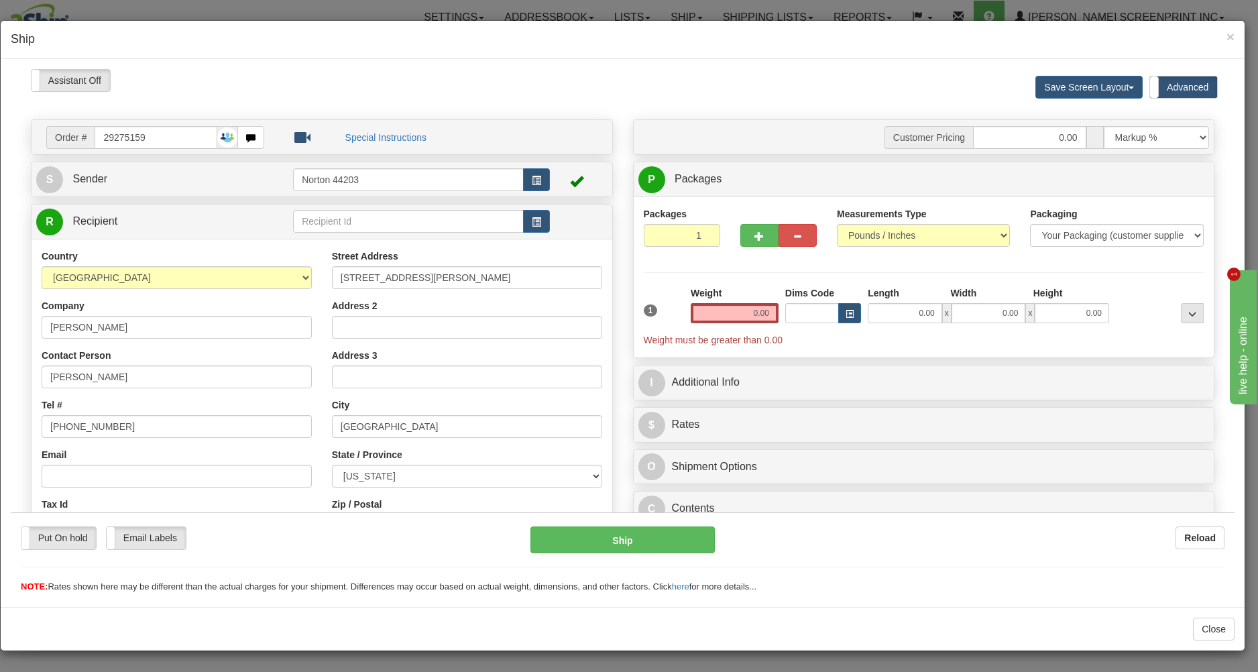
type input "25.20"
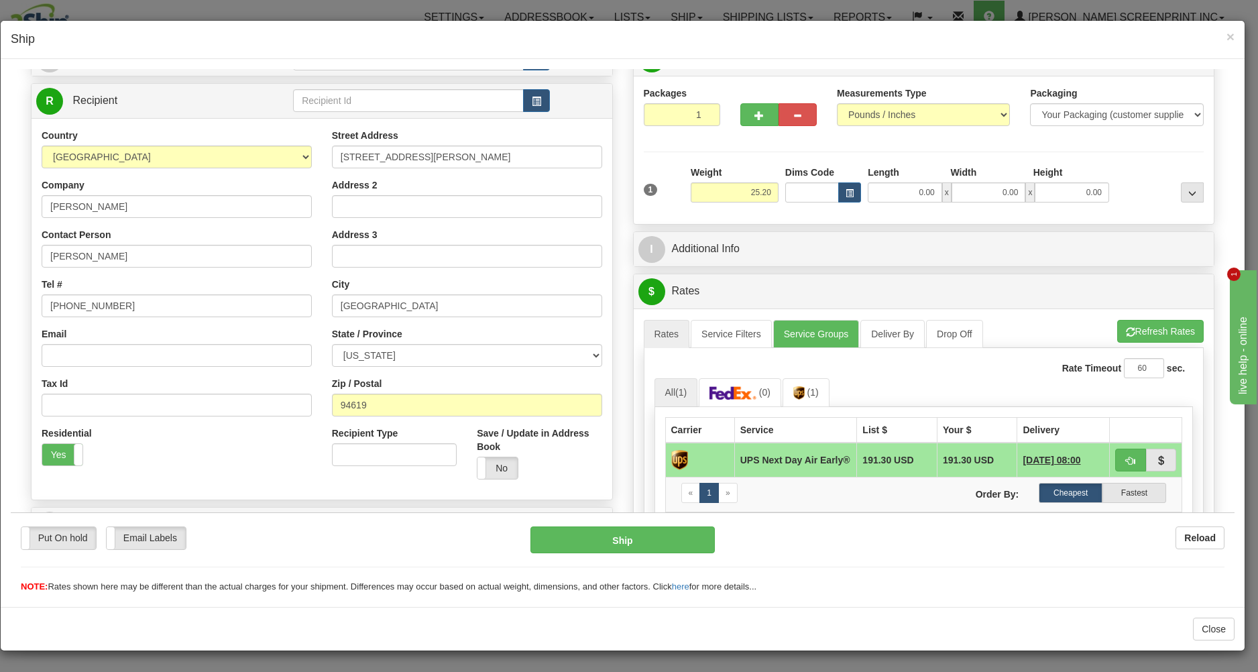
scroll to position [143, 0]
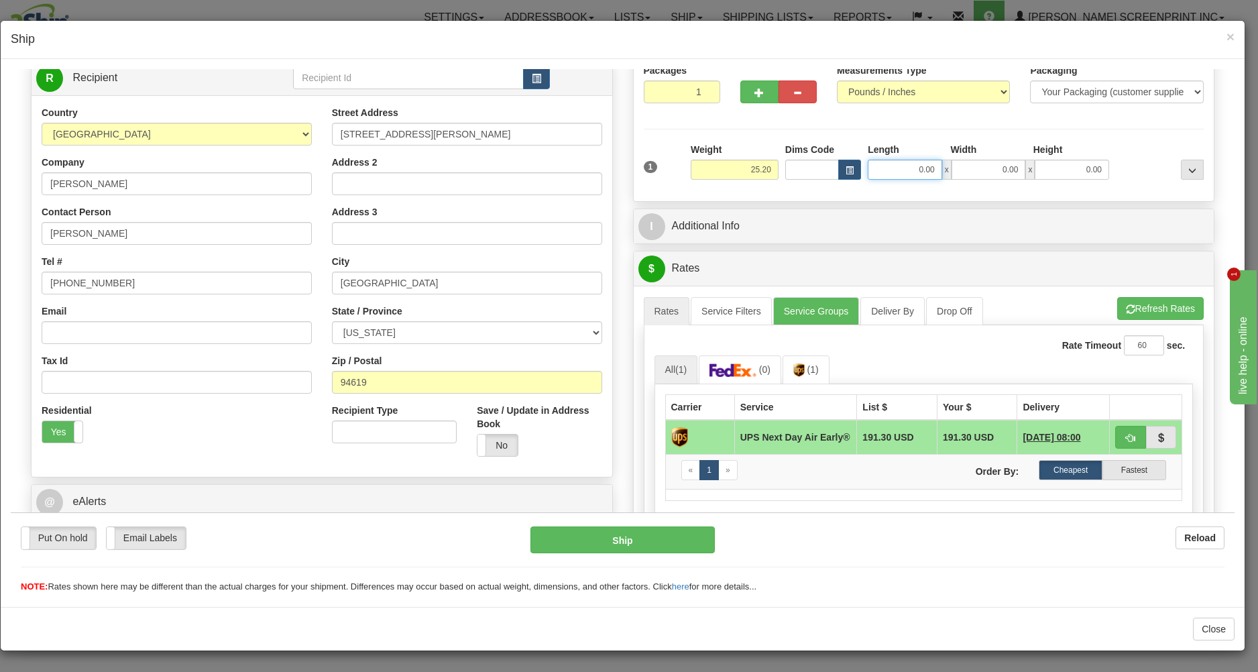
click at [889, 170] on input "0.00" at bounding box center [905, 169] width 74 height 20
type input "20.00"
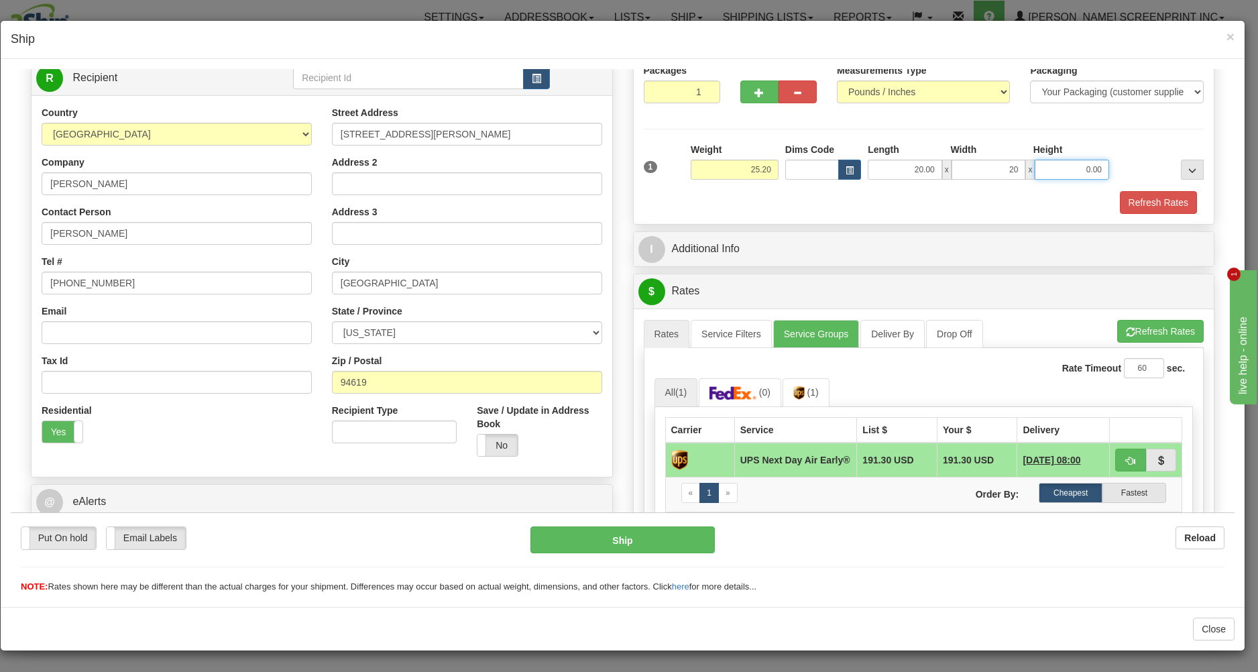
type input "20.00"
type input "11.00"
click at [756, 91] on span "button" at bounding box center [758, 92] width 9 height 9
type input "2"
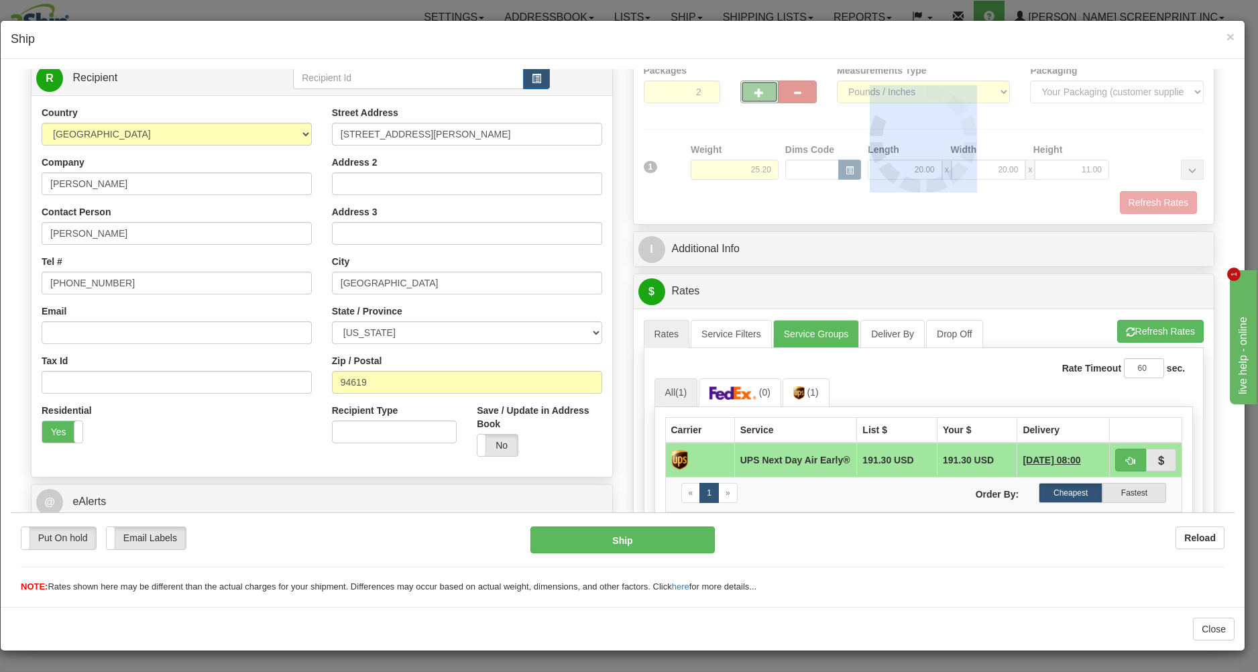
drag, startPoint x: 756, startPoint y: 91, endPoint x: 778, endPoint y: 90, distance: 22.8
click at [758, 91] on div at bounding box center [924, 138] width 561 height 150
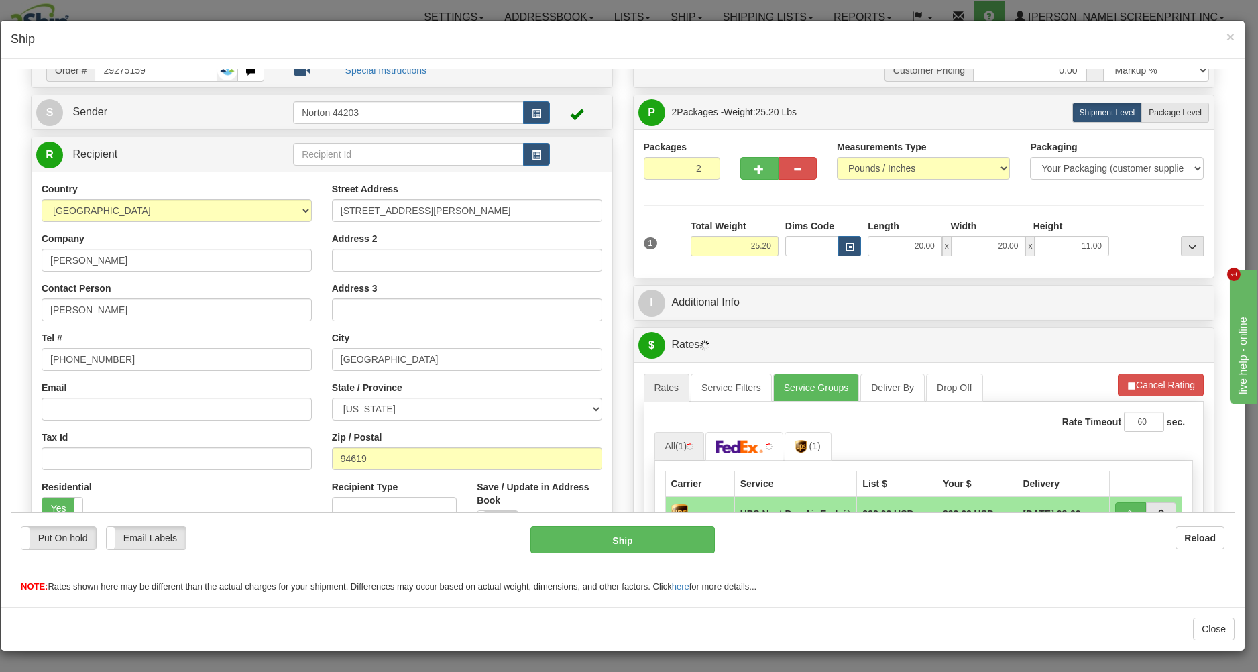
scroll to position [0, 0]
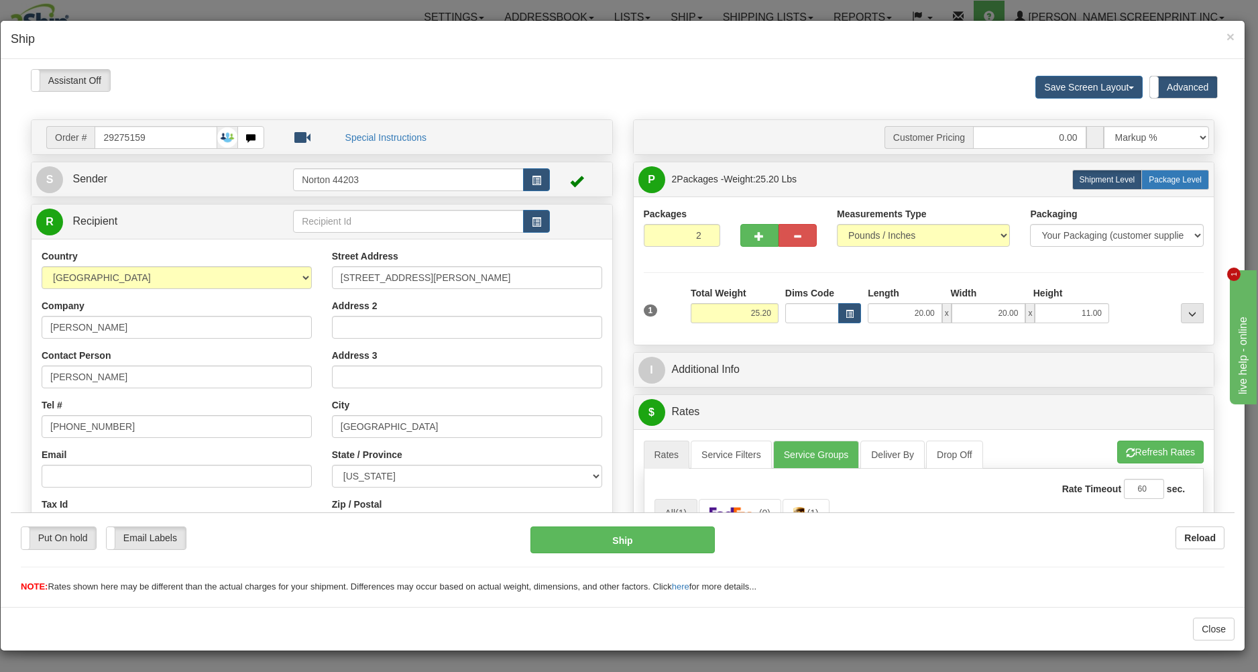
click at [1173, 179] on span "Package Level" at bounding box center [1175, 178] width 53 height 9
radio input "true"
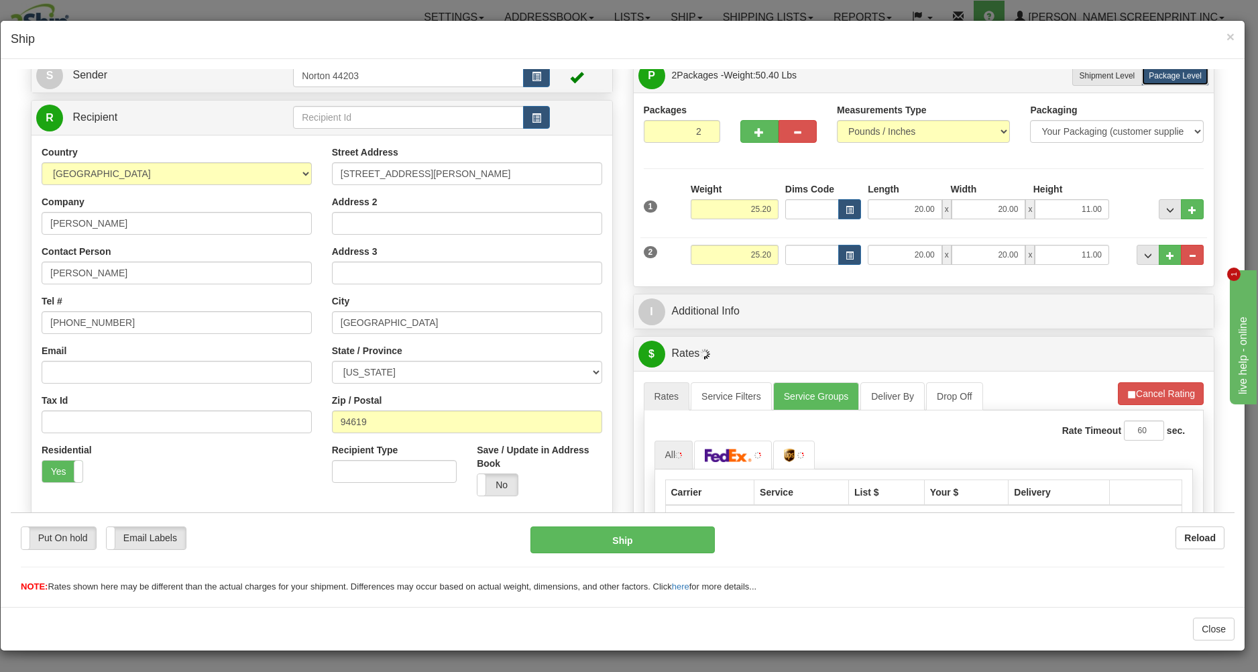
scroll to position [143, 0]
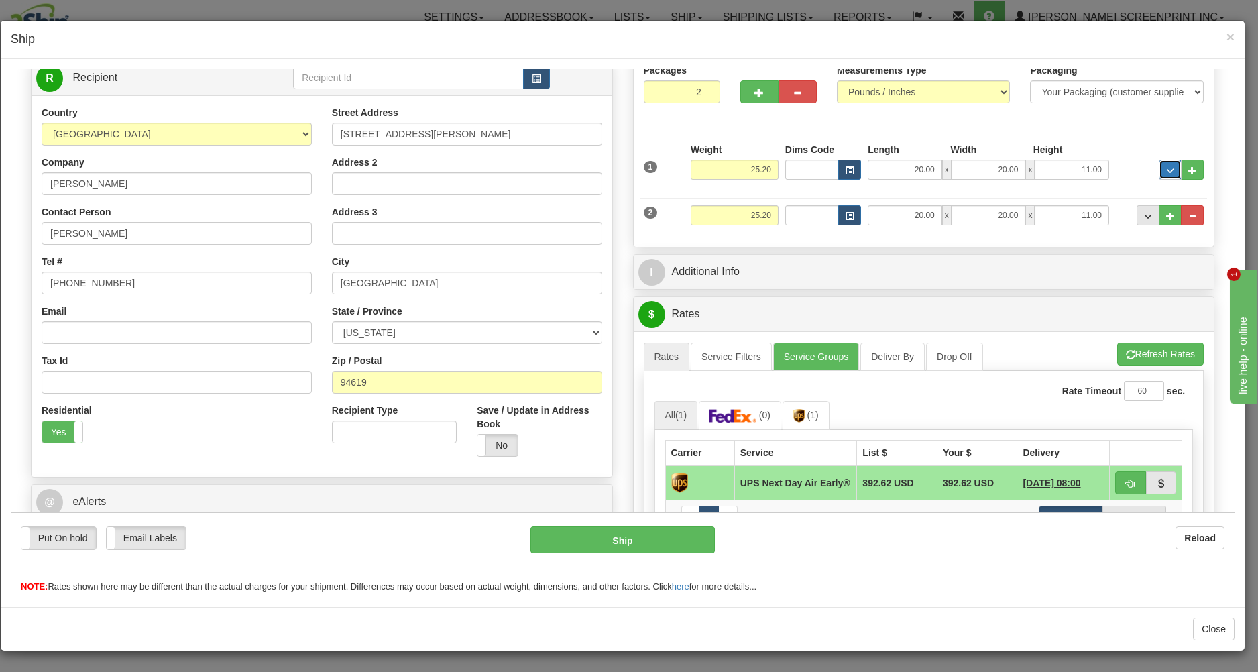
click at [1159, 170] on button "..." at bounding box center [1170, 169] width 23 height 20
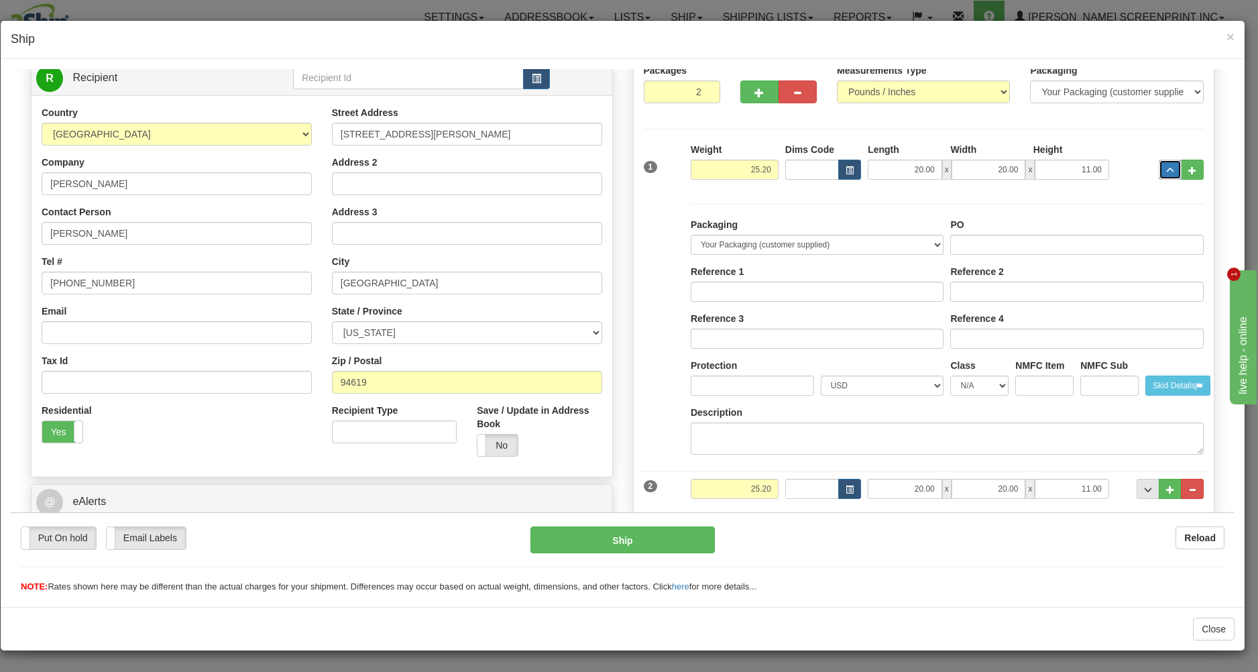
click at [1159, 164] on button "..." at bounding box center [1170, 169] width 23 height 20
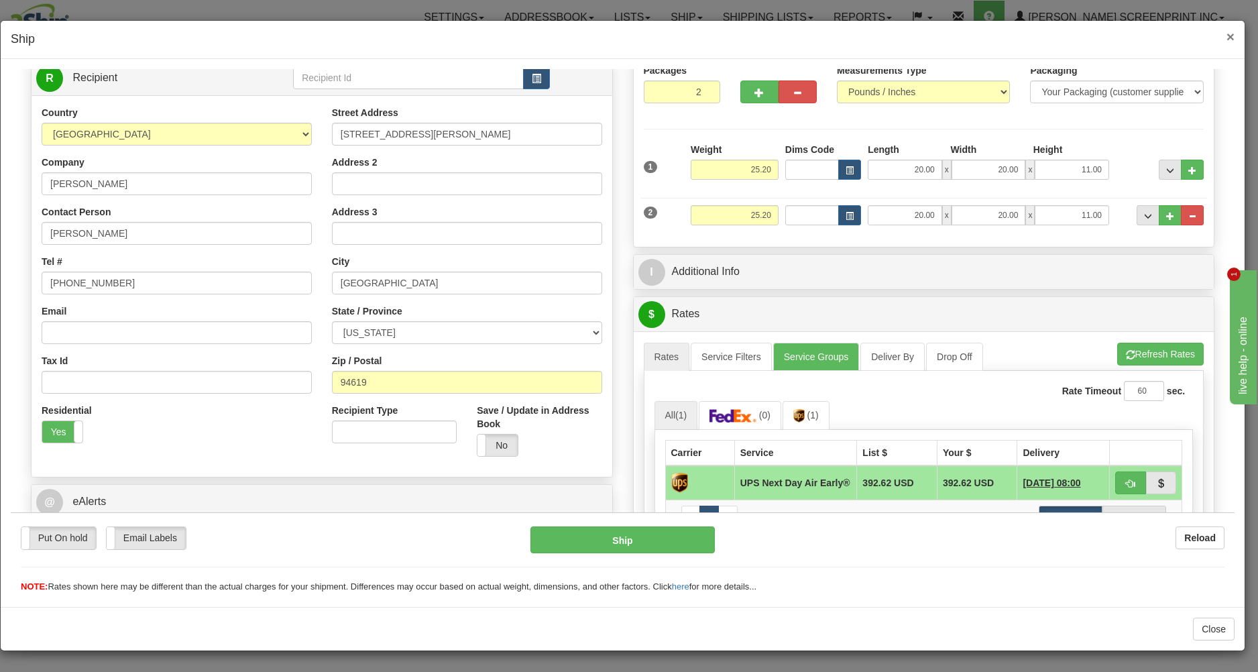
click at [1234, 33] on span "×" at bounding box center [1230, 36] width 8 height 15
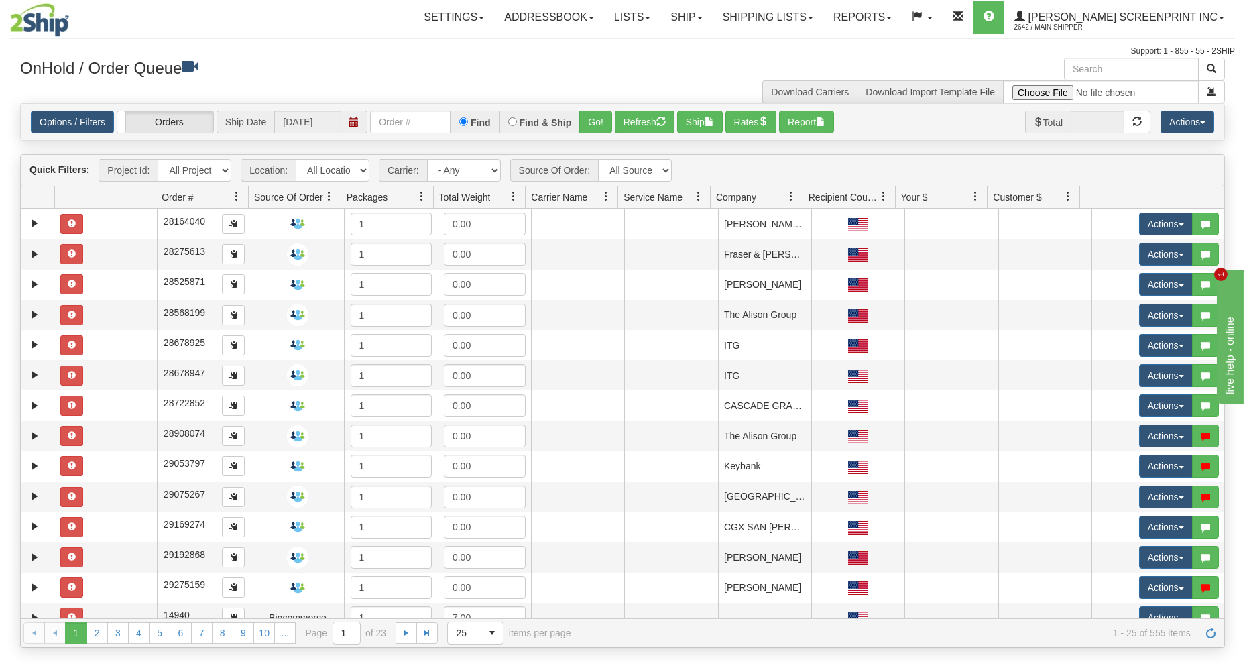
scroll to position [0, 0]
click at [421, 127] on input "text" at bounding box center [410, 122] width 80 height 23
type input "17381"
click at [594, 124] on button "Go!" at bounding box center [595, 122] width 33 height 23
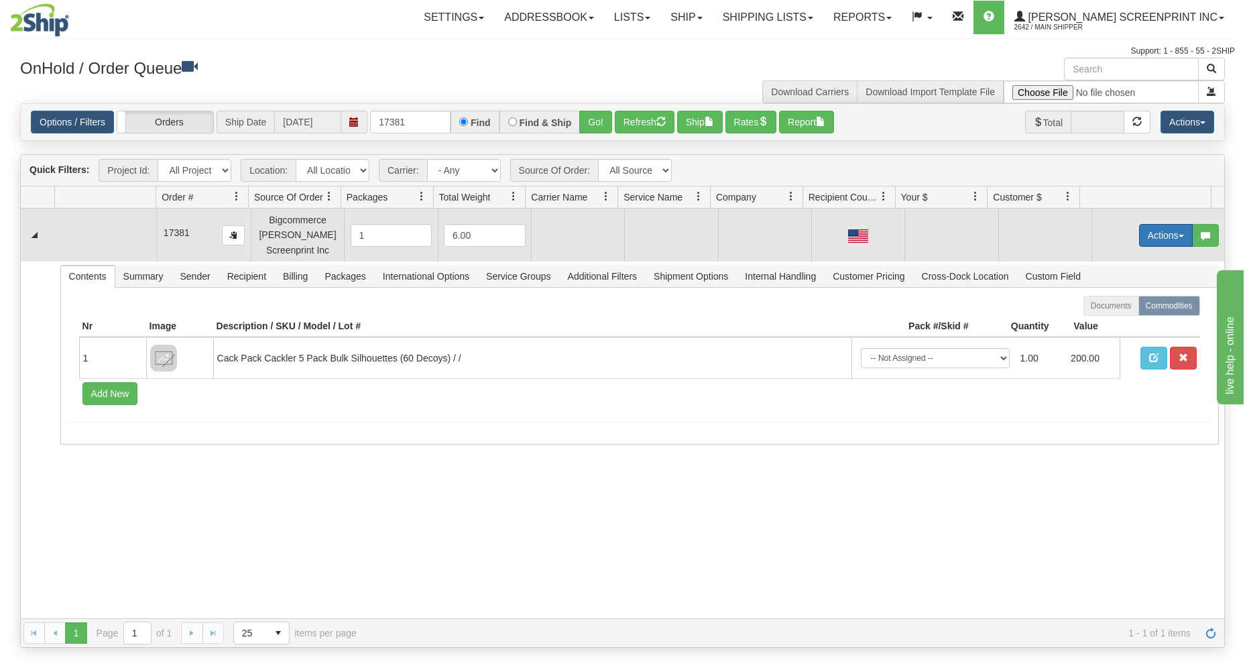
drag, startPoint x: 1144, startPoint y: 231, endPoint x: 1126, endPoint y: 241, distance: 21.6
click at [1146, 231] on button "Actions" at bounding box center [1166, 235] width 54 height 23
click at [1120, 259] on link "Open" at bounding box center [1138, 260] width 107 height 17
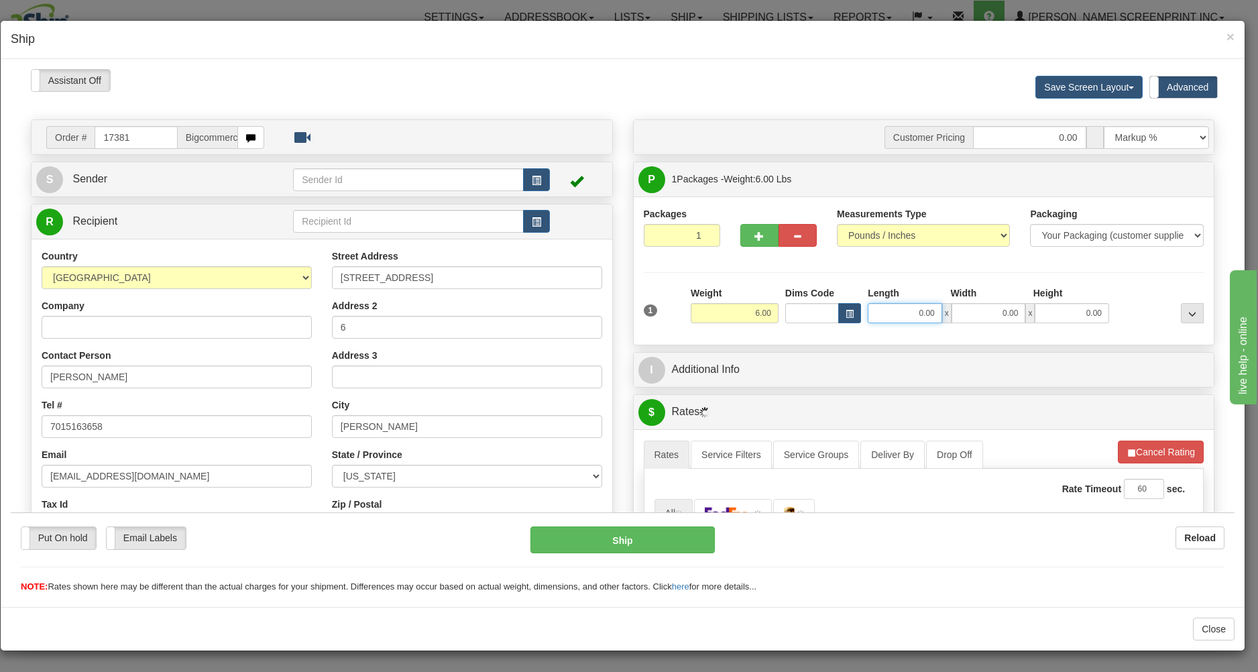
click at [878, 318] on input "0.00" at bounding box center [905, 312] width 74 height 20
type input "18.50"
type input "26.00"
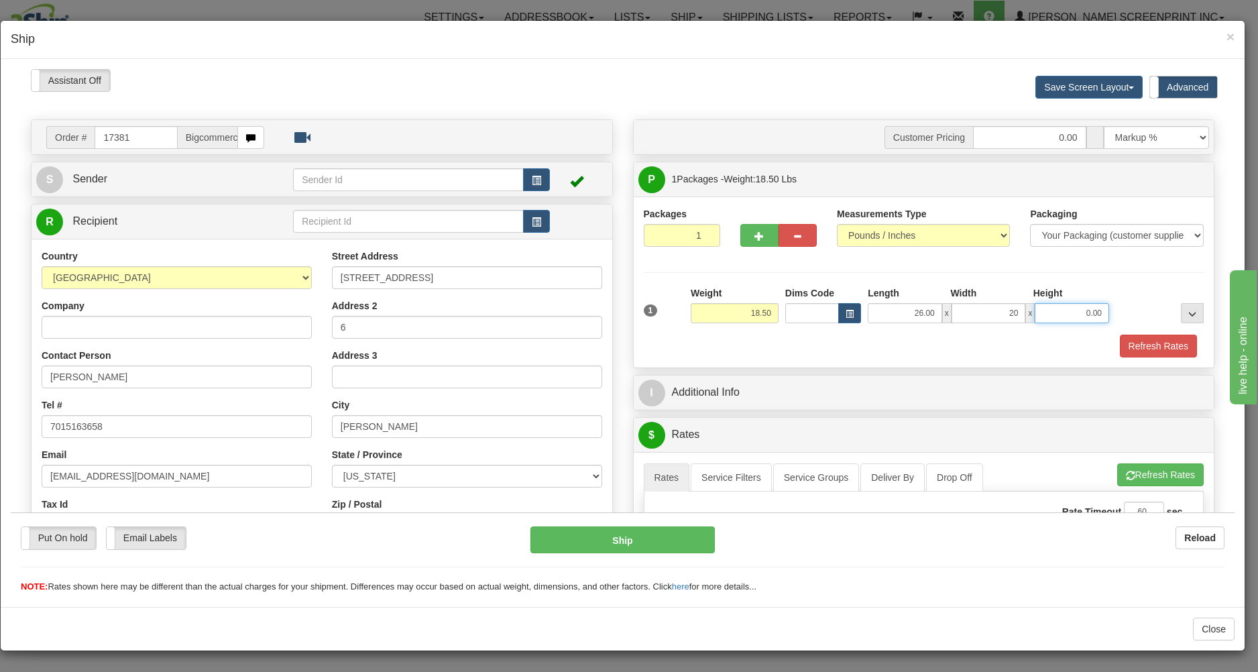
type input "20.00"
type input "18.30"
type input "6"
type input "18.50"
type input "6.00"
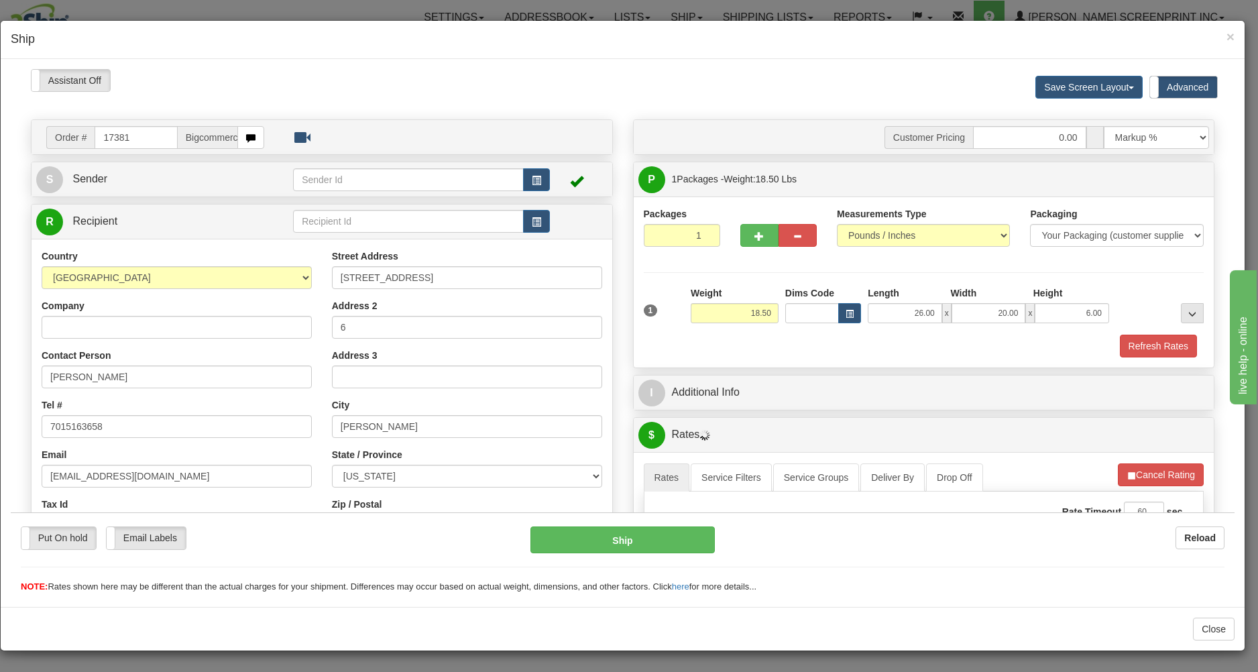
click at [887, 347] on div "Refresh Rates" at bounding box center [923, 345] width 567 height 23
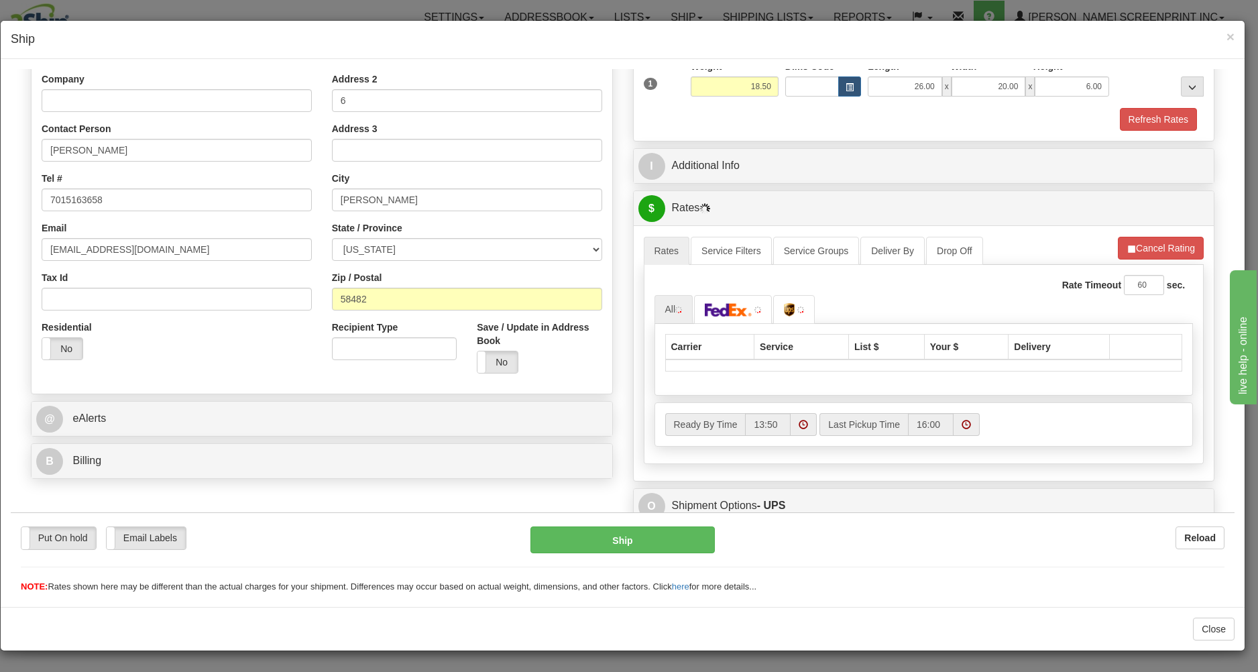
scroll to position [278, 0]
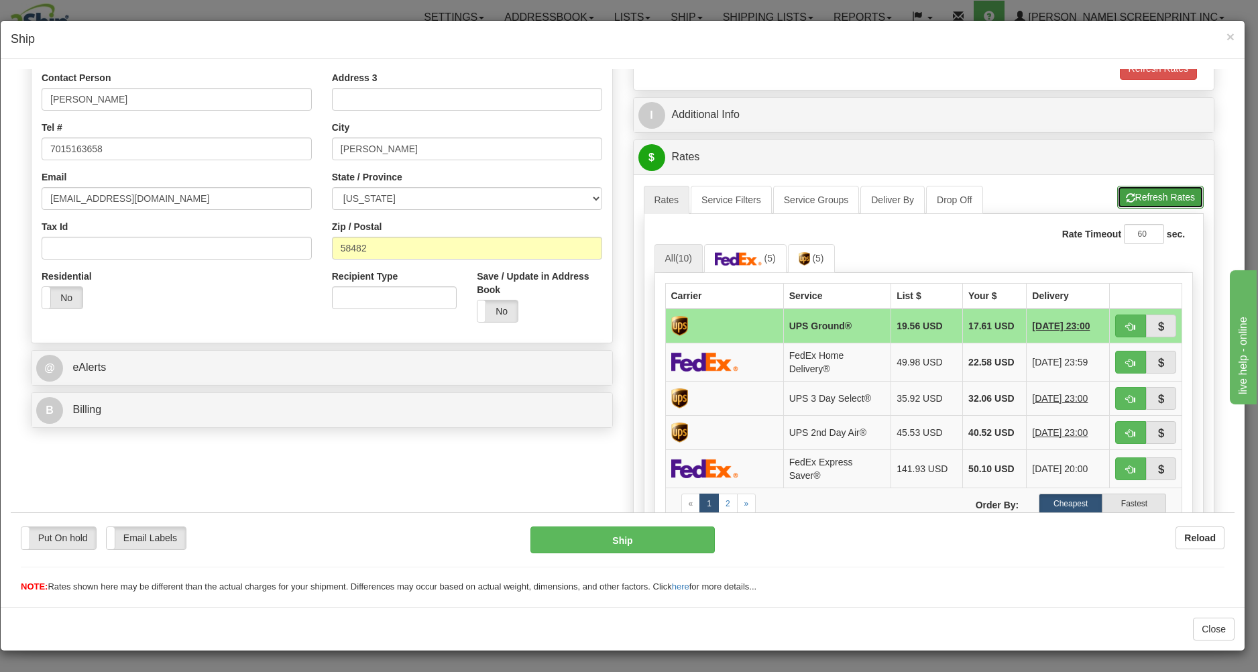
click at [1136, 188] on button "Refresh Rates" at bounding box center [1160, 196] width 86 height 23
click at [1115, 322] on button "button" at bounding box center [1130, 325] width 31 height 23
type input "03"
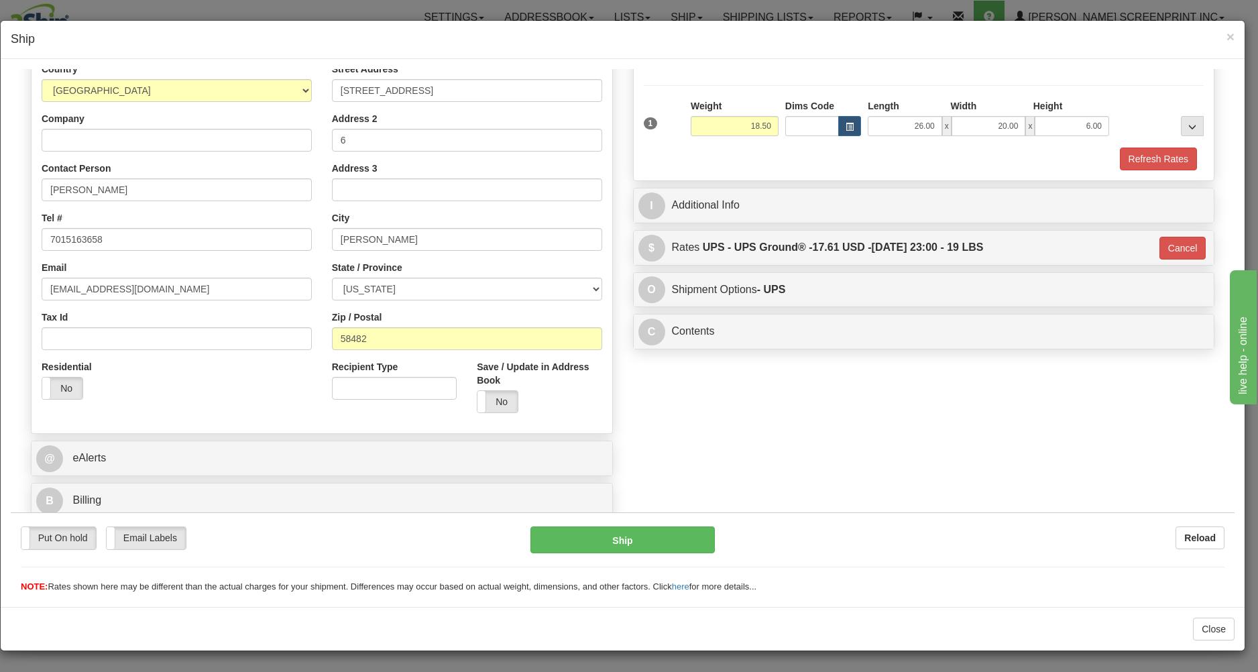
scroll to position [190, 0]
click at [660, 542] on button "Ship" at bounding box center [622, 539] width 184 height 27
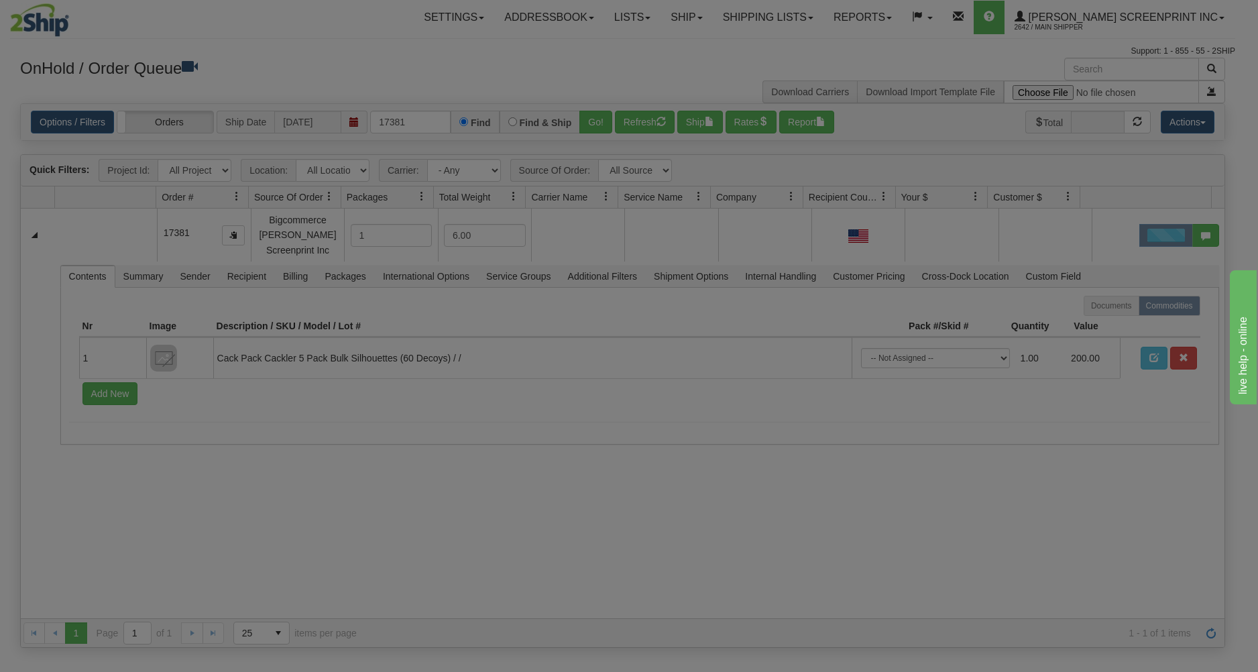
scroll to position [0, 0]
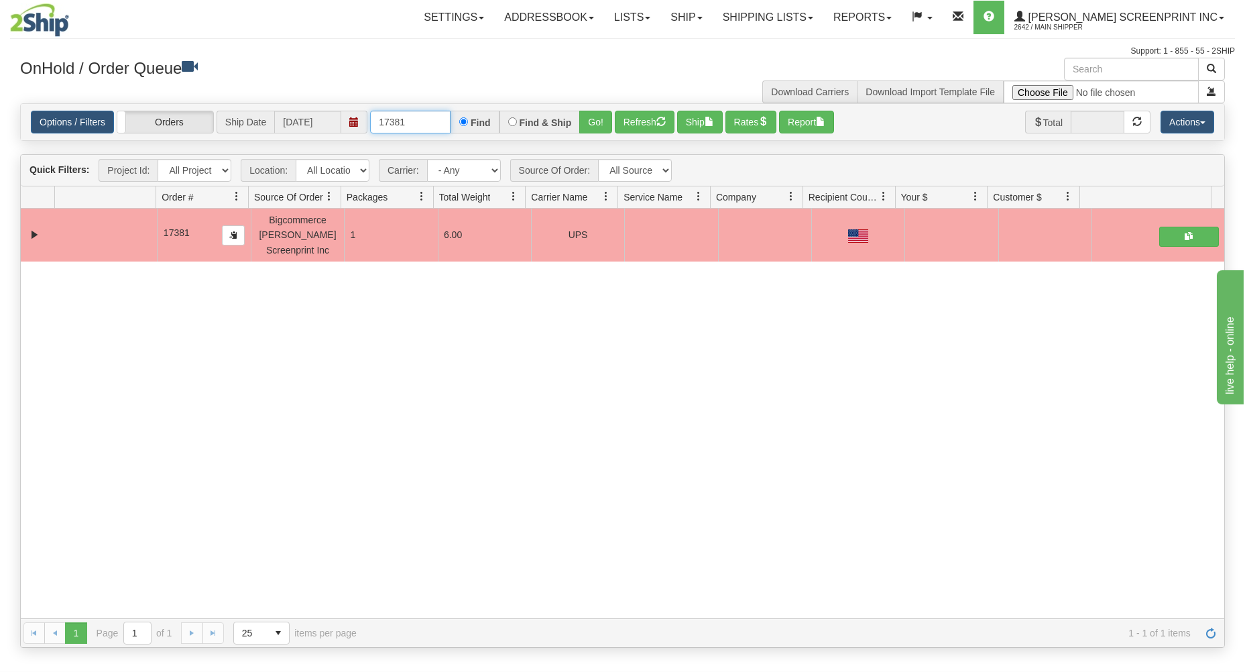
drag, startPoint x: 377, startPoint y: 121, endPoint x: 488, endPoint y: 109, distance: 111.3
click at [488, 109] on div "Options / Filters Group Shipments Orders Ship Date [DATE] 17381 Find Find & Shi…" at bounding box center [622, 122] width 1203 height 36
type input "17368"
click at [595, 120] on button "Go!" at bounding box center [595, 122] width 33 height 23
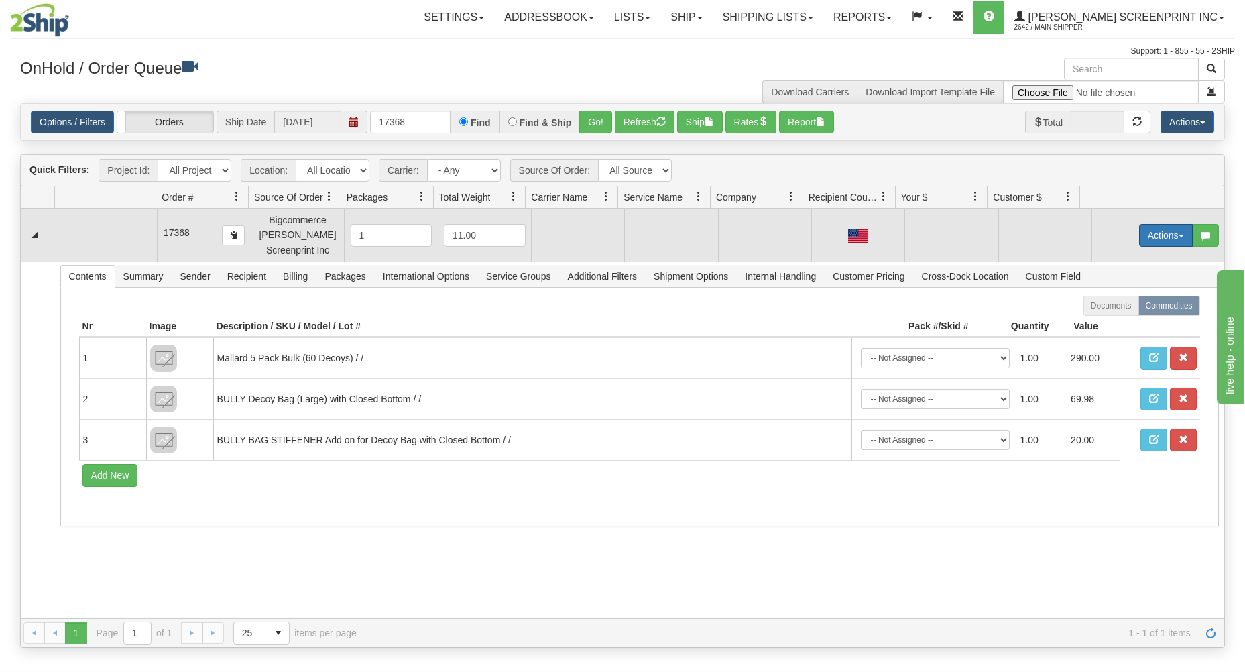
click at [1146, 232] on button "Actions" at bounding box center [1166, 235] width 54 height 23
click at [1118, 258] on link "Open" at bounding box center [1138, 260] width 107 height 17
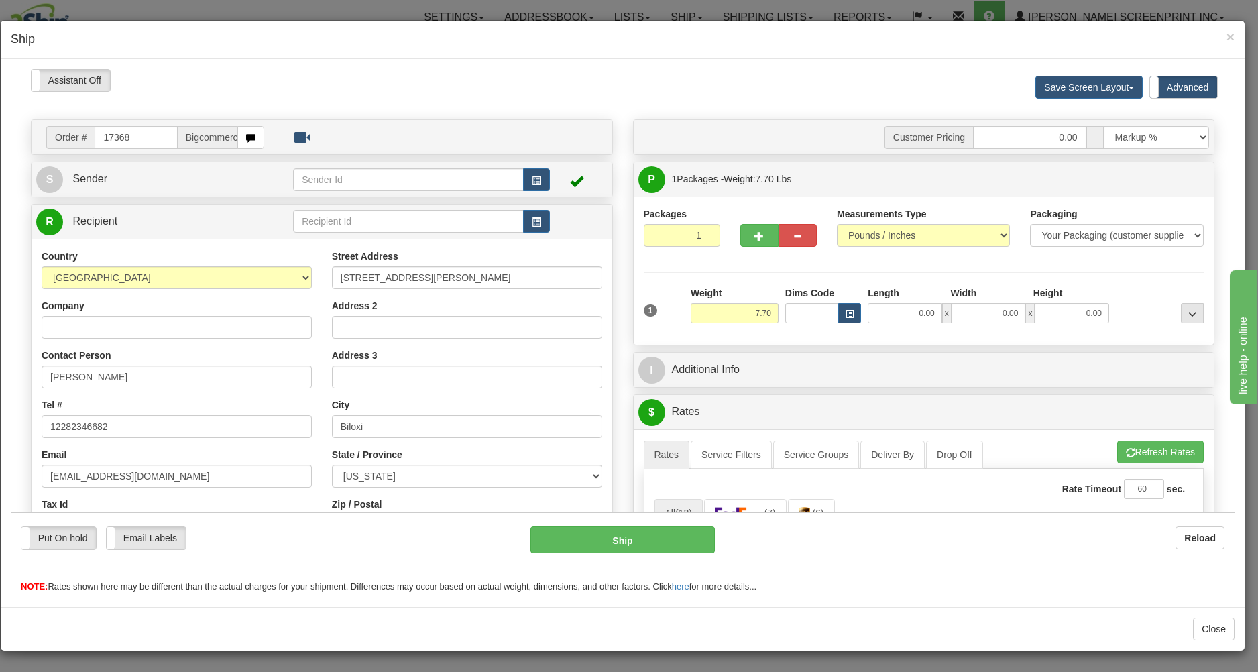
type input "0.00"
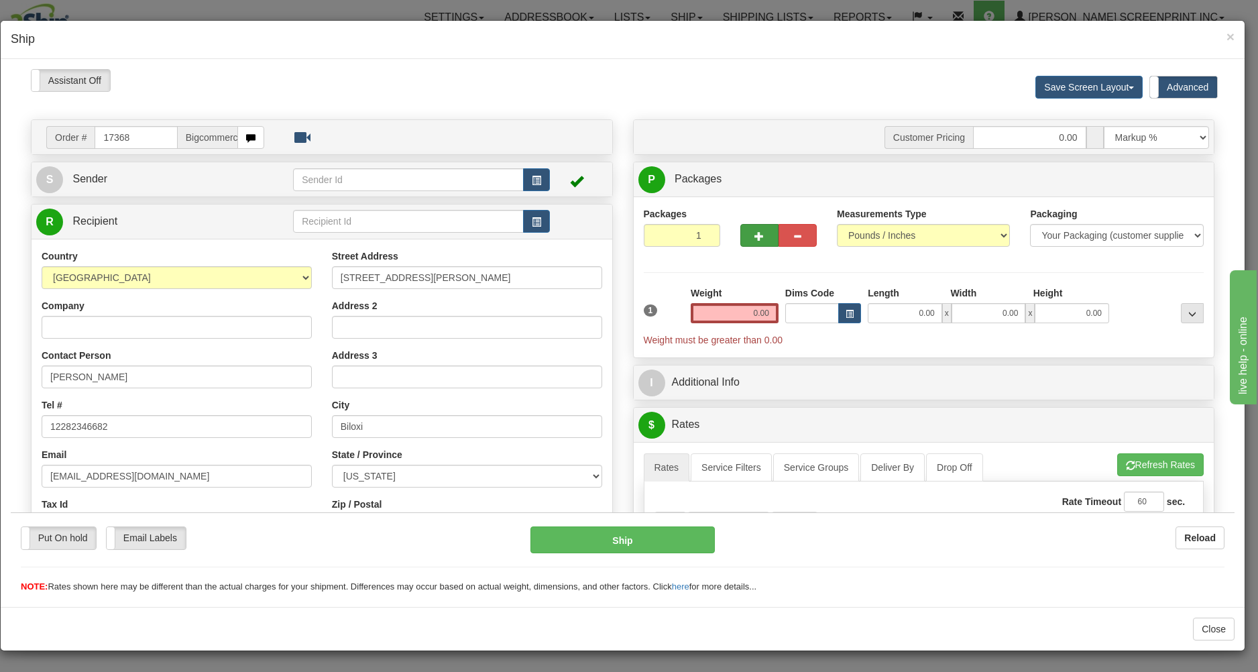
type input "17368"
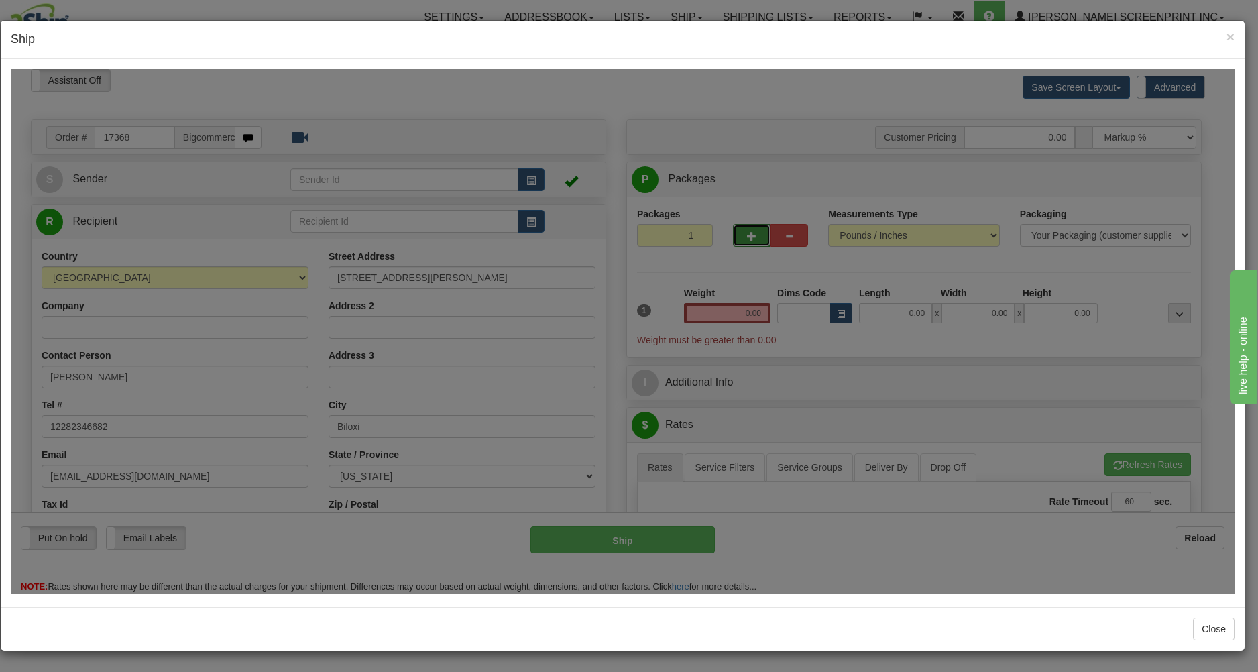
click at [745, 237] on body "Please wait... Attention! Ok Add to Bidding... Preview Custom Documents Preview…" at bounding box center [623, 330] width 1224 height 524
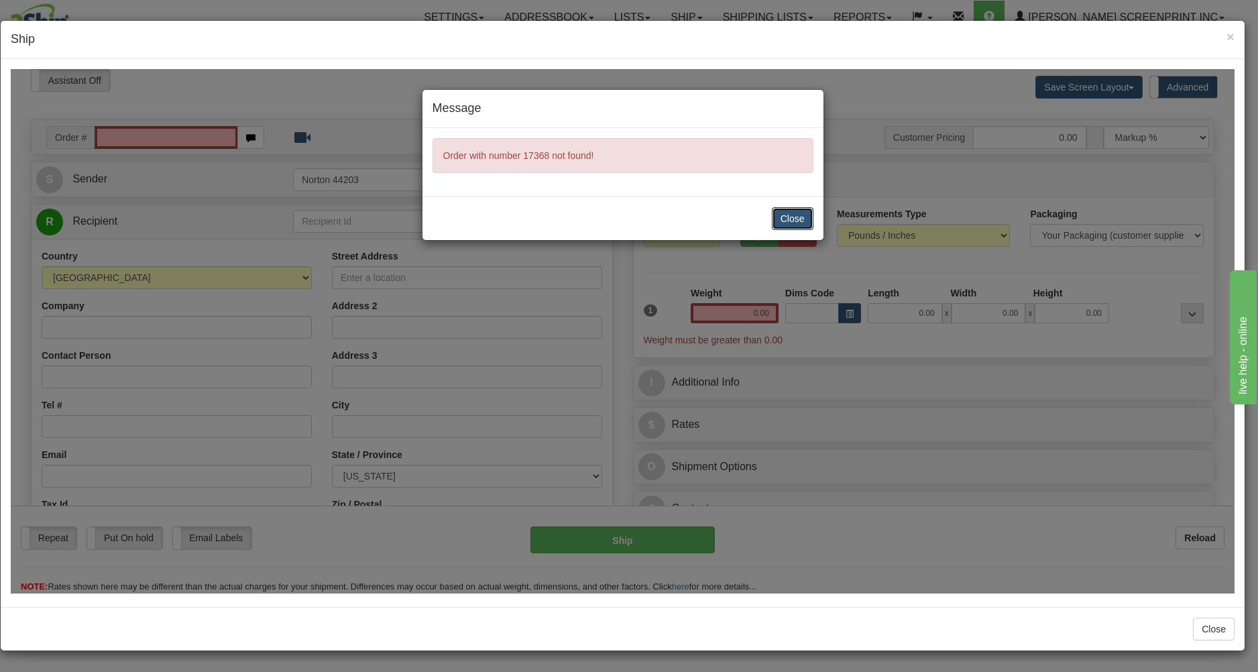
click at [795, 219] on button "Close" at bounding box center [793, 218] width 42 height 23
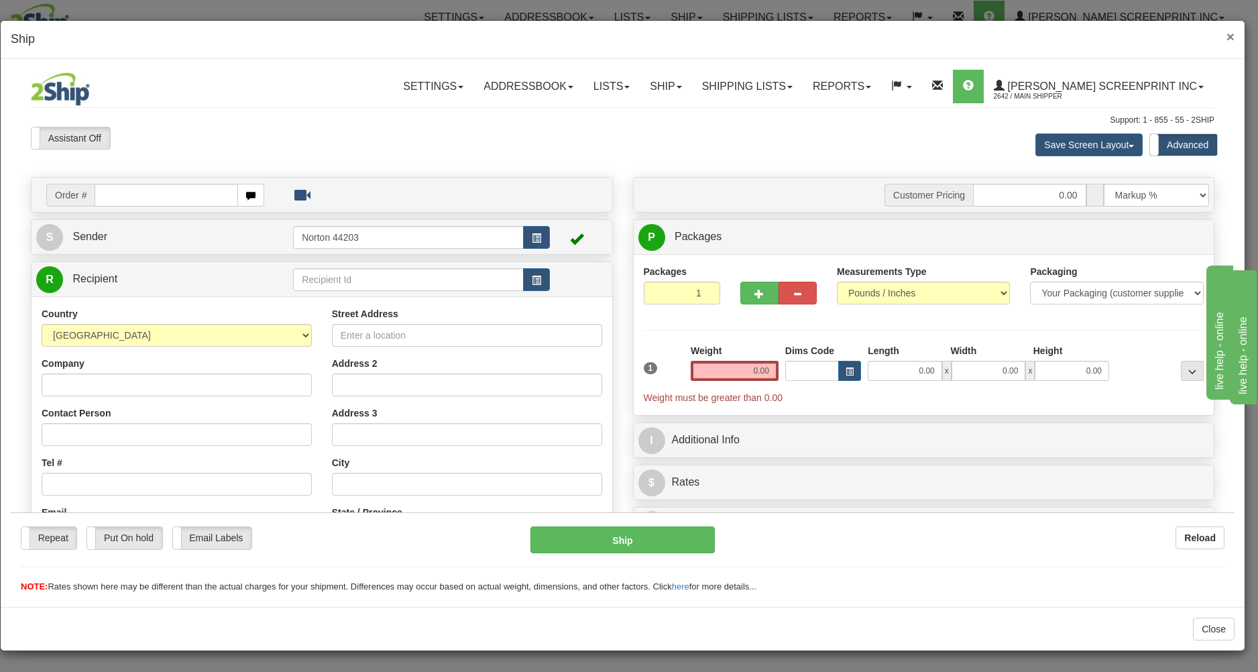
click at [1228, 33] on span "×" at bounding box center [1230, 36] width 8 height 15
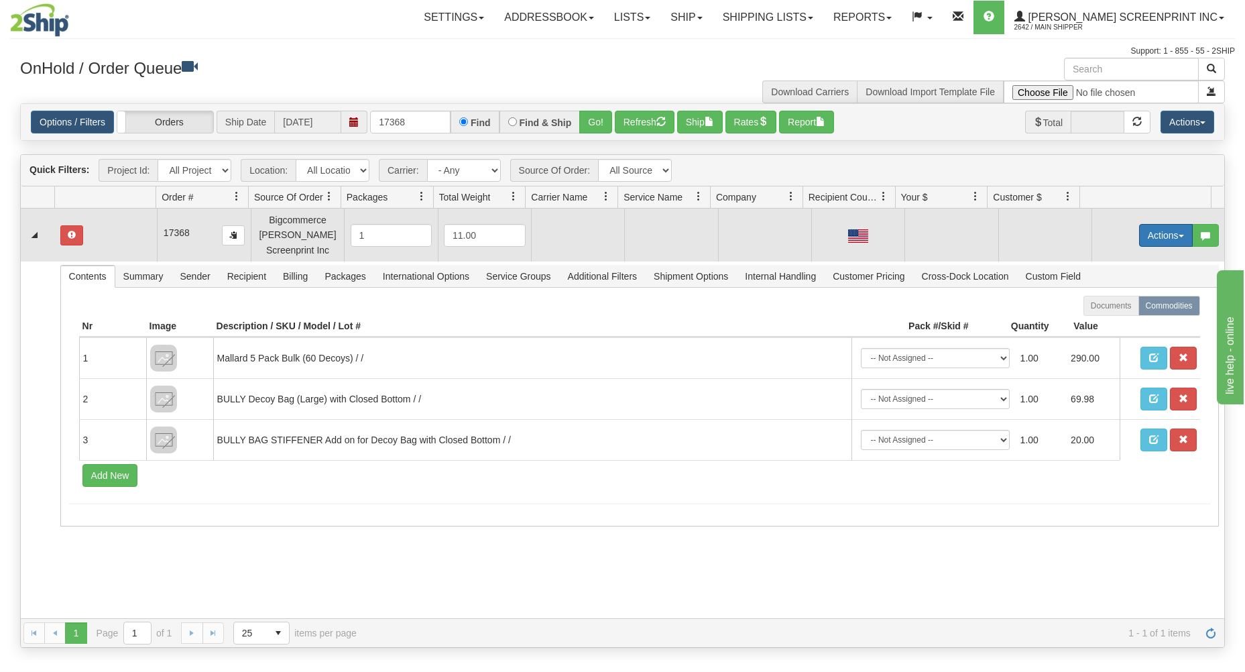
drag, startPoint x: 1137, startPoint y: 236, endPoint x: 1124, endPoint y: 257, distance: 24.7
click at [1139, 237] on button "Actions" at bounding box center [1166, 235] width 54 height 23
click at [1122, 263] on link "Open" at bounding box center [1138, 260] width 107 height 17
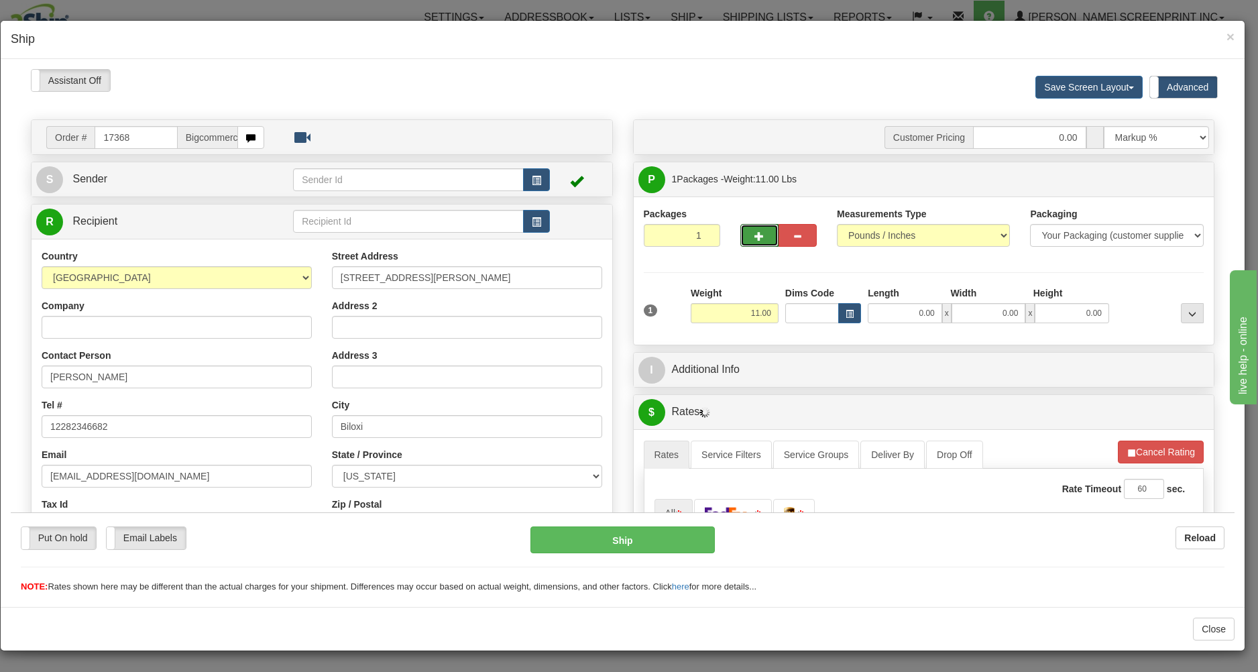
drag, startPoint x: 746, startPoint y: 231, endPoint x: 863, endPoint y: 226, distance: 116.8
click at [749, 231] on button "button" at bounding box center [759, 234] width 38 height 23
type input "2"
click at [1154, 172] on label "Package Level Pack.." at bounding box center [1175, 179] width 68 height 20
radio input "true"
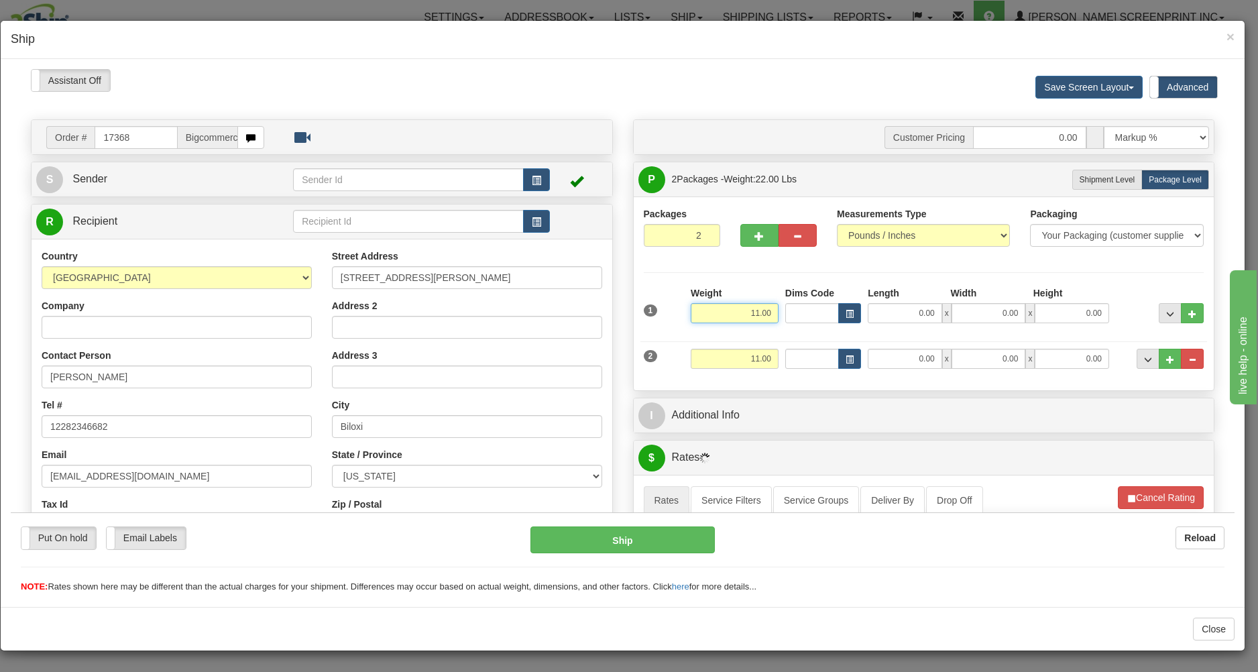
drag, startPoint x: 719, startPoint y: 314, endPoint x: 744, endPoint y: 290, distance: 35.1
click at [778, 310] on input "11.00" at bounding box center [735, 312] width 88 height 20
type input "19.45"
type input "26.00"
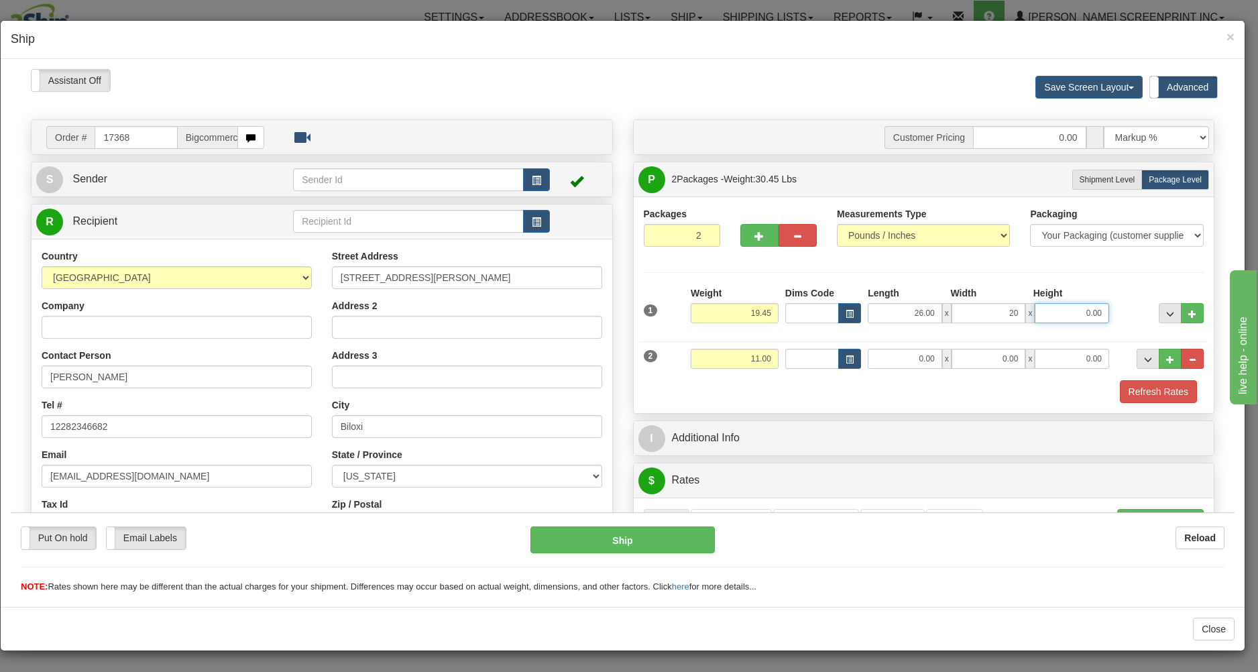
type input "20.00"
type input "6.00"
drag, startPoint x: 731, startPoint y: 361, endPoint x: 811, endPoint y: 353, distance: 80.1
click at [778, 353] on input "11.00" at bounding box center [735, 358] width 88 height 20
type input "7.65"
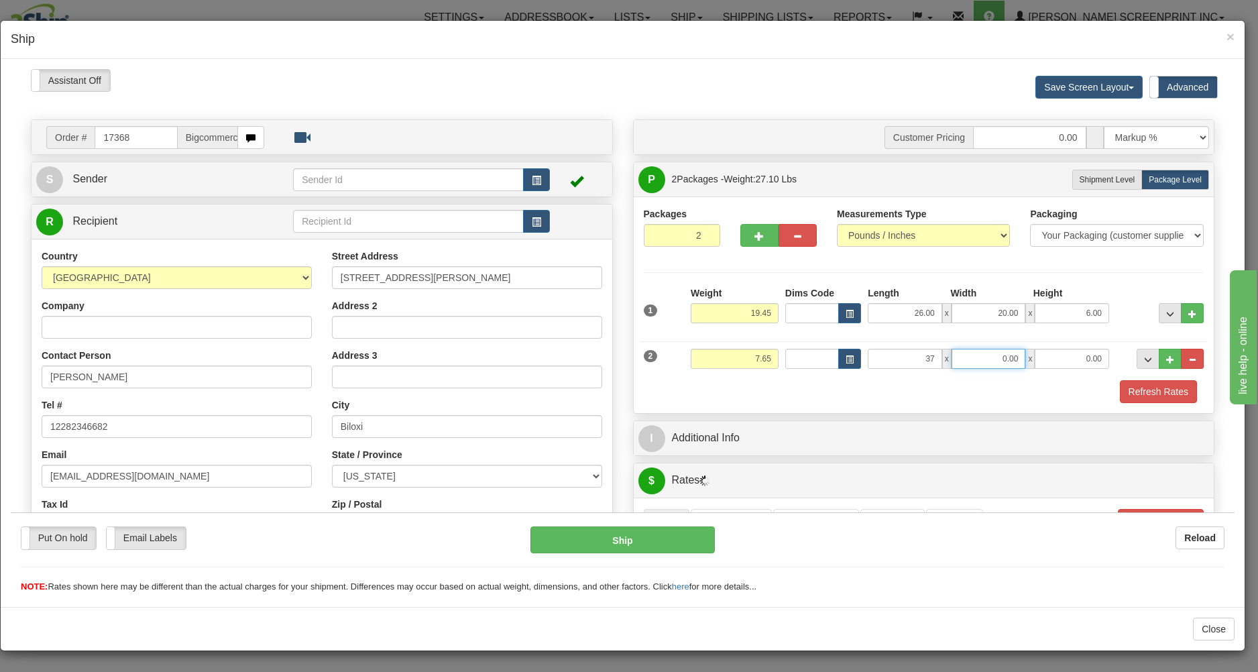
type input "37.00"
type input "26.00"
type input "3.00"
click at [951, 375] on div "2 Weight 7.65 Dims Code Length Width Height" at bounding box center [923, 356] width 567 height 45
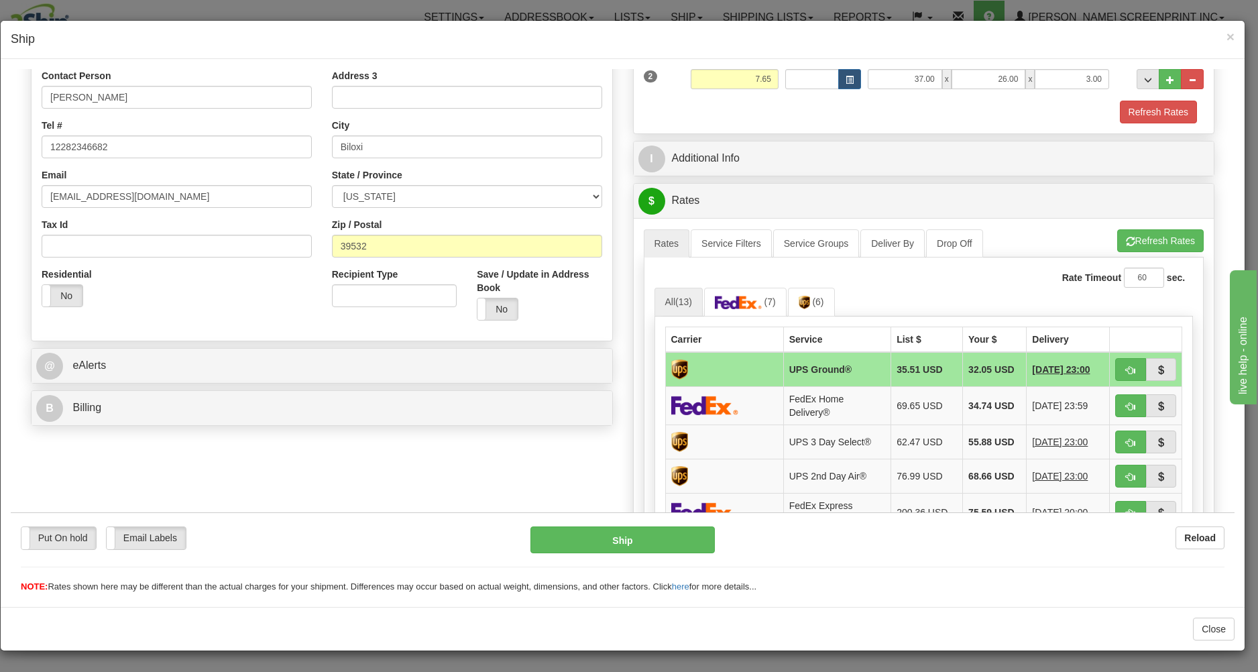
scroll to position [287, 0]
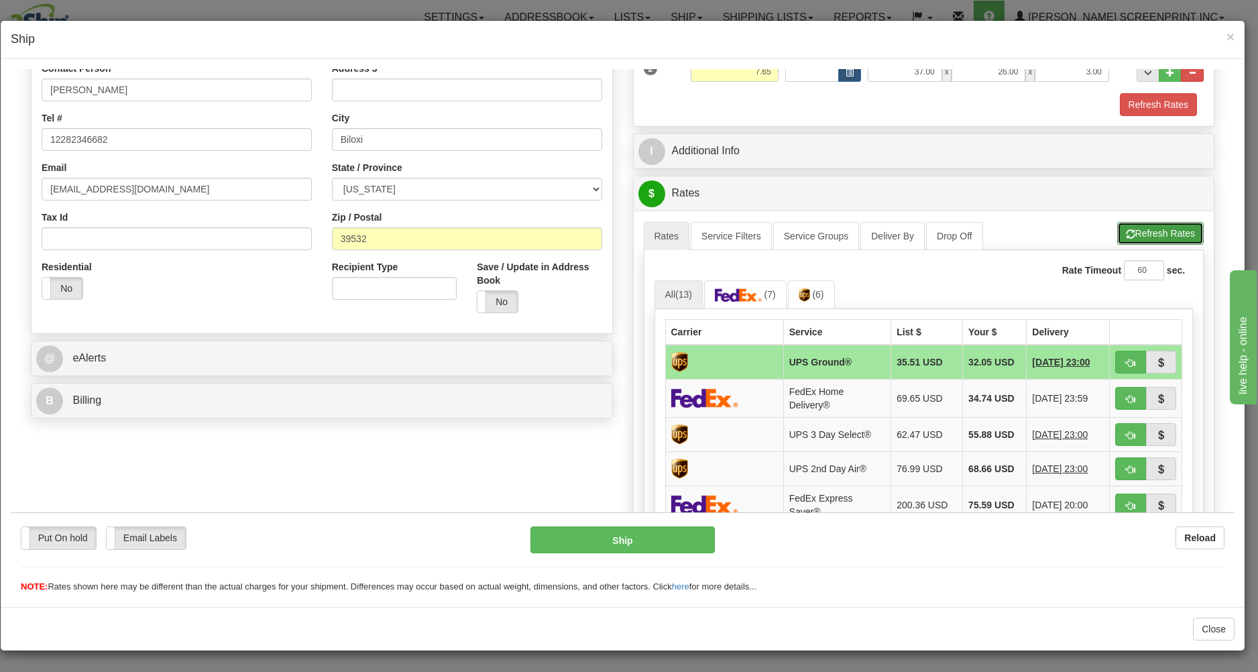
click at [1163, 223] on button "Refresh Rates" at bounding box center [1160, 232] width 86 height 23
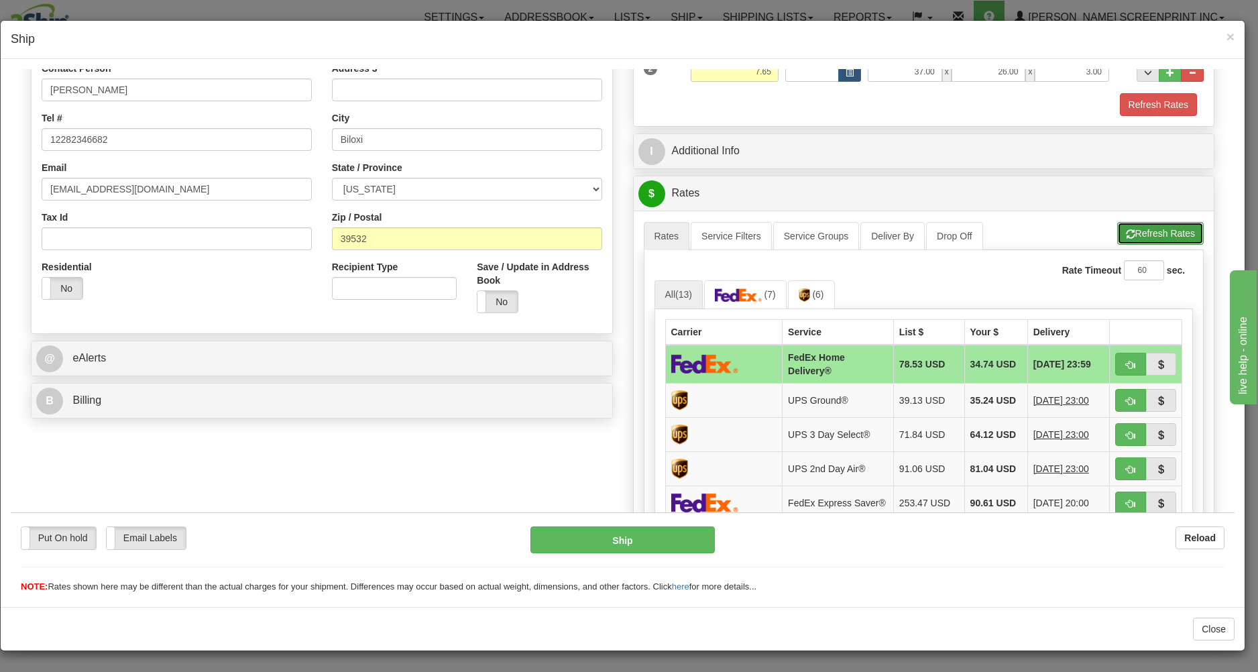
click at [1163, 227] on button "Refresh Rates" at bounding box center [1160, 232] width 86 height 23
drag, startPoint x: 1120, startPoint y: 360, endPoint x: 1053, endPoint y: 389, distance: 73.0
click at [1126, 360] on span "button" at bounding box center [1130, 364] width 9 height 9
type input "90"
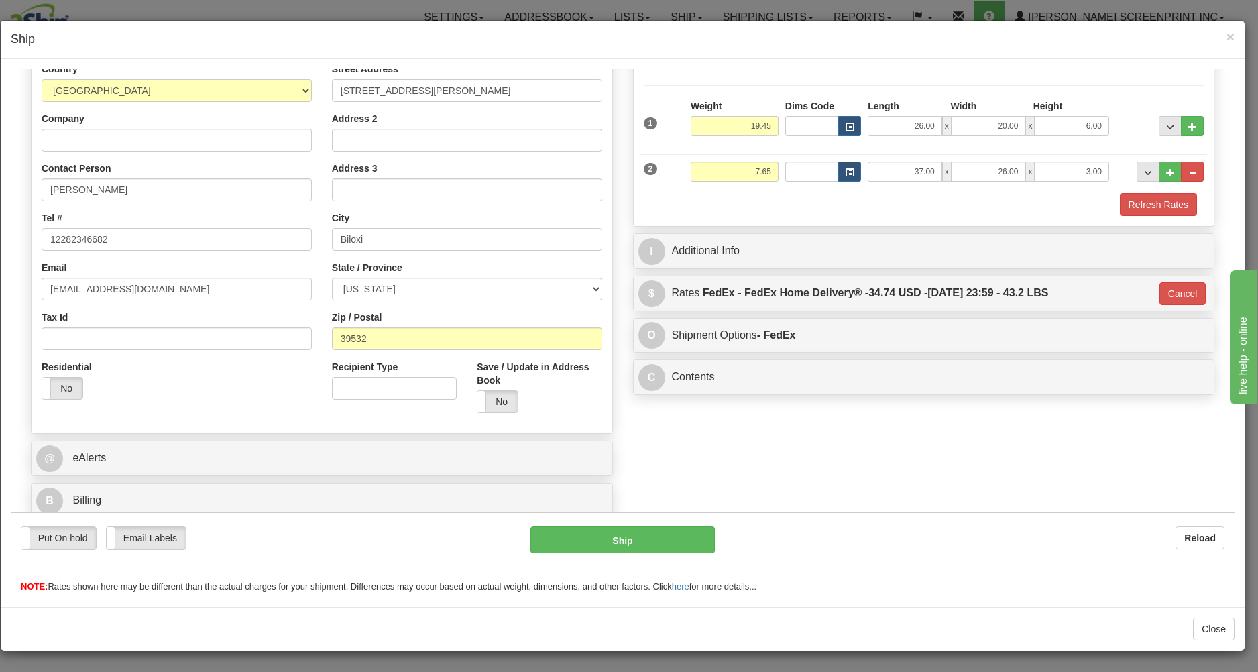
scroll to position [190, 0]
click at [648, 532] on button "Ship" at bounding box center [622, 539] width 184 height 27
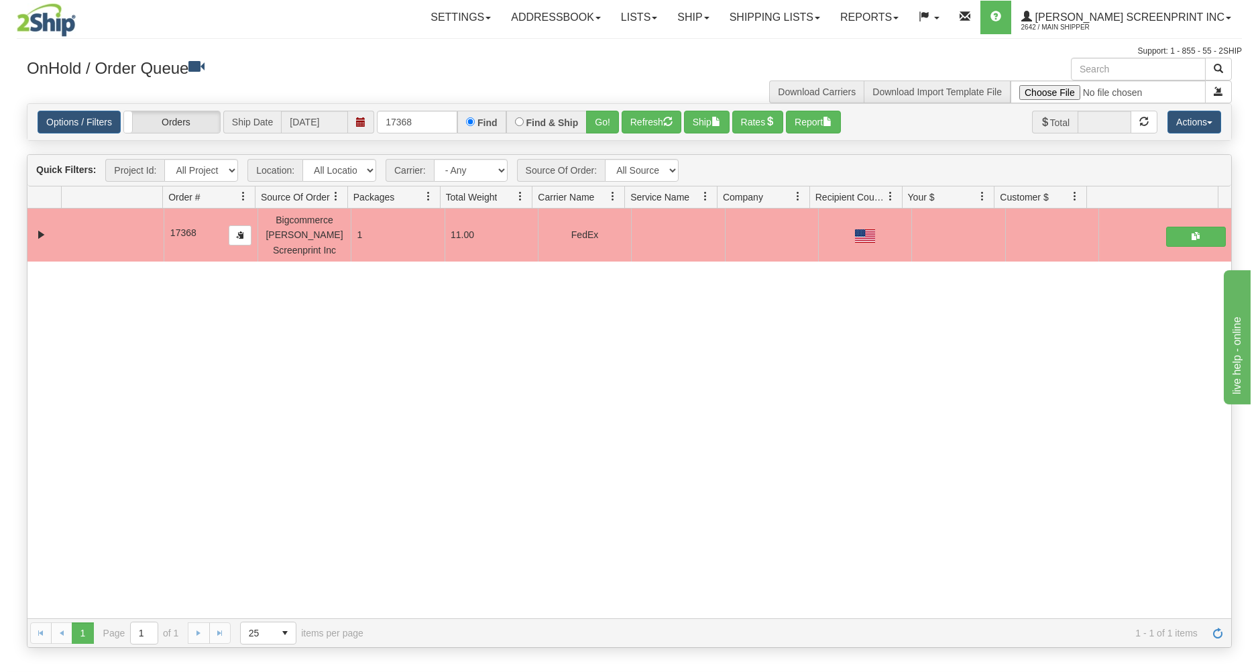
scroll to position [0, 0]
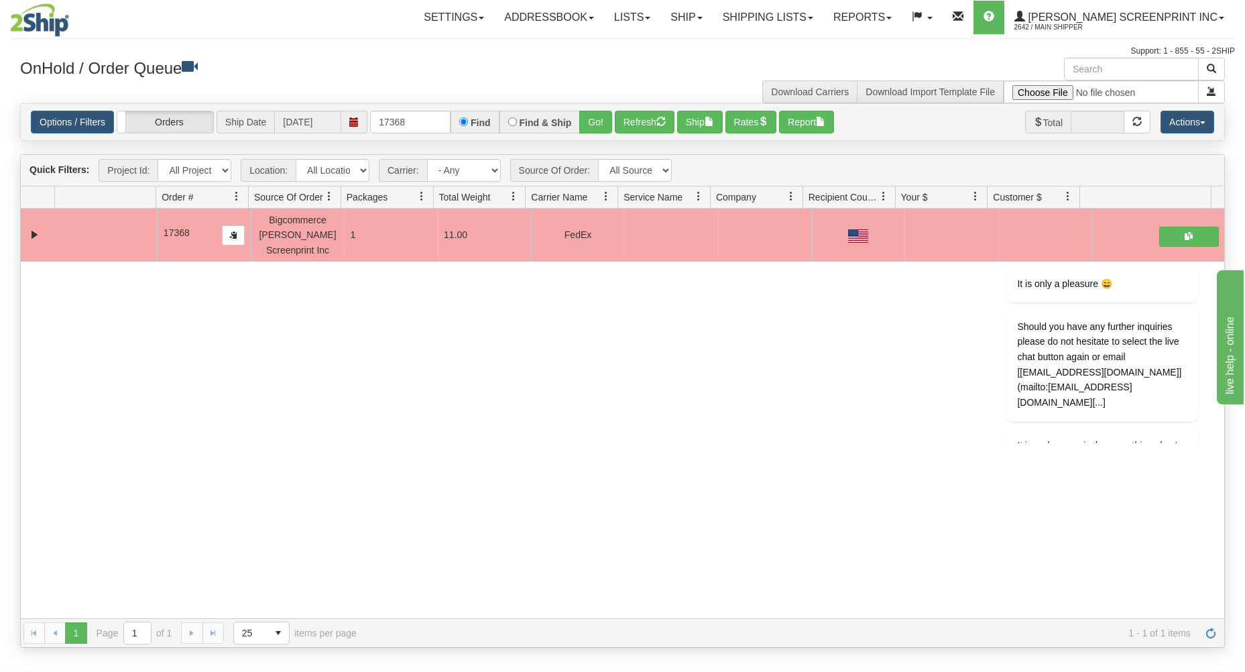
click at [845, 458] on div "31766582 Norton 44203 91471451 0 17368 Bigcommerce Albert Screenprint Inc 1 11.…" at bounding box center [622, 413] width 1203 height 409
drag, startPoint x: 1185, startPoint y: 247, endPoint x: 2150, endPoint y: 476, distance: 991.0
click at [1185, 247] on icon "Chat attention grabber" at bounding box center [1189, 246] width 12 height 12
drag, startPoint x: 1189, startPoint y: 245, endPoint x: 2151, endPoint y: 476, distance: 988.9
click at [1189, 245] on icon "Chat attention grabber" at bounding box center [1189, 246] width 12 height 12
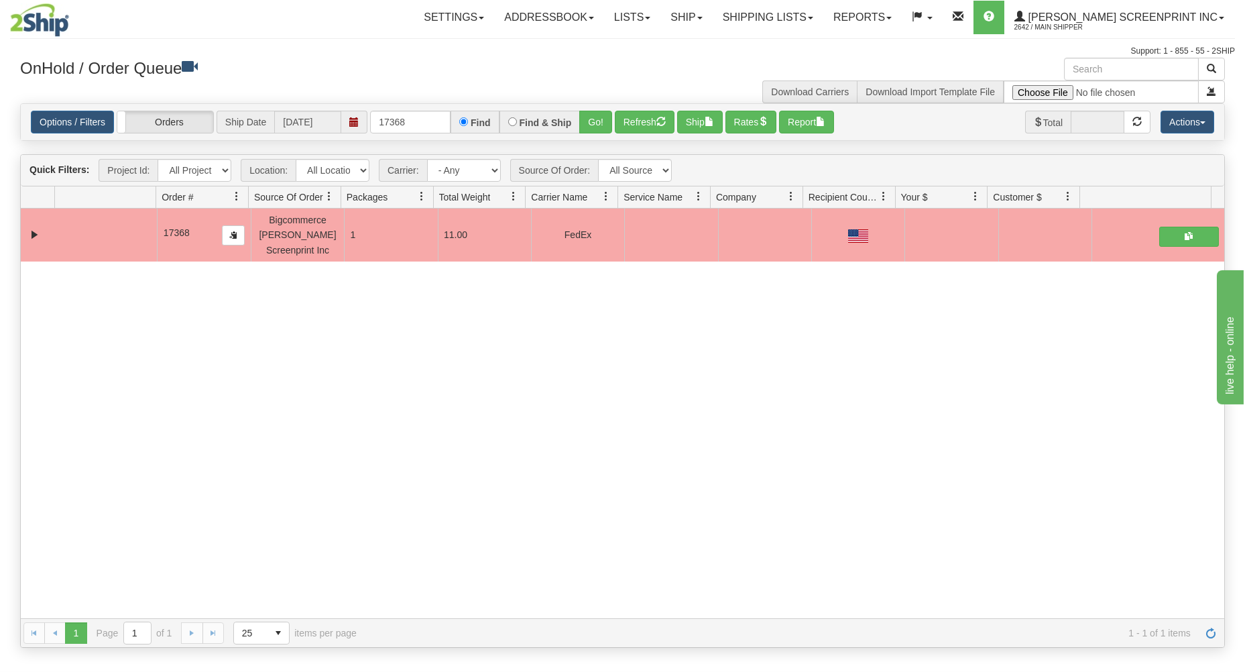
drag, startPoint x: 932, startPoint y: 380, endPoint x: 716, endPoint y: 388, distance: 216.0
click at [915, 385] on div "31766582 Norton 44203 91471451 0 17368 Bigcommerce Albert Screenprint Inc 1 11.…" at bounding box center [622, 413] width 1203 height 409
drag, startPoint x: 378, startPoint y: 120, endPoint x: 547, endPoint y: 109, distance: 169.3
click at [547, 109] on div "Options / Filters Group Shipments Orders Ship Date 10/13/2025 17368 Find Find &…" at bounding box center [622, 122] width 1203 height 36
type input "31768424"
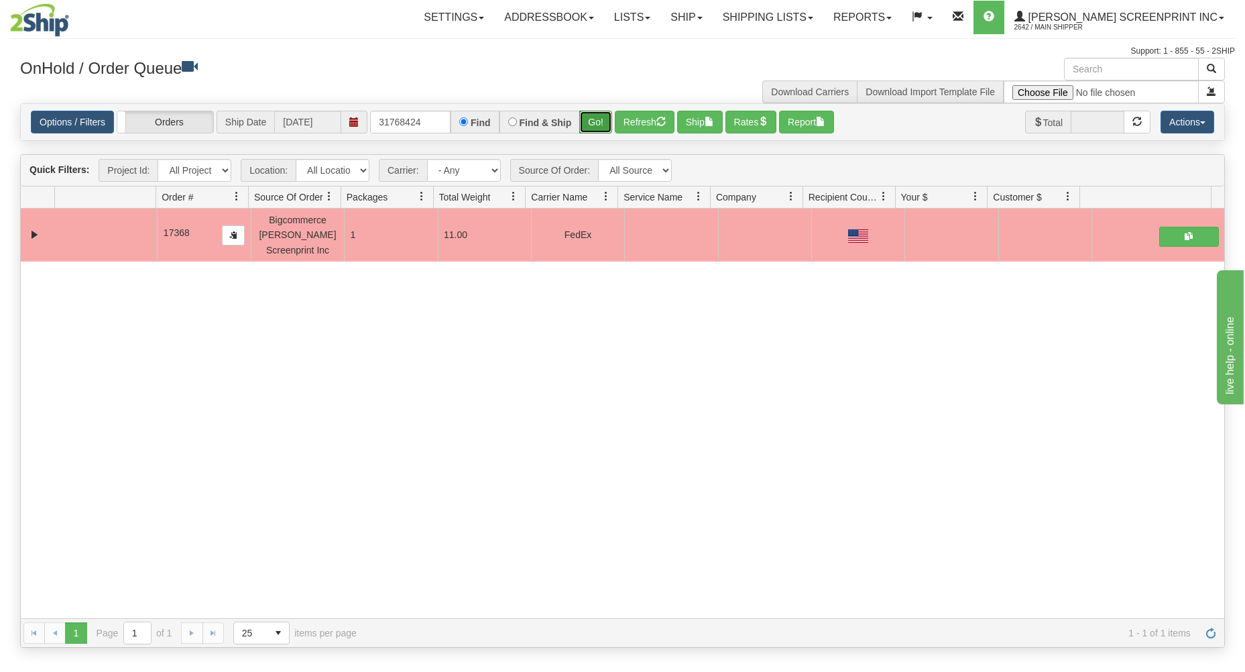
click at [587, 117] on button "Go!" at bounding box center [595, 122] width 33 height 23
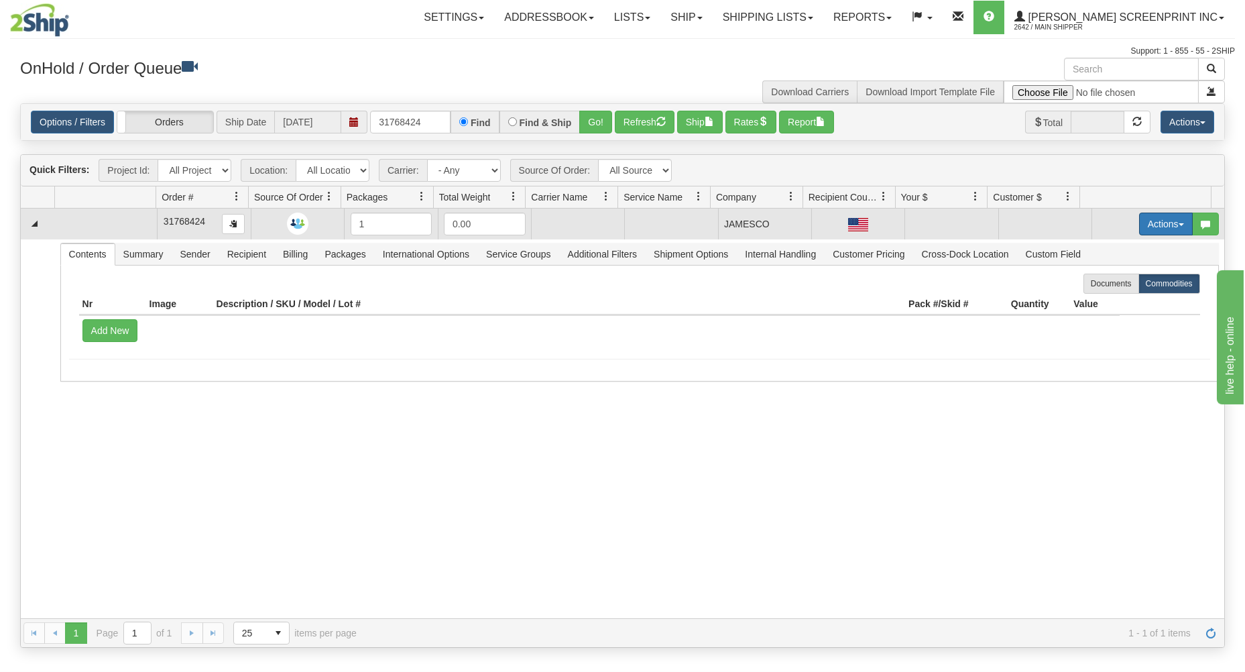
click at [1139, 219] on button "Actions" at bounding box center [1166, 224] width 54 height 23
click at [1113, 248] on span "Open" at bounding box center [1114, 249] width 32 height 11
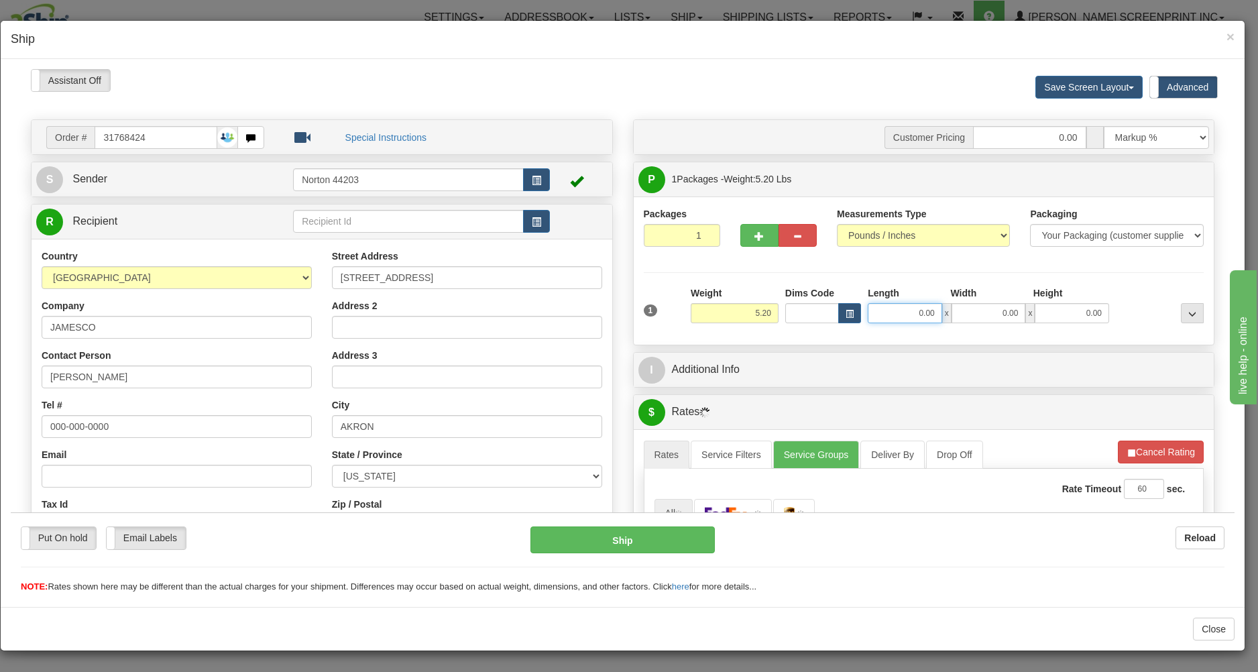
type input "5.15"
click at [894, 316] on input "0.00" at bounding box center [905, 312] width 74 height 20
type input "5.20"
type input "29.00"
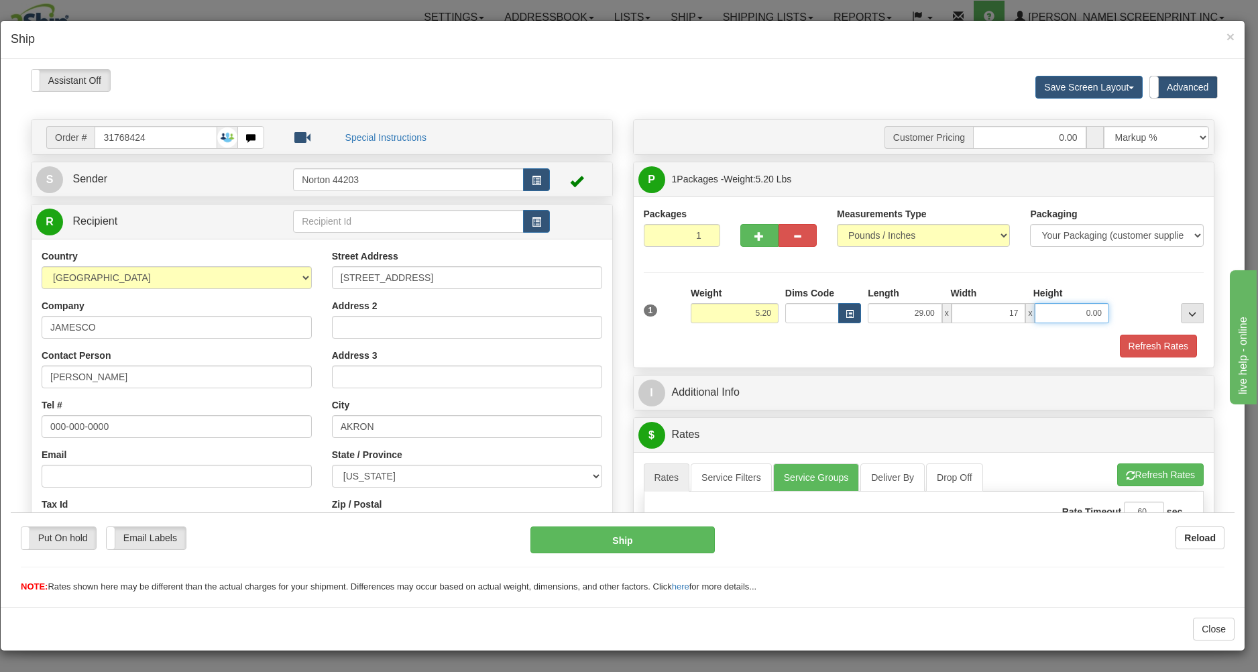
type input "17.00"
type input "4.00"
click at [878, 340] on div "Refresh Rates" at bounding box center [923, 345] width 567 height 23
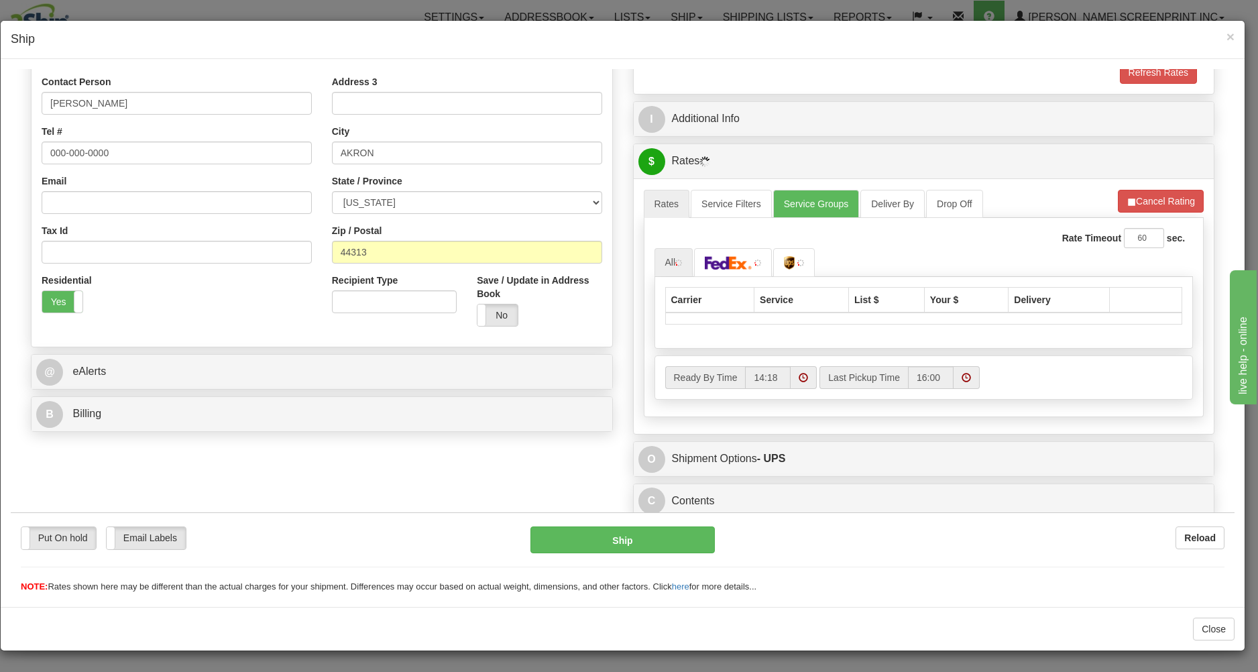
scroll to position [278, 0]
click at [740, 268] on link at bounding box center [733, 261] width 78 height 29
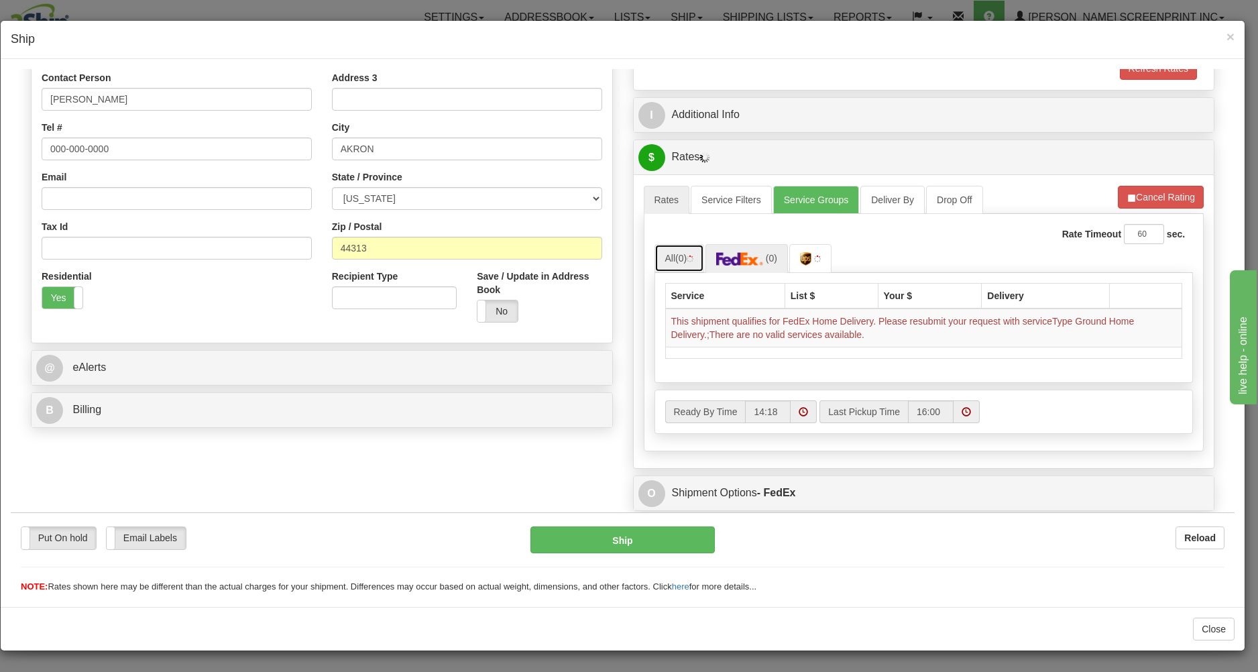
click at [662, 259] on link "All (0)" at bounding box center [679, 257] width 50 height 28
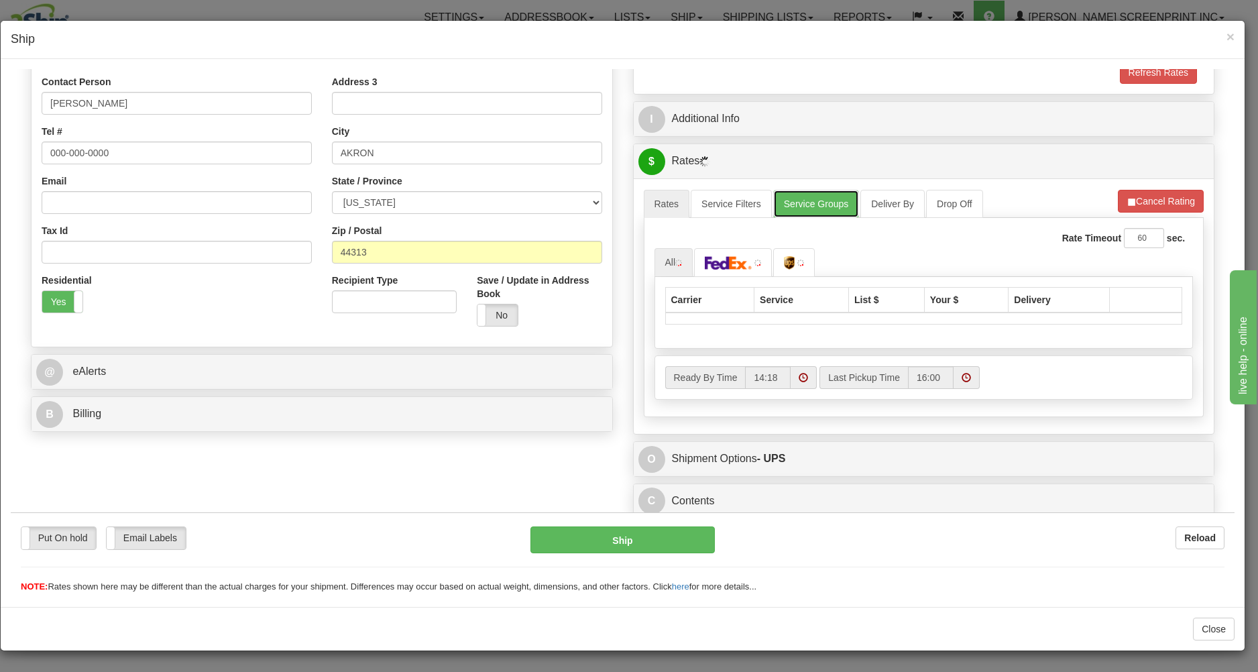
click at [809, 199] on link "Service Groups" at bounding box center [816, 203] width 86 height 28
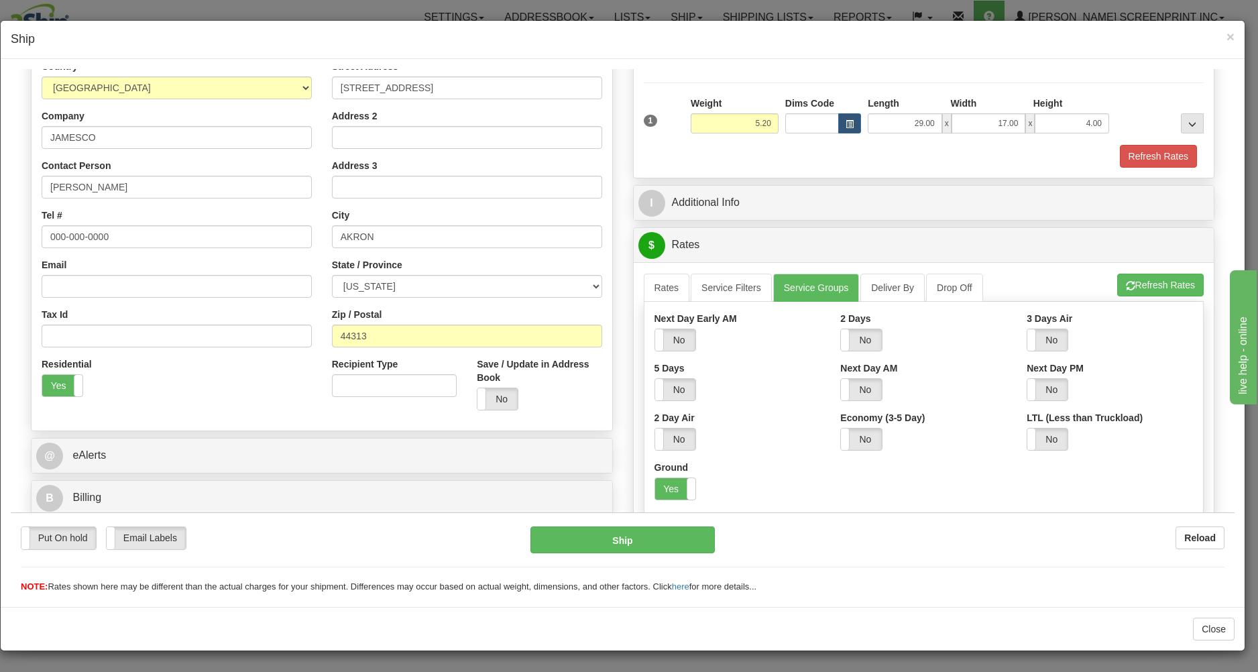
click at [664, 483] on label "Yes" at bounding box center [675, 487] width 40 height 21
click at [662, 287] on link "Rates" at bounding box center [667, 287] width 46 height 28
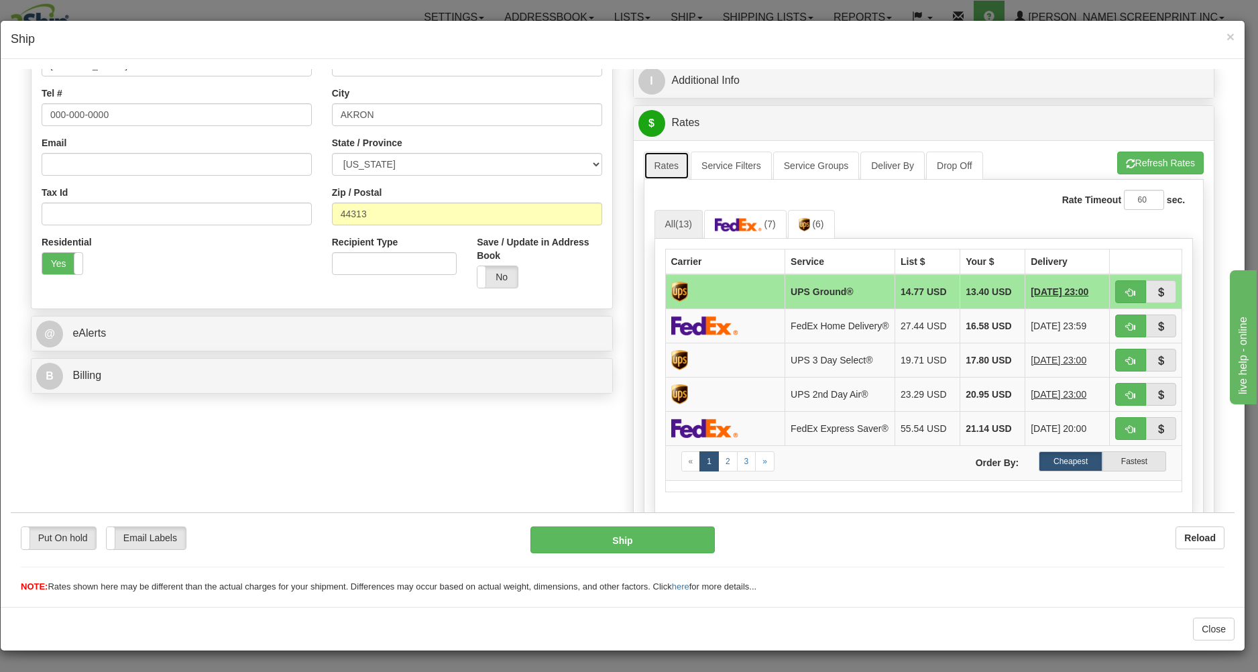
scroll to position [278, 0]
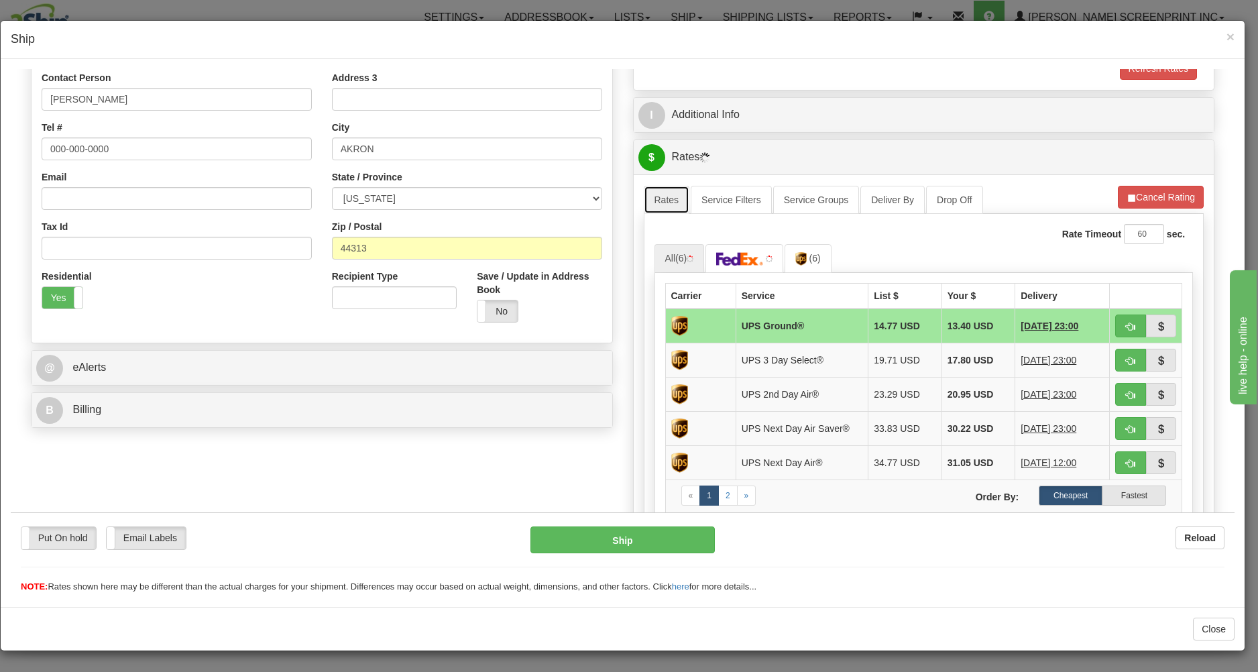
type input "5.20"
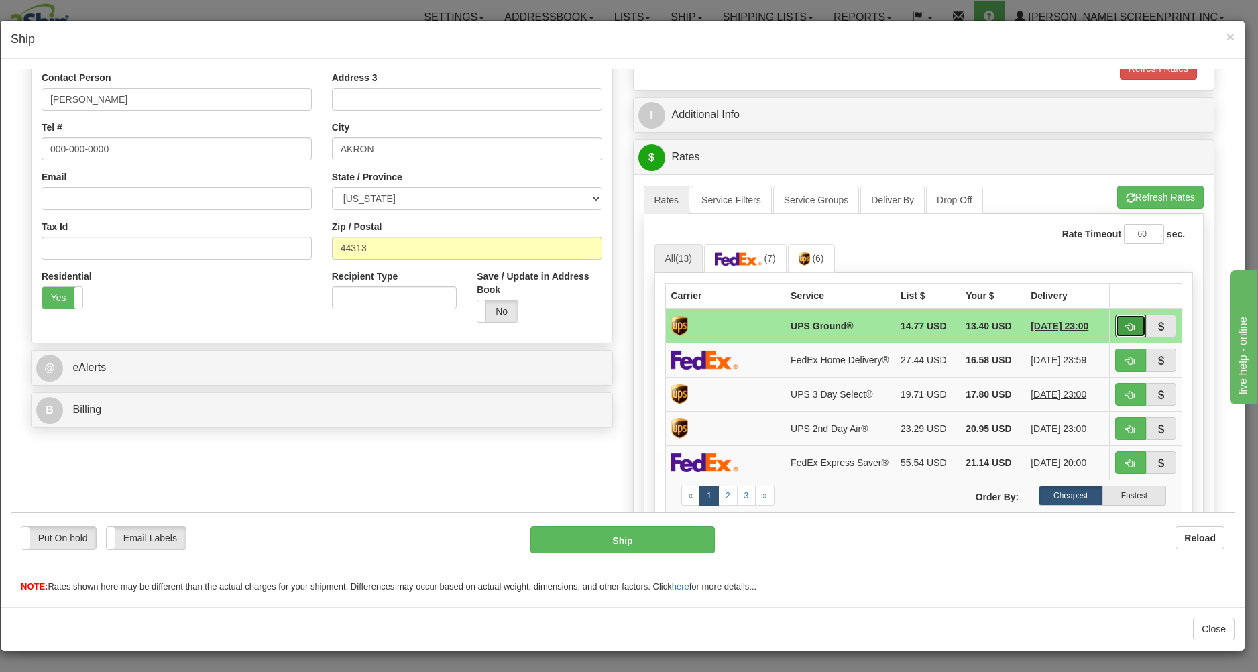
click at [1131, 322] on button "button" at bounding box center [1130, 325] width 31 height 23
type input "03"
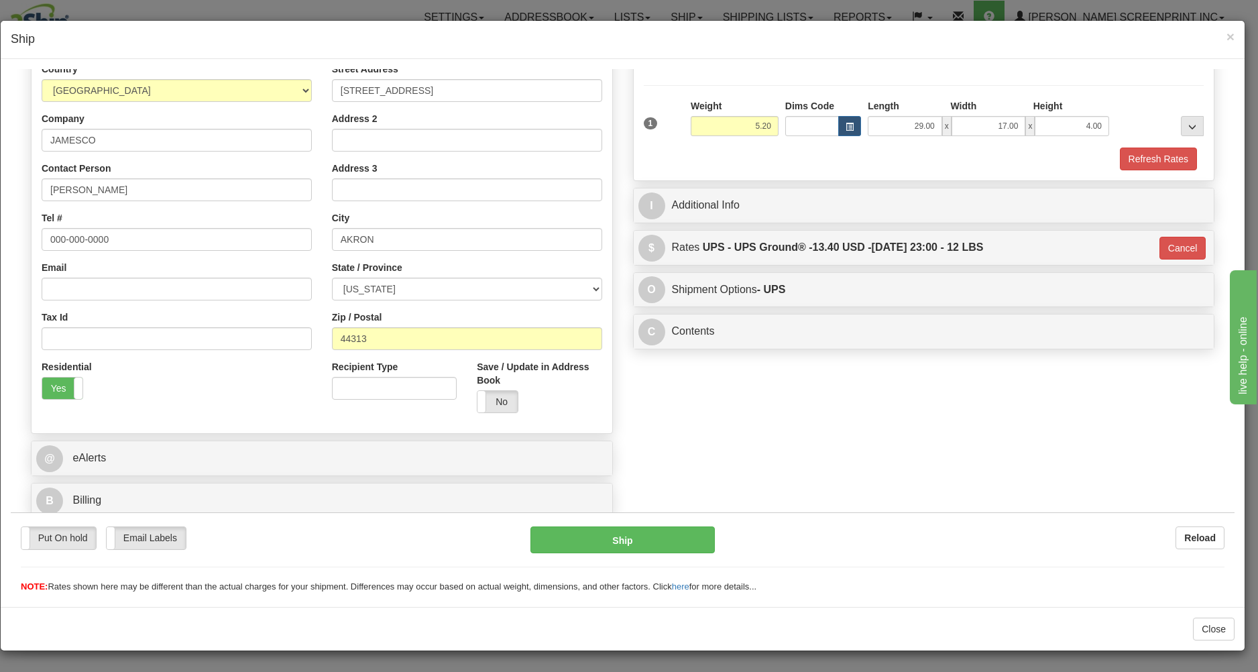
scroll to position [190, 0]
type input "5.15"
type input "03"
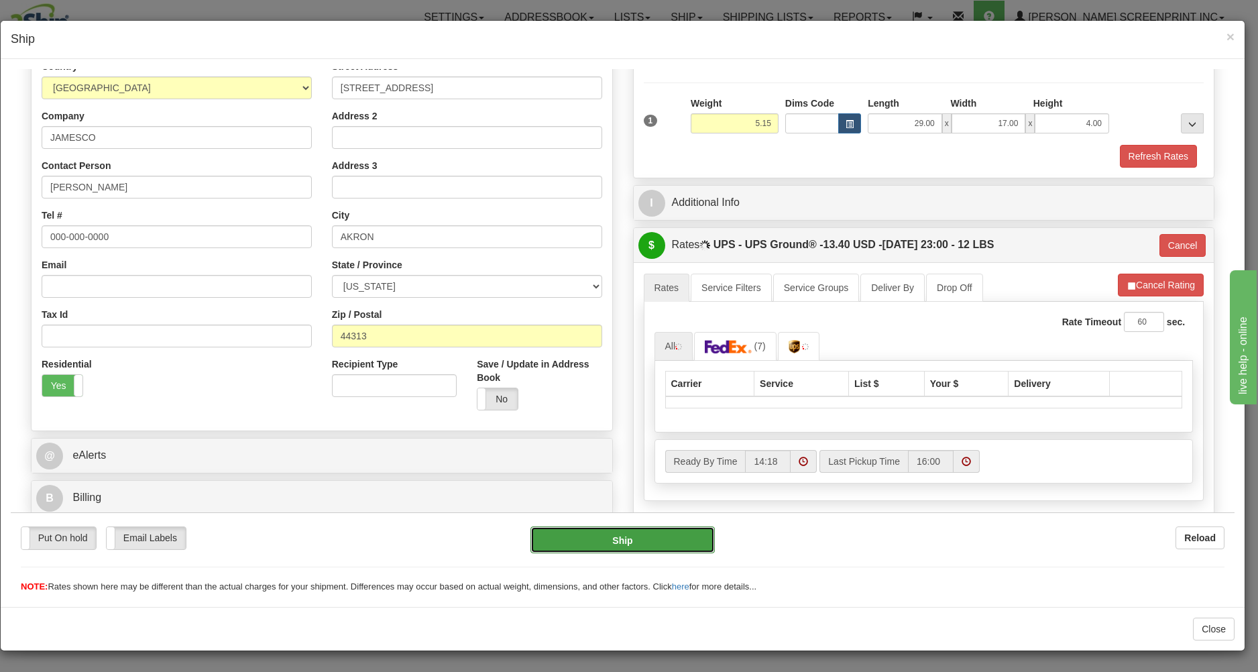
click at [631, 531] on button "Ship" at bounding box center [622, 539] width 184 height 27
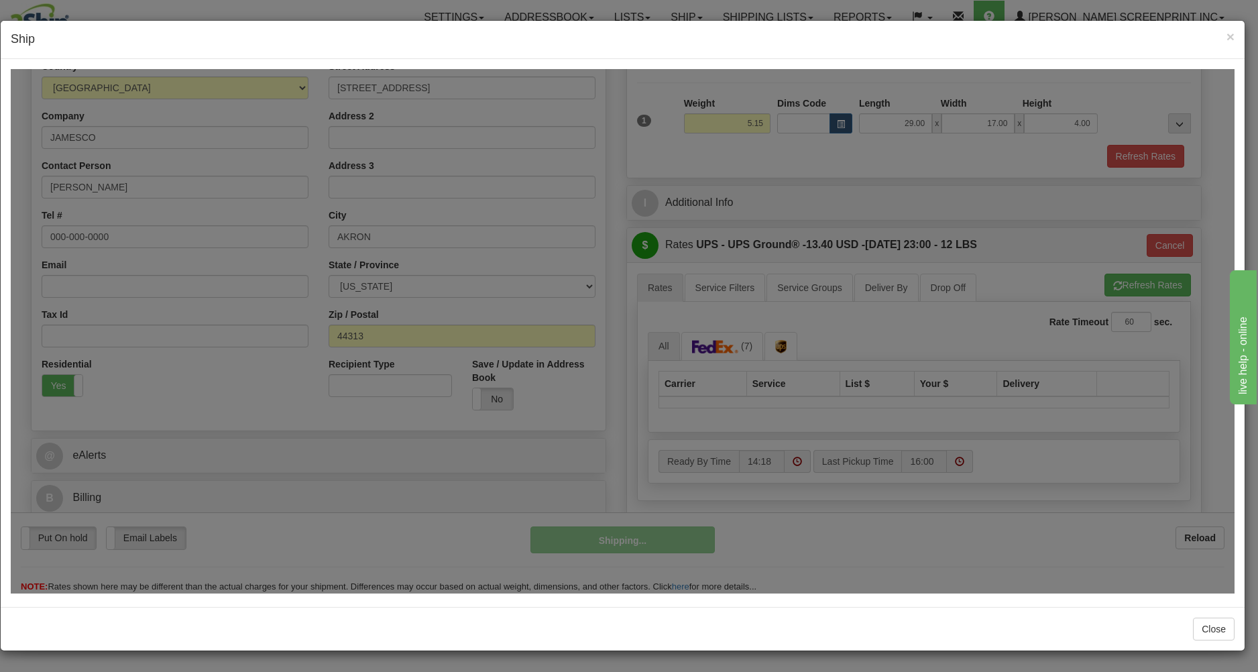
type input "5.20"
type input "03"
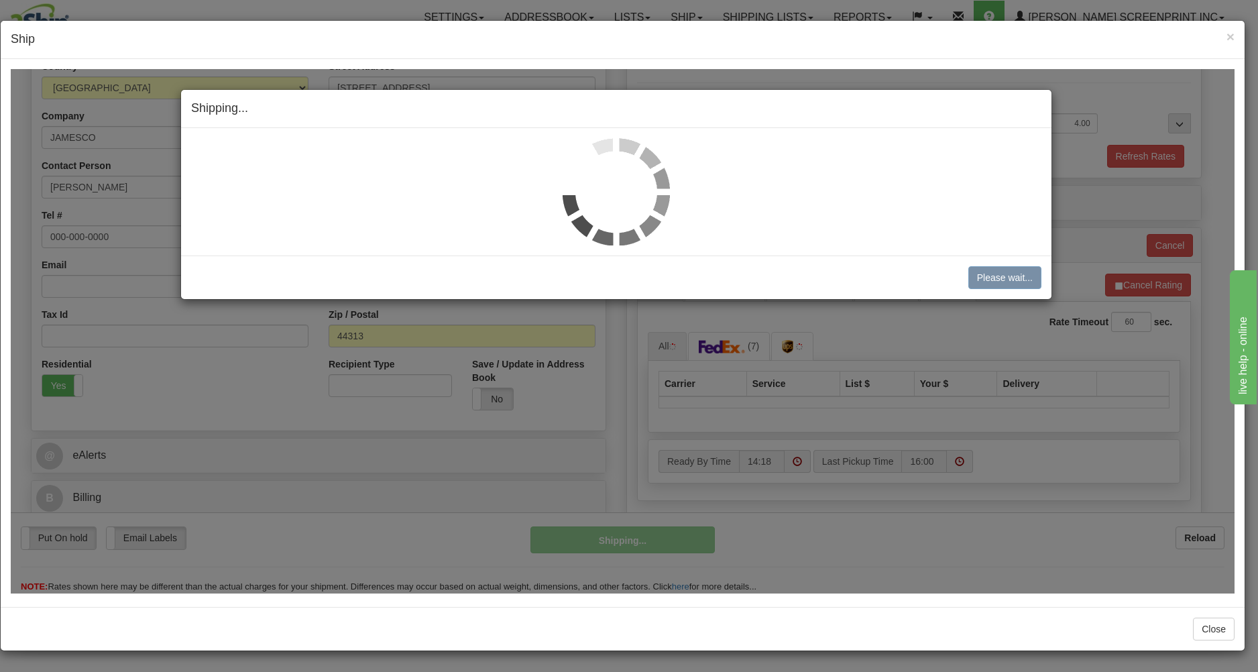
type input "5.20"
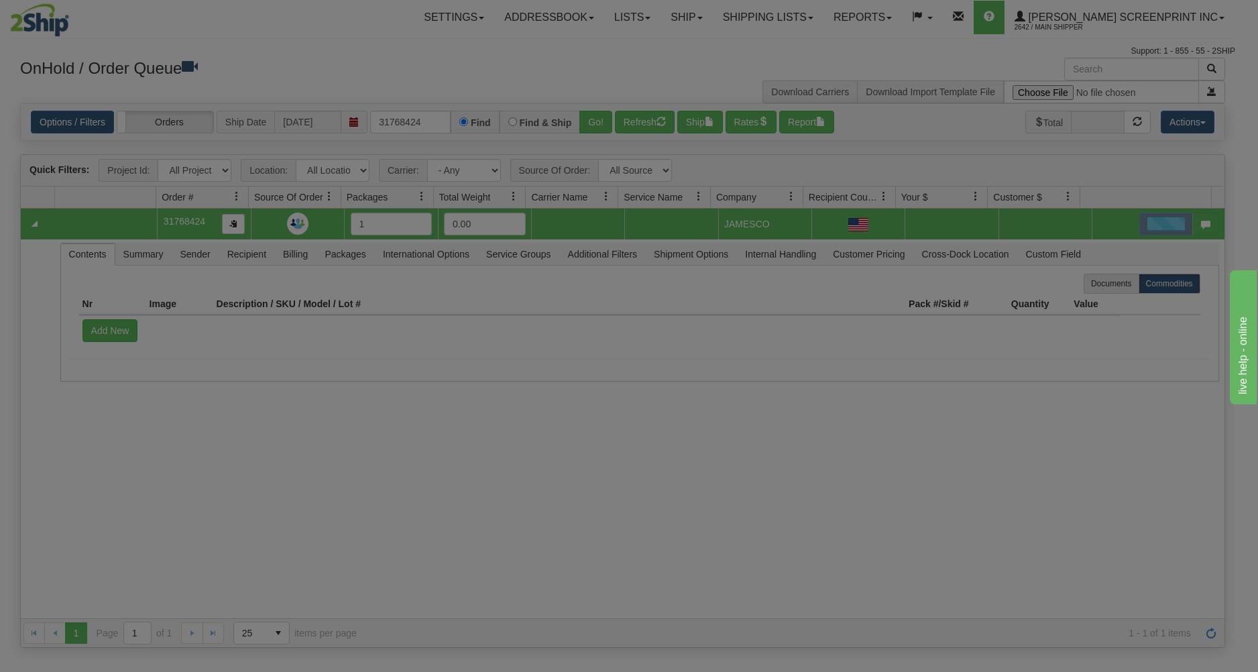
scroll to position [0, 0]
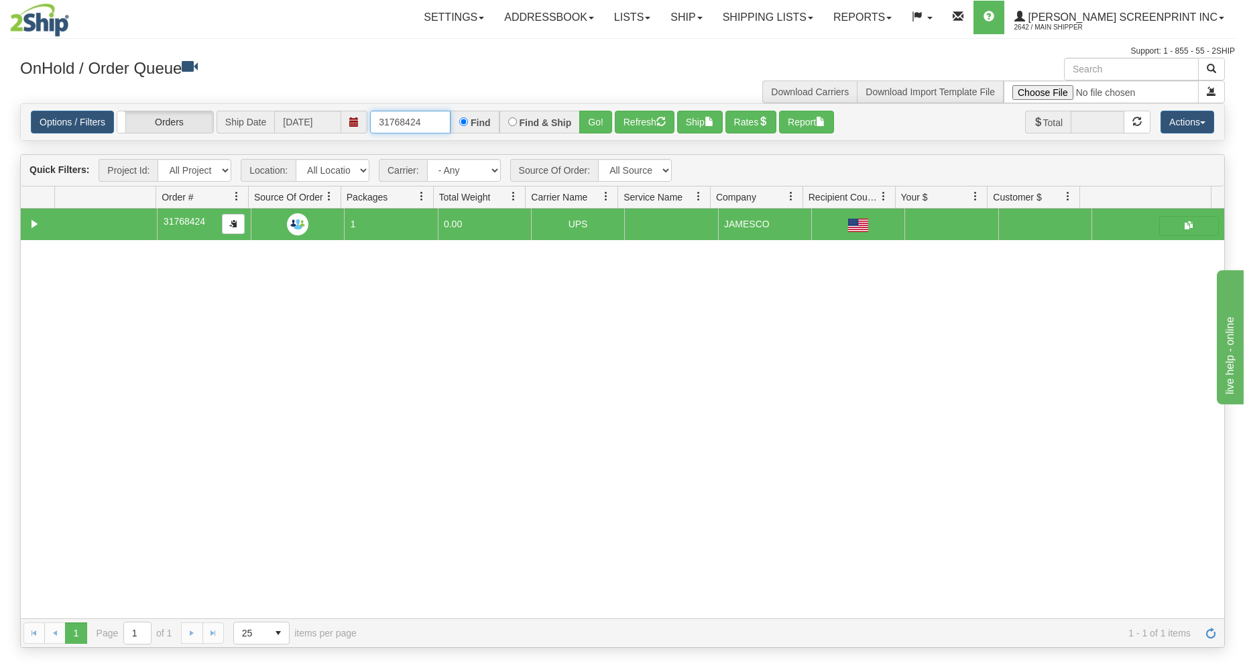
drag, startPoint x: 372, startPoint y: 124, endPoint x: 500, endPoint y: 114, distance: 127.8
click at [500, 114] on div "31768424 Find Find & Ship Go!" at bounding box center [491, 122] width 242 height 23
type input "17375"
drag, startPoint x: 603, startPoint y: 115, endPoint x: 589, endPoint y: 184, distance: 70.5
click at [601, 115] on button "Go!" at bounding box center [595, 122] width 33 height 23
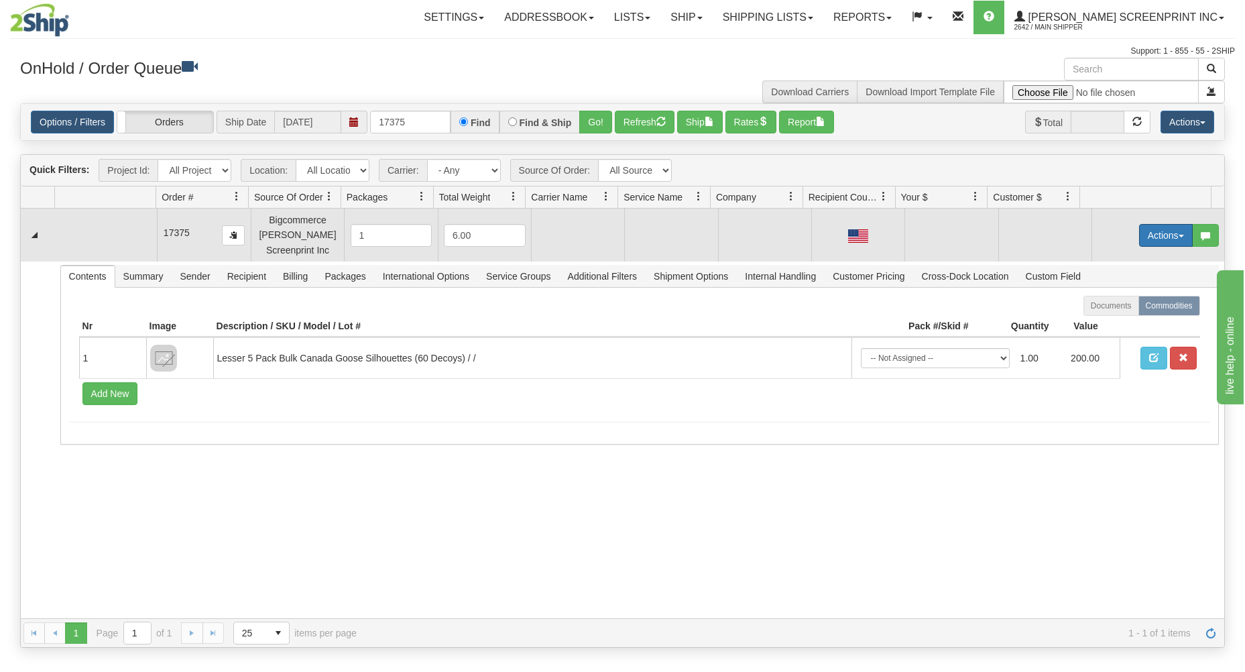
click at [1142, 227] on button "Actions" at bounding box center [1166, 235] width 54 height 23
click at [1117, 259] on link "Open" at bounding box center [1138, 260] width 107 height 17
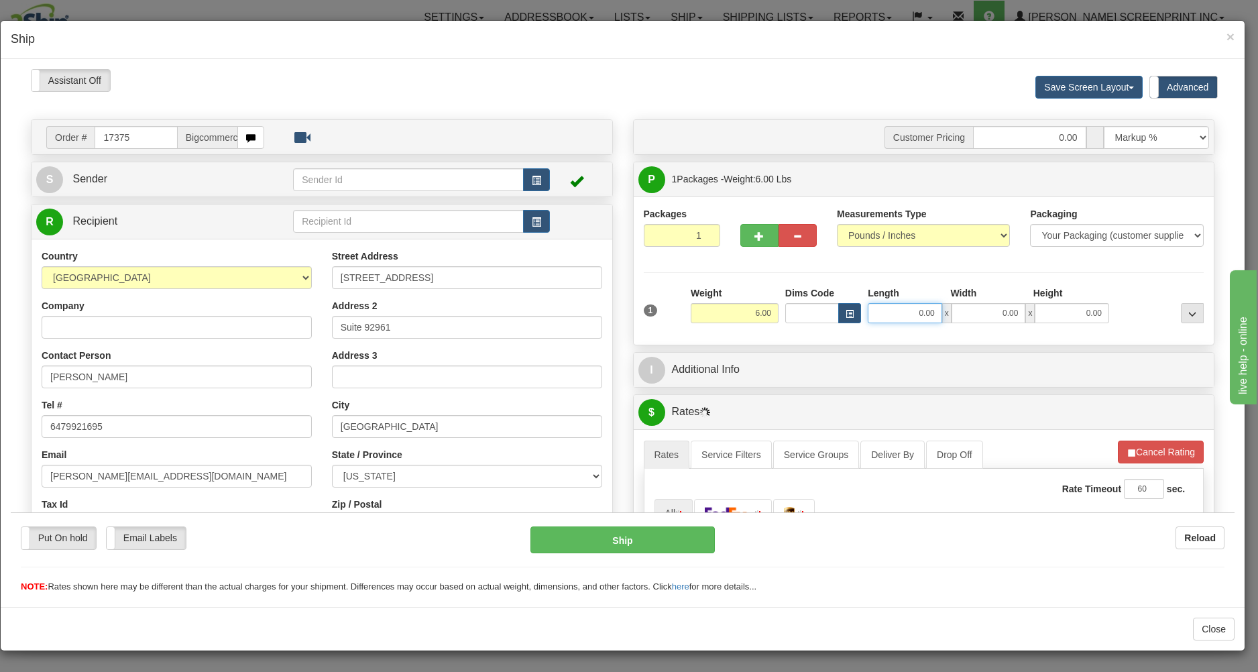
click at [879, 313] on input "0.00" at bounding box center [905, 312] width 74 height 20
type input "20.60"
type input "26.00"
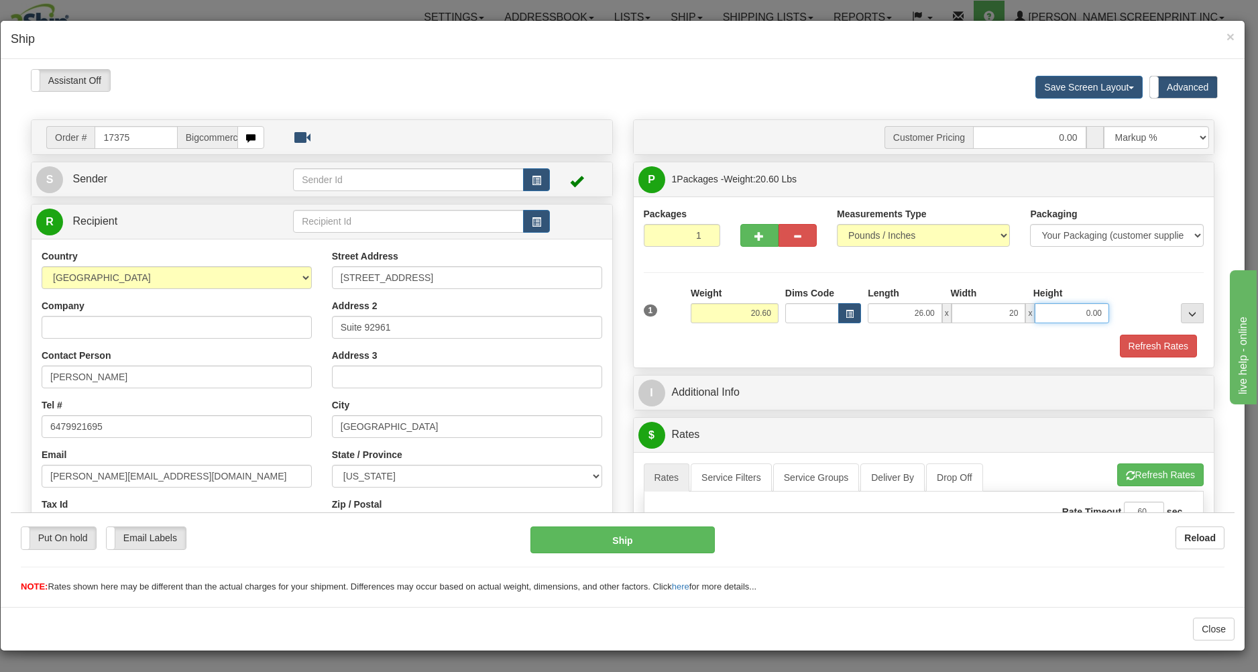
type input "20.00"
type input "7.00"
click at [894, 335] on div "Refresh Rates" at bounding box center [923, 345] width 567 height 23
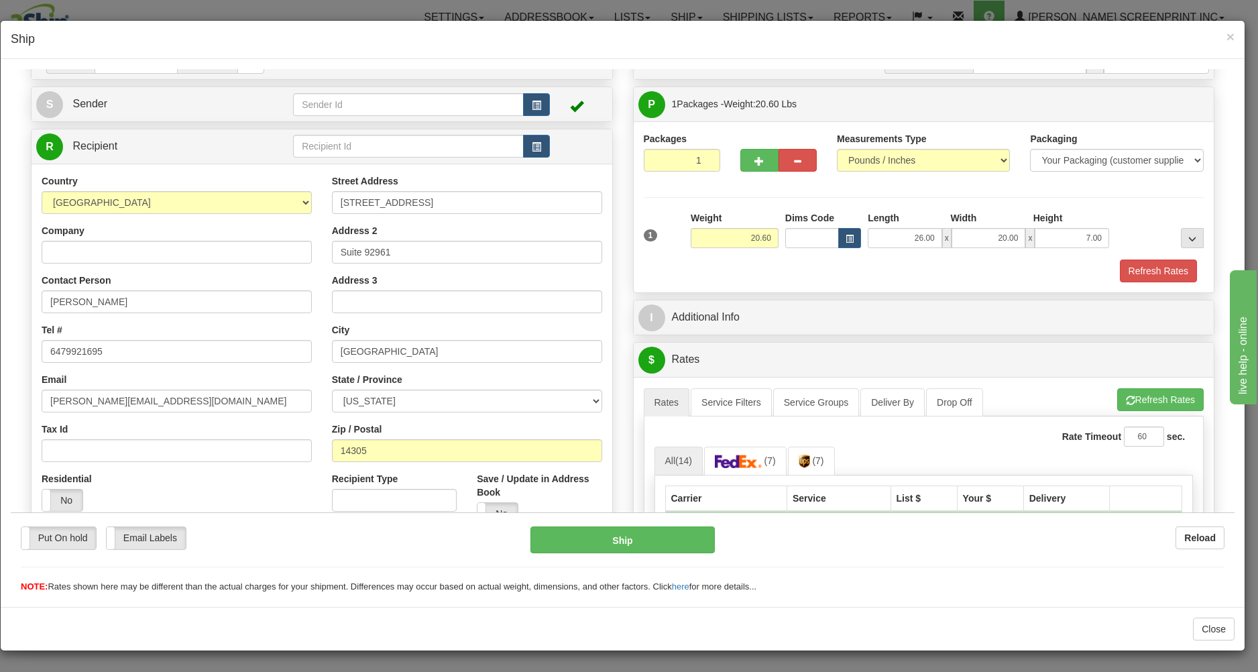
scroll to position [287, 0]
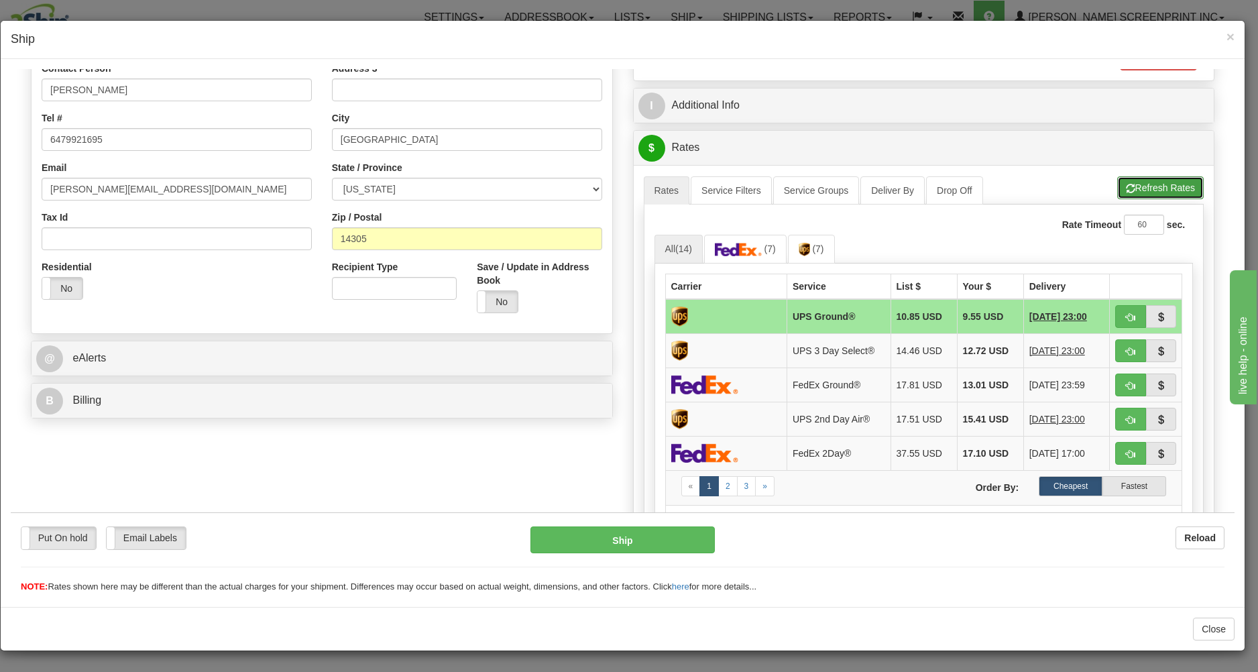
click at [1126, 185] on span "button" at bounding box center [1130, 188] width 9 height 9
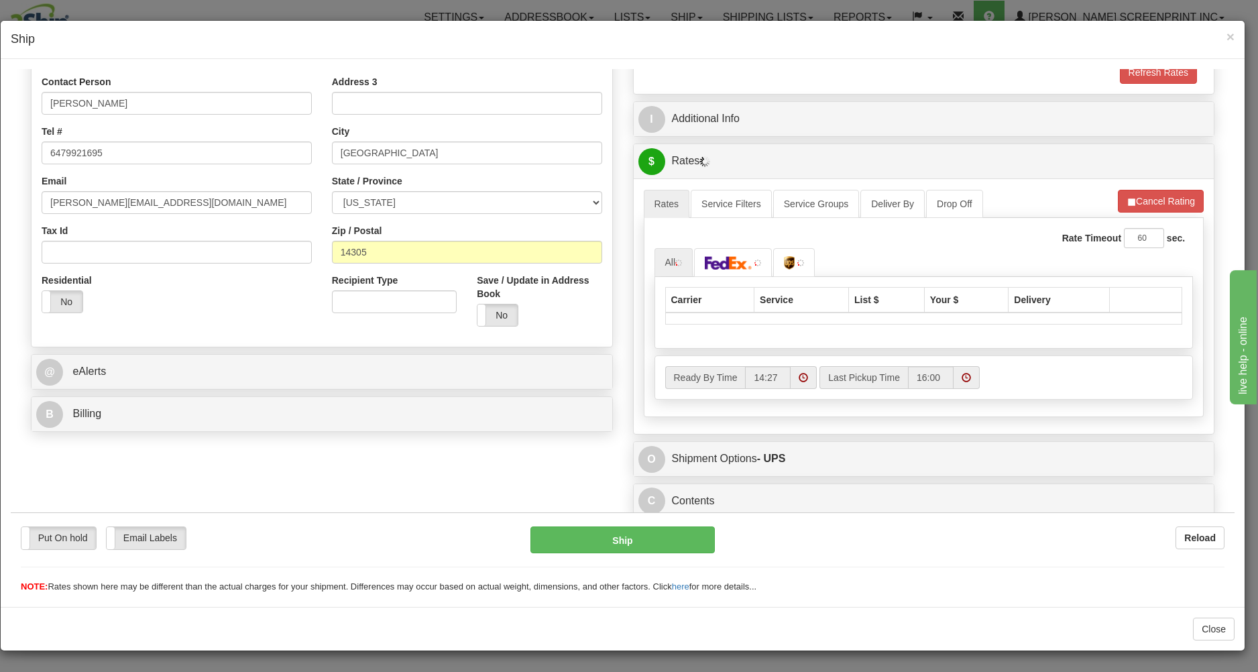
scroll to position [278, 0]
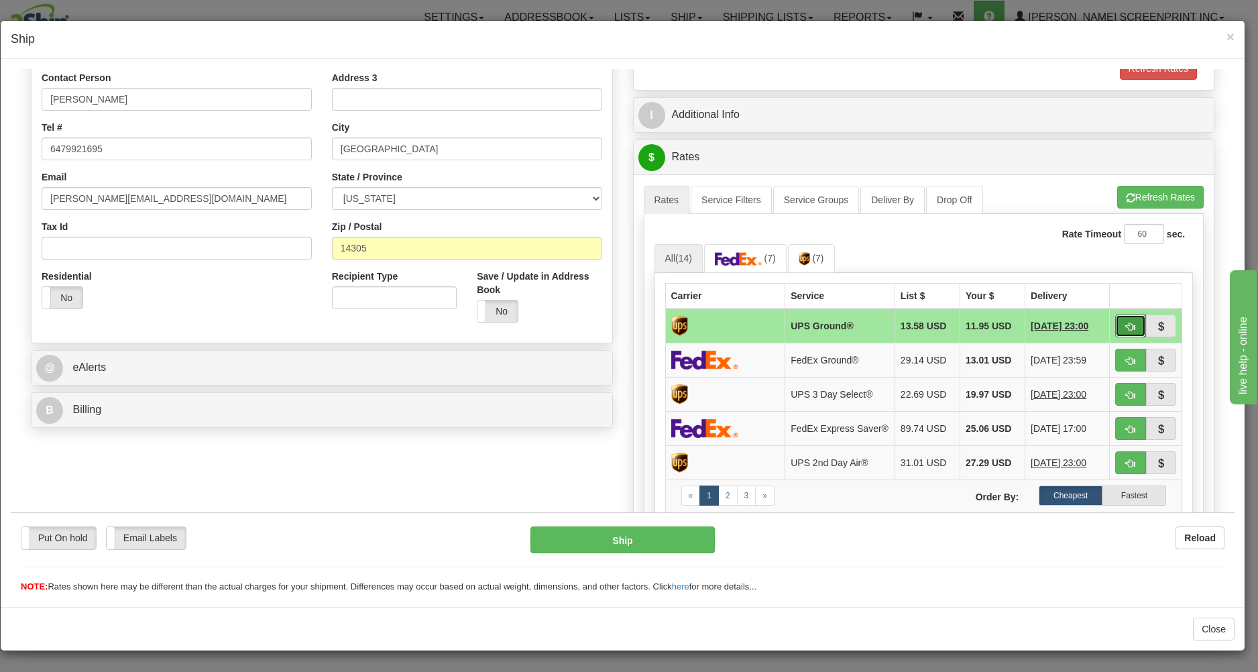
click at [1126, 325] on span "button" at bounding box center [1130, 326] width 9 height 9
type input "03"
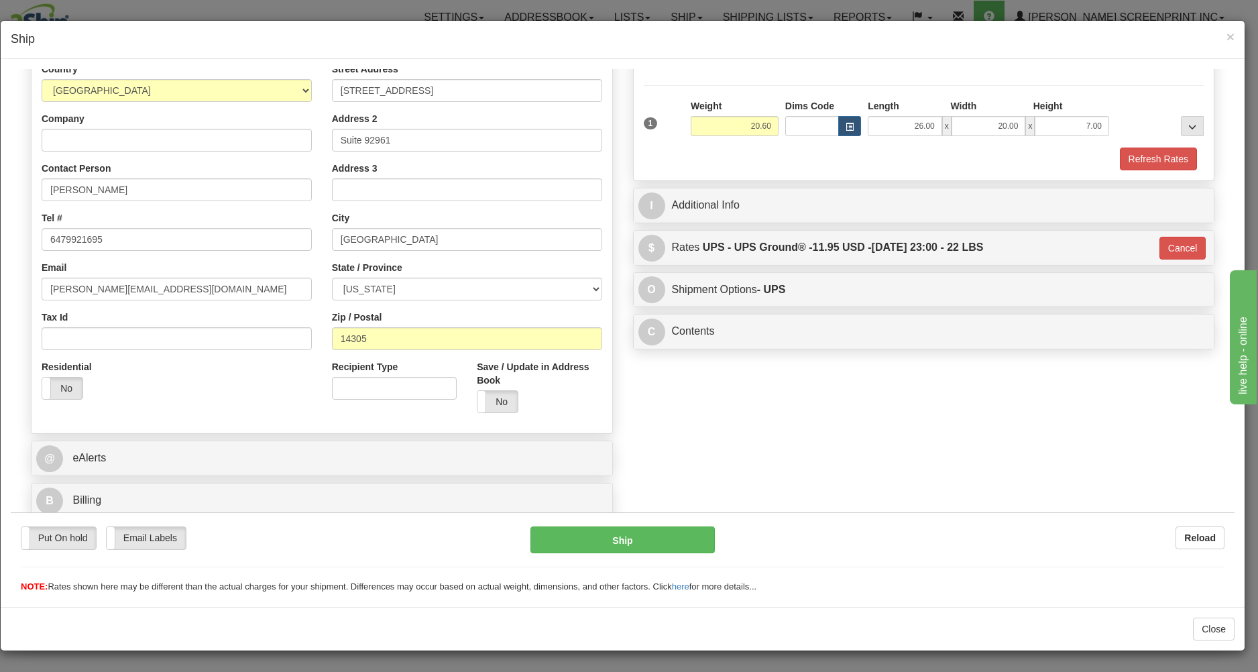
scroll to position [190, 0]
click at [690, 537] on button "Ship" at bounding box center [622, 539] width 184 height 27
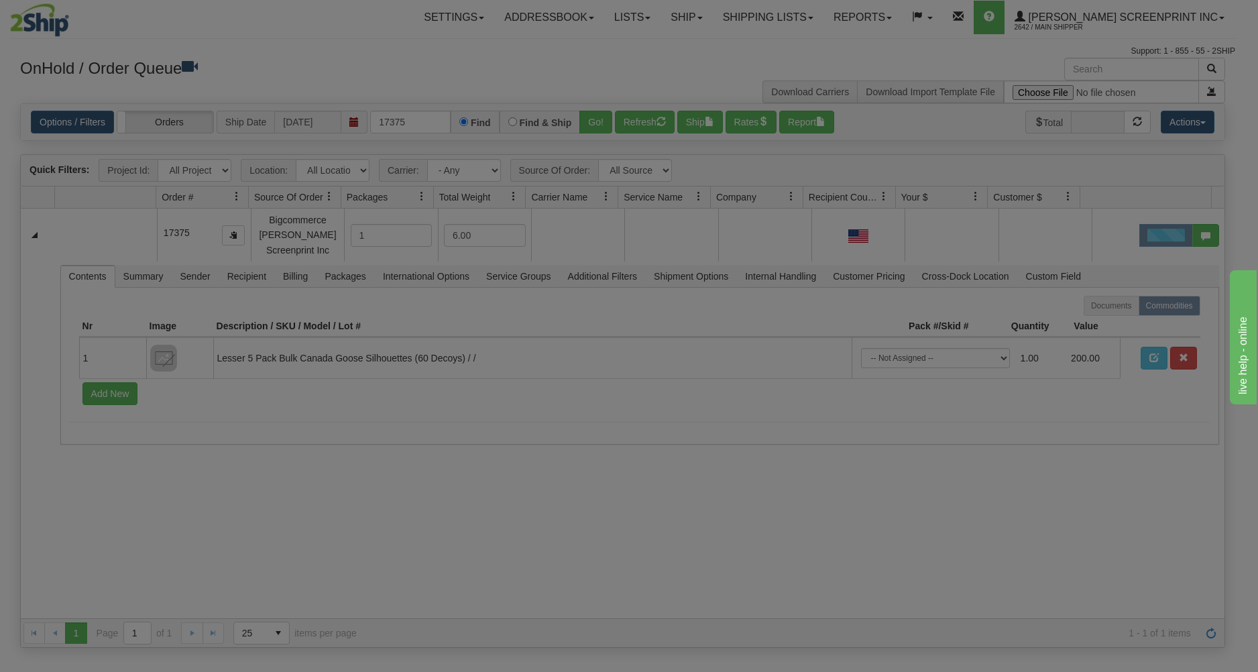
scroll to position [0, 0]
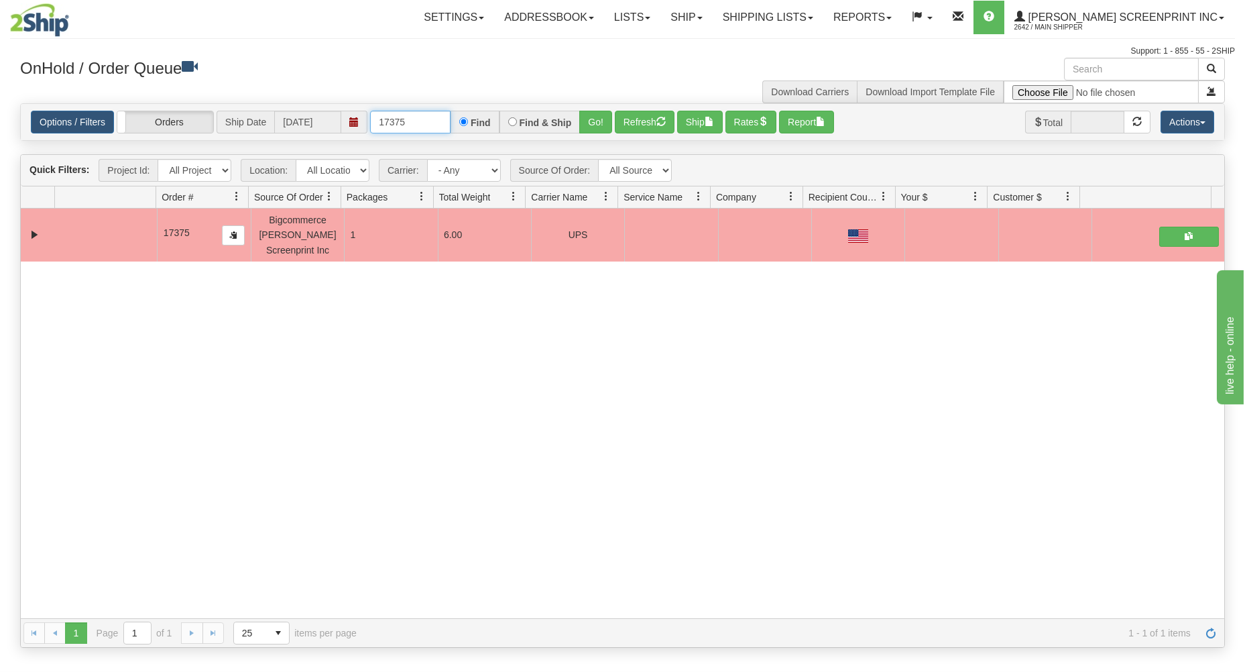
drag, startPoint x: 376, startPoint y: 123, endPoint x: 526, endPoint y: 104, distance: 151.4
click at [473, 115] on div "17375 Find Find & Ship Go!" at bounding box center [491, 122] width 242 height 23
type input "17370"
click at [597, 124] on button "Go!" at bounding box center [595, 122] width 33 height 23
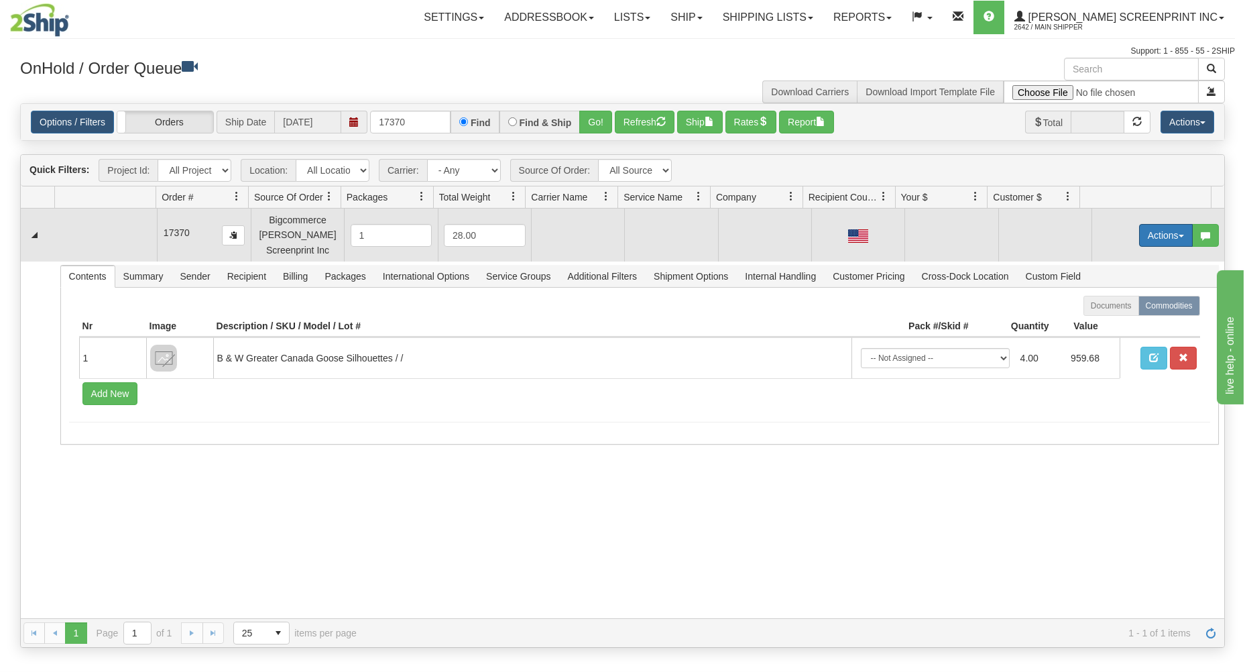
click at [1157, 225] on button "Actions" at bounding box center [1166, 235] width 54 height 23
click at [1127, 257] on link "Open" at bounding box center [1138, 260] width 107 height 17
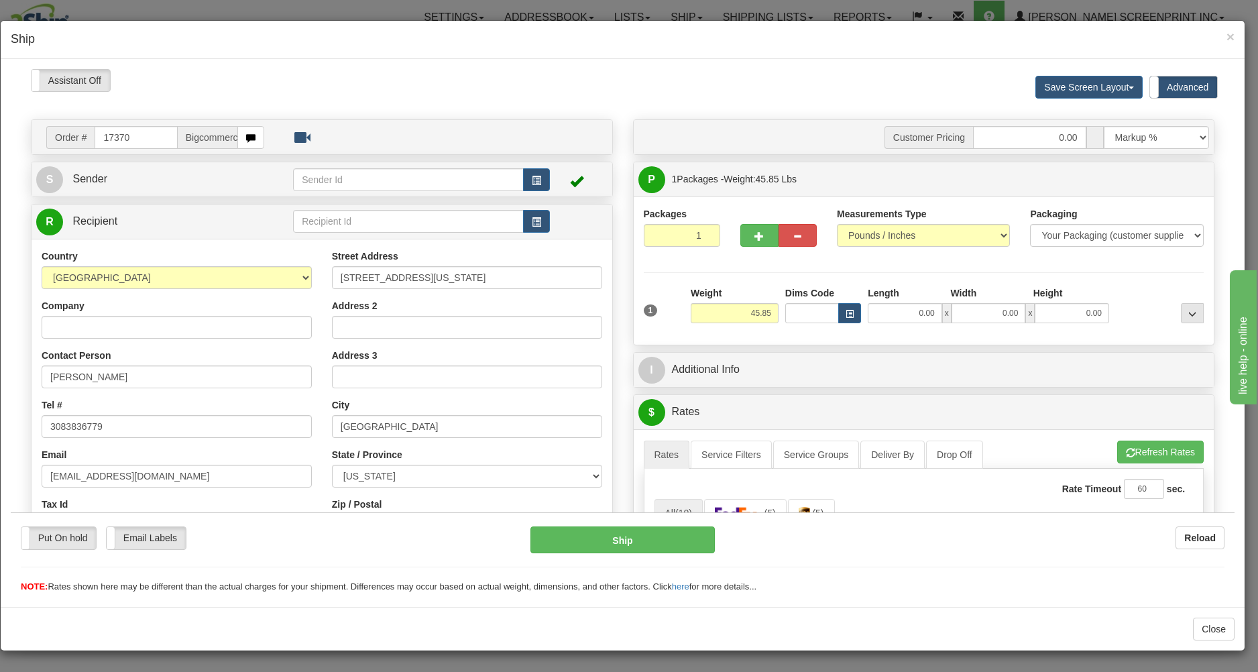
type input "26.70"
click at [878, 317] on input "0.00" at bounding box center [905, 312] width 74 height 20
type input "31.00"
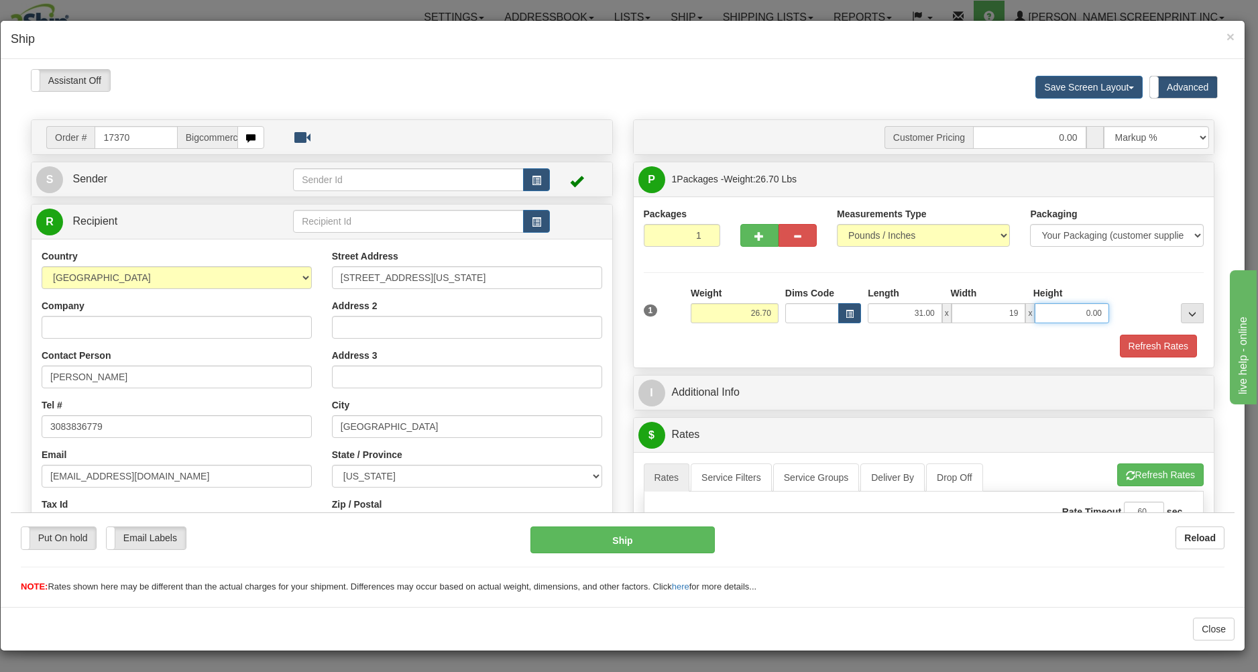
type input "19.00"
type input "14.00"
click at [837, 354] on div "Refresh Rates" at bounding box center [923, 345] width 567 height 23
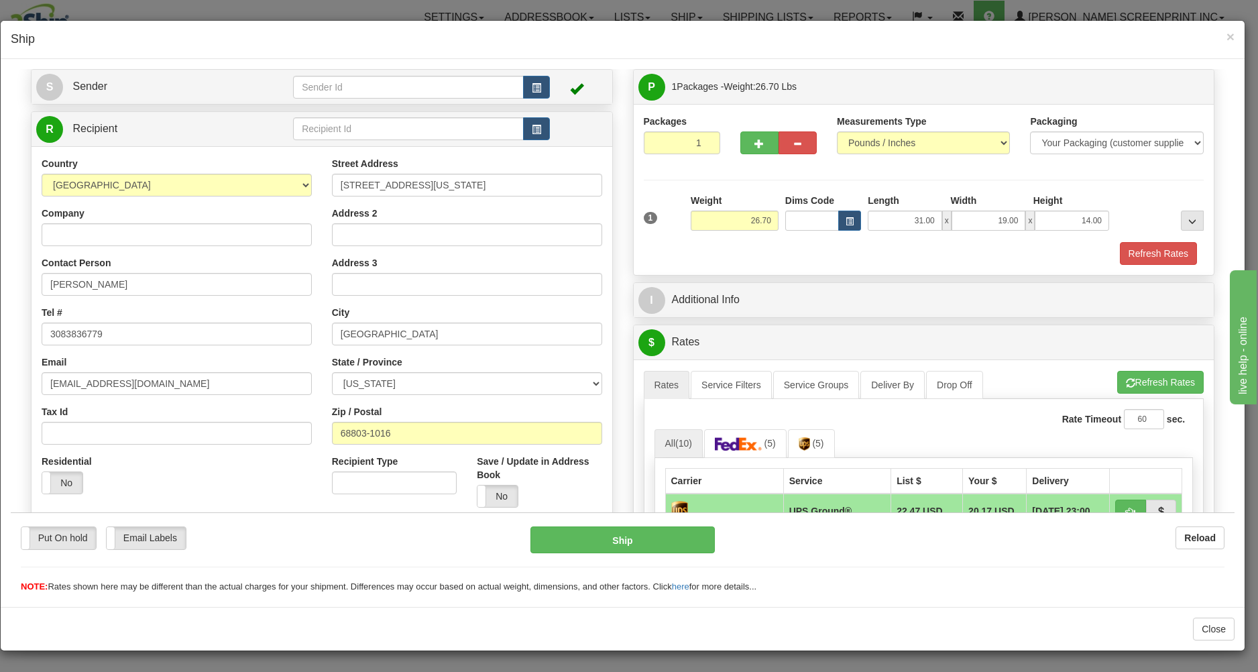
scroll to position [287, 0]
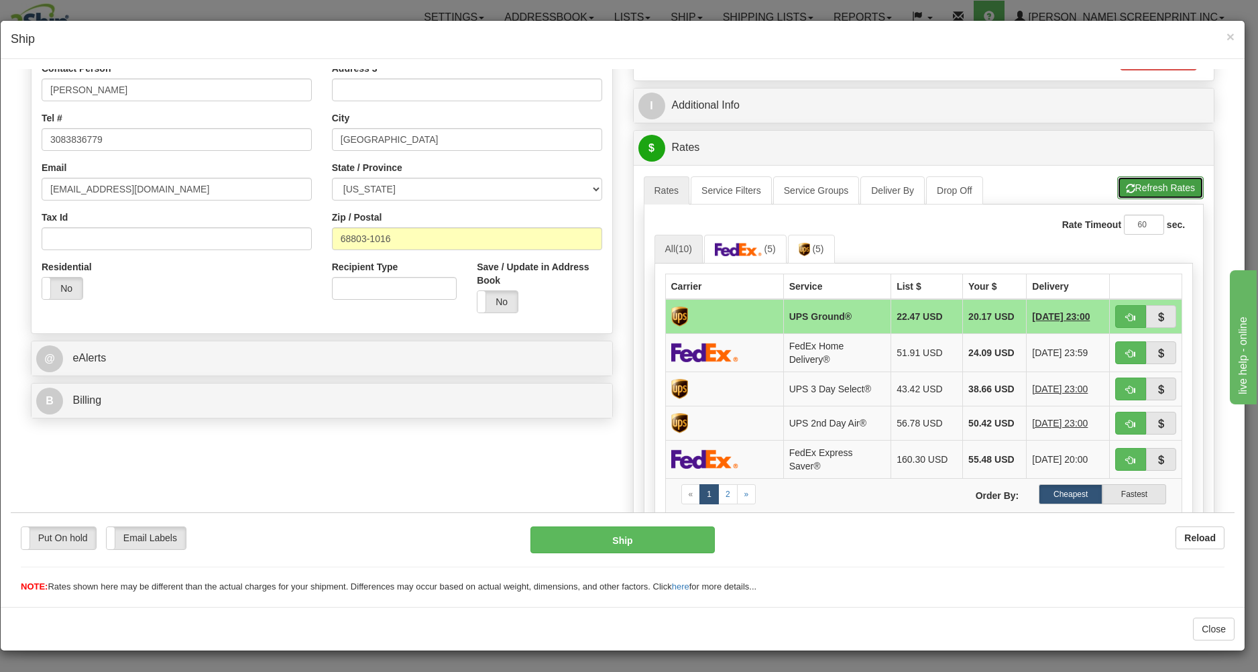
click at [1124, 183] on button "Refresh Rates" at bounding box center [1160, 187] width 86 height 23
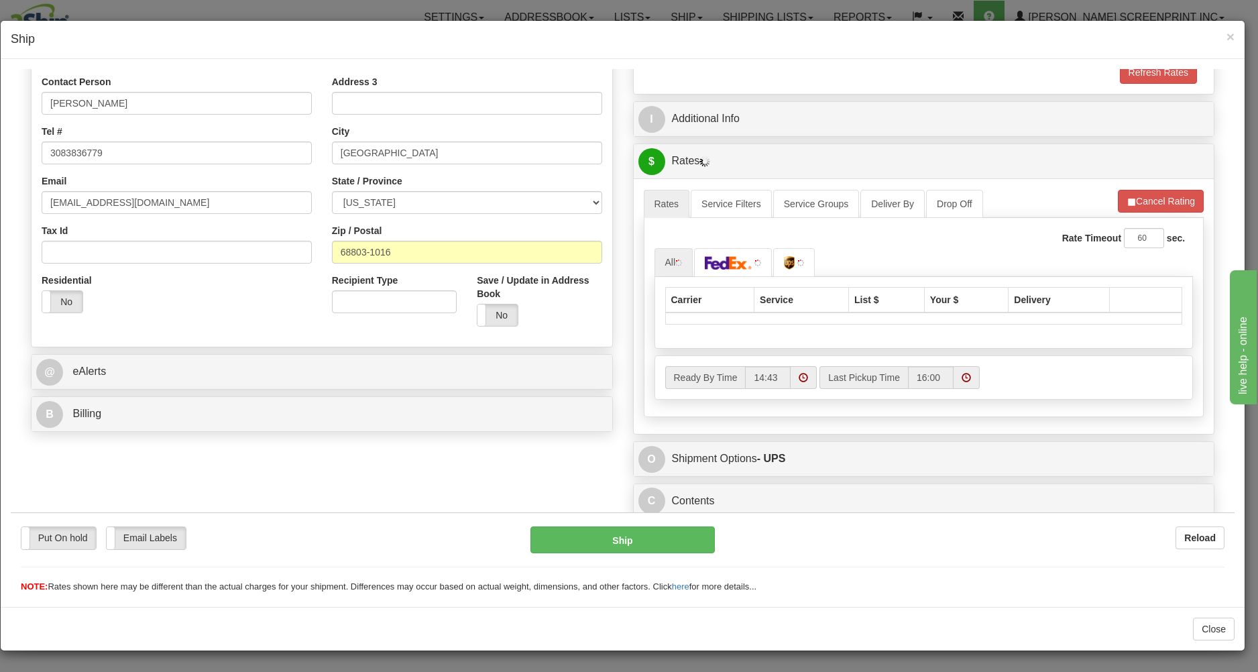
scroll to position [278, 0]
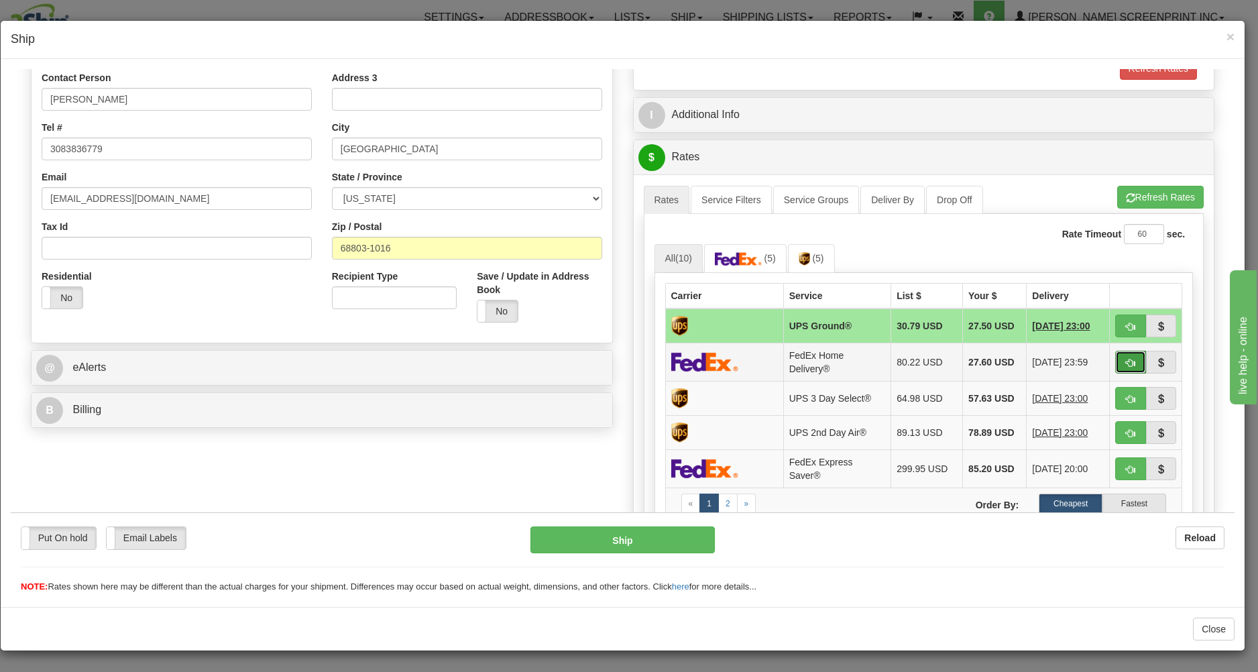
drag, startPoint x: 1114, startPoint y: 355, endPoint x: 1122, endPoint y: 359, distance: 9.0
click at [1115, 355] on button "button" at bounding box center [1130, 361] width 31 height 23
type input "90"
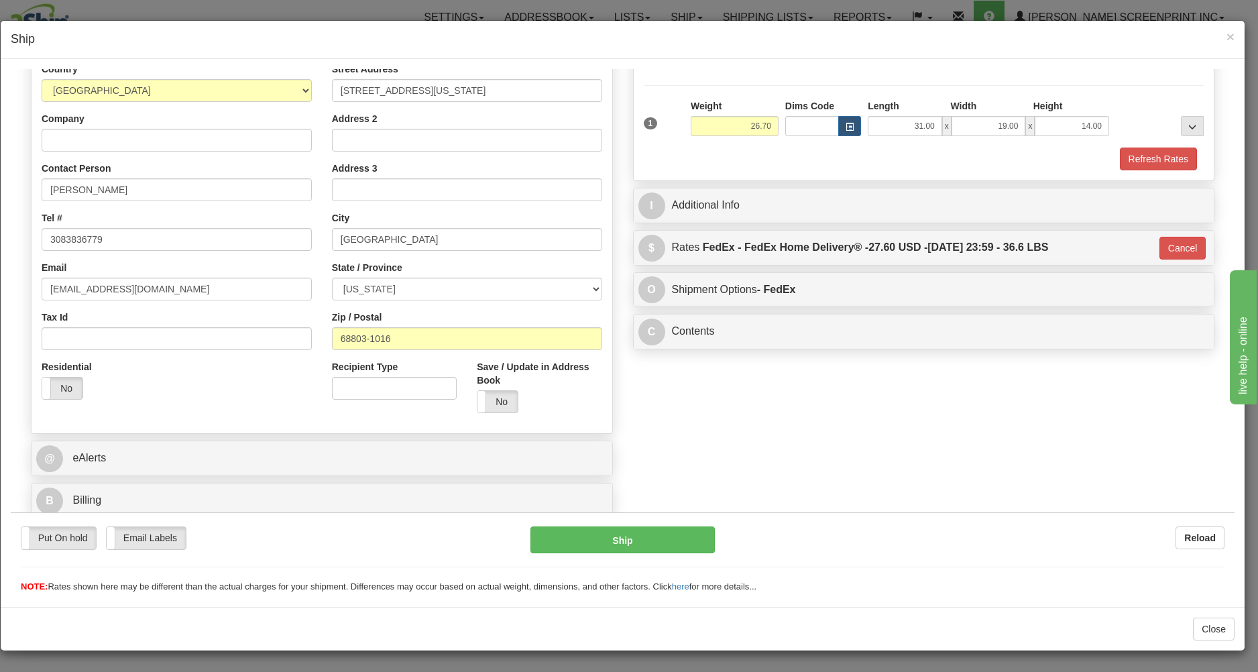
scroll to position [190, 0]
click at [656, 540] on button "Ship" at bounding box center [622, 539] width 184 height 27
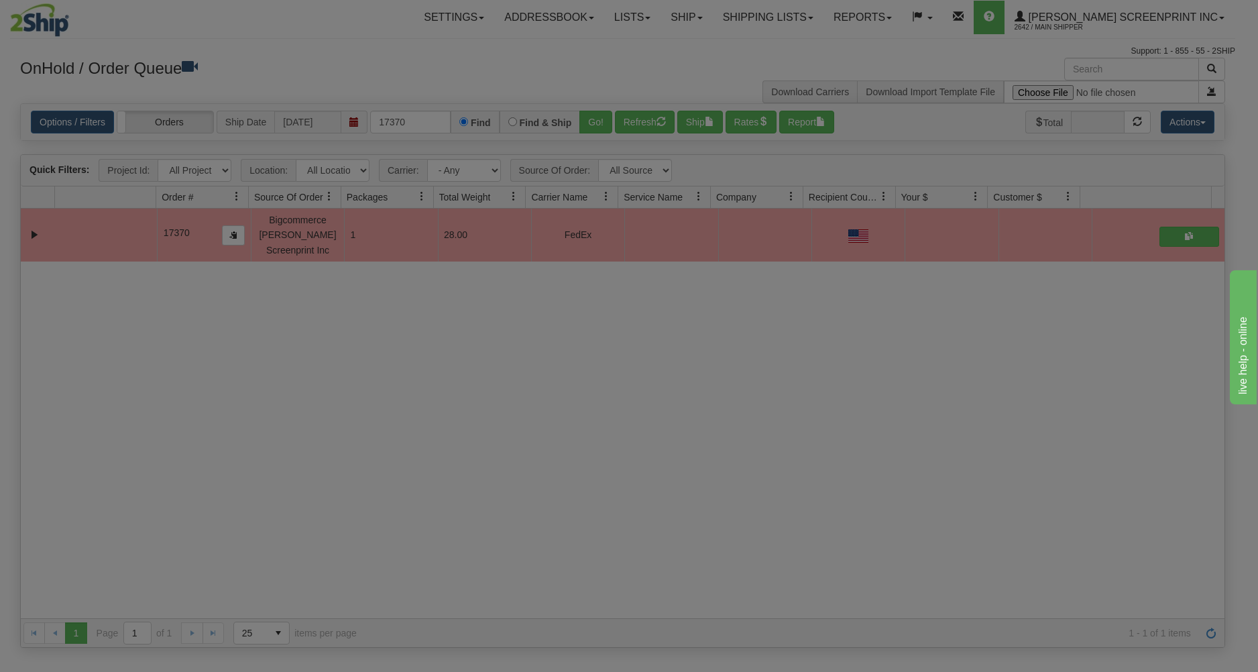
scroll to position [0, 0]
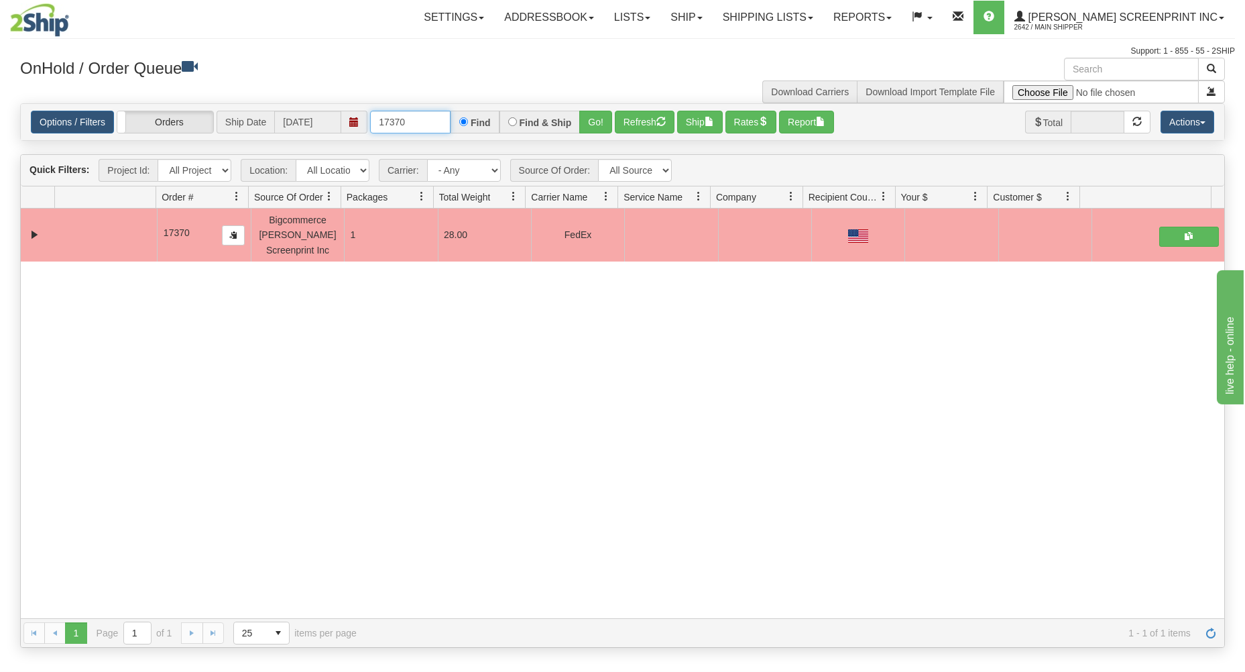
drag, startPoint x: 376, startPoint y: 125, endPoint x: 473, endPoint y: 102, distance: 99.2
click at [473, 102] on div "× Get OnHold Shipments fields - load dt: 308 Get OnHold Shipments fields - tran…" at bounding box center [622, 353] width 1225 height 590
type input "17369"
click at [590, 121] on button "Go!" at bounding box center [595, 122] width 33 height 23
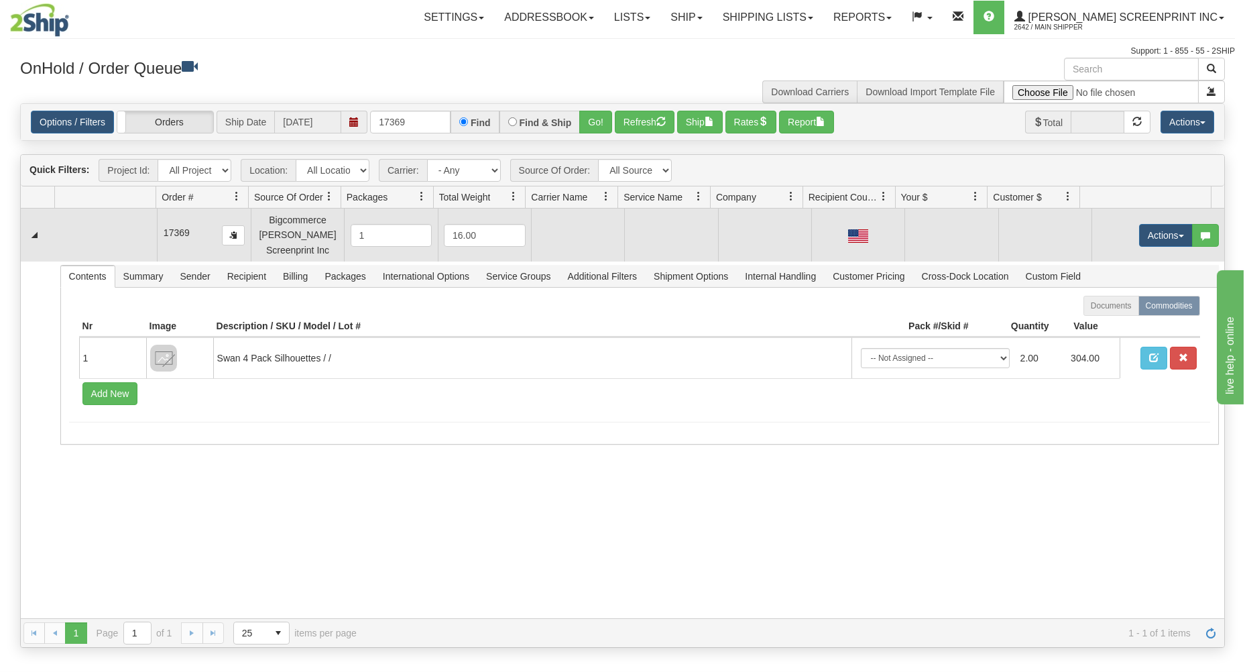
click at [1143, 223] on td "Actions Open Refresh Rates Rate All Services Ship Delete Edit Items" at bounding box center [1158, 235] width 133 height 52
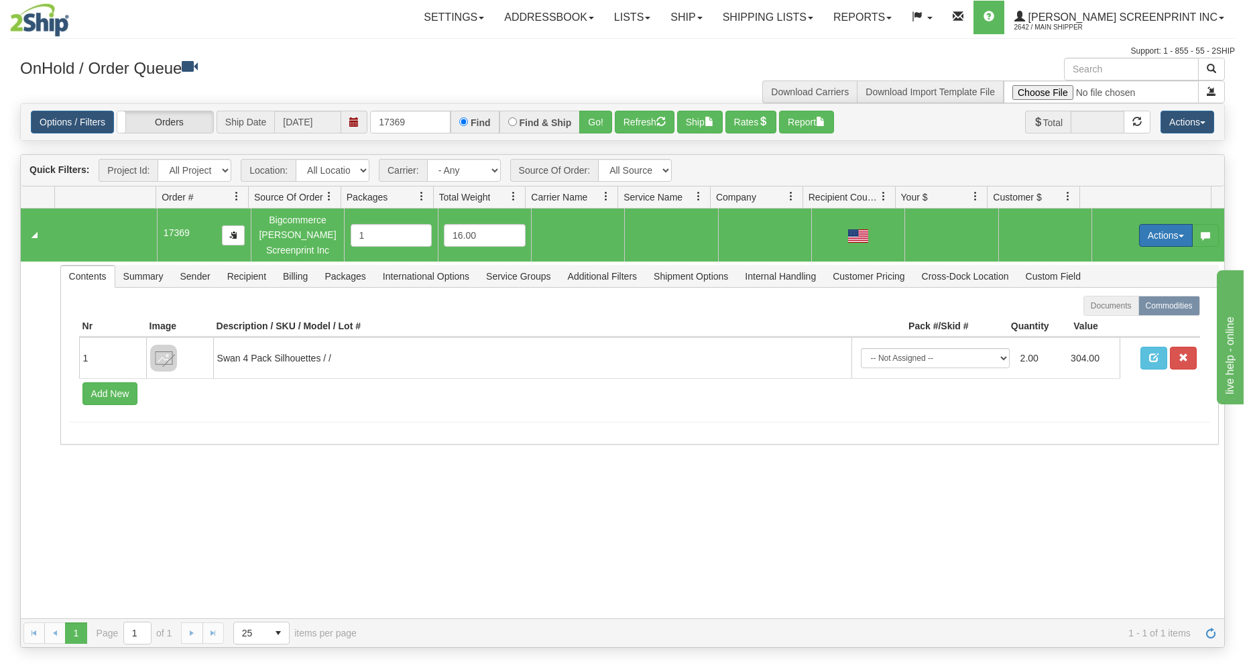
click at [1142, 227] on button "Actions" at bounding box center [1166, 235] width 54 height 23
click at [1114, 257] on span "Open" at bounding box center [1114, 260] width 32 height 11
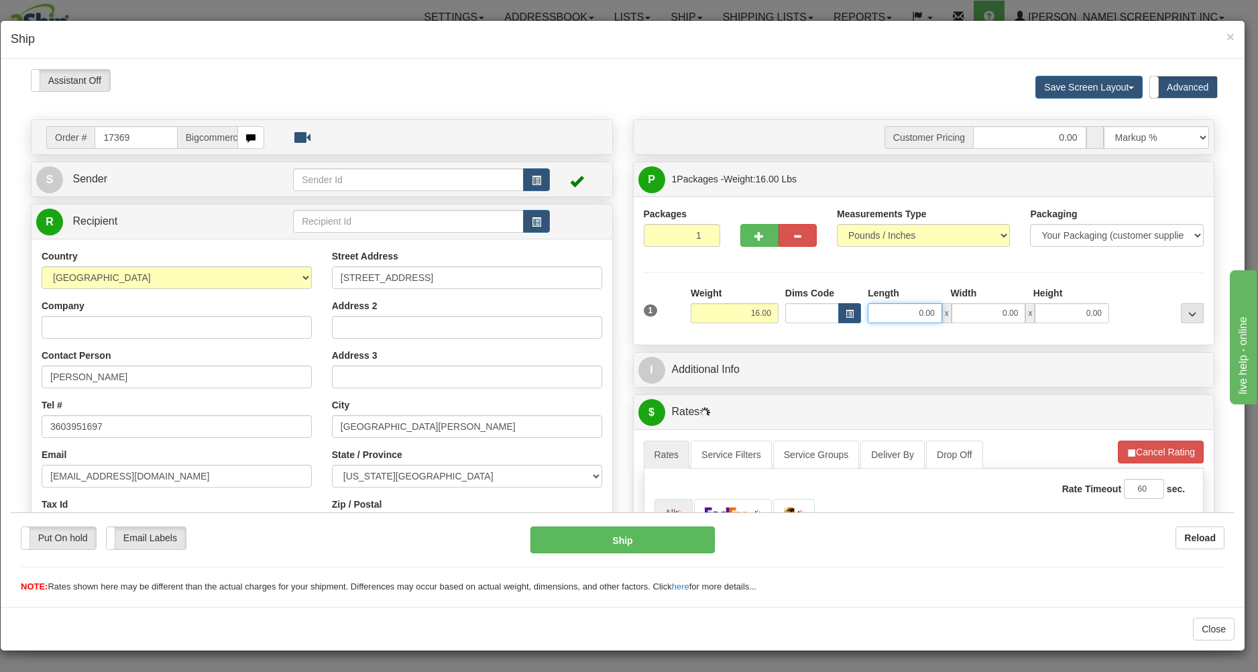
type input "11.70"
click at [890, 316] on input "0.00" at bounding box center [905, 312] width 74 height 20
type input "11.95"
type input "3"
type input "11.90"
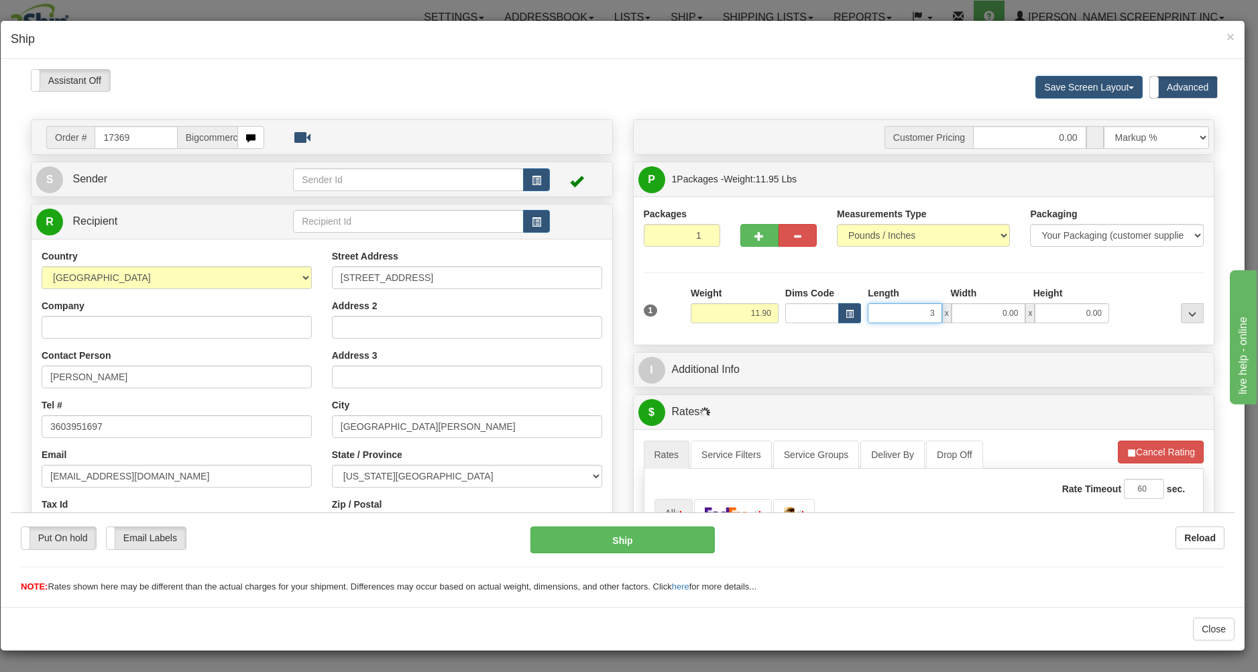
type input "39"
type input "11.70"
type input "39.00"
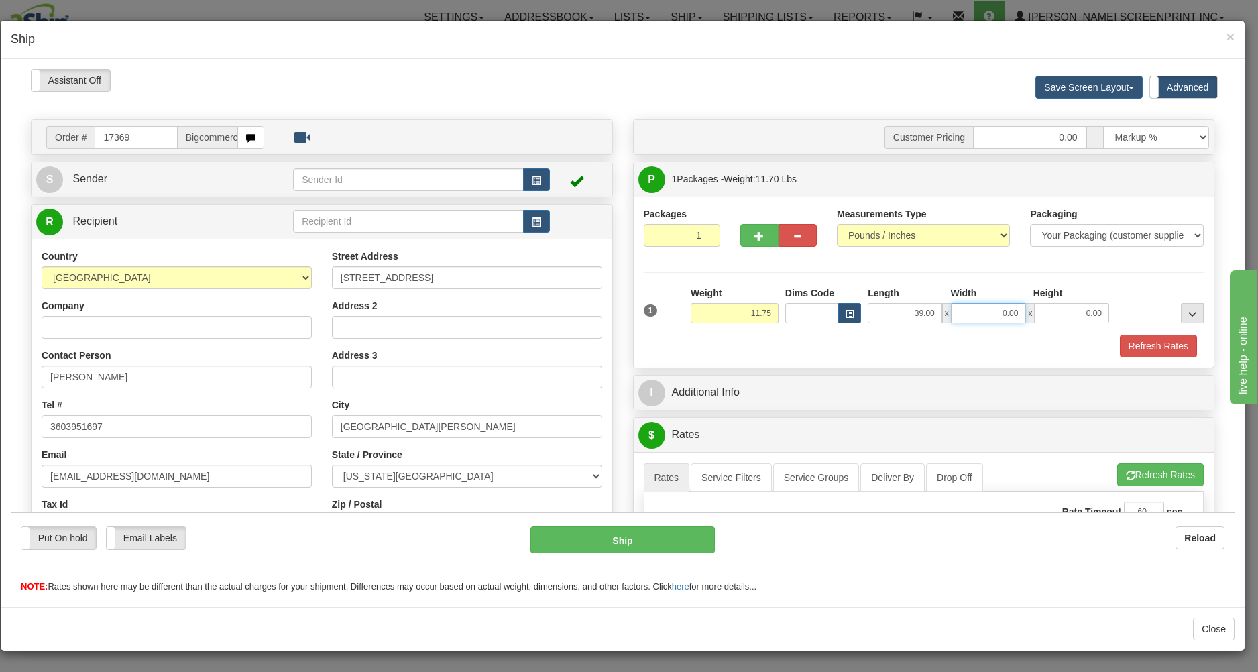
type input "11.85"
type input "19.00"
type input "11.40"
type input "6"
type input "11.70"
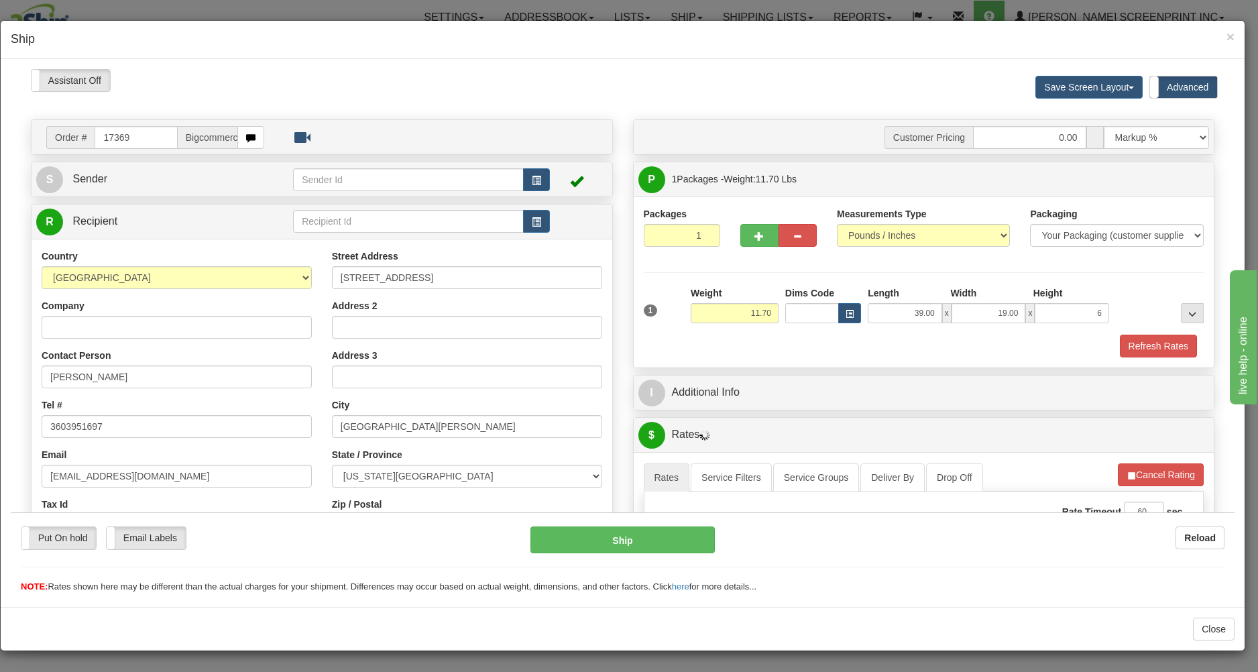
type input "6.00"
click at [953, 344] on div "Refresh Rates" at bounding box center [923, 345] width 567 height 23
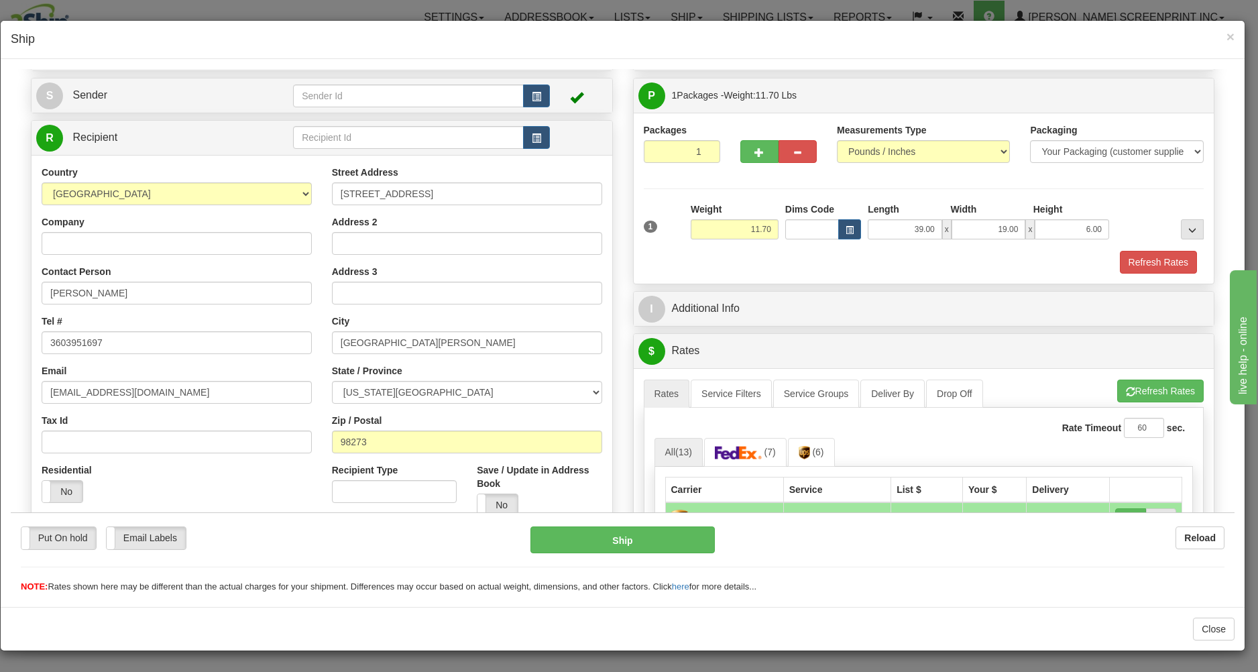
scroll to position [215, 0]
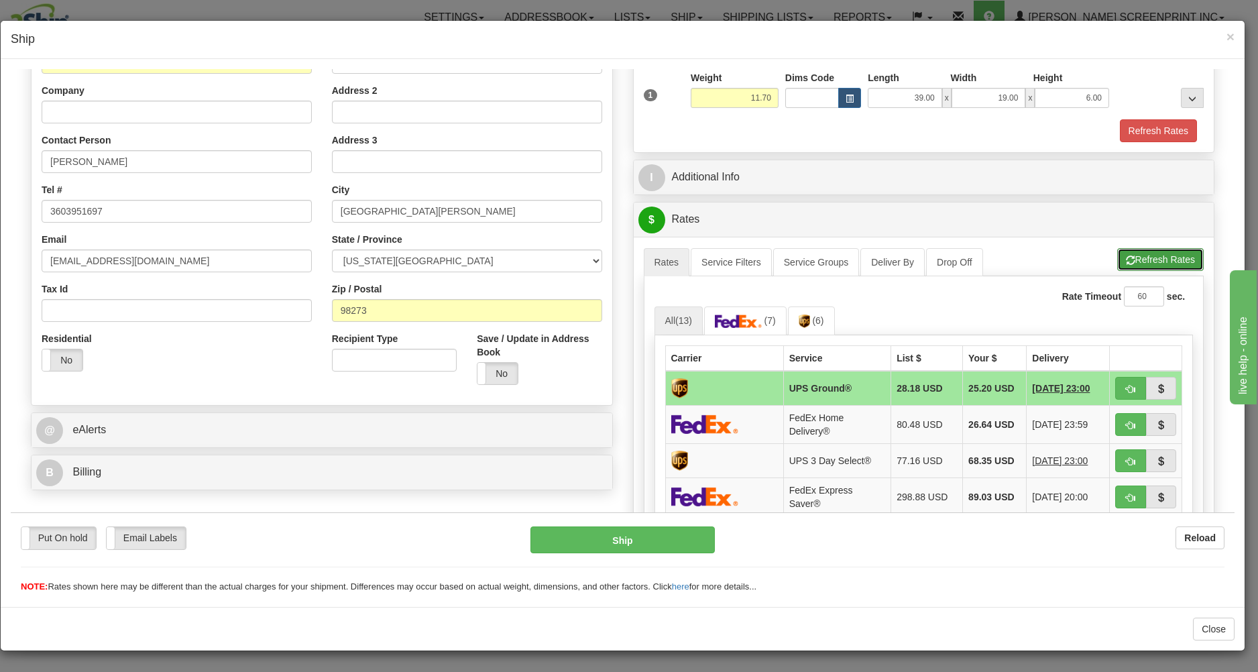
click at [1135, 255] on button "Refresh Rates" at bounding box center [1160, 258] width 86 height 23
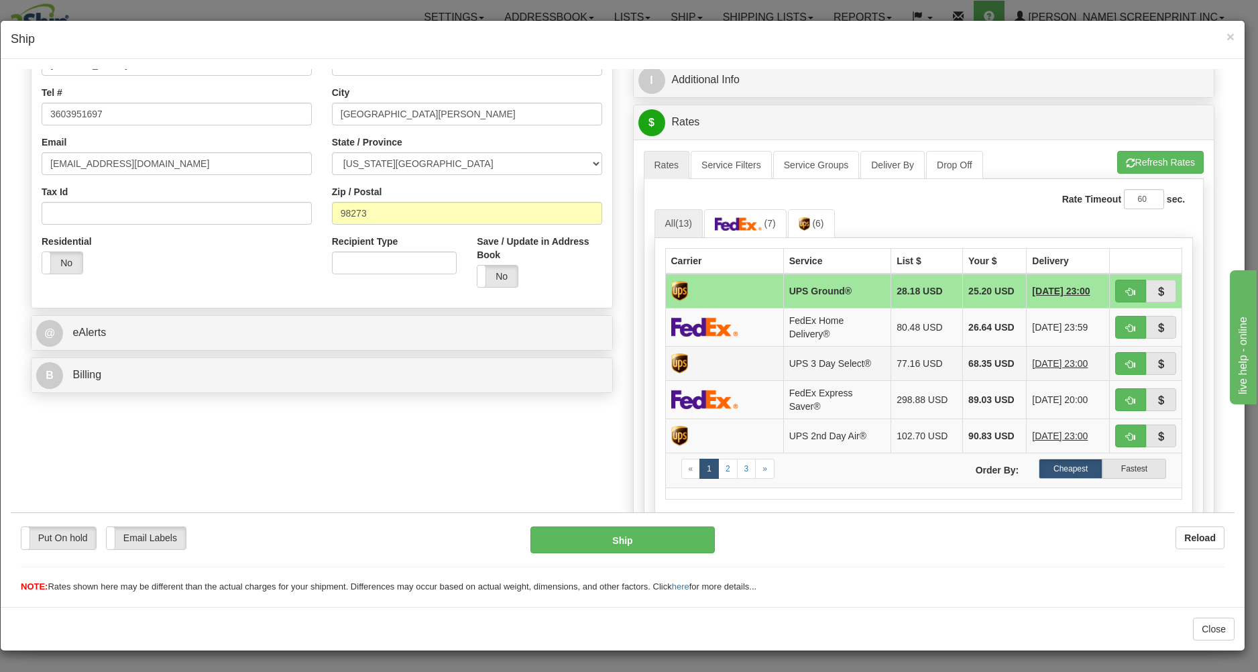
scroll to position [359, 0]
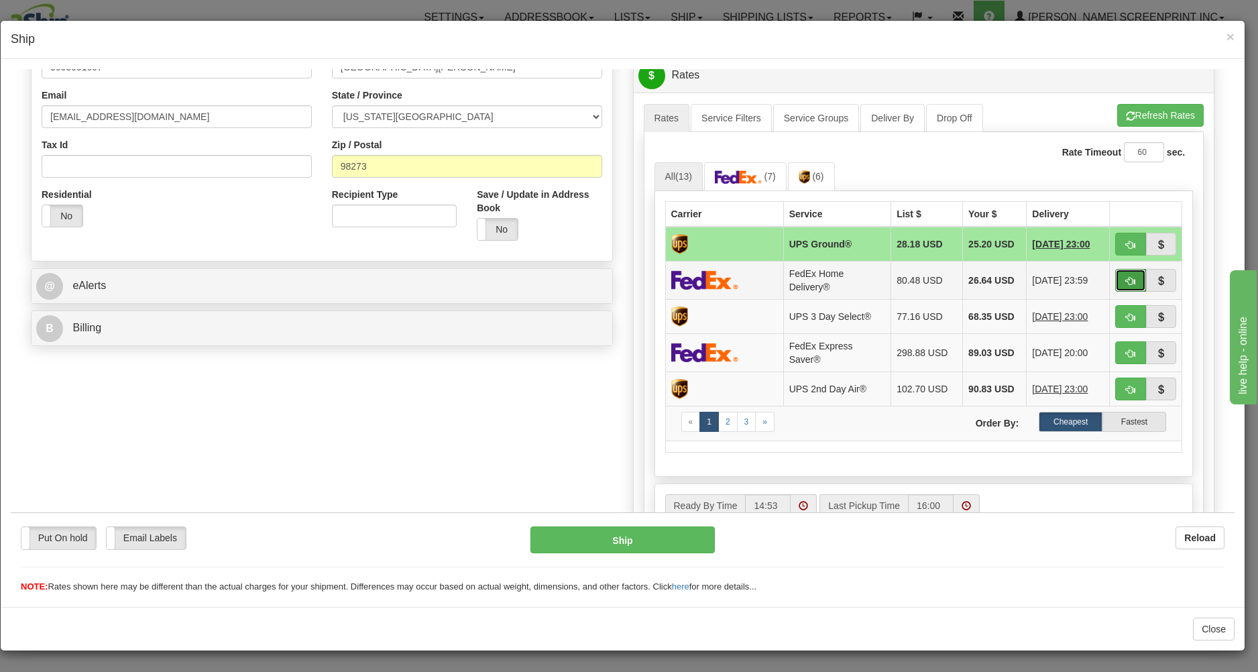
click at [1116, 276] on button "button" at bounding box center [1130, 279] width 31 height 23
type input "90"
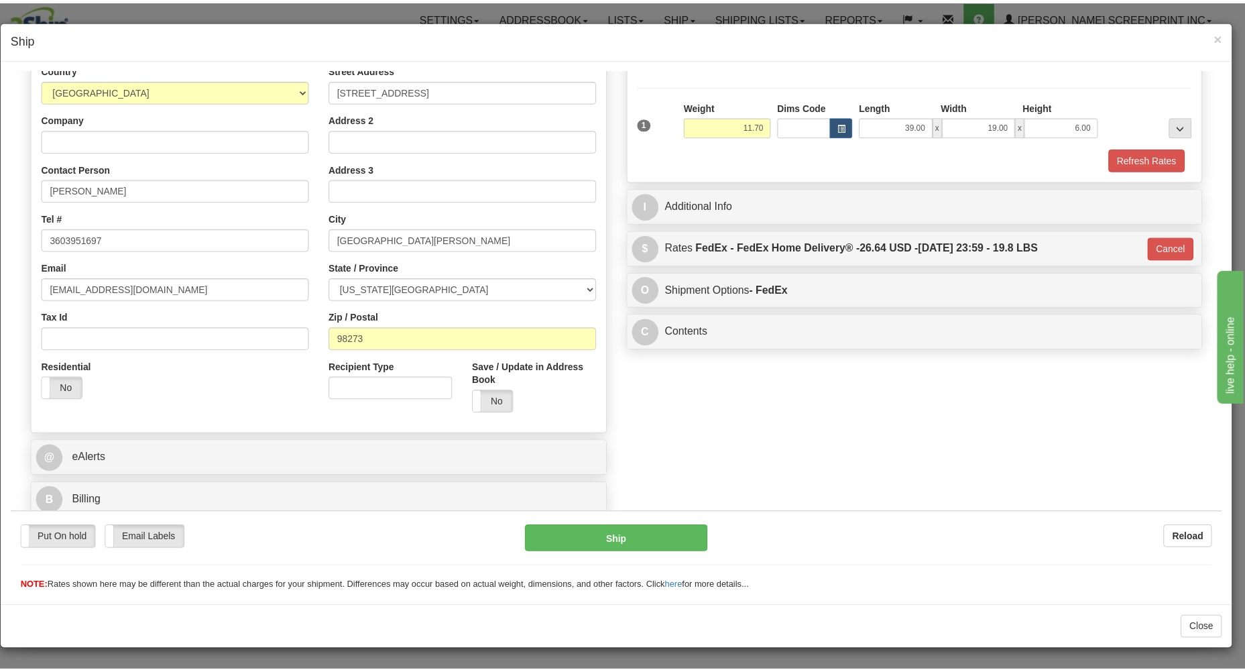
scroll to position [190, 0]
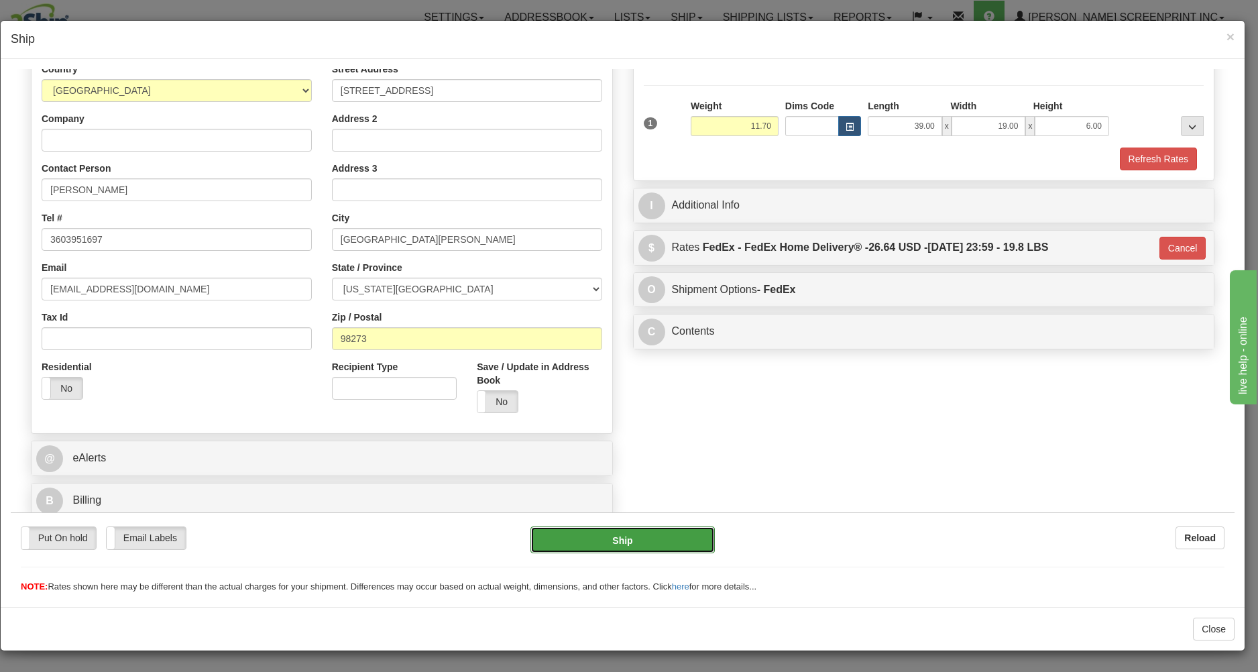
click at [643, 538] on button "Ship" at bounding box center [622, 539] width 184 height 27
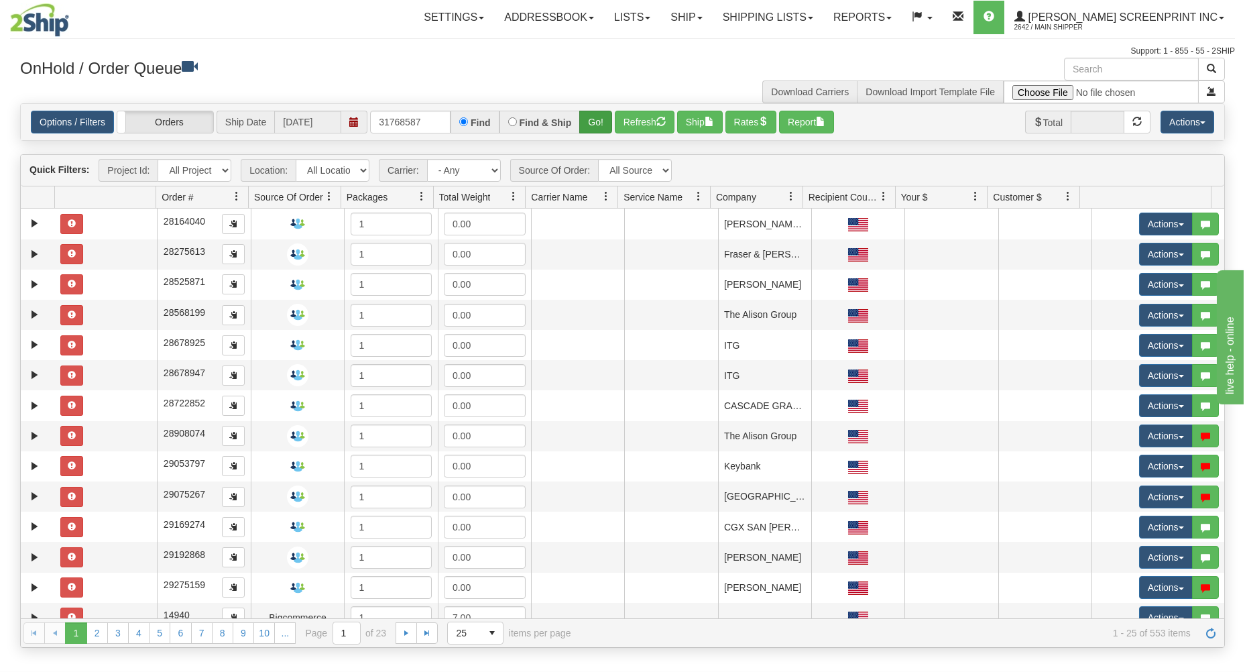
type input "31768587"
click at [594, 118] on button "Go!" at bounding box center [595, 122] width 33 height 23
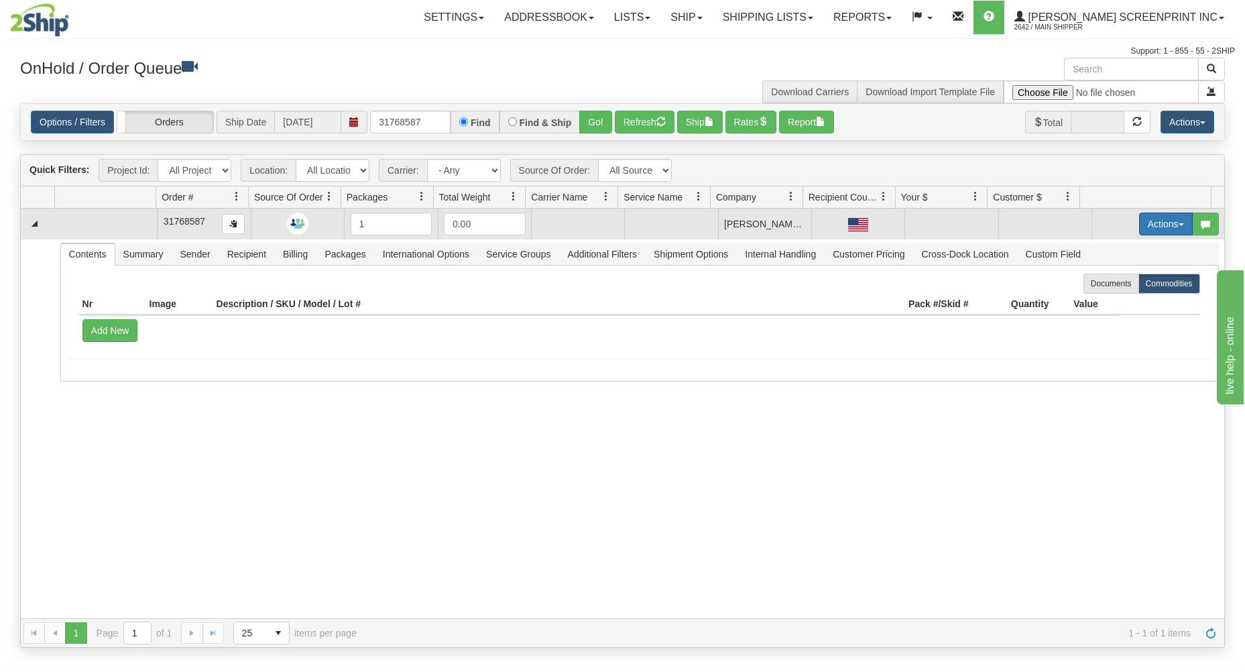
drag, startPoint x: 1157, startPoint y: 225, endPoint x: 1131, endPoint y: 241, distance: 30.5
click at [1156, 225] on button "Actions" at bounding box center [1166, 224] width 54 height 23
click at [1126, 249] on link "Open" at bounding box center [1138, 249] width 107 height 17
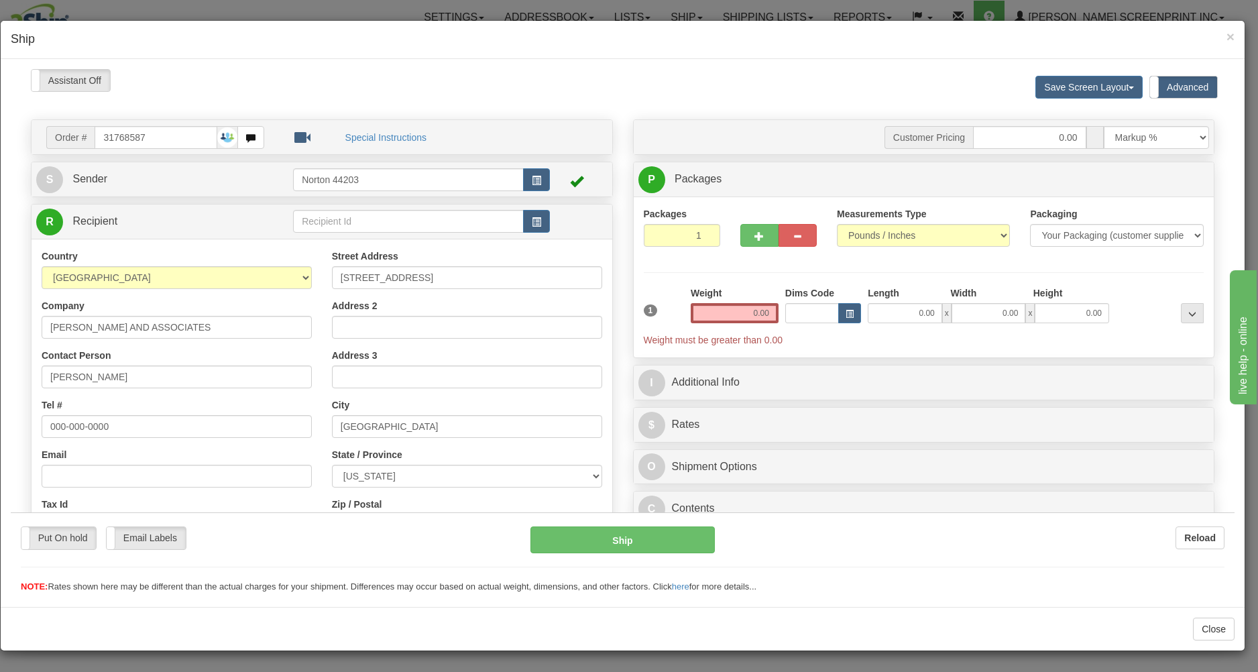
type input "3.65"
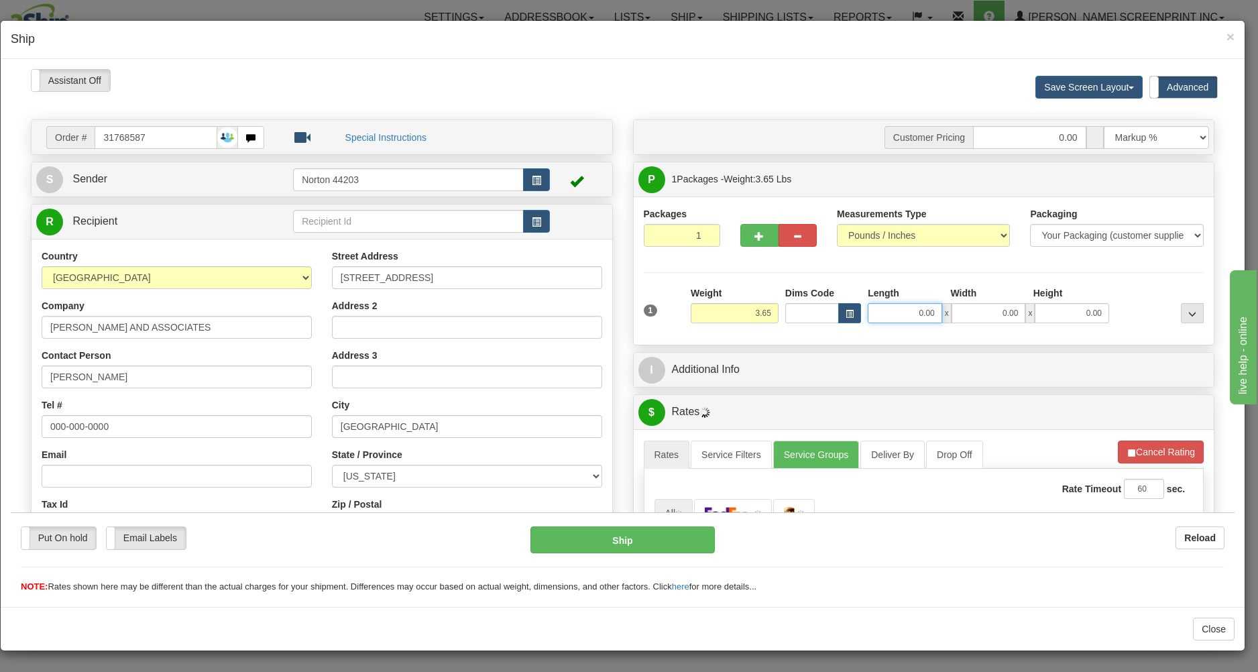
click at [894, 314] on input "0.00" at bounding box center [905, 312] width 74 height 20
type input "40.00"
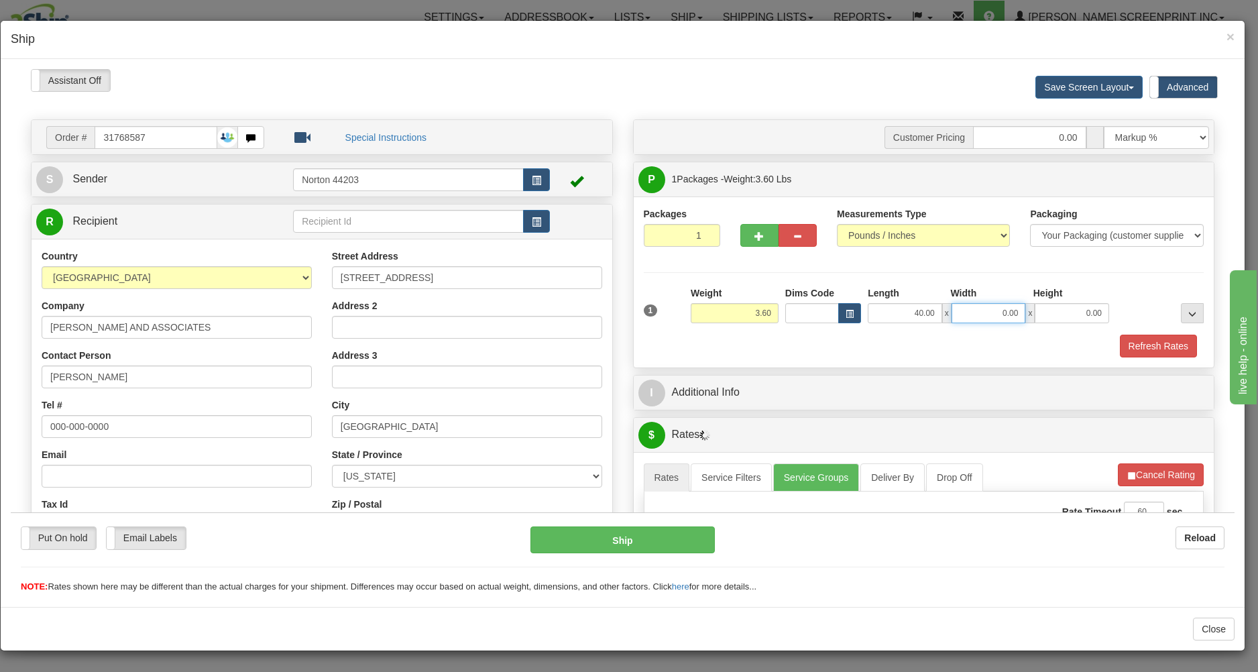
type input "3.65"
type input "9.00"
type input "6.00"
click at [862, 341] on div "Refresh Rates" at bounding box center [923, 345] width 567 height 23
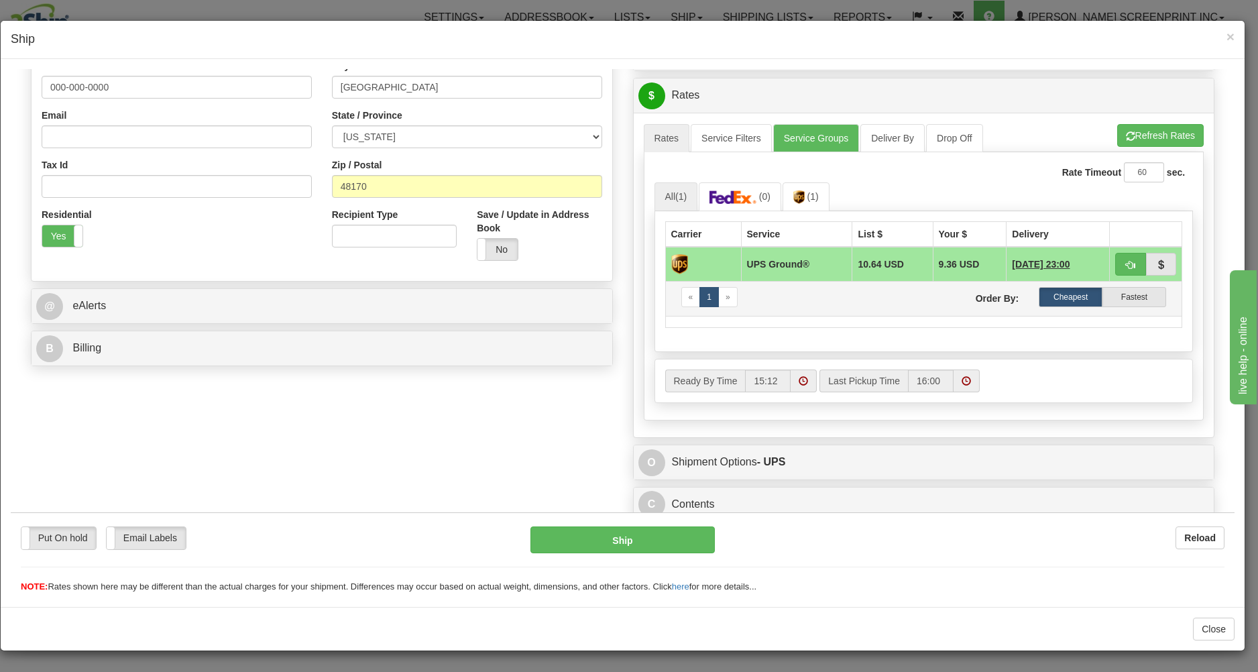
scroll to position [348, 0]
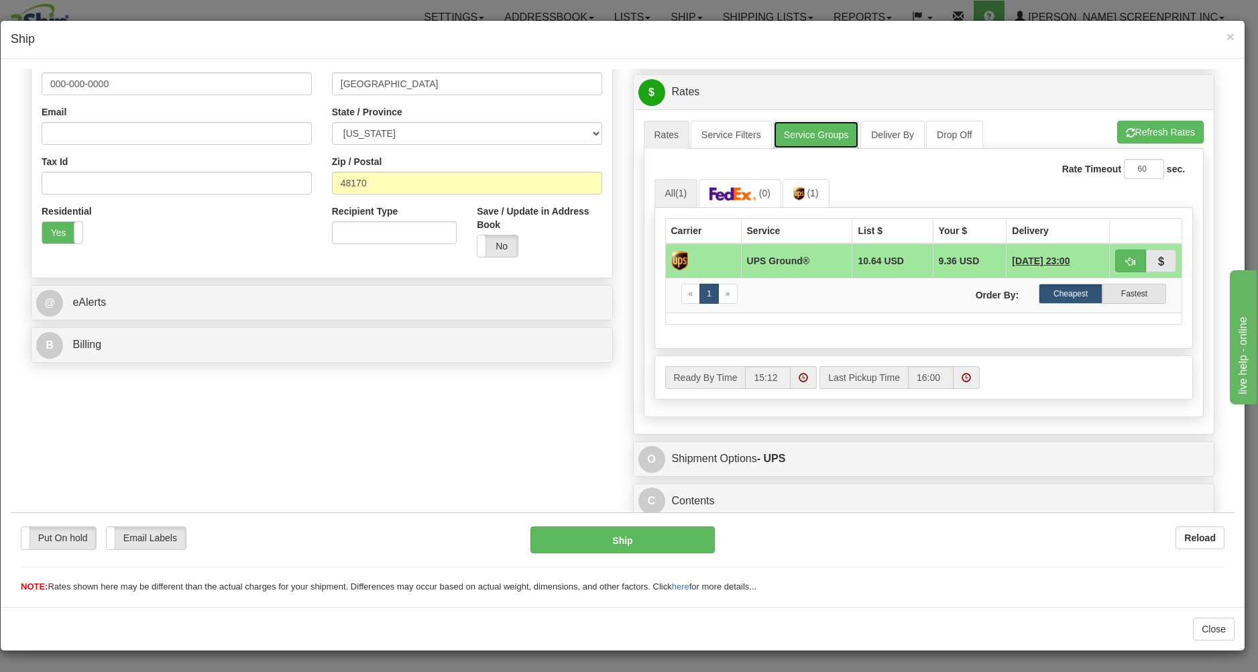
click at [821, 131] on link "Service Groups" at bounding box center [816, 134] width 86 height 28
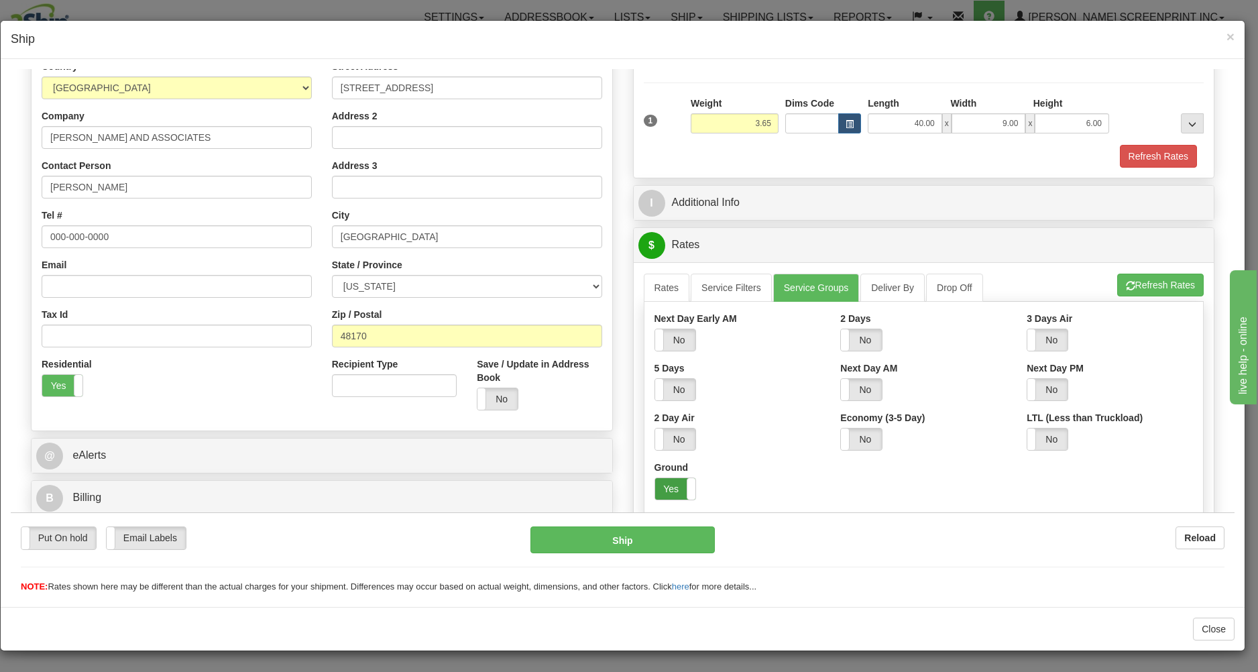
click at [660, 487] on label "Yes" at bounding box center [675, 487] width 40 height 21
click at [651, 292] on link "Rates" at bounding box center [667, 287] width 46 height 28
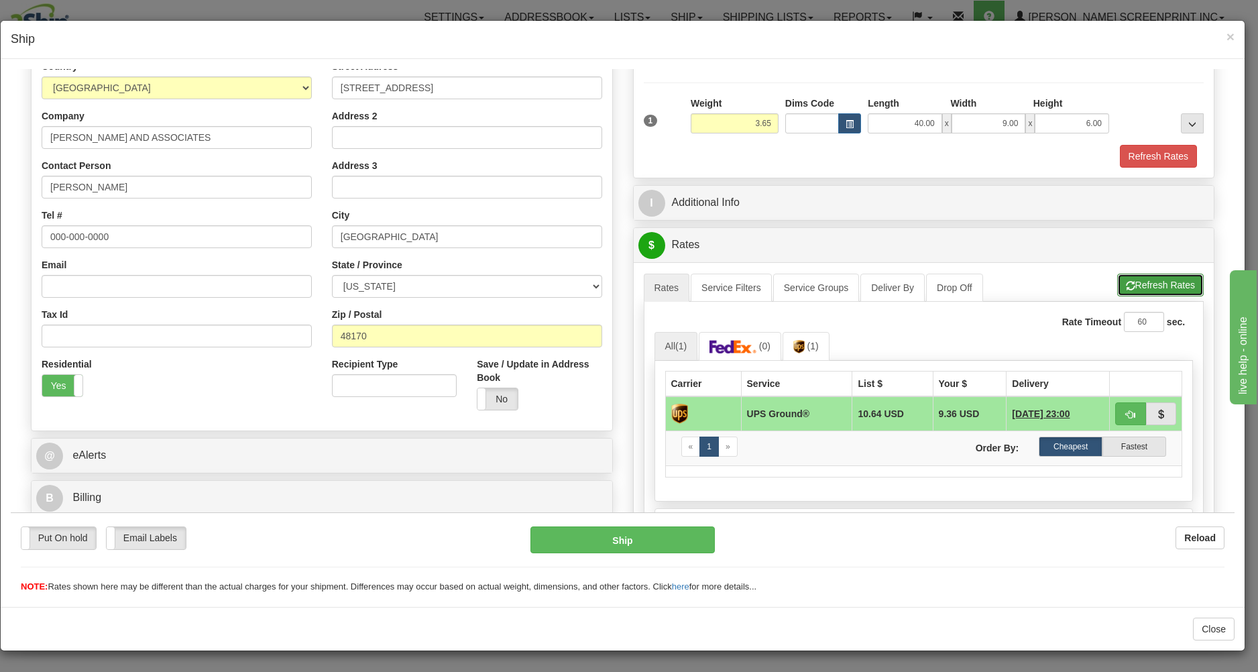
click at [1165, 280] on button "Refresh Rates" at bounding box center [1160, 284] width 86 height 23
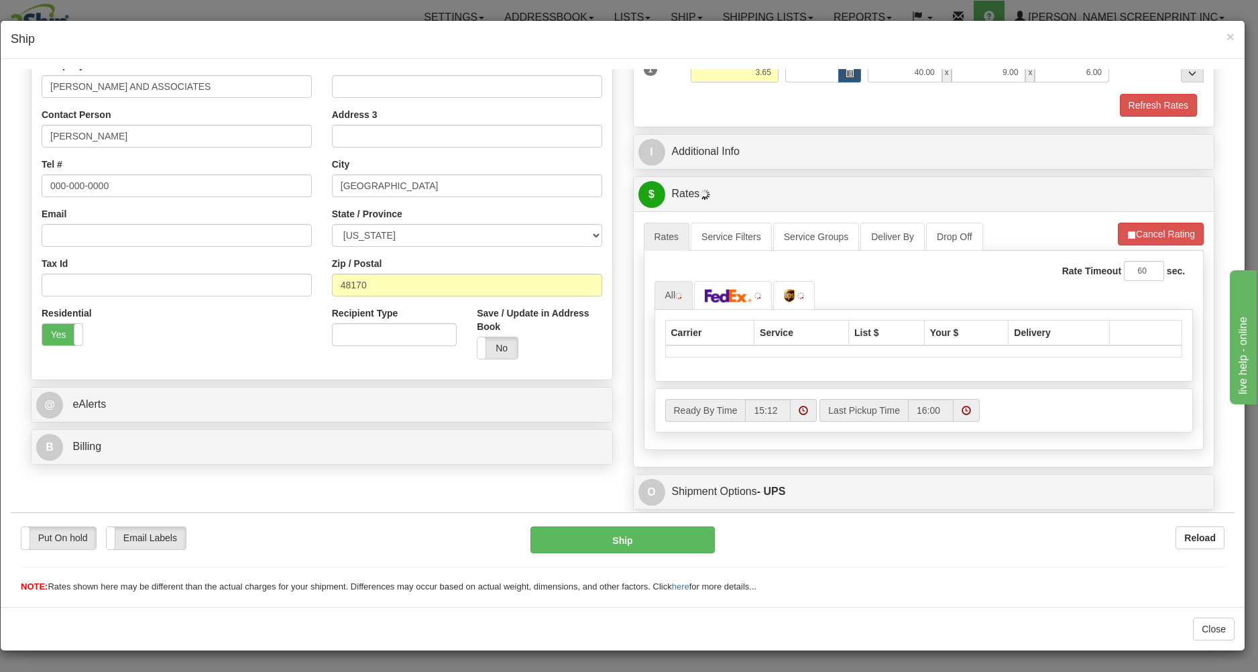
scroll to position [278, 0]
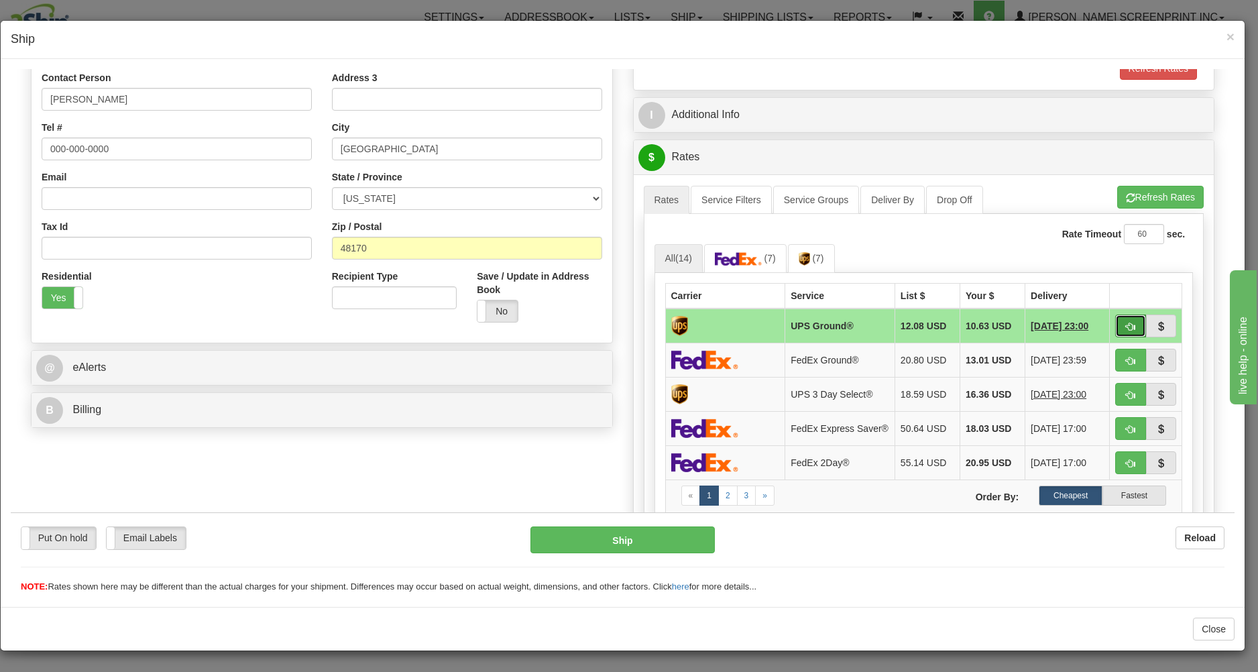
click at [1126, 324] on span "button" at bounding box center [1130, 326] width 9 height 9
type input "03"
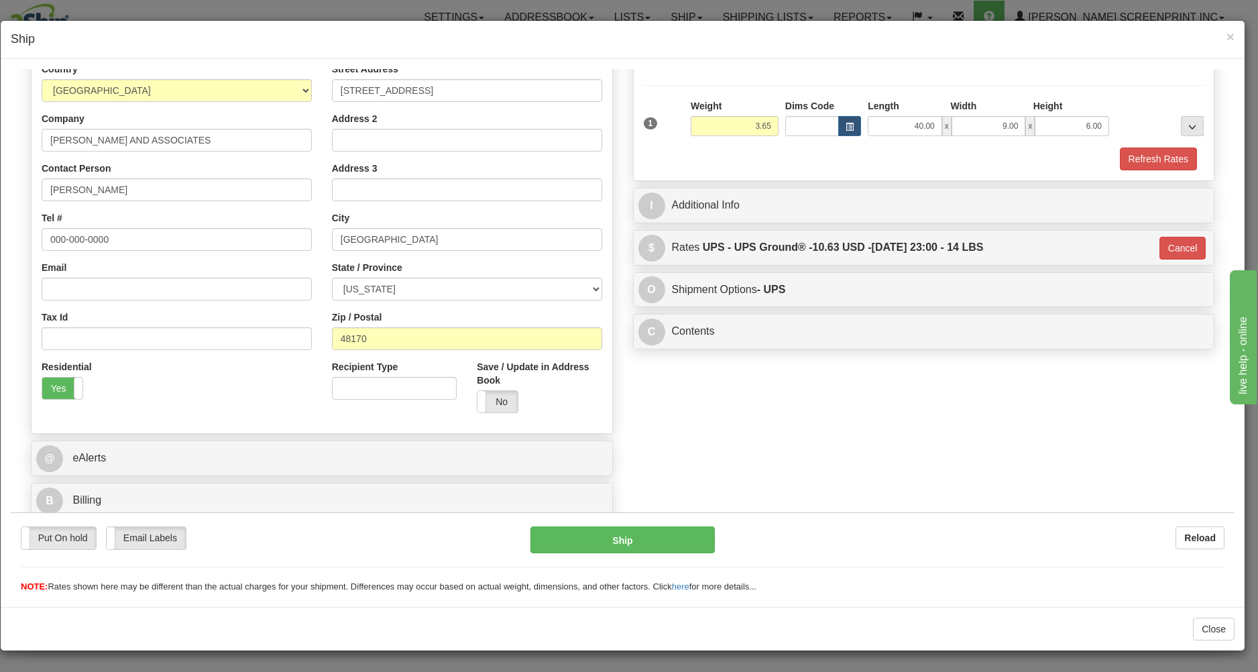
scroll to position [190, 0]
click at [688, 530] on button "Ship" at bounding box center [622, 539] width 184 height 27
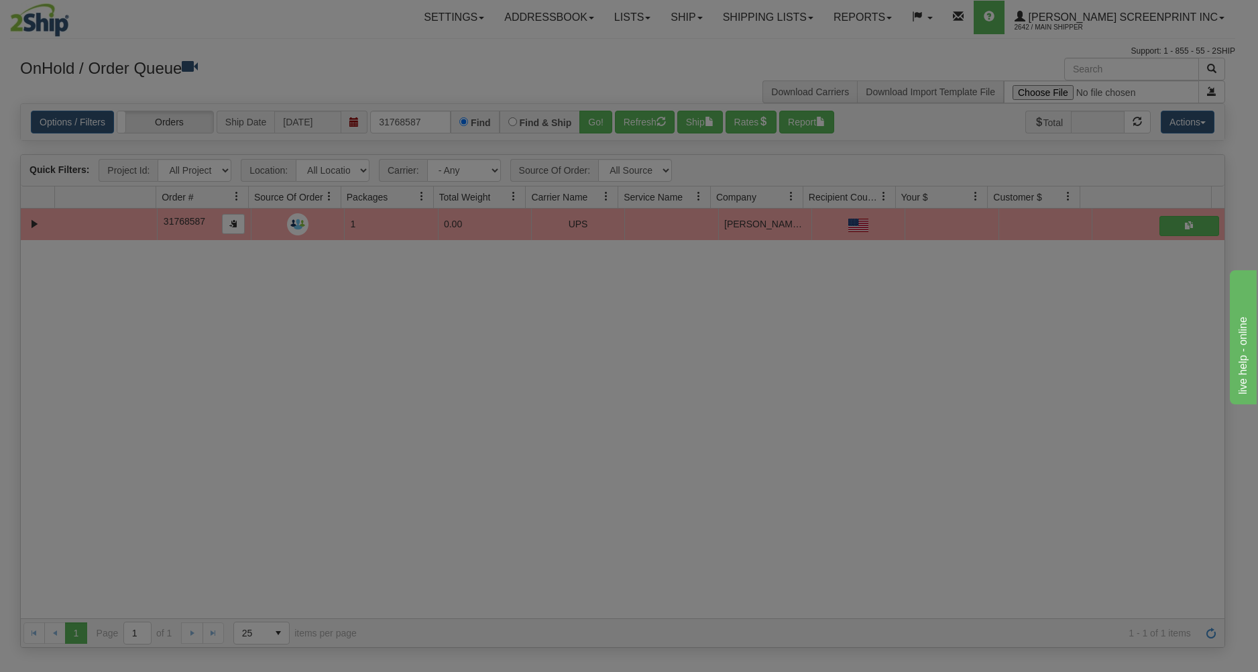
scroll to position [0, 0]
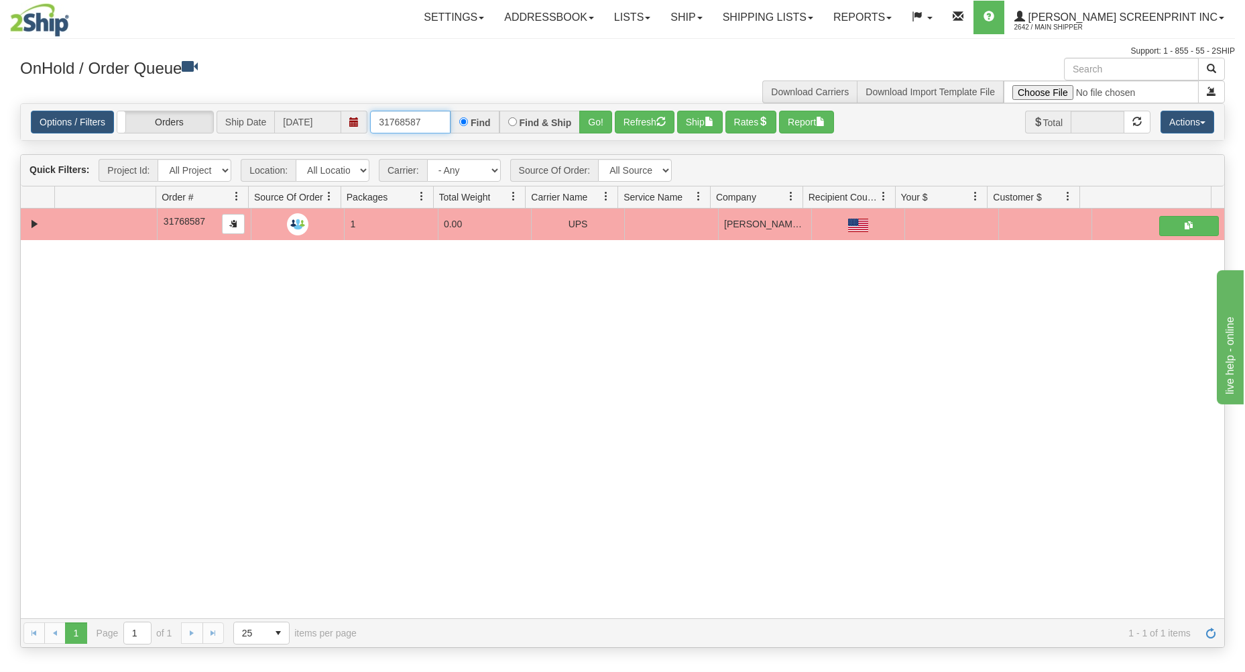
drag, startPoint x: 378, startPoint y: 120, endPoint x: 534, endPoint y: 102, distance: 157.3
click at [526, 116] on div "31768587 Find Find & Ship Go!" at bounding box center [491, 122] width 242 height 23
type input "31768463"
click at [604, 117] on button "Go!" at bounding box center [595, 122] width 33 height 23
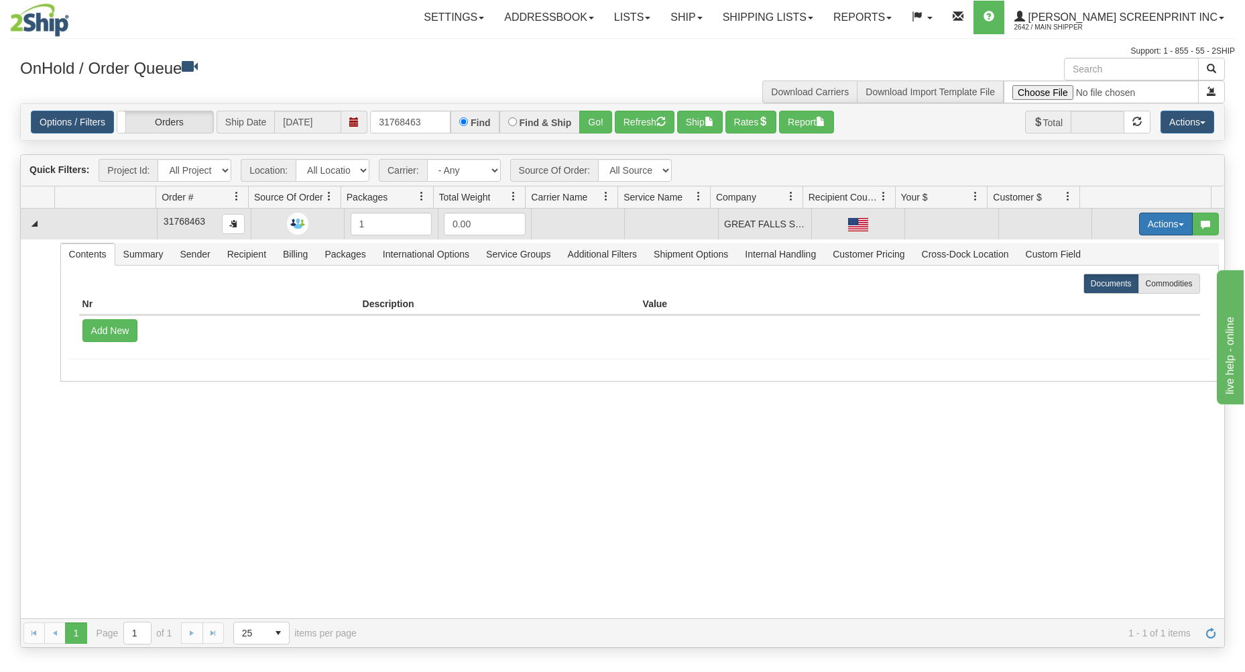
click at [1150, 214] on button "Actions" at bounding box center [1166, 224] width 54 height 23
click at [1131, 248] on link "Open" at bounding box center [1138, 249] width 107 height 17
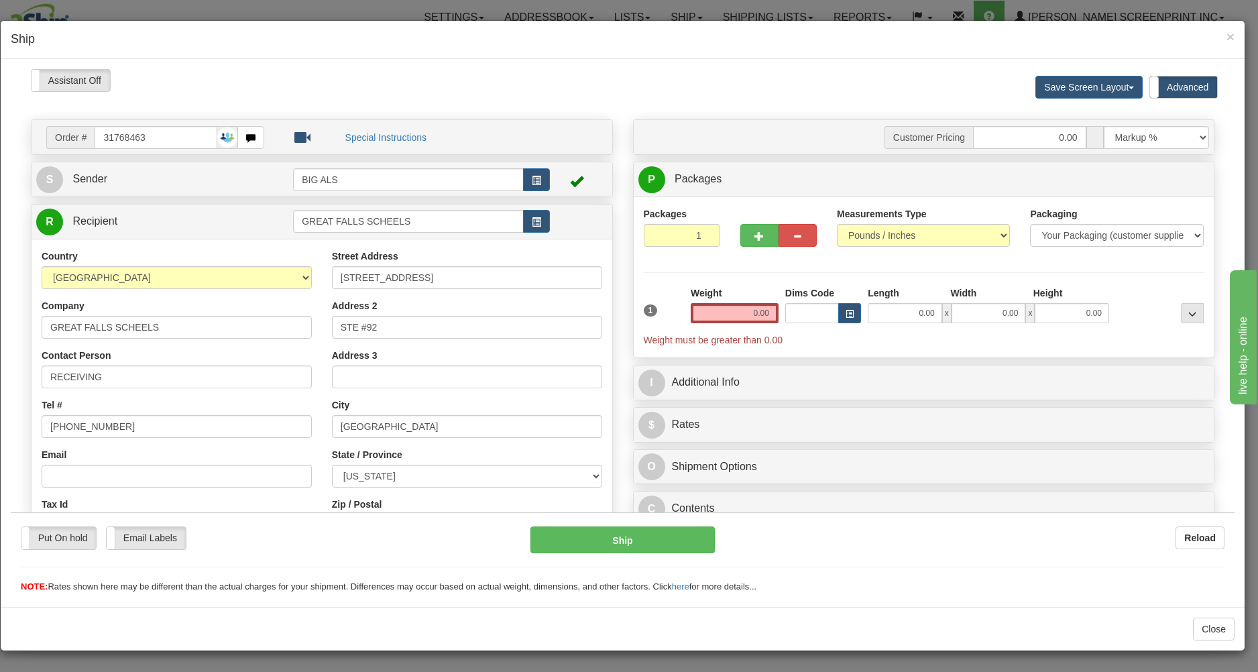
type input "24.00"
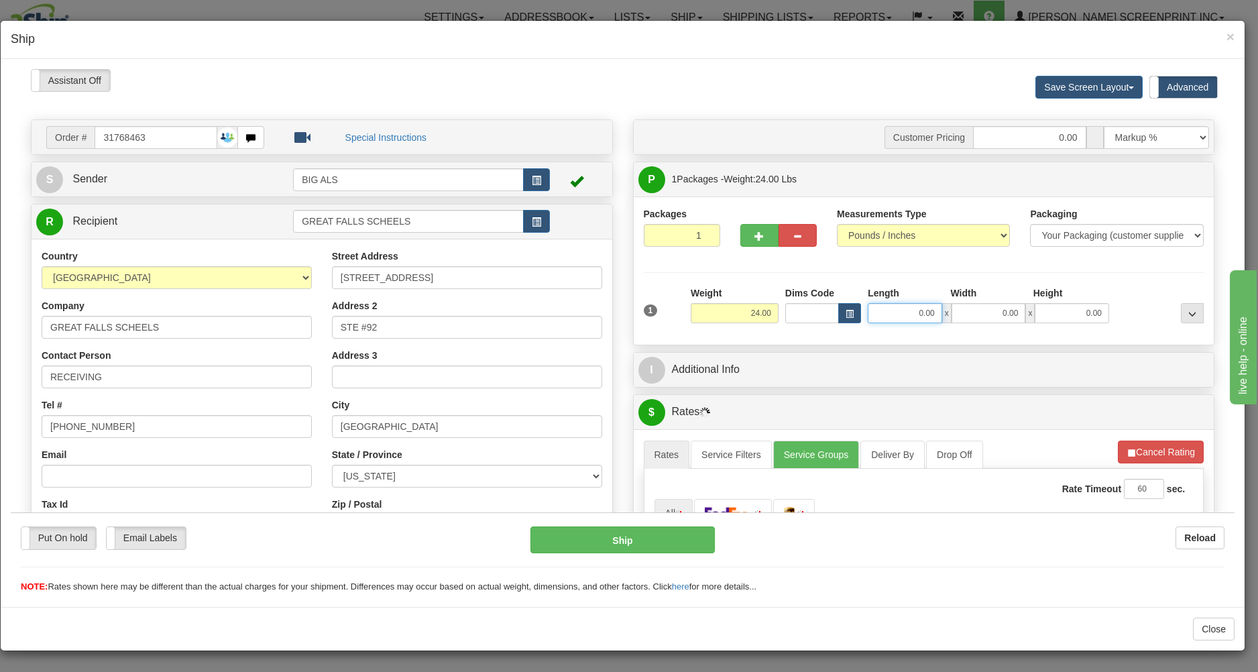
click at [877, 311] on input "0.00" at bounding box center [905, 312] width 74 height 20
type input "24.05"
type input "2"
type input "24.00"
type input "27.00"
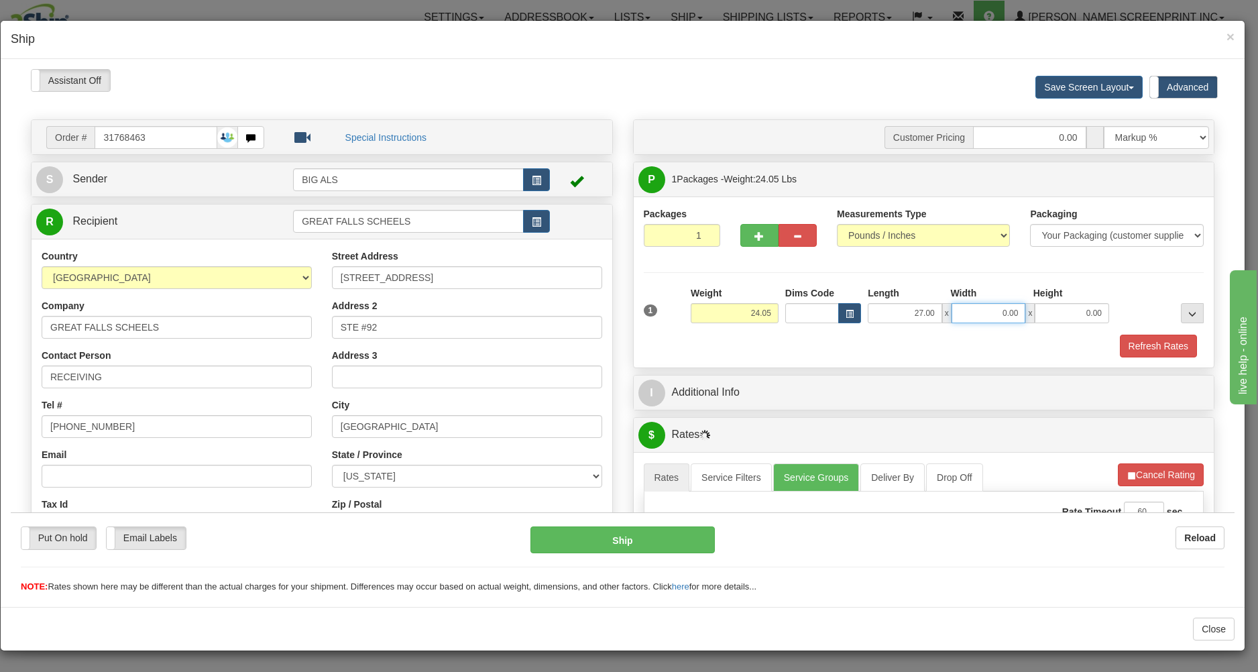
type input "24.00"
type input "19.00"
type input "17"
type input "24.05"
type input "17.00"
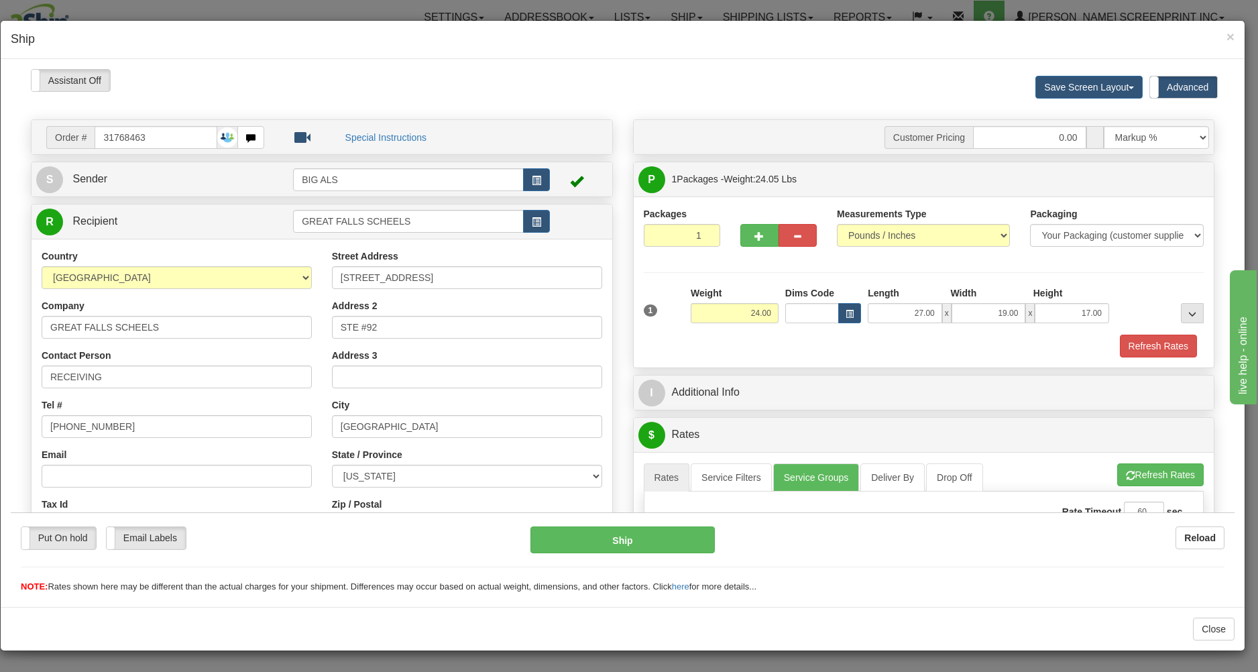
click at [840, 341] on div "Refresh Rates" at bounding box center [923, 345] width 567 height 23
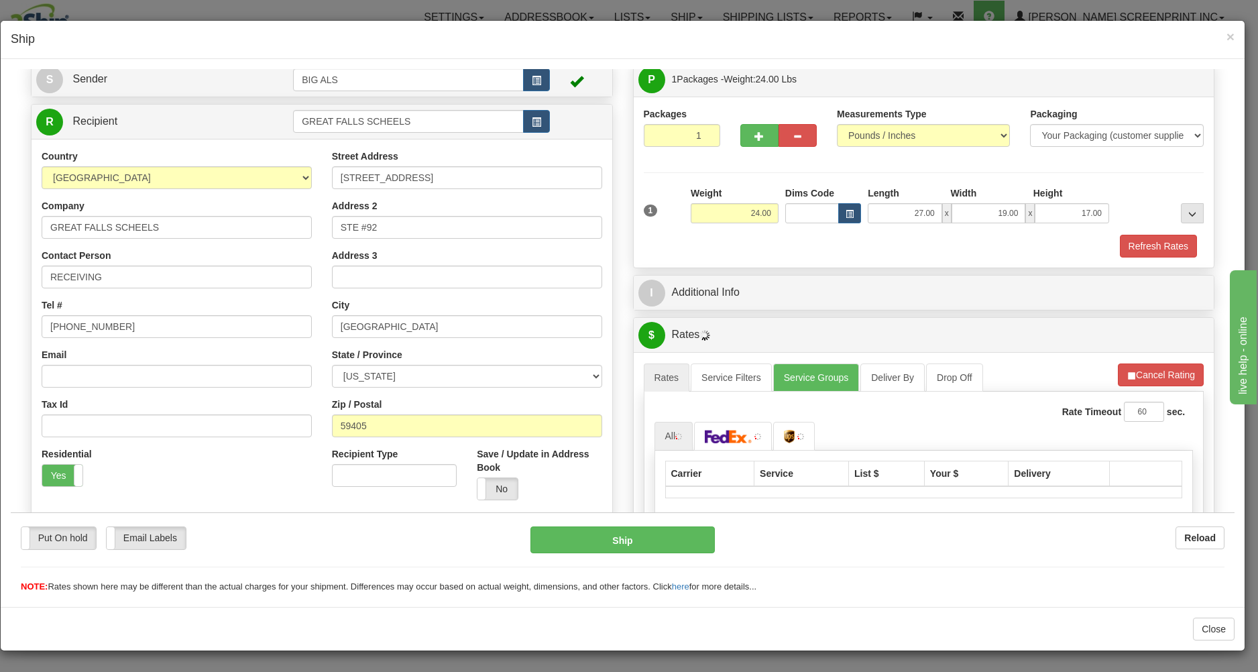
scroll to position [278, 0]
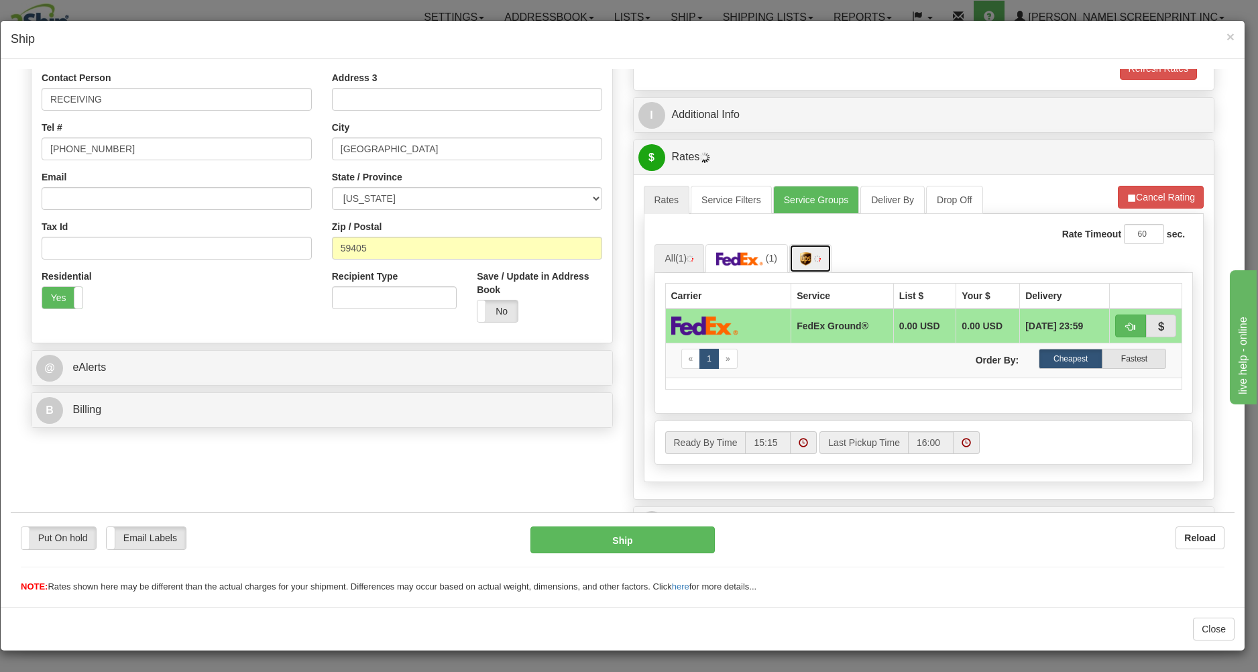
click at [800, 254] on img at bounding box center [805, 257] width 11 height 13
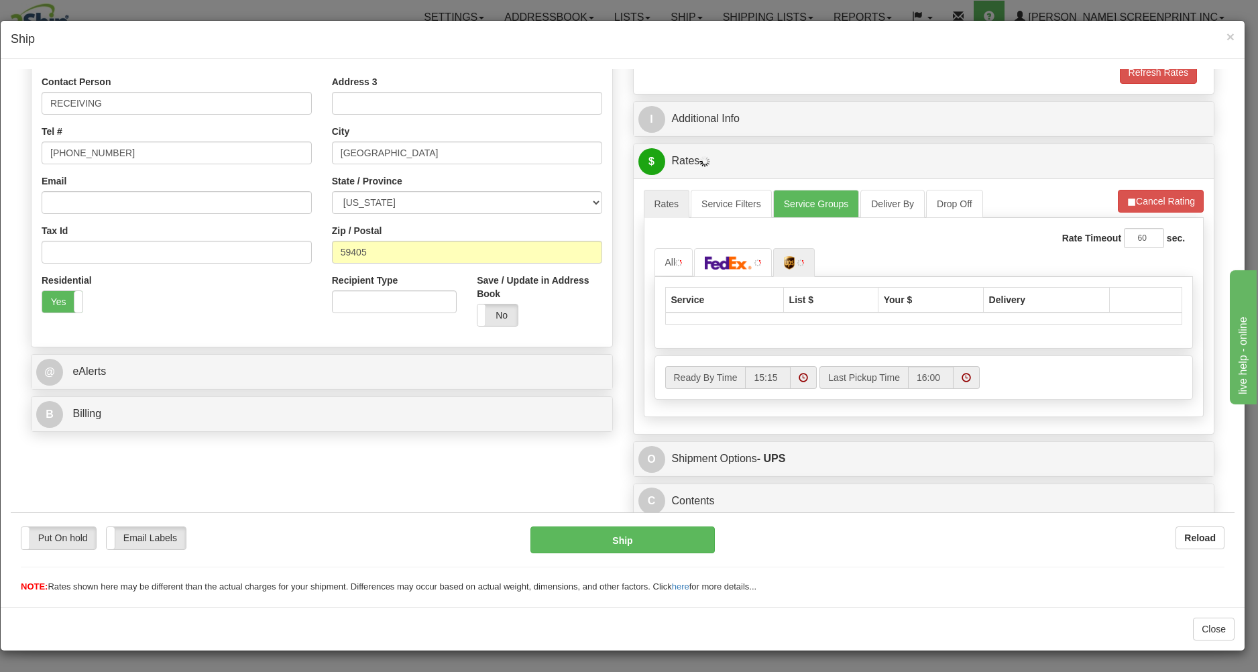
click at [1118, 324] on div "Service List $ Your $ Delivery" at bounding box center [923, 312] width 539 height 72
type input "24.05"
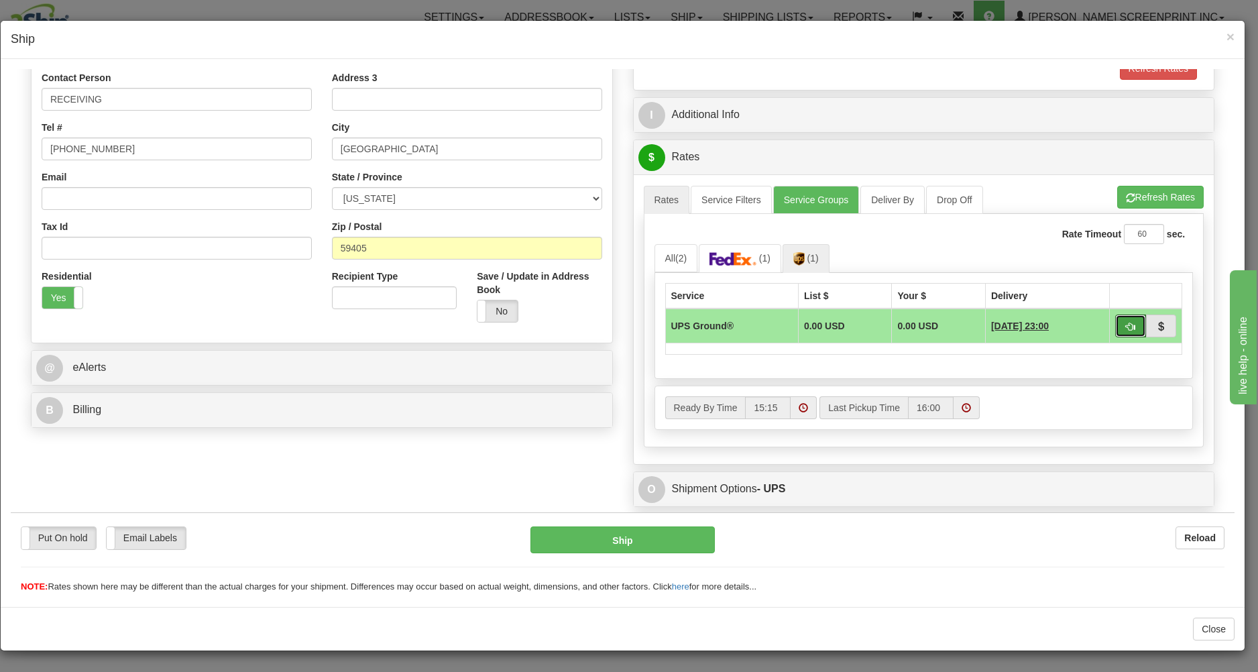
click at [1126, 324] on span "button" at bounding box center [1130, 326] width 9 height 9
type input "03"
type input "24.00"
type input "03"
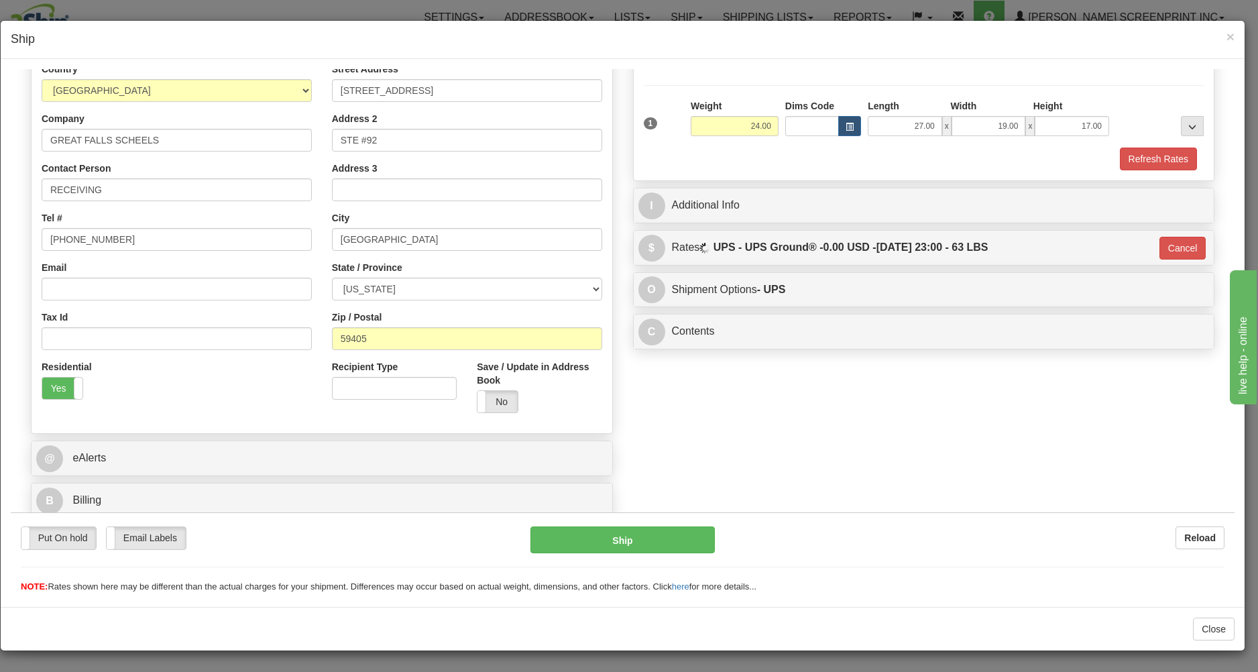
scroll to position [190, 0]
click at [602, 536] on button "Ship" at bounding box center [622, 539] width 184 height 27
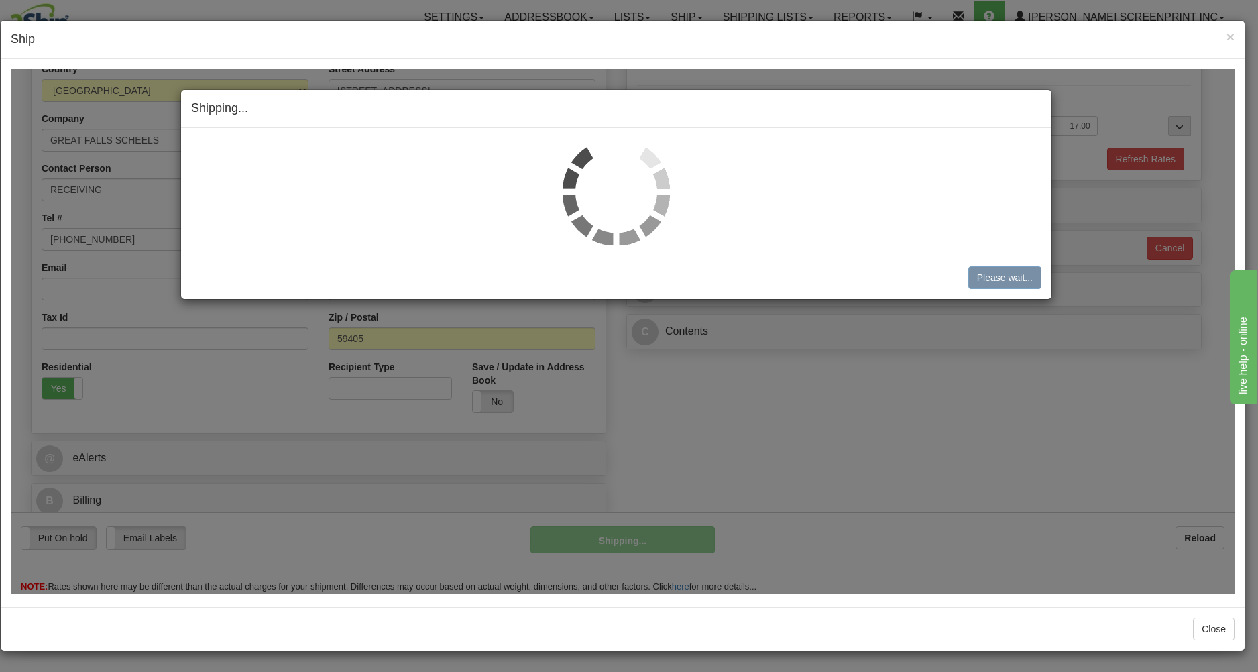
type input "24.00"
type input "03"
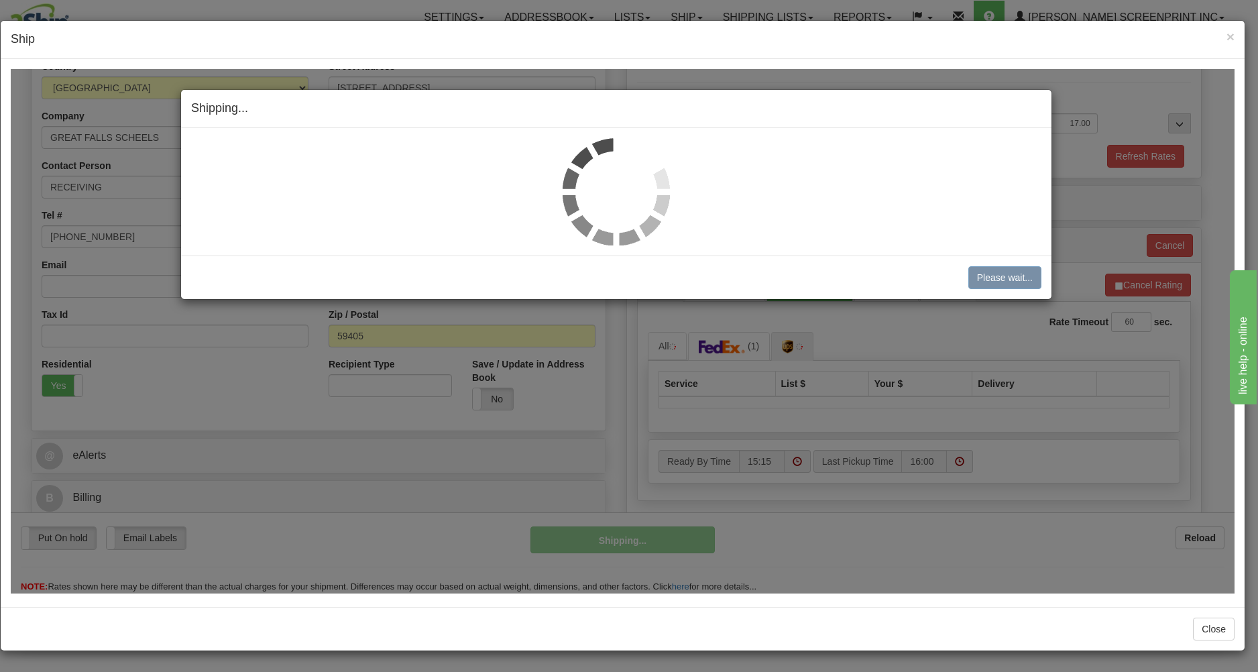
type input "24.05"
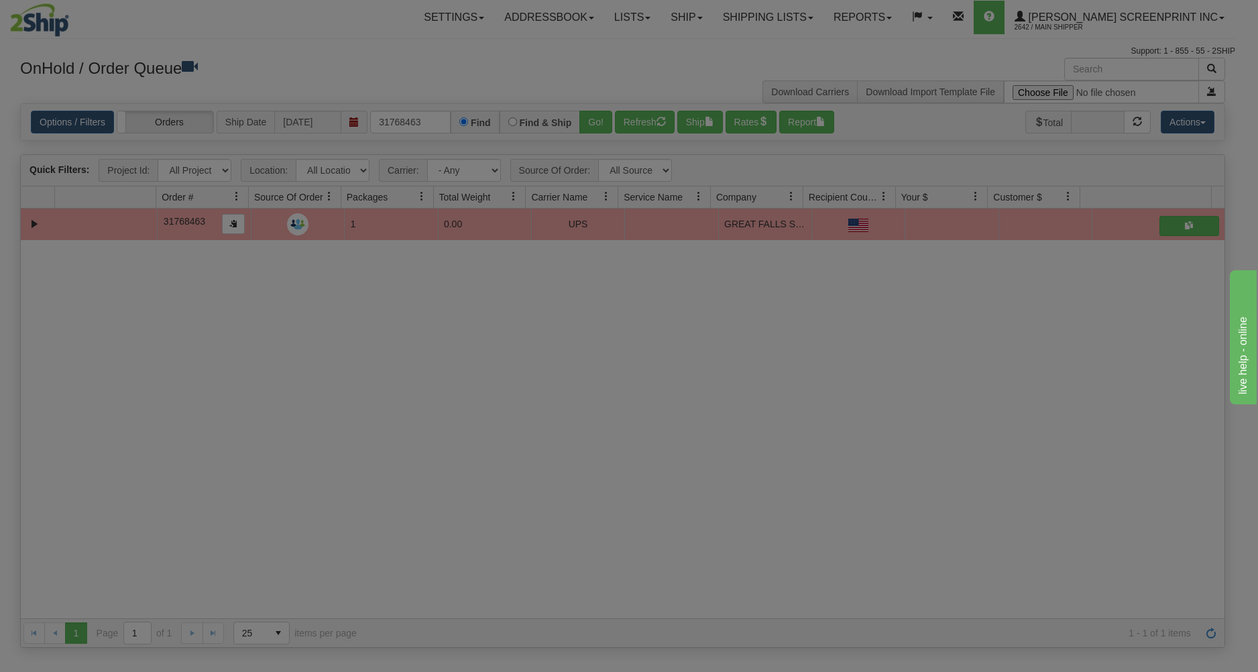
scroll to position [0, 0]
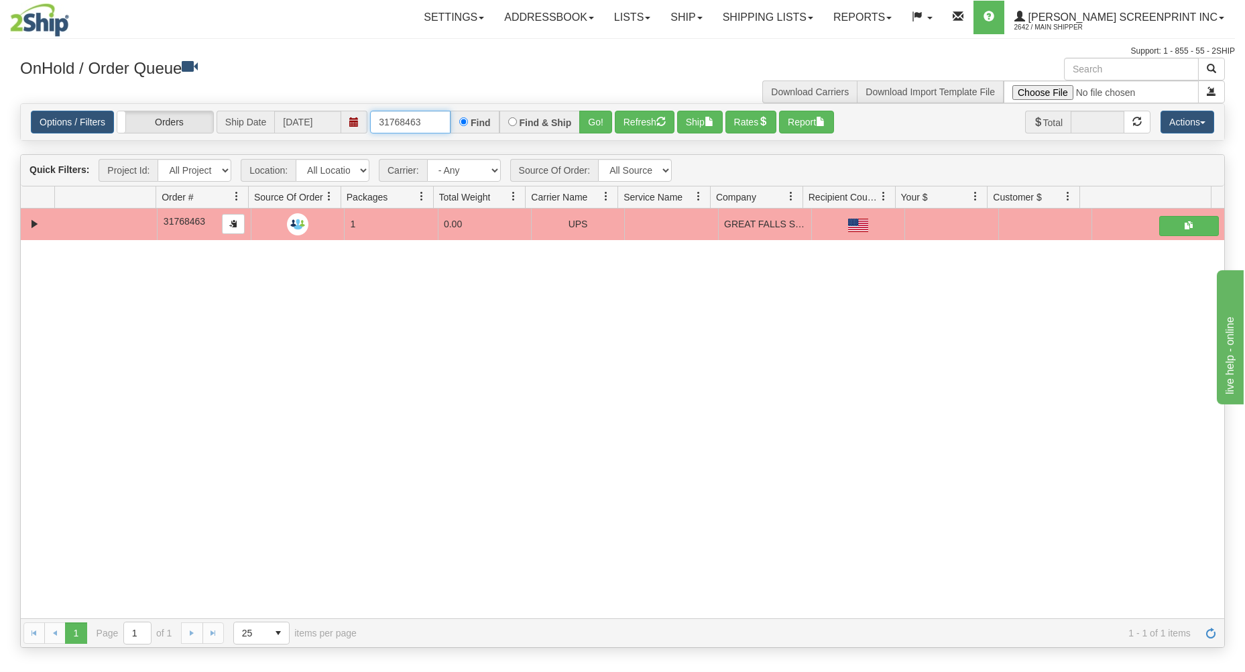
drag, startPoint x: 374, startPoint y: 120, endPoint x: 502, endPoint y: 109, distance: 127.8
click at [503, 109] on div "Options / Filters Group Shipments Orders Ship Date [DATE] 31768463 Find Find & …" at bounding box center [622, 122] width 1203 height 36
type input "17355"
click at [599, 120] on button "Go!" at bounding box center [595, 122] width 33 height 23
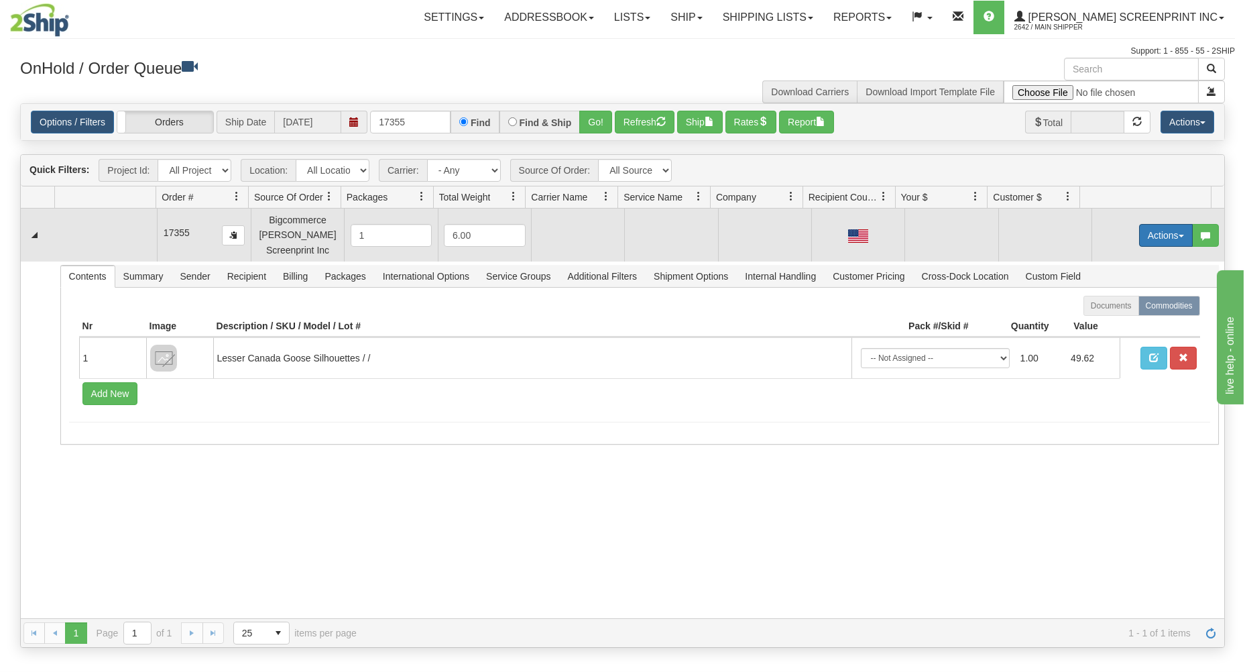
click at [1153, 233] on button "Actions" at bounding box center [1166, 235] width 54 height 23
click at [1127, 259] on link "Open" at bounding box center [1138, 260] width 107 height 17
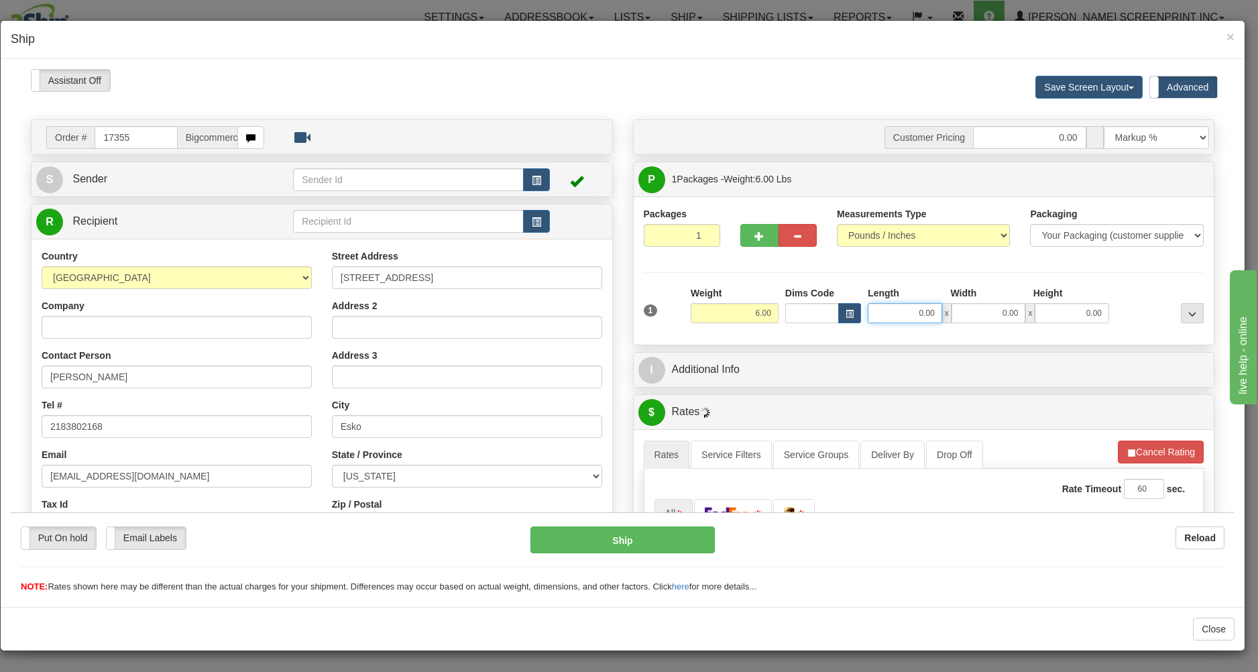
drag, startPoint x: 882, startPoint y: 314, endPoint x: 884, endPoint y: 296, distance: 17.5
click at [884, 313] on input "0.00" at bounding box center [905, 312] width 74 height 20
type input "9.20"
type input "26.00"
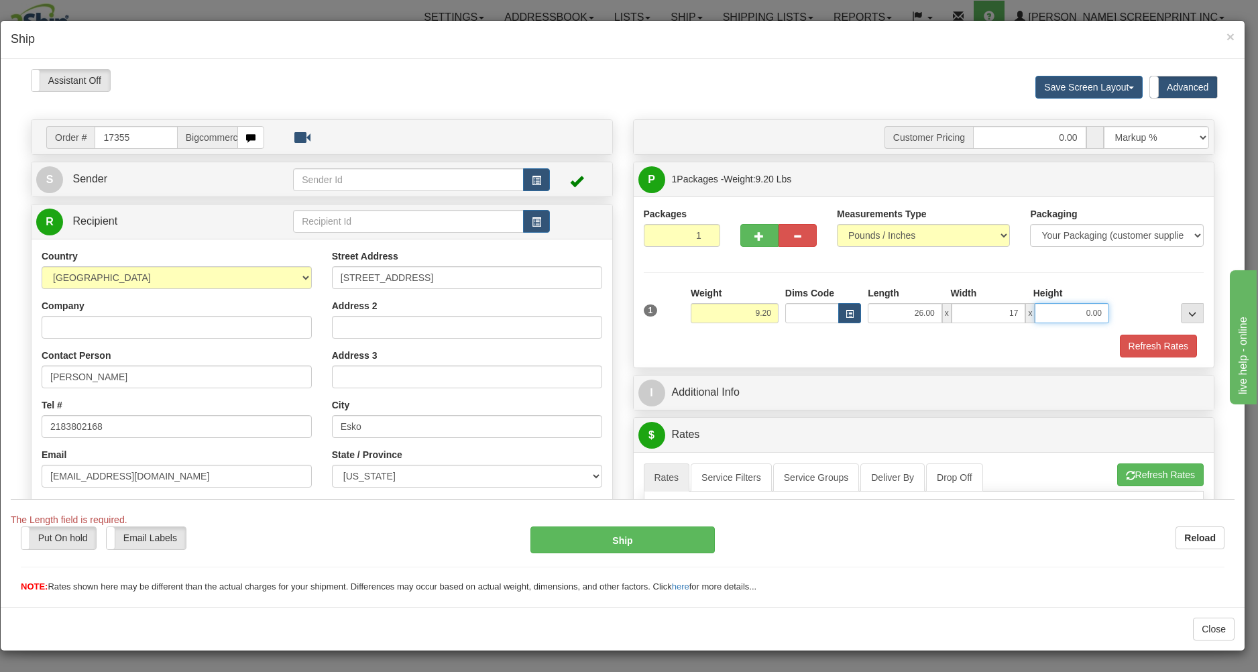
type input "17.00"
type input "7.00"
click at [864, 347] on div "Refresh Rates" at bounding box center [923, 345] width 567 height 23
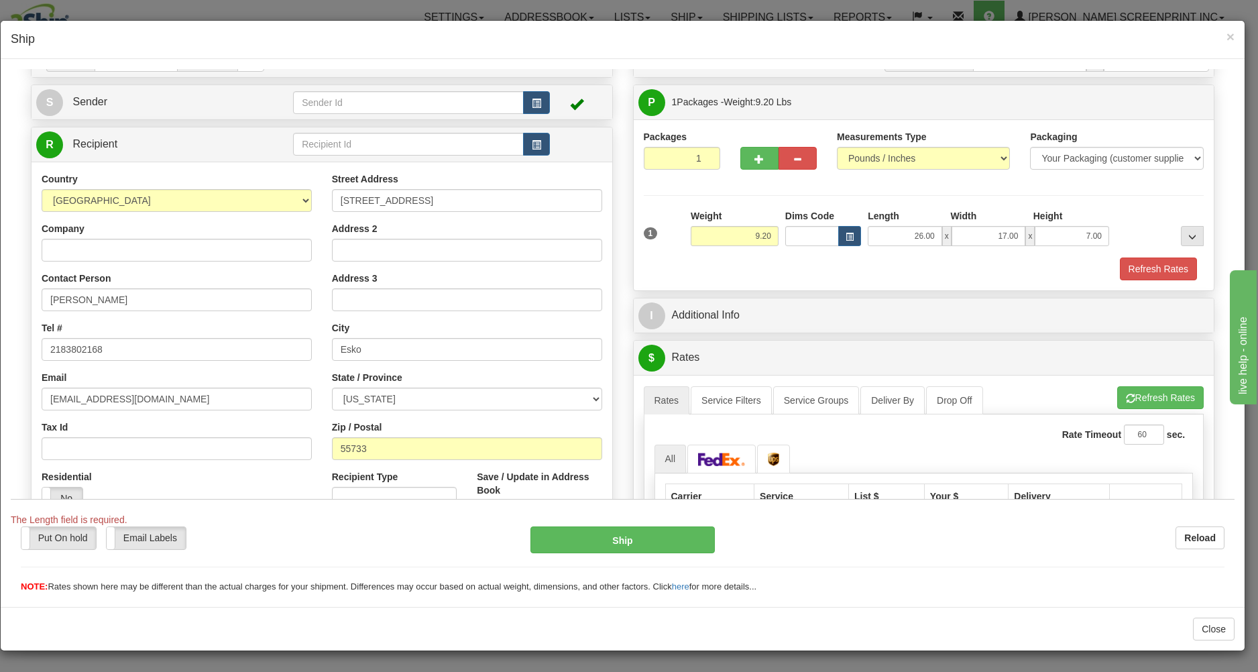
scroll to position [278, 0]
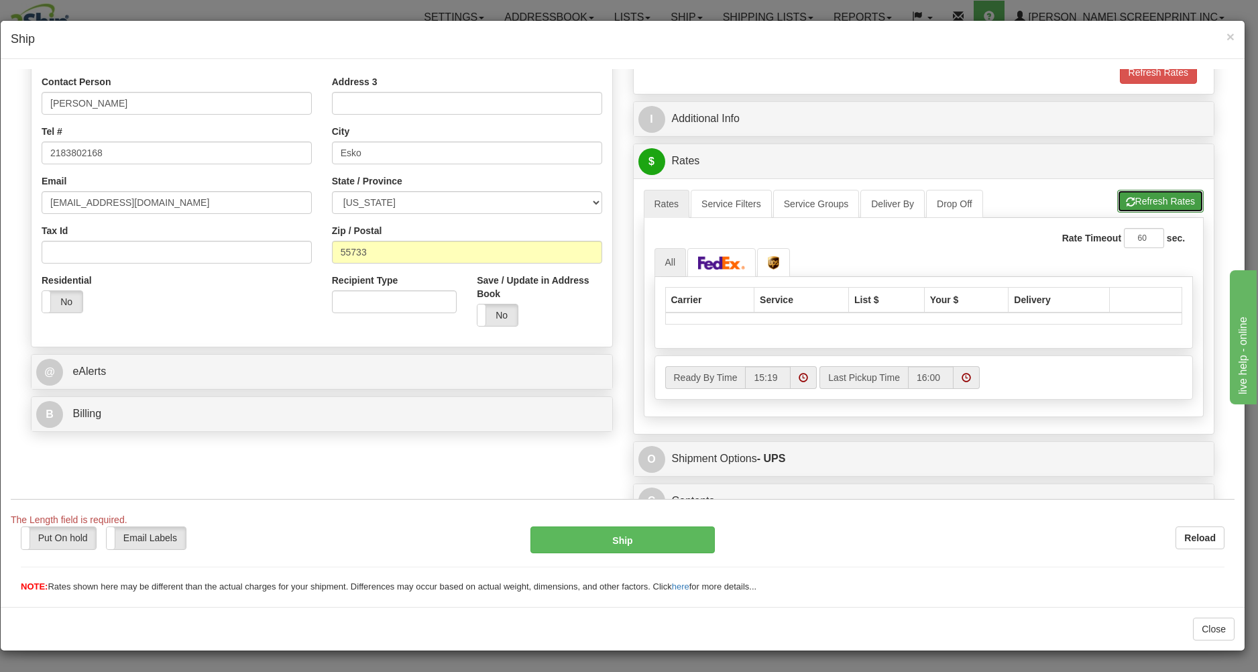
click at [1117, 190] on button "Refresh Rates" at bounding box center [1160, 200] width 86 height 23
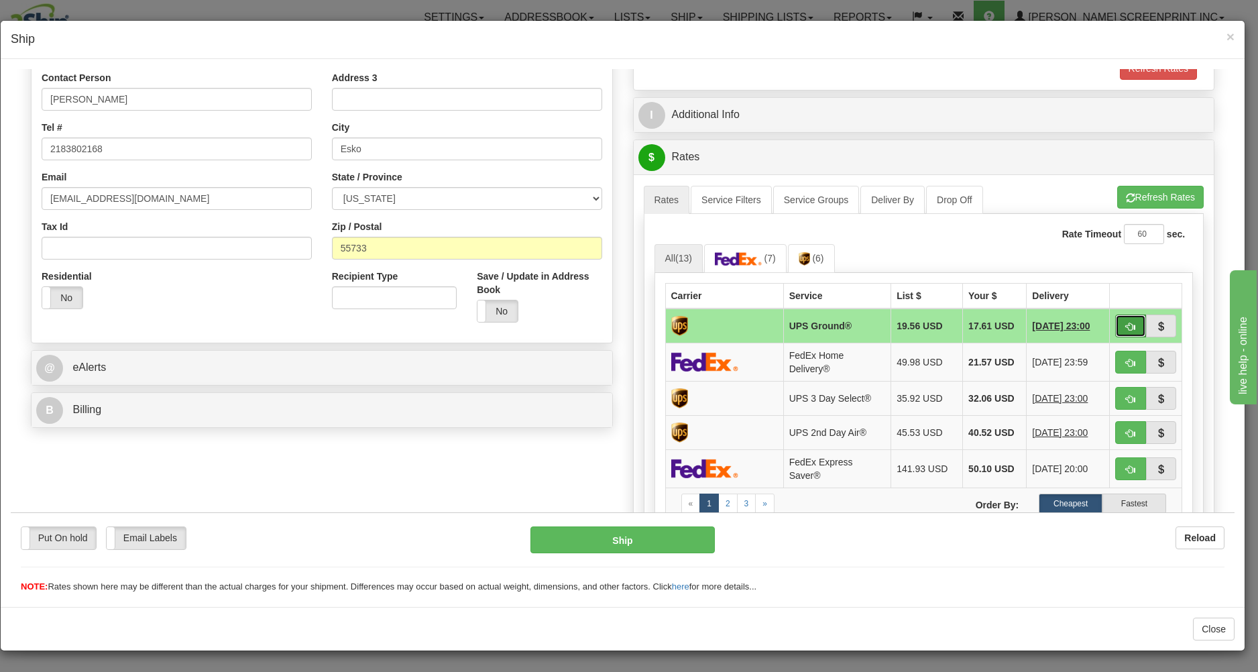
click at [1115, 318] on button "button" at bounding box center [1130, 325] width 31 height 23
type input "03"
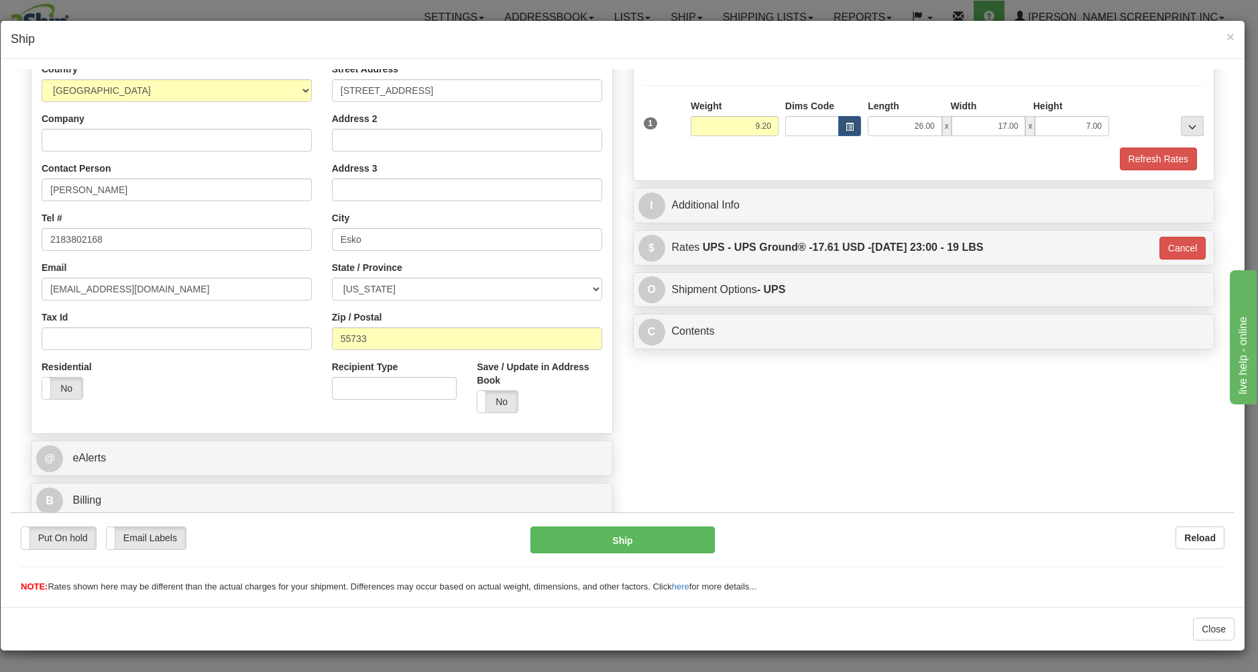
scroll to position [190, 0]
click at [642, 538] on button "Ship" at bounding box center [622, 539] width 184 height 27
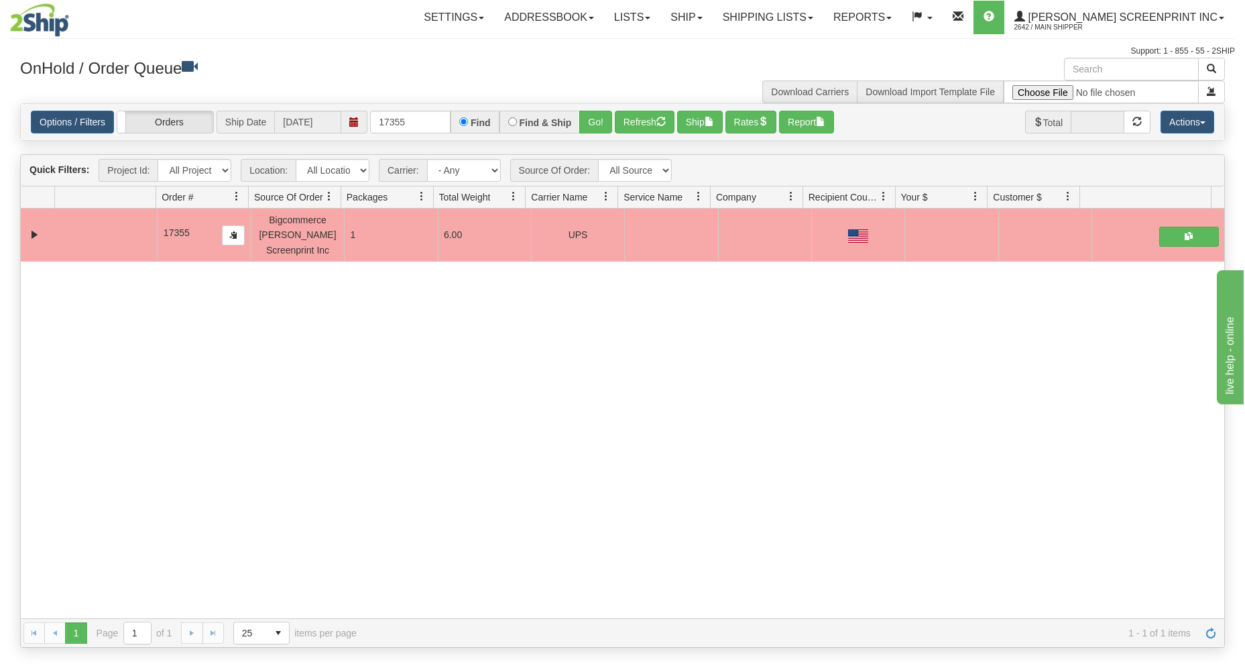
click at [365, 117] on span at bounding box center [354, 122] width 26 height 23
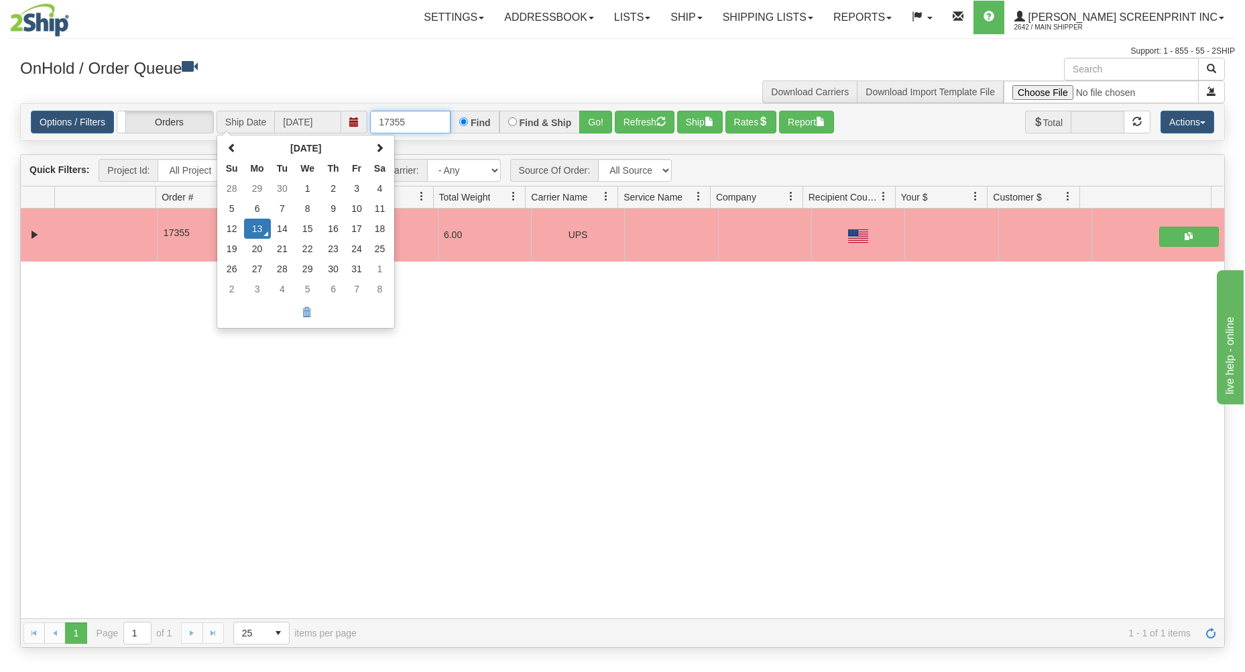
click at [377, 122] on input "17355" at bounding box center [410, 122] width 80 height 23
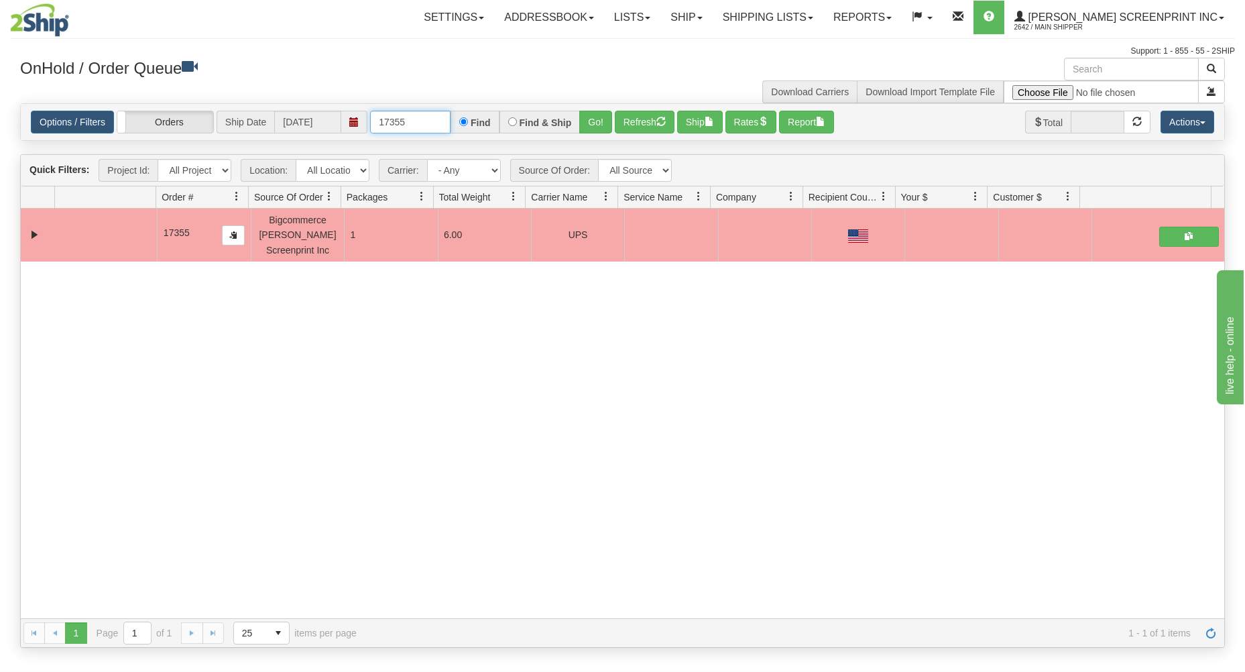
drag, startPoint x: 377, startPoint y: 122, endPoint x: 490, endPoint y: 120, distance: 112.7
click at [485, 120] on div "17355 Find Find & Ship Go!" at bounding box center [491, 122] width 242 height 23
type input "17383"
click at [590, 121] on button "Go!" at bounding box center [595, 122] width 33 height 23
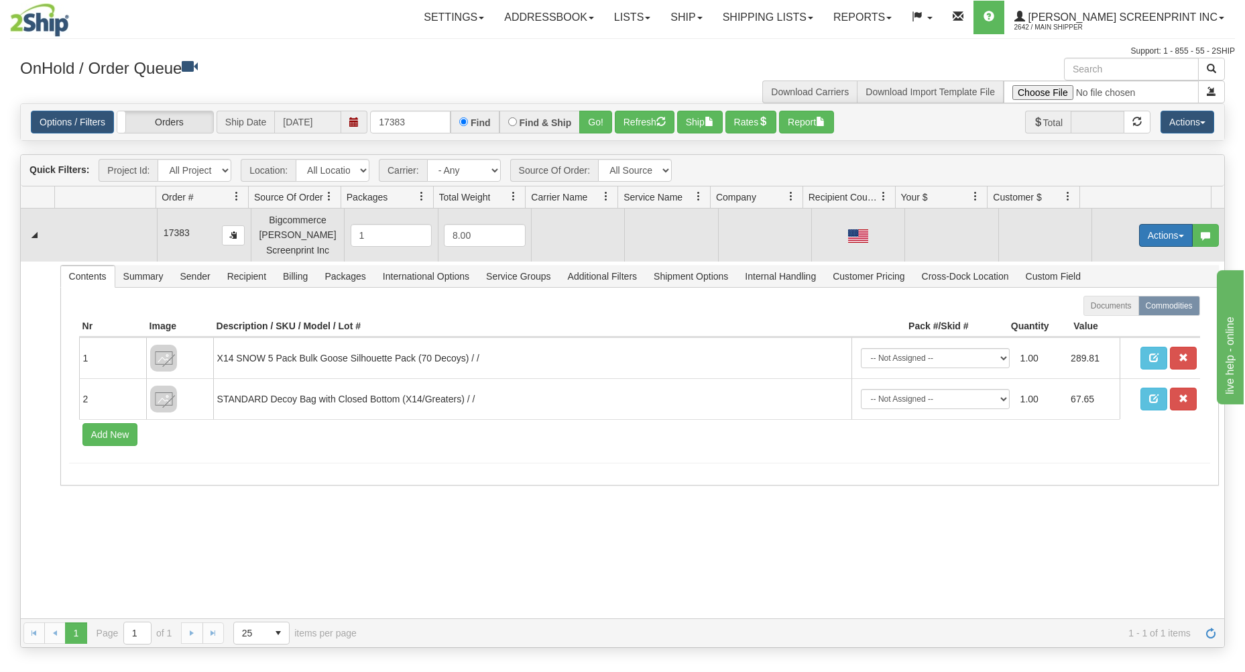
click at [1157, 227] on button "Actions" at bounding box center [1166, 235] width 54 height 23
click at [1129, 257] on link "Open" at bounding box center [1138, 260] width 107 height 17
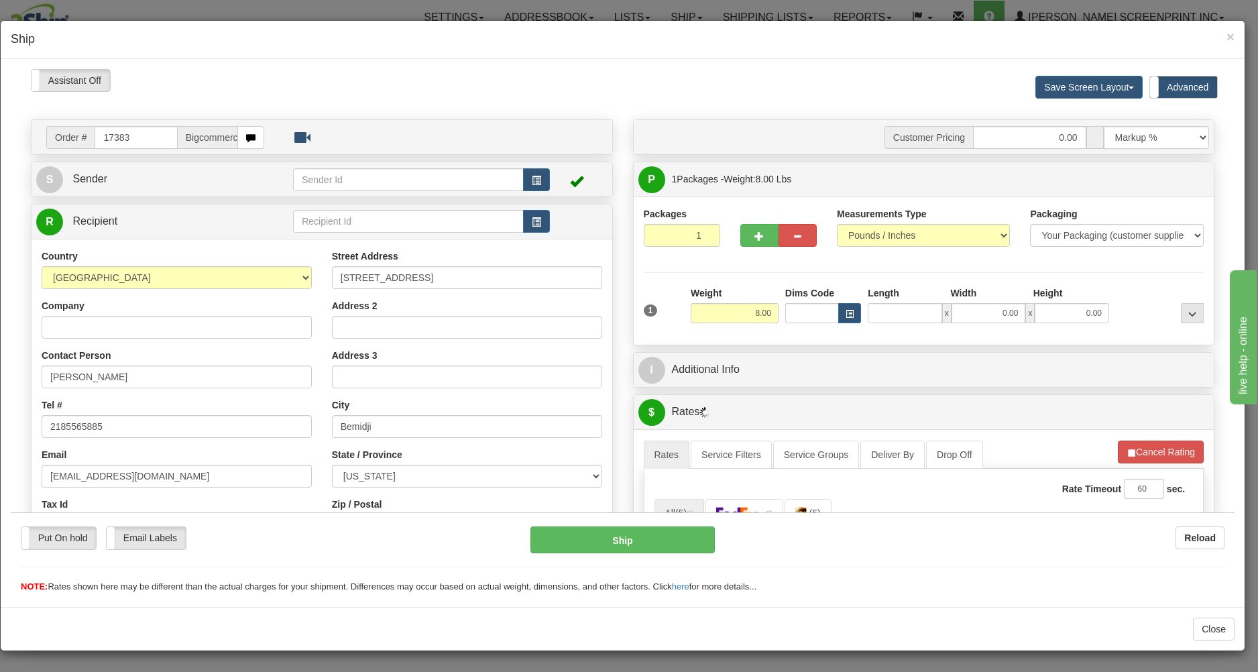
scroll to position [0, 0]
type input "32.15"
type input "27.00"
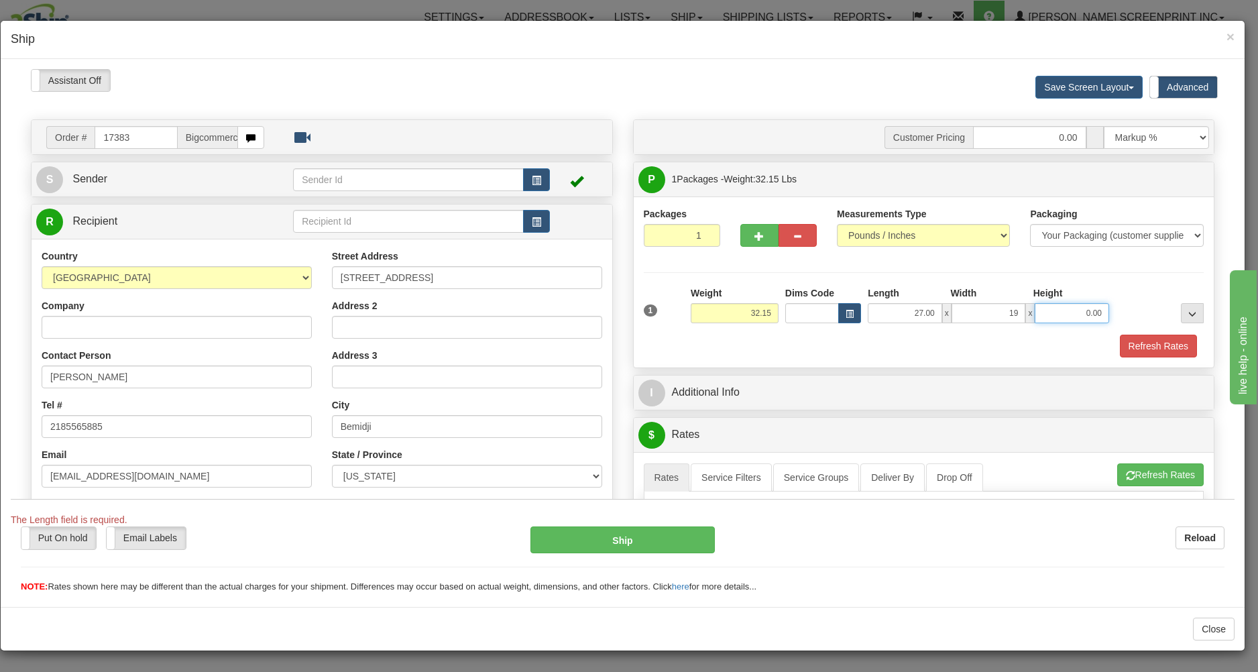
type input "19.00"
type input "17"
type input "32.20"
type input "17.00"
click at [874, 339] on div "Refresh Rates" at bounding box center [923, 345] width 567 height 23
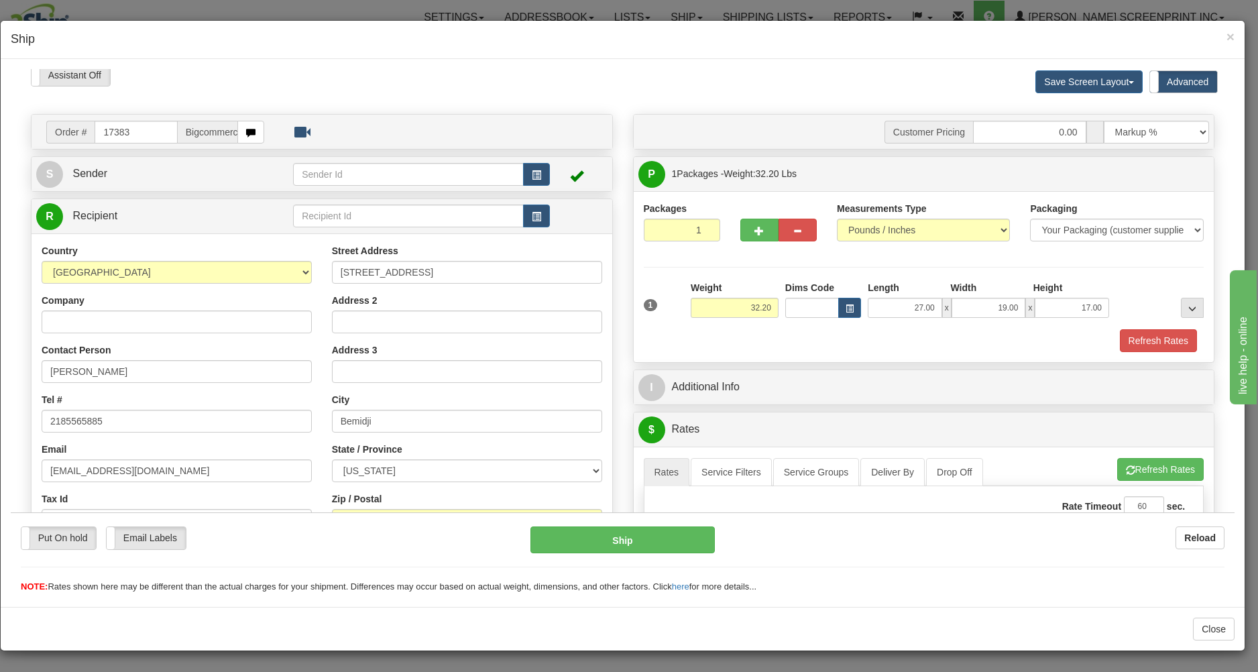
type input "32.15"
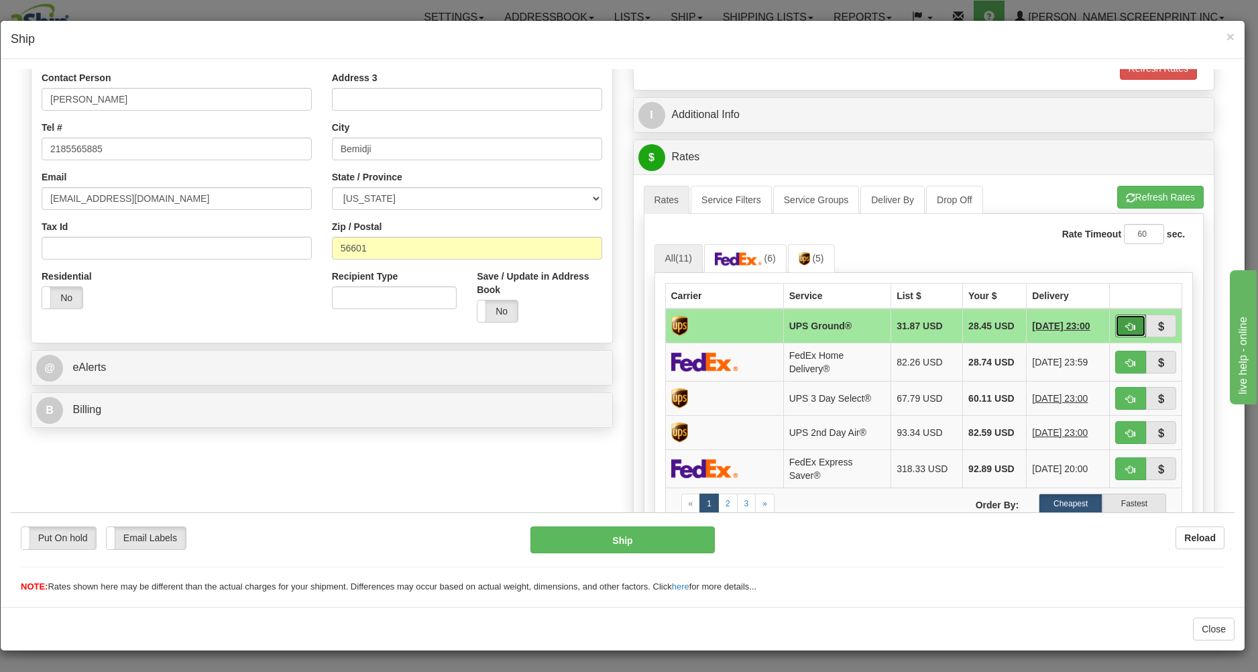
drag, startPoint x: 1110, startPoint y: 320, endPoint x: 1047, endPoint y: 373, distance: 81.8
click at [1115, 320] on button "button" at bounding box center [1130, 325] width 31 height 23
type input "03"
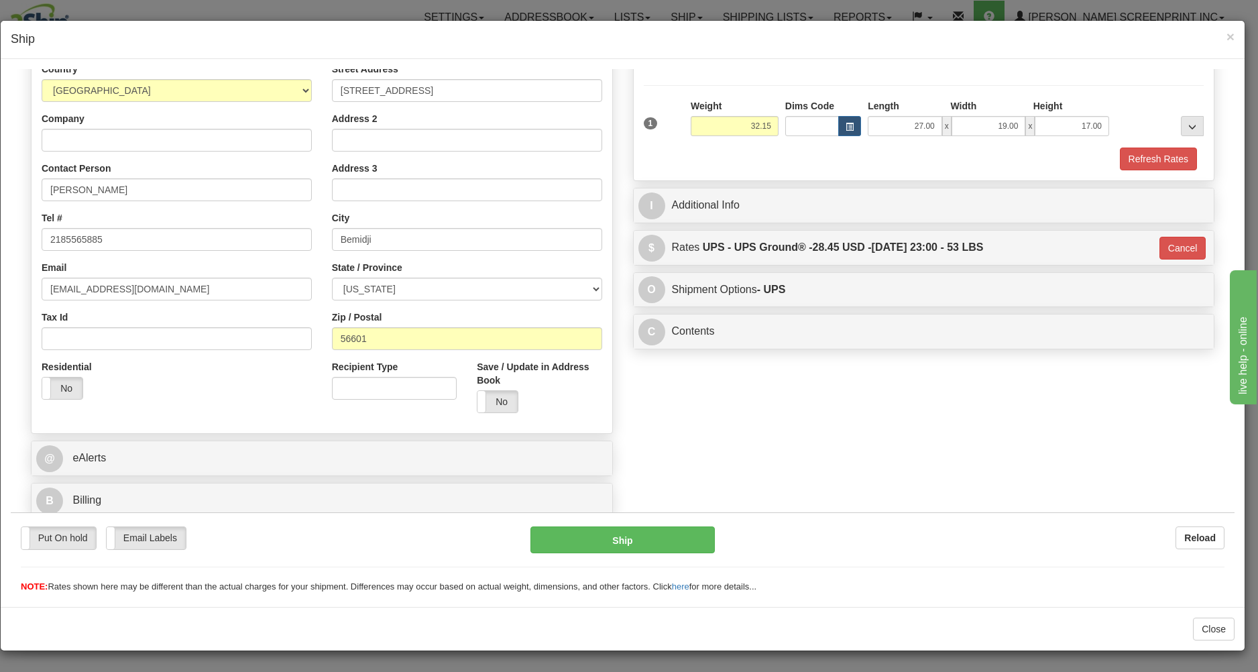
scroll to position [190, 0]
click at [649, 544] on button "Ship" at bounding box center [622, 539] width 184 height 27
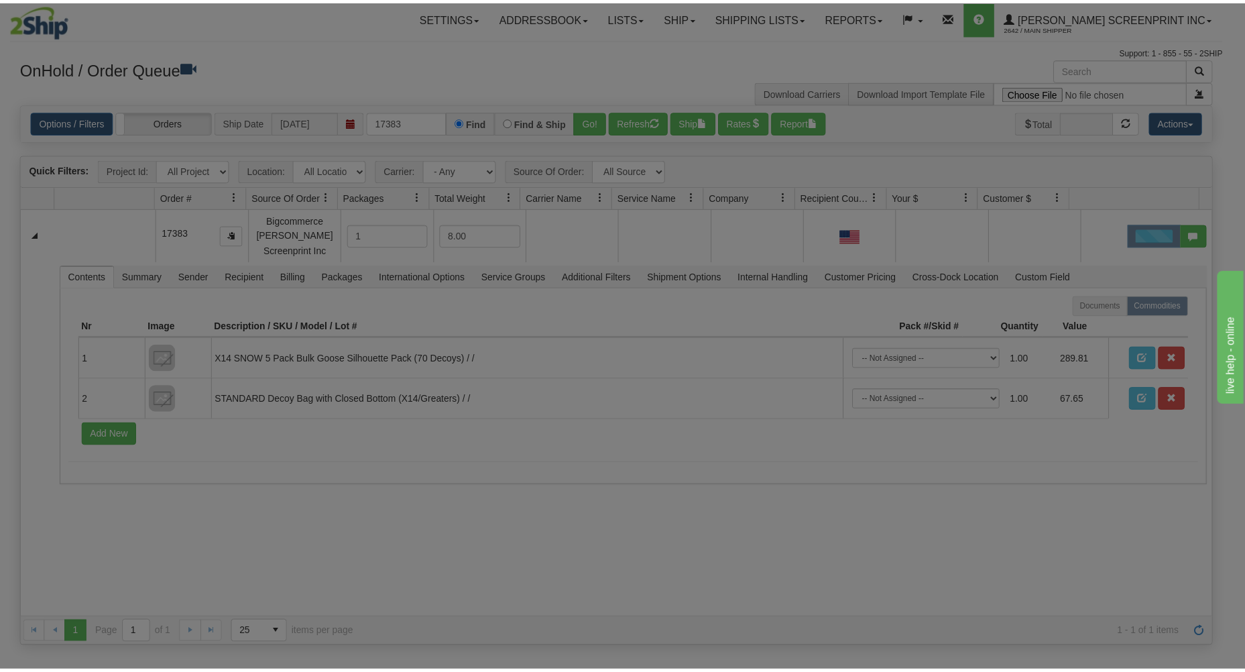
scroll to position [0, 0]
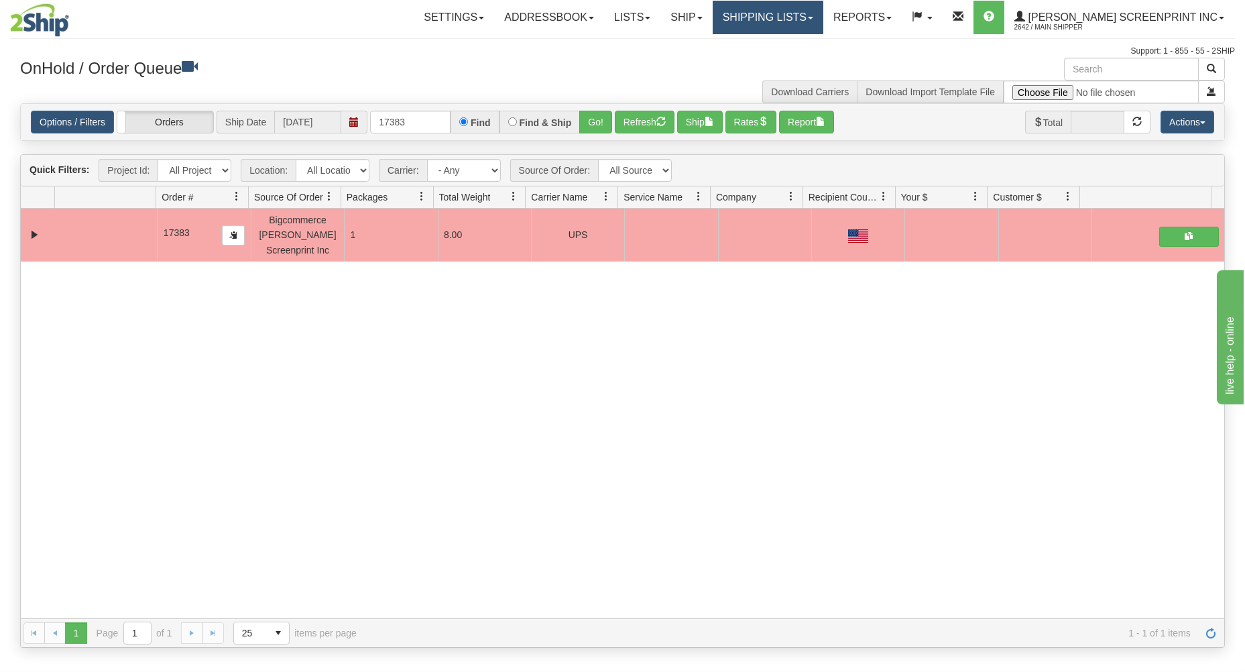
click at [796, 21] on link "Shipping lists" at bounding box center [768, 18] width 111 height 34
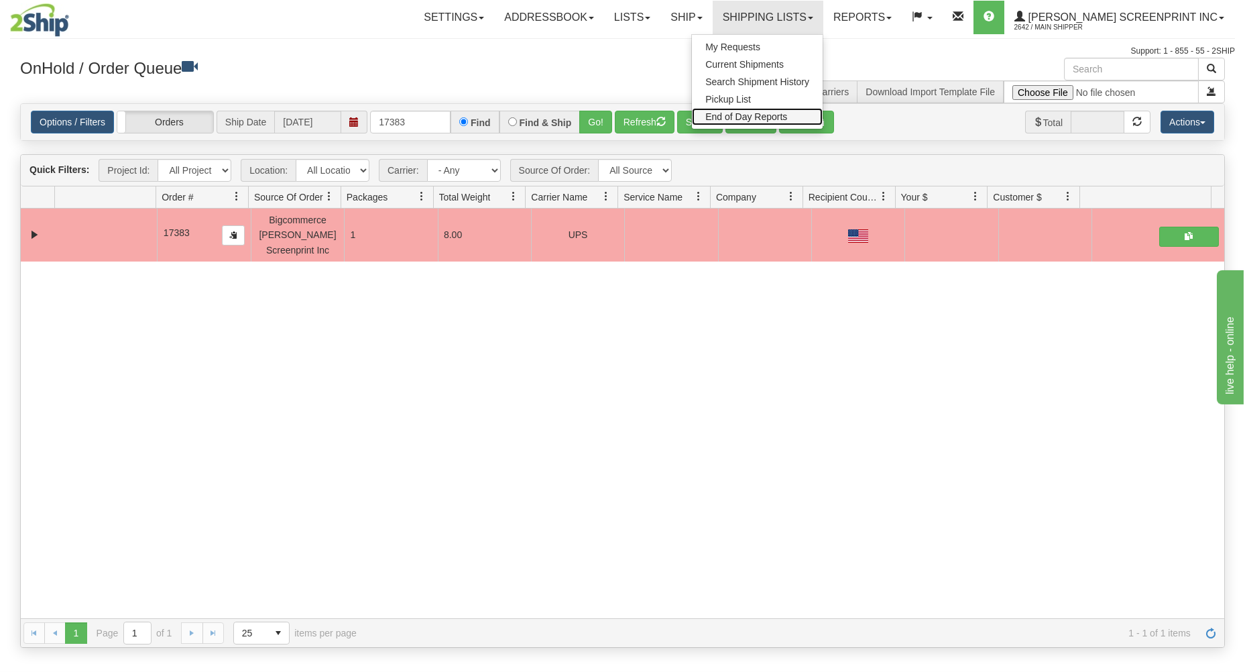
click at [787, 113] on span "End of Day Reports" at bounding box center [746, 116] width 82 height 11
